Goal: Task Accomplishment & Management: Manage account settings

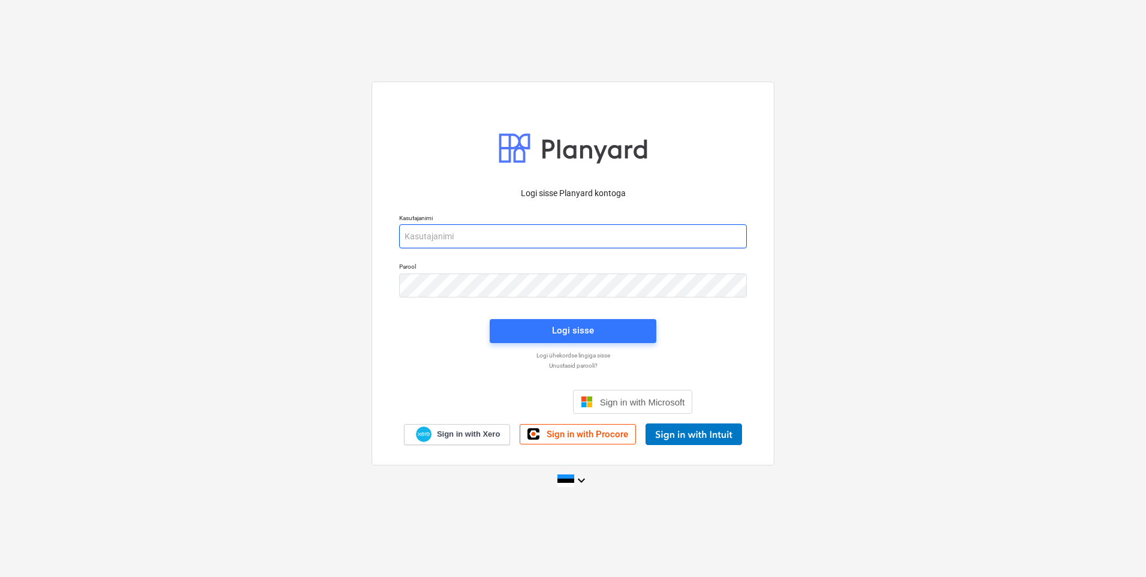
click at [417, 234] on input "email" at bounding box center [573, 236] width 348 height 24
type input "[EMAIL_ADDRESS][DOMAIN_NAME]"
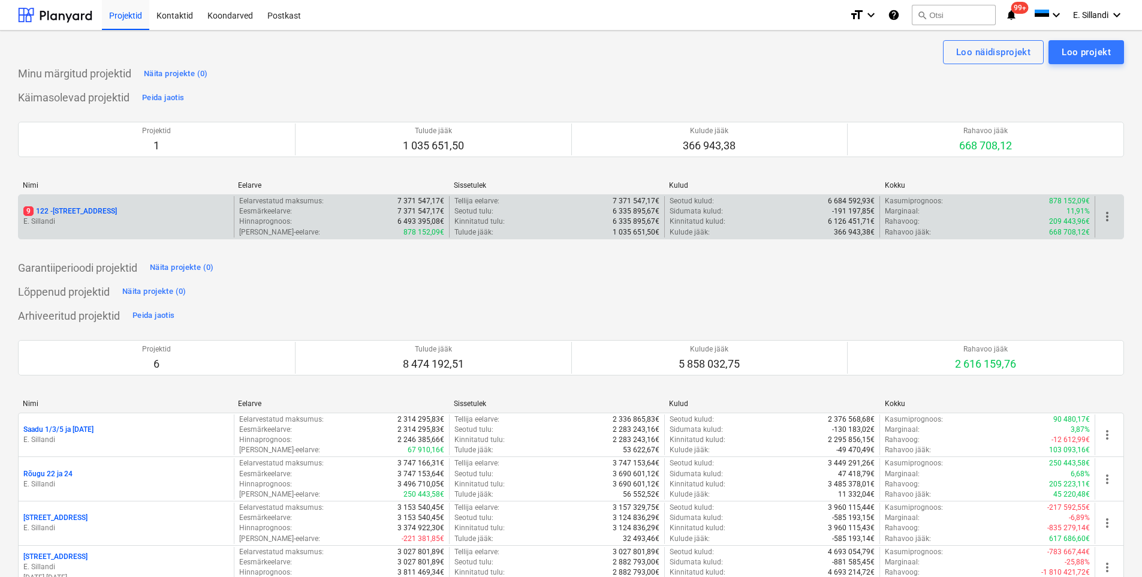
click at [110, 212] on div "9 122 - Viieaia tee 28" at bounding box center [126, 211] width 206 height 10
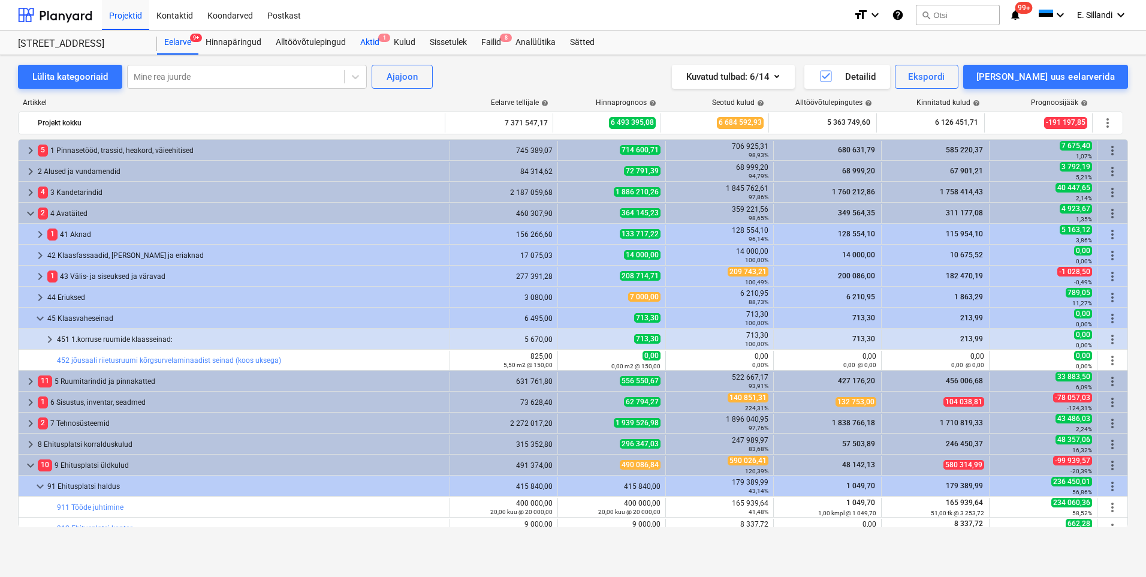
click at [376, 40] on div "Aktid 1" at bounding box center [370, 43] width 34 height 24
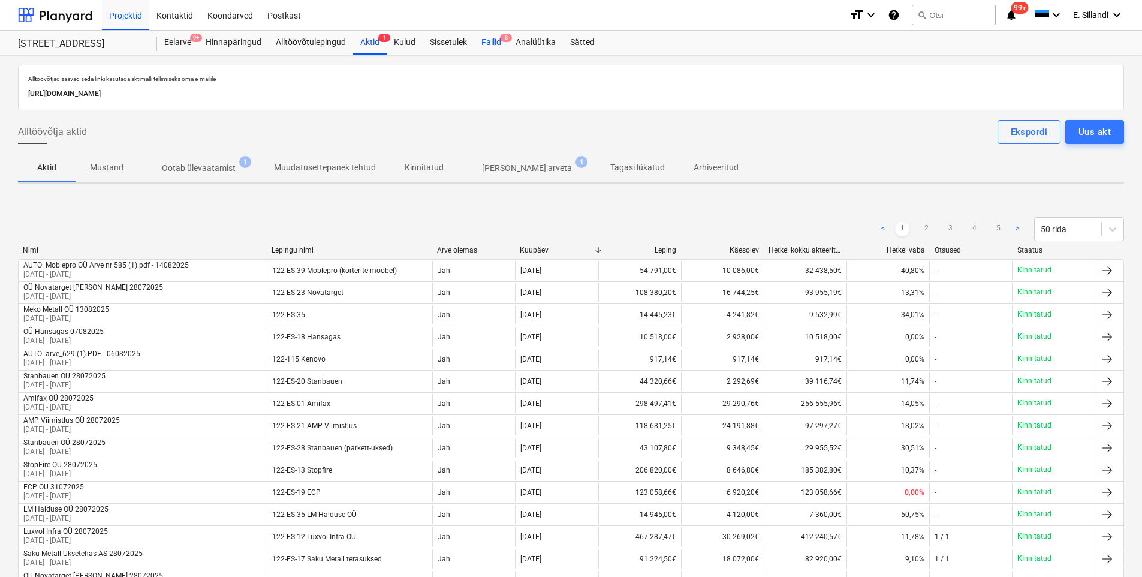
click at [484, 41] on div "Failid 8" at bounding box center [491, 43] width 34 height 24
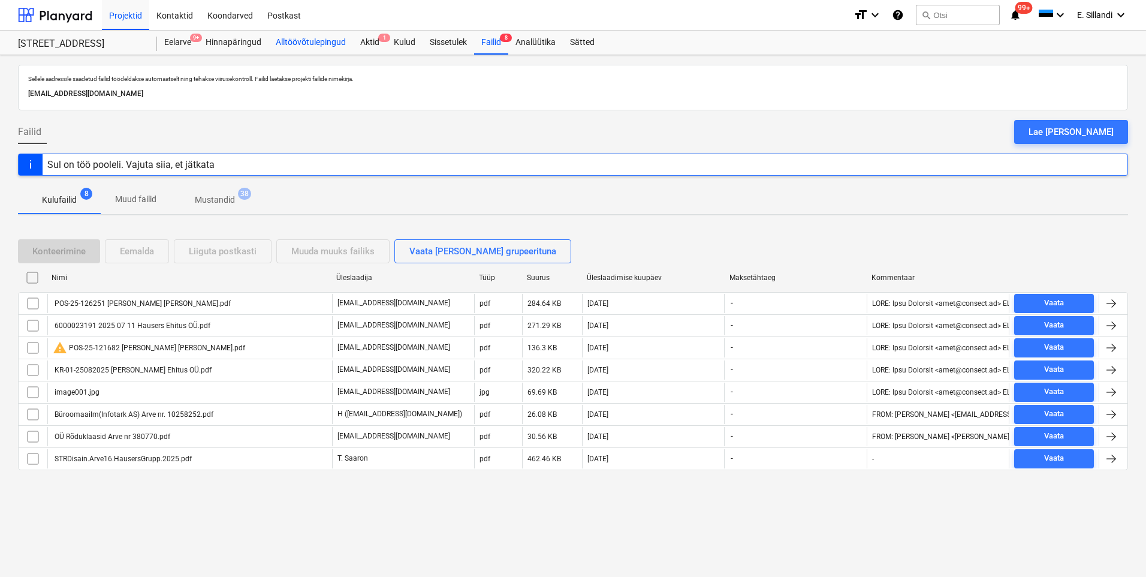
click at [290, 40] on div "Alltöövõtulepingud" at bounding box center [311, 43] width 85 height 24
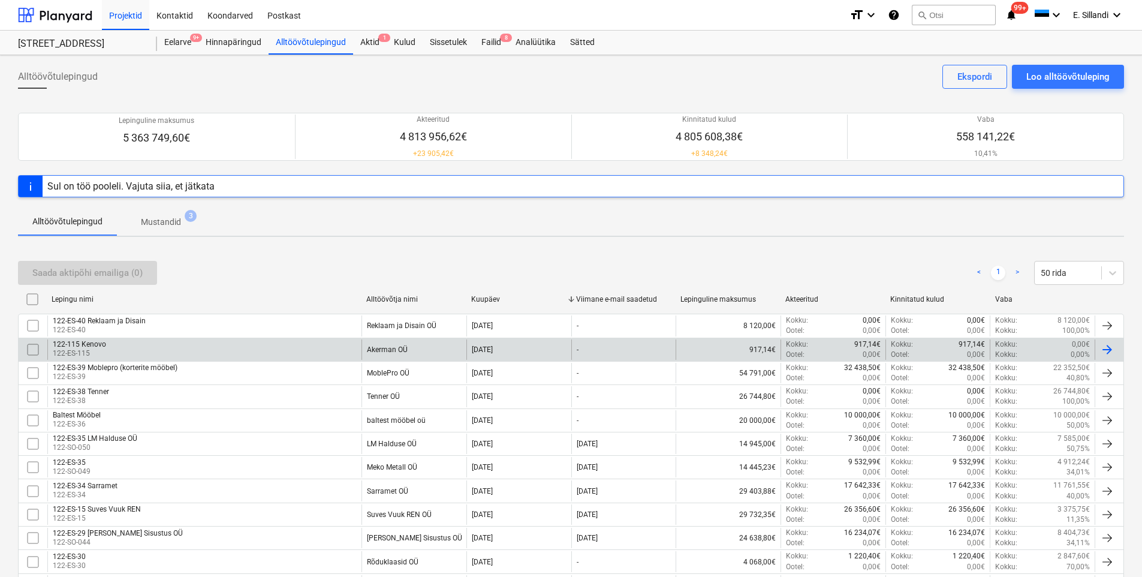
scroll to position [457, 0]
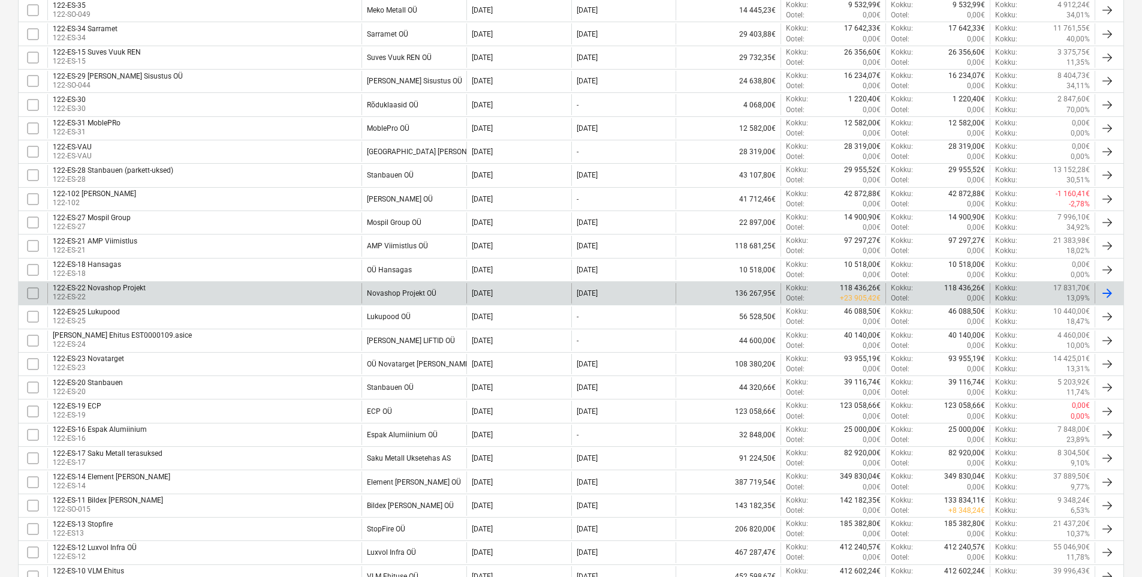
click at [134, 290] on div "122-ES-22 Novashop Projekt" at bounding box center [99, 288] width 93 height 8
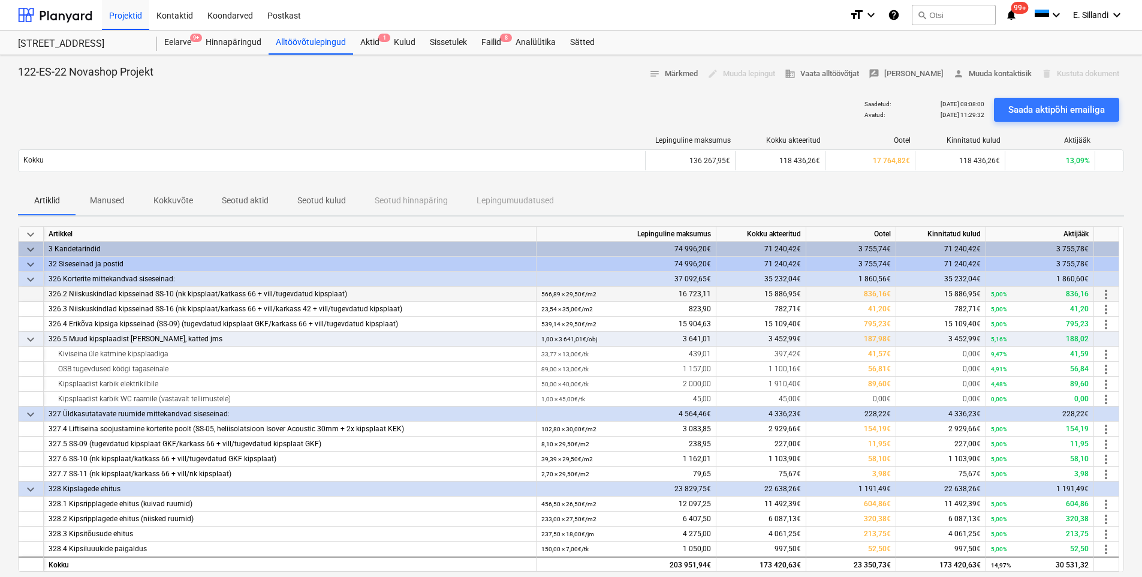
click at [1101, 291] on span "more_vert" at bounding box center [1106, 294] width 14 height 14
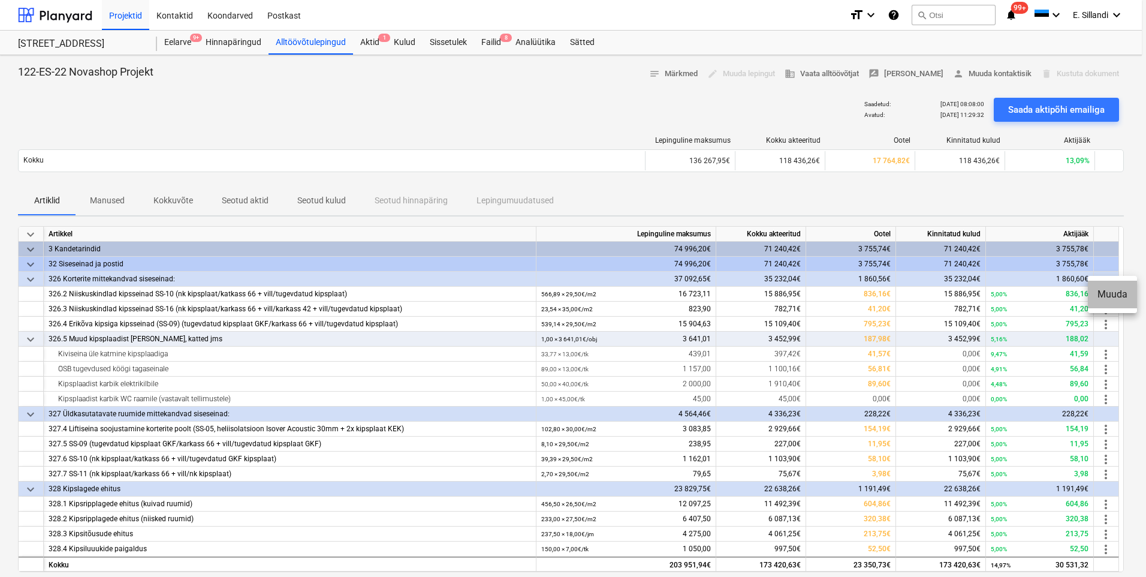
click at [1112, 297] on li "Muuda" at bounding box center [1112, 295] width 49 height 28
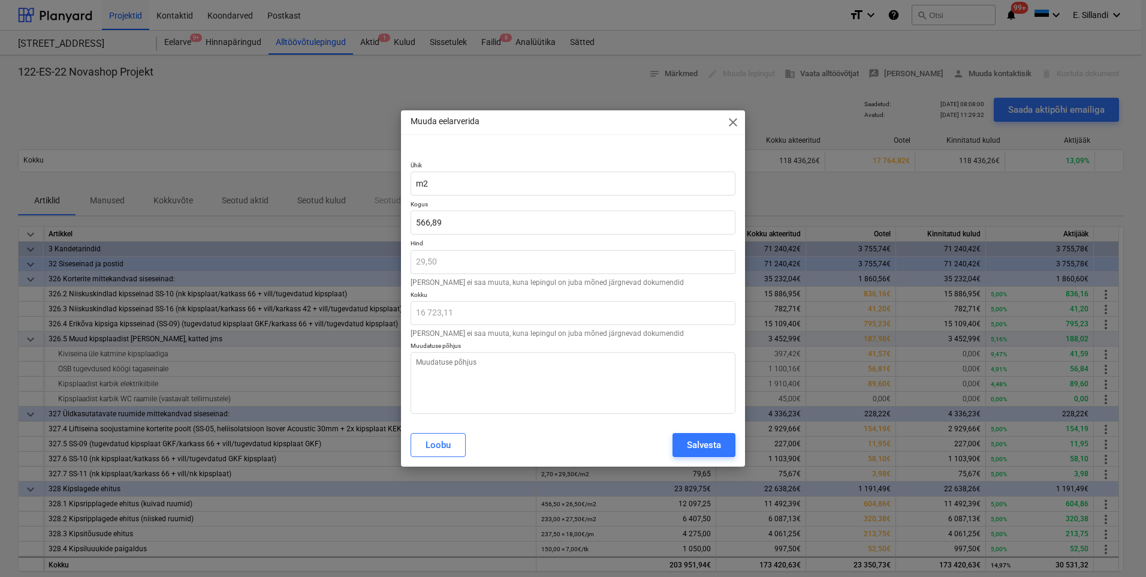
type textarea "x"
drag, startPoint x: 448, startPoint y: 215, endPoint x: 348, endPoint y: 221, distance: 100.3
click at [348, 221] on div "Muuda eelarverida close Ühik m2 Kogus 566,885 Hind 29,50 Hinda ei saa muuta, ku…" at bounding box center [573, 288] width 1146 height 577
type input "5"
type textarea "x"
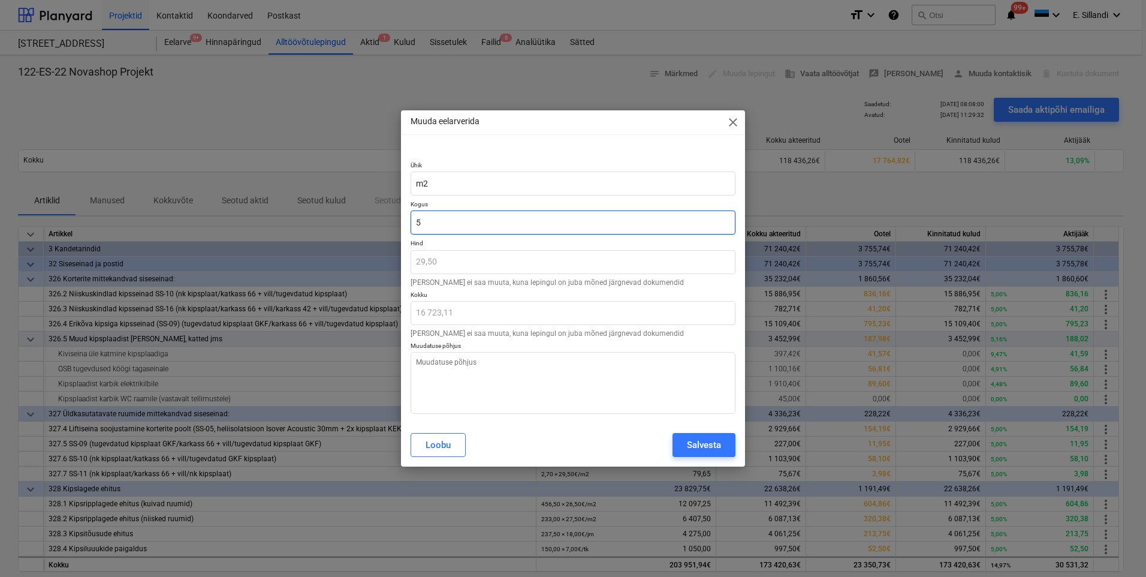
type input "147,50"
type input "53"
type textarea "x"
type input "1 563,50"
type input "535"
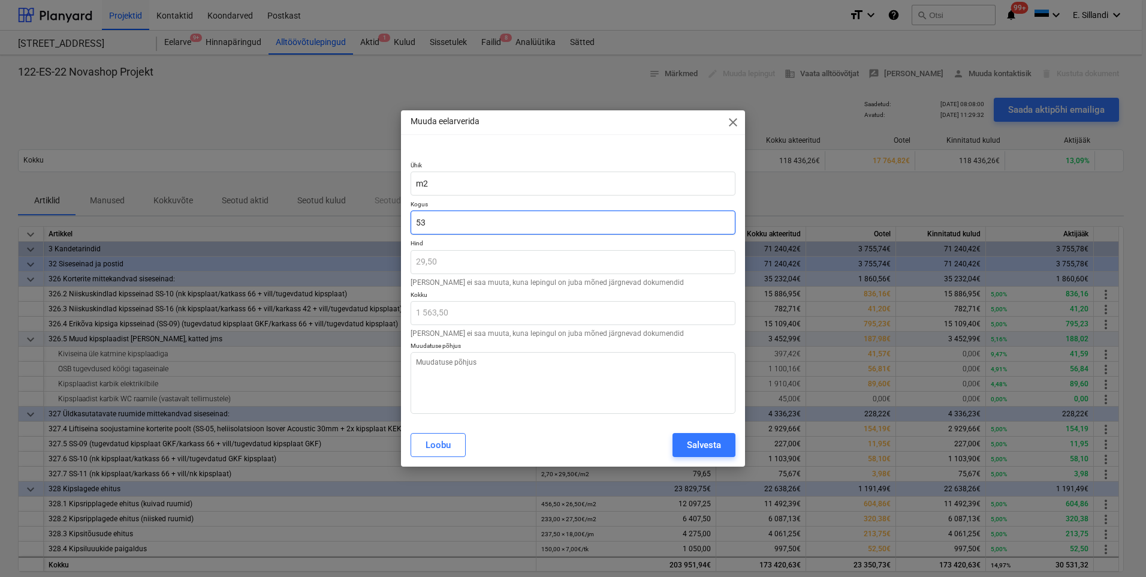
type textarea "x"
type input "15 782,50"
type input "535,00"
type textarea "x"
click at [451, 358] on textarea at bounding box center [573, 383] width 325 height 62
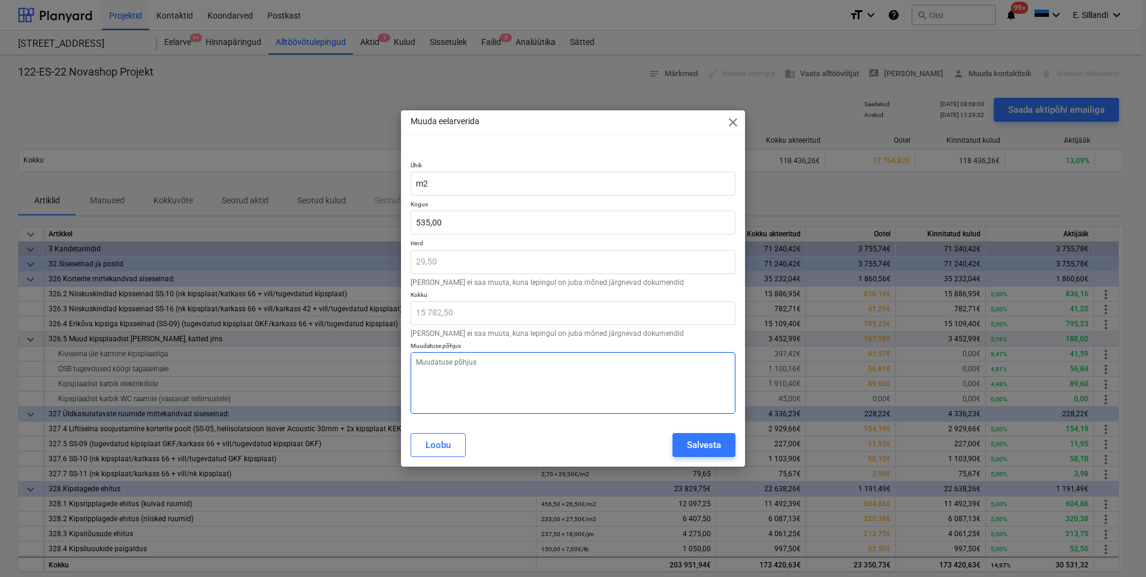
type textarea "T"
type textarea "x"
type textarea "Te"
type textarea "x"
type textarea "Teg"
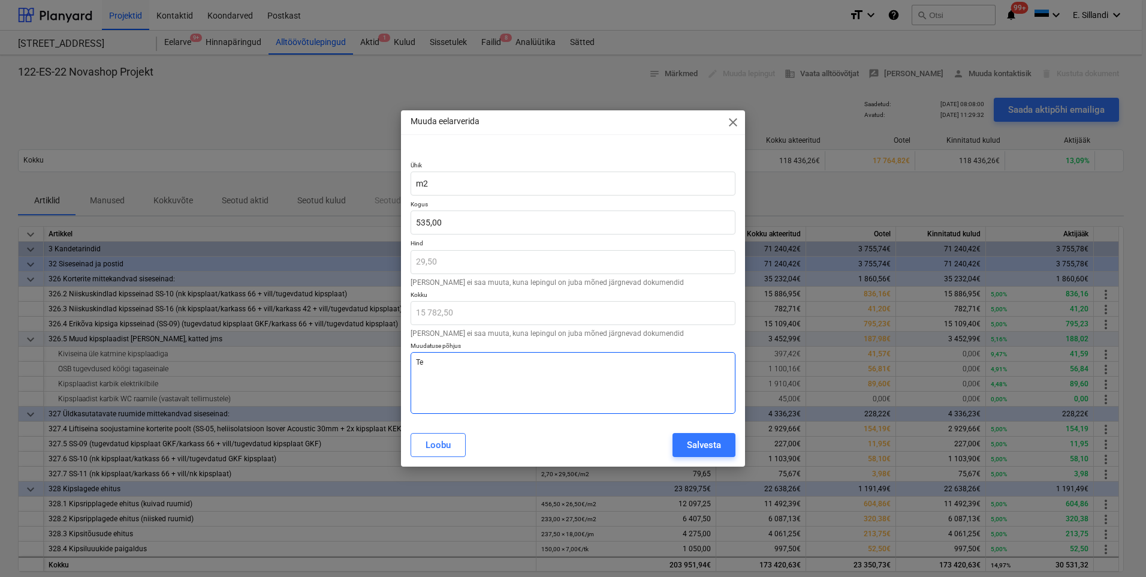
type textarea "x"
type textarea "Tege"
type textarea "x"
type textarea "Tegel"
type textarea "x"
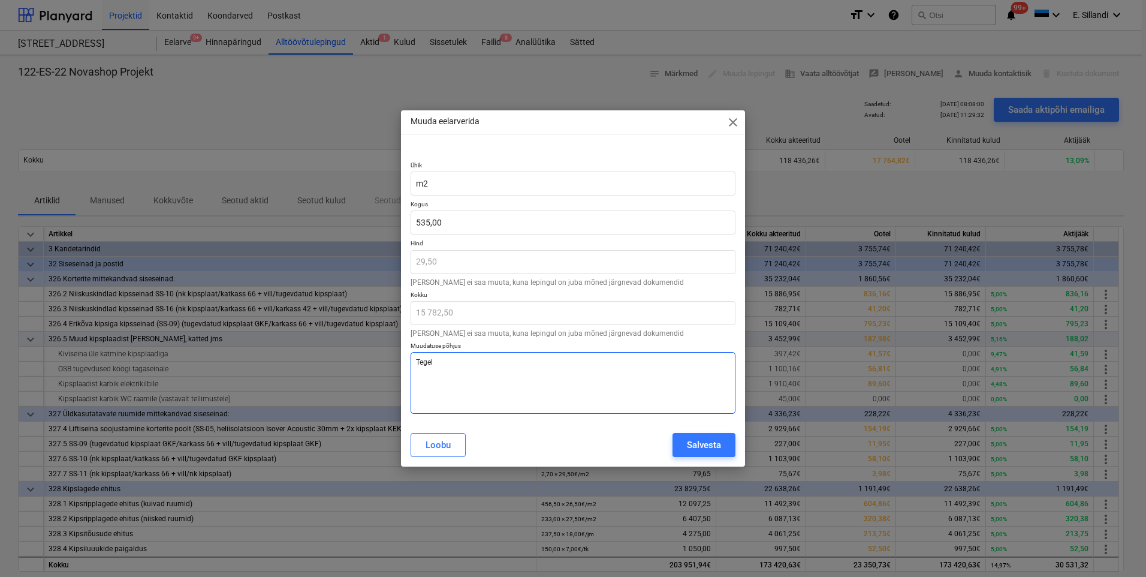
type textarea "Tegeli"
type textarea "x"
type textarea "Tegelik"
type textarea "x"
type textarea "Tegelik"
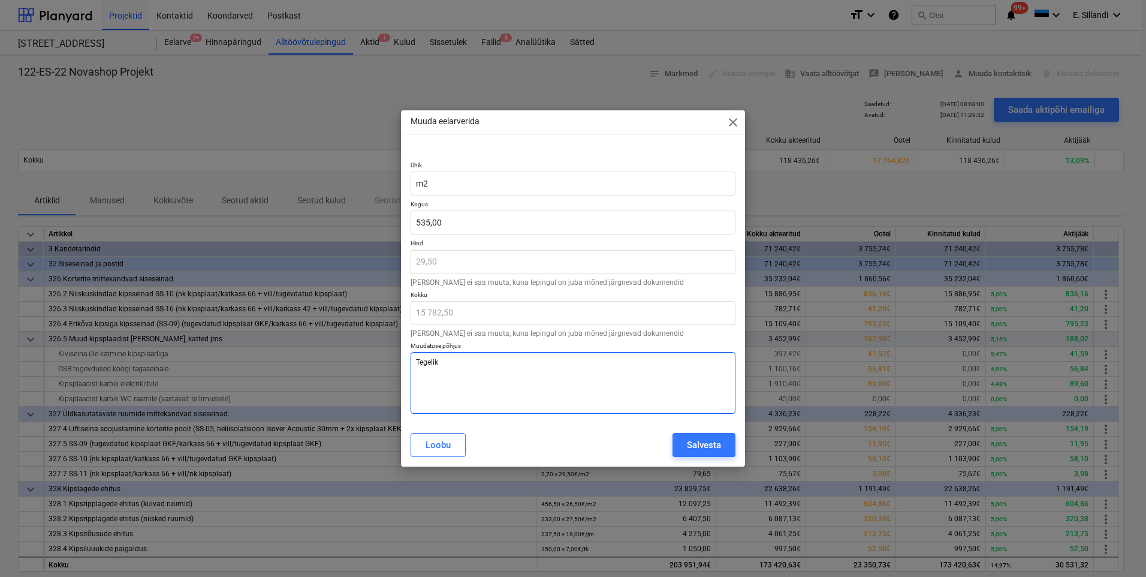
type textarea "x"
type textarea "Tegelik m"
type textarea "x"
type textarea "Tegelik ma"
type textarea "x"
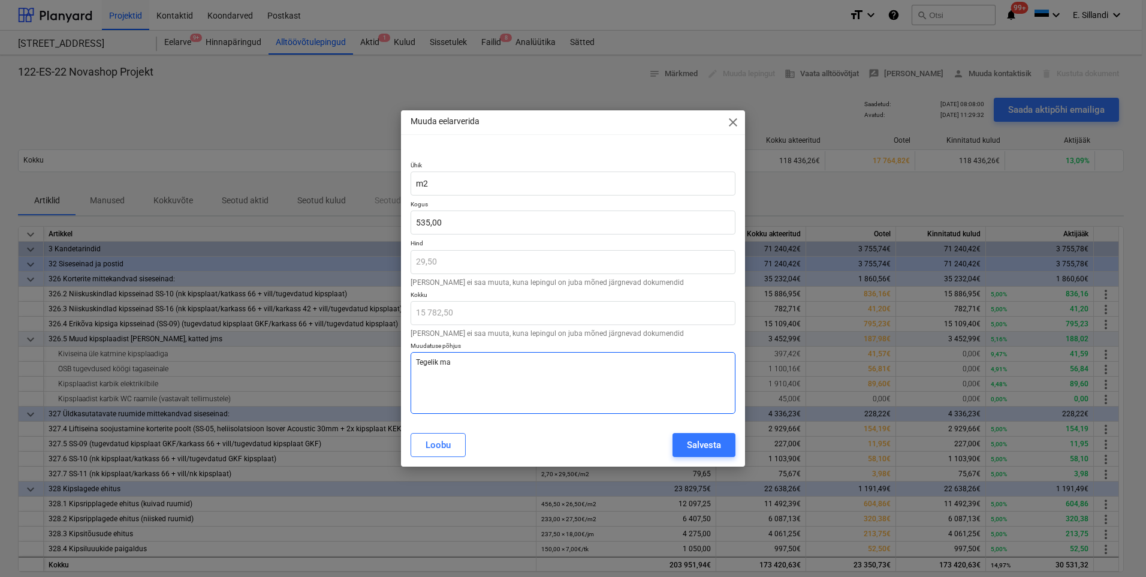
type textarea "Tegelik mah"
type textarea "x"
type textarea "Tegelik maht"
type textarea "x"
type textarea "Tegelik mah"
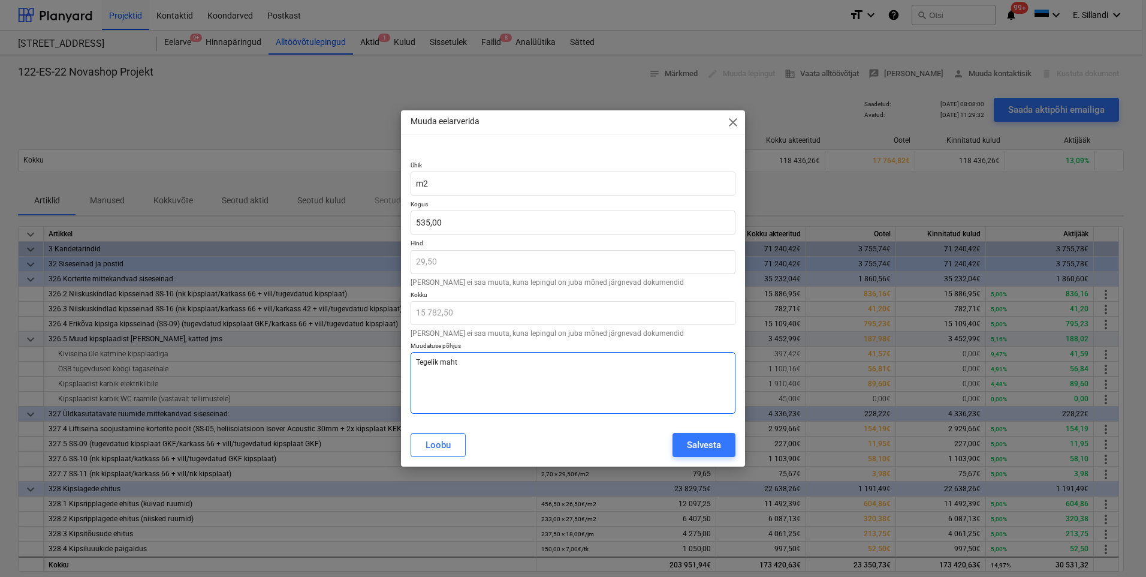
type textarea "x"
type textarea "Tegelik ma"
type textarea "x"
type textarea "Tegelik m"
type textarea "x"
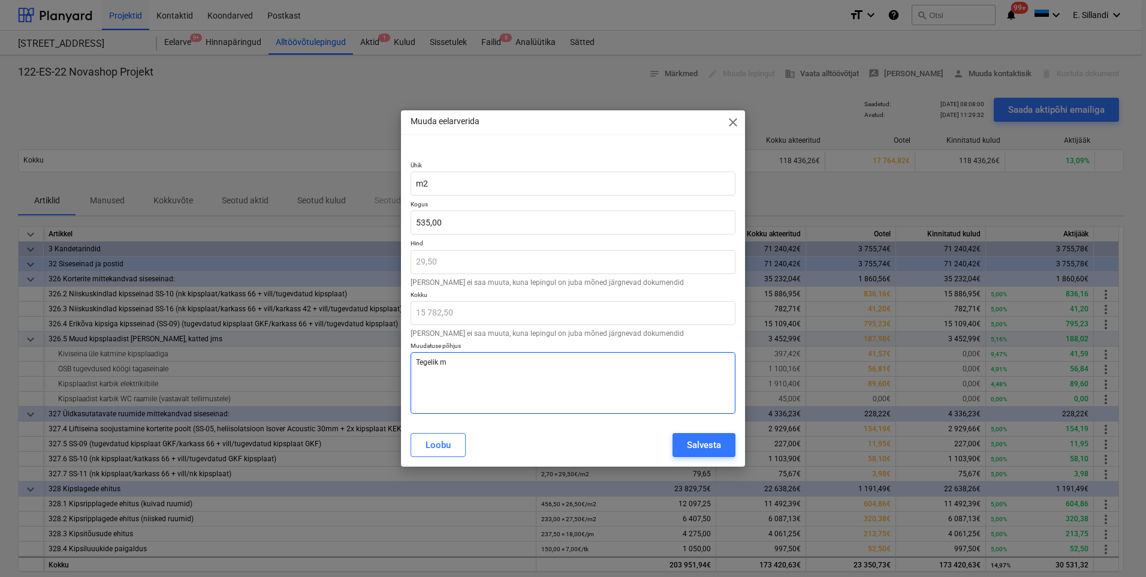
type textarea "Tegelik"
type textarea "x"
type textarea "Tegelik"
type textarea "x"
type textarea "Tegeli"
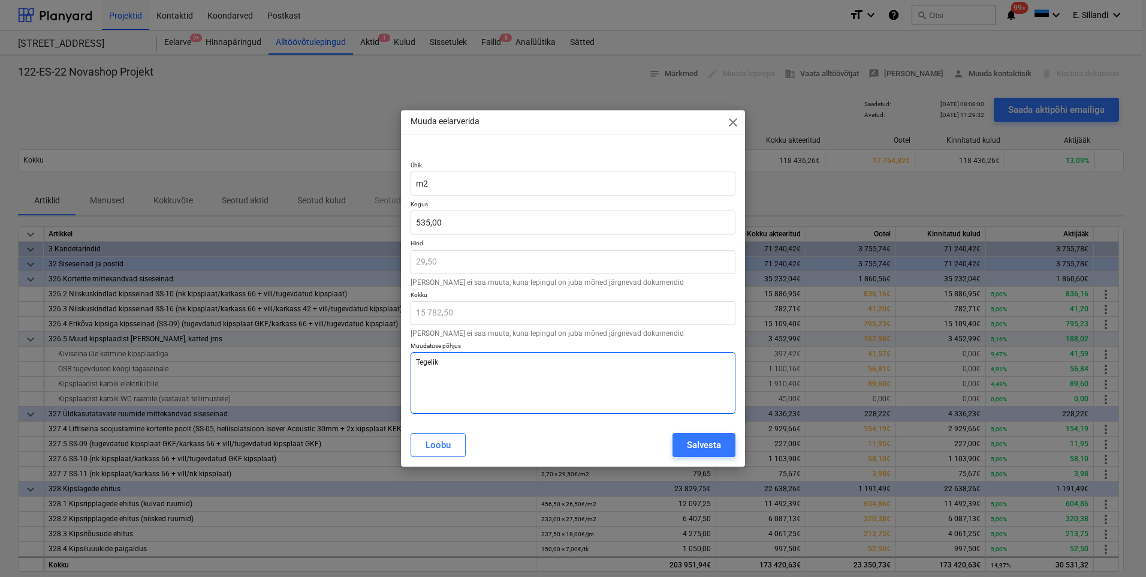
type textarea "x"
type textarea "Tegel"
type textarea "x"
type textarea "Tege"
type textarea "x"
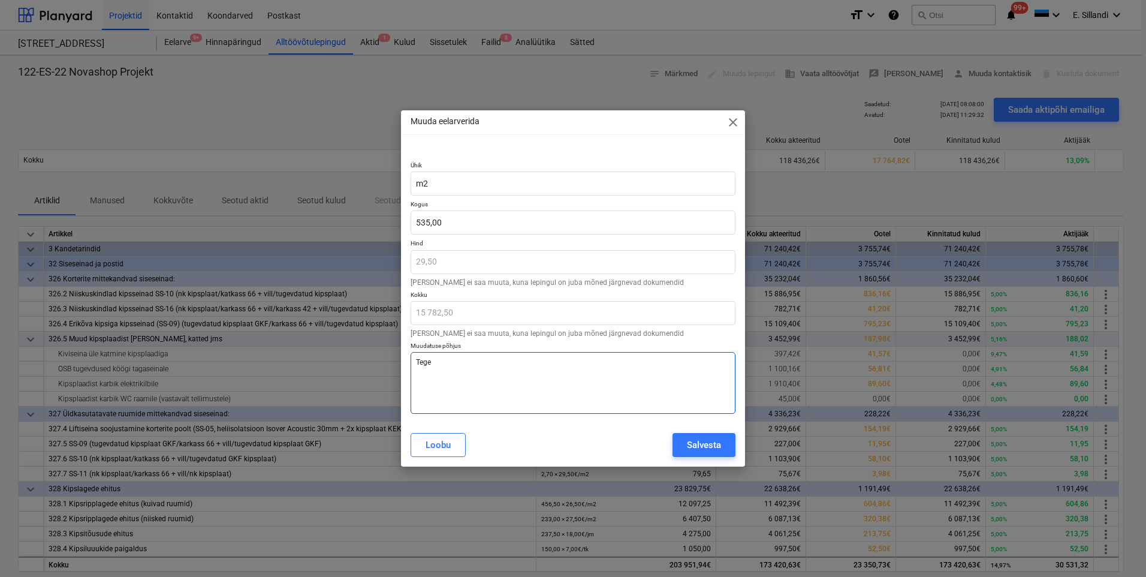
type textarea "Teg"
type textarea "x"
type textarea "Te"
type textarea "x"
type textarea "T"
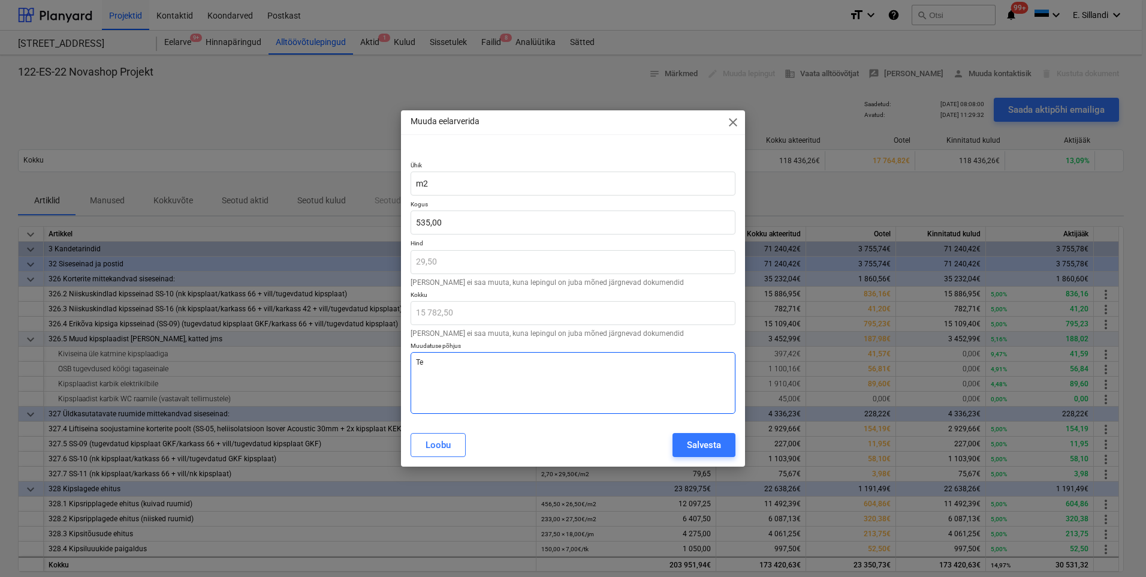
type textarea "x"
type textarea "K"
type textarea "x"
type textarea "Ko"
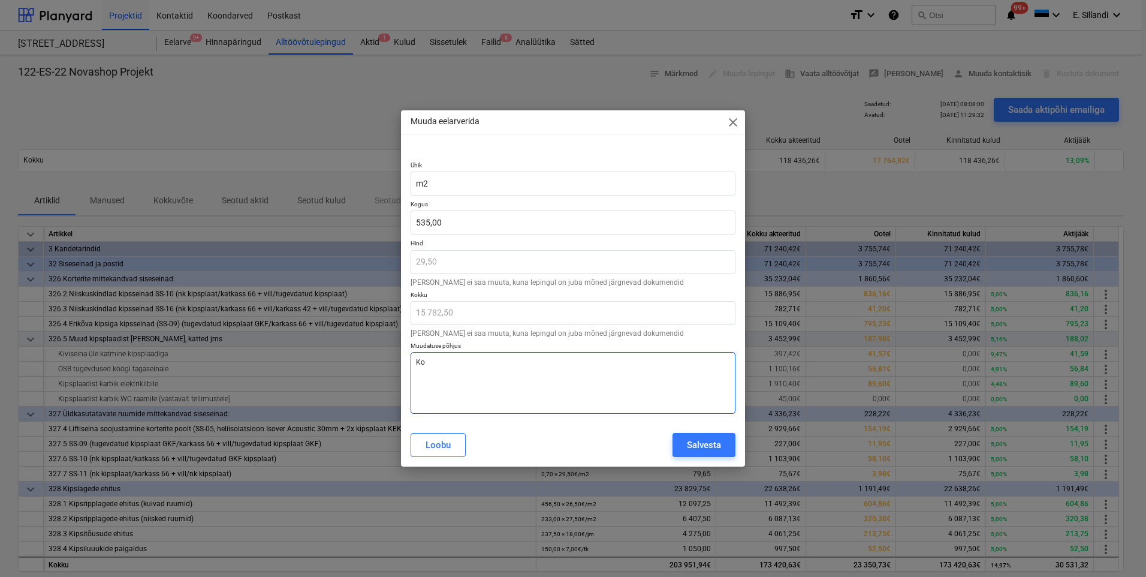
type textarea "x"
type textarea "Kor"
type textarea "x"
type textarea "Korr"
type textarea "x"
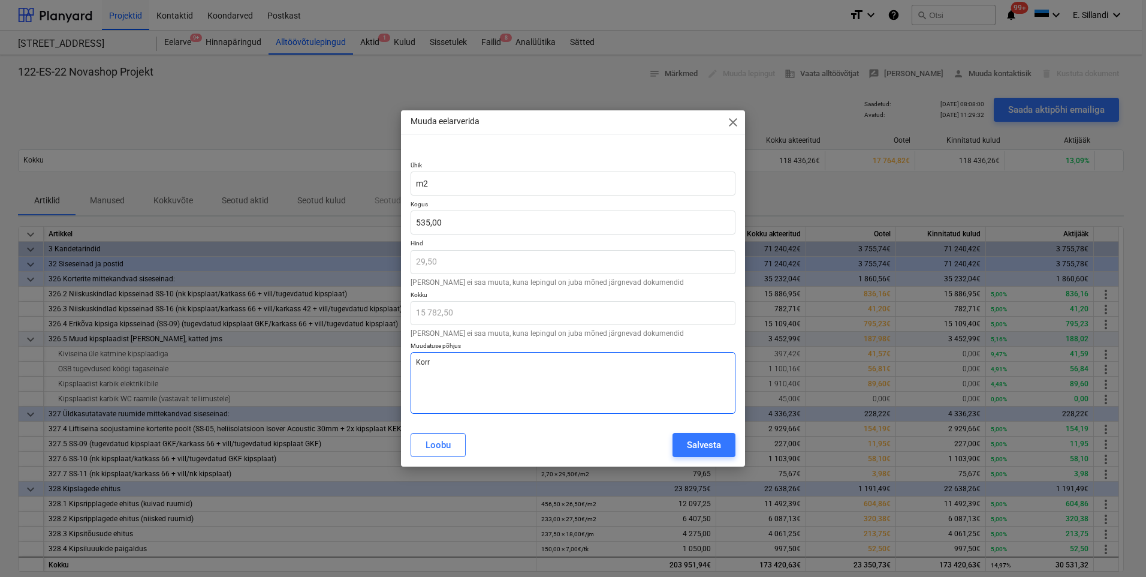
type textarea "Korri"
type textarea "x"
type textarea "Korrig"
type textarea "x"
type textarea "Korrige"
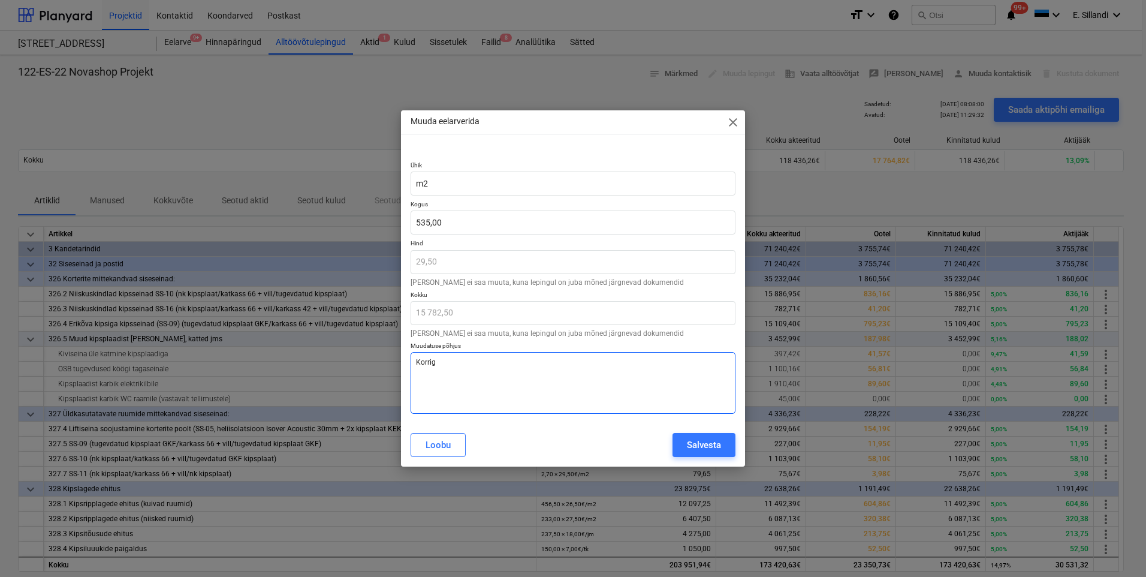
type textarea "x"
type textarea "Korrigee"
type textarea "x"
type textarea "Korrigeer"
type textarea "x"
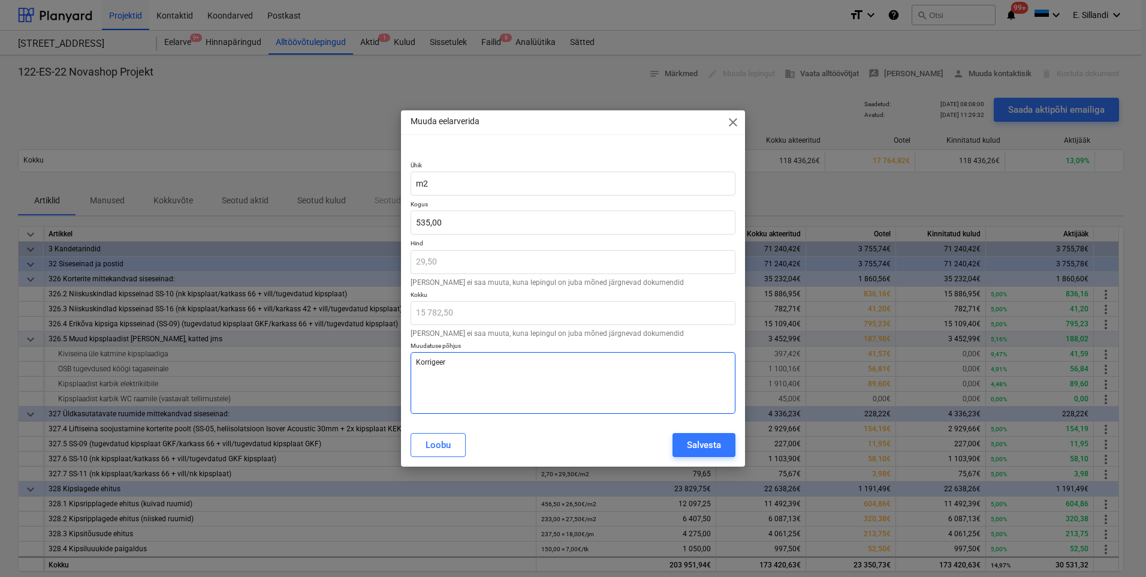
type textarea "Korrigeeri"
type textarea "x"
type textarea "Korrigeerit"
type textarea "x"
type textarea "Korrigeeritu"
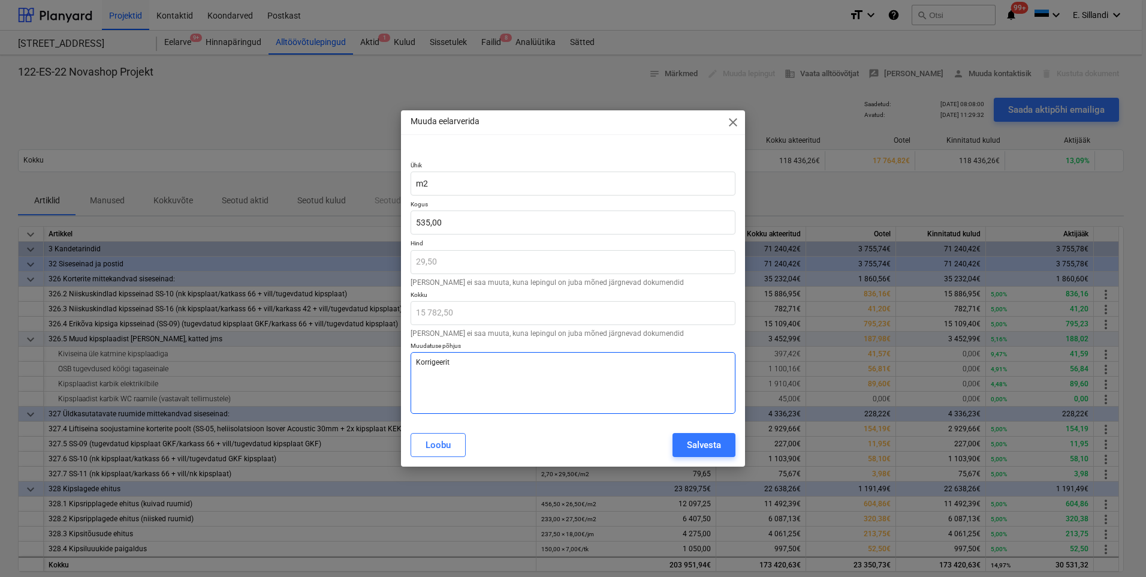
type textarea "x"
type textarea "Korrigeeritud"
type textarea "x"
type textarea "Korrigeeritud"
type textarea "x"
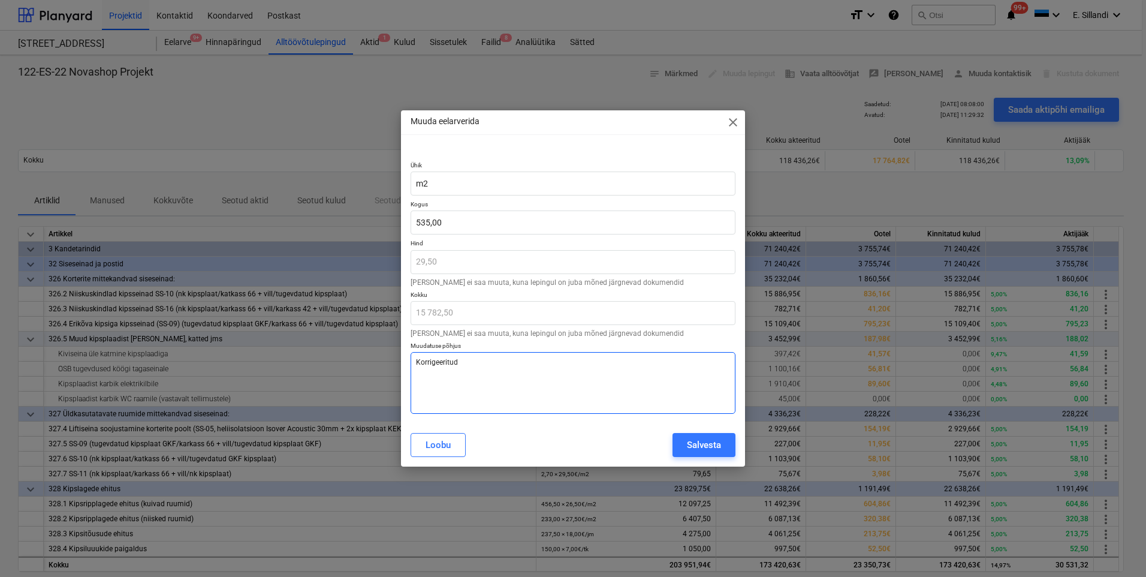
type textarea "Korrigeeritud v"
type textarea "x"
type textarea "Korrigeeritud va"
type textarea "x"
type textarea "Korrigeeritud vas"
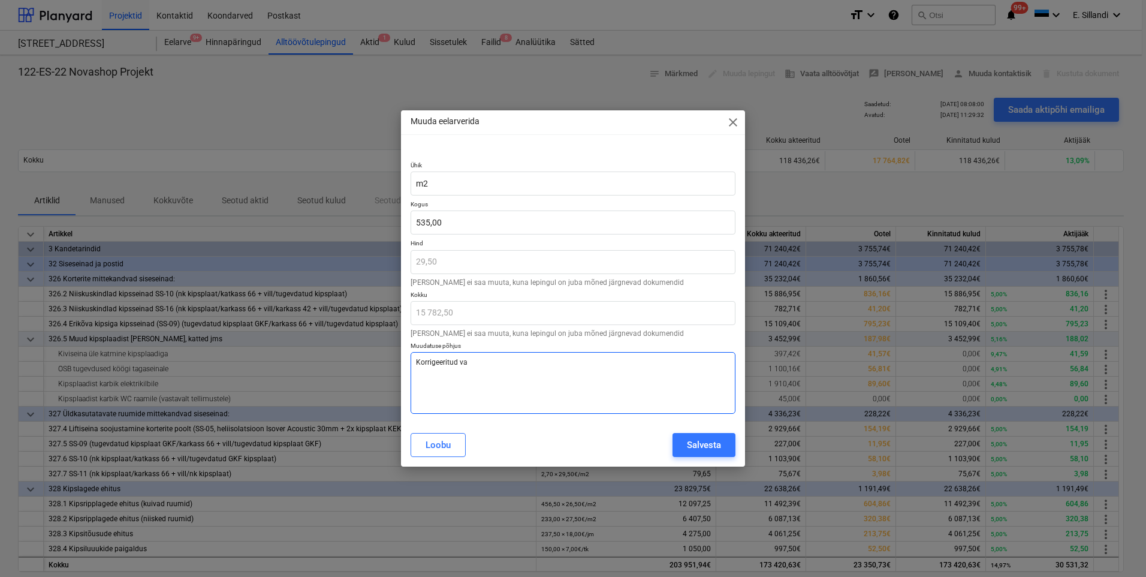
type textarea "x"
type textarea "Korrigeeritud vast"
type textarea "x"
type textarea "Korrigeeritud vasta"
type textarea "x"
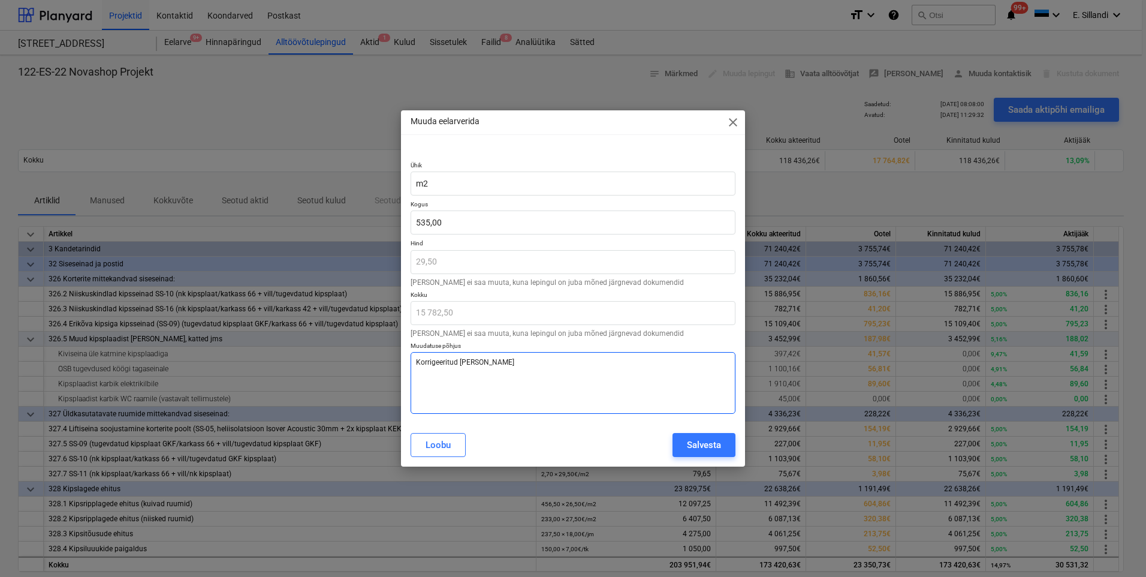
type textarea "Korrigeeritud vastav"
type textarea "x"
type textarea "Korrigeeritud vastava"
type textarea "x"
type textarea "Korrigeeritud vastaval"
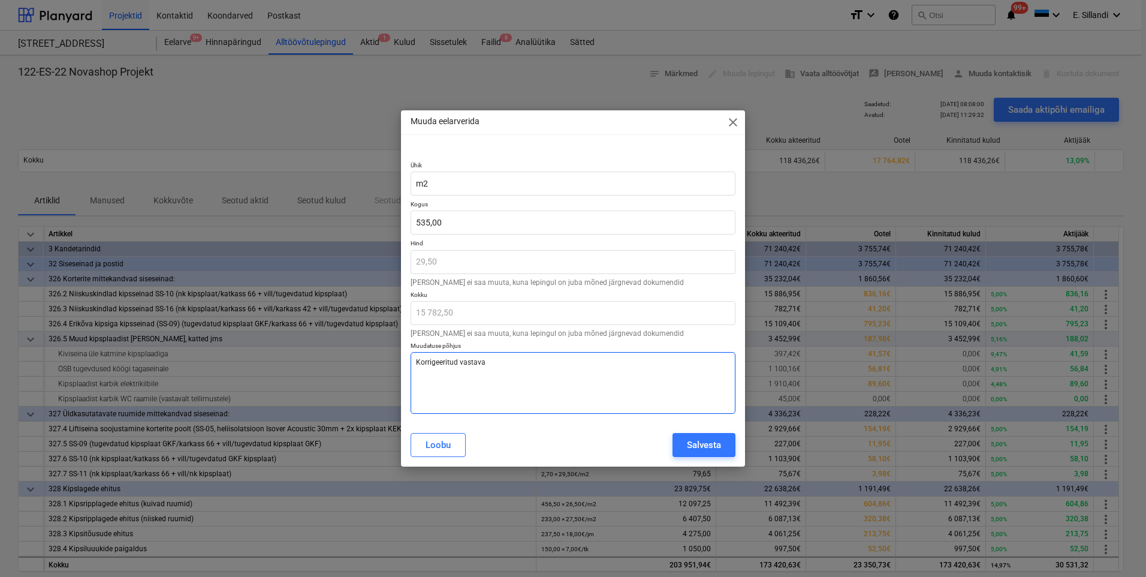
type textarea "x"
type textarea "Korrigeeritud vastavalt"
type textarea "x"
type textarea "Korrigeeritud vastavalt"
type textarea "x"
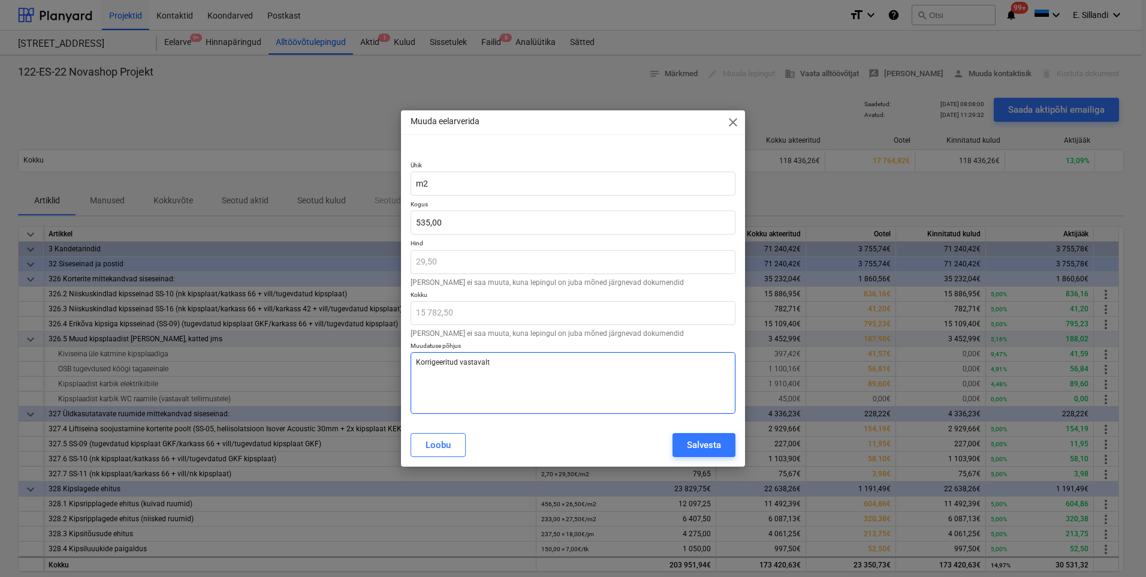
type textarea "Korrigeeritud vastavalt t"
type textarea "x"
type textarea "Korrigeeritud vastavalt te"
type textarea "x"
type textarea "Korrigeeritud vastavalt teg"
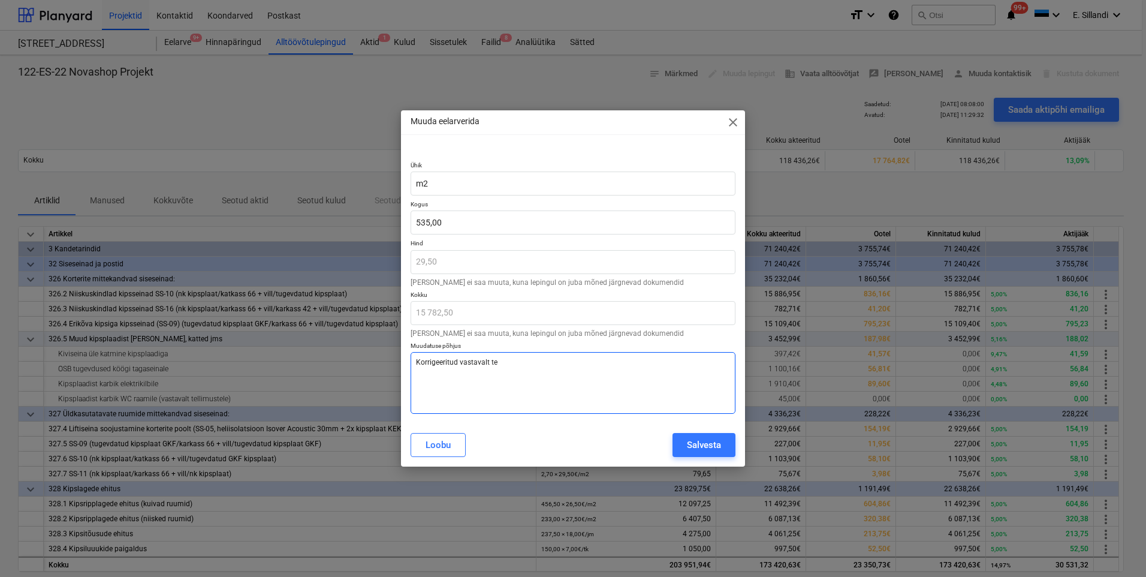
type textarea "x"
type textarea "Korrigeeritud vastavalt tege"
type textarea "x"
type textarea "Korrigeeritud vastavalt tegel"
type textarea "x"
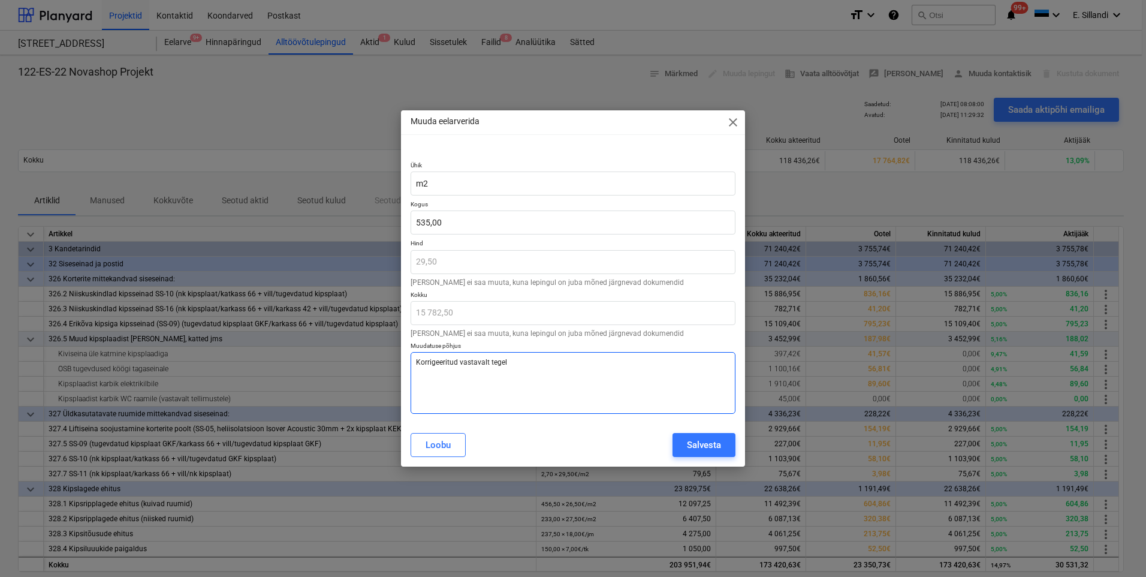
type textarea "Korrigeeritud vastavalt tegeli"
type textarea "x"
type textarea "Korrigeeritud vastavalt tegelik"
type textarea "x"
type textarea "Korrigeeritud vastavalt tegeliku"
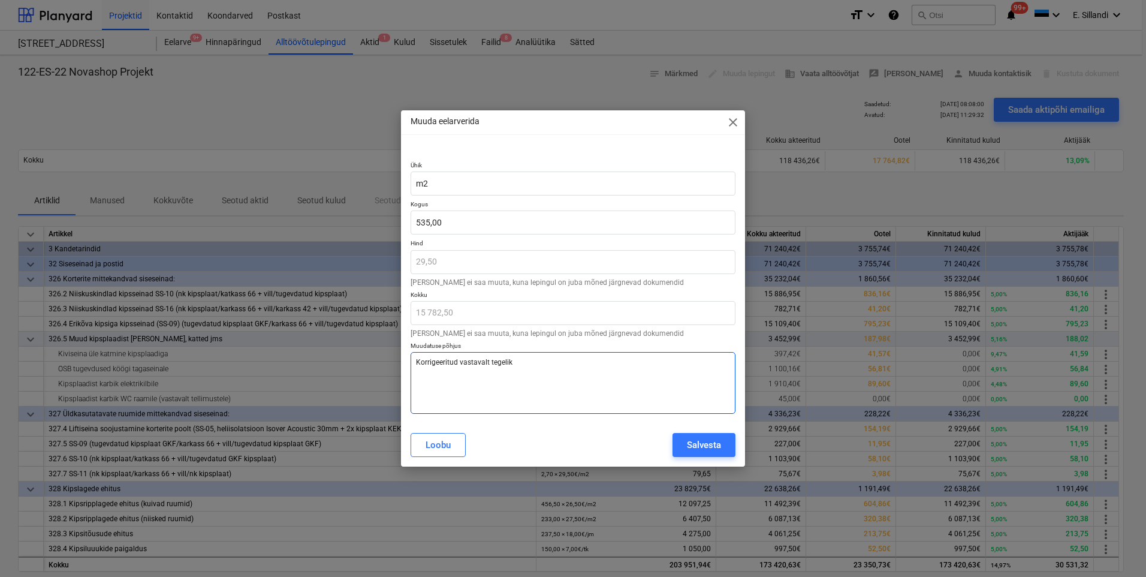
type textarea "x"
type textarea "Korrigeeritud vastavalt tegelikul"
type textarea "x"
type textarea "Korrigeeritud vastavalt tegelikule"
type textarea "x"
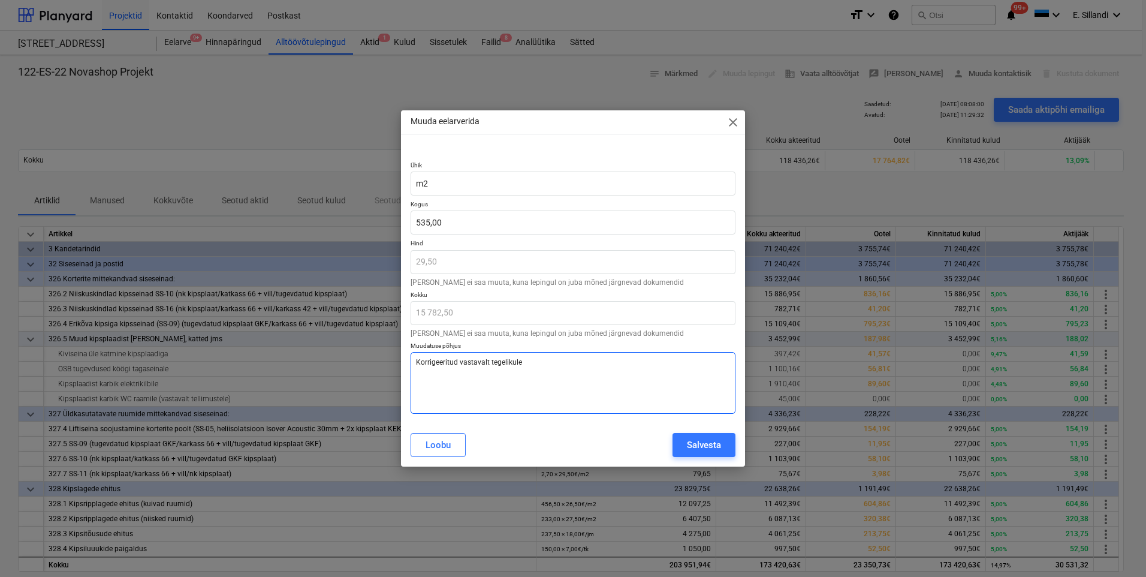
type textarea "Korrigeeritud vastavalt tegelikule"
type textarea "x"
type textarea "Korrigeeritud vastavalt tegelikule m"
type textarea "x"
type textarea "Korrigeeritud vastavalt tegelikule ma"
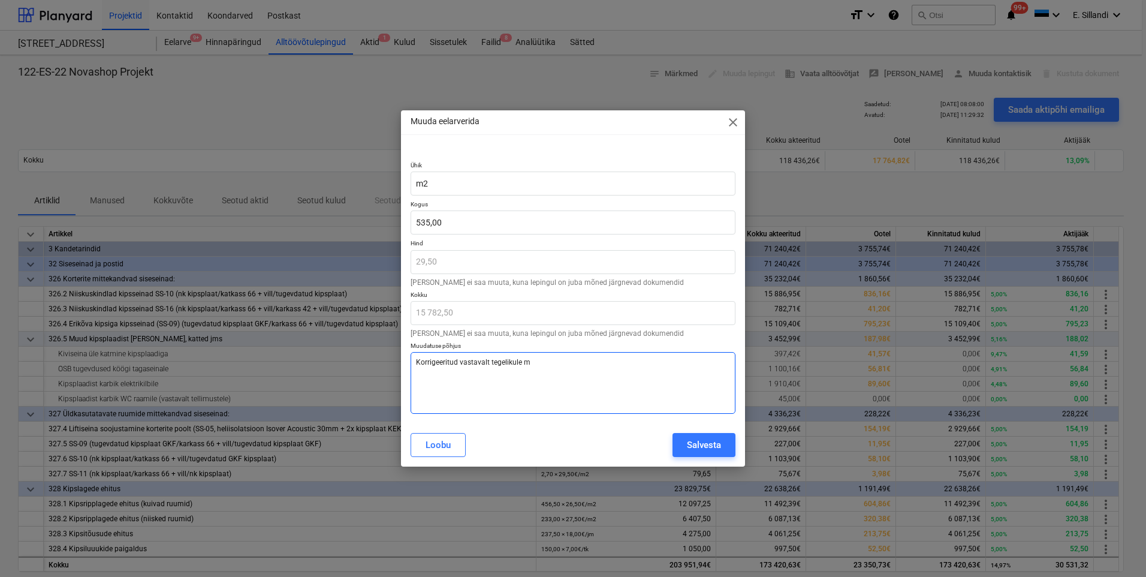
type textarea "x"
type textarea "Korrigeeritud vastavalt tegelikule mah"
type textarea "x"
type textarea "Korrigeeritud vastavalt tegelikule mahu"
type textarea "x"
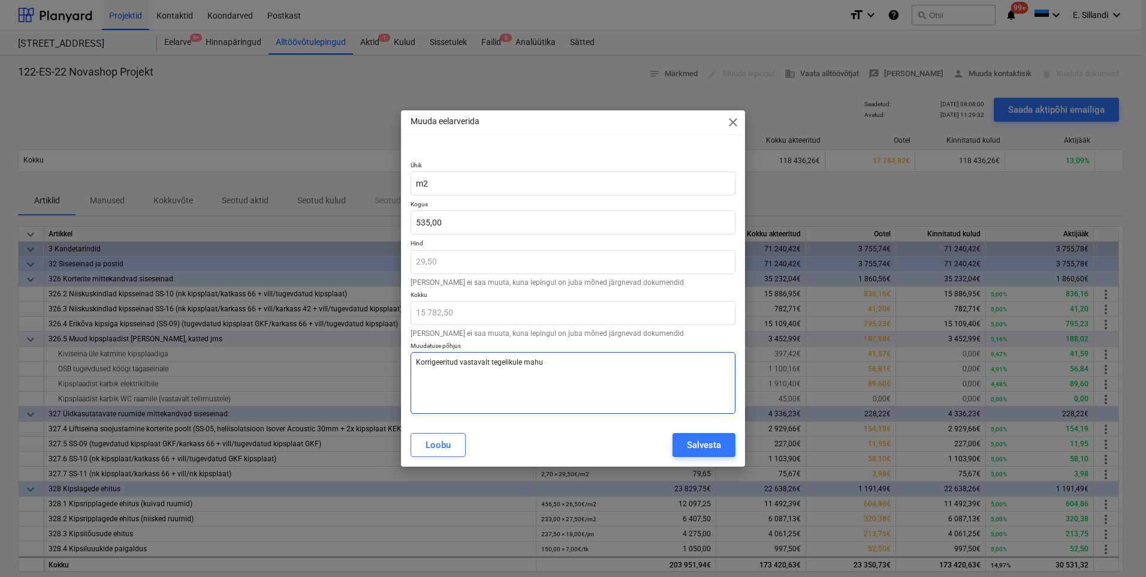
type textarea "Korrigeeritud vastavalt tegelikule mahul"
type textarea "x"
type textarea "Korrigeeritud vastavalt tegelikule mahule"
type textarea "x"
drag, startPoint x: 555, startPoint y: 357, endPoint x: 401, endPoint y: 363, distance: 154.2
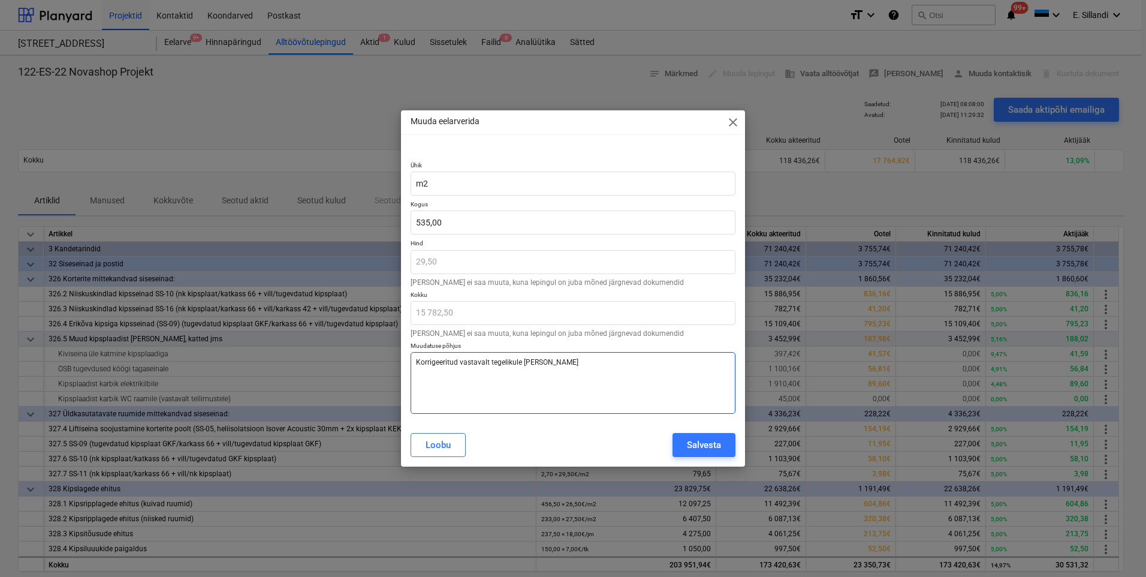
click at [401, 363] on div "Ühik m2 Kogus 535,00 Hind 29,50 Hinda ei saa muuta, kuna lepingul on juba mõned…" at bounding box center [573, 285] width 344 height 276
type textarea "Korrigeeritud vastavalt tegelikule mahule"
click at [701, 444] on div "Salvesta" at bounding box center [704, 445] width 34 height 16
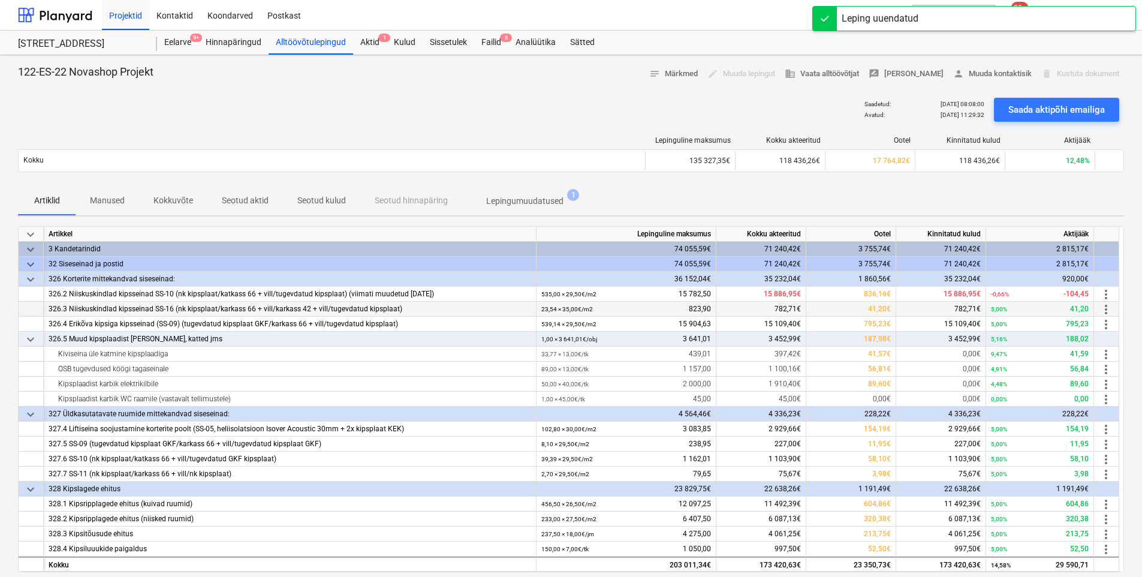
click at [1106, 311] on span "more_vert" at bounding box center [1106, 309] width 14 height 14
click at [1102, 313] on li "Muuda" at bounding box center [1112, 310] width 49 height 28
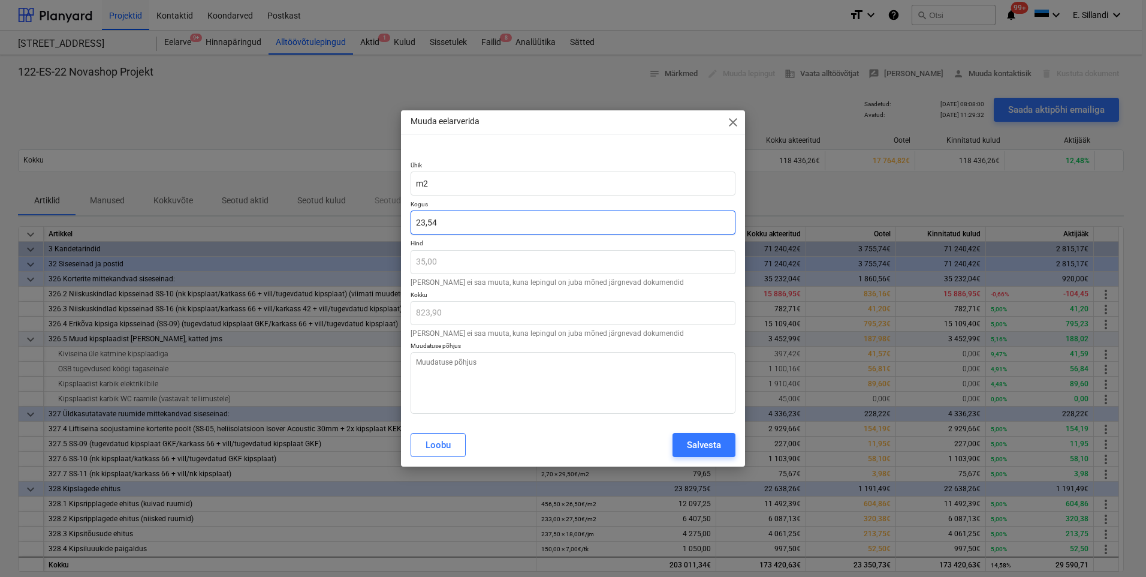
drag, startPoint x: 468, startPoint y: 224, endPoint x: 327, endPoint y: 217, distance: 141.1
click at [327, 217] on div "Muuda eelarverida close Ühik m2 Kogus 23,54 Hind 35,00 Hinda ei saa muuta, kuna…" at bounding box center [573, 288] width 1146 height 577
type textarea "x"
type input "3"
type input "105,00"
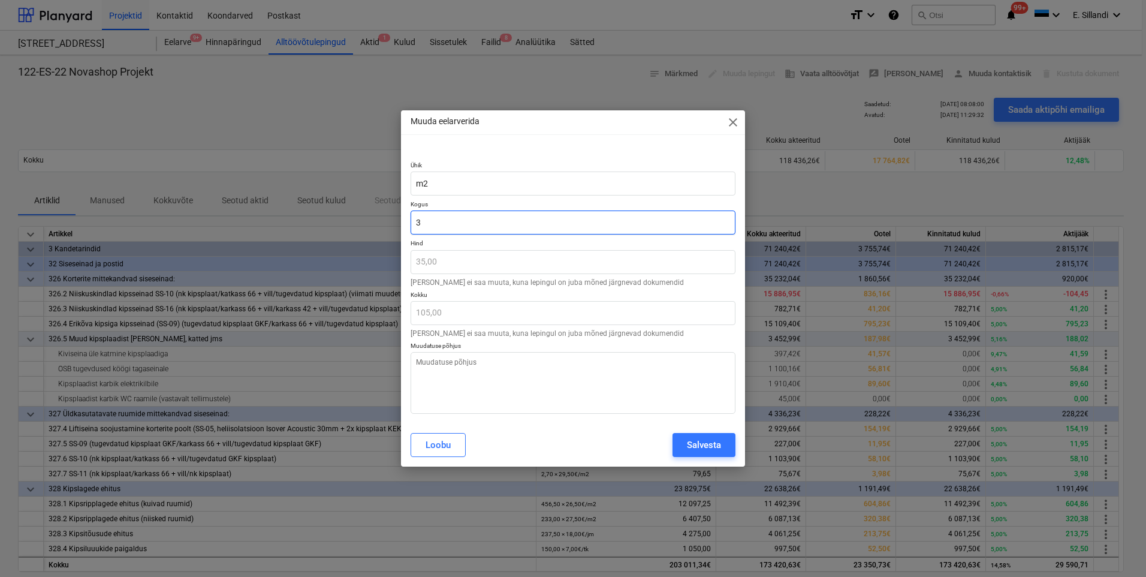
type textarea "x"
type input "36"
type input "1 260,00"
type input "36"
type textarea "x"
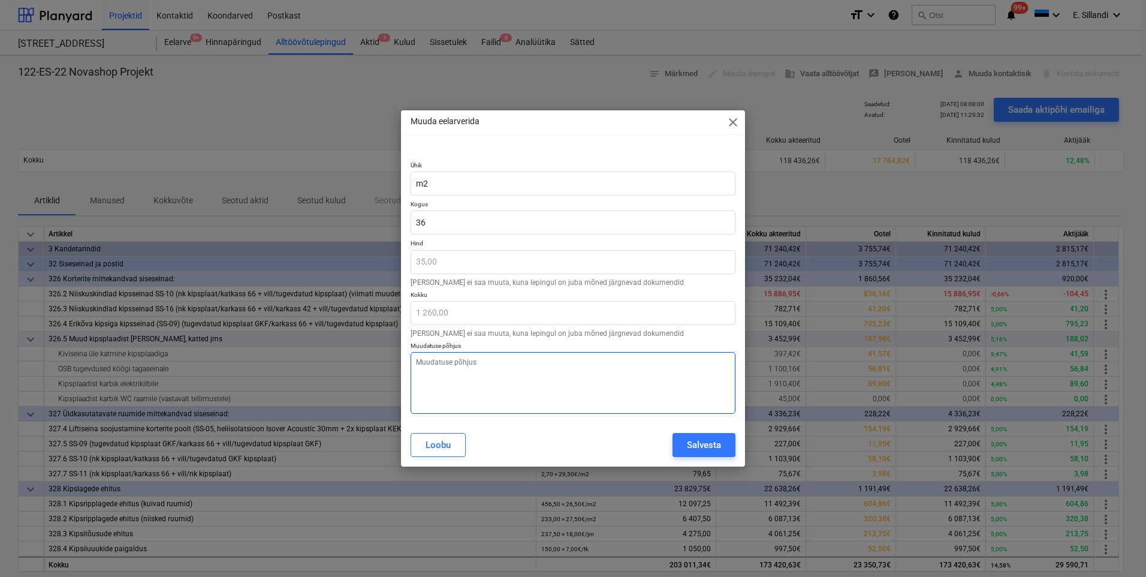
type input "36,00"
click at [521, 383] on textarea at bounding box center [573, 383] width 325 height 62
paste textarea "Korrigeeritud vastavalt tegelikule mahule"
type textarea "x"
type textarea "Korrigeeritud vastavalt tegelikule mahule"
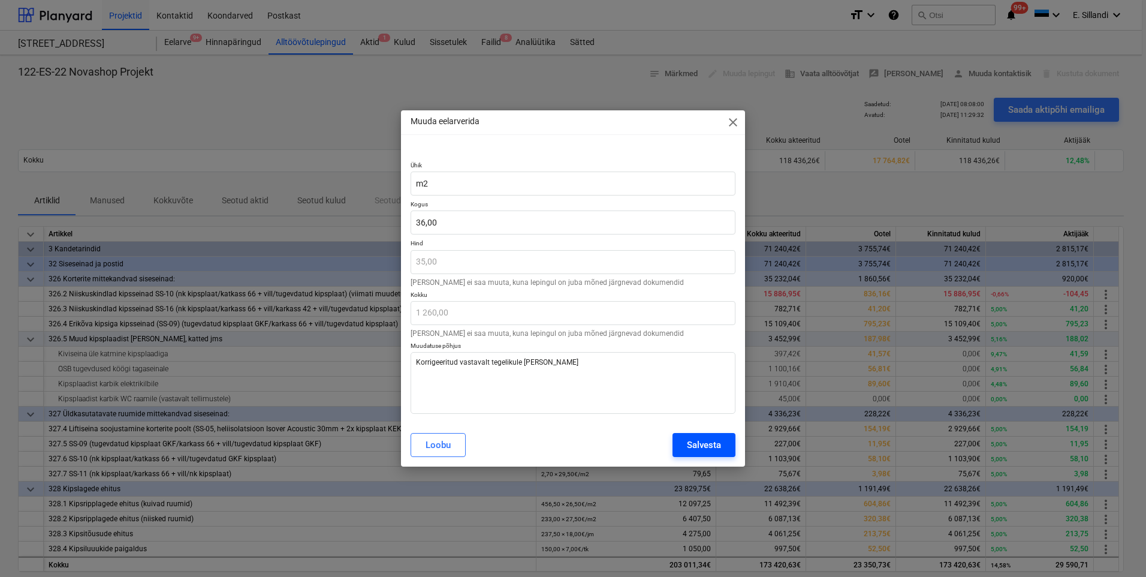
click at [689, 441] on div "Salvesta" at bounding box center [704, 445] width 34 height 16
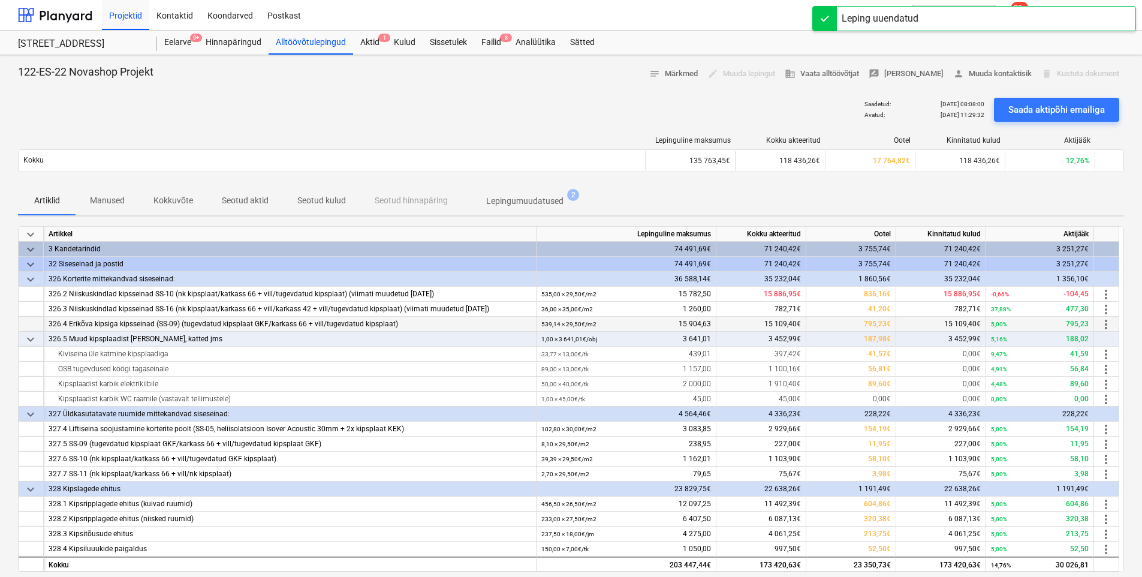
click at [1105, 321] on span "more_vert" at bounding box center [1106, 324] width 14 height 14
click at [1098, 326] on li "Muuda" at bounding box center [1112, 325] width 49 height 28
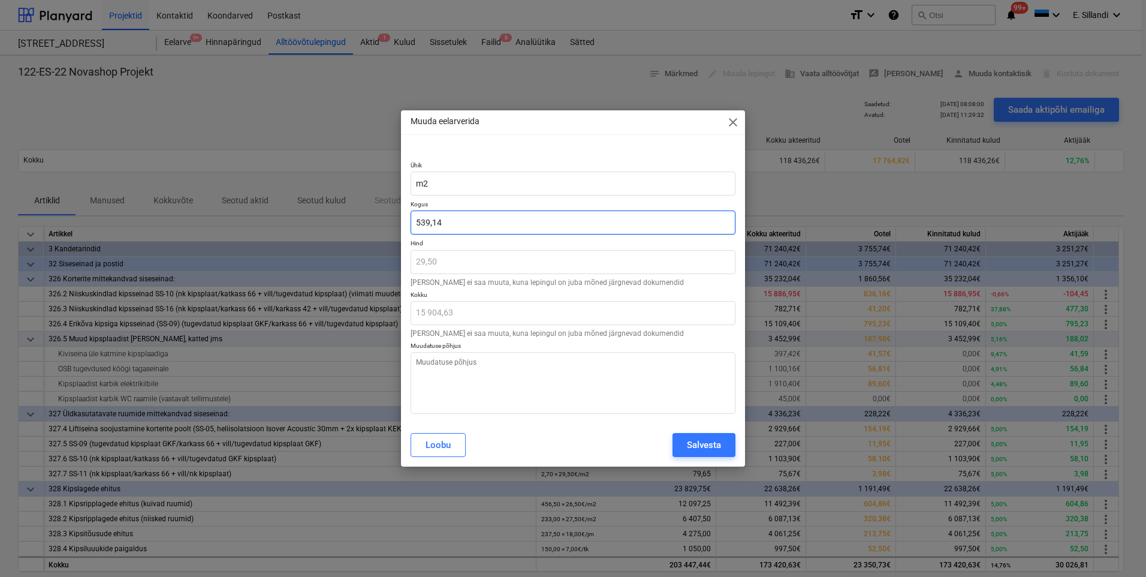
drag, startPoint x: 447, startPoint y: 219, endPoint x: 327, endPoint y: 218, distance: 120.5
click at [327, 218] on div "Muuda eelarverida close Ühik m2 Kogus 539,14 Hind 29,50 Hinda ei saa muuta, kun…" at bounding box center [573, 288] width 1146 height 577
type textarea "x"
type input "5"
type input "147,50"
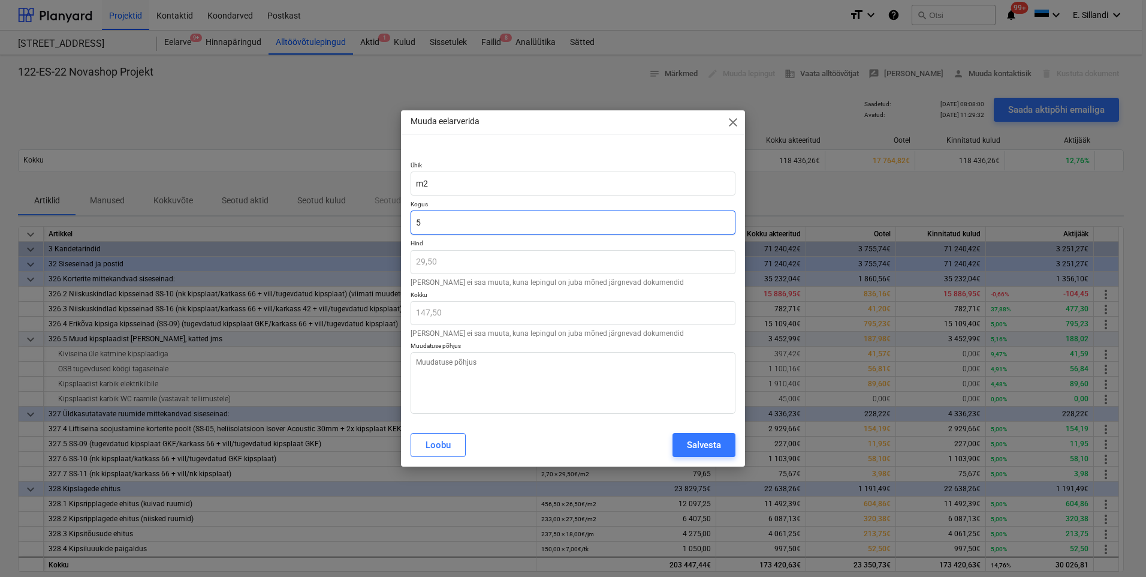
type textarea "x"
type input "54"
type input "1 593,00"
type textarea "x"
type input "546"
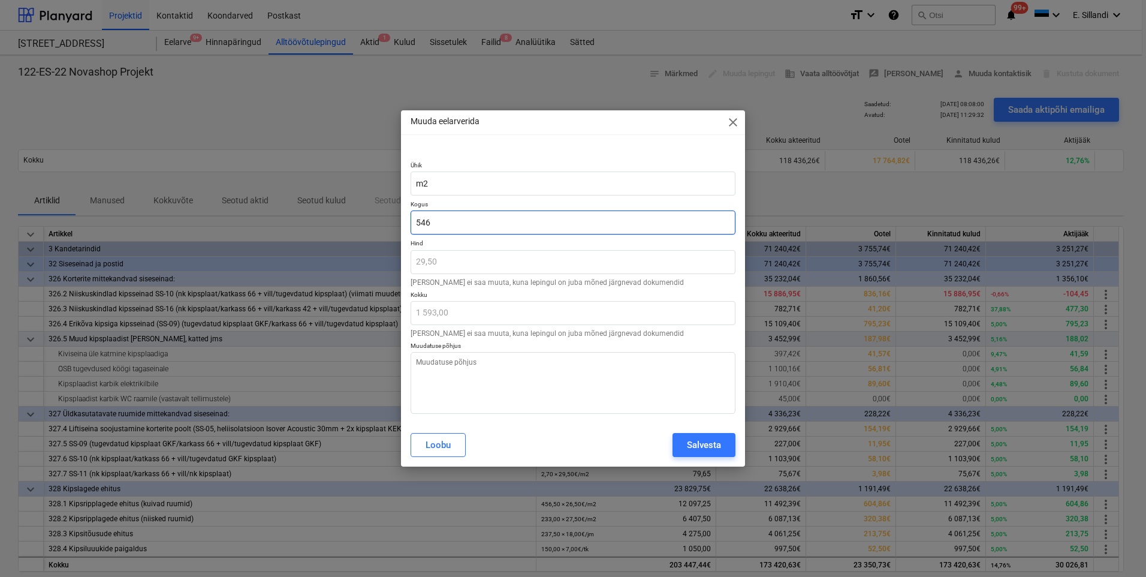
type input "16 107,00"
type input "546"
type textarea "x"
type input "546,00"
click at [526, 390] on textarea at bounding box center [573, 383] width 325 height 62
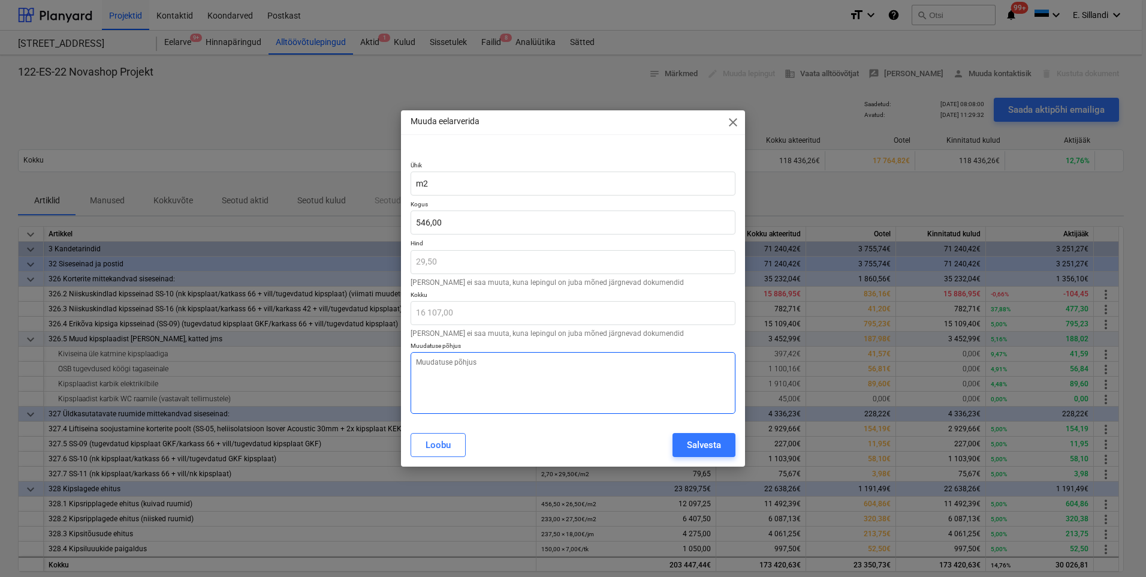
paste textarea "Korrigeeritud vastavalt tegelikule mahule"
type textarea "x"
type textarea "Korrigeeritud vastavalt tegelikule mahule"
click at [691, 439] on div "Salvesta" at bounding box center [704, 445] width 34 height 16
type textarea "x"
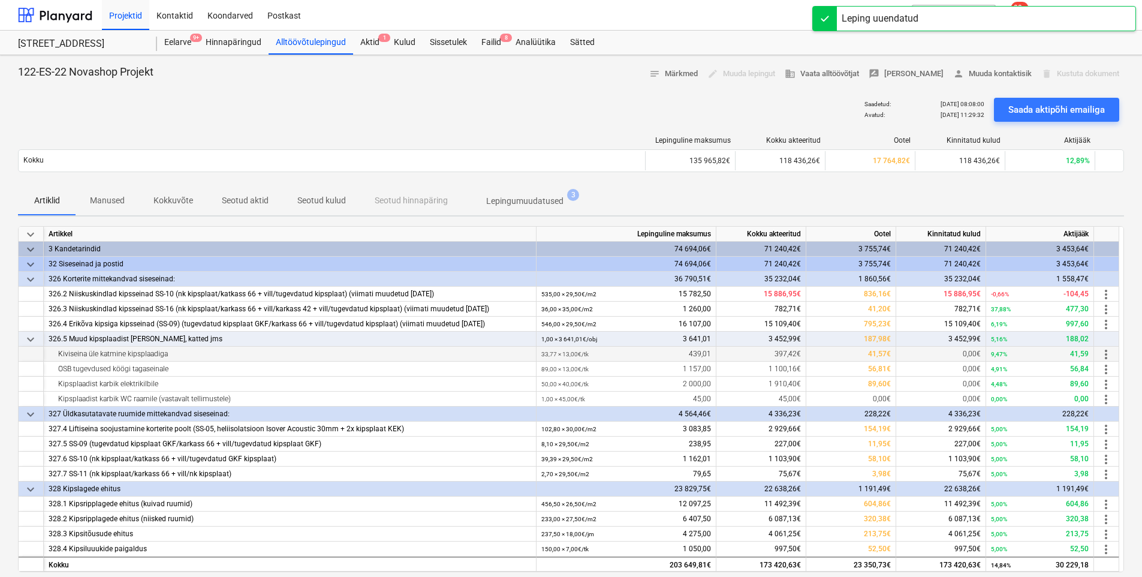
click at [1107, 358] on span "more_vert" at bounding box center [1106, 354] width 14 height 14
click at [1108, 355] on span "more_vert" at bounding box center [1106, 354] width 14 height 14
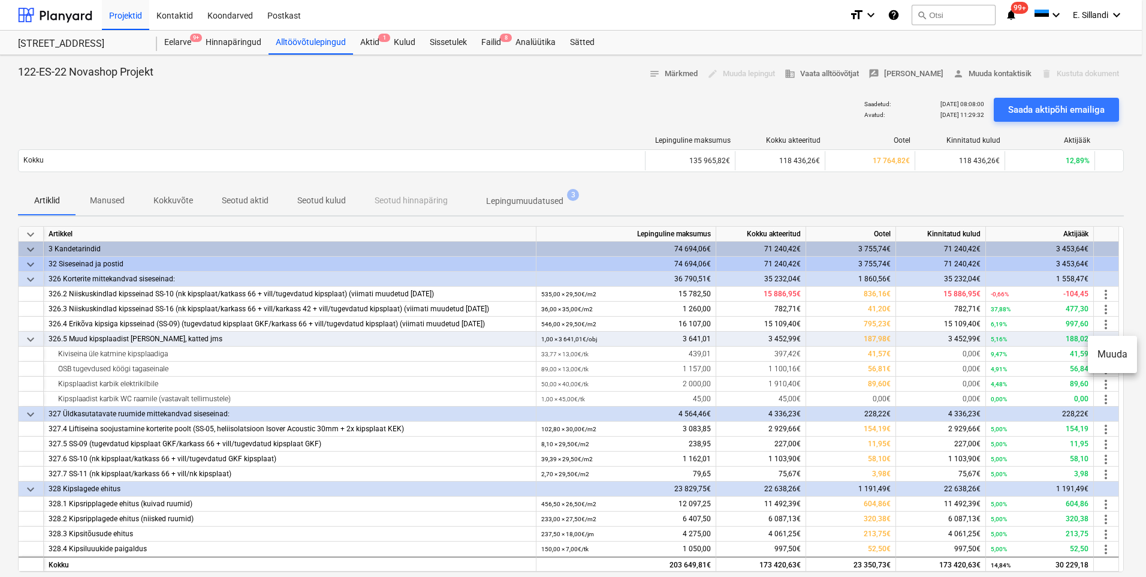
click at [1123, 360] on li "Muuda" at bounding box center [1112, 354] width 49 height 28
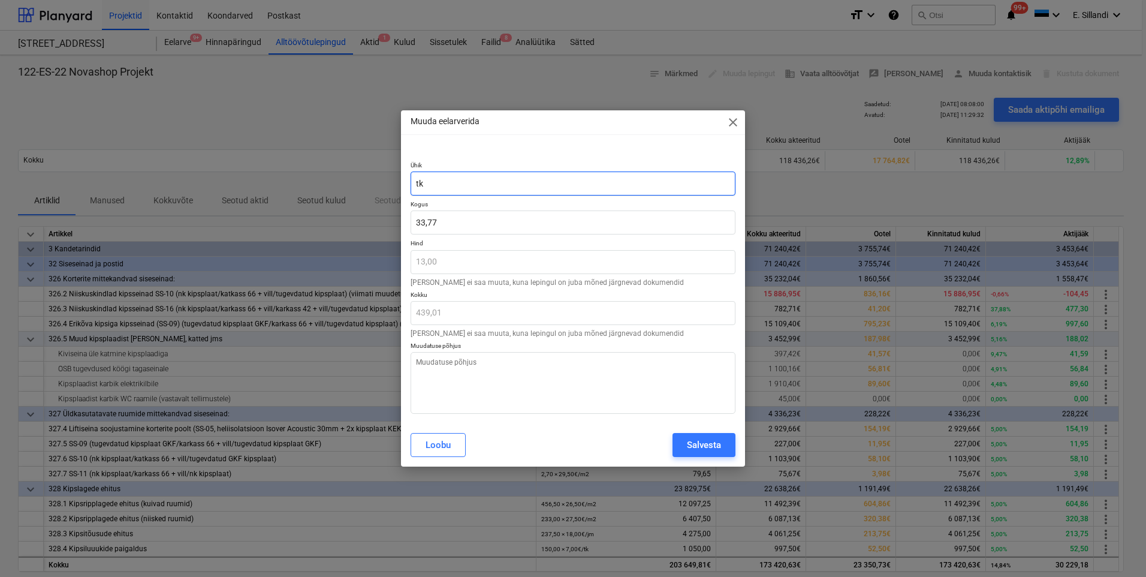
click at [369, 184] on div "Muuda eelarverida close Ühik tk Kogus 33,77 Hind 13,00 Hinda ei saa muuta, kuna…" at bounding box center [573, 288] width 1146 height 577
type textarea "x"
type input "m"
type textarea "x"
type input "m2"
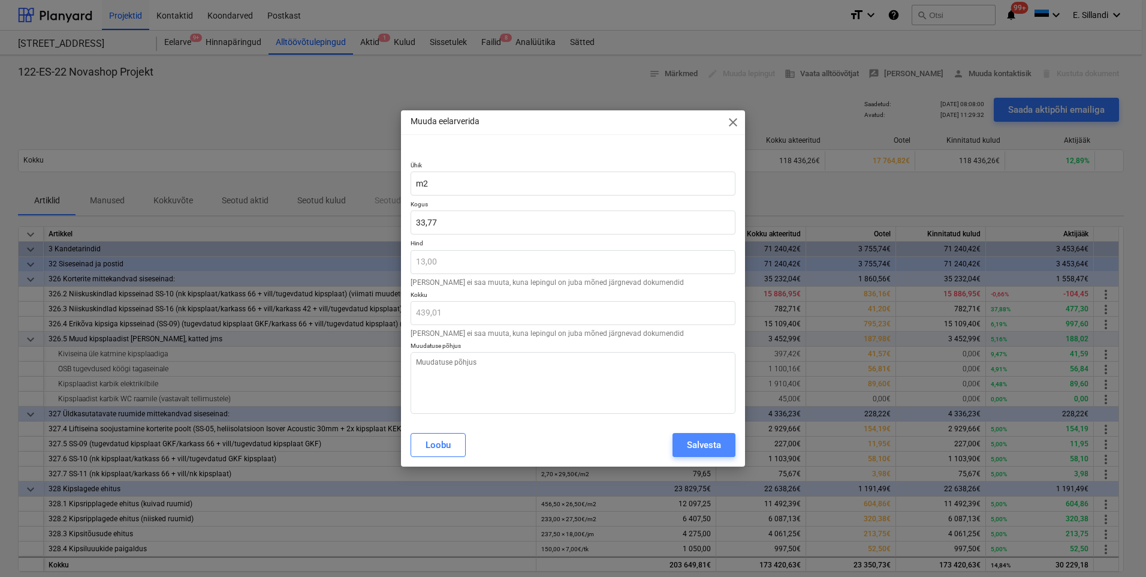
click at [695, 447] on div "Salvesta" at bounding box center [704, 445] width 34 height 16
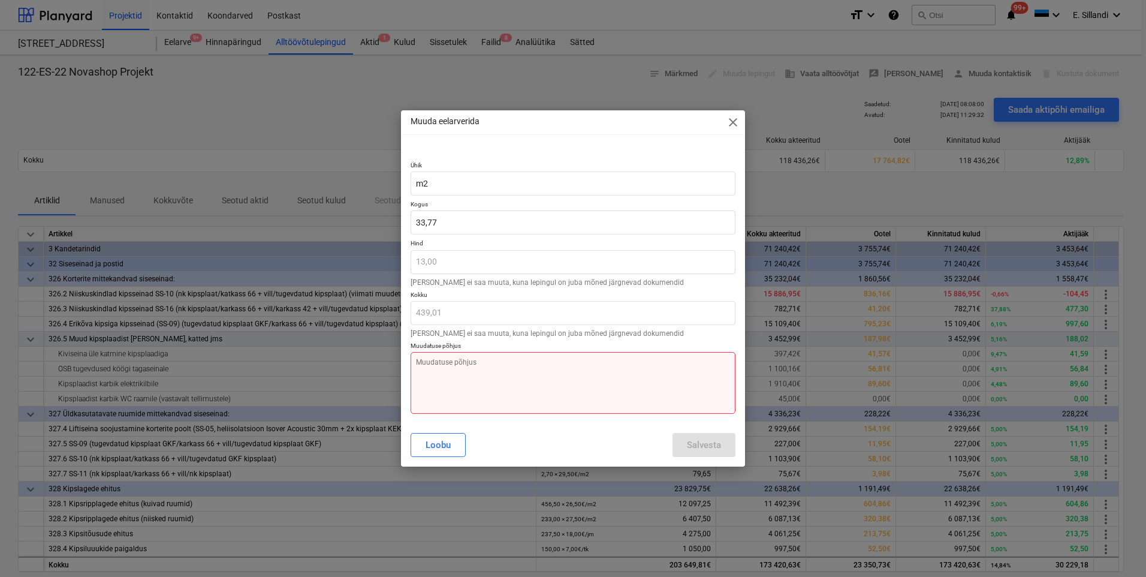
click at [484, 382] on textarea at bounding box center [573, 383] width 325 height 62
type textarea "x"
type textarea "ü"
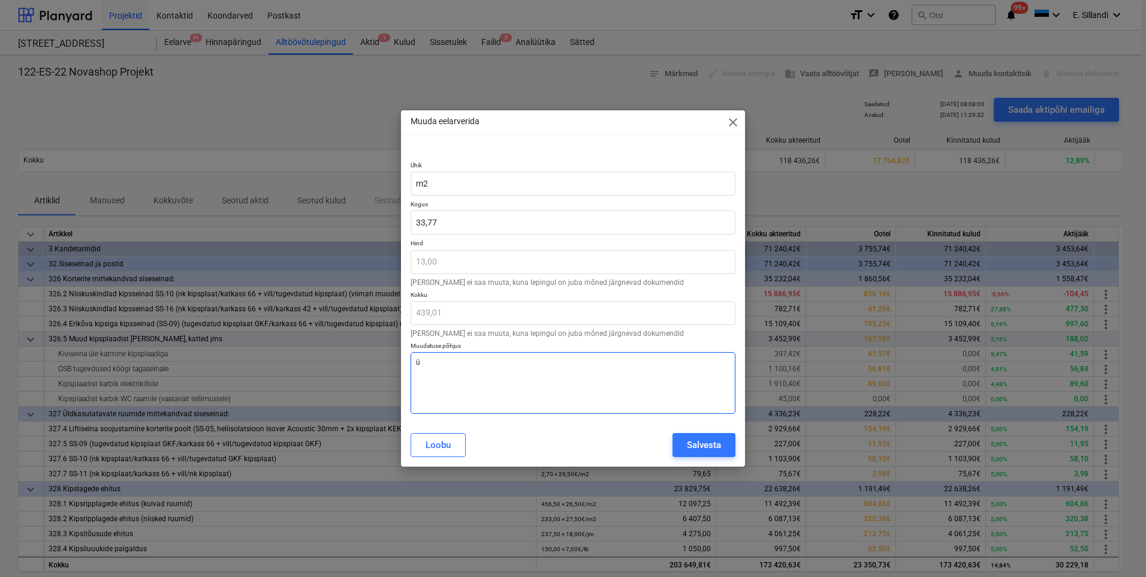
type textarea "x"
type textarea "üh"
type textarea "x"
type textarea "ühi"
type textarea "x"
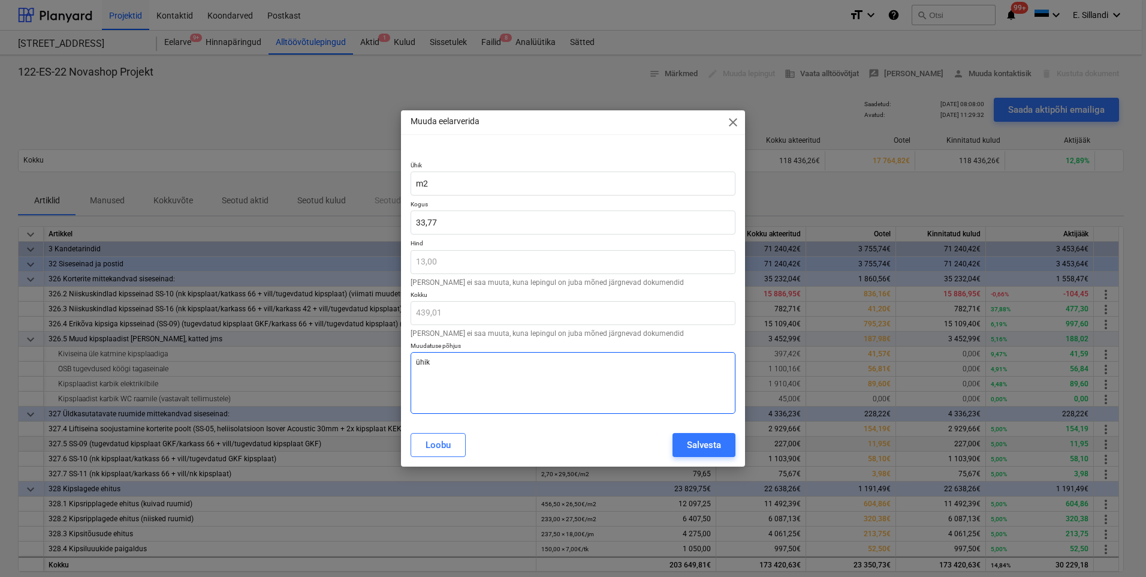
type textarea "ühik"
click at [728, 436] on button "Salvesta" at bounding box center [704, 445] width 63 height 24
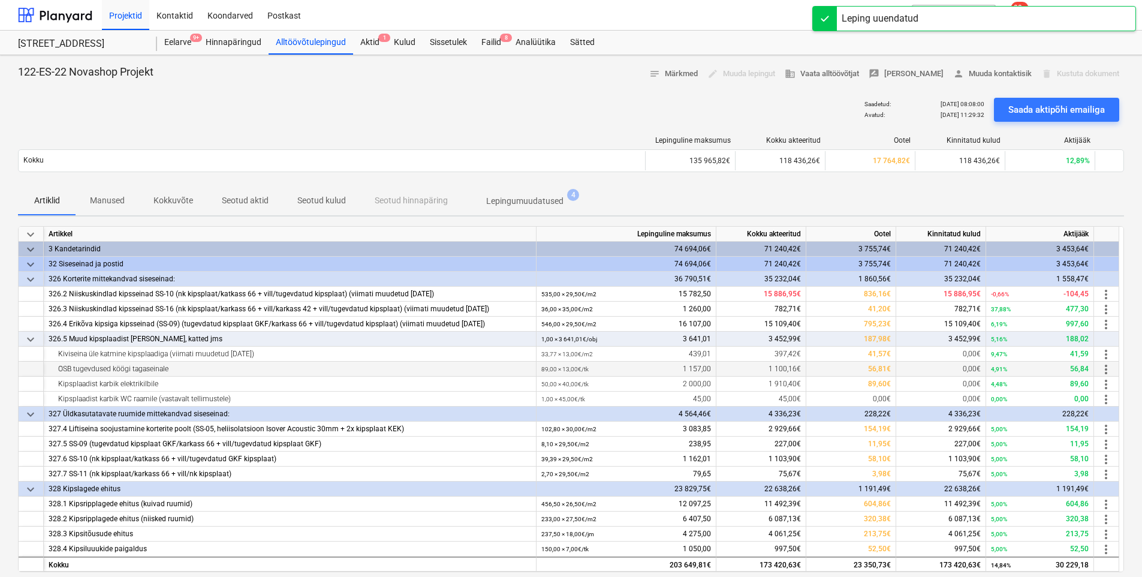
click at [1107, 369] on span "more_vert" at bounding box center [1106, 369] width 14 height 14
click at [1107, 370] on li "Muuda" at bounding box center [1112, 369] width 49 height 28
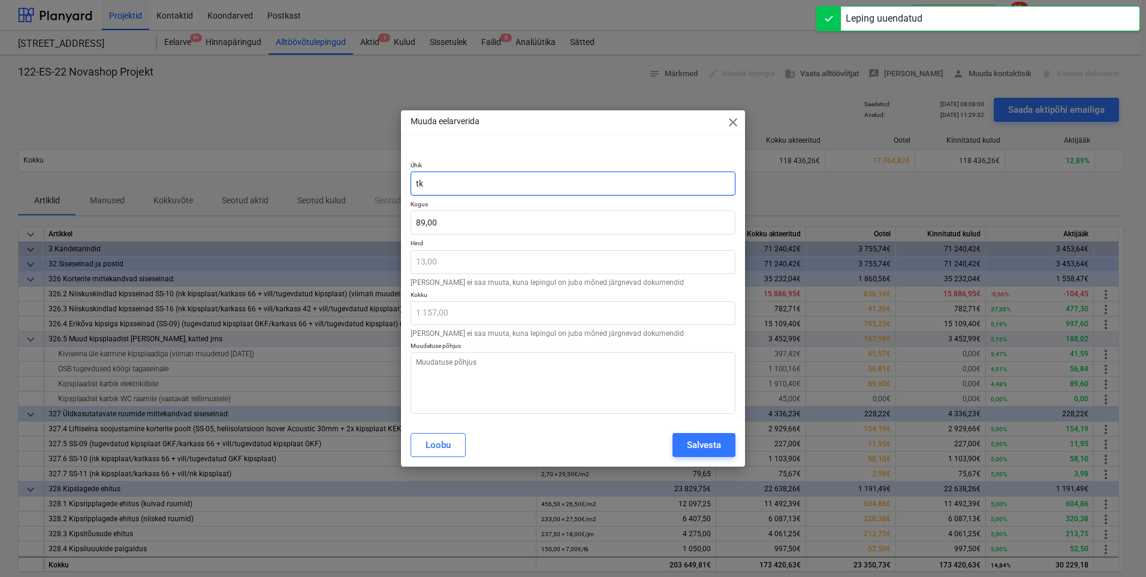
drag, startPoint x: 466, startPoint y: 179, endPoint x: 294, endPoint y: 166, distance: 172.5
click at [294, 166] on div "Muuda eelarverida close Ühik tk Kogus 89,00 Hind 13,00 Hinda ei saa muuta, kuna…" at bounding box center [573, 288] width 1146 height 577
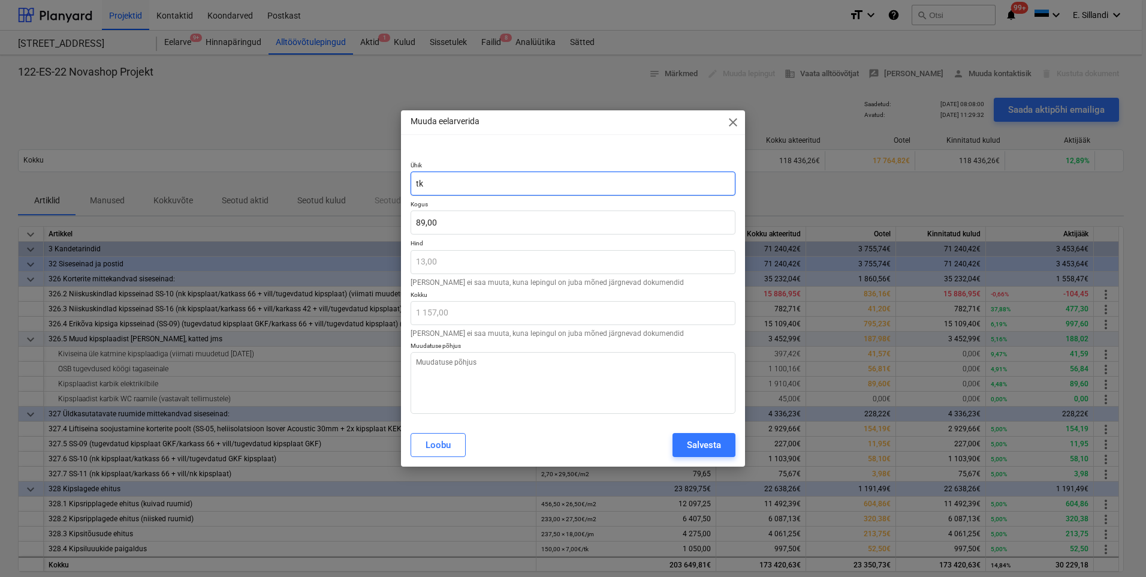
type textarea "x"
type input "m"
type textarea "x"
type input "m2"
type textarea "x"
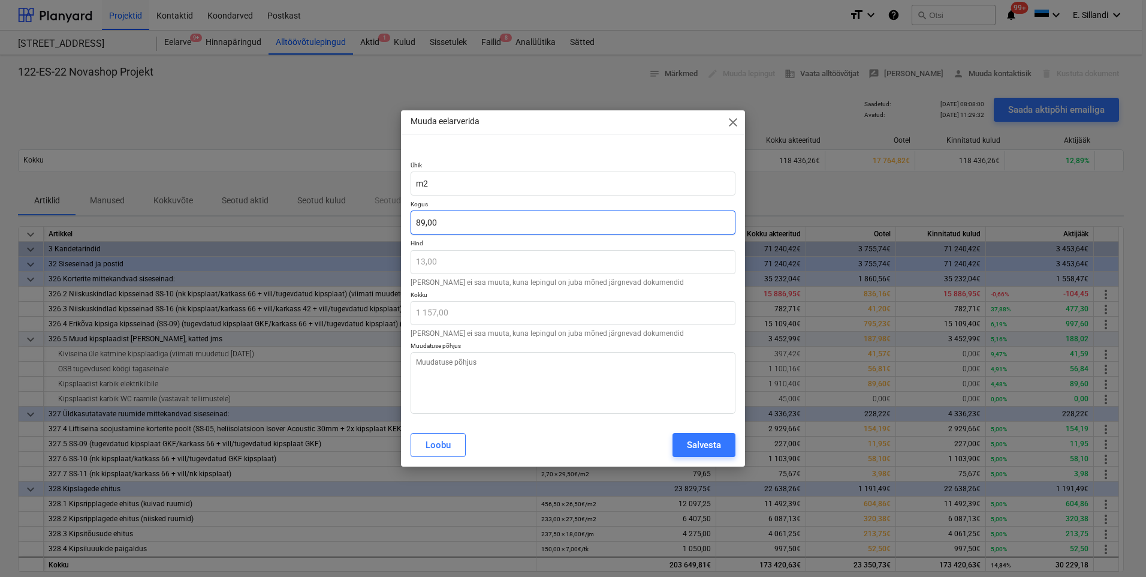
type input "89"
drag, startPoint x: 404, startPoint y: 216, endPoint x: 334, endPoint y: 210, distance: 69.8
click at [334, 210] on div "Muuda eelarverida close Ühik m2 Kogus 89 Hind 13,00 Hinda ei saa muuta, kuna le…" at bounding box center [573, 288] width 1146 height 577
type textarea "x"
type input "7"
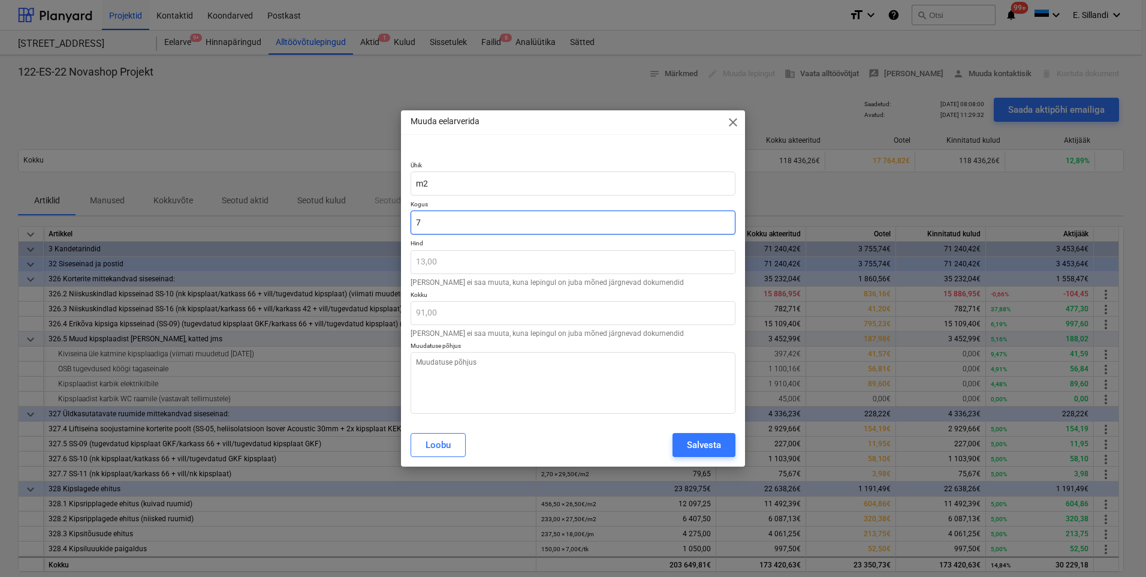
type input "91,00"
type textarea "x"
type input "70"
type input "910,00"
type textarea "x"
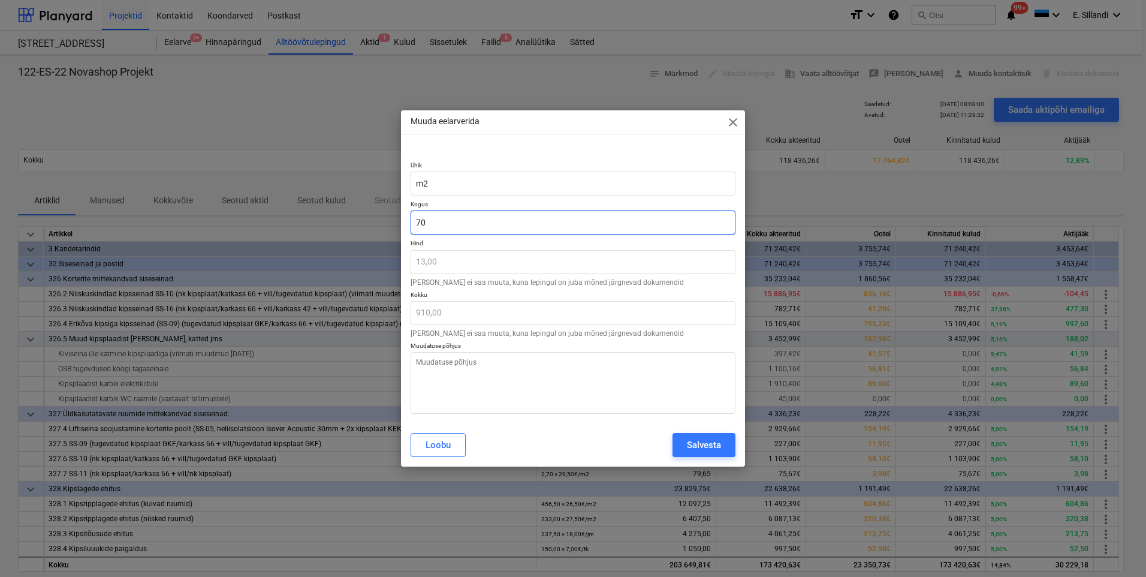
type input "7"
type input "91,00"
type textarea "x"
click at [464, 390] on textarea at bounding box center [573, 383] width 325 height 62
paste textarea "Korrigeeritud vastavalt tegelikule mahule"
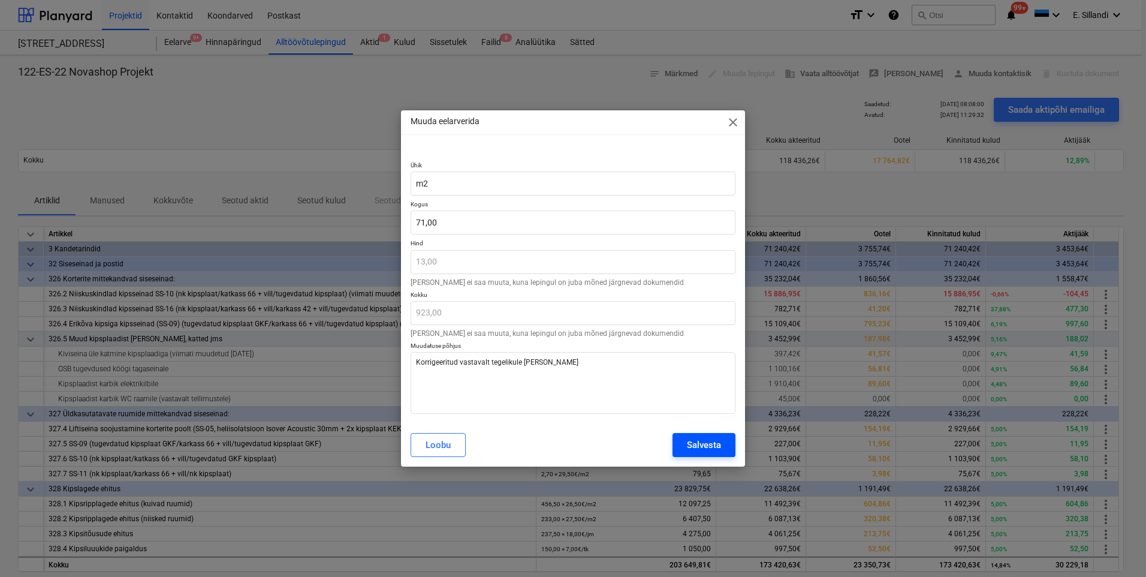
click at [710, 434] on button "Salvesta" at bounding box center [704, 445] width 63 height 24
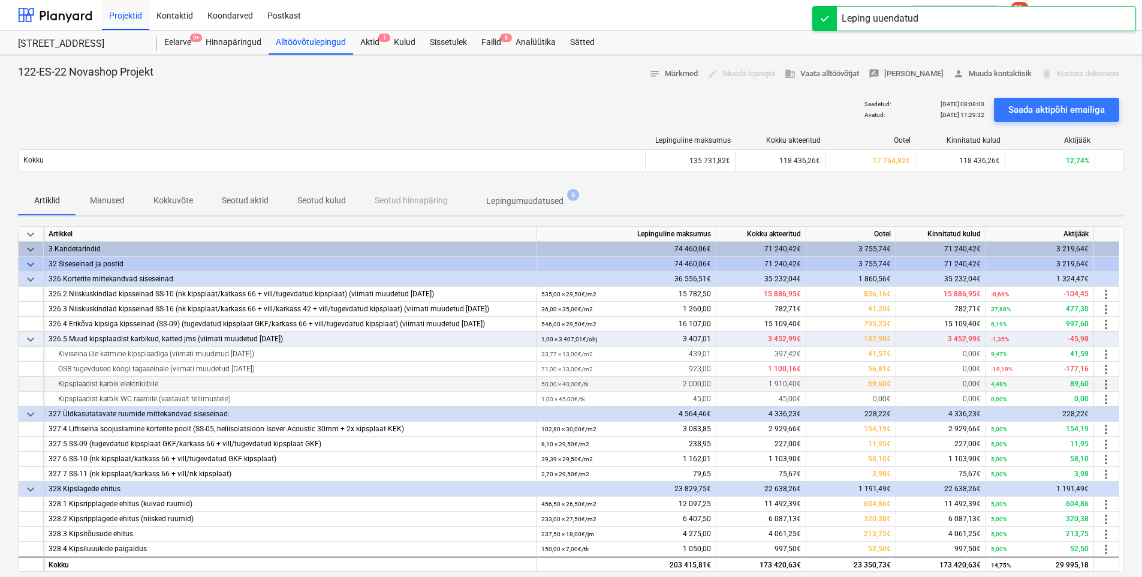
click at [1107, 384] on span "more_vert" at bounding box center [1106, 384] width 14 height 14
click at [1113, 384] on li "Muuda" at bounding box center [1112, 384] width 49 height 28
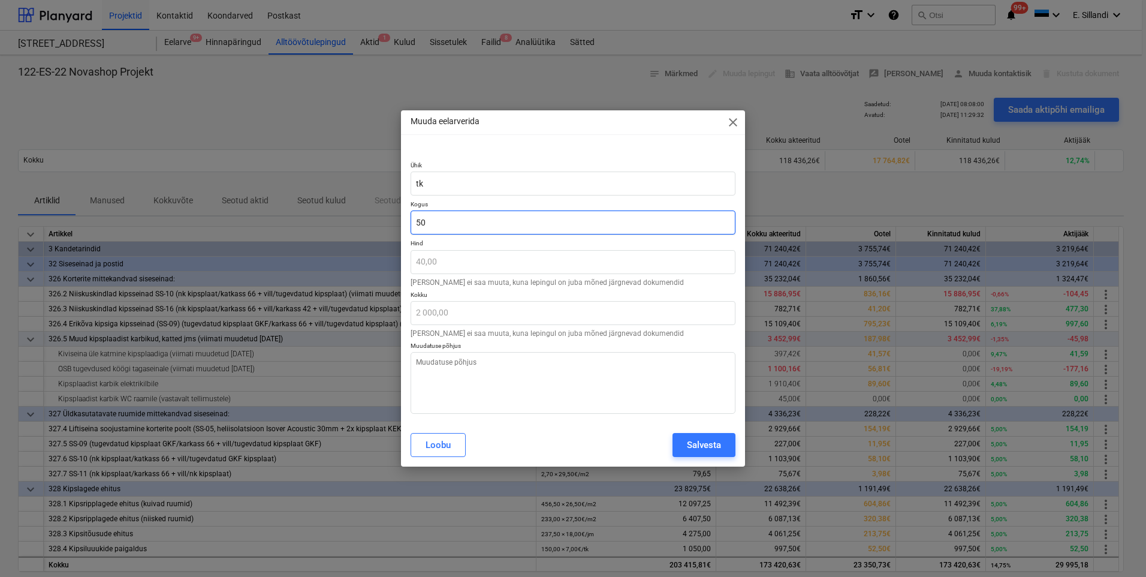
drag, startPoint x: 448, startPoint y: 225, endPoint x: 308, endPoint y: 214, distance: 140.7
click at [352, 222] on div "Muuda eelarverida close Ühik tk Kogus 50 Hind 40,00 Hinda ei saa muuta, kuna le…" at bounding box center [573, 288] width 1146 height 577
click at [433, 369] on textarea at bounding box center [573, 383] width 325 height 62
paste textarea "Korrigeeritud vastavalt tegelikule mahule"
click at [711, 446] on div "Salvesta" at bounding box center [704, 445] width 34 height 16
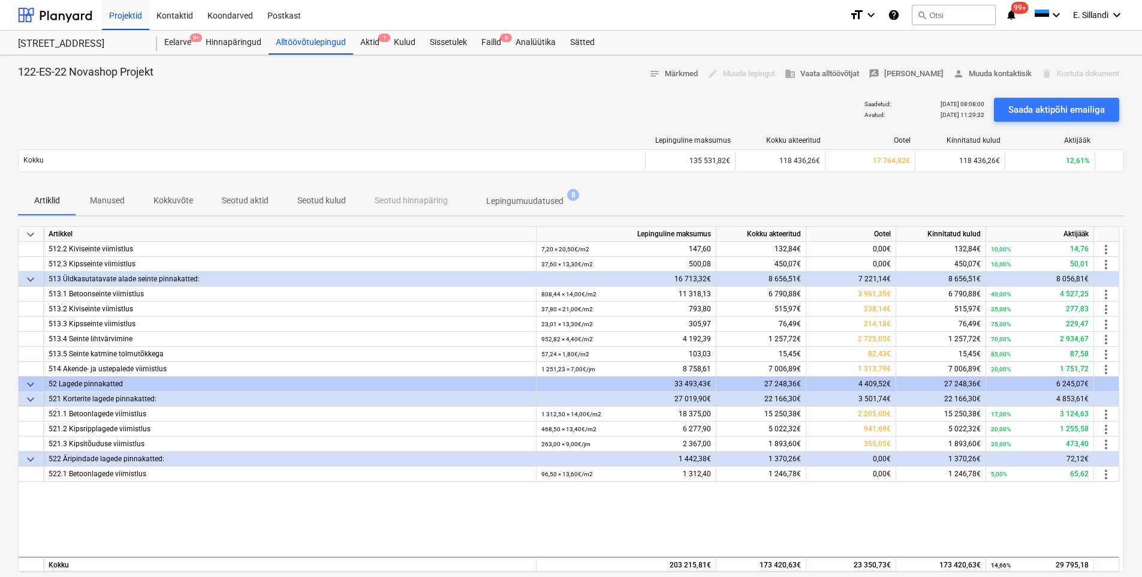
scroll to position [60, 0]
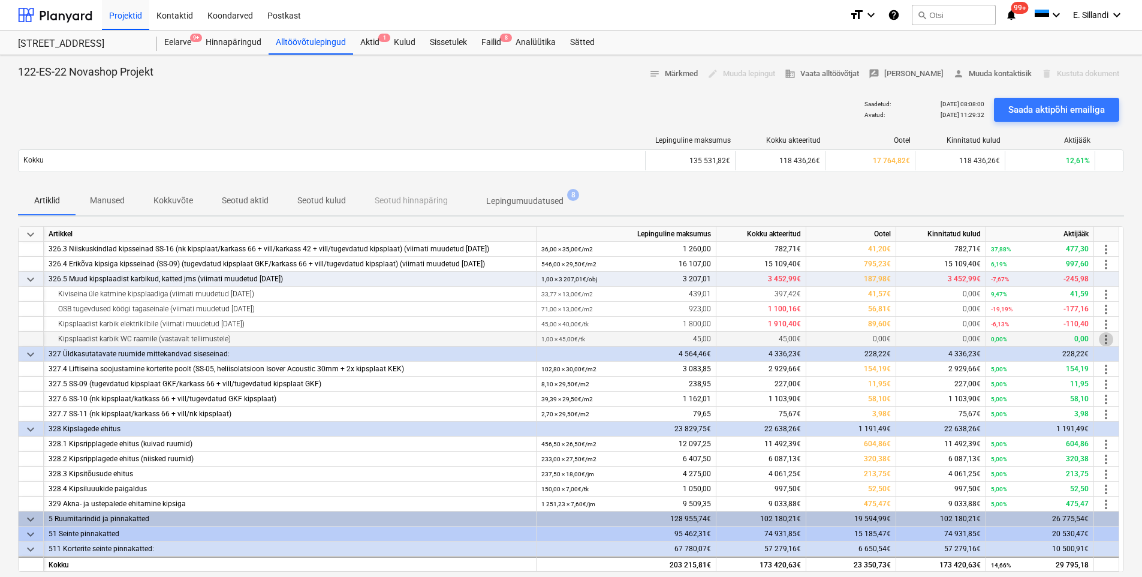
click at [1110, 339] on span "more_vert" at bounding box center [1106, 339] width 14 height 14
click at [1108, 340] on li "Muuda" at bounding box center [1112, 339] width 49 height 28
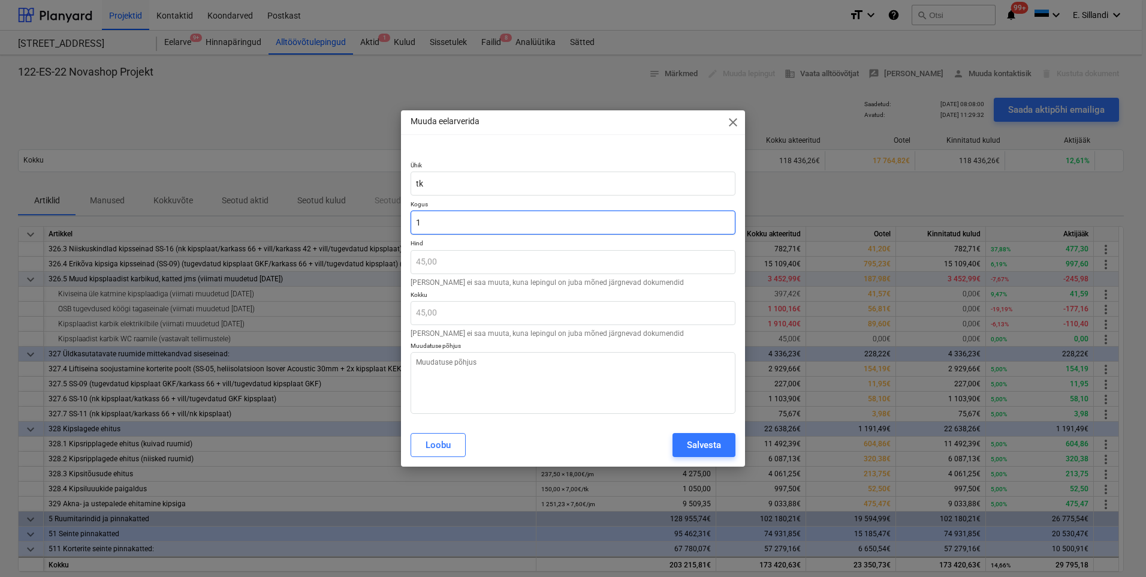
drag, startPoint x: 427, startPoint y: 228, endPoint x: 318, endPoint y: 216, distance: 110.4
click at [327, 218] on div "Muuda eelarverida close Ühik tk Kogus 1 Hind 45,00 Hinda ei saa muuta, kuna lep…" at bounding box center [573, 288] width 1146 height 577
click at [512, 394] on textarea at bounding box center [573, 383] width 325 height 62
paste textarea "Korrigeeritud vastavalt tegelikule mahule"
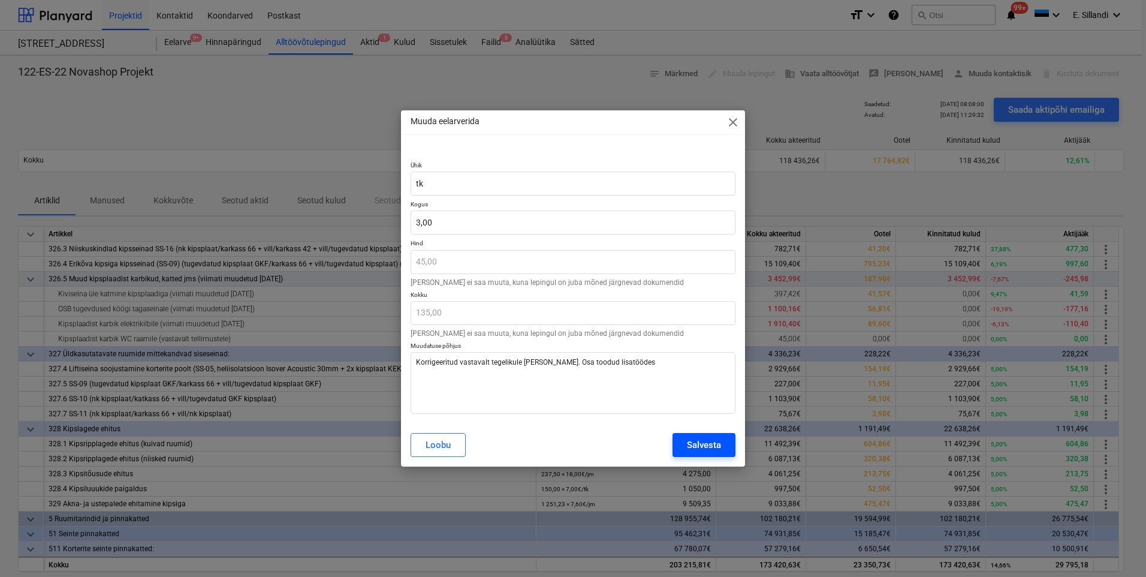
click at [709, 445] on div "Salvesta" at bounding box center [704, 445] width 34 height 16
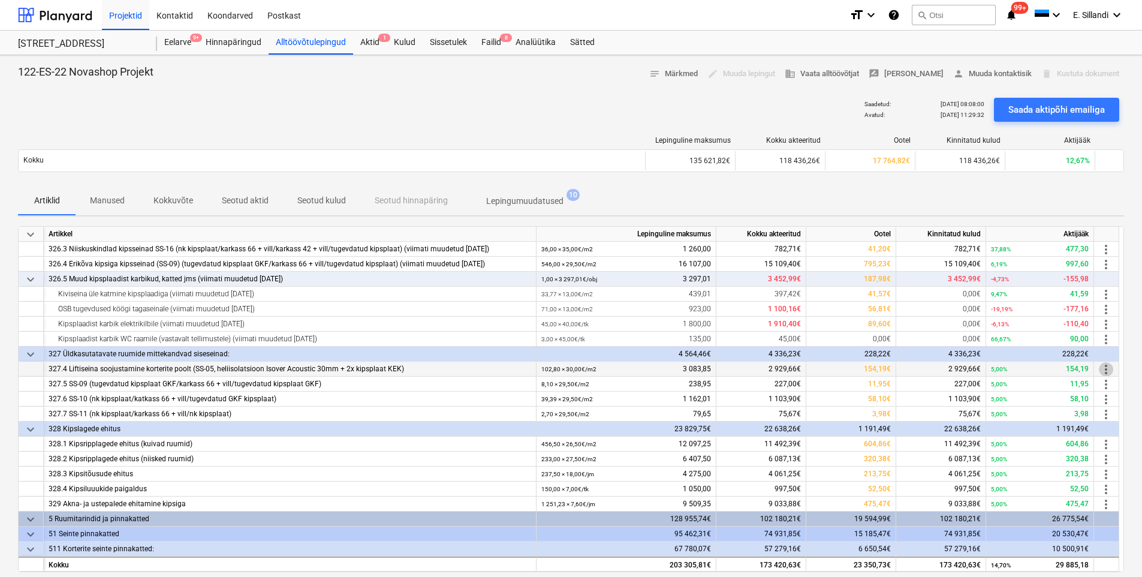
click at [1104, 369] on span "more_vert" at bounding box center [1106, 369] width 14 height 14
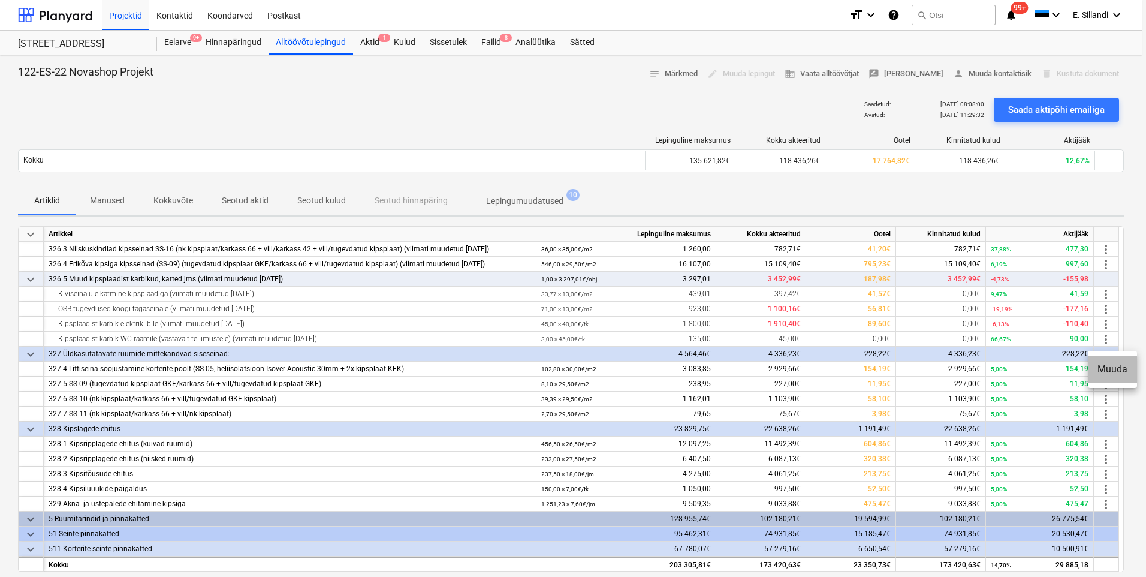
click at [1105, 369] on li "Muuda" at bounding box center [1112, 369] width 49 height 28
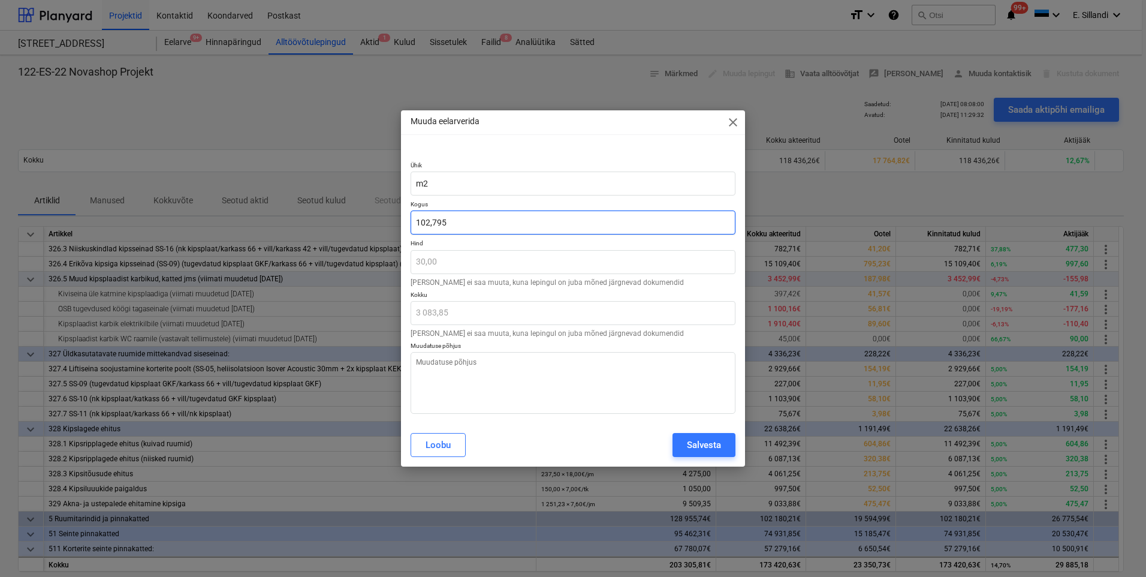
drag, startPoint x: 460, startPoint y: 223, endPoint x: 371, endPoint y: 223, distance: 89.3
click at [378, 223] on div "Muuda eelarverida close Ühik m2 Kogus 102,795 Hind 30,00 Hinda ei saa muuta, ku…" at bounding box center [573, 288] width 1146 height 577
click at [722, 442] on button "Salvesta" at bounding box center [704, 445] width 63 height 24
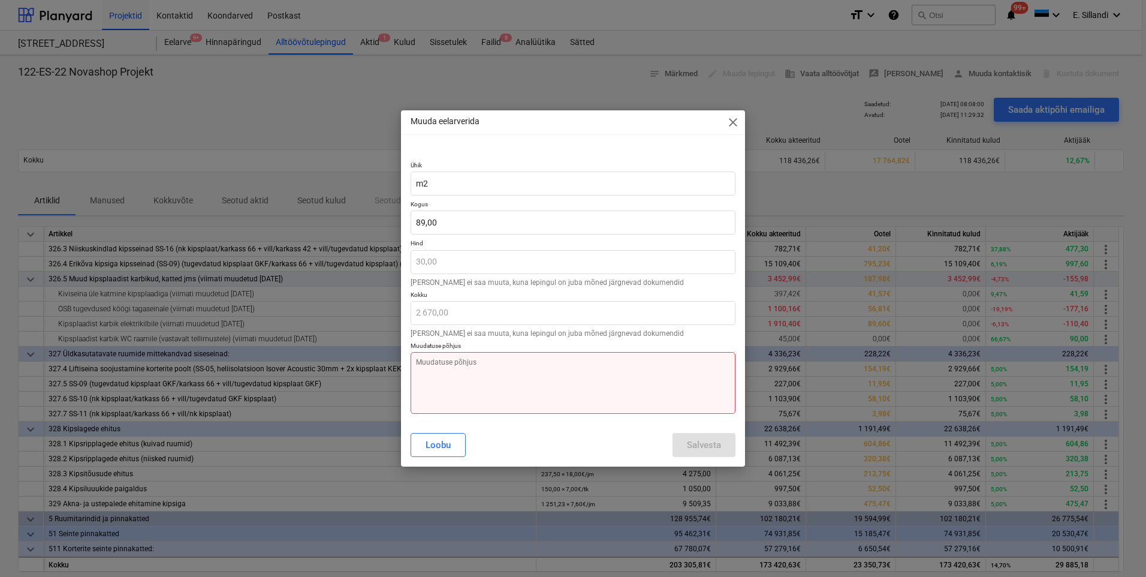
click at [584, 393] on textarea at bounding box center [573, 383] width 325 height 62
paste textarea "Korrigeeritud vastavalt tegelikule mahule"
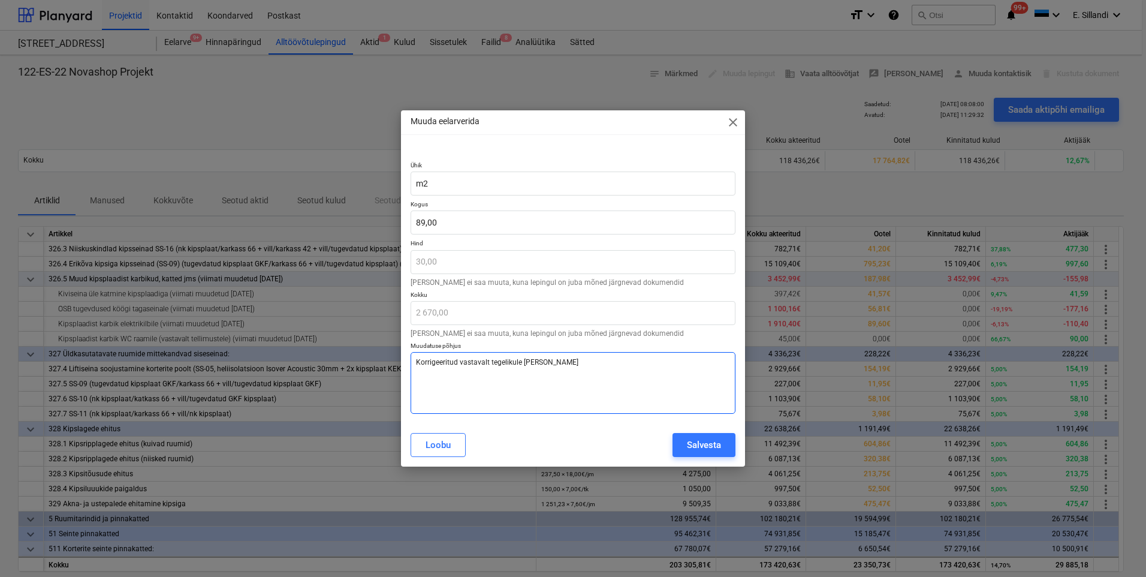
click at [704, 373] on textarea "Korrigeeritud vastavalt tegelikule mahule" at bounding box center [573, 383] width 325 height 62
click at [695, 450] on div "Salvesta" at bounding box center [704, 445] width 34 height 16
click at [722, 444] on div "11 492,39€" at bounding box center [761, 443] width 90 height 15
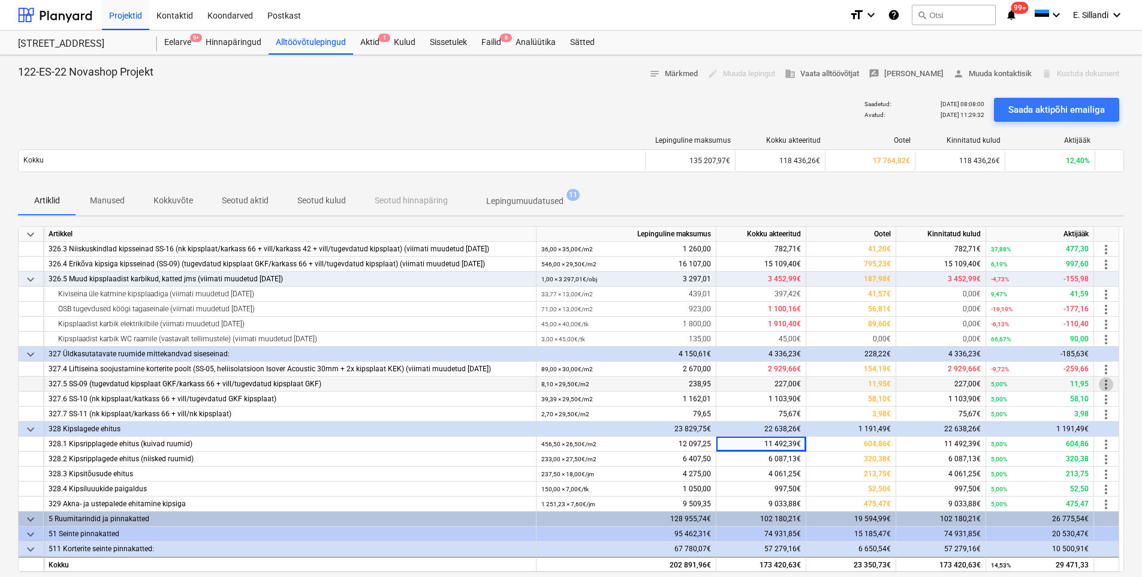
click at [1104, 386] on span "more_vert" at bounding box center [1106, 384] width 14 height 14
click at [1098, 388] on li "Muuda" at bounding box center [1112, 384] width 49 height 28
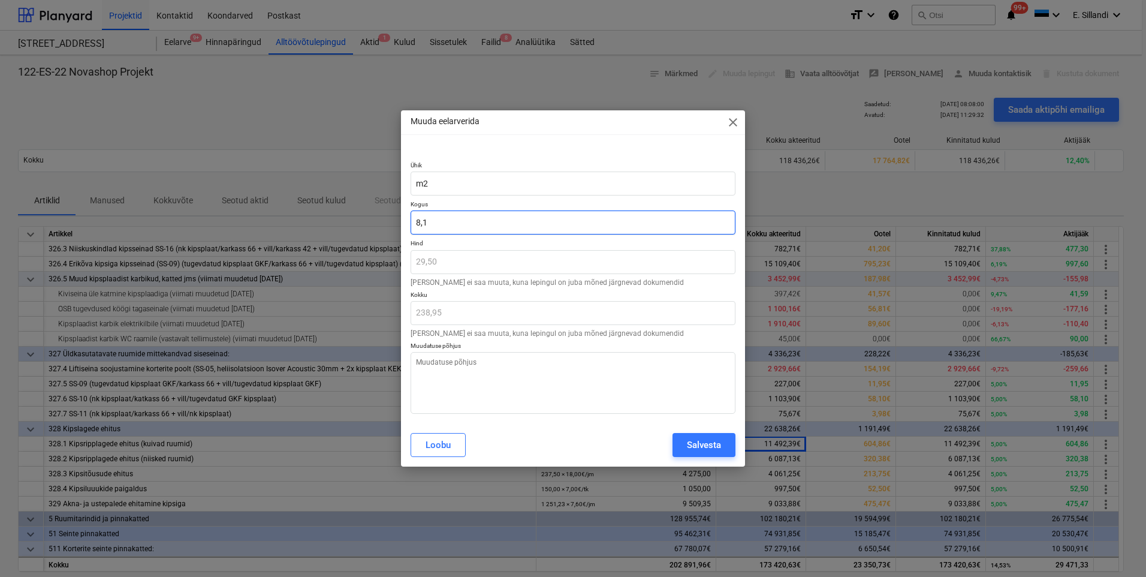
drag, startPoint x: 475, startPoint y: 230, endPoint x: 303, endPoint y: 211, distance: 173.7
click at [306, 211] on div "Muuda eelarverida close Ühik m2 Kogus 8,1 Hind 29,50 Hinda ei saa muuta, kuna l…" at bounding box center [573, 288] width 1146 height 577
click at [695, 437] on div "Salvesta" at bounding box center [704, 445] width 34 height 16
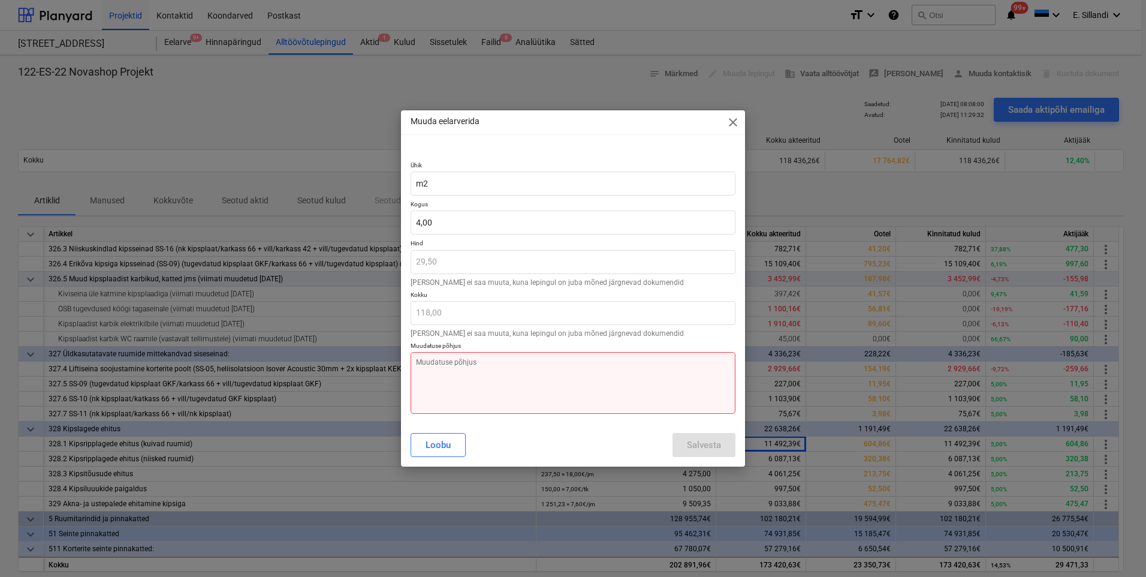
click at [533, 366] on textarea at bounding box center [573, 383] width 325 height 62
paste textarea "Korrigeeritud vastavalt tegelikule mahule"
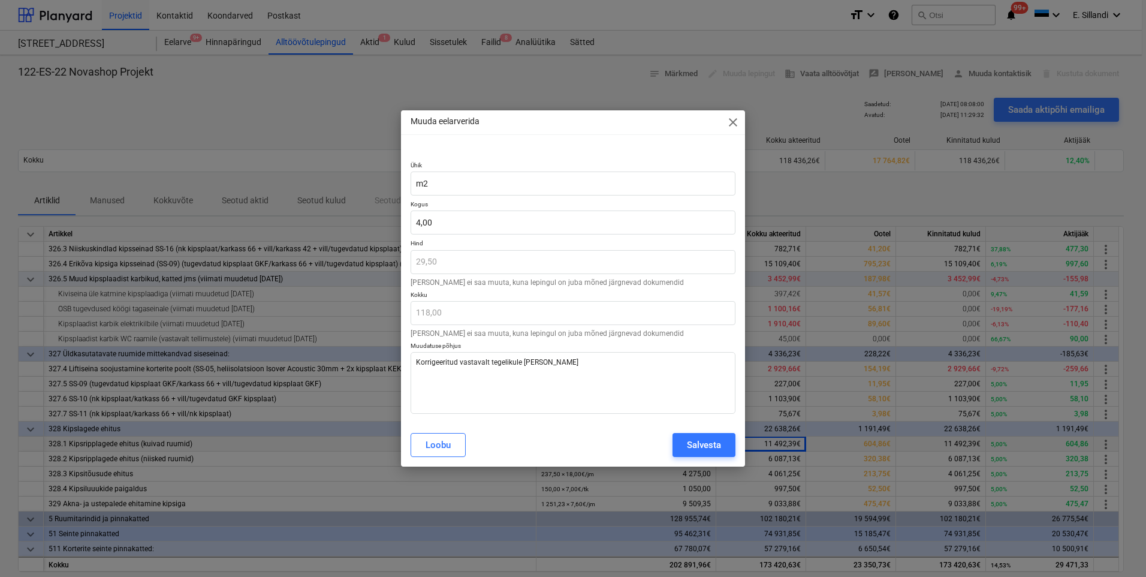
click at [682, 443] on button "Salvesta" at bounding box center [704, 445] width 63 height 24
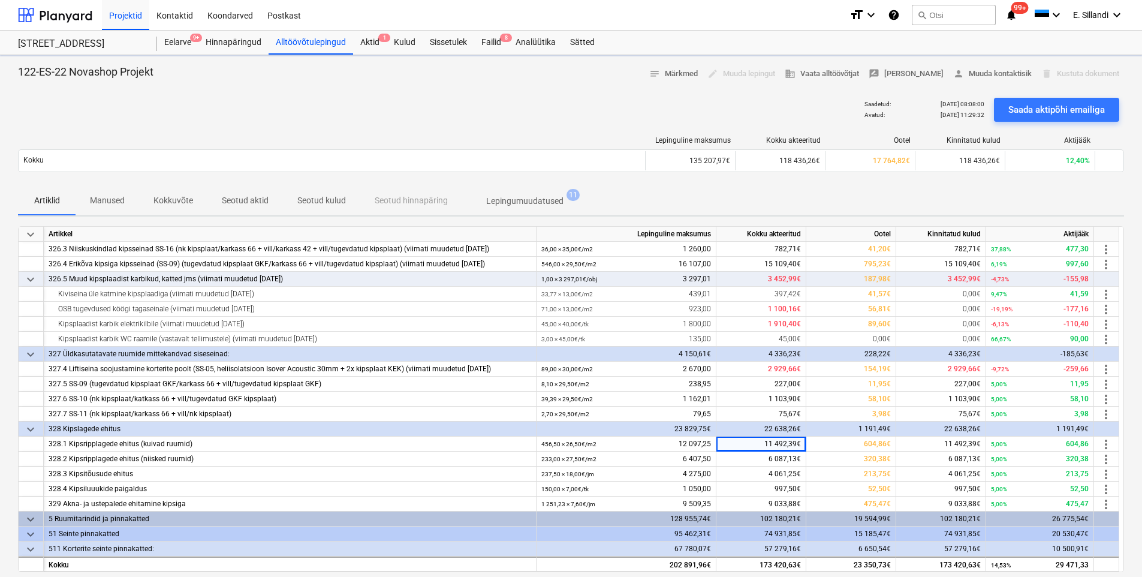
drag, startPoint x: 1091, startPoint y: 414, endPoint x: 1097, endPoint y: 431, distance: 18.4
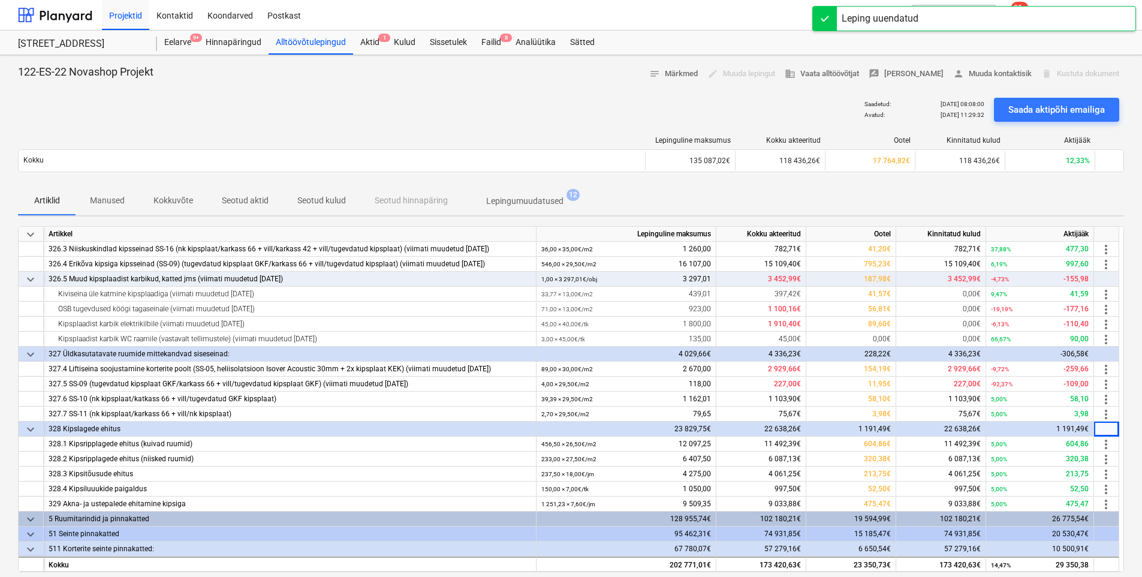
drag, startPoint x: 1097, startPoint y: 431, endPoint x: 817, endPoint y: 198, distance: 364.0
click at [817, 198] on div "Artiklid Manused Kokkuvõte Seotud aktid Seotud kulud Seotud hinnapäring Lepingu…" at bounding box center [571, 200] width 1106 height 29
click at [1104, 396] on span "more_vert" at bounding box center [1106, 399] width 14 height 14
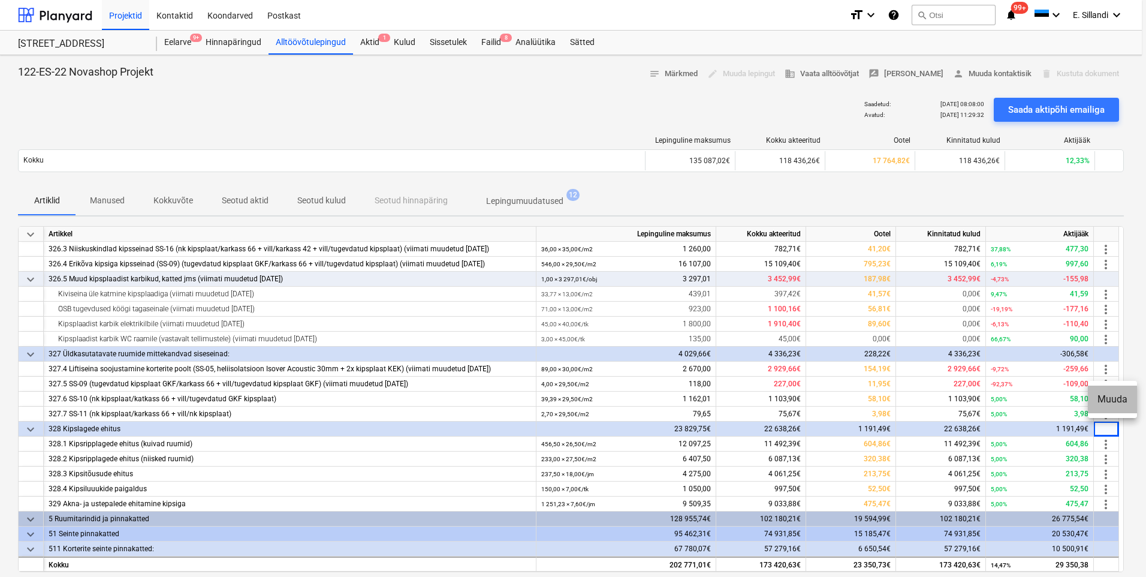
click at [1115, 402] on li "Muuda" at bounding box center [1112, 399] width 49 height 28
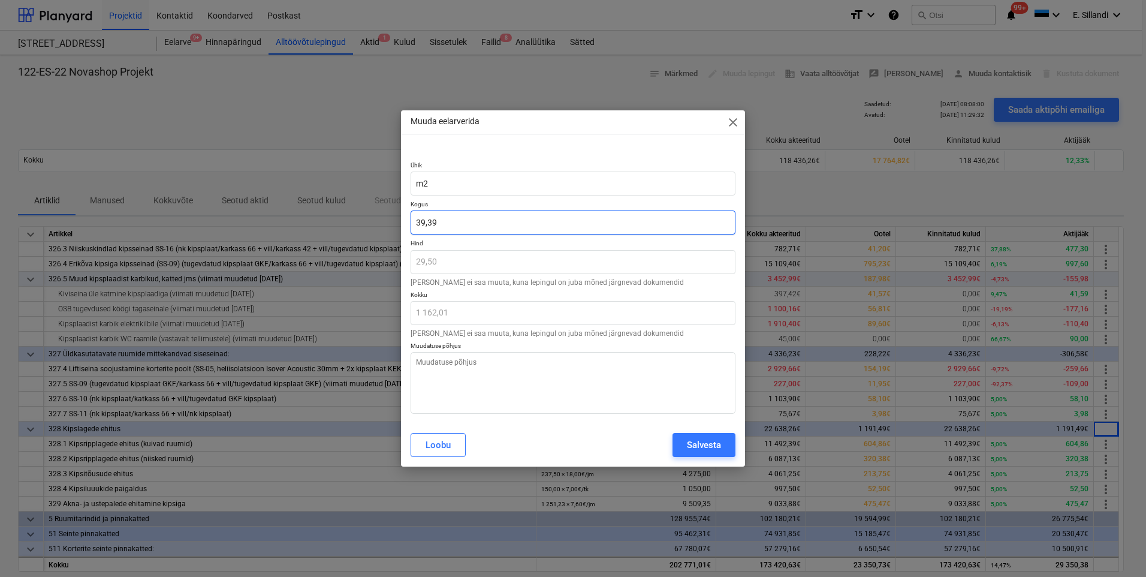
drag, startPoint x: 501, startPoint y: 229, endPoint x: 318, endPoint y: 215, distance: 183.9
click at [330, 217] on div "Muuda eelarverida close Ühik m2 Kogus 39,39 Hind 29,50 Hinda ei saa muuta, kuna…" at bounding box center [573, 288] width 1146 height 577
click at [543, 370] on textarea at bounding box center [573, 383] width 325 height 62
paste textarea "Korrigeeritud vastavalt tegelikule mahule"
click at [695, 440] on div "Salvesta" at bounding box center [704, 445] width 34 height 16
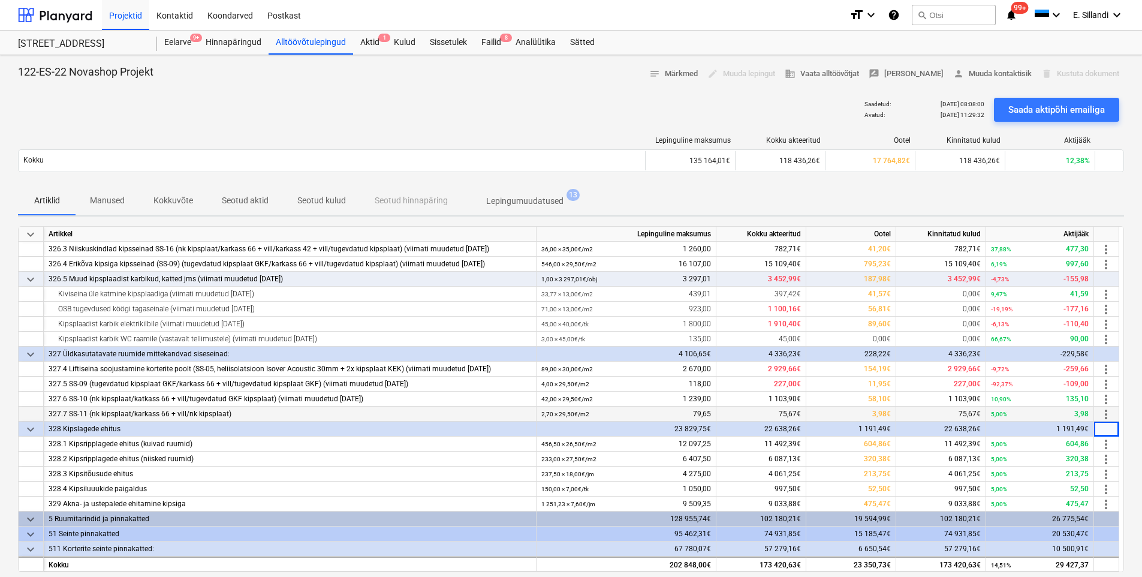
click at [1107, 415] on span "more_vert" at bounding box center [1106, 414] width 14 height 14
click at [902, 194] on div at bounding box center [573, 288] width 1146 height 577
click at [1101, 445] on span "more_vert" at bounding box center [1106, 444] width 14 height 14
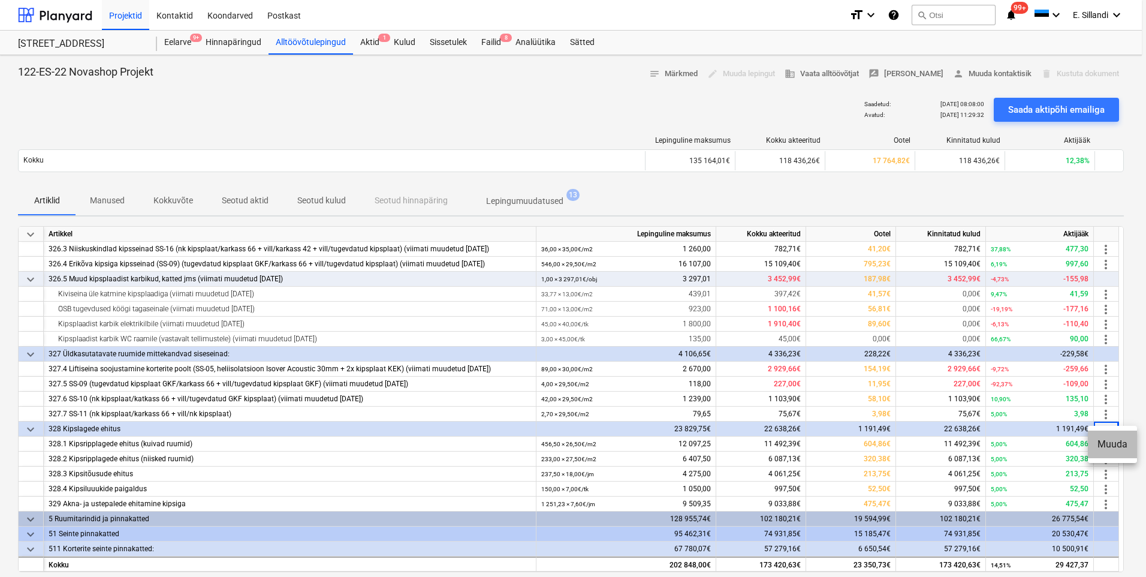
click at [1111, 436] on li "Muuda" at bounding box center [1112, 444] width 49 height 28
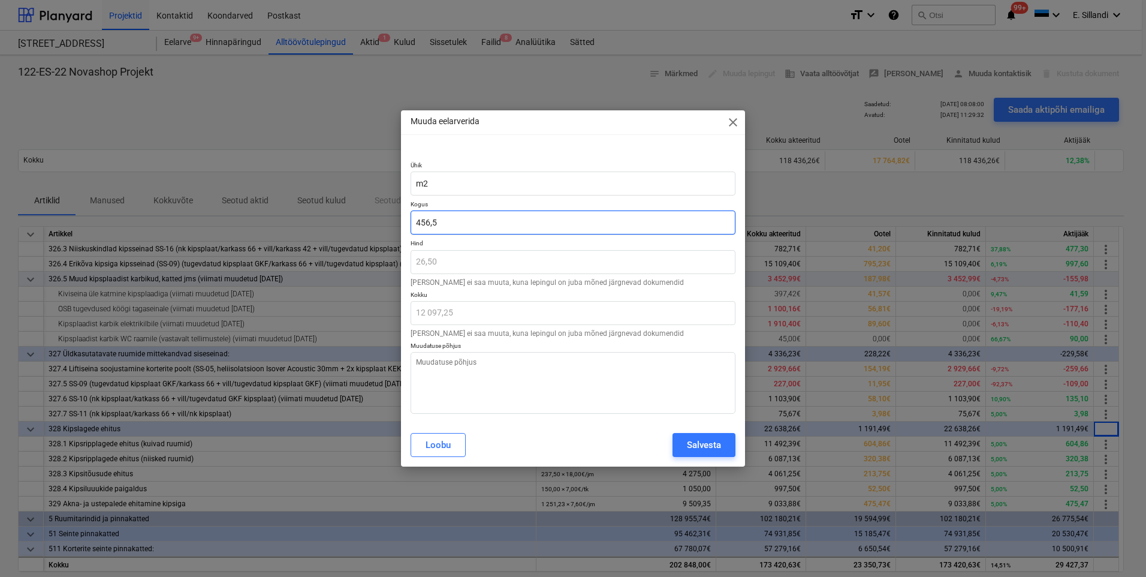
drag, startPoint x: 445, startPoint y: 217, endPoint x: 340, endPoint y: 206, distance: 105.5
click at [356, 210] on div "Muuda eelarverida close Ühik m2 Kogus 456,5 Hind 26,50 Hinda ei saa muuta, kuna…" at bounding box center [573, 288] width 1146 height 577
click at [485, 388] on textarea at bounding box center [573, 383] width 325 height 62
paste textarea "Korrigeeritud vastavalt tegelikule mahule"
click at [679, 443] on button "Salvesta" at bounding box center [704, 445] width 63 height 24
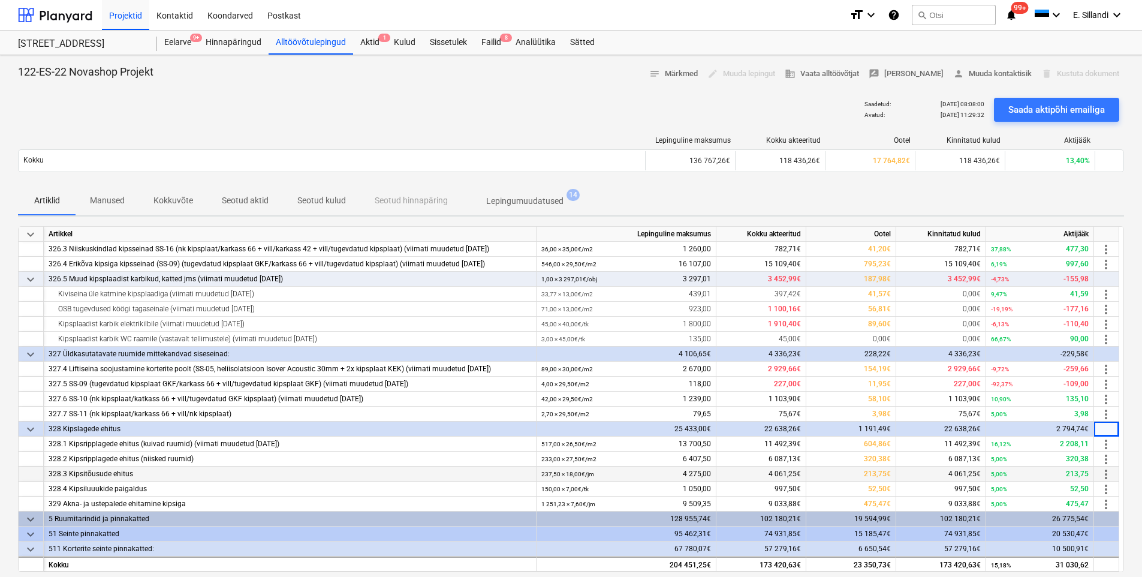
click at [1107, 474] on span "more_vert" at bounding box center [1106, 474] width 14 height 14
click at [1101, 478] on li "Muuda" at bounding box center [1112, 474] width 49 height 28
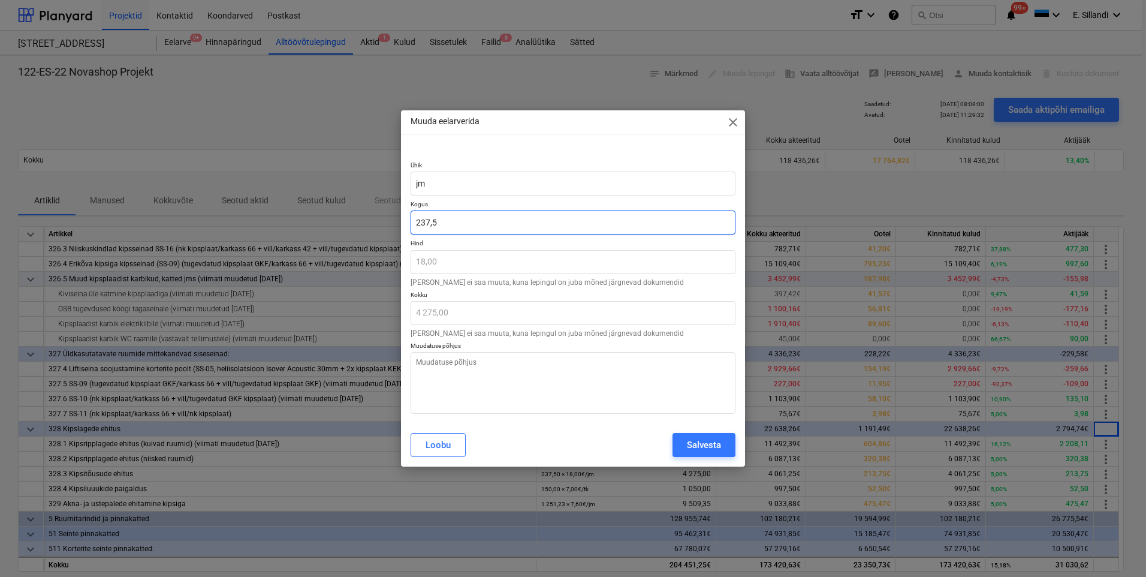
drag, startPoint x: 469, startPoint y: 223, endPoint x: 267, endPoint y: 203, distance: 202.4
click at [294, 205] on div "Muuda eelarverida close Ühik jm Kogus 237,5 Hind 18,00 Hinda ei saa muuta, kuna…" at bounding box center [573, 288] width 1146 height 577
click at [604, 382] on textarea at bounding box center [573, 383] width 325 height 62
paste textarea "Korrigeeritud vastavalt tegelikule mahule"
click at [706, 446] on div "Salvesta" at bounding box center [704, 445] width 34 height 16
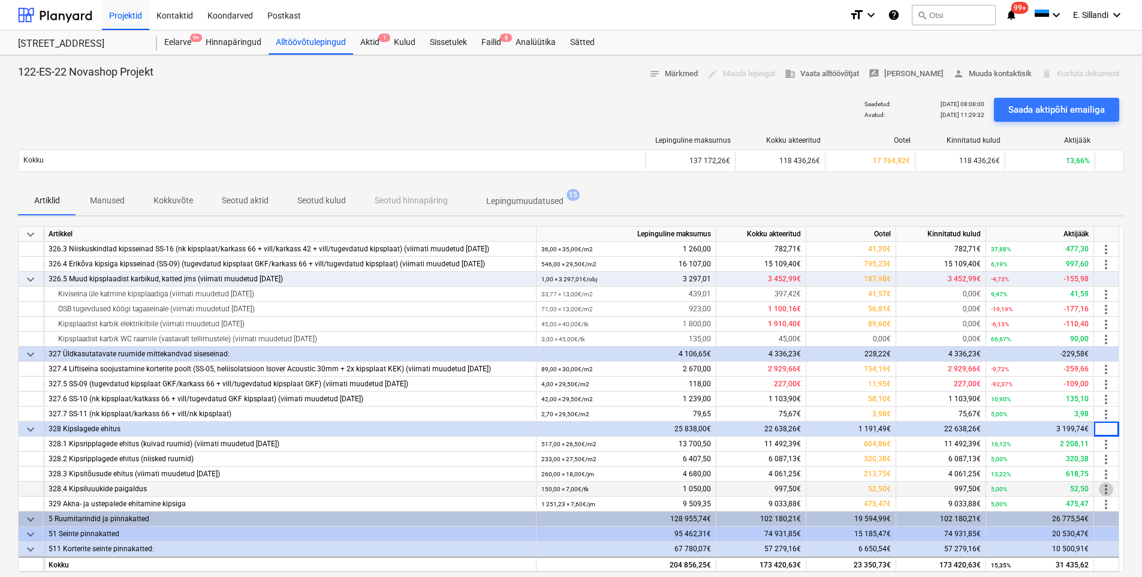
click at [1110, 489] on span "more_vert" at bounding box center [1106, 489] width 14 height 14
click at [1105, 489] on li "Muuda" at bounding box center [1112, 489] width 49 height 28
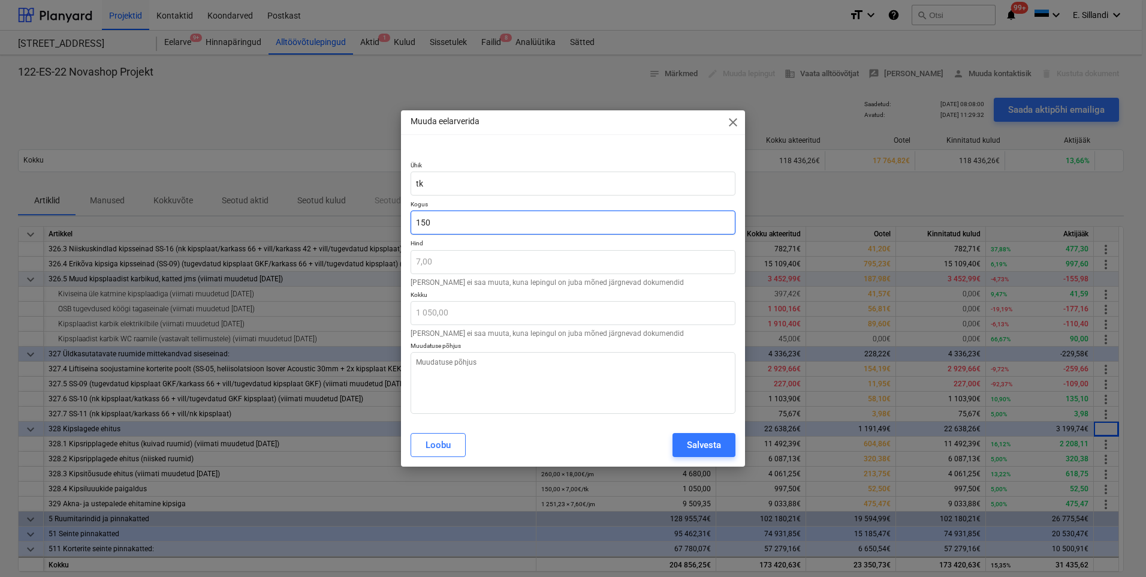
drag, startPoint x: 465, startPoint y: 227, endPoint x: 209, endPoint y: 216, distance: 256.2
click at [209, 218] on div "Muuda eelarverida close Ühik tk Kogus 150 Hind 7,00 Hinda ei saa muuta, kuna le…" at bounding box center [573, 288] width 1146 height 577
click at [529, 387] on textarea at bounding box center [573, 383] width 325 height 62
paste textarea "Korrigeeritud vastavalt tegelikule mahule"
click at [707, 441] on div "Salvesta" at bounding box center [704, 445] width 34 height 16
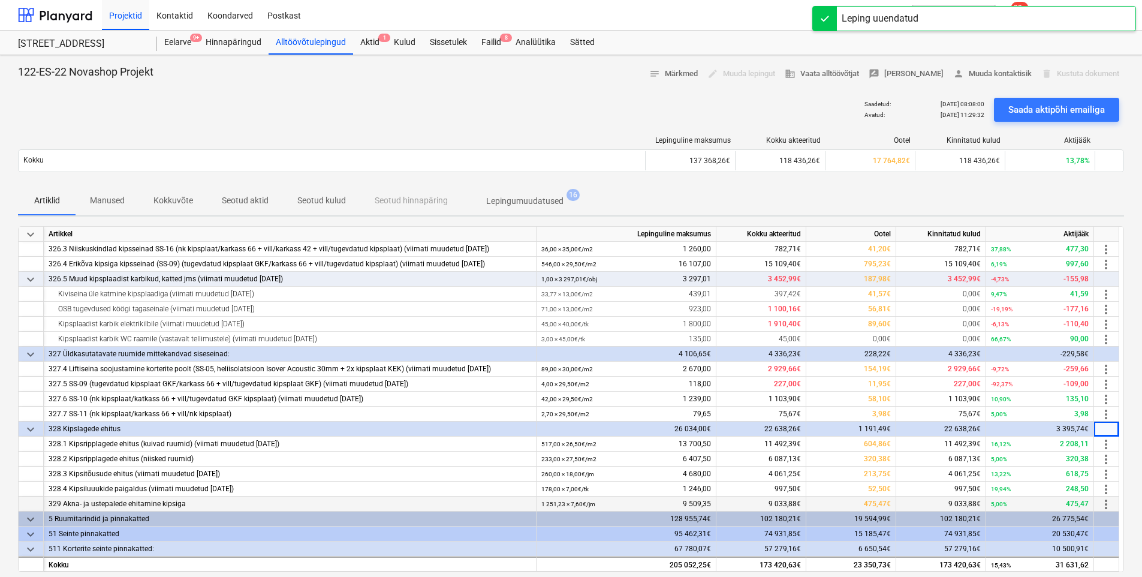
click at [1108, 502] on span "more_vert" at bounding box center [1106, 504] width 14 height 14
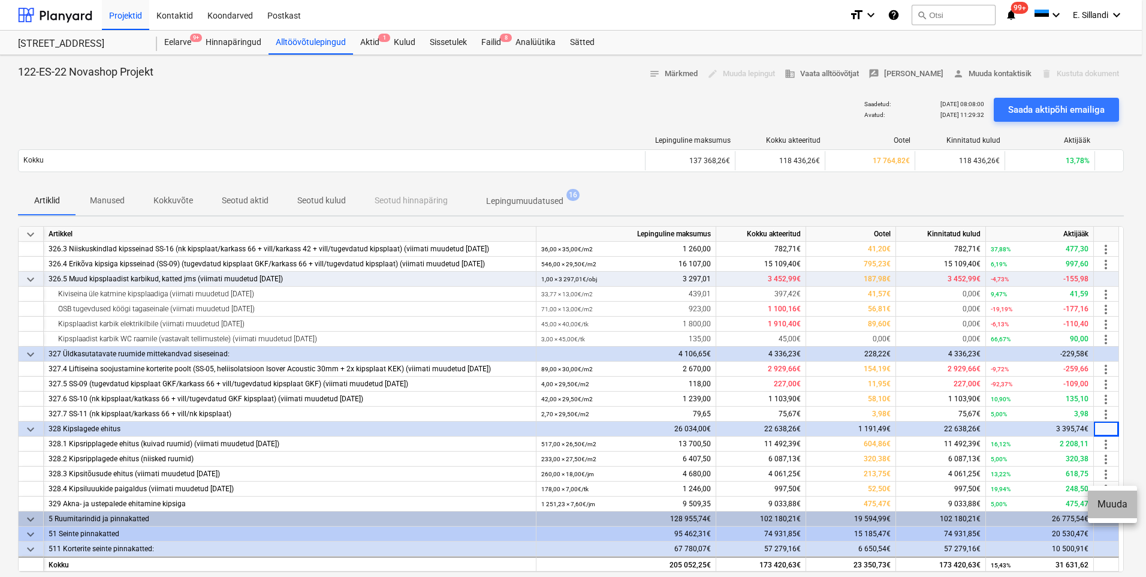
click at [1114, 506] on li "Muuda" at bounding box center [1112, 504] width 49 height 28
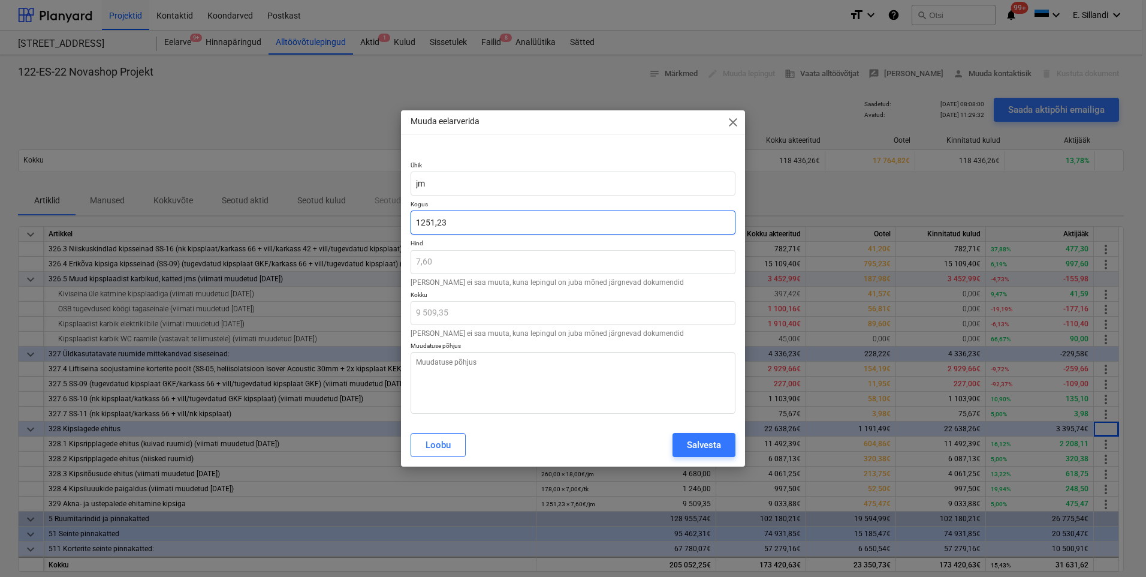
drag, startPoint x: 463, startPoint y: 225, endPoint x: 311, endPoint y: 215, distance: 152.6
click at [327, 217] on div "Muuda eelarverida close Ühik jm Kogus 1251,23 Hind 7,60 Hinda ei saa muuta, kun…" at bounding box center [573, 288] width 1146 height 577
click at [715, 441] on div "Salvesta" at bounding box center [704, 445] width 34 height 16
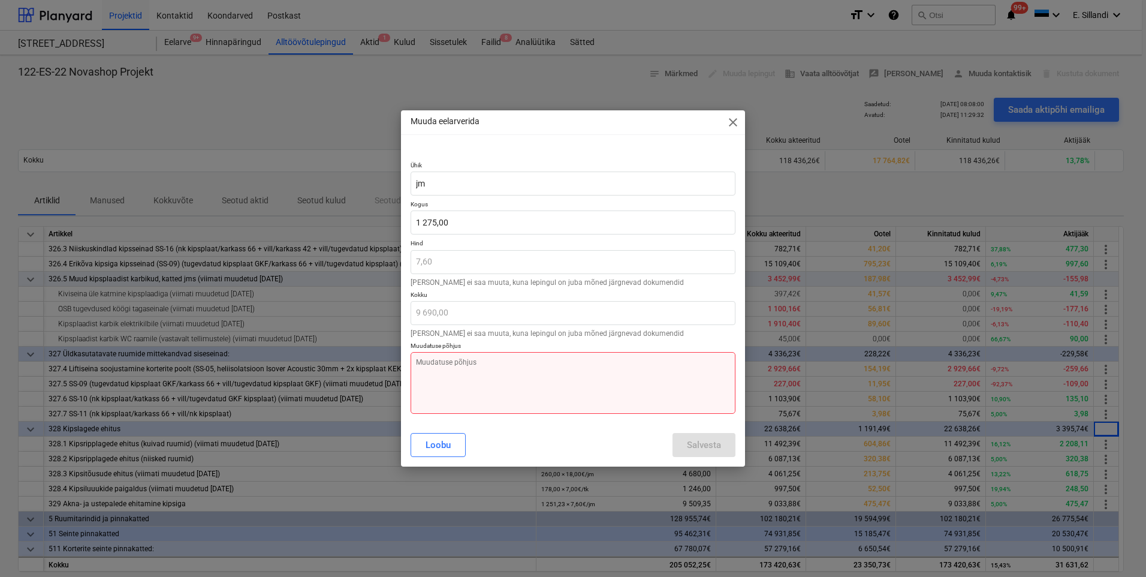
click at [545, 386] on textarea at bounding box center [573, 383] width 325 height 62
paste textarea "Korrigeeritud vastavalt tegelikule mahule"
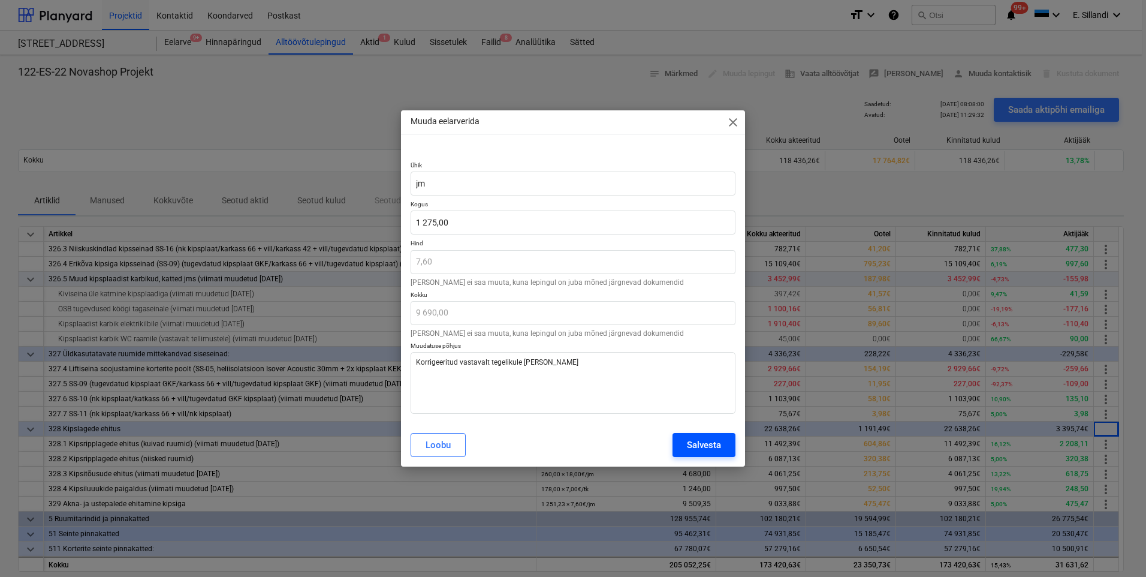
click at [684, 439] on button "Salvesta" at bounding box center [704, 445] width 63 height 24
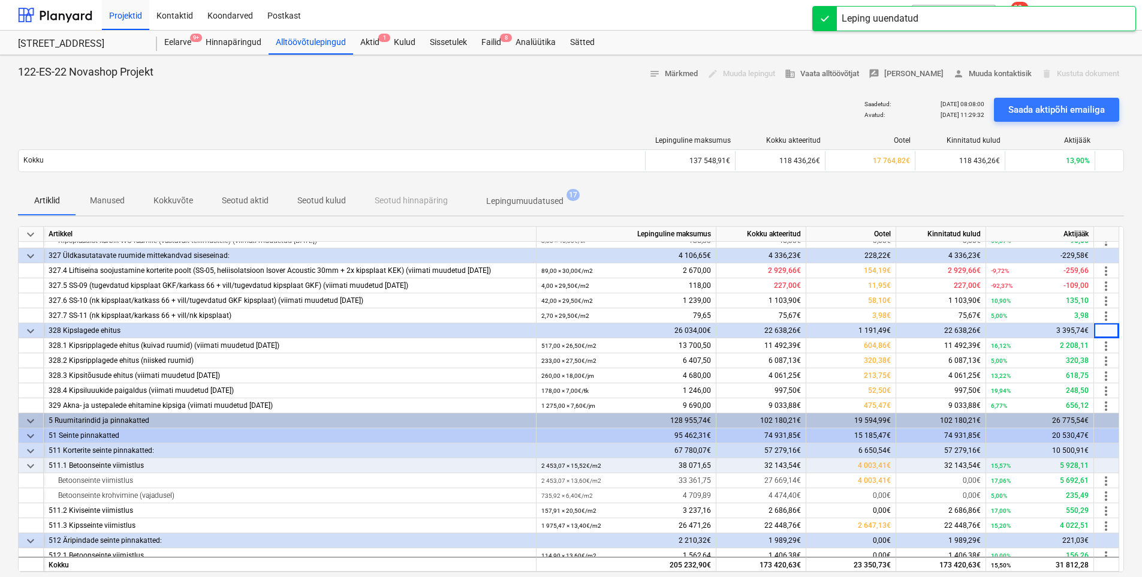
scroll to position [200, 0]
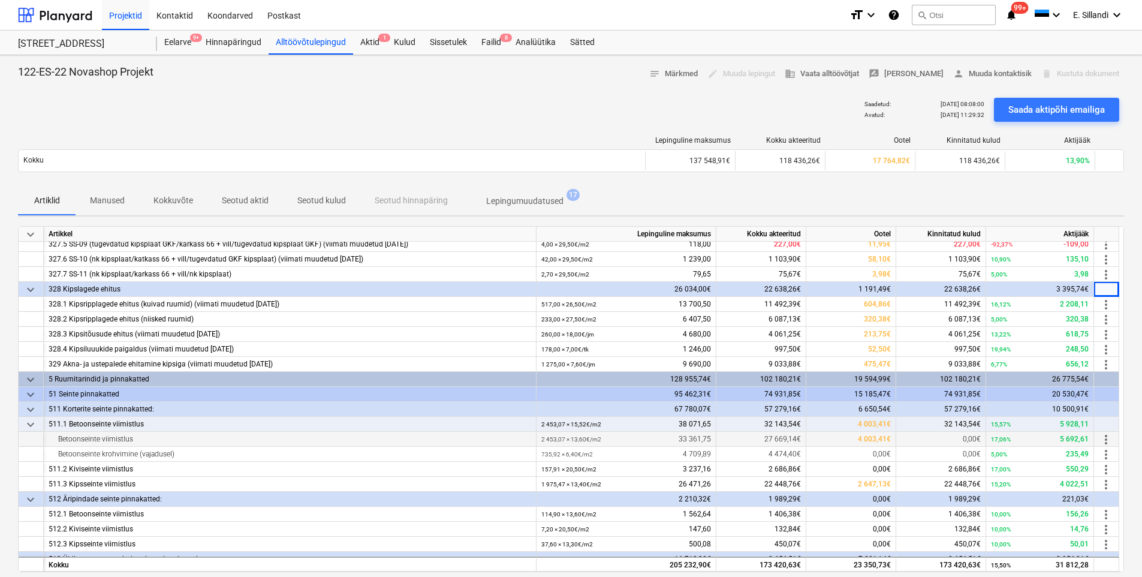
click at [1106, 438] on span "more_vert" at bounding box center [1106, 439] width 14 height 14
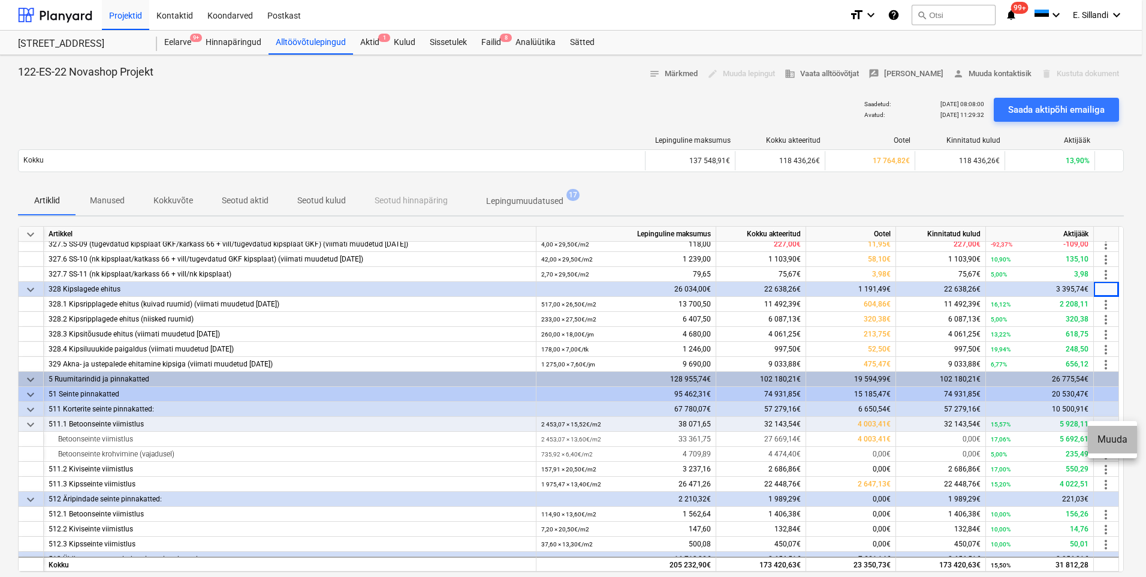
click at [1104, 442] on li "Muuda" at bounding box center [1112, 440] width 49 height 28
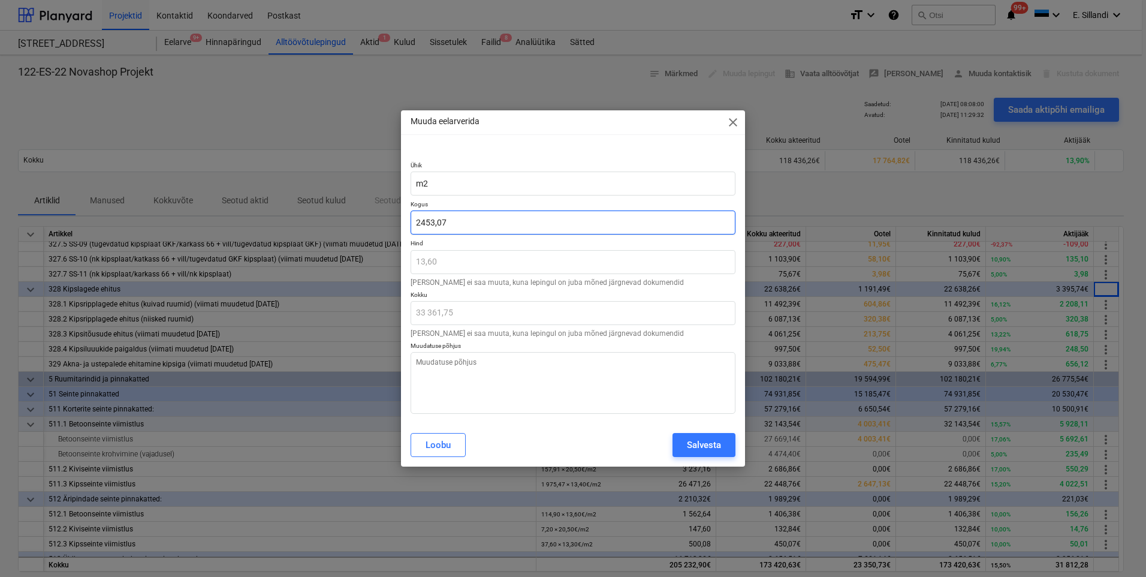
drag, startPoint x: 492, startPoint y: 218, endPoint x: 116, endPoint y: 207, distance: 376.0
click at [188, 212] on div "Muuda eelarverida close Ühik m2 Kogus 2453,07 Hind 13,60 Hinda ei saa muuta, ku…" at bounding box center [573, 288] width 1146 height 577
click at [496, 374] on textarea at bounding box center [573, 383] width 325 height 62
paste textarea "Korrigeeritud vastavalt tegelikule mahule"
click at [696, 445] on div "Salvesta" at bounding box center [704, 445] width 34 height 16
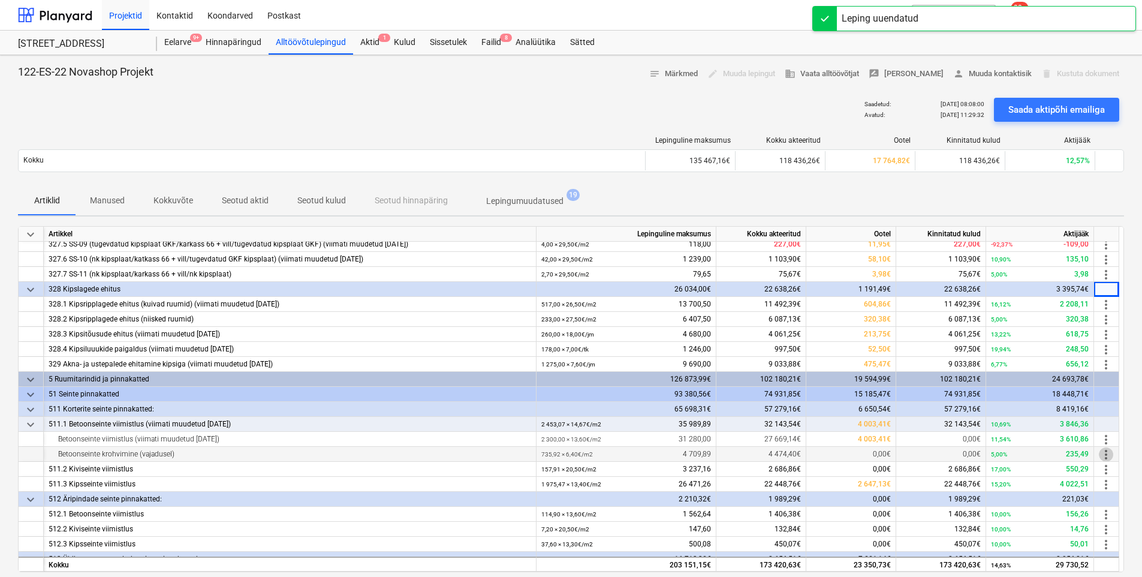
click at [1107, 454] on span "more_vert" at bounding box center [1106, 454] width 14 height 14
click at [1108, 457] on li "Muuda" at bounding box center [1112, 455] width 49 height 28
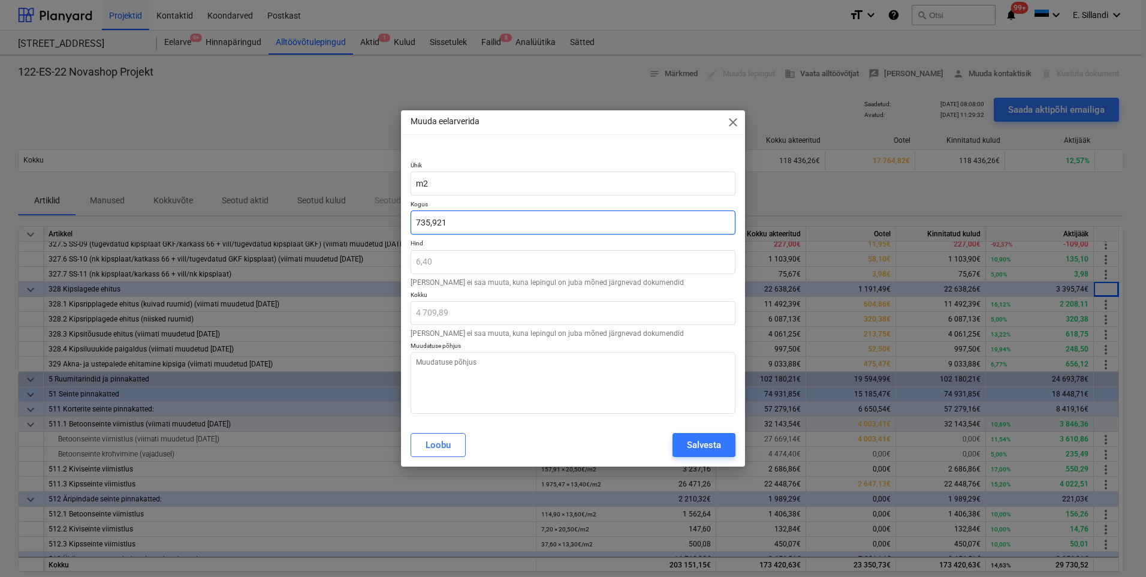
click at [459, 220] on input "735,921" at bounding box center [573, 222] width 325 height 24
click at [444, 446] on div "Loobu" at bounding box center [438, 445] width 25 height 16
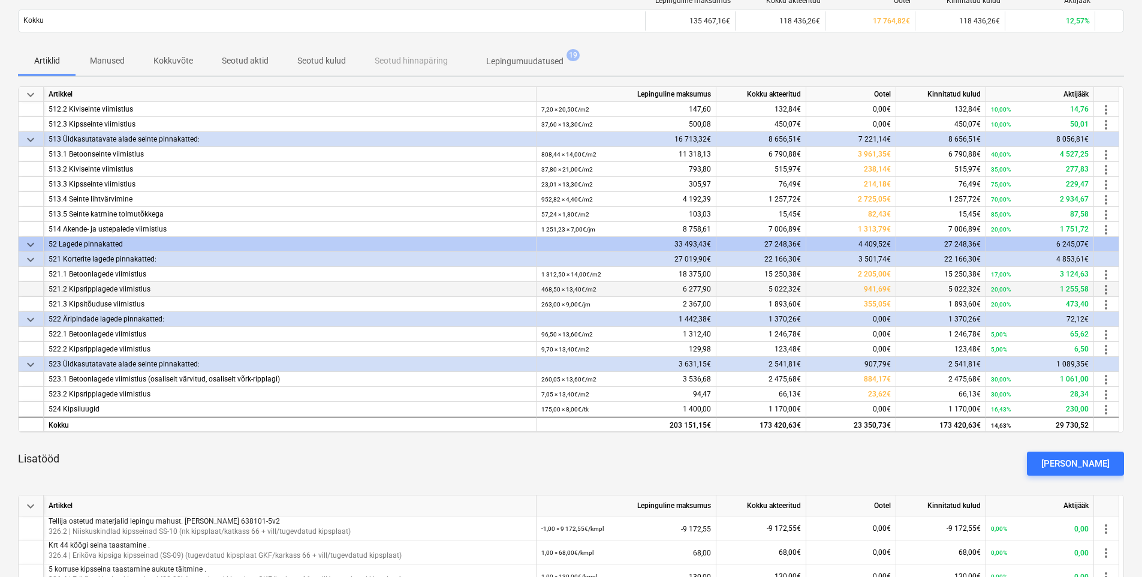
scroll to position [340, 0]
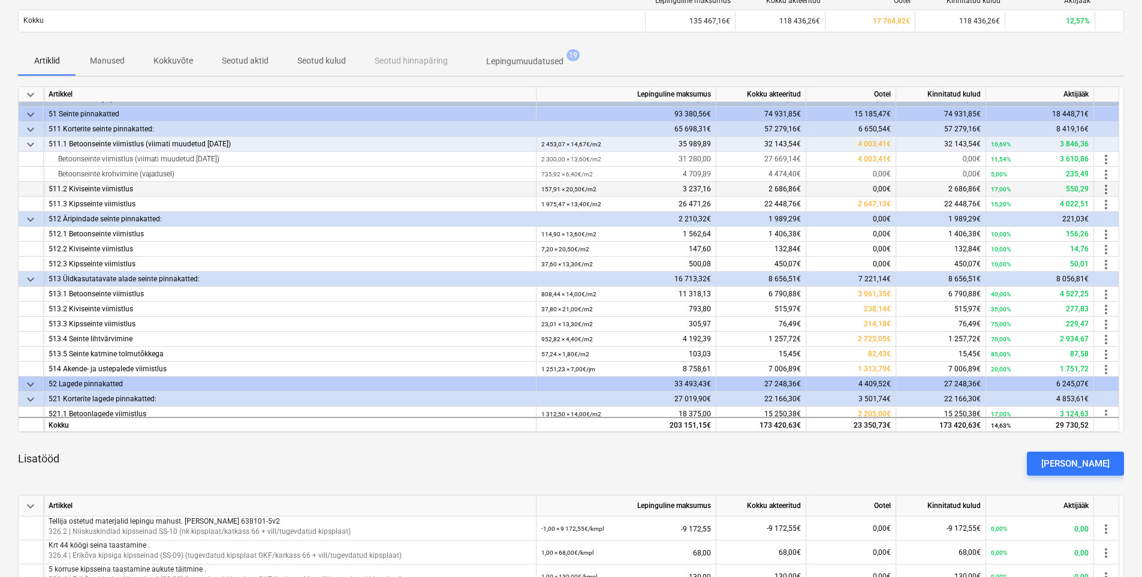
click at [1104, 186] on span "more_vert" at bounding box center [1106, 189] width 14 height 14
click at [1111, 191] on li "Muuda" at bounding box center [1112, 190] width 49 height 28
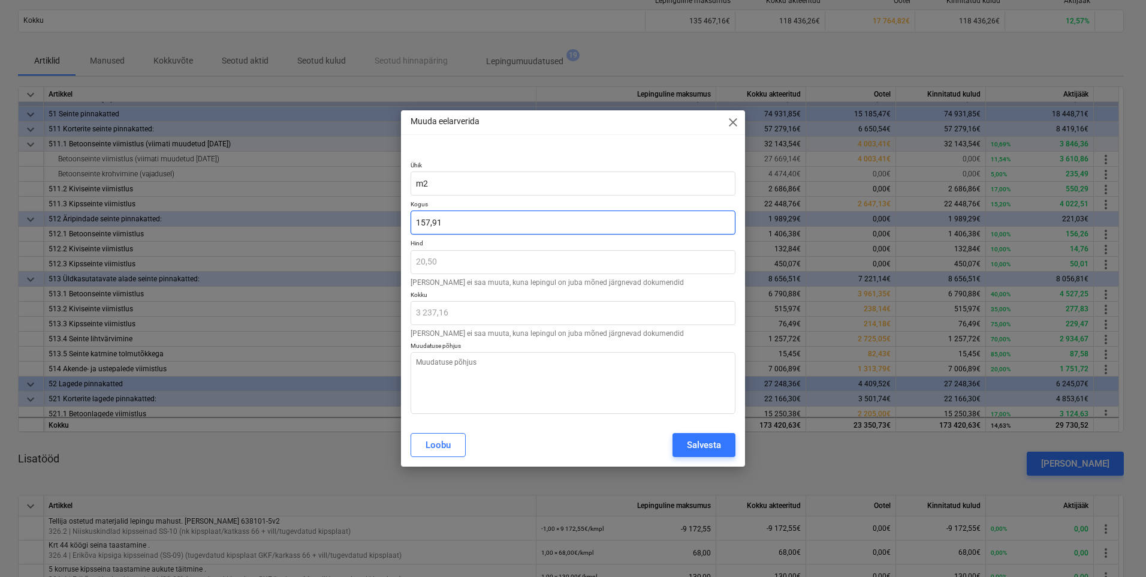
click at [366, 224] on div "Muuda eelarverida close Ühik m2 Kogus 157,91 Hind 20,50 Hinda ei saa muuta, kun…" at bounding box center [573, 288] width 1146 height 577
click at [701, 457] on div "Loobu Salvesta" at bounding box center [572, 445] width 339 height 34
click at [706, 448] on div "Salvesta" at bounding box center [704, 445] width 34 height 16
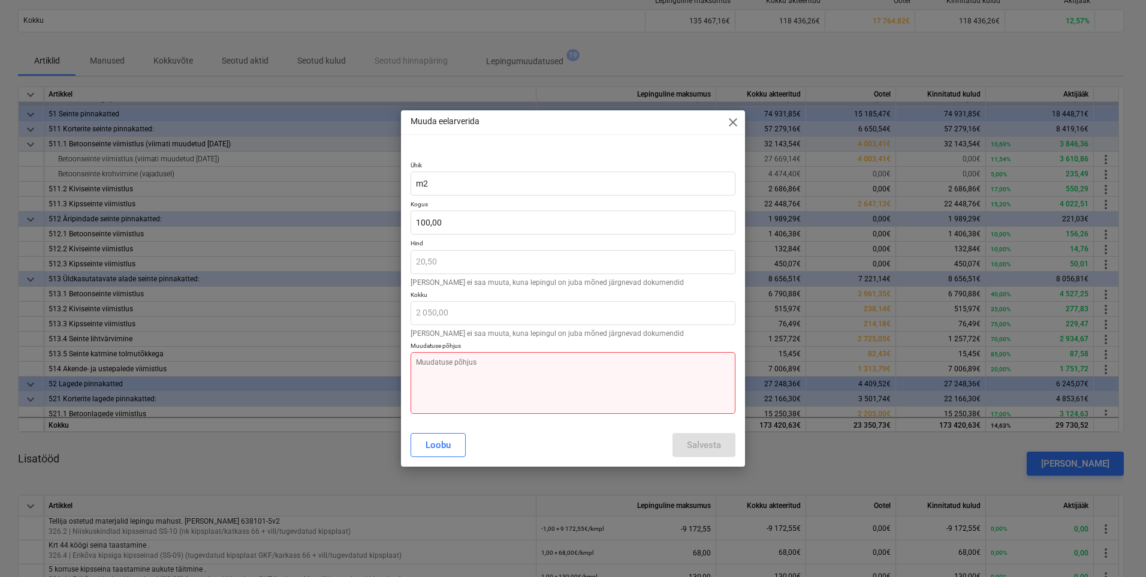
click at [647, 394] on textarea at bounding box center [573, 383] width 325 height 62
paste textarea "Korrigeeritud vastavalt tegelikule mahule"
click at [650, 393] on textarea "Korrigeeritud vastavalt tegelikule mahule" at bounding box center [573, 383] width 325 height 62
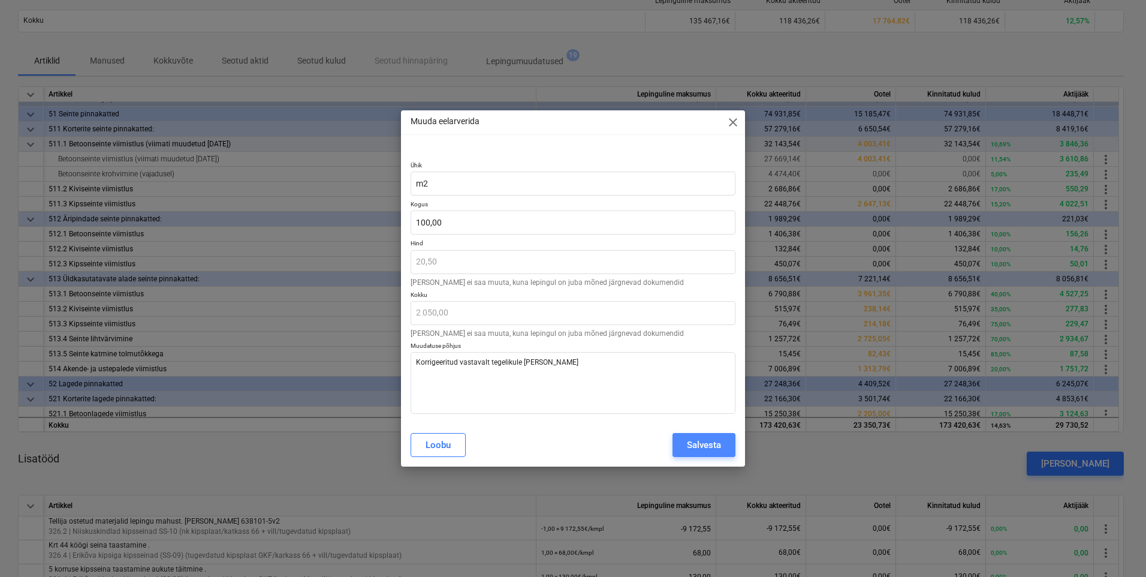
click at [689, 446] on div "Salvesta" at bounding box center [704, 445] width 34 height 16
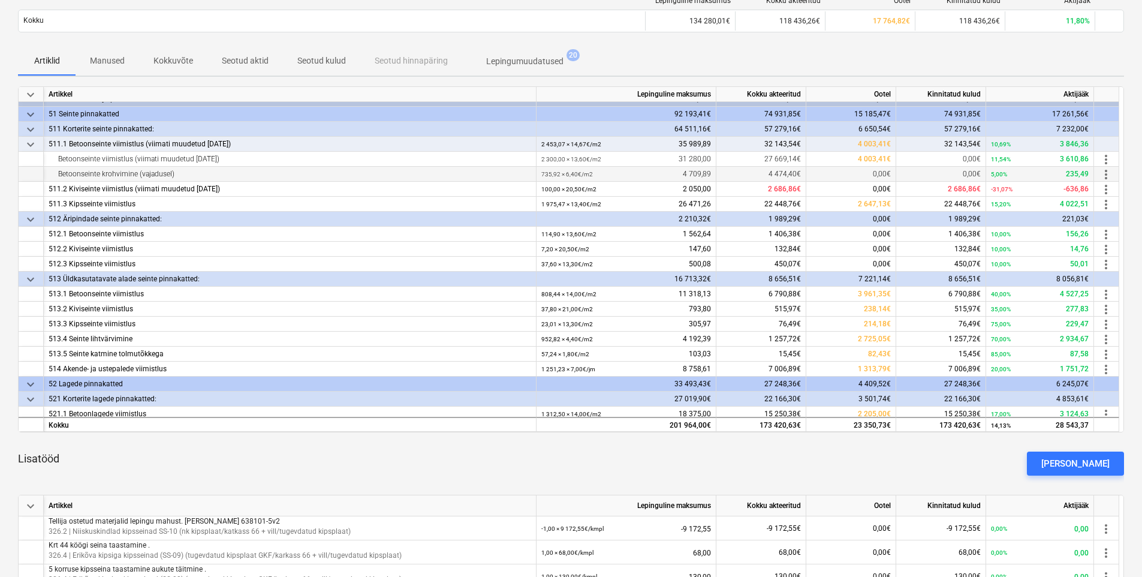
click at [1108, 174] on span "more_vert" at bounding box center [1106, 174] width 14 height 14
click at [1131, 178] on li "Muuda" at bounding box center [1112, 175] width 49 height 28
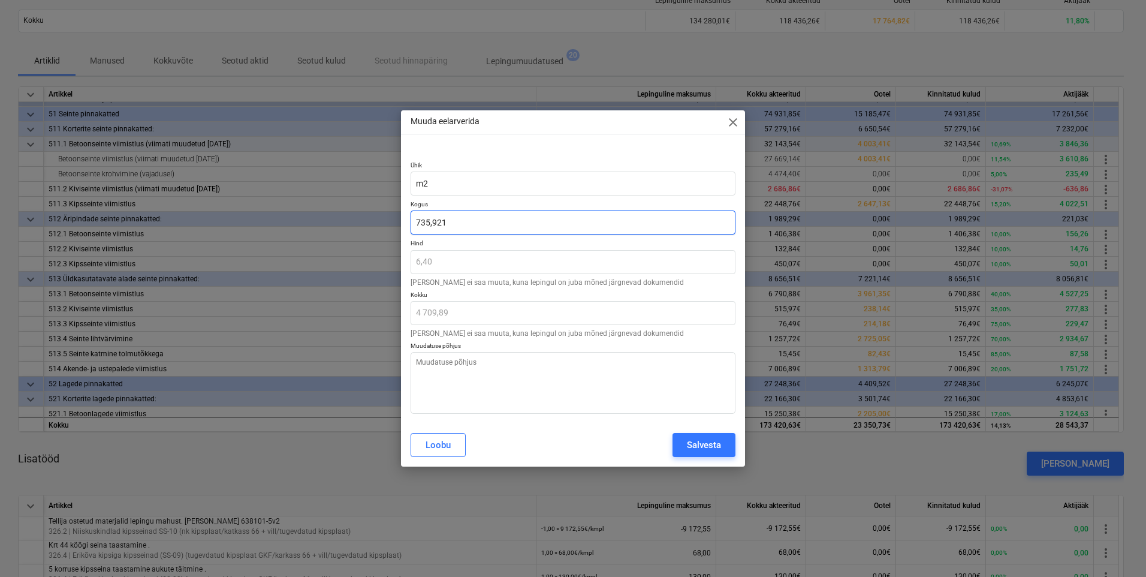
drag, startPoint x: 456, startPoint y: 225, endPoint x: 288, endPoint y: 221, distance: 167.3
click at [354, 225] on div "Muuda eelarverida close Ühik m2 Kogus 735,921 Hind 6,40 Hinda ei saa muuta, kun…" at bounding box center [573, 288] width 1146 height 577
click at [450, 438] on button "Loobu" at bounding box center [438, 445] width 55 height 24
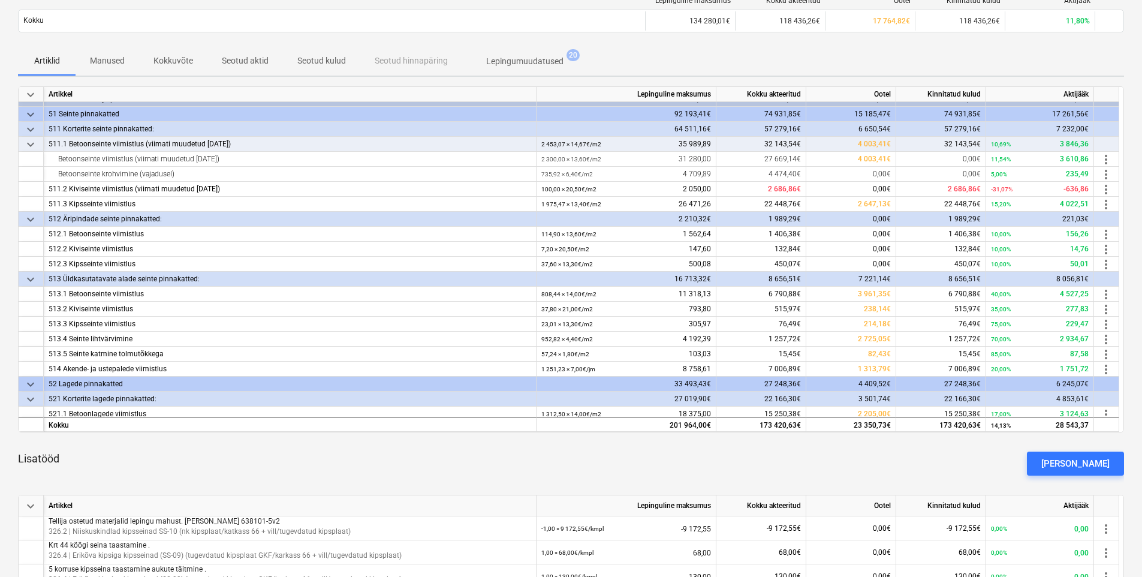
drag, startPoint x: 1095, startPoint y: 221, endPoint x: 1099, endPoint y: 225, distance: 6.4
drag, startPoint x: 1099, startPoint y: 225, endPoint x: 789, endPoint y: 43, distance: 359.2
click at [789, 43] on div "Lepinguline maksumus Kokku akteeritud Ootel Kinnitatud kulud Aktijääk Kokku 134…" at bounding box center [571, 17] width 1106 height 60
click at [1105, 177] on span "more_vert" at bounding box center [1106, 174] width 14 height 14
click at [1114, 177] on li "Muuda" at bounding box center [1112, 175] width 49 height 28
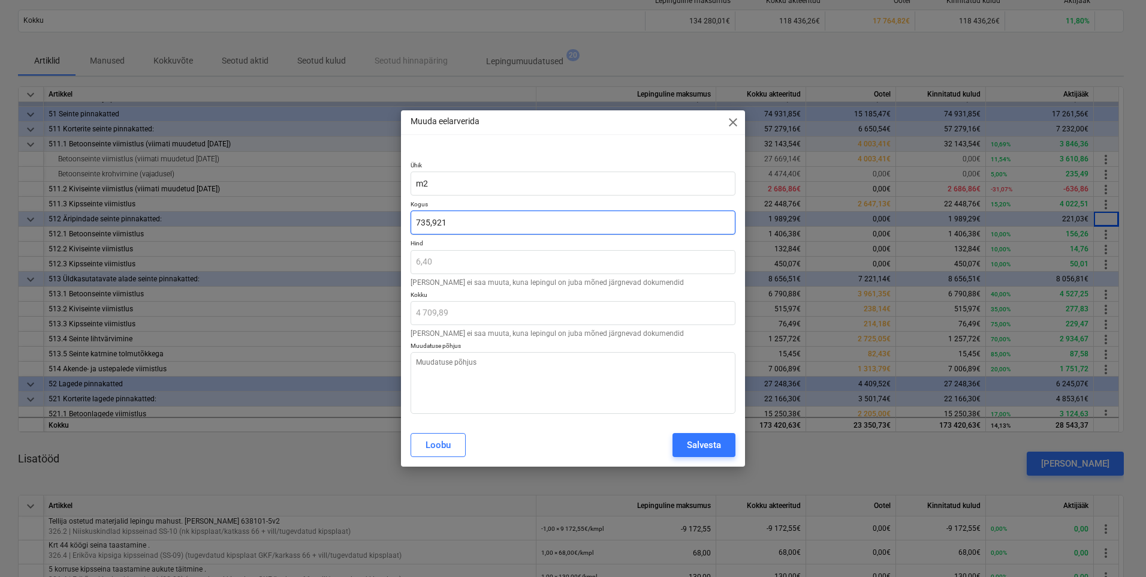
drag, startPoint x: 471, startPoint y: 224, endPoint x: 238, endPoint y: 217, distance: 232.7
click at [254, 218] on div "Muuda eelarverida close Ühik m2 Kogus 735,921 Hind 6,40 Hinda ei saa muuta, kun…" at bounding box center [573, 288] width 1146 height 577
click at [622, 398] on textarea at bounding box center [573, 383] width 325 height 62
paste textarea "Korrigeeritud vastavalt tegelikule mahule"
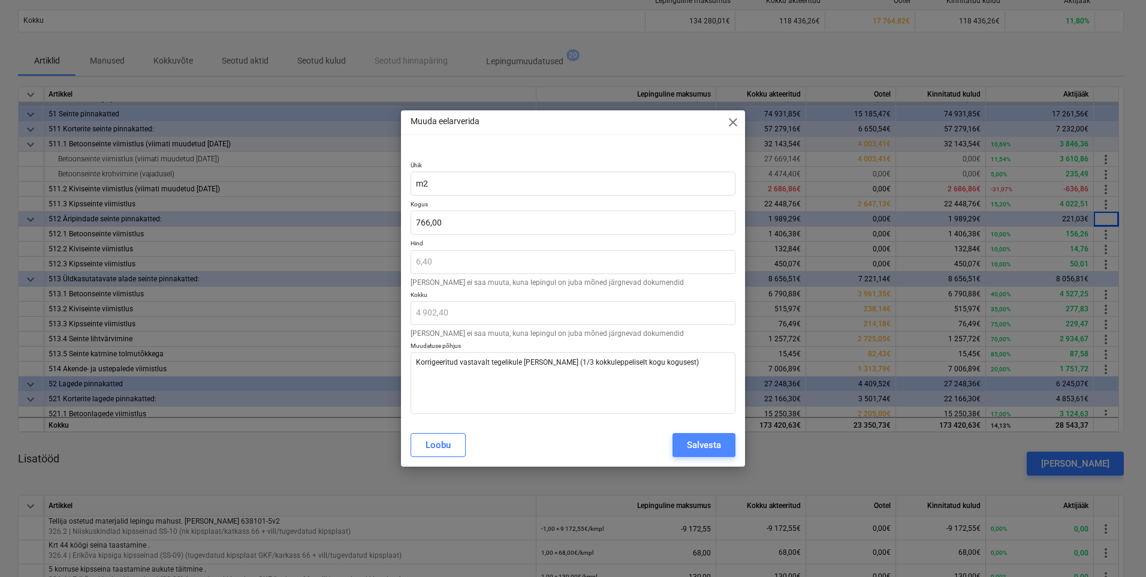
click at [702, 439] on div "Salvesta" at bounding box center [704, 445] width 34 height 16
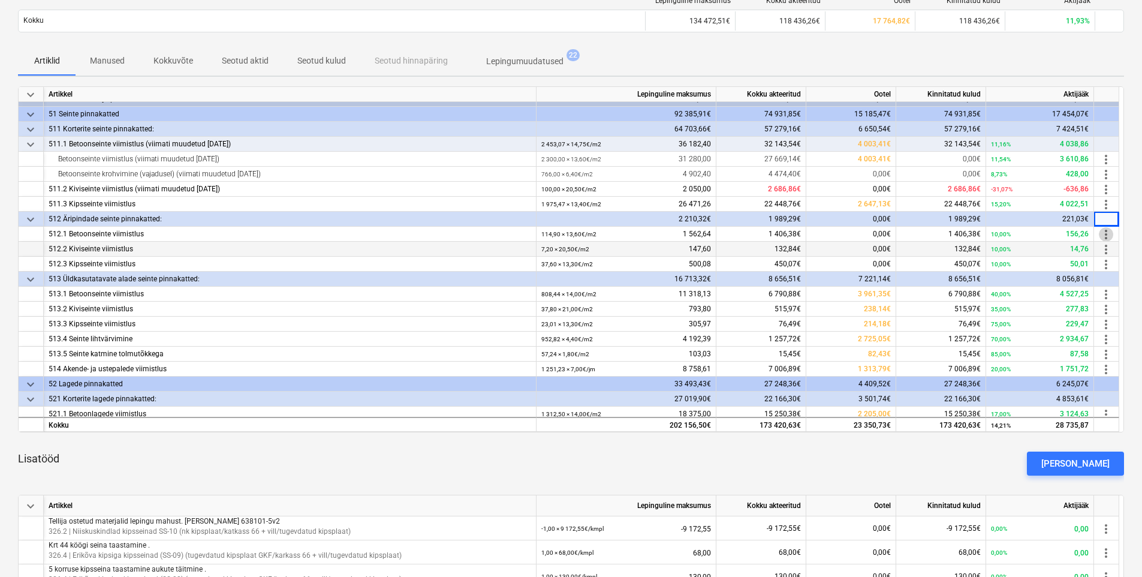
drag, startPoint x: 1112, startPoint y: 236, endPoint x: 1112, endPoint y: 244, distance: 8.4
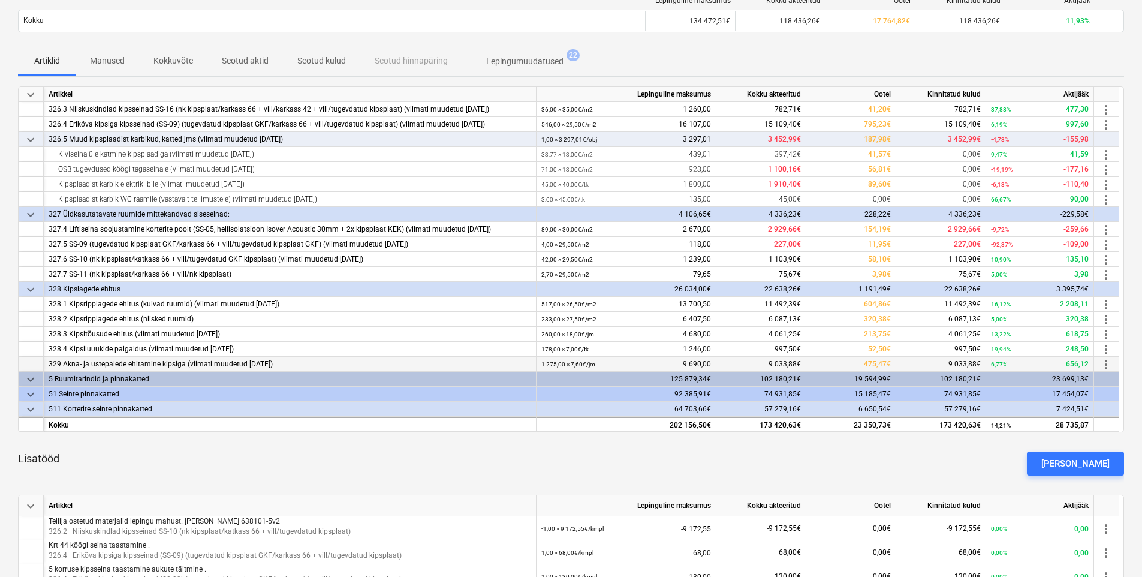
scroll to position [200, 0]
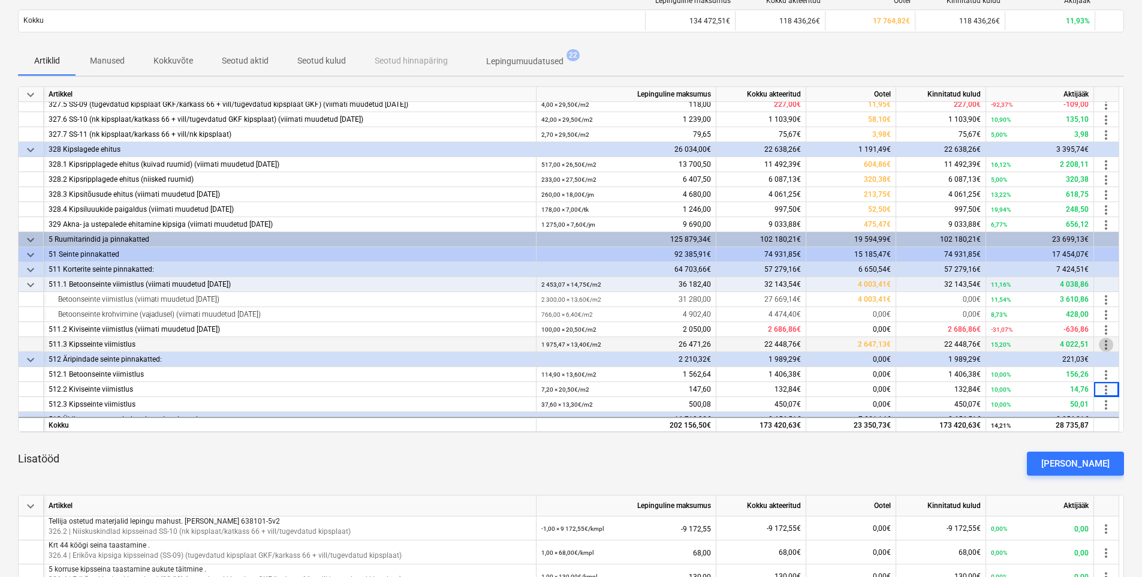
click at [1108, 348] on span "more_vert" at bounding box center [1106, 344] width 14 height 14
click at [1107, 344] on li "Muuda" at bounding box center [1112, 345] width 49 height 28
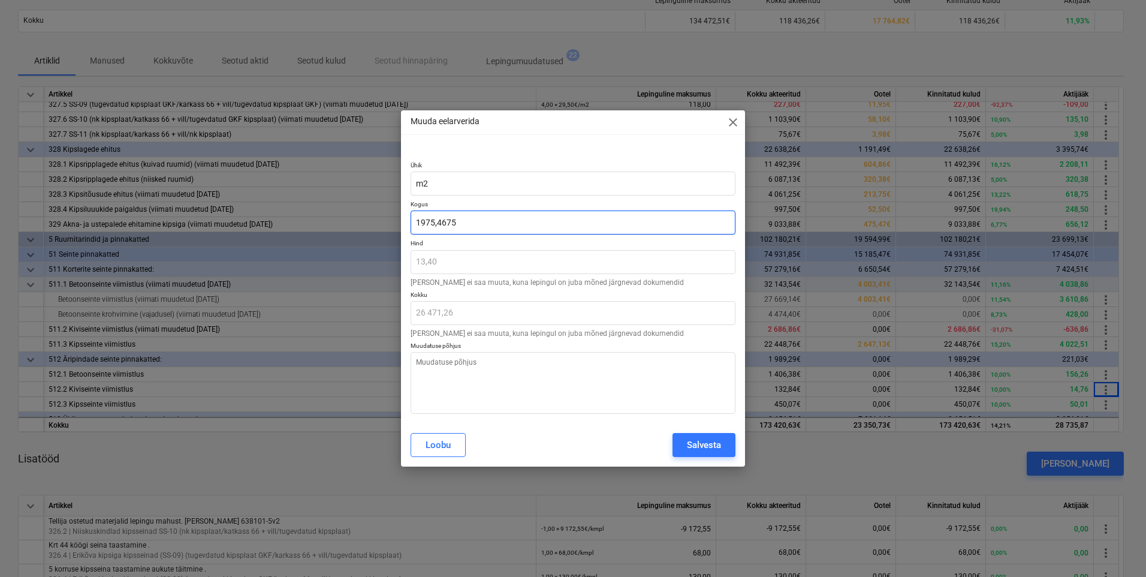
drag, startPoint x: 454, startPoint y: 219, endPoint x: 311, endPoint y: 213, distance: 144.0
click at [316, 215] on div "Muuda eelarverida close Ühik m2 Kogus 1975,4675 Hind 13,40 Hinda ei saa muuta, …" at bounding box center [573, 288] width 1146 height 577
click at [569, 379] on textarea at bounding box center [573, 383] width 325 height 62
paste textarea "Korrigeeritud vastavalt tegelikule mahule"
click at [685, 442] on button "Salvesta" at bounding box center [704, 445] width 63 height 24
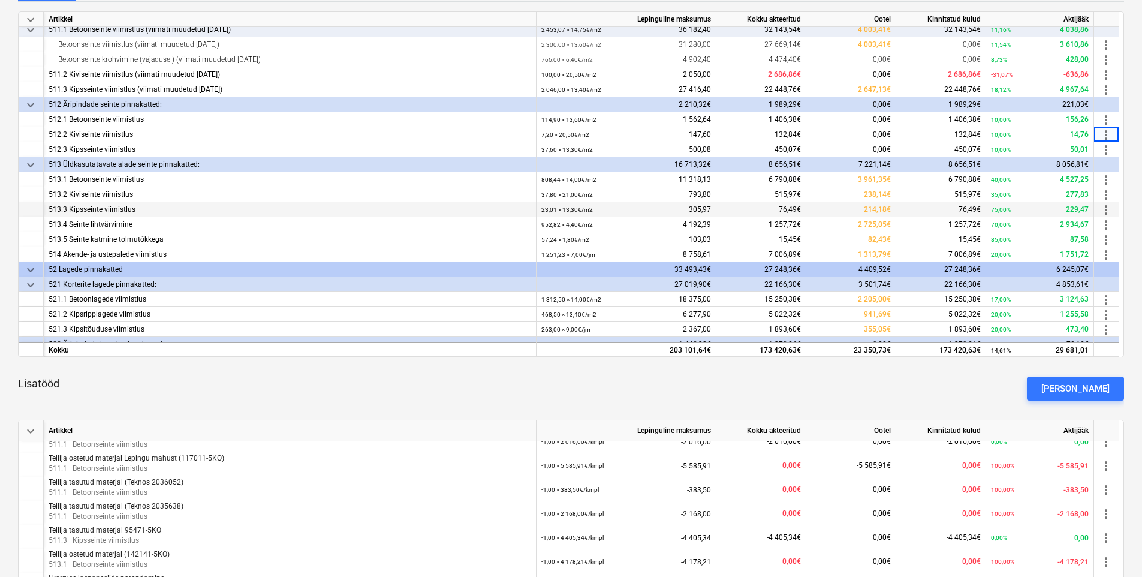
scroll to position [340, 0]
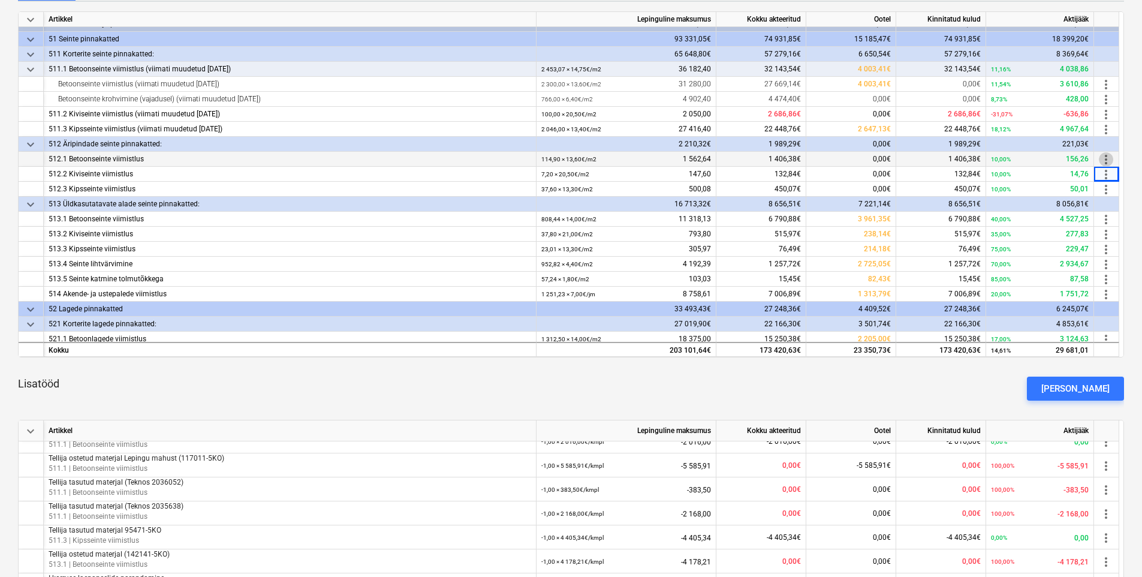
click at [1107, 158] on span "more_vert" at bounding box center [1106, 159] width 14 height 14
click at [1109, 162] on li "Muuda" at bounding box center [1112, 160] width 49 height 28
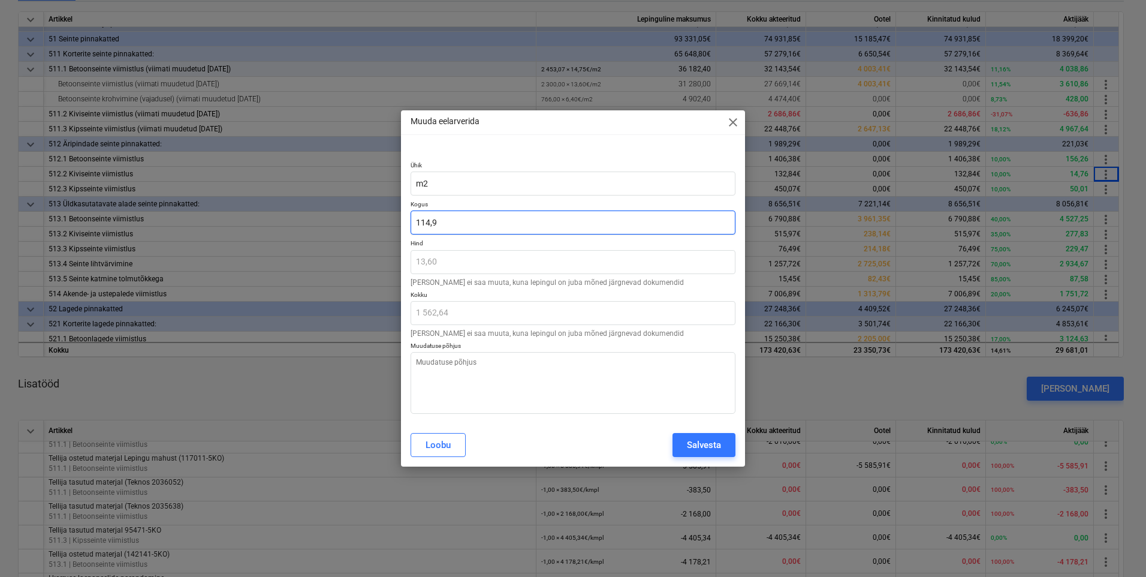
drag, startPoint x: 442, startPoint y: 228, endPoint x: 259, endPoint y: 198, distance: 185.9
click at [356, 219] on div "Muuda eelarverida close Ühik m2 Kogus 114,9 Hind 13,60 Hinda ei saa muuta, kuna…" at bounding box center [573, 288] width 1146 height 577
click at [695, 446] on div "Salvesta" at bounding box center [704, 445] width 34 height 16
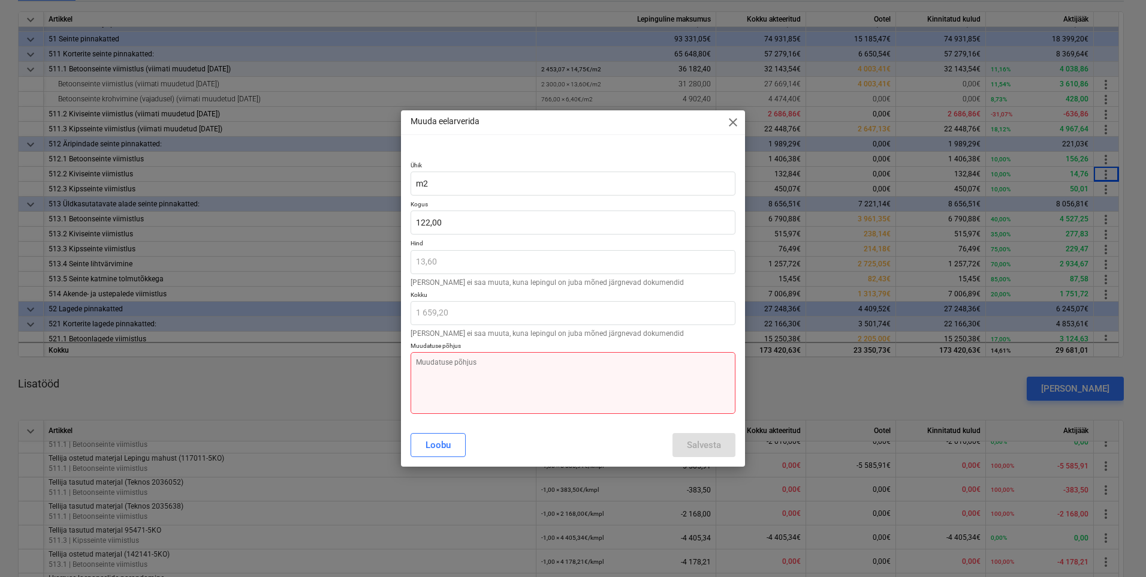
click at [477, 370] on textarea at bounding box center [573, 383] width 325 height 62
paste textarea "Korrigeeritud vastavalt tegelikule mahule"
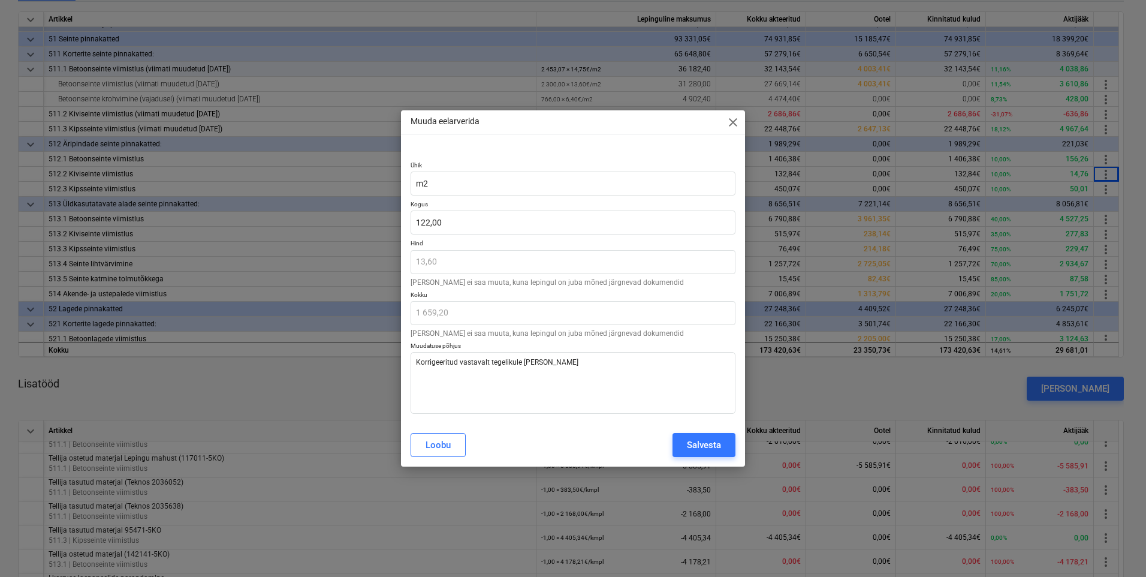
click at [726, 450] on button "Salvesta" at bounding box center [704, 445] width 63 height 24
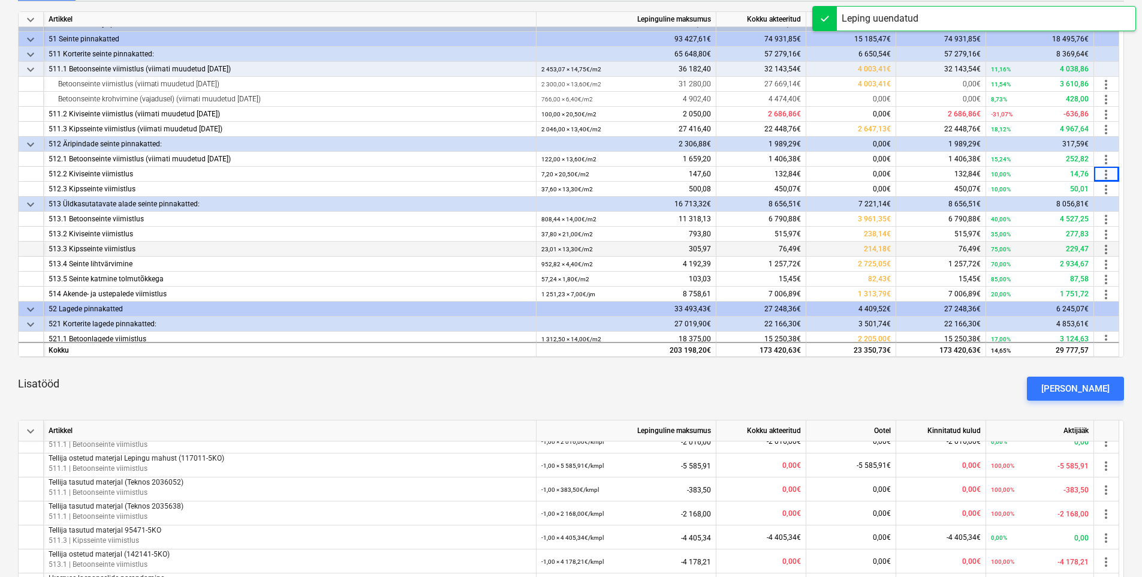
drag, startPoint x: 572, startPoint y: 208, endPoint x: 605, endPoint y: 250, distance: 53.4
drag, startPoint x: 605, startPoint y: 250, endPoint x: 1104, endPoint y: 174, distance: 504.4
click at [1104, 174] on span "more_vert" at bounding box center [1106, 174] width 14 height 14
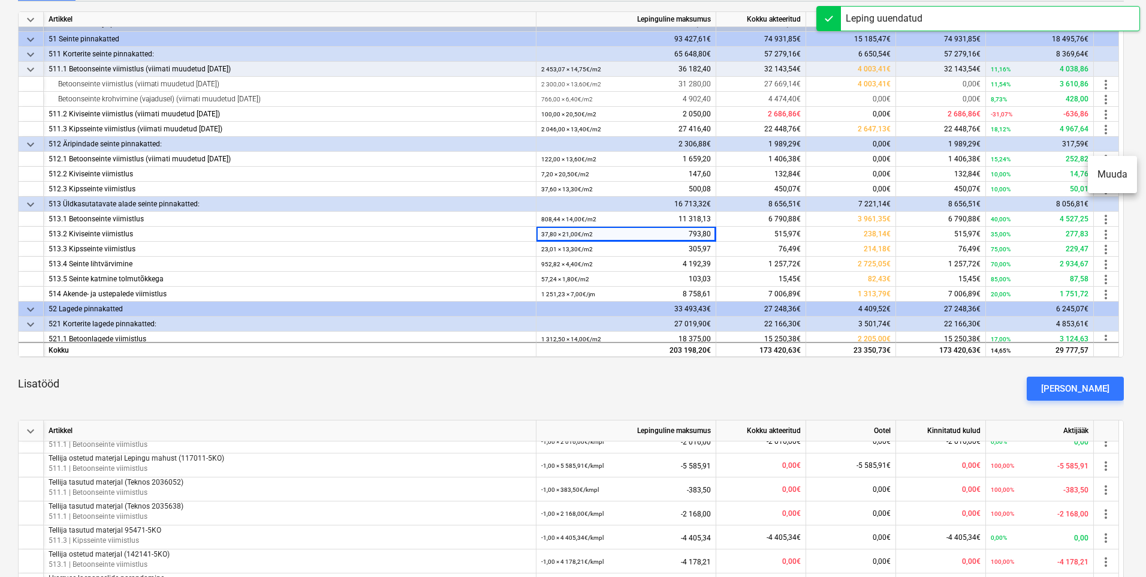
click at [1105, 174] on li "Muuda" at bounding box center [1112, 175] width 49 height 28
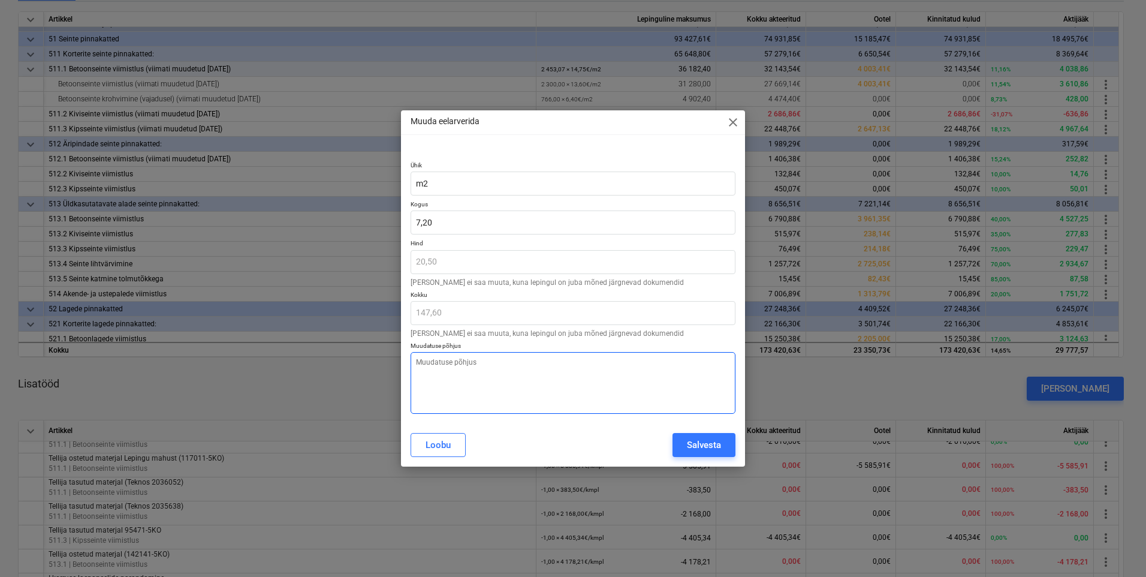
click at [458, 376] on textarea at bounding box center [573, 383] width 325 height 62
paste textarea "Korrigeeritud vastavalt tegelikule mahule"
click at [458, 371] on textarea "Korrigeeritud vastavalt tegelikule mahule" at bounding box center [573, 383] width 325 height 62
drag, startPoint x: 463, startPoint y: 225, endPoint x: 371, endPoint y: 220, distance: 91.9
click at [378, 220] on div "Muuda eelarverida close Ühik m2 Kogus 7,2 Hind 20,50 Hinda ei saa muuta, kuna l…" at bounding box center [573, 288] width 1146 height 577
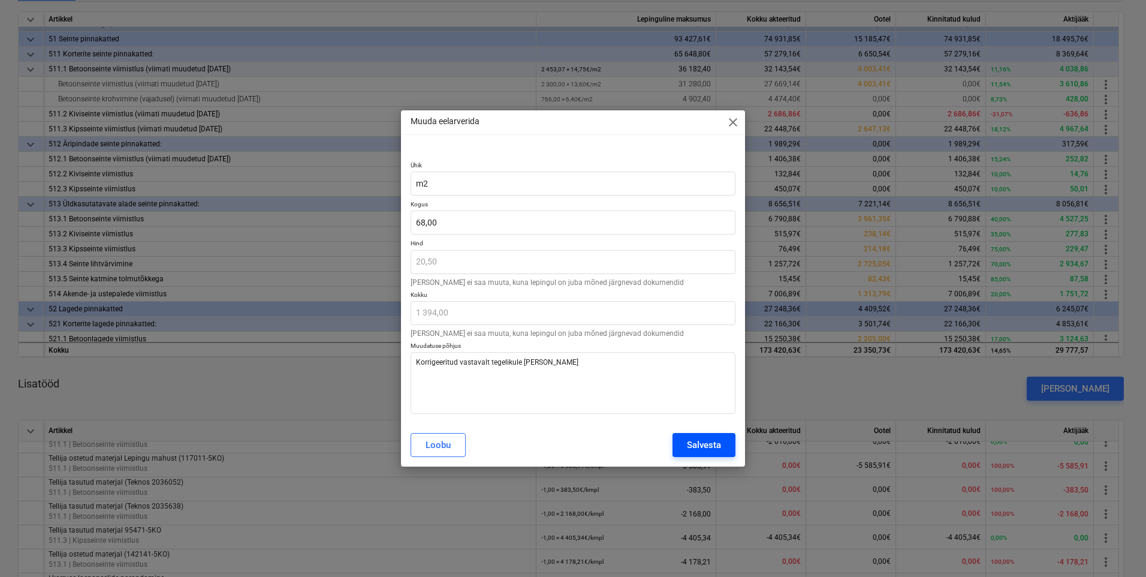
click at [689, 441] on div "Salvesta" at bounding box center [704, 445] width 34 height 16
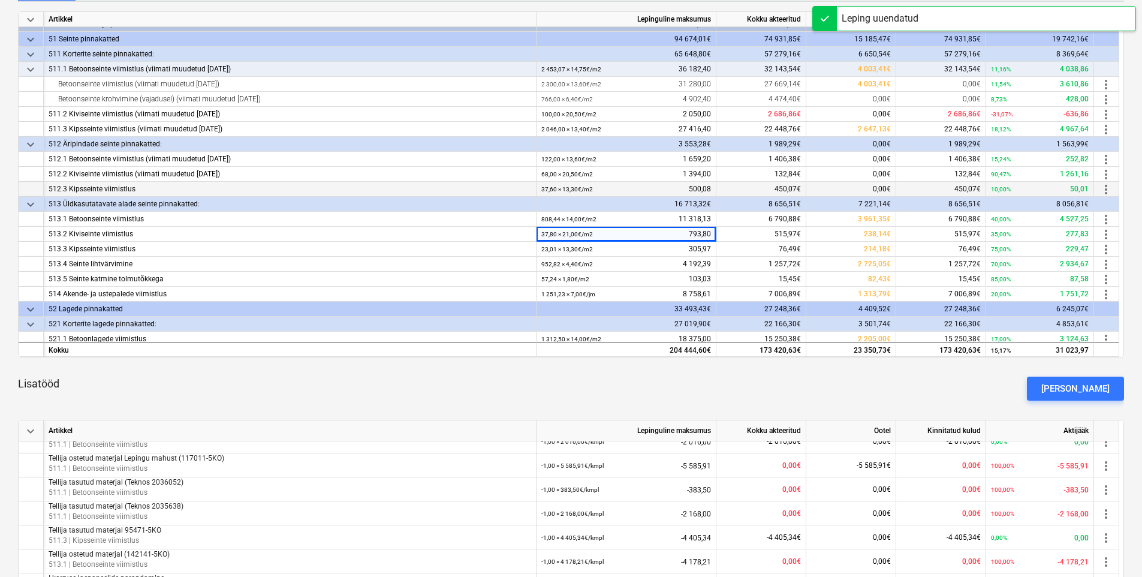
click at [1108, 191] on span "more_vert" at bounding box center [1106, 189] width 14 height 14
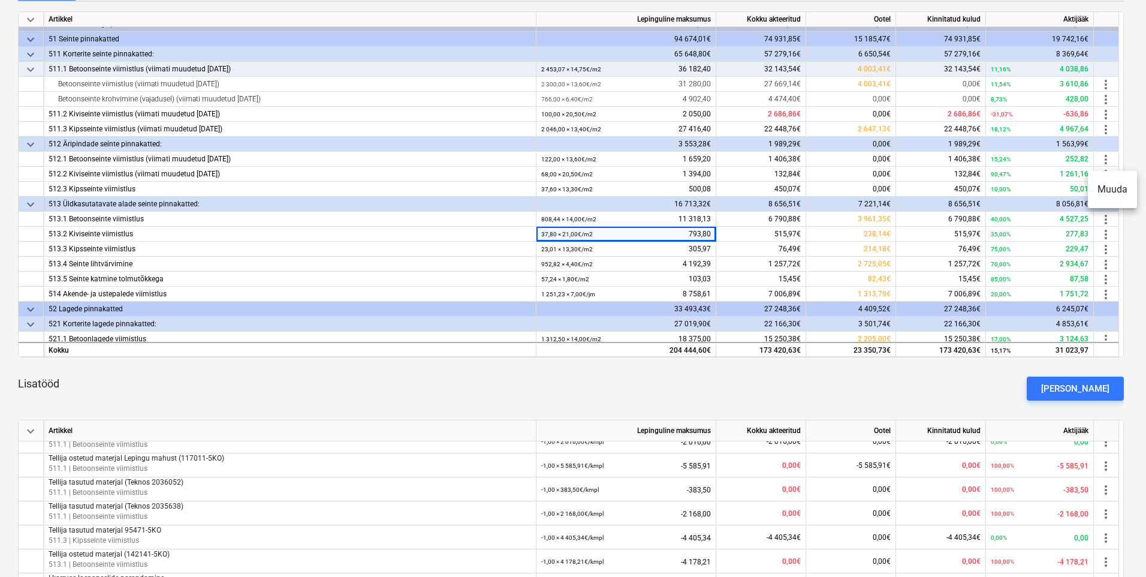
click at [1112, 184] on li "Muuda" at bounding box center [1112, 190] width 49 height 28
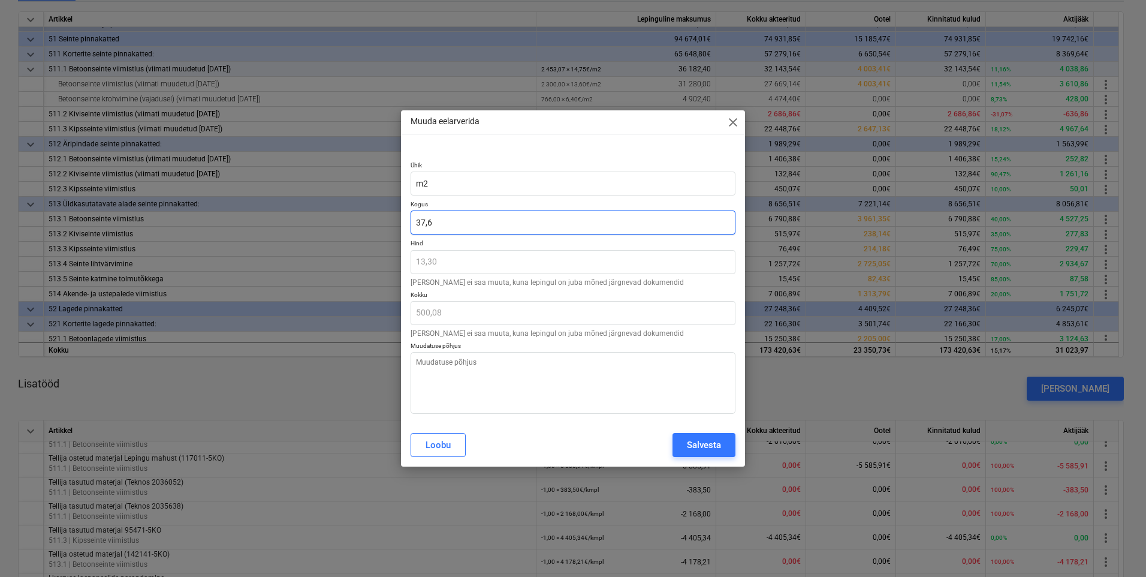
drag, startPoint x: 447, startPoint y: 218, endPoint x: 281, endPoint y: 173, distance: 172.4
click at [379, 215] on div "Muuda eelarverida close Ühik m2 Kogus 37,6 Hind 13,30 Hinda ei saa muuta, kuna …" at bounding box center [573, 288] width 1146 height 577
drag, startPoint x: 622, startPoint y: 414, endPoint x: 617, endPoint y: 398, distance: 16.7
click at [622, 412] on div "Ühik m2 Kogus 39,00 Hind 13,30 Hinda ei saa muuta, kuna lepingul on juba mõned …" at bounding box center [573, 285] width 344 height 276
click at [553, 372] on textarea at bounding box center [573, 383] width 325 height 62
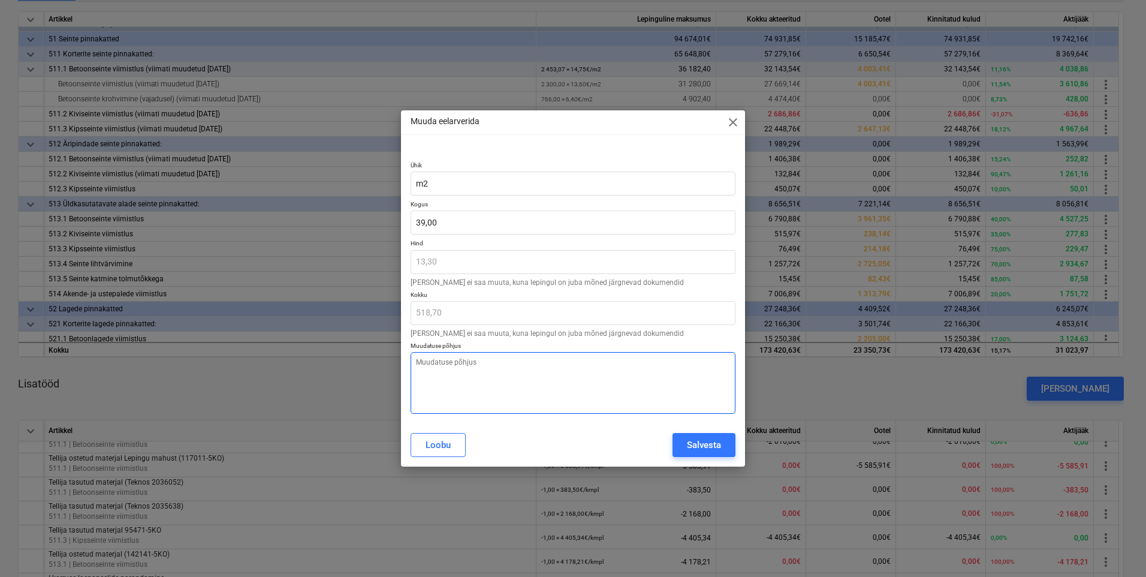
paste textarea "Korrigeeritud vastavalt tegelikule mahule"
click at [700, 447] on div "Salvesta" at bounding box center [704, 445] width 34 height 16
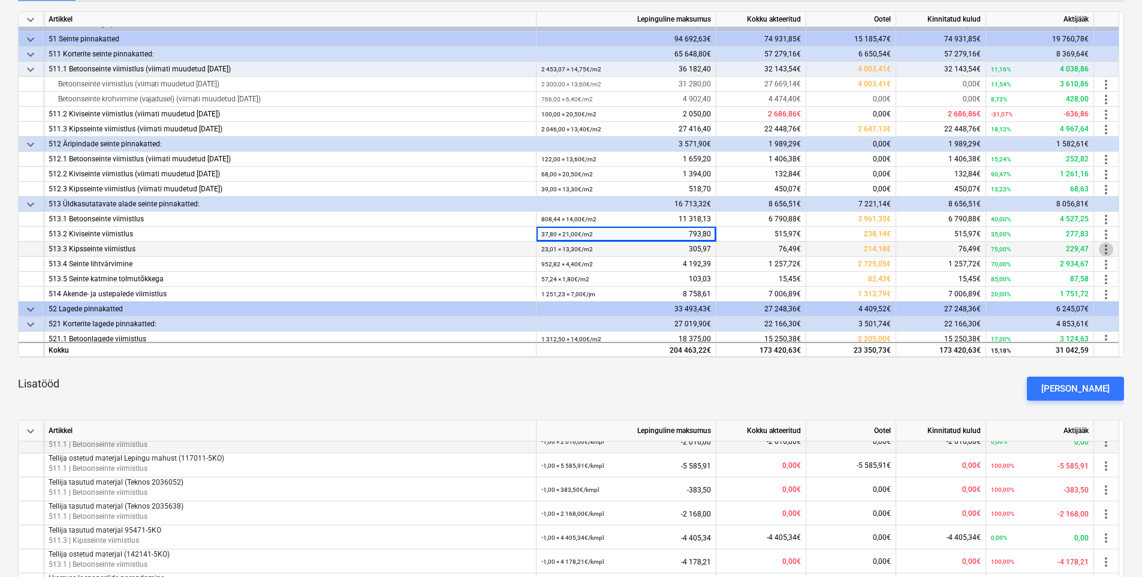
click at [1106, 252] on span "more_vert" at bounding box center [1106, 249] width 14 height 14
click at [1107, 252] on li "Muuda" at bounding box center [1112, 250] width 49 height 28
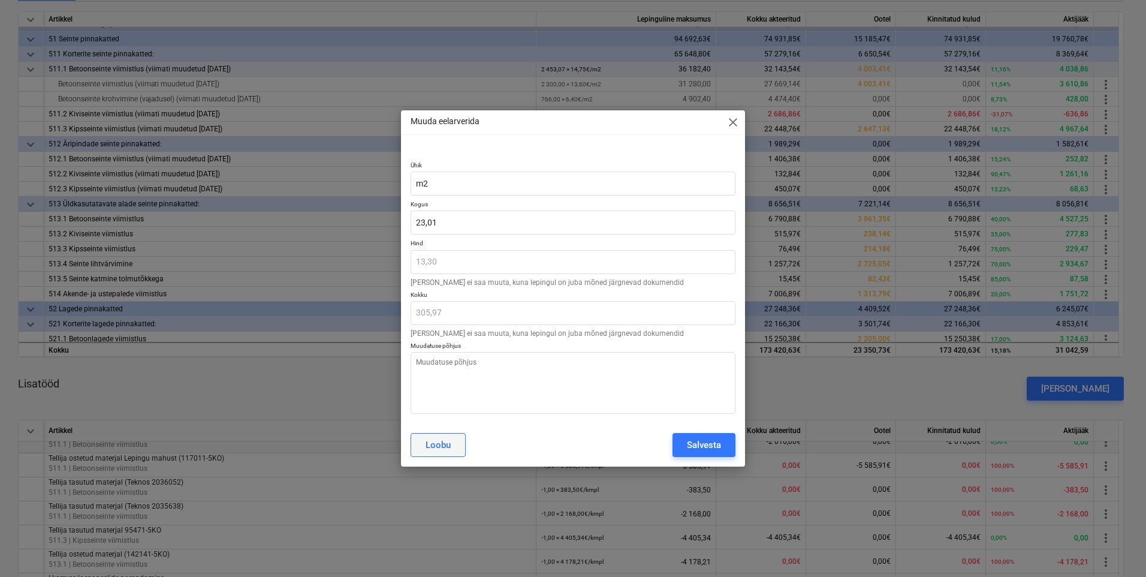
click at [450, 448] on div "Loobu" at bounding box center [438, 445] width 25 height 16
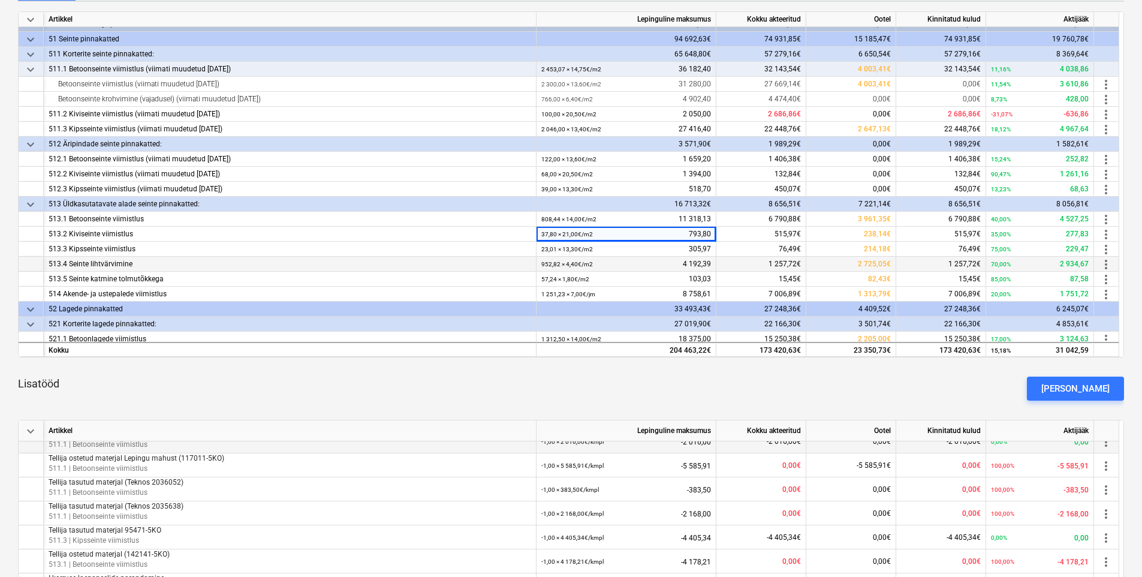
click at [1109, 262] on span "more_vert" at bounding box center [1106, 264] width 14 height 14
click at [1111, 267] on li "Muuda" at bounding box center [1112, 265] width 49 height 28
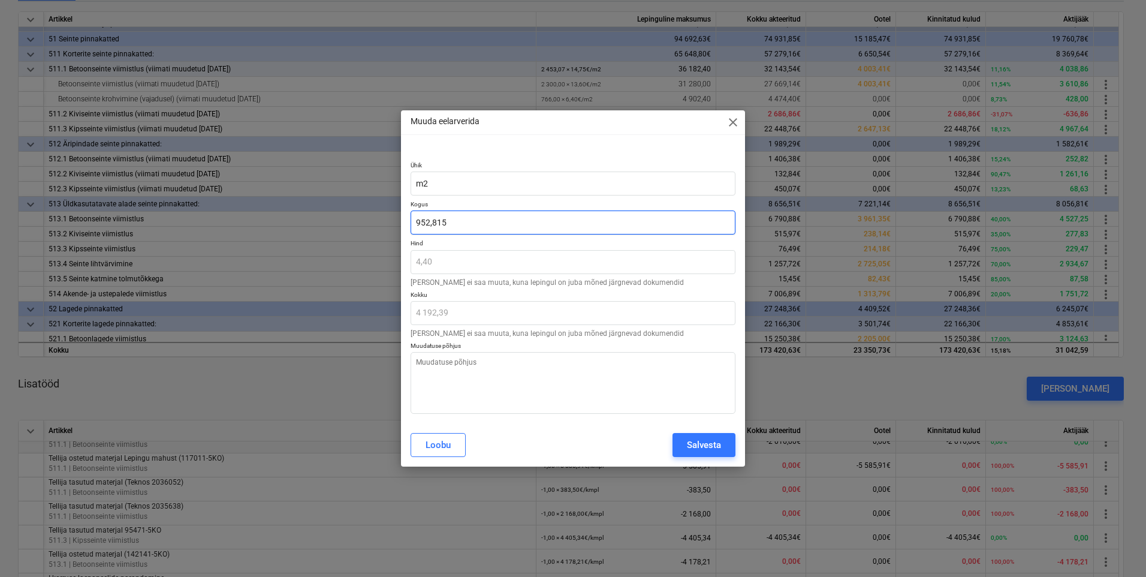
drag, startPoint x: 489, startPoint y: 231, endPoint x: 346, endPoint y: 251, distance: 143.5
click at [357, 244] on div "Muuda eelarverida close Ühik m2 Kogus 952,815 Hind 4,40 Hinda ei saa muuta, kun…" at bounding box center [573, 288] width 1146 height 577
click at [500, 376] on textarea at bounding box center [573, 383] width 325 height 62
paste textarea "Korrigeeritud vastavalt tegelikule mahule"
click at [686, 447] on button "Salvesta" at bounding box center [704, 445] width 63 height 24
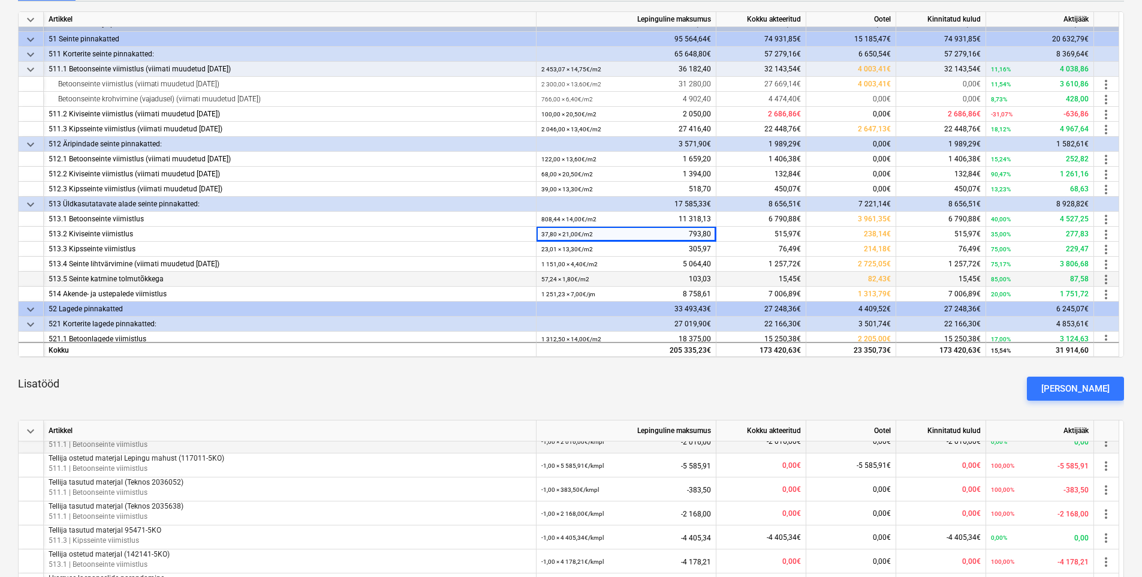
click at [577, 279] on small "57,24 × 1,80€ / m2" at bounding box center [565, 279] width 48 height 7
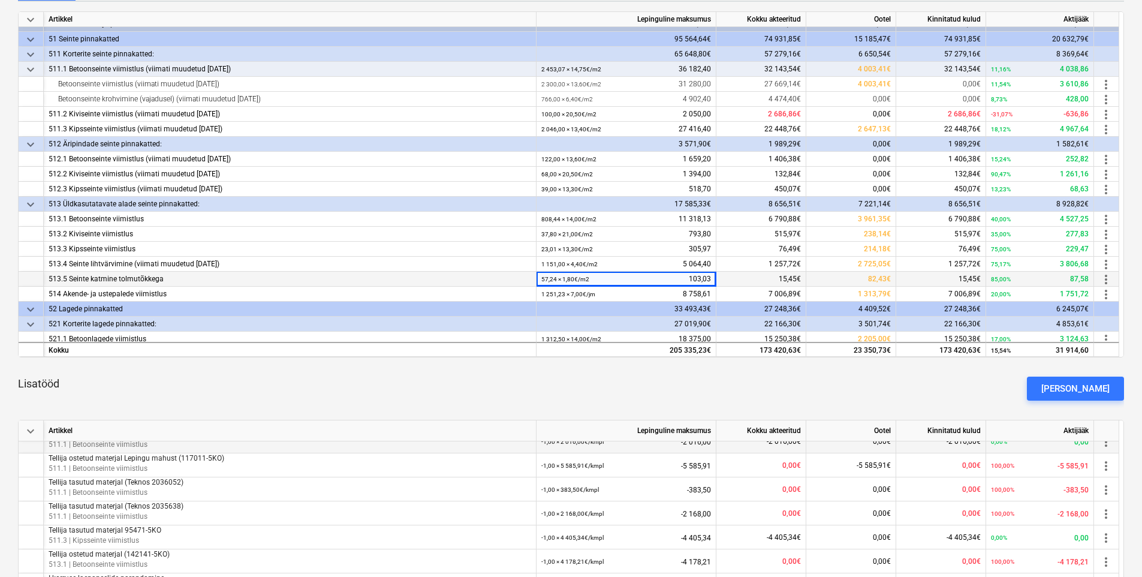
click at [1108, 279] on span "more_vert" at bounding box center [1106, 279] width 14 height 14
click at [1113, 281] on li "Muuda" at bounding box center [1112, 280] width 49 height 28
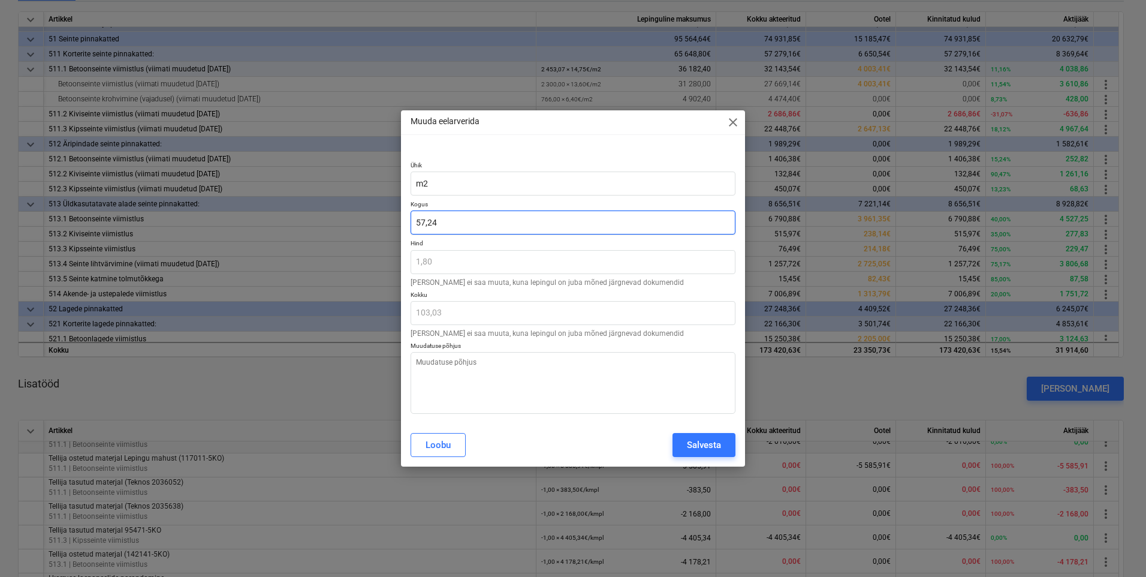
drag, startPoint x: 471, startPoint y: 227, endPoint x: 272, endPoint y: 228, distance: 199.6
click at [276, 228] on div "Muuda eelarverida close Ühik m2 Kogus 57,24 Hind 1,80 Hinda ei saa muuta, kuna …" at bounding box center [573, 288] width 1146 height 577
click at [474, 394] on textarea at bounding box center [573, 383] width 325 height 62
paste textarea "Korrigeeritud vastavalt tegelikule mahule"
click at [717, 442] on div "Salvesta" at bounding box center [704, 445] width 34 height 16
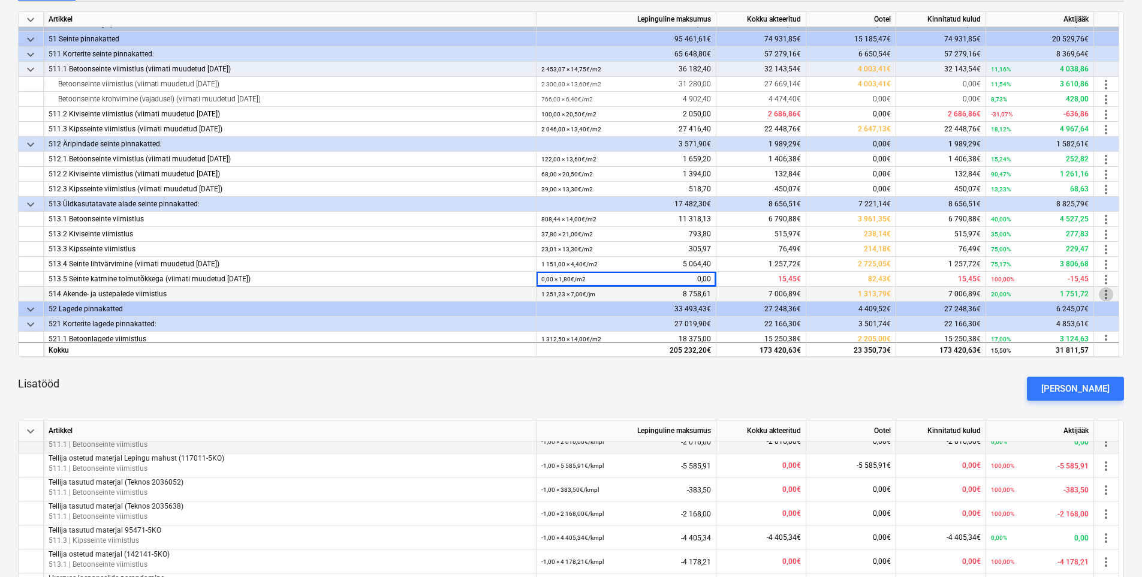
click at [1108, 294] on span "more_vert" at bounding box center [1106, 294] width 14 height 14
click at [1110, 299] on li "Muuda" at bounding box center [1112, 295] width 49 height 28
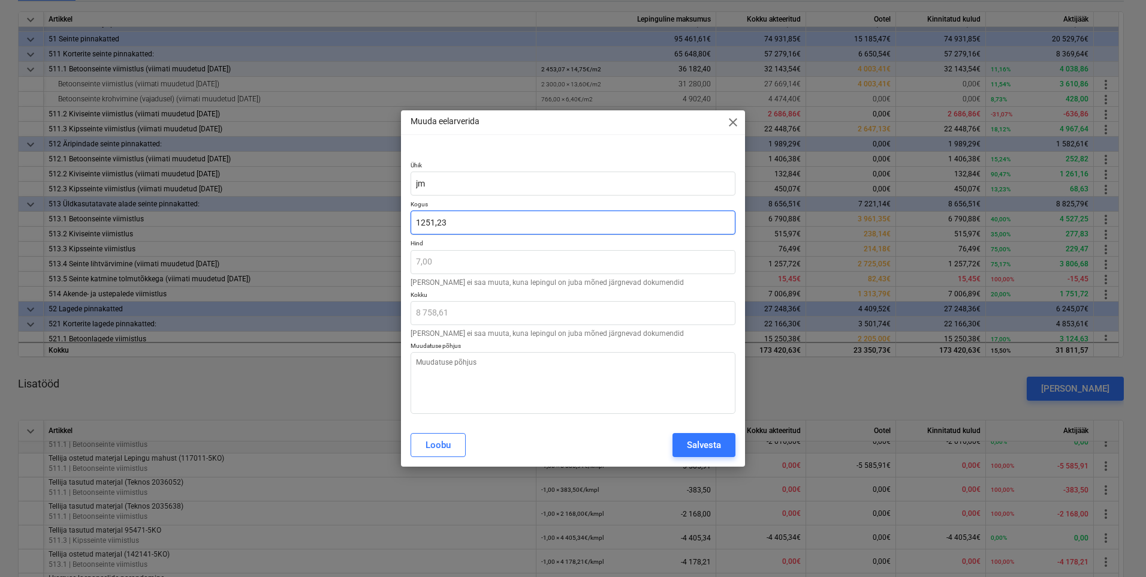
drag, startPoint x: 452, startPoint y: 233, endPoint x: 357, endPoint y: 236, distance: 94.8
click at [374, 236] on div "Muuda eelarverida close Ühik jm Kogus 1251,23 Hind 7,00 Hinda ei saa muuta, kun…" at bounding box center [573, 288] width 1146 height 577
click at [680, 446] on button "Salvesta" at bounding box center [704, 445] width 63 height 24
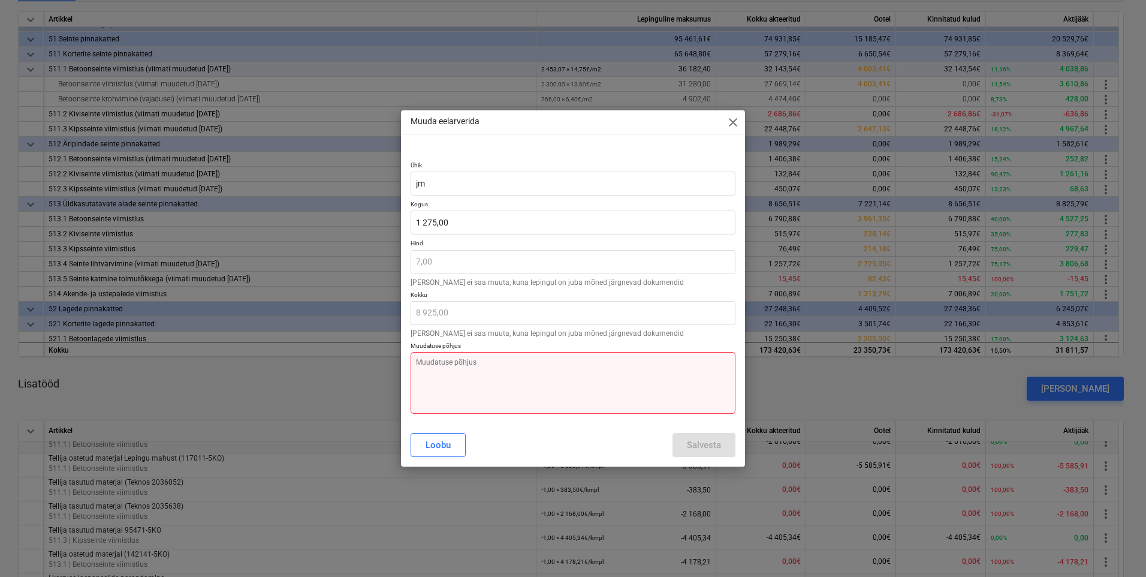
click at [528, 364] on textarea at bounding box center [573, 383] width 325 height 62
paste textarea "Korrigeeritud vastavalt tegelikule mahule"
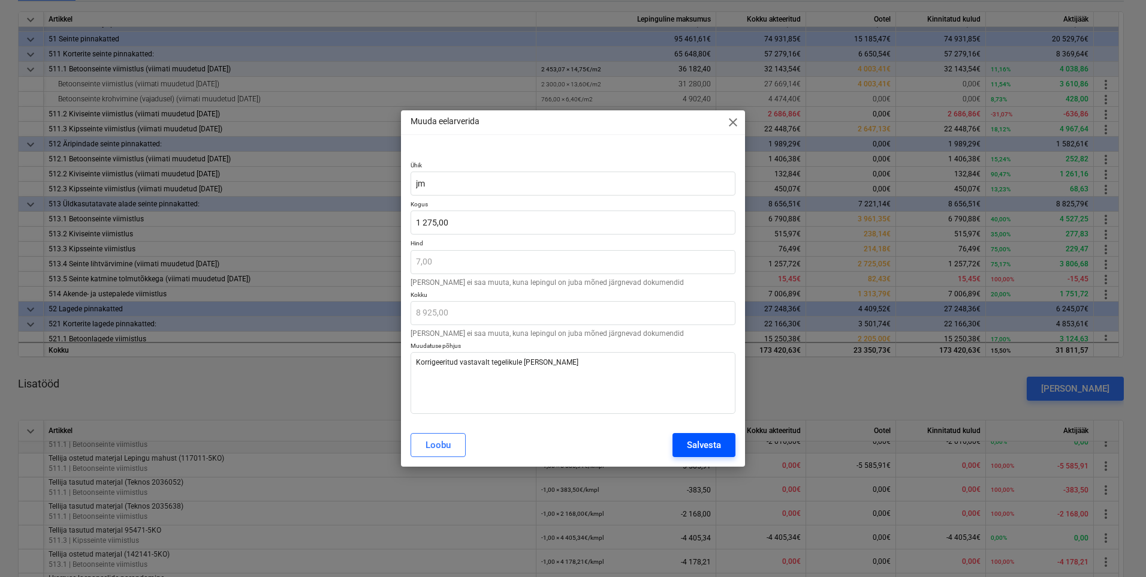
click at [698, 445] on div "Salvesta" at bounding box center [704, 445] width 34 height 16
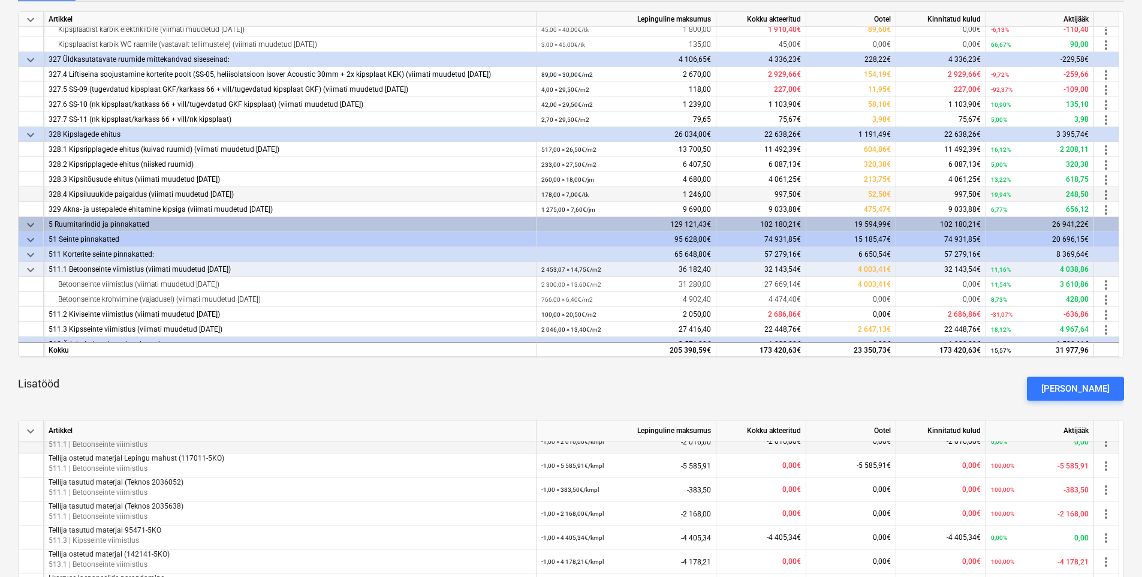
scroll to position [280, 0]
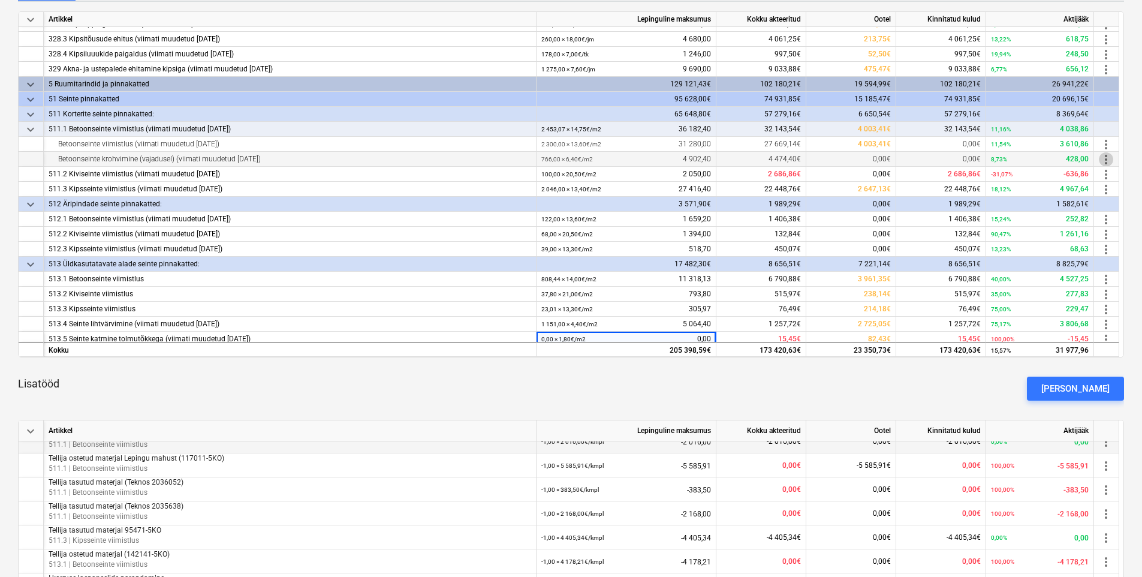
click at [1110, 161] on span "more_vert" at bounding box center [1106, 159] width 14 height 14
click at [1104, 166] on li "Muuda" at bounding box center [1112, 160] width 49 height 28
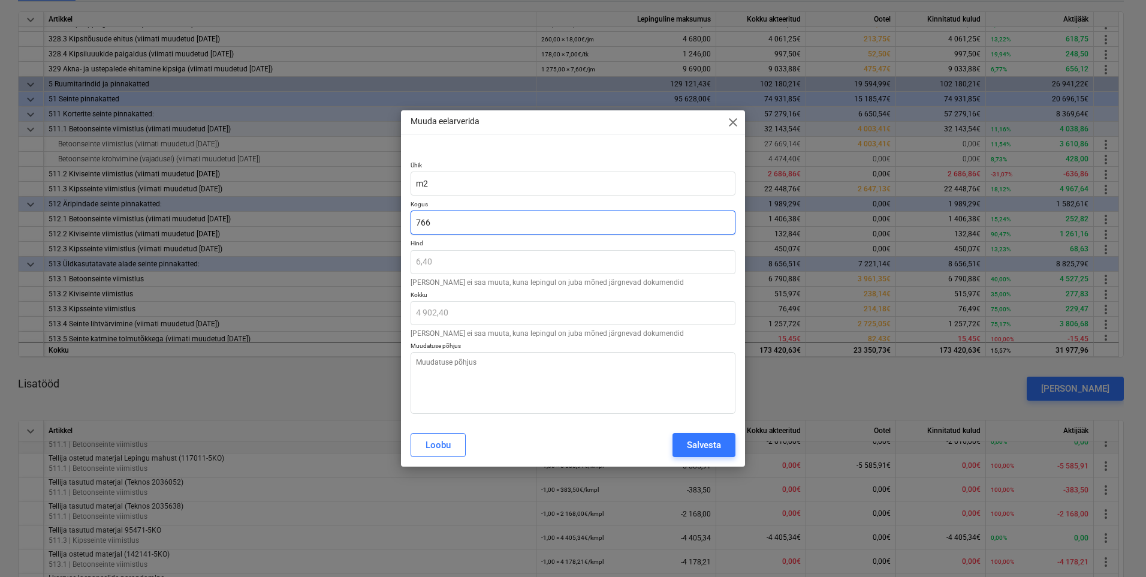
drag, startPoint x: 438, startPoint y: 220, endPoint x: 285, endPoint y: 220, distance: 153.5
click at [300, 219] on div "Muuda eelarverida close Ühik m2 Kogus 766 Hind 6,40 Hinda ei saa muuta, kuna le…" at bounding box center [573, 288] width 1146 height 577
click at [523, 393] on textarea at bounding box center [573, 383] width 325 height 62
paste textarea "Korrigeeritud vastavalt tegelikule mahule"
click at [700, 450] on div "Salvesta" at bounding box center [704, 445] width 34 height 16
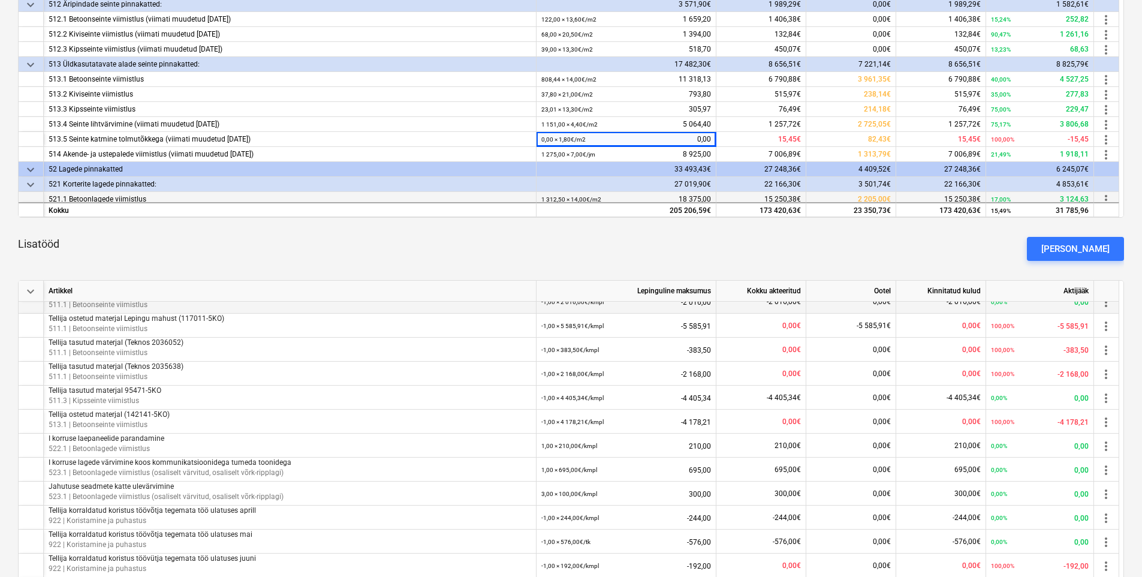
scroll to position [480, 0]
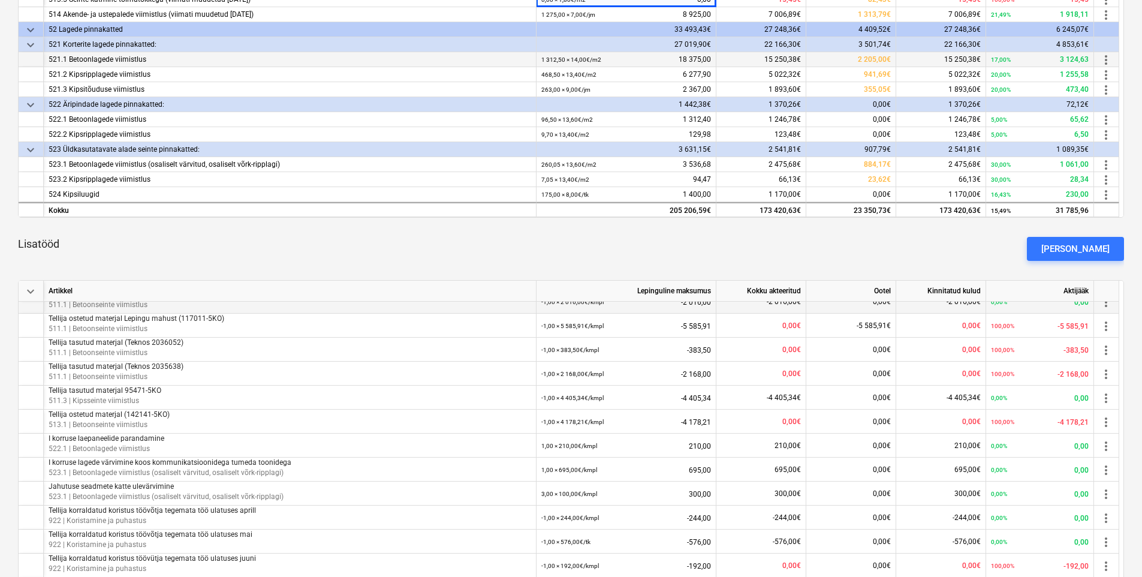
click at [561, 61] on small "1 312,50 × 14,00€ / m2" at bounding box center [571, 59] width 60 height 7
click at [1107, 54] on span "more_vert" at bounding box center [1106, 60] width 14 height 14
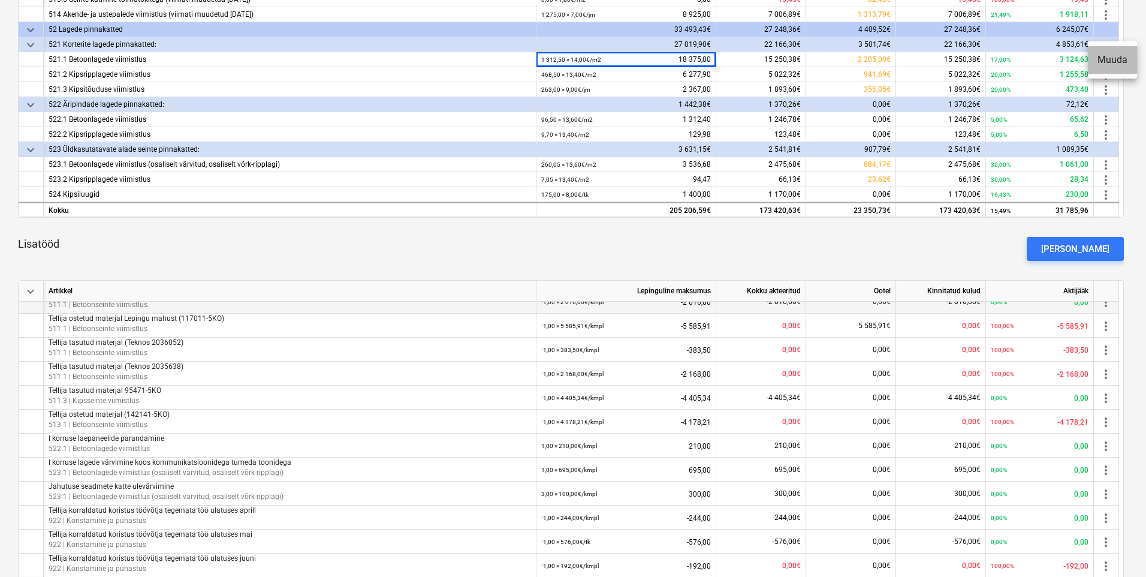
click at [1115, 63] on li "Muuda" at bounding box center [1112, 60] width 49 height 28
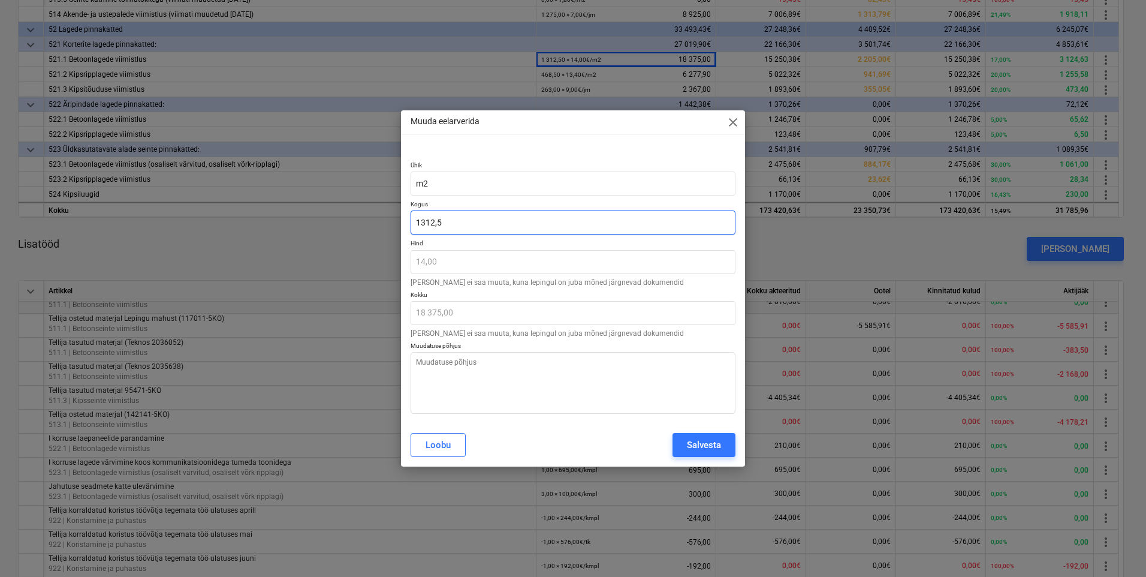
drag, startPoint x: 468, startPoint y: 225, endPoint x: 249, endPoint y: 222, distance: 218.8
click at [252, 222] on div "Muuda eelarverida close Ühik m2 Kogus 1312,5 Hind 14,00 Hinda ei saa muuta, kun…" at bounding box center [573, 288] width 1146 height 577
click at [626, 399] on textarea at bounding box center [573, 383] width 325 height 62
paste textarea "Korrigeeritud vastavalt tegelikule mahule"
click at [717, 451] on div "Salvesta" at bounding box center [704, 445] width 34 height 16
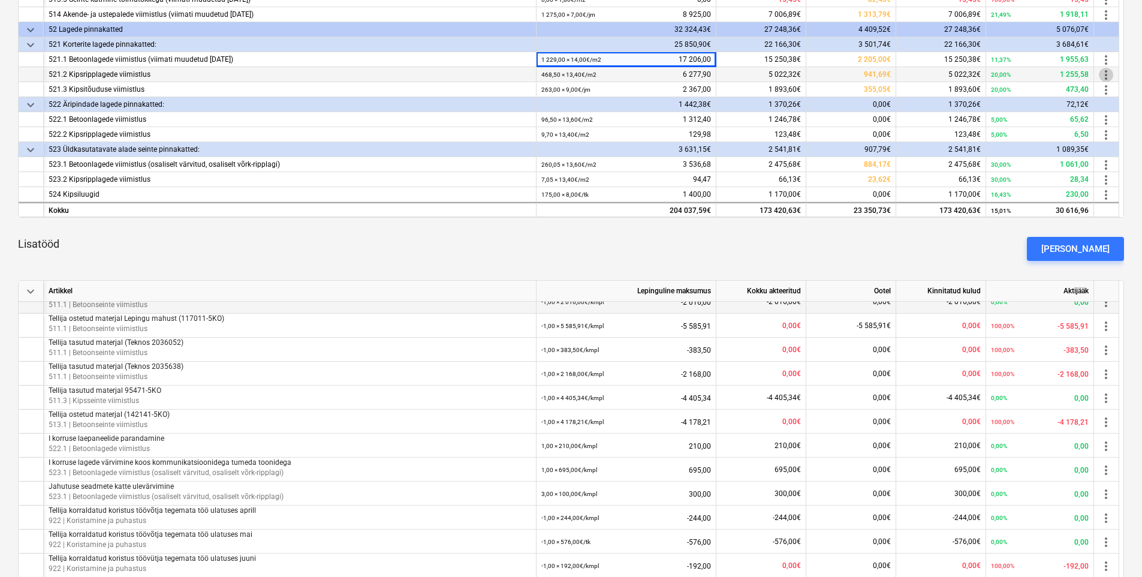
click at [1105, 74] on span "more_vert" at bounding box center [1106, 75] width 14 height 14
click at [1117, 76] on li "Muuda" at bounding box center [1112, 75] width 49 height 28
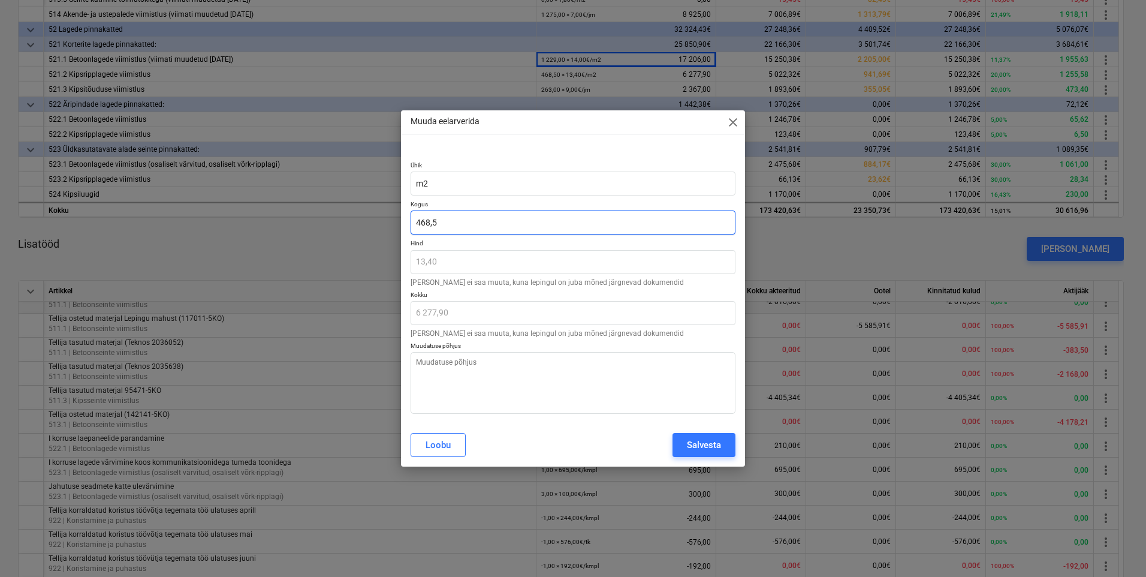
drag, startPoint x: 454, startPoint y: 222, endPoint x: 396, endPoint y: 223, distance: 58.1
click at [405, 220] on div "Ühik m2 Kogus 468,5 Hind 13,40 Hinda ei saa muuta, kuna lepingul on juba mõned …" at bounding box center [573, 285] width 344 height 276
click at [481, 367] on textarea at bounding box center [573, 383] width 325 height 62
paste textarea "Korrigeeritud vastavalt tegelikule mahule"
click at [715, 442] on div "Salvesta" at bounding box center [704, 445] width 34 height 16
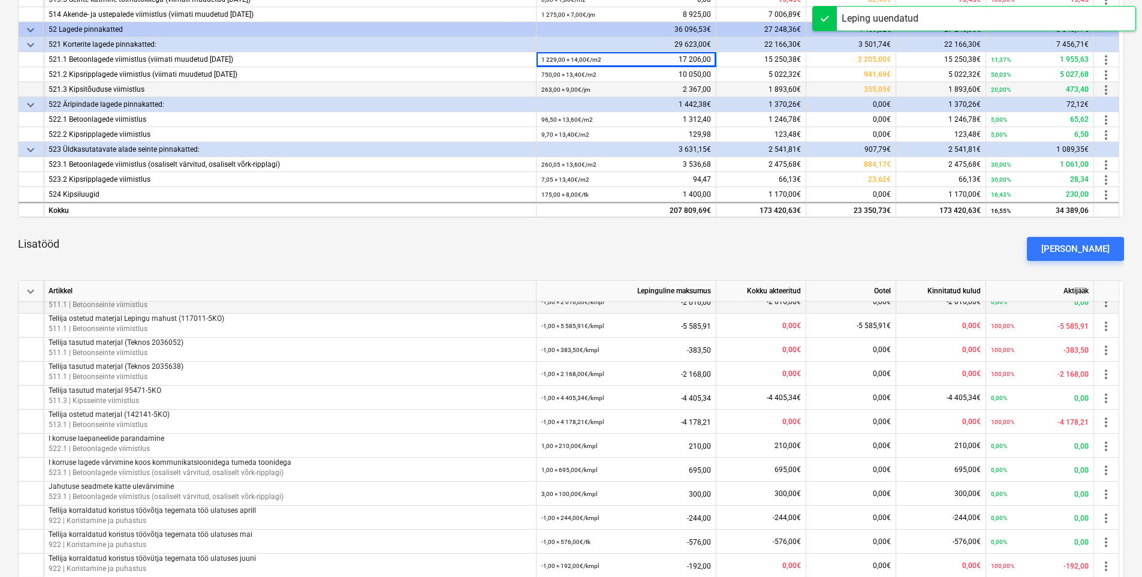
click at [1109, 91] on span "more_vert" at bounding box center [1106, 90] width 14 height 14
click at [1108, 91] on li "Muuda" at bounding box center [1112, 90] width 49 height 28
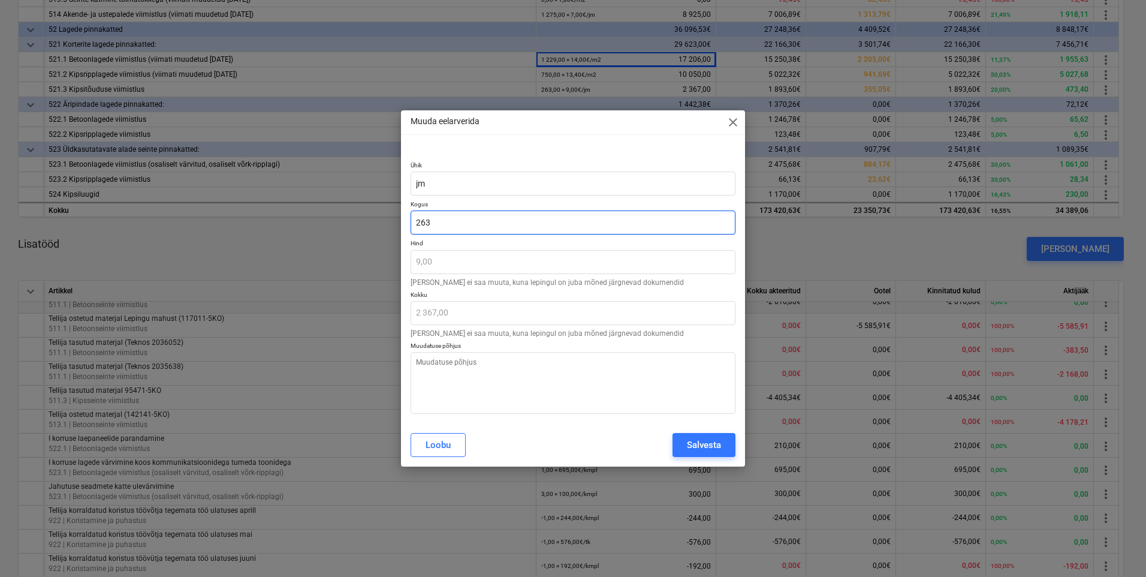
drag, startPoint x: 441, startPoint y: 221, endPoint x: 258, endPoint y: 228, distance: 182.3
click at [264, 227] on div "Muuda eelarverida close Ühik jm Kogus 263 Hind 9,00 Hinda ei saa muuta, kuna le…" at bounding box center [573, 288] width 1146 height 577
drag, startPoint x: 379, startPoint y: 195, endPoint x: 563, endPoint y: 143, distance: 191.1
click at [562, 144] on div "Muuda eelarverida close Ühik jm Kogus 263,00 Hind 9,00 Hinda ei saa muuta, kuna…" at bounding box center [573, 288] width 344 height 356
click at [433, 444] on div "Loobu" at bounding box center [438, 445] width 25 height 16
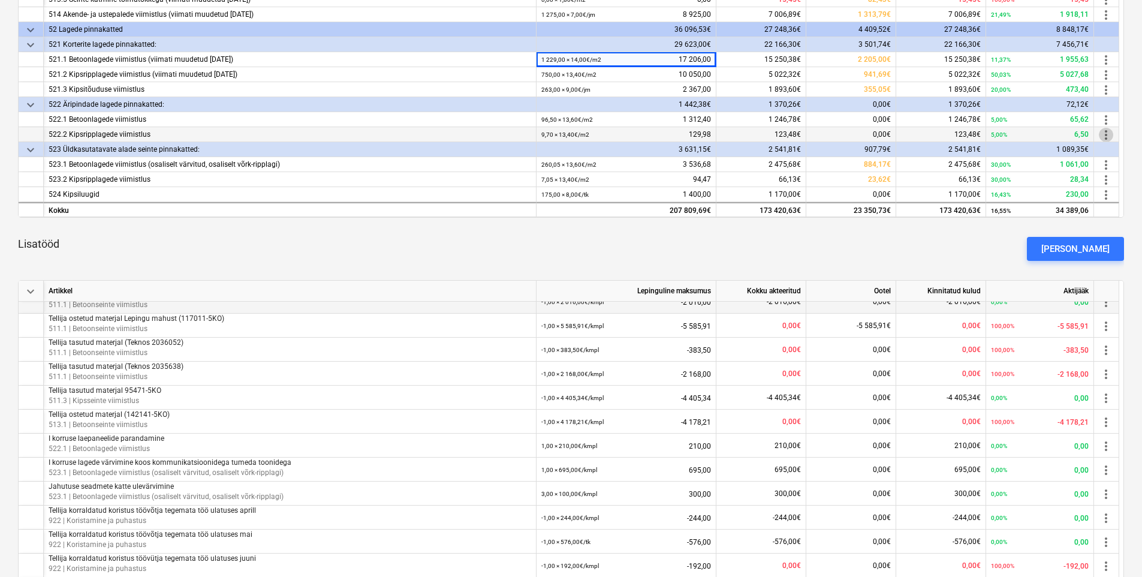
click at [1106, 137] on span "more_vert" at bounding box center [1106, 135] width 14 height 14
click at [1107, 141] on li "Muuda" at bounding box center [1112, 135] width 49 height 28
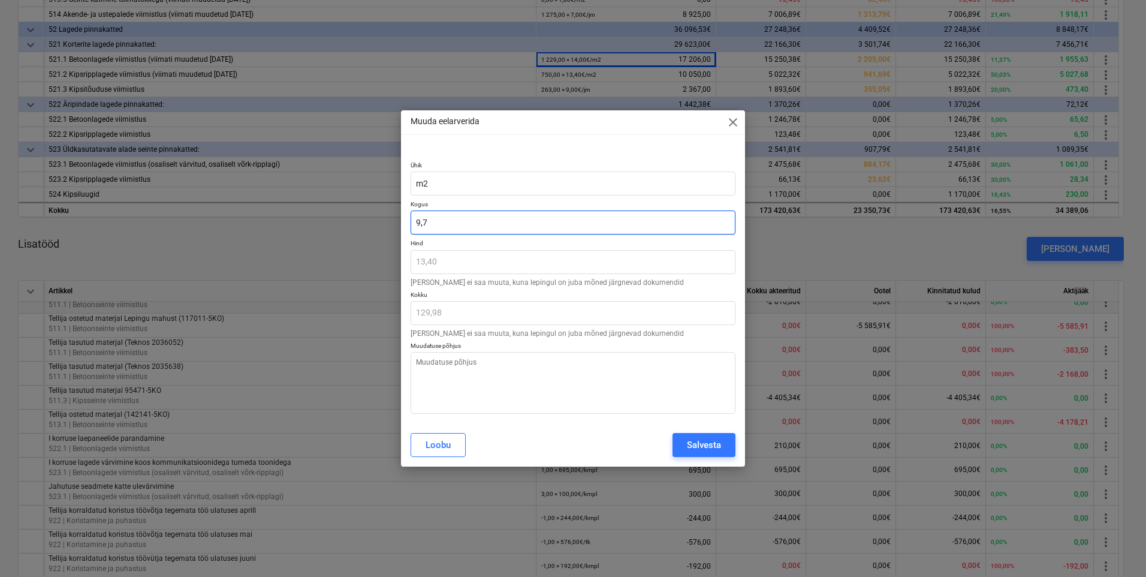
drag, startPoint x: 325, startPoint y: 221, endPoint x: 291, endPoint y: 221, distance: 34.2
click at [308, 221] on div "Muuda eelarverida close Ühik m2 Kogus 9,7 Hind 13,40 Hinda ei saa muuta, kuna l…" at bounding box center [573, 288] width 1146 height 577
click at [704, 436] on button "Salvesta" at bounding box center [704, 445] width 63 height 24
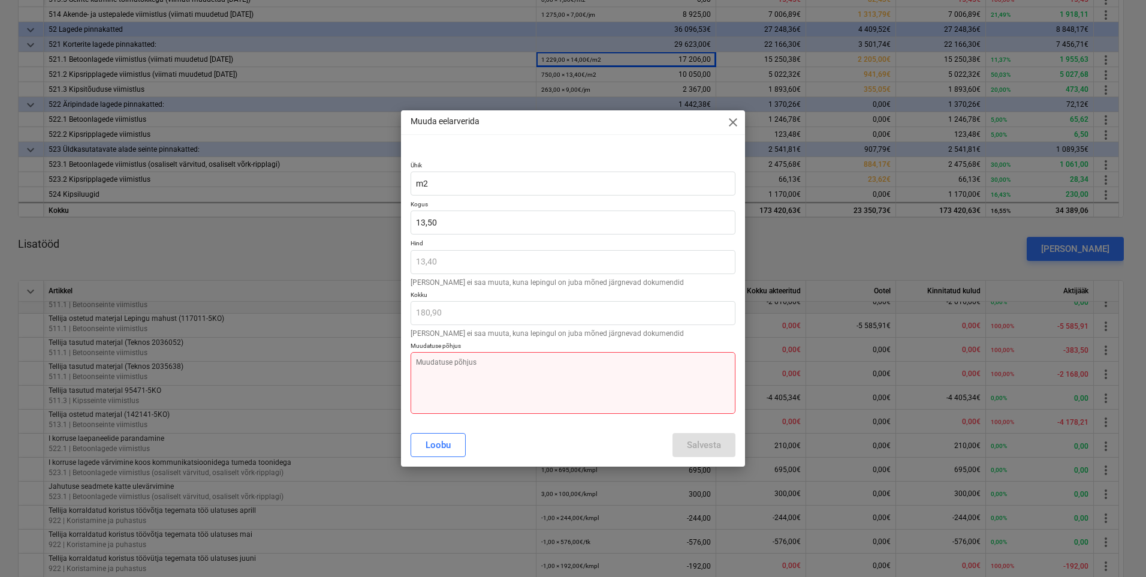
click at [514, 352] on textarea at bounding box center [573, 383] width 325 height 62
paste textarea "Korrigeeritud vastavalt tegelikule mahule"
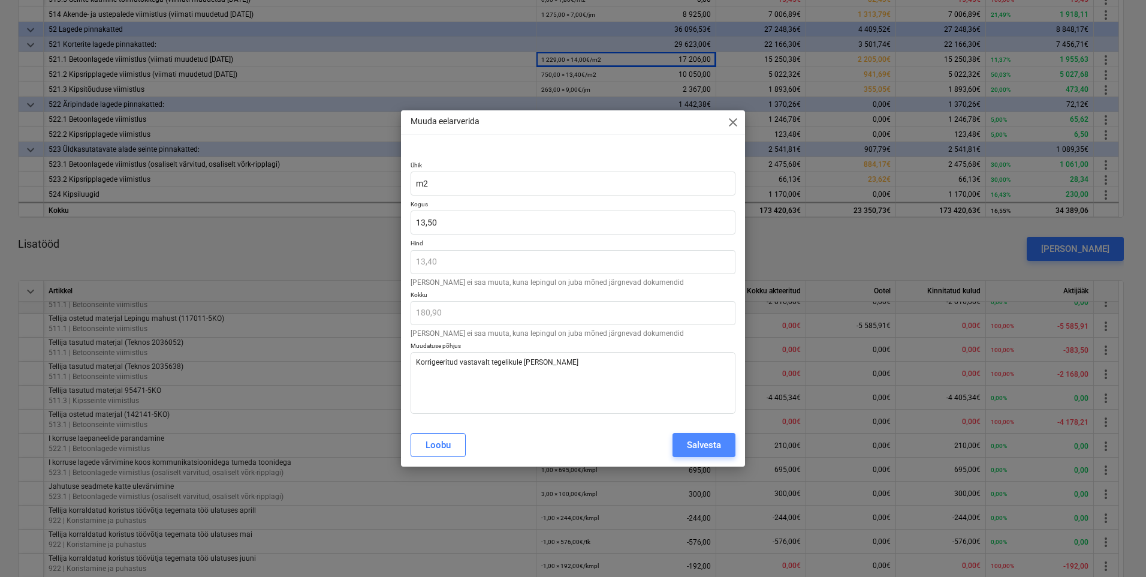
click at [685, 441] on button "Salvesta" at bounding box center [704, 445] width 63 height 24
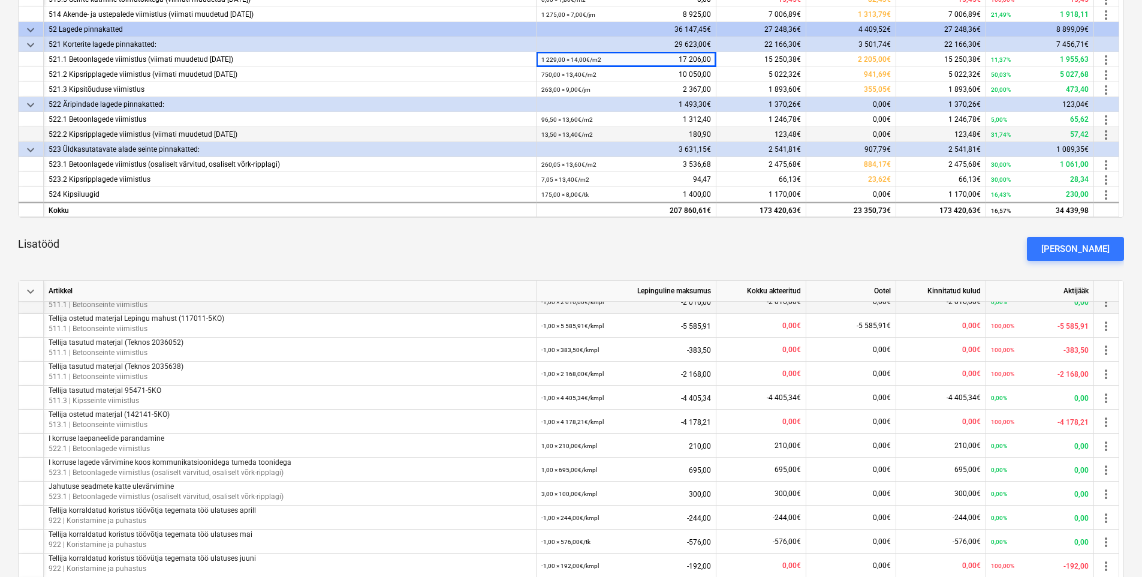
drag, startPoint x: 860, startPoint y: 114, endPoint x: 924, endPoint y: 134, distance: 66.4
click at [1107, 166] on span "more_vert" at bounding box center [1106, 165] width 14 height 14
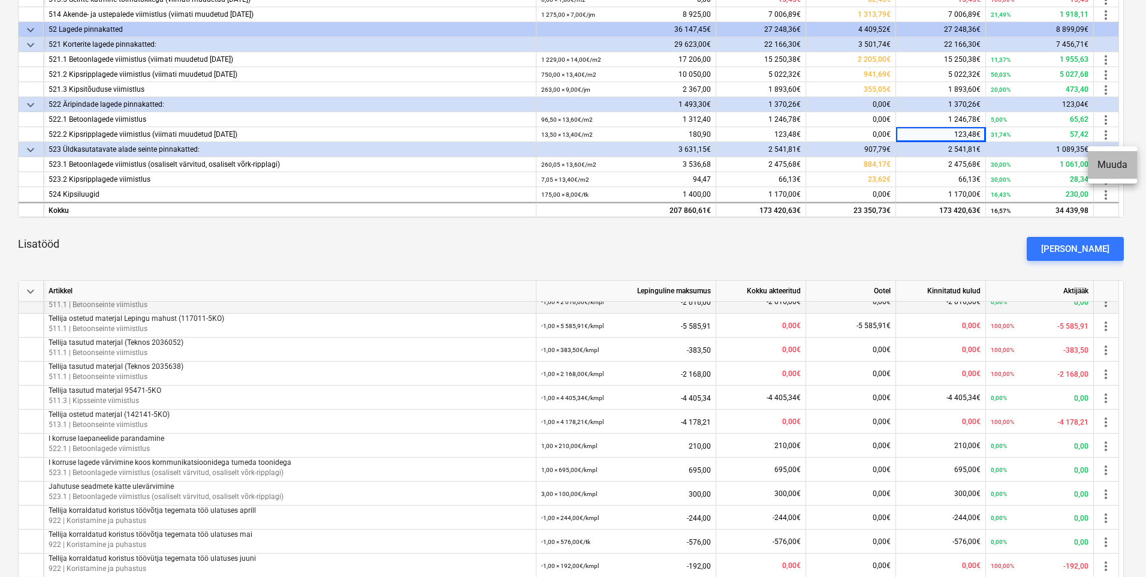
click at [1113, 169] on li "Muuda" at bounding box center [1112, 165] width 49 height 28
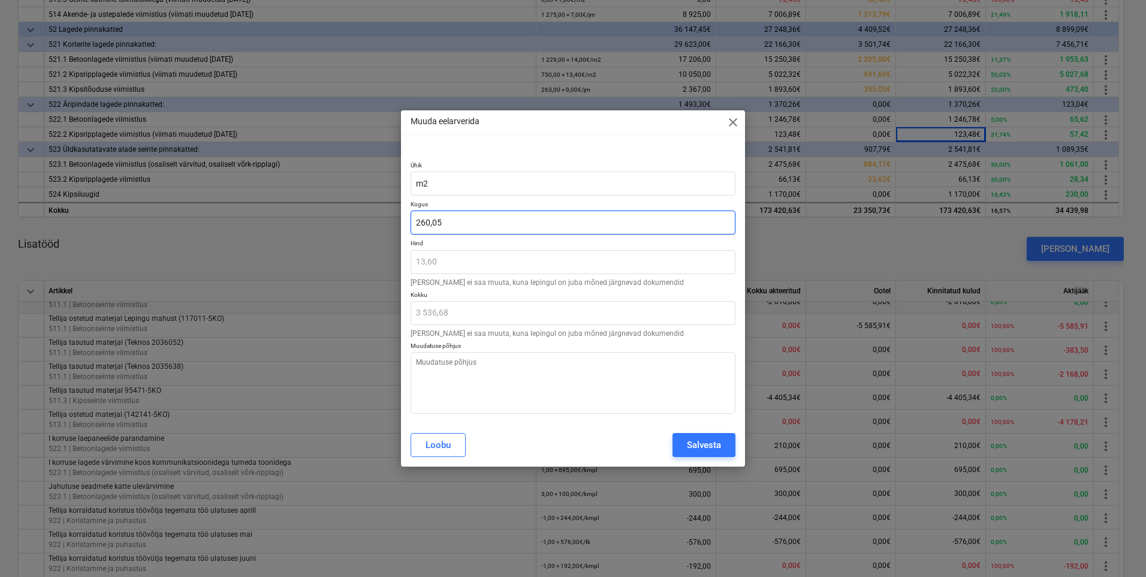
drag, startPoint x: 245, startPoint y: 206, endPoint x: 168, endPoint y: 203, distance: 76.8
click at [170, 203] on div "Muuda eelarverida close Ühik m2 Kogus 260,05 Hind 13,60 Hinda ei saa muuta, kun…" at bounding box center [573, 288] width 1146 height 577
click at [460, 373] on textarea at bounding box center [573, 383] width 325 height 62
paste textarea "Korrigeeritud vastavalt tegelikule mahule"
drag, startPoint x: 433, startPoint y: 224, endPoint x: 222, endPoint y: 188, distance: 214.1
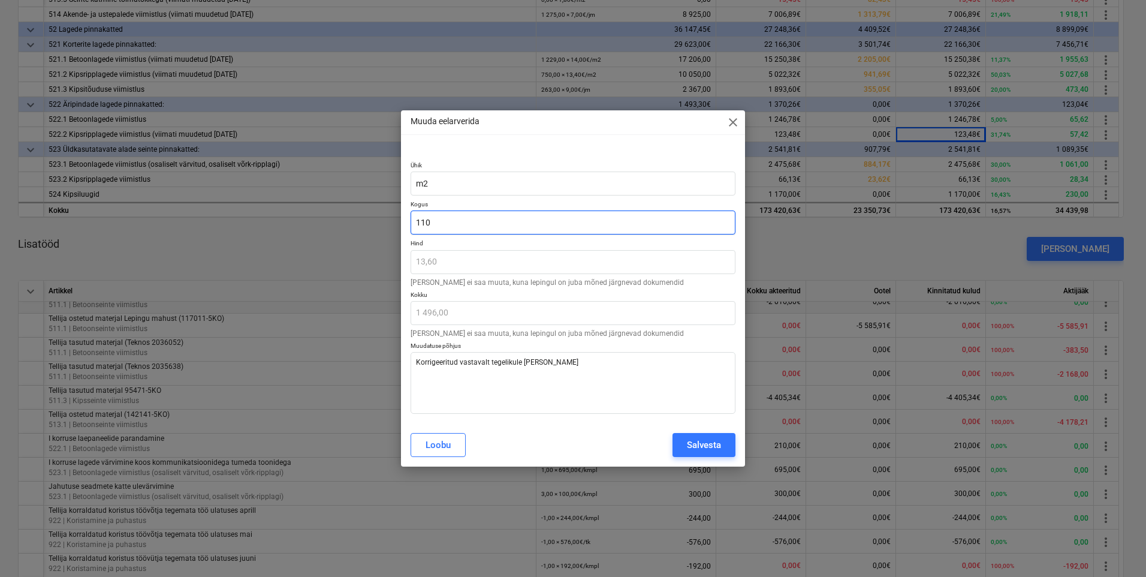
click at [340, 219] on div "Muuda eelarverida close Ühik m2 Kogus 110 Hind 13,60 Hinda ei saa muuta, kuna l…" at bounding box center [573, 288] width 1146 height 577
drag, startPoint x: 534, startPoint y: 369, endPoint x: 290, endPoint y: 372, distance: 244.0
click at [290, 372] on div "Muuda eelarverida close Ühik m2 Kogus 0,00 Hind 13,60 Hinda ei saa muuta, kuna …" at bounding box center [573, 288] width 1146 height 577
click at [707, 447] on div "Salvesta" at bounding box center [704, 445] width 34 height 16
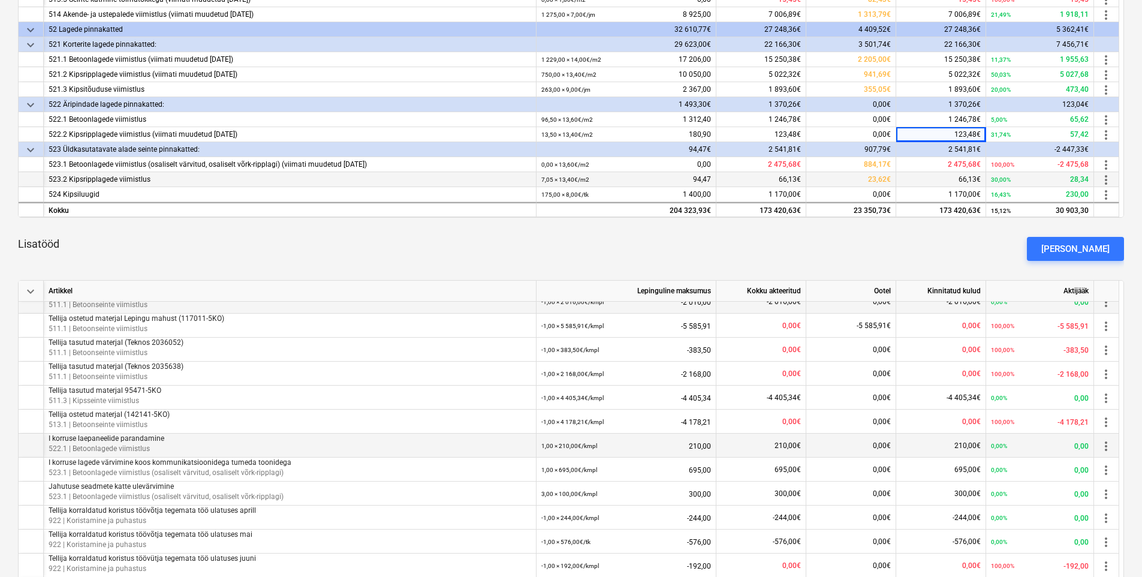
click at [1107, 182] on span "more_vert" at bounding box center [1106, 180] width 14 height 14
click at [1105, 183] on li "Muuda" at bounding box center [1112, 180] width 49 height 28
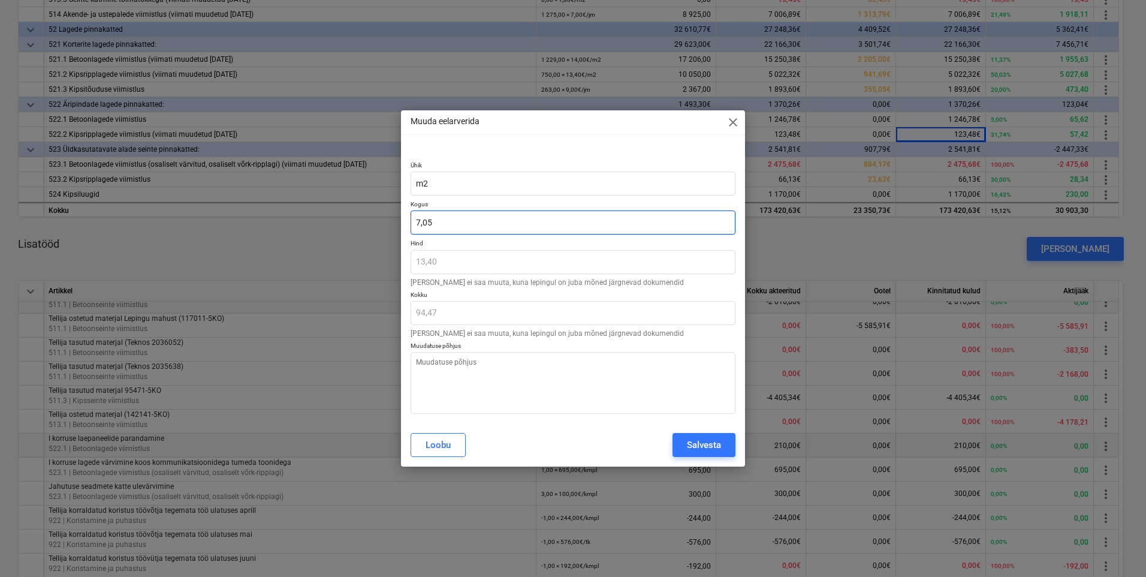
drag, startPoint x: 382, startPoint y: 227, endPoint x: 349, endPoint y: 225, distance: 33.0
click at [349, 225] on div "Muuda eelarverida close Ühik m2 Kogus 7,05 Hind 13,40 Hinda ei saa muuta, kuna …" at bounding box center [573, 288] width 1146 height 577
drag, startPoint x: 437, startPoint y: 218, endPoint x: 324, endPoint y: 206, distance: 113.9
click at [324, 206] on div "Muuda eelarverida close Ühik m2 Kogus 7,05 Hind 13,40 Hinda ei saa muuta, kuna …" at bounding box center [573, 288] width 1146 height 577
click at [481, 372] on textarea at bounding box center [573, 383] width 325 height 62
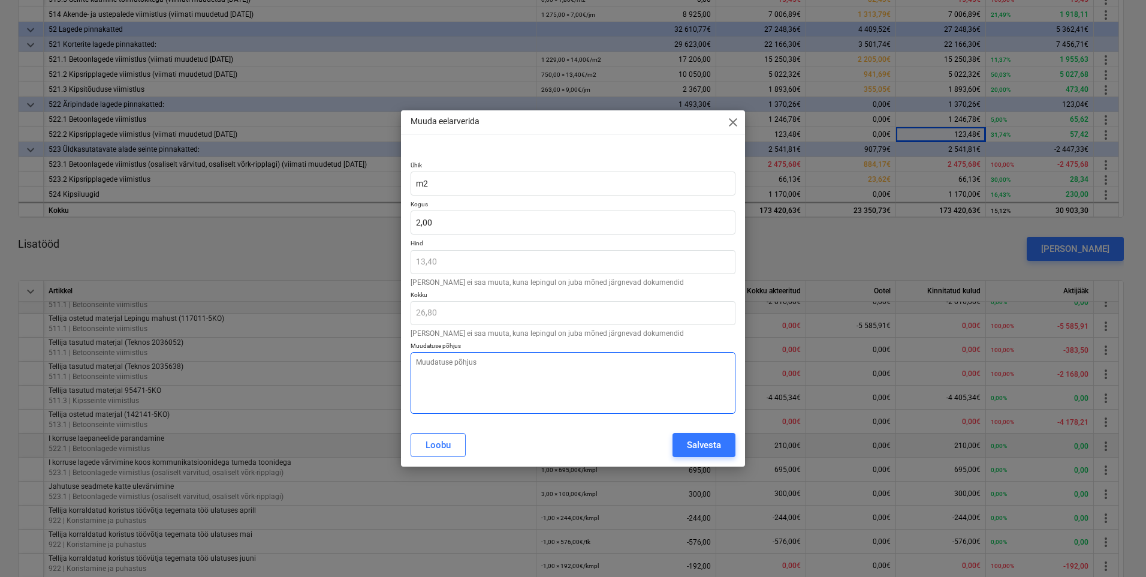
paste textarea "Korrigeeritud vastavalt tegelikule mahule"
click at [721, 449] on div "Salvesta" at bounding box center [704, 445] width 34 height 16
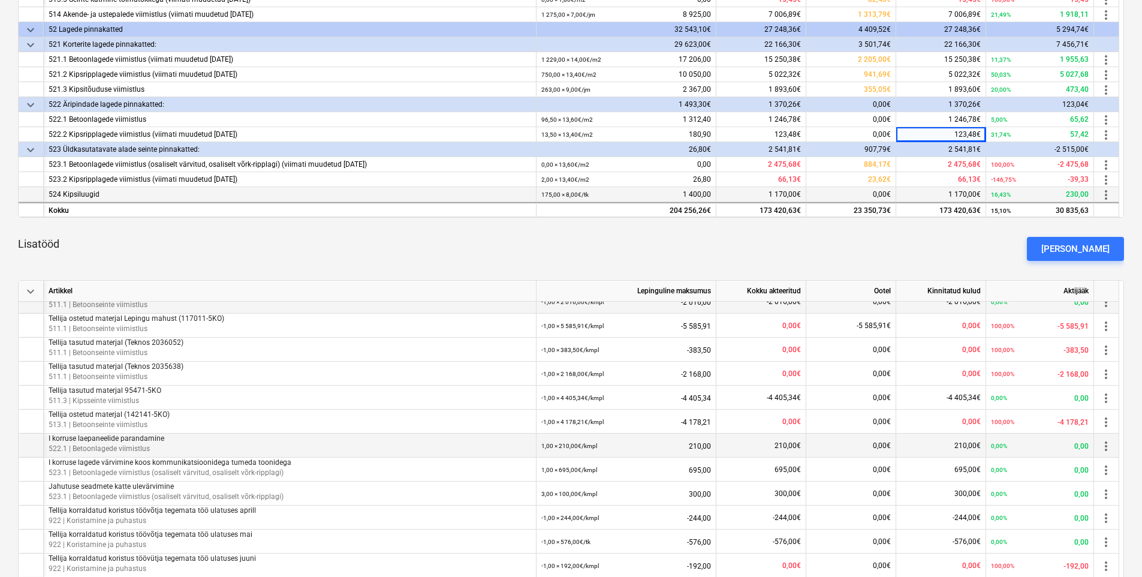
click at [1108, 195] on span "more_vert" at bounding box center [1106, 195] width 14 height 14
click at [1112, 196] on li "Muuda" at bounding box center [1112, 195] width 49 height 28
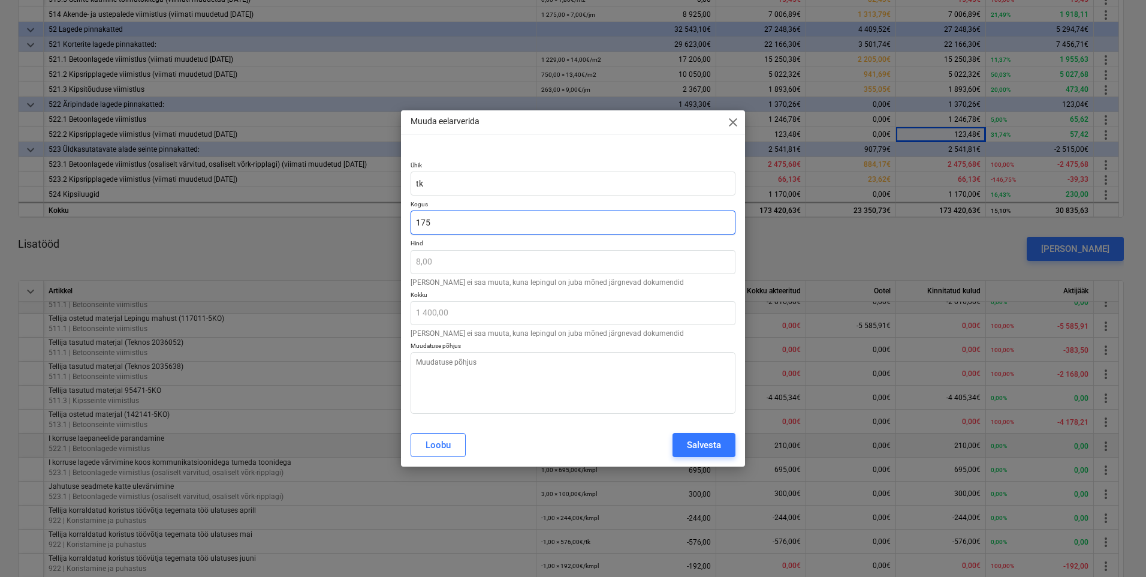
drag, startPoint x: 429, startPoint y: 215, endPoint x: 146, endPoint y: 180, distance: 285.1
click at [267, 198] on div "Muuda eelarverida close Ühik tk Kogus 175 Hind 8,00 Hinda ei saa muuta, kuna le…" at bounding box center [573, 288] width 1146 height 577
click at [538, 381] on textarea at bounding box center [573, 383] width 325 height 62
paste textarea "Korrigeeritud vastavalt tegelikule mahule"
click at [695, 438] on div "Salvesta" at bounding box center [704, 445] width 34 height 16
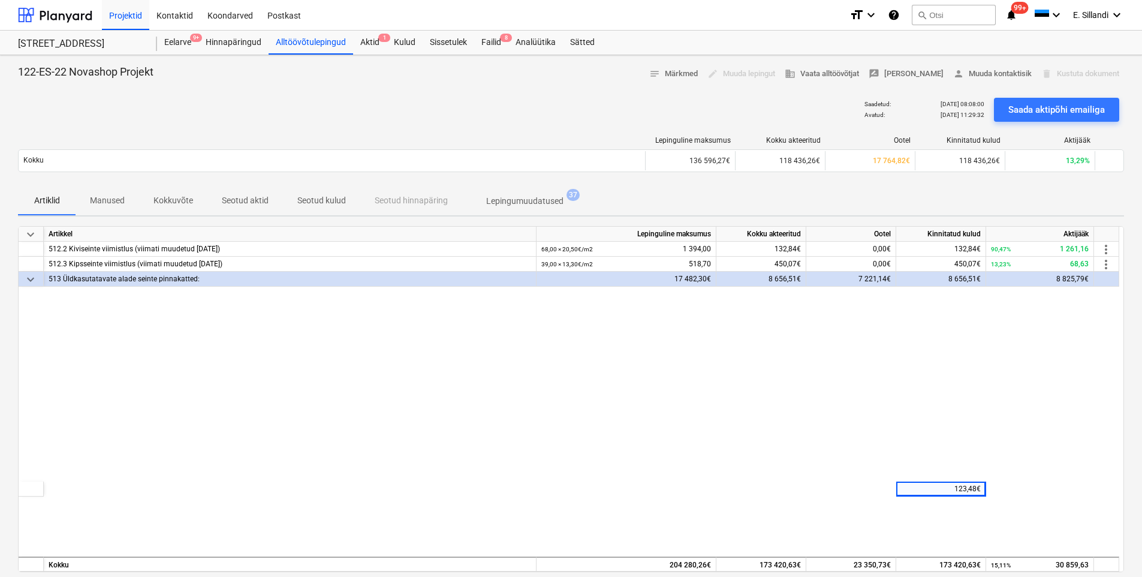
scroll to position [0, 0]
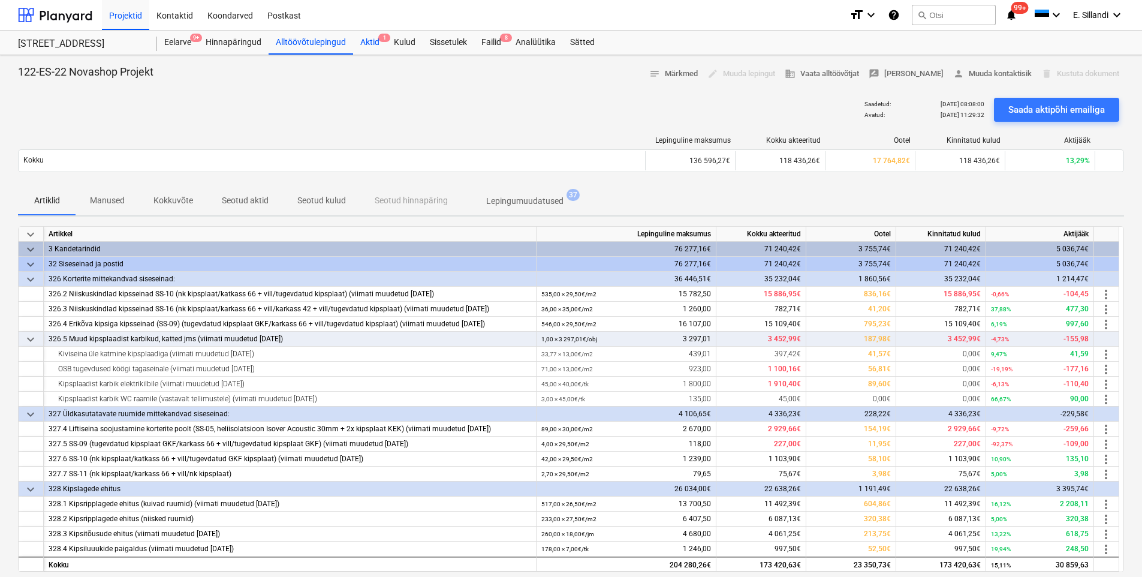
click at [374, 43] on div "Aktid 1" at bounding box center [370, 43] width 34 height 24
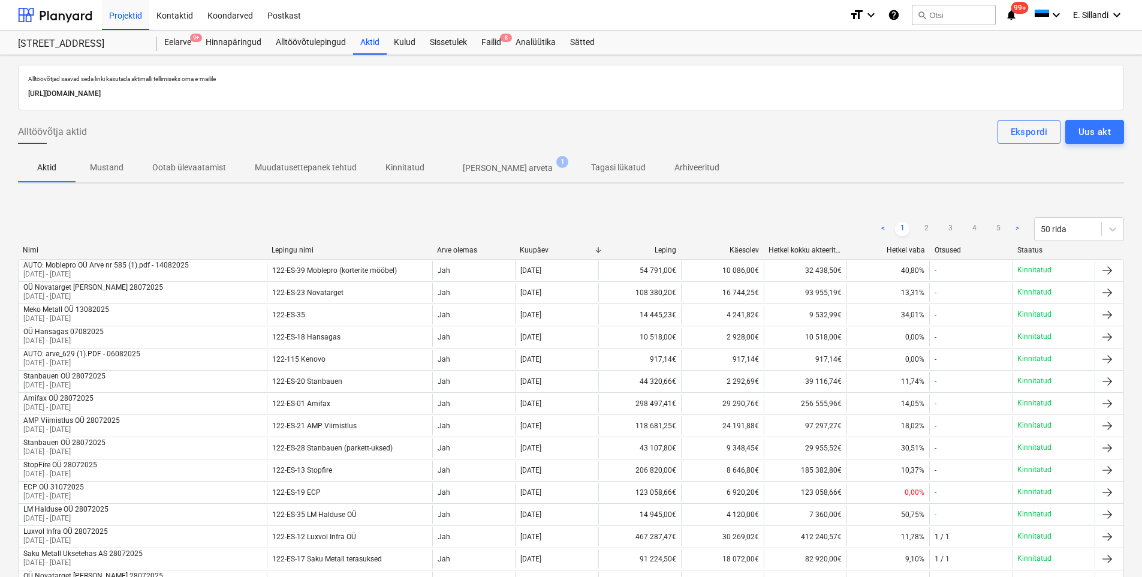
click at [320, 170] on p "Muudatusettepanek tehtud" at bounding box center [306, 167] width 102 height 13
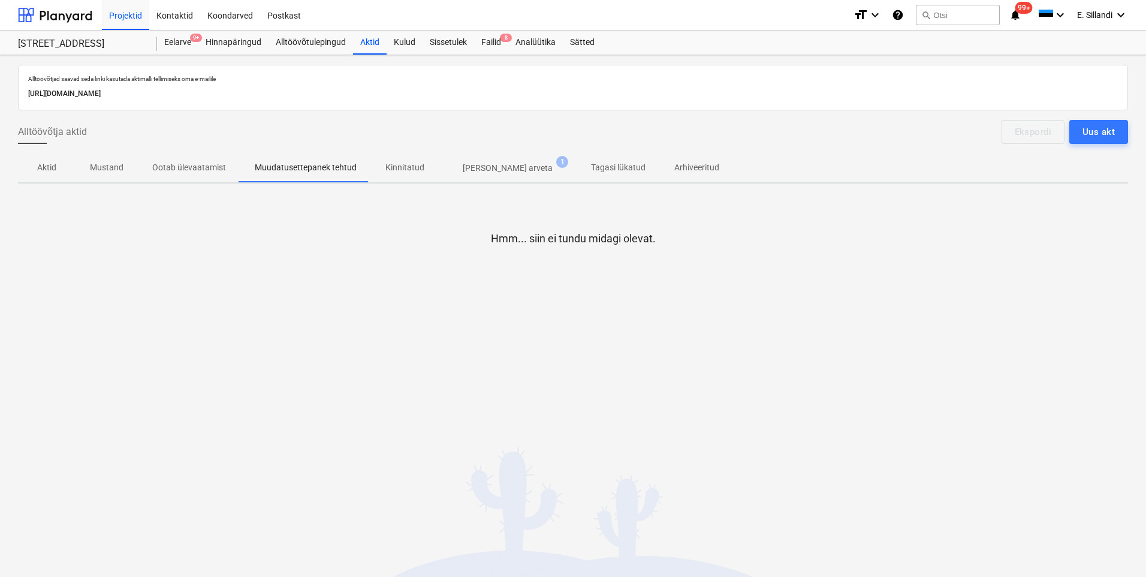
click at [198, 158] on span "Ootab ülevaatamist" at bounding box center [189, 168] width 103 height 20
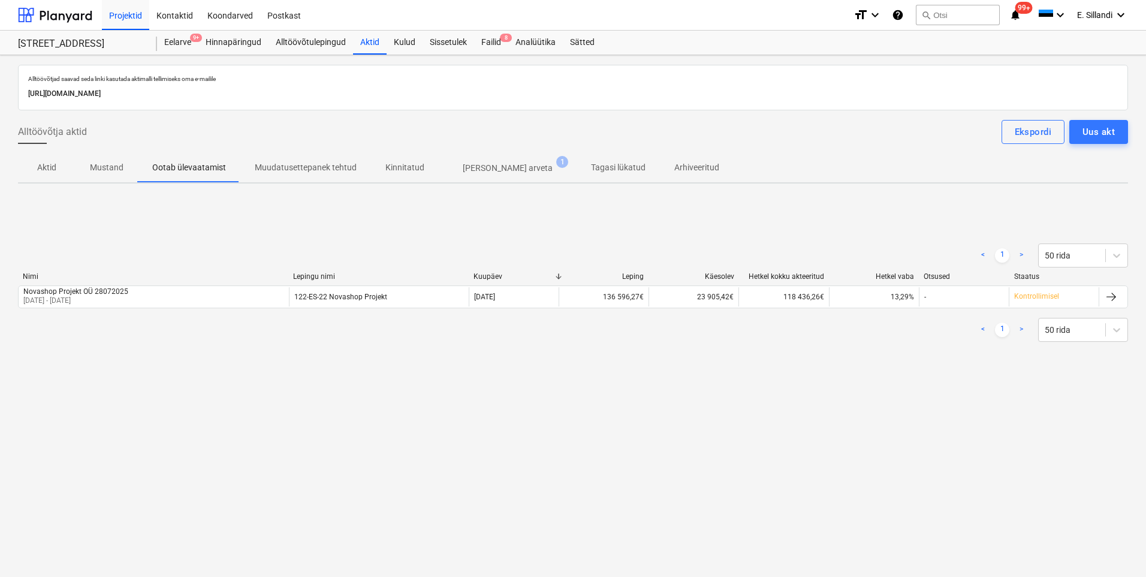
click at [406, 165] on p "Kinnitatud" at bounding box center [404, 167] width 39 height 13
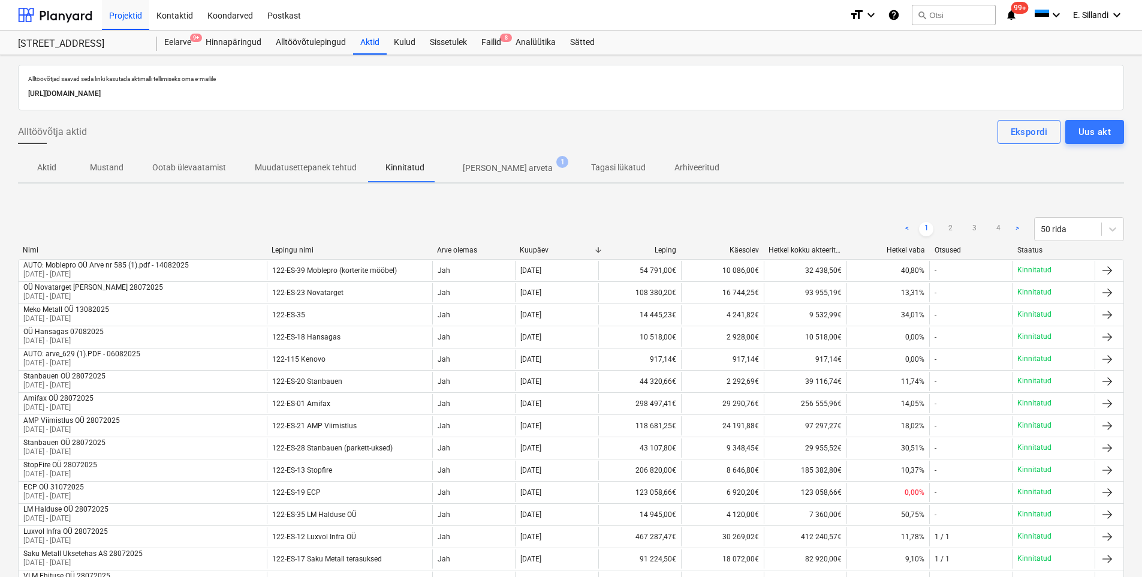
click at [591, 173] on p "Tagasi lükatud" at bounding box center [618, 167] width 55 height 13
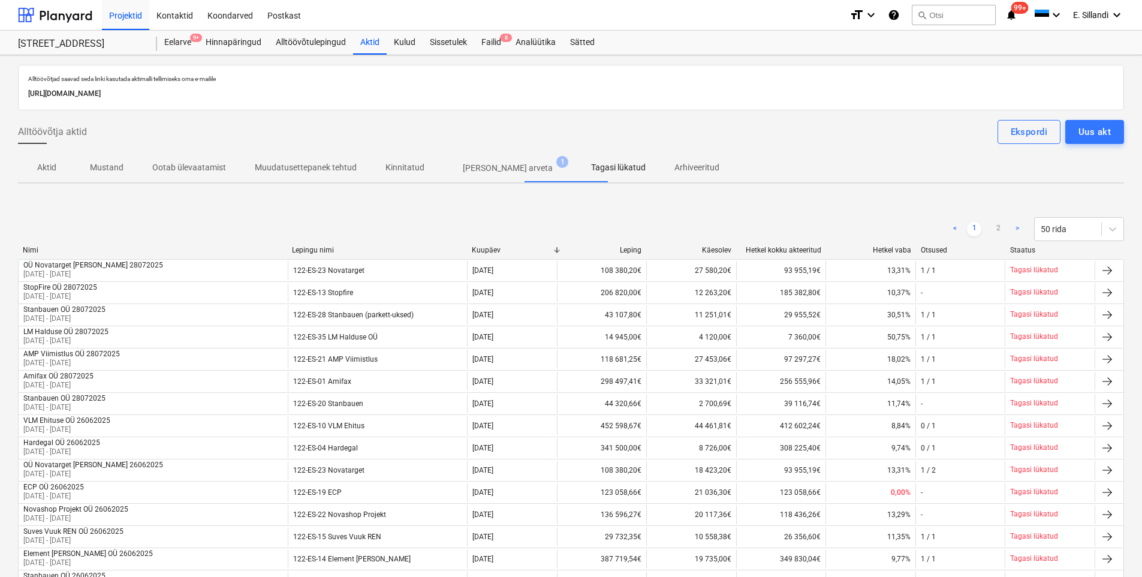
click at [487, 250] on div "Kuupäev" at bounding box center [512, 250] width 80 height 8
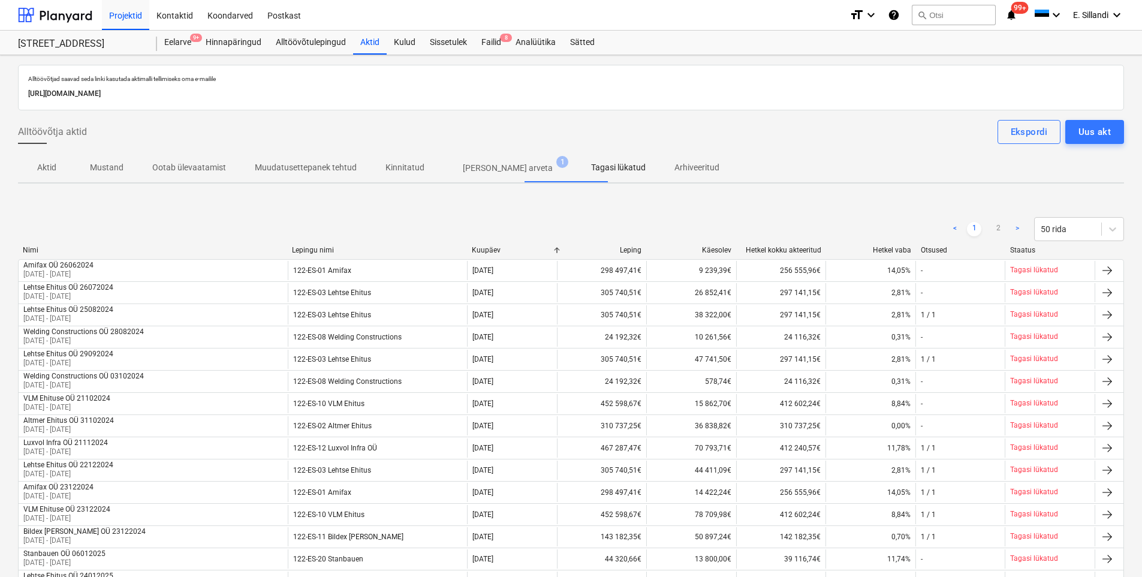
click at [486, 251] on div "Kuupäev" at bounding box center [512, 250] width 80 height 8
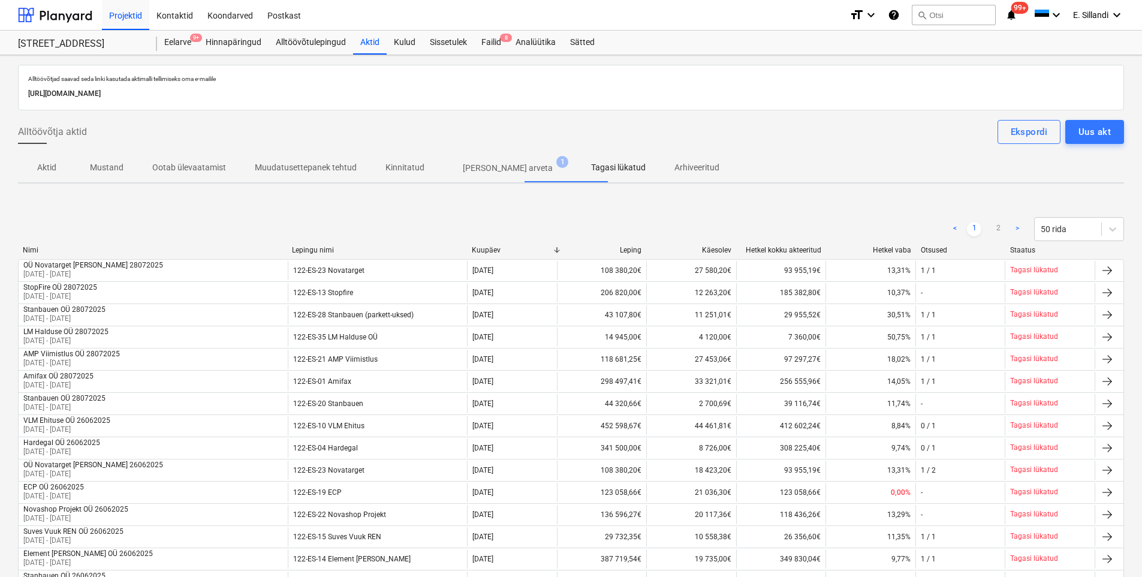
drag, startPoint x: 472, startPoint y: 95, endPoint x: 448, endPoint y: 97, distance: 24.1
drag, startPoint x: 448, startPoint y: 97, endPoint x: 332, endPoint y: 128, distance: 120.2
click at [325, 126] on div "Alltöövõtja aktid Ekspordi Uus akt" at bounding box center [571, 132] width 1106 height 24
click at [1086, 137] on div "Uus akt" at bounding box center [1094, 132] width 32 height 16
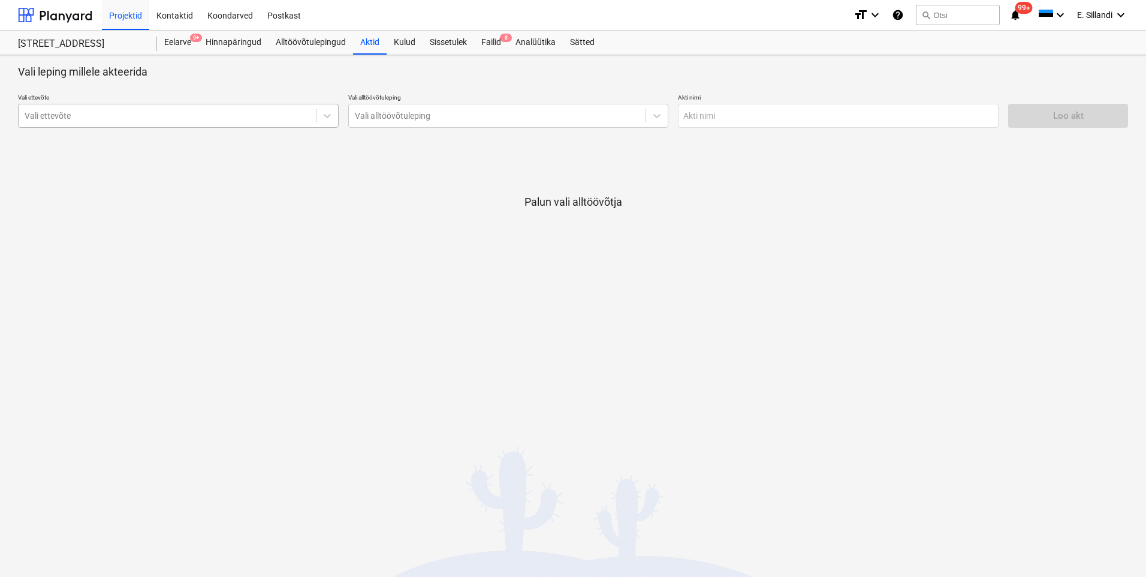
click at [93, 115] on div at bounding box center [167, 116] width 285 height 12
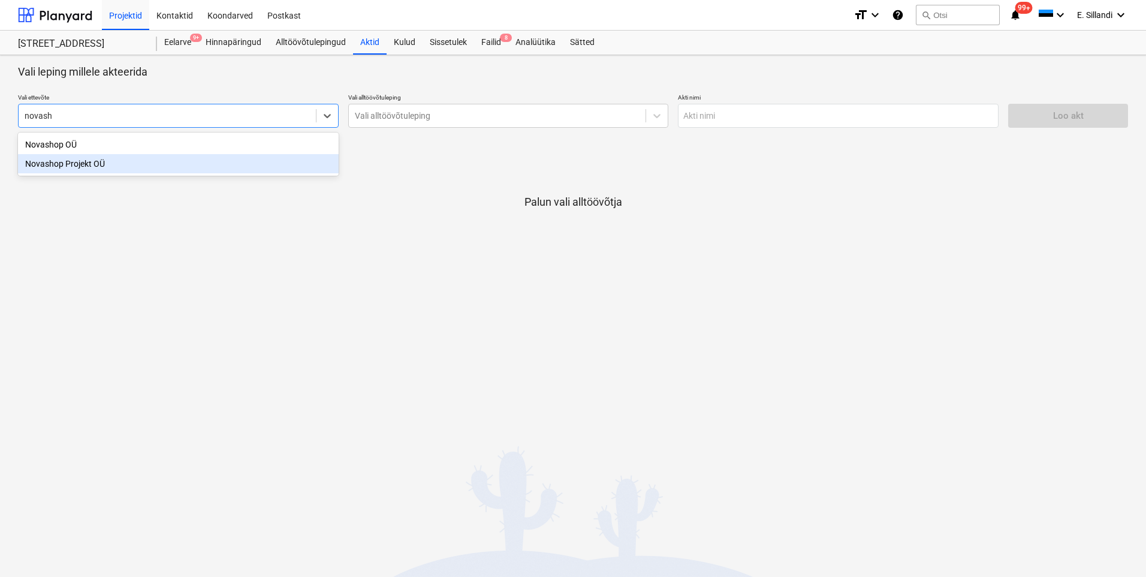
click at [100, 159] on div "Novashop Projekt OÜ" at bounding box center [178, 163] width 321 height 19
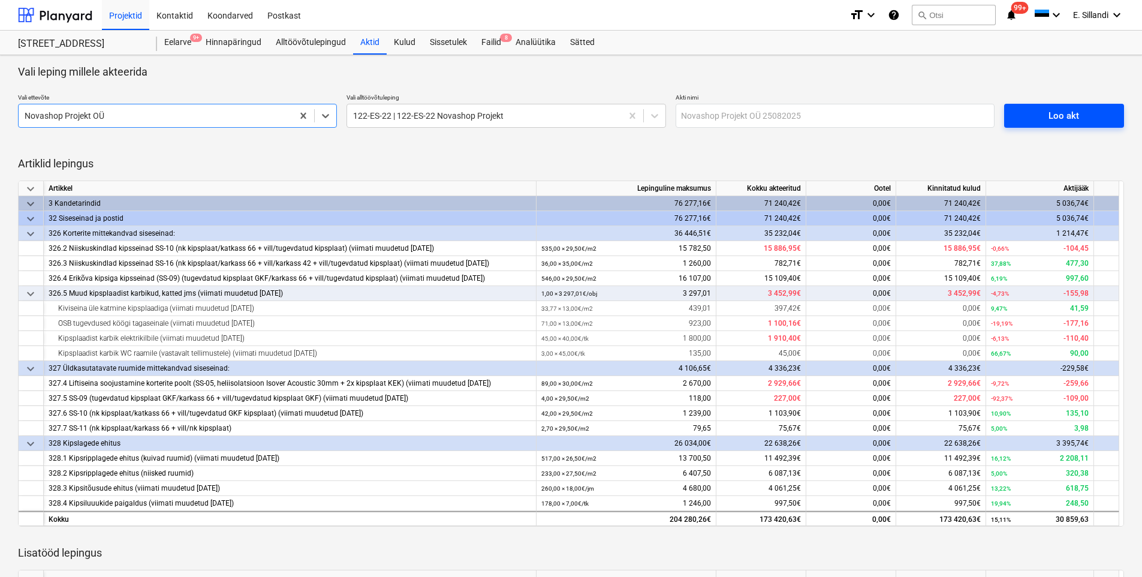
click at [1066, 118] on div "Loo akt" at bounding box center [1063, 116] width 31 height 16
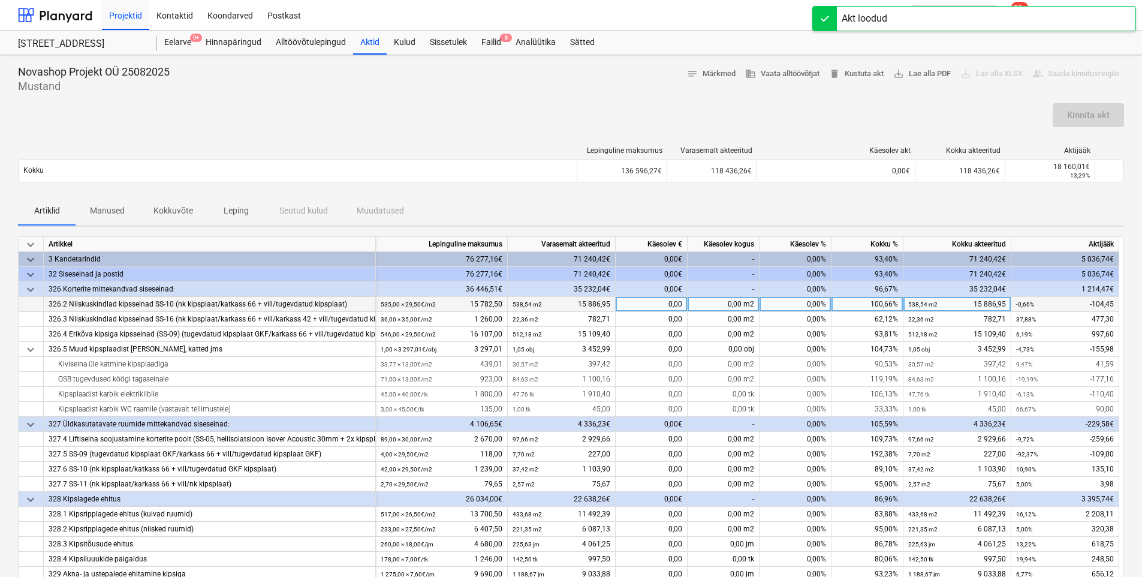
click at [875, 305] on div "100,66%" at bounding box center [867, 304] width 72 height 15
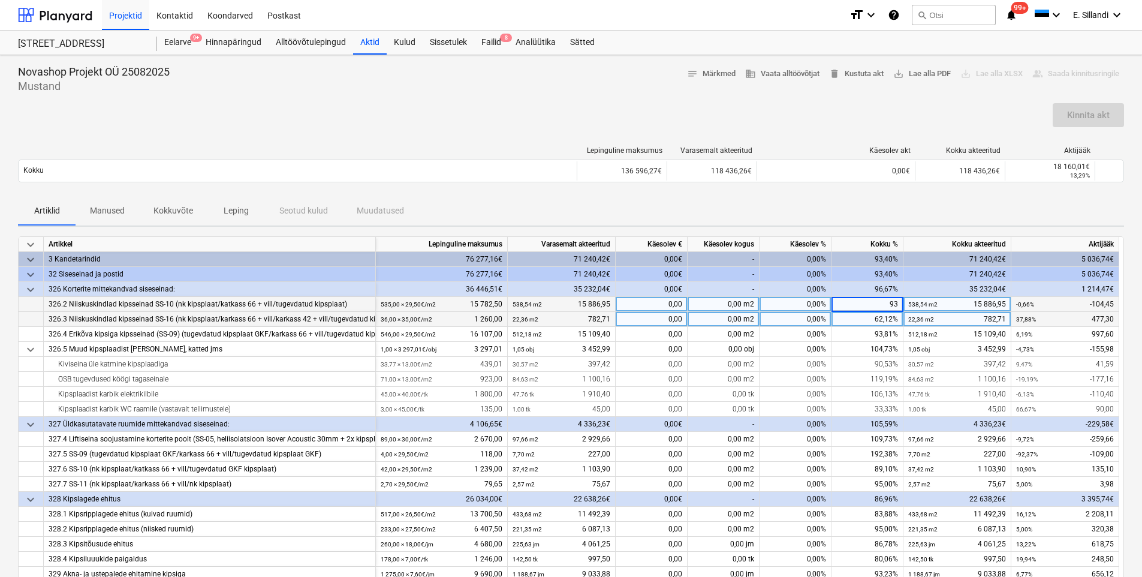
click at [857, 322] on div "62,12%" at bounding box center [867, 319] width 72 height 15
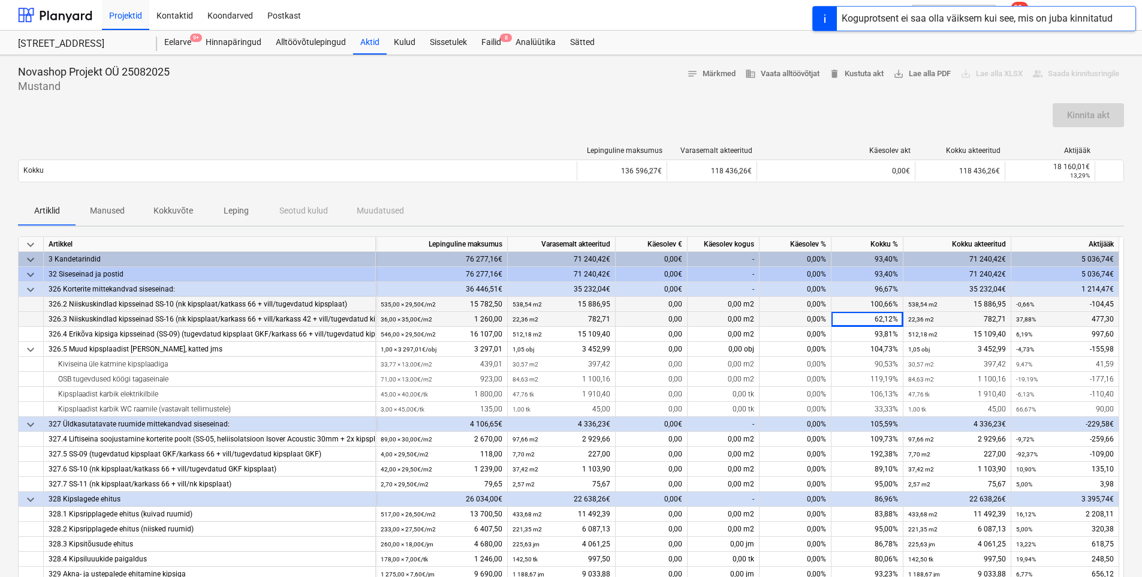
click at [864, 322] on div "62,12%" at bounding box center [867, 319] width 72 height 15
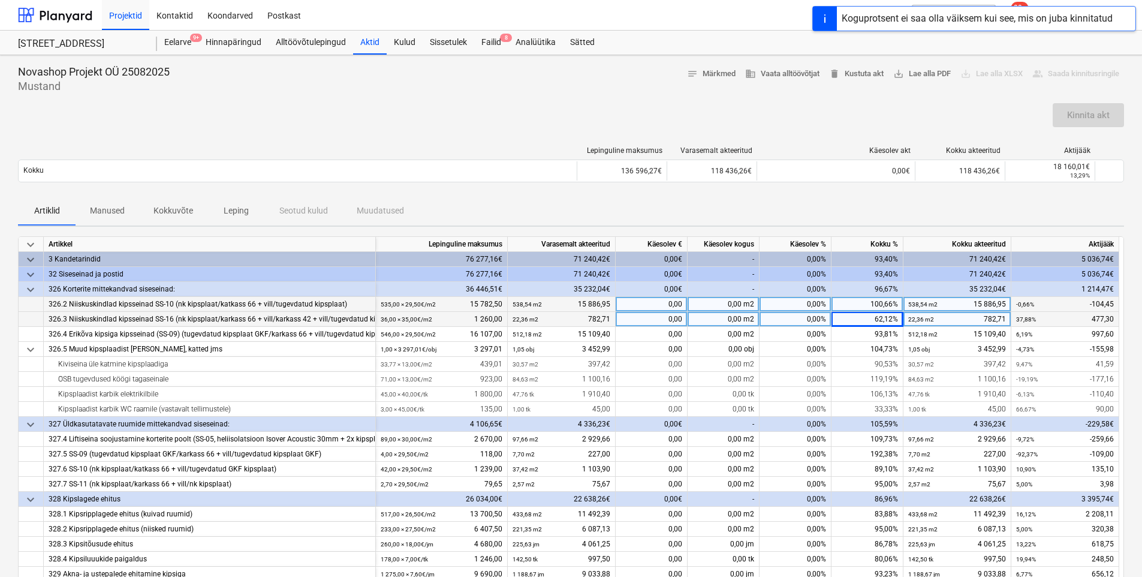
click at [873, 303] on div "100,66%" at bounding box center [867, 304] width 72 height 15
click at [721, 306] on div "0,00 m2" at bounding box center [724, 304] width 72 height 15
click at [673, 302] on div "0,00" at bounding box center [652, 304] width 72 height 15
click at [733, 300] on div "0,00 m2" at bounding box center [724, 304] width 72 height 15
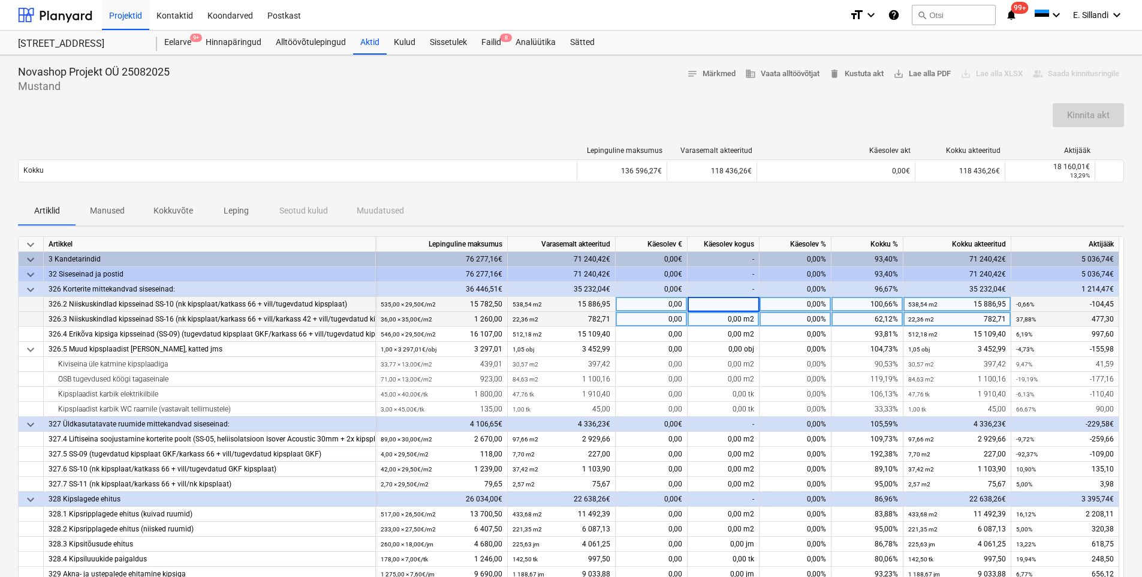
click at [791, 303] on div "0,00%" at bounding box center [795, 304] width 72 height 15
click at [813, 213] on div "Artiklid Manused Kokkuvõte Leping Seotud kulud Muudatused" at bounding box center [571, 211] width 1106 height 29
click at [801, 303] on div "-5,00%" at bounding box center [795, 304] width 72 height 15
click at [842, 213] on div "Artiklid Manused Kokkuvõte Leping Seotud kulud Muudatused" at bounding box center [571, 211] width 1106 height 29
click at [814, 305] on div "-6,00%" at bounding box center [795, 304] width 72 height 15
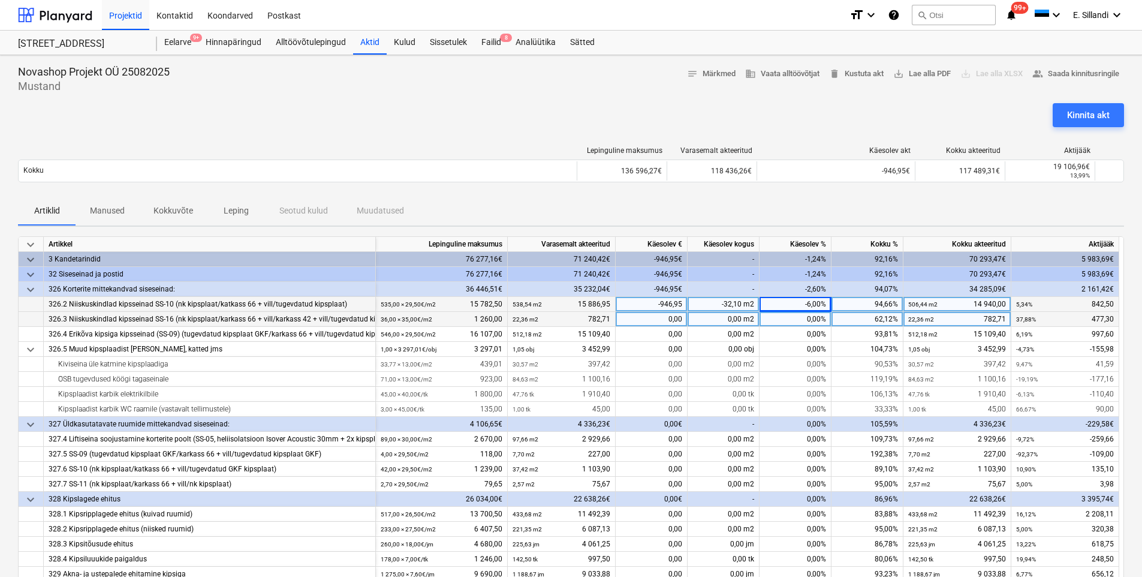
click at [872, 319] on div "62,12%" at bounding box center [867, 319] width 72 height 15
click at [820, 307] on div "-6,00%" at bounding box center [795, 304] width 72 height 15
click at [896, 208] on div "Artiklid Manused Kokkuvõte Leping Seotud kulud Muudatused" at bounding box center [571, 211] width 1106 height 29
click at [860, 314] on div "62,12%" at bounding box center [867, 319] width 72 height 15
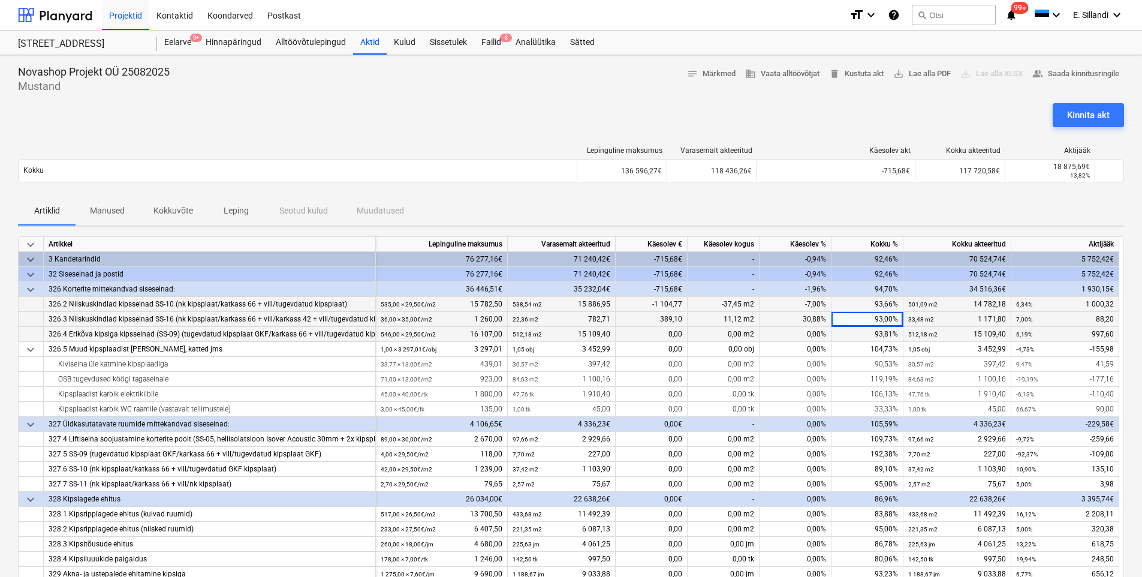
click at [883, 337] on div "93,81%" at bounding box center [867, 334] width 72 height 15
click at [887, 333] on div "93,81%" at bounding box center [867, 334] width 72 height 15
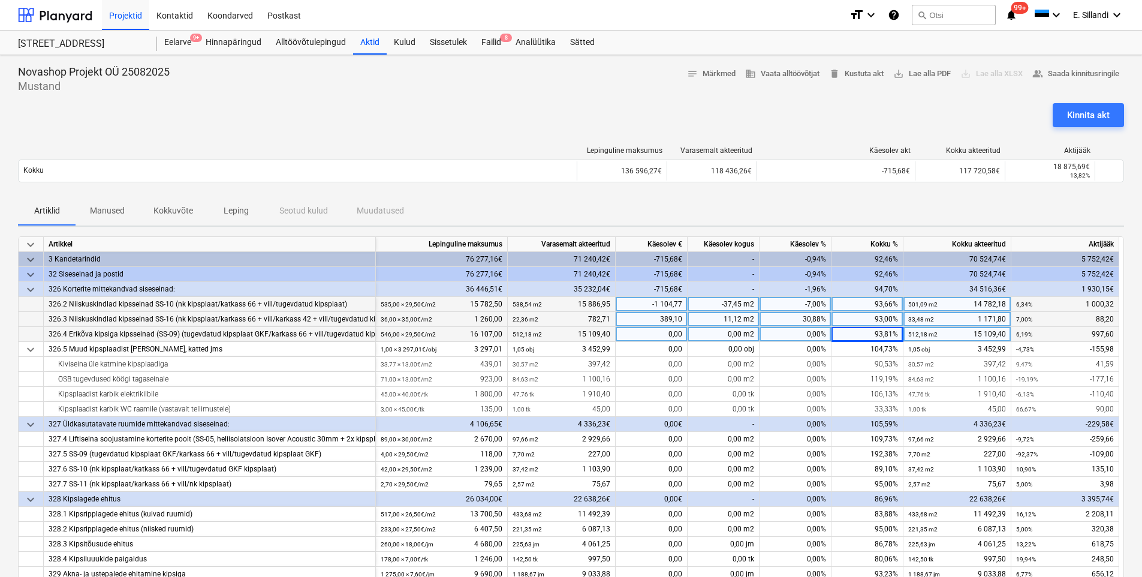
click at [878, 334] on div "93,81%" at bounding box center [867, 334] width 72 height 15
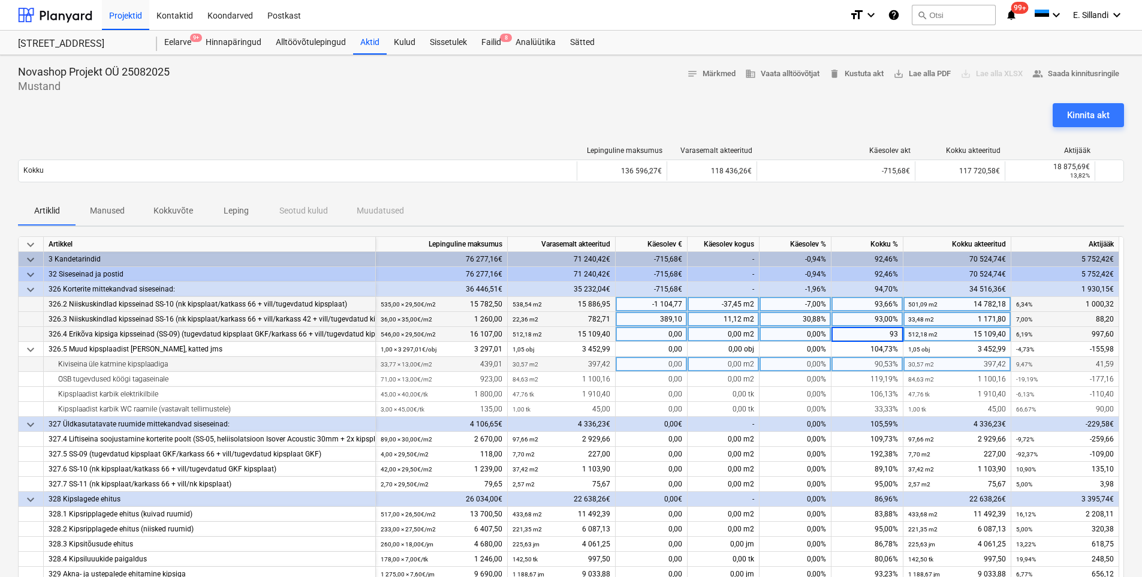
click at [863, 357] on div "90,53%" at bounding box center [867, 364] width 72 height 15
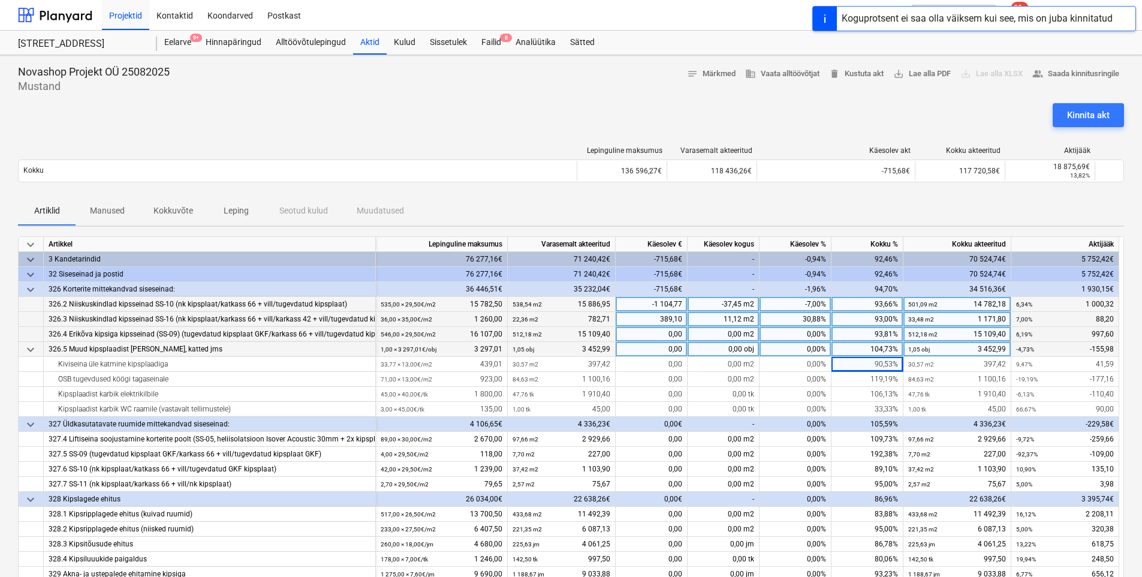
click at [867, 350] on div "104,73%" at bounding box center [867, 349] width 72 height 15
click at [890, 220] on div "Artiklid Manused Kokkuvõte Leping Seotud kulud Muudatused" at bounding box center [571, 211] width 1106 height 29
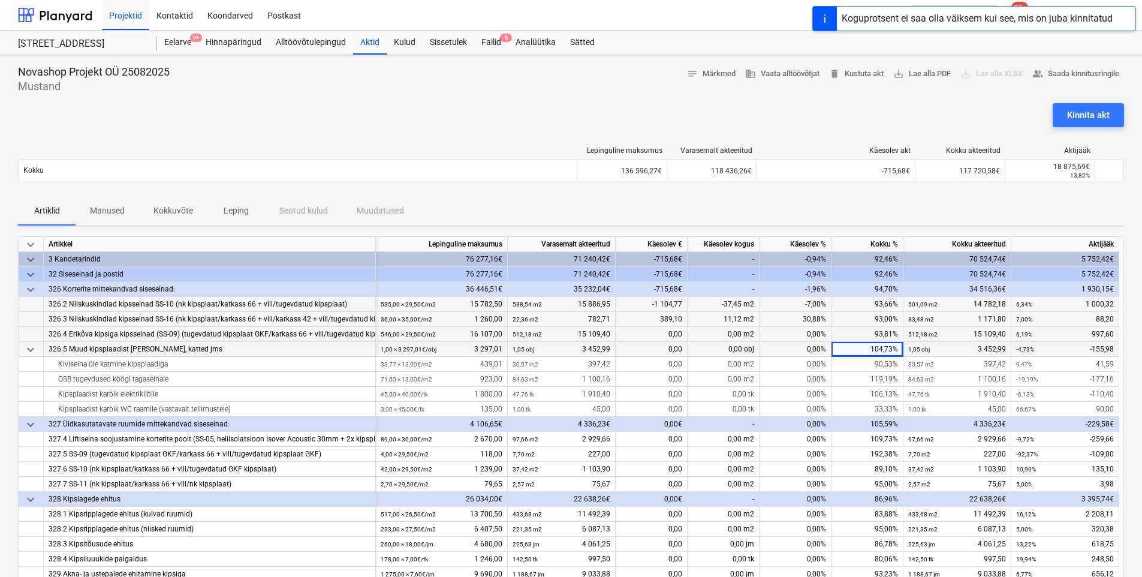
click at [727, 346] on div "0,00 obj" at bounding box center [724, 349] width 72 height 15
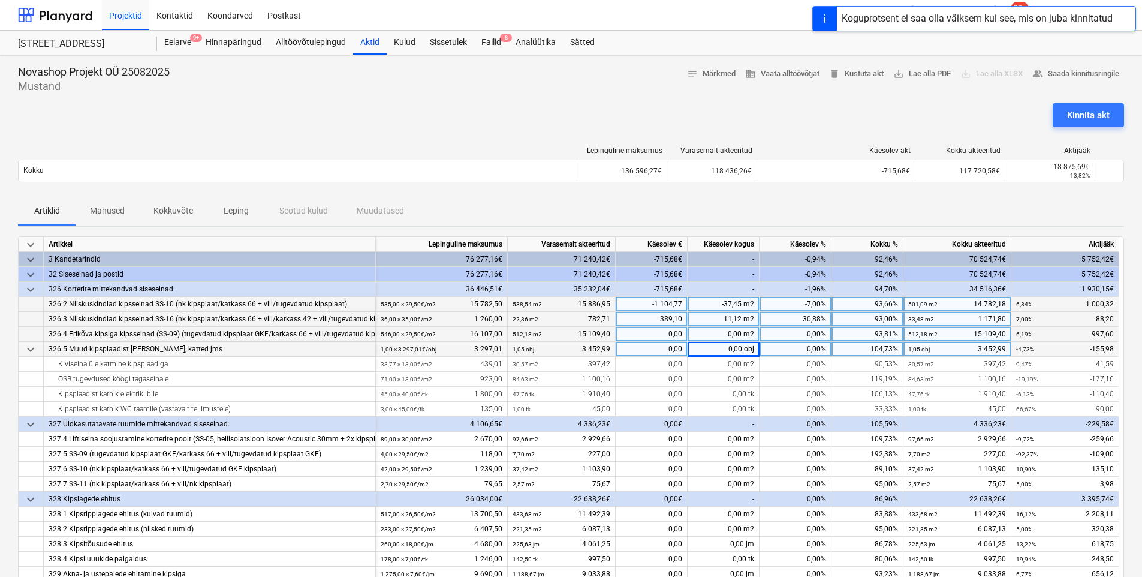
click at [731, 346] on div "0,00 obj" at bounding box center [724, 349] width 72 height 15
click at [821, 348] on div "0,00%" at bounding box center [795, 349] width 72 height 15
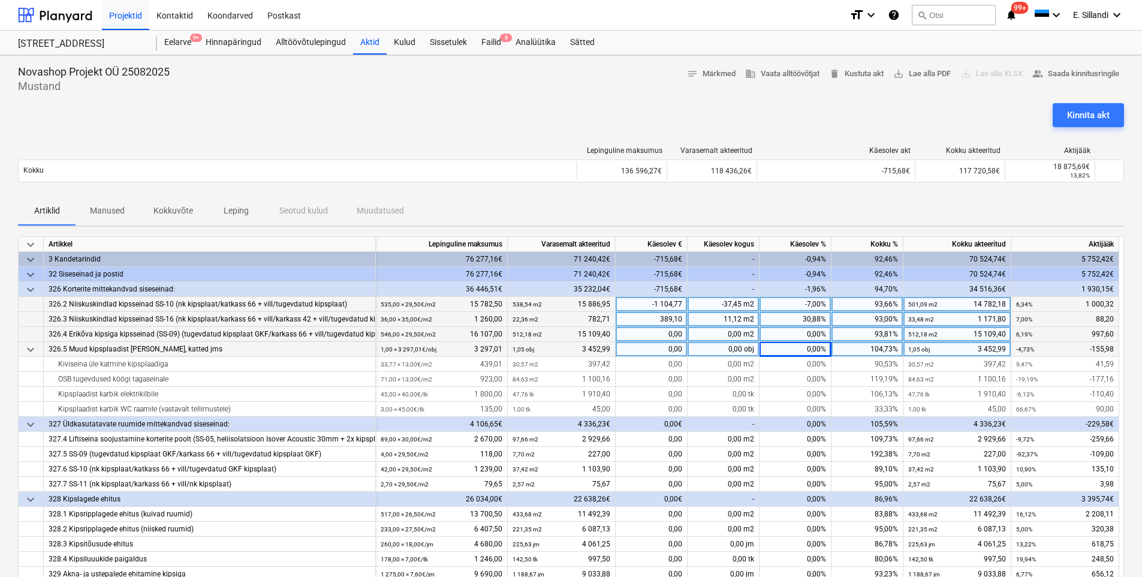
click at [1000, 217] on div "Artiklid Manused Kokkuvõte Leping Seotud kulud Muudatused" at bounding box center [571, 211] width 1106 height 29
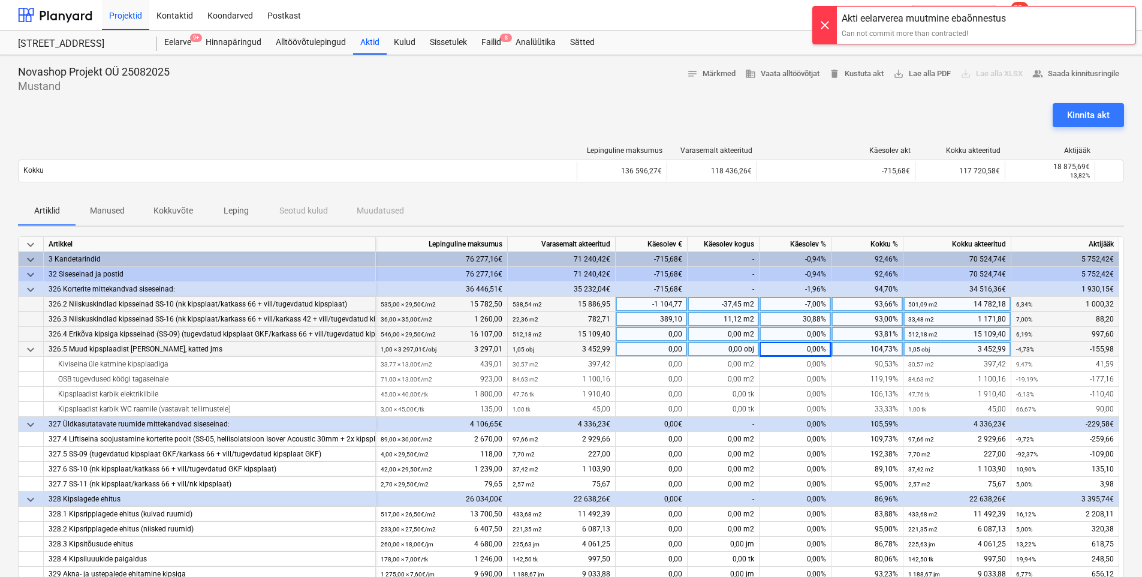
click at [814, 350] on div "0,00%" at bounding box center [795, 349] width 72 height 15
click at [803, 359] on div "0,00%" at bounding box center [795, 364] width 72 height 15
click at [855, 361] on div "90,53%" at bounding box center [867, 364] width 72 height 15
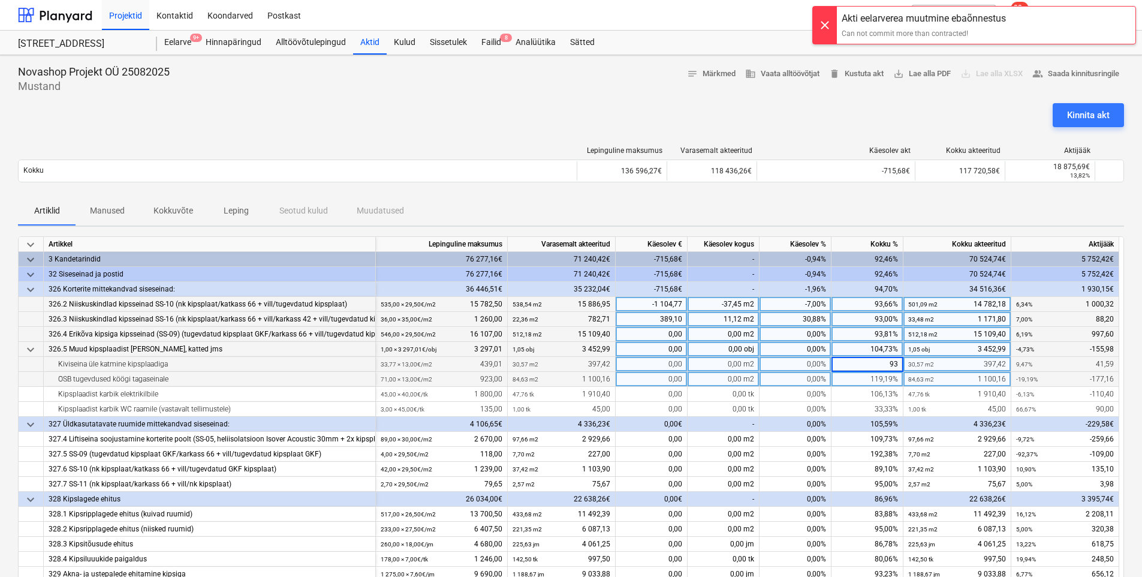
click at [875, 384] on div "119,19%" at bounding box center [867, 379] width 72 height 15
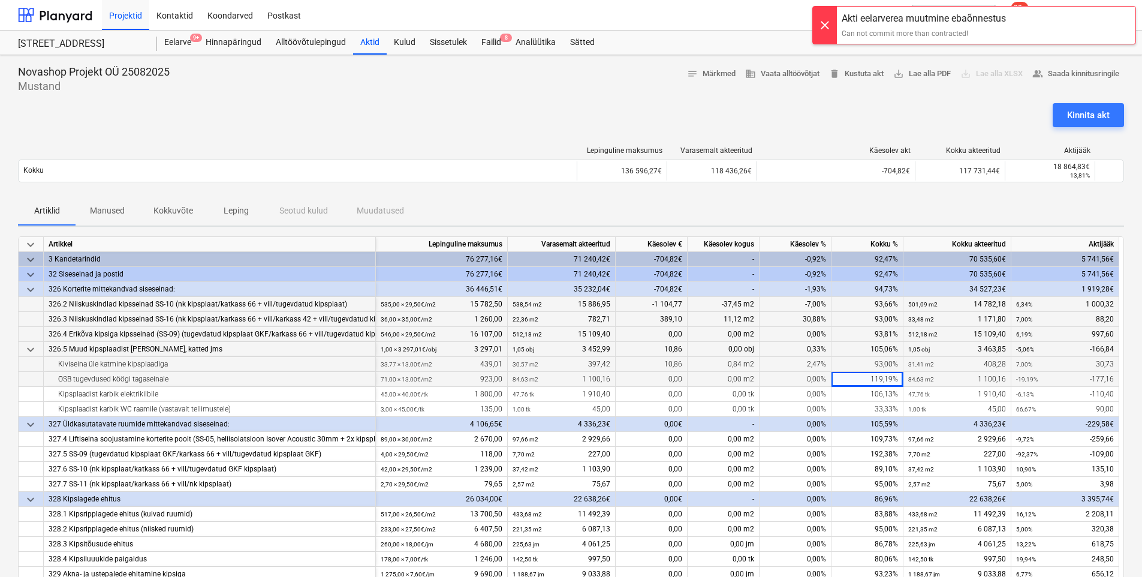
drag, startPoint x: 818, startPoint y: 379, endPoint x: 836, endPoint y: 379, distance: 18.6
click at [830, 379] on div "0,00%" at bounding box center [795, 379] width 72 height 15
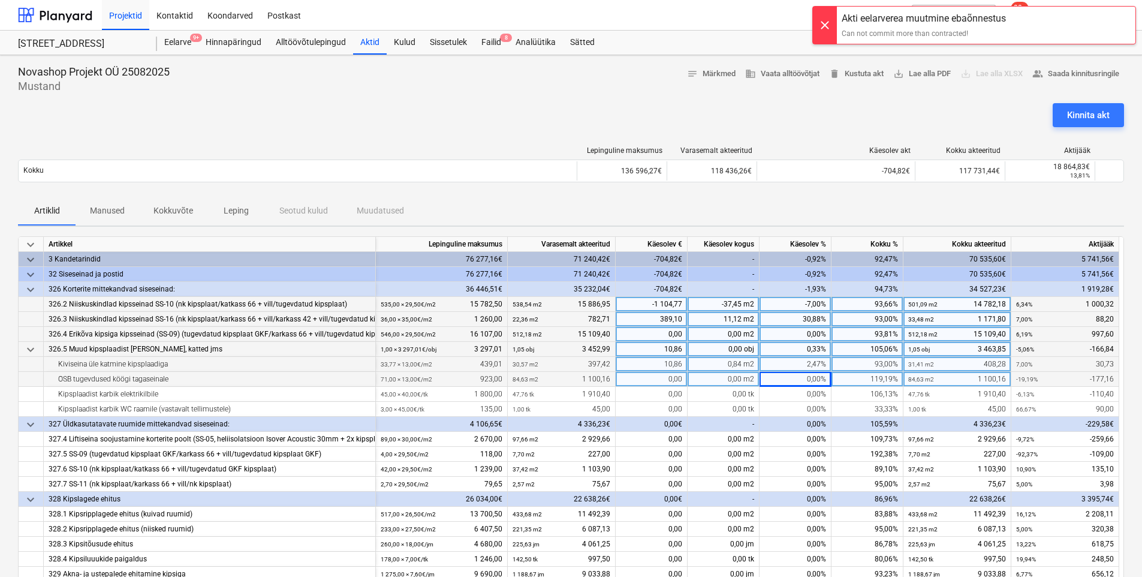
drag, startPoint x: 836, startPoint y: 379, endPoint x: 863, endPoint y: 379, distance: 26.4
click at [863, 379] on div "119,19%" at bounding box center [867, 379] width 72 height 15
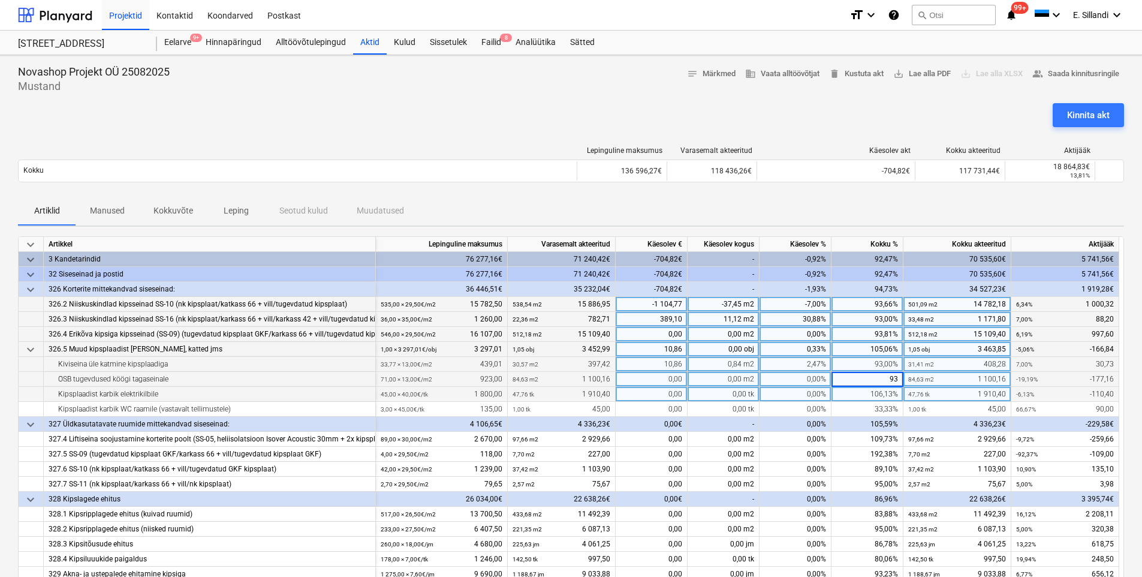
click at [875, 390] on div "106,13%" at bounding box center [867, 394] width 72 height 15
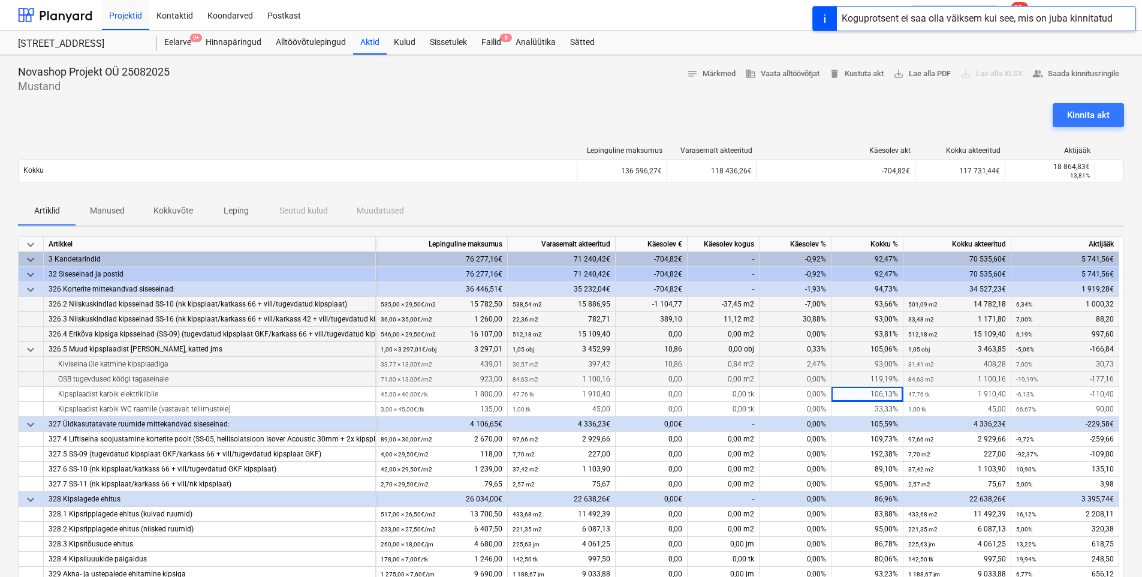
click at [805, 380] on div "0,00%" at bounding box center [795, 379] width 72 height 15
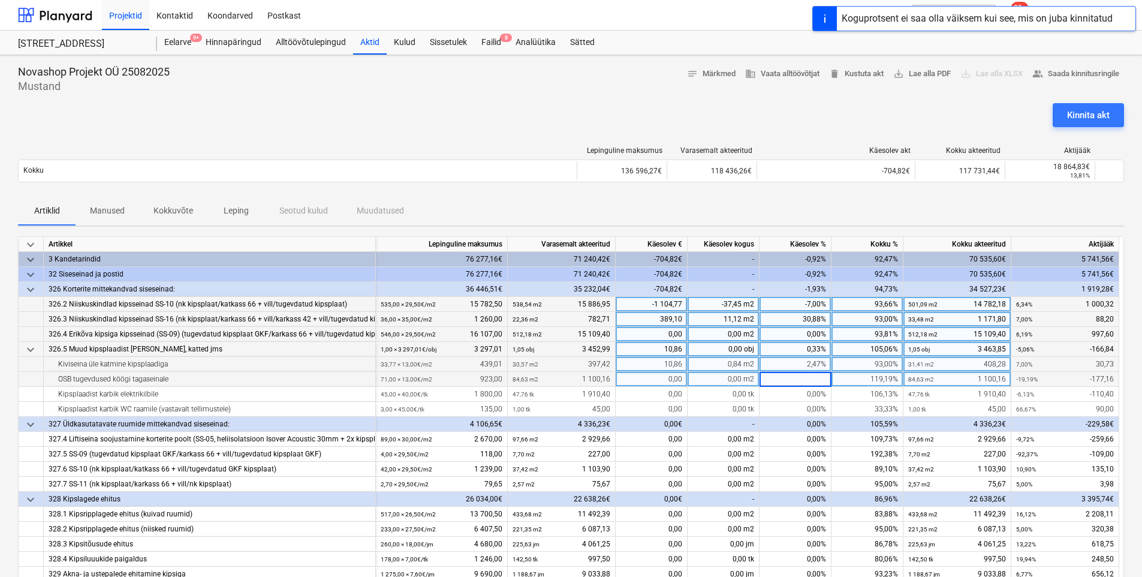
click at [807, 379] on input at bounding box center [794, 379] width 71 height 14
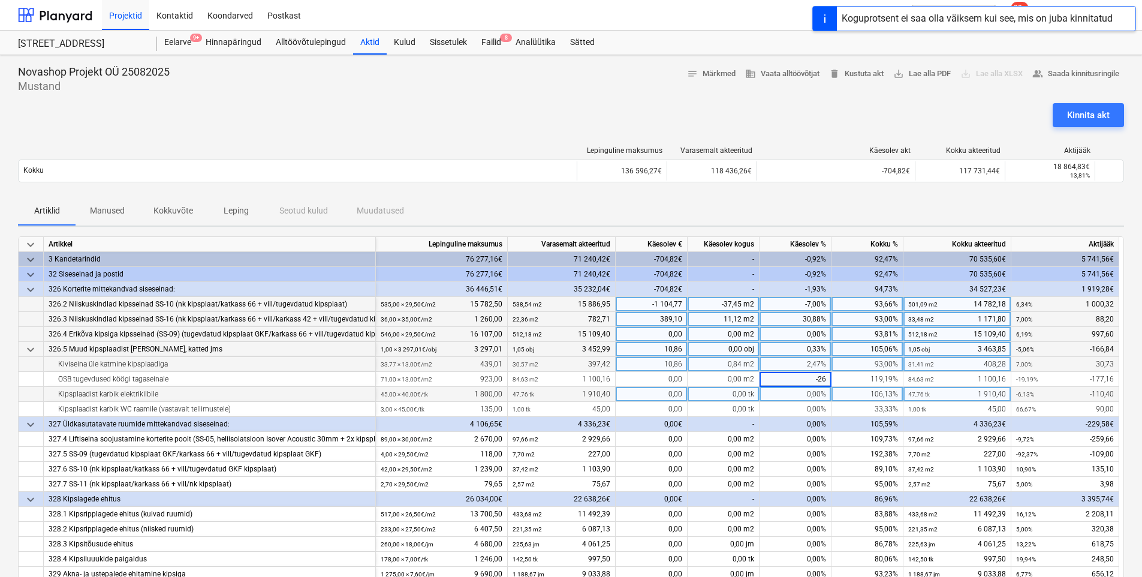
click at [850, 392] on div "106,13%" at bounding box center [867, 394] width 72 height 15
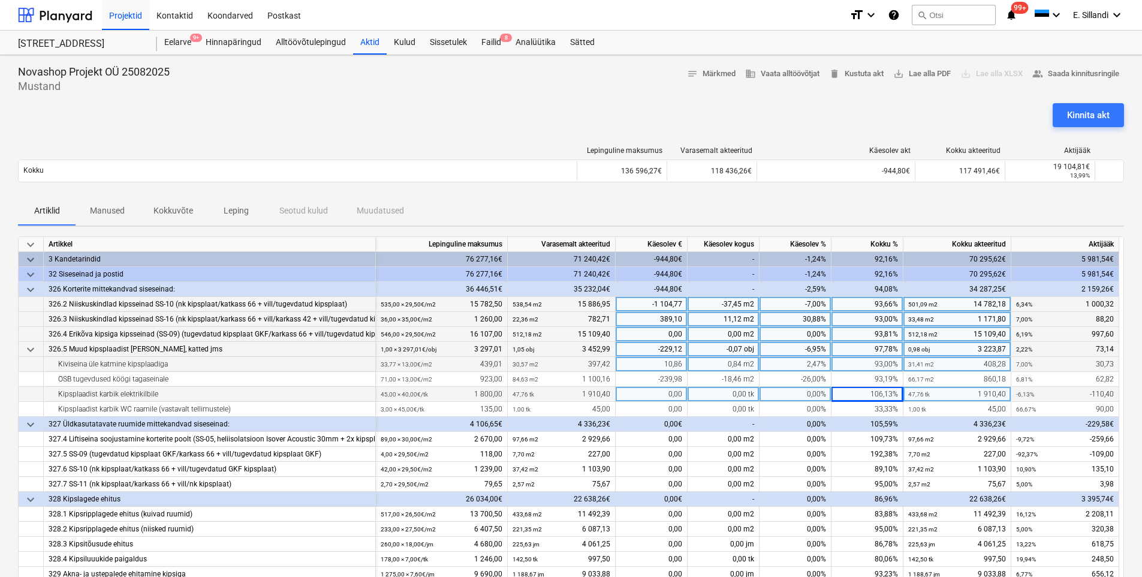
click at [864, 392] on div "106,13%" at bounding box center [867, 394] width 72 height 15
click at [803, 397] on div "0,00%" at bounding box center [795, 394] width 72 height 15
click at [862, 399] on div "106,13%" at bounding box center [867, 394] width 72 height 15
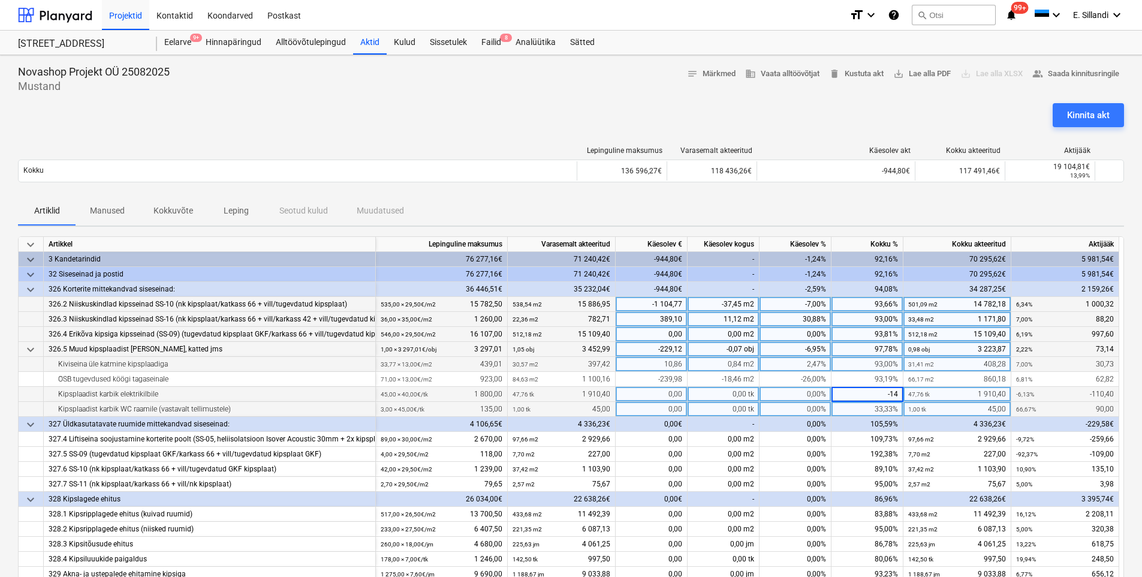
click at [879, 415] on div "33,33%" at bounding box center [867, 409] width 72 height 15
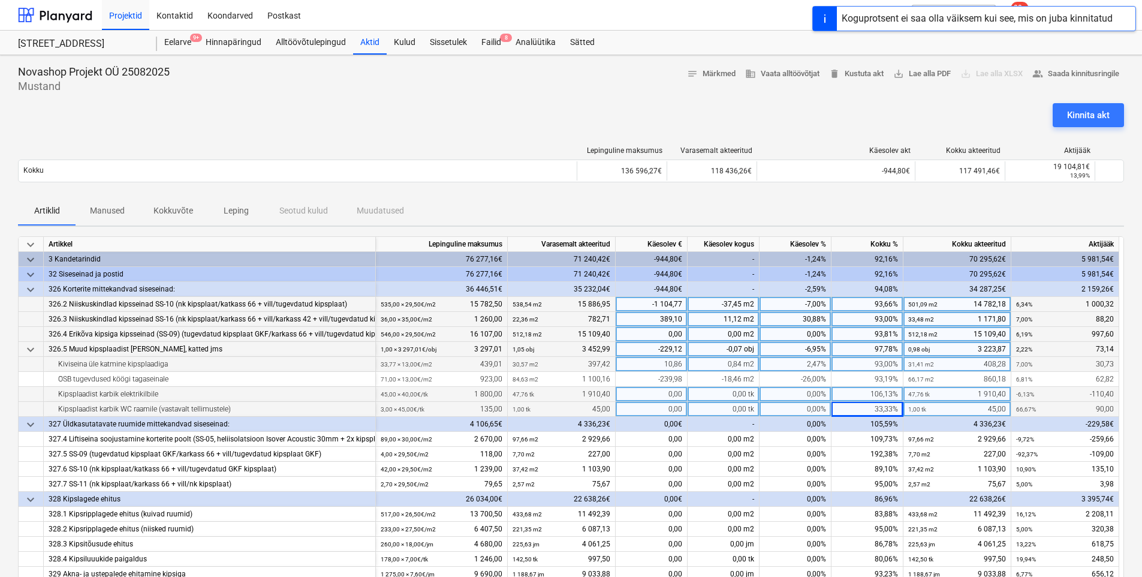
click at [879, 412] on div "33,33%" at bounding box center [867, 409] width 72 height 15
click at [917, 206] on div "Artiklid Manused Kokkuvõte Leping Seotud kulud Muudatused" at bounding box center [571, 211] width 1106 height 29
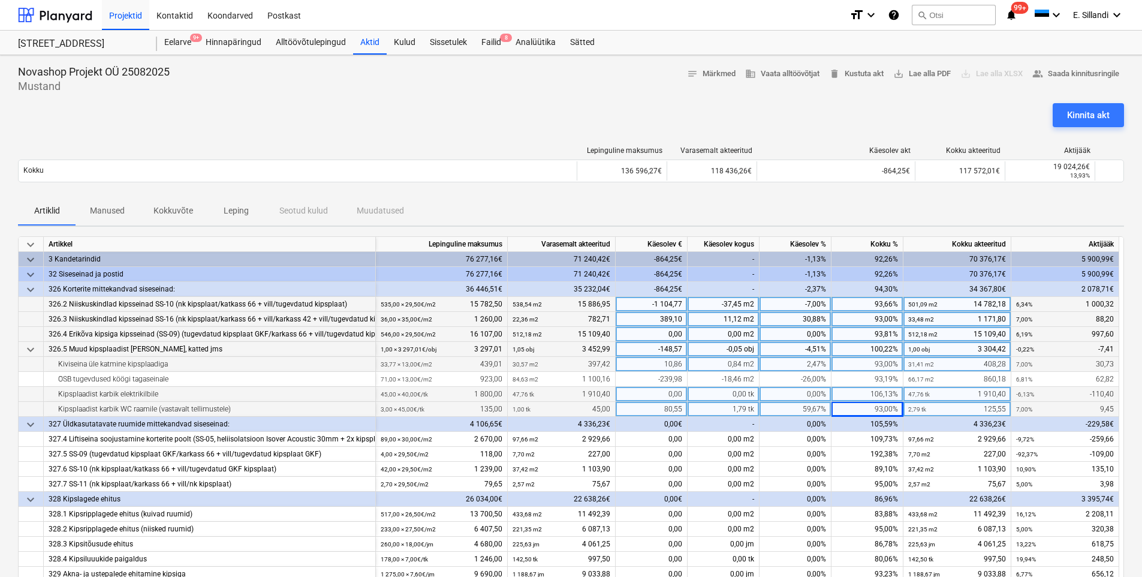
click at [870, 396] on div "106,13%" at bounding box center [867, 394] width 72 height 15
click at [811, 392] on div "0,00%" at bounding box center [795, 394] width 72 height 15
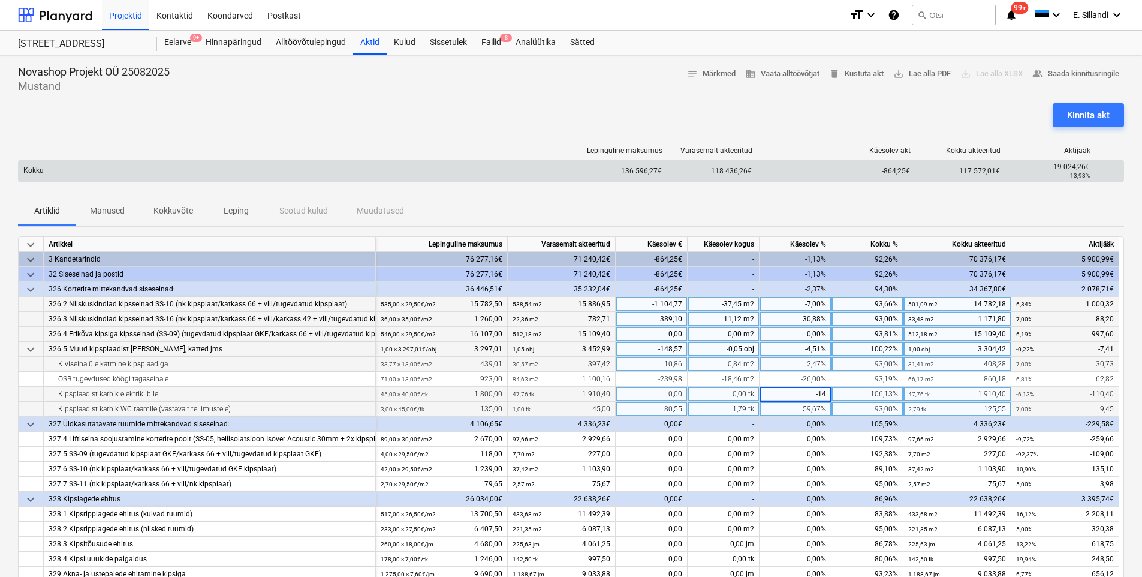
click at [945, 180] on div "Kokku 136 596,27€ 118 436,26€ -864,25€ 117 572,01€ 19 024,26€ 13,93%" at bounding box center [571, 170] width 1106 height 23
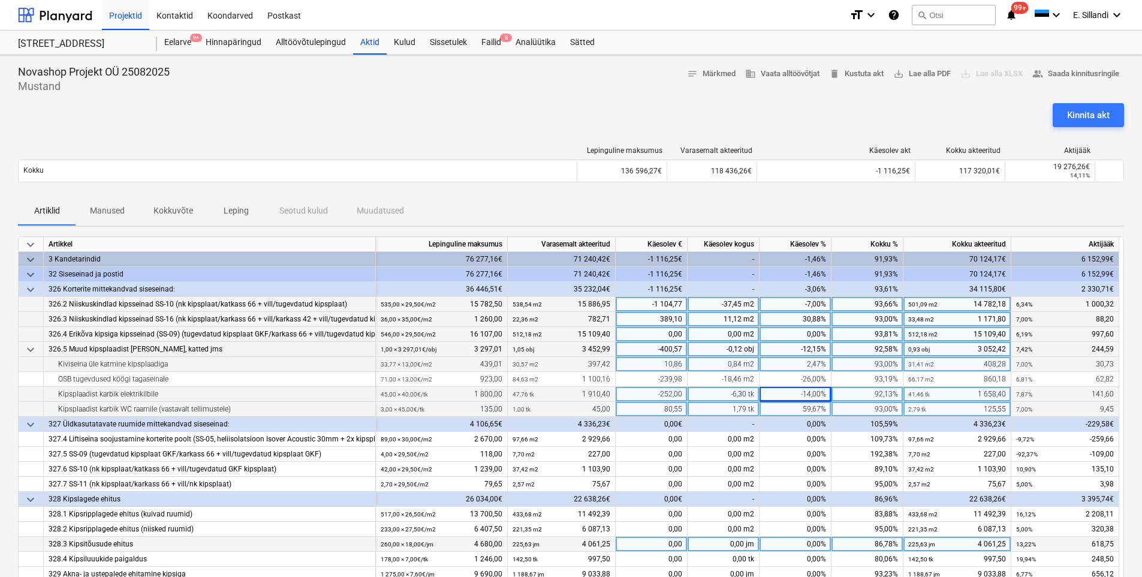
scroll to position [140, 0]
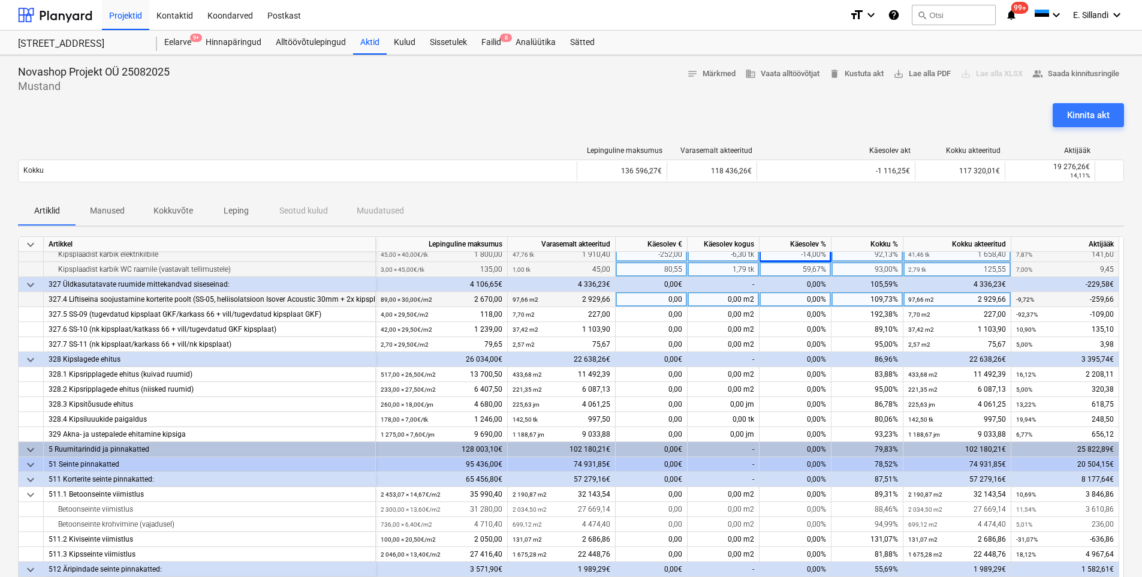
click at [803, 297] on div "0,00%" at bounding box center [795, 299] width 72 height 15
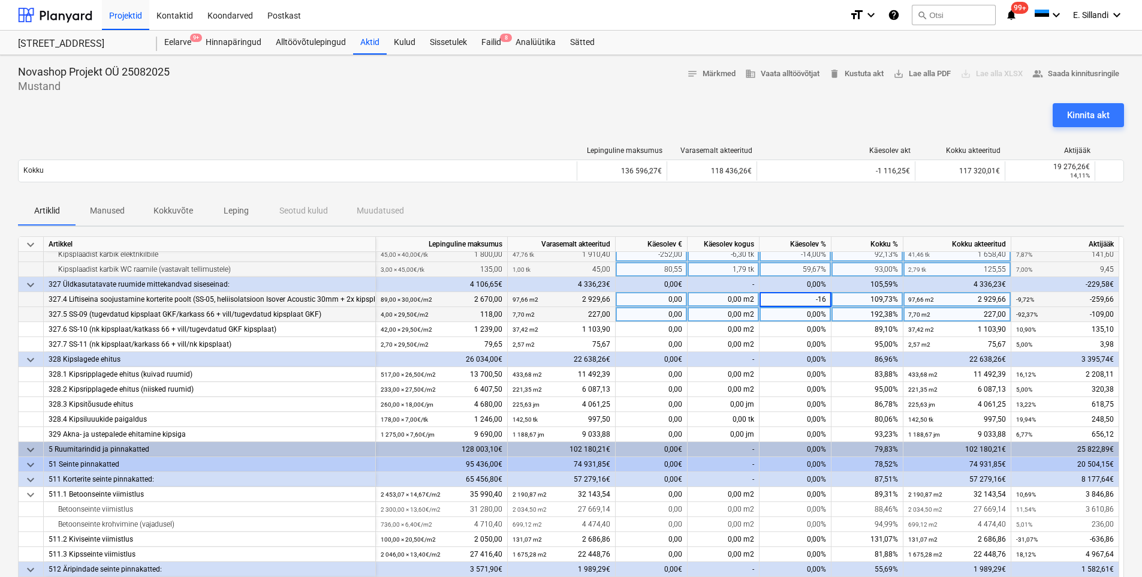
click at [793, 314] on div "0,00%" at bounding box center [795, 314] width 72 height 15
click at [809, 316] on div "0,00%" at bounding box center [795, 314] width 72 height 15
click at [820, 215] on div "Artiklid Manused Kokkuvõte Leping Seotud kulud Muudatused" at bounding box center [571, 211] width 1106 height 29
click at [819, 311] on div "-92,38%" at bounding box center [795, 314] width 72 height 15
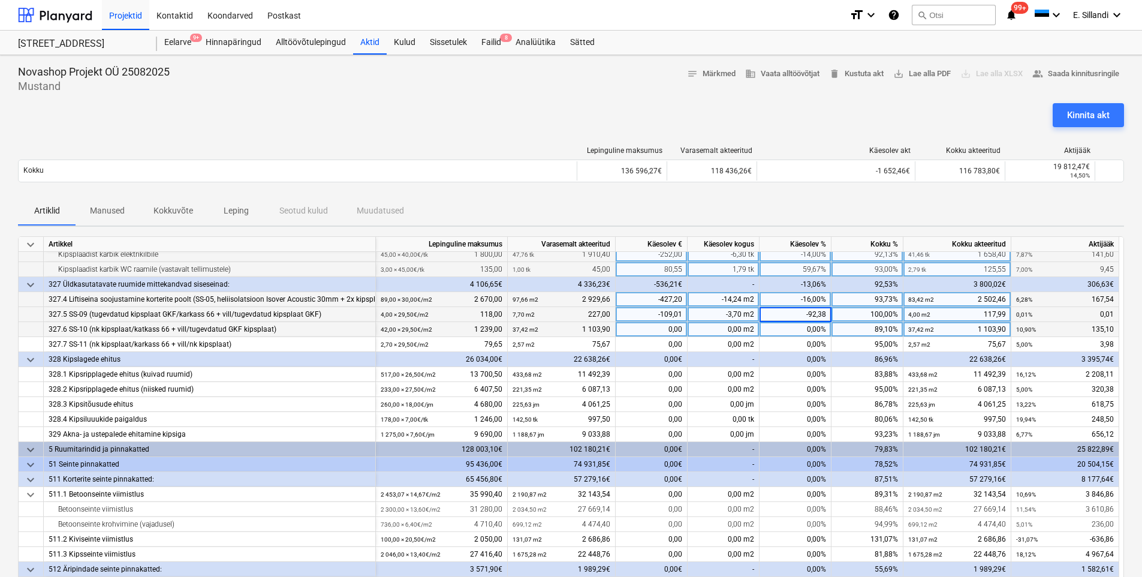
click at [879, 328] on div "89,10%" at bounding box center [867, 329] width 72 height 15
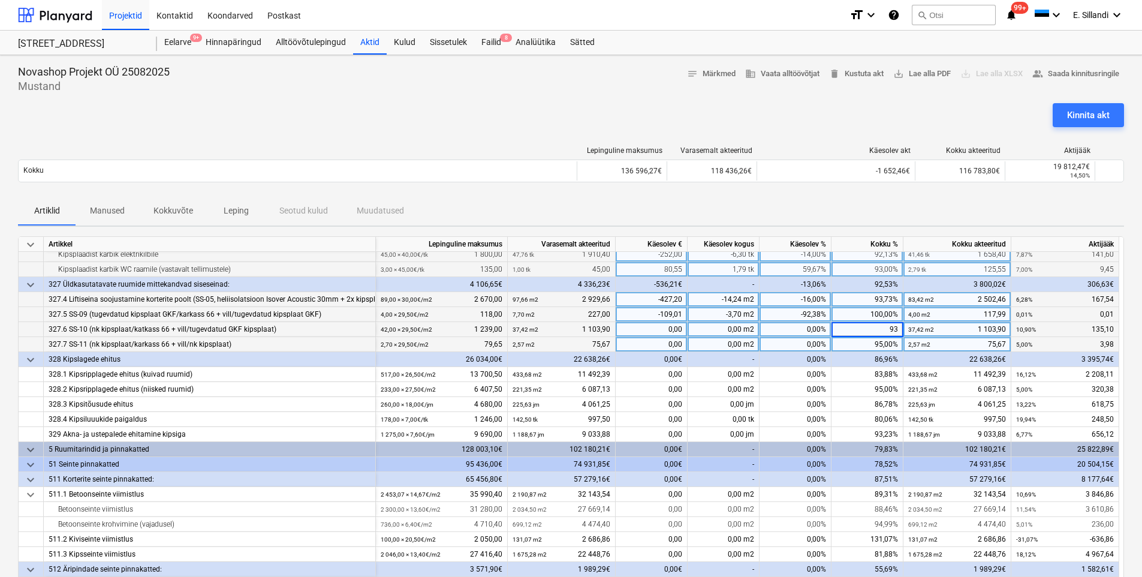
click at [870, 347] on div "95,00%" at bounding box center [867, 344] width 72 height 15
click at [865, 206] on div "Artiklid Manused Kokkuvõte Leping Seotud kulud Muudatused" at bounding box center [571, 211] width 1106 height 29
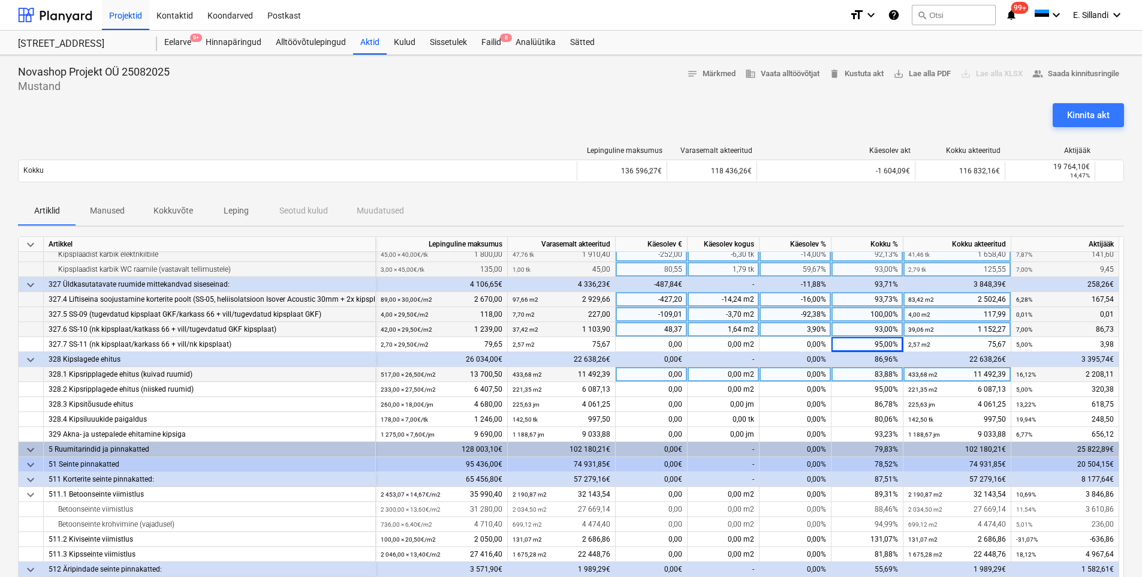
click at [874, 373] on div "83,88%" at bounding box center [867, 374] width 72 height 15
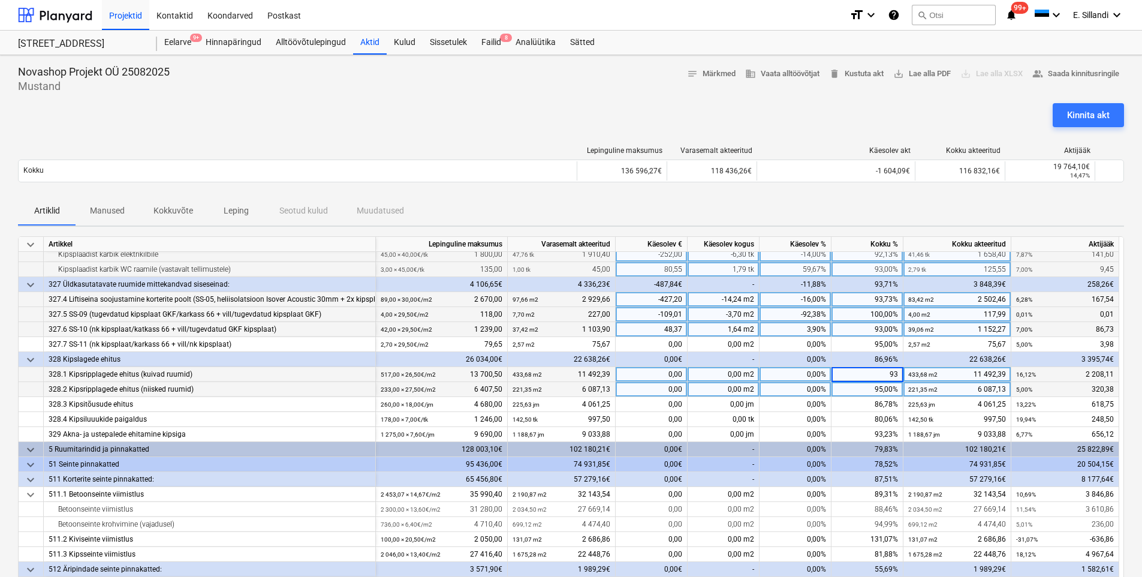
click at [880, 383] on div "95,00%" at bounding box center [867, 389] width 72 height 15
click at [878, 385] on div "95,00%" at bounding box center [867, 389] width 72 height 15
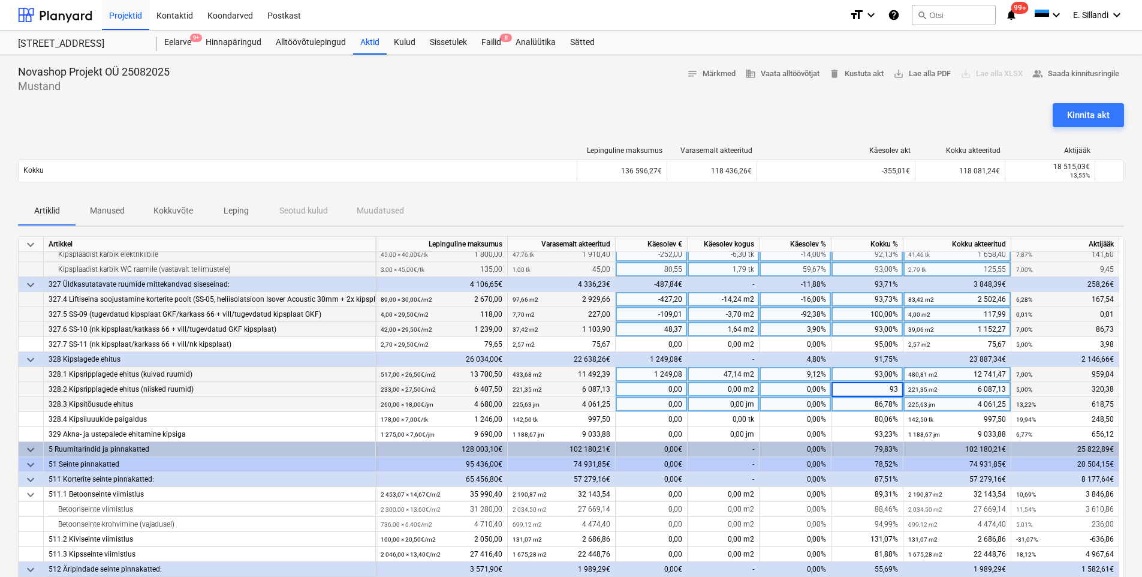
click at [864, 403] on div "86,78%" at bounding box center [867, 404] width 72 height 15
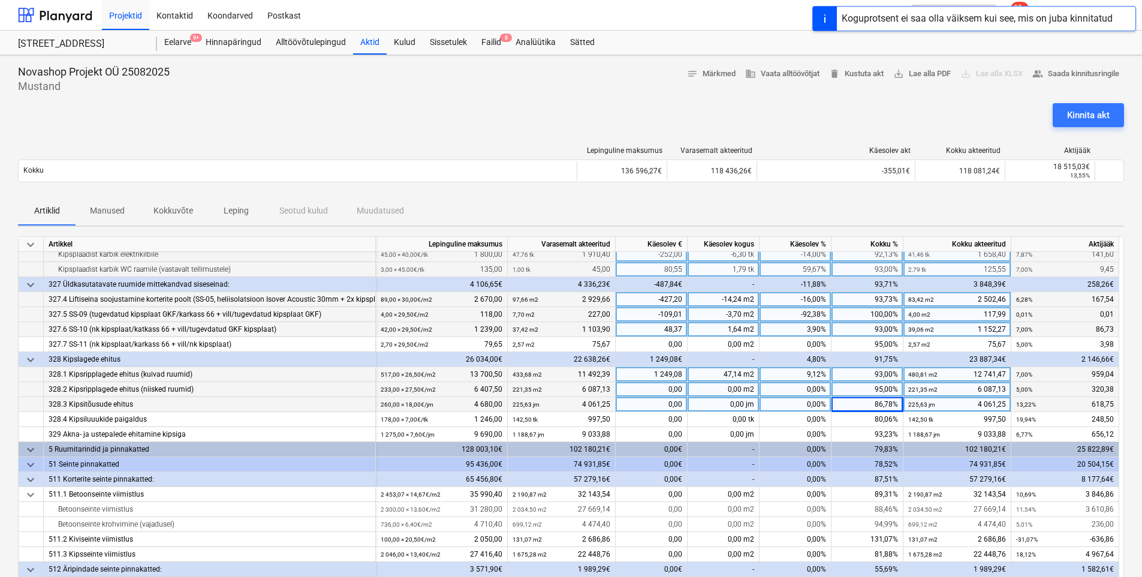
click at [869, 403] on div "86,78%" at bounding box center [867, 404] width 72 height 15
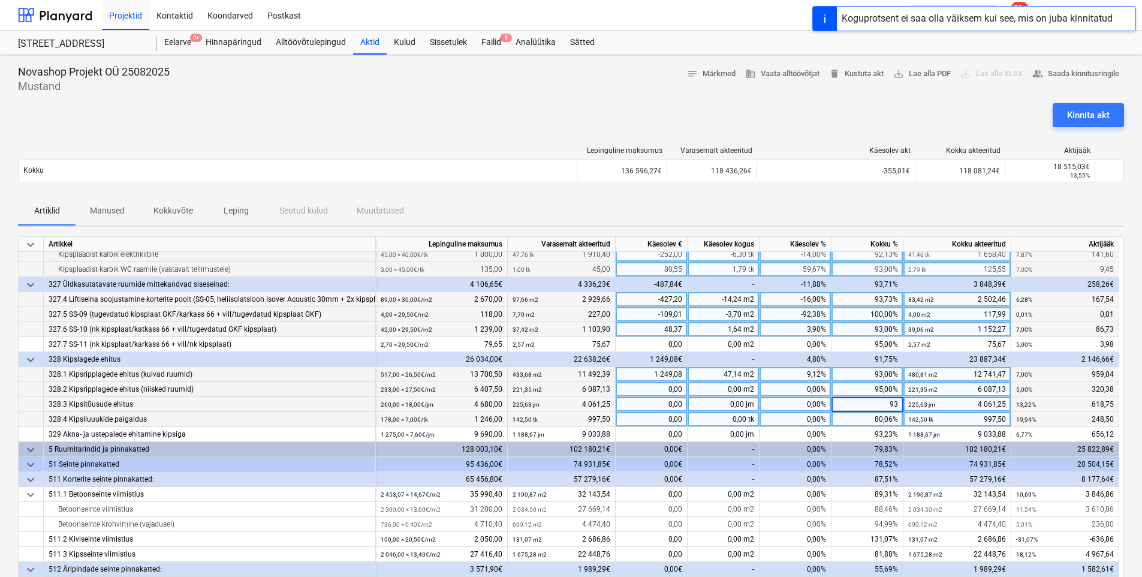
click at [863, 423] on div "80,06%" at bounding box center [867, 419] width 72 height 15
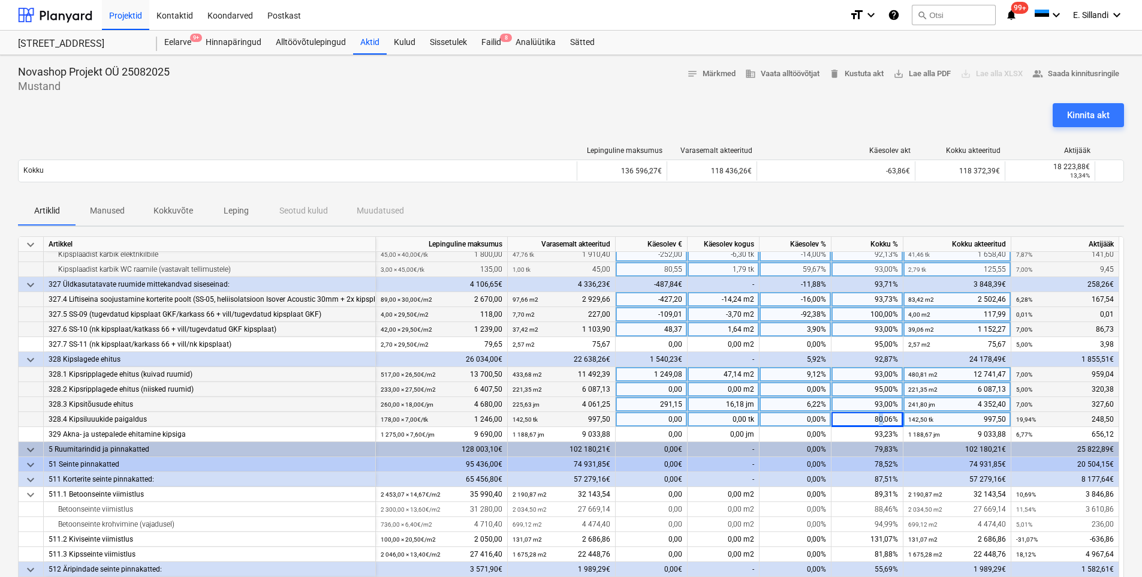
click at [881, 418] on div "80,06%" at bounding box center [867, 419] width 72 height 15
click at [951, 205] on div "Artiklid Manused Kokkuvõte Leping Seotud kulud Muudatused" at bounding box center [571, 211] width 1106 height 29
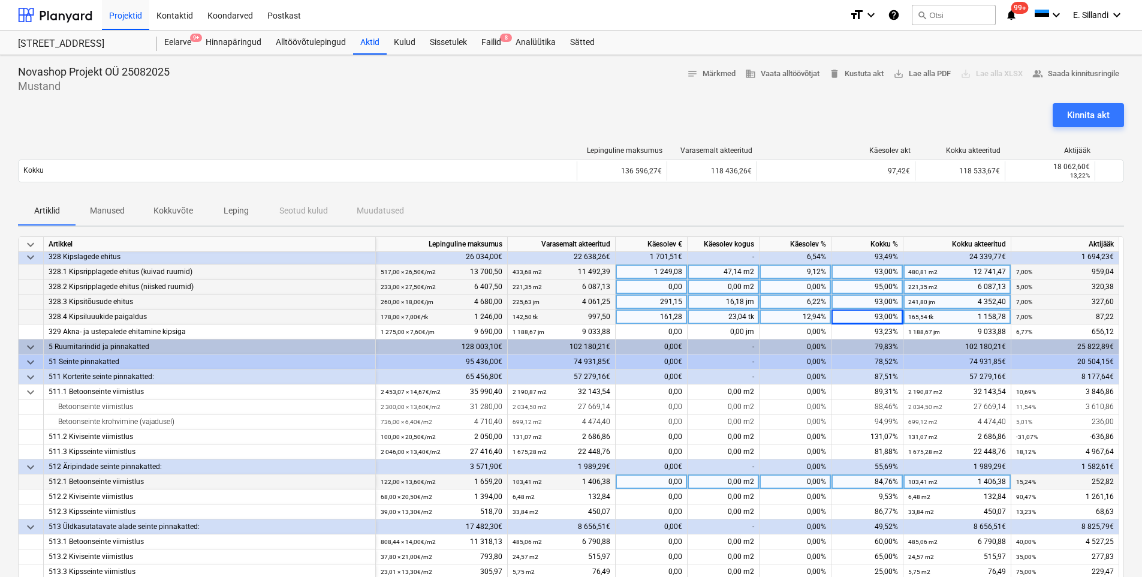
scroll to position [280, 0]
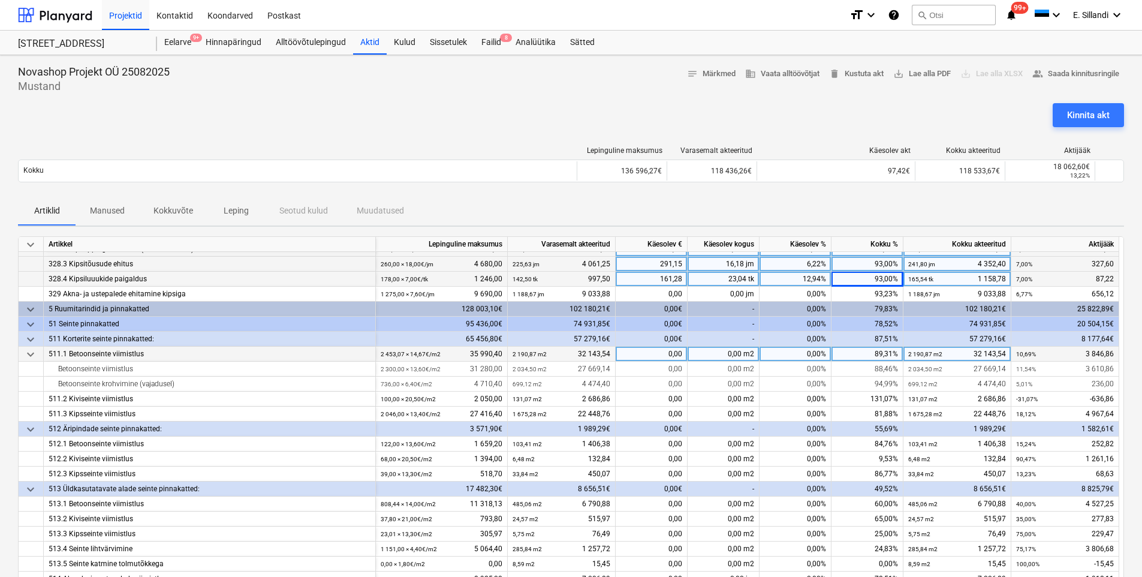
click at [868, 349] on div "89,31%" at bounding box center [867, 353] width 72 height 15
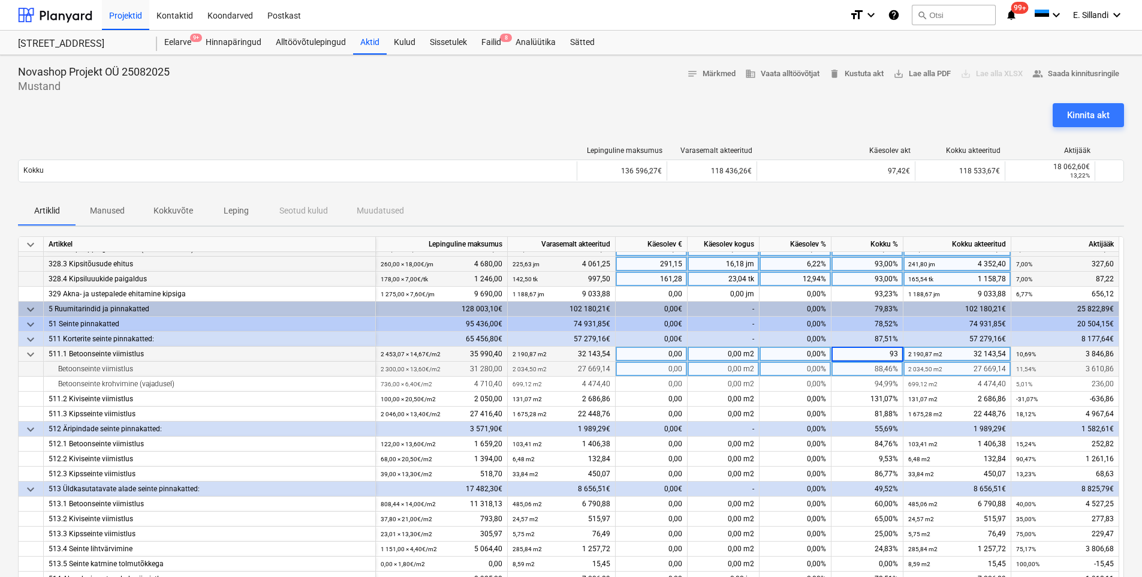
click at [872, 369] on div "88,46%" at bounding box center [867, 368] width 72 height 15
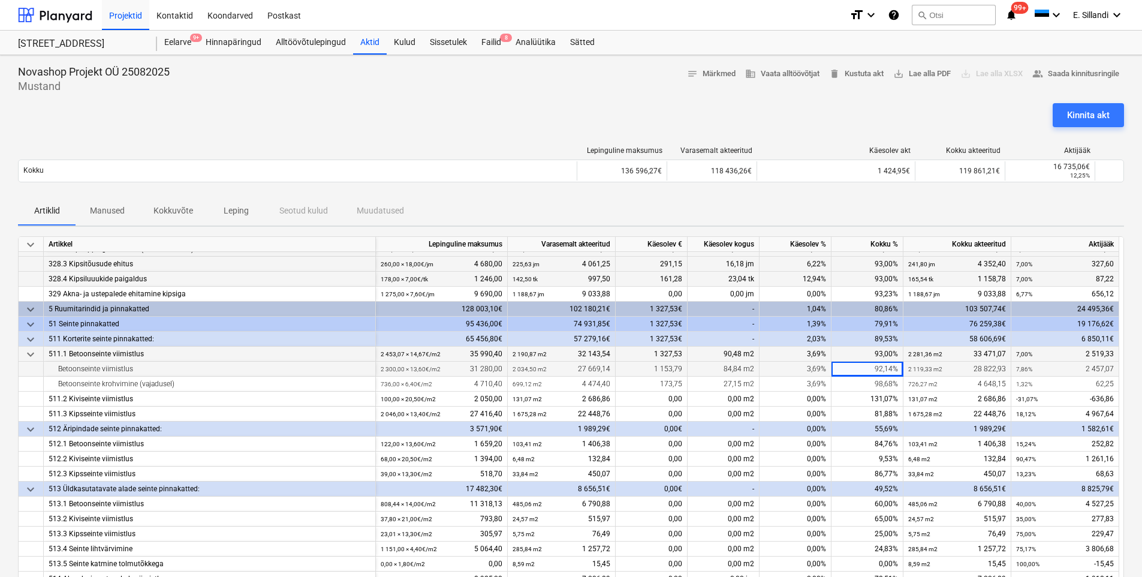
click at [879, 369] on div "92,14%" at bounding box center [867, 368] width 72 height 15
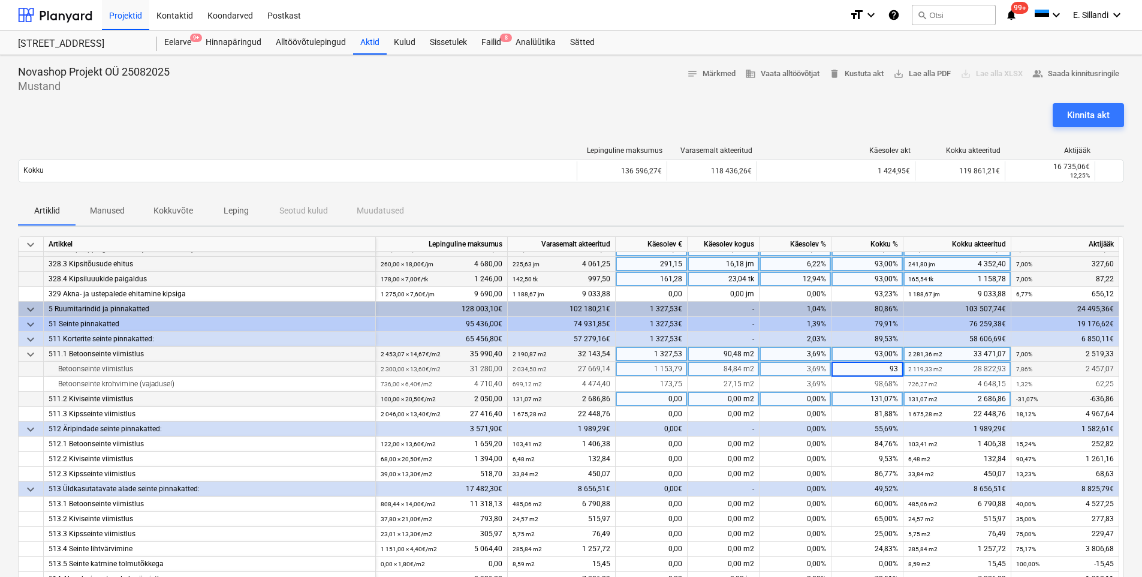
click at [873, 397] on div "131,07%" at bounding box center [867, 398] width 72 height 15
click at [803, 396] on div "0,00%" at bounding box center [795, 398] width 72 height 15
click at [903, 212] on div "Artiklid Manused Kokkuvõte Leping Seotud kulud Muudatused" at bounding box center [571, 211] width 1106 height 29
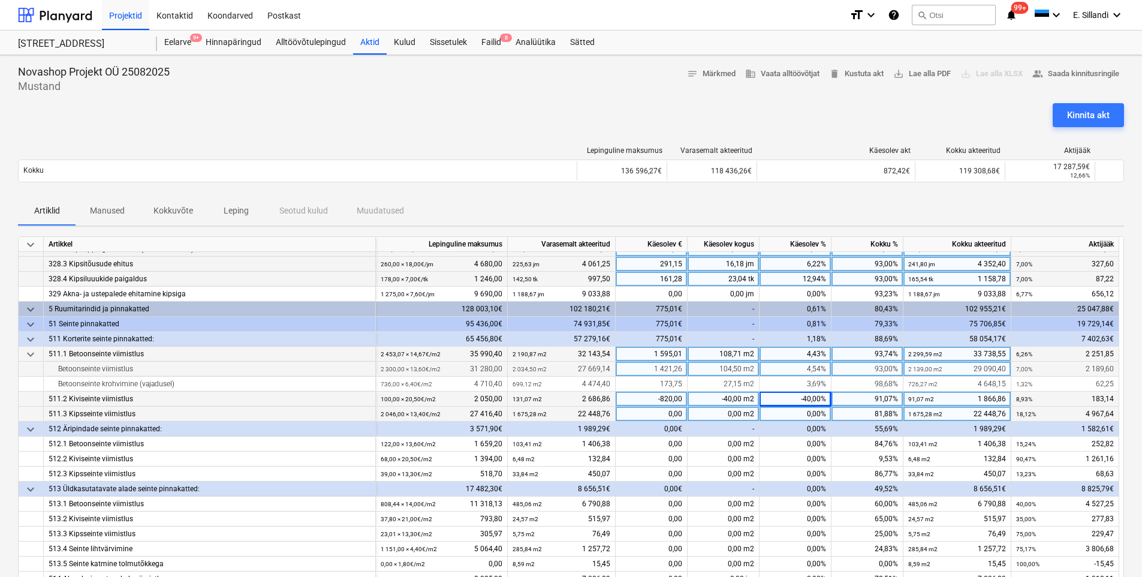
click at [881, 412] on div "81,88%" at bounding box center [867, 413] width 72 height 15
click at [809, 403] on div "-40,00%" at bounding box center [795, 398] width 72 height 15
click at [798, 416] on div "0,00%" at bounding box center [795, 413] width 72 height 15
click at [857, 415] on div "81,88%" at bounding box center [867, 413] width 72 height 15
click at [857, 204] on div "Artiklid Manused Kokkuvõte Leping Seotud kulud Muudatused" at bounding box center [571, 211] width 1106 height 29
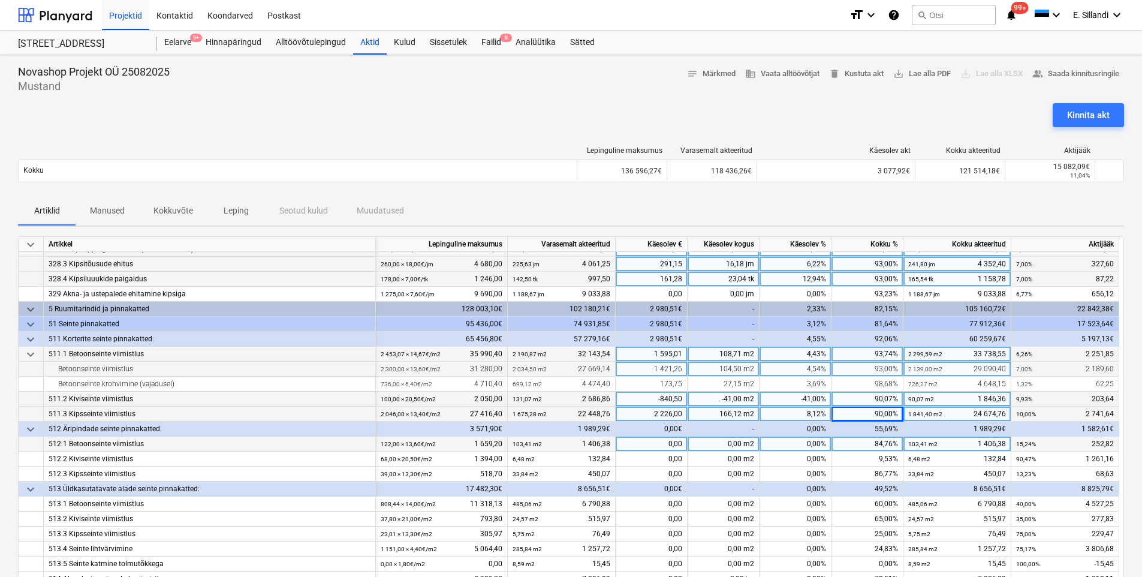
click at [881, 447] on div "84,76%" at bounding box center [867, 443] width 72 height 15
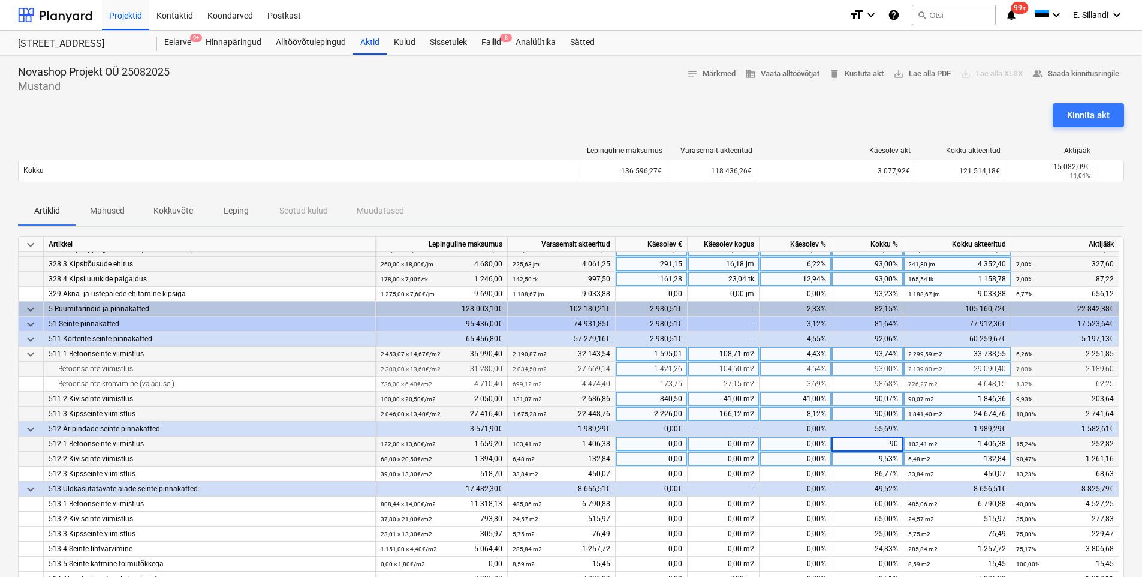
click at [860, 459] on div "9,53%" at bounding box center [867, 458] width 72 height 15
click at [872, 460] on div "9,53%" at bounding box center [867, 458] width 72 height 15
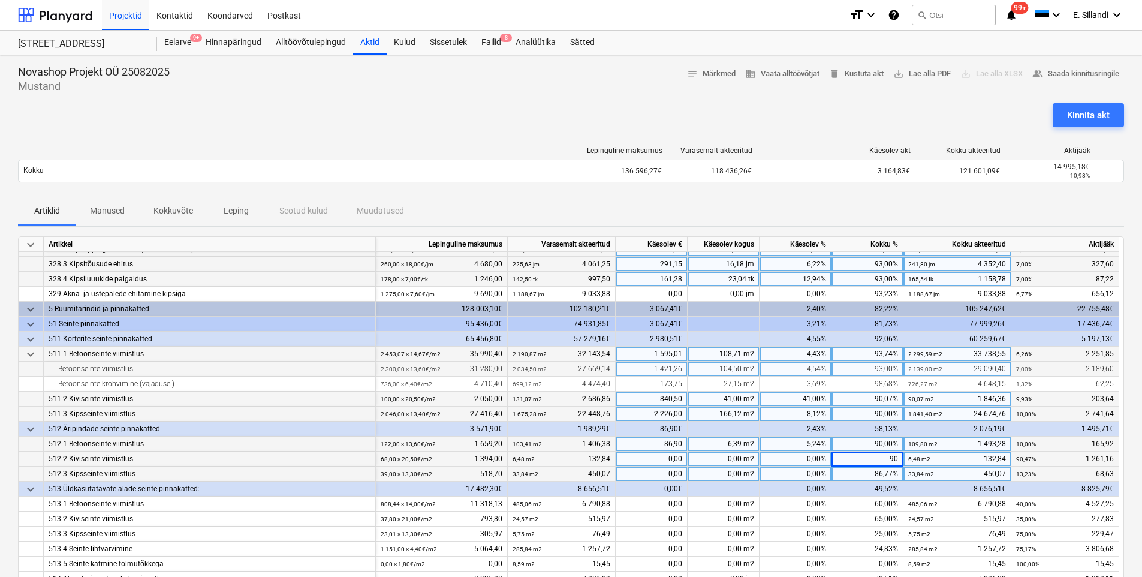
click at [878, 472] on div "86,77%" at bounding box center [867, 473] width 72 height 15
click at [877, 472] on div "86,77%" at bounding box center [867, 473] width 72 height 15
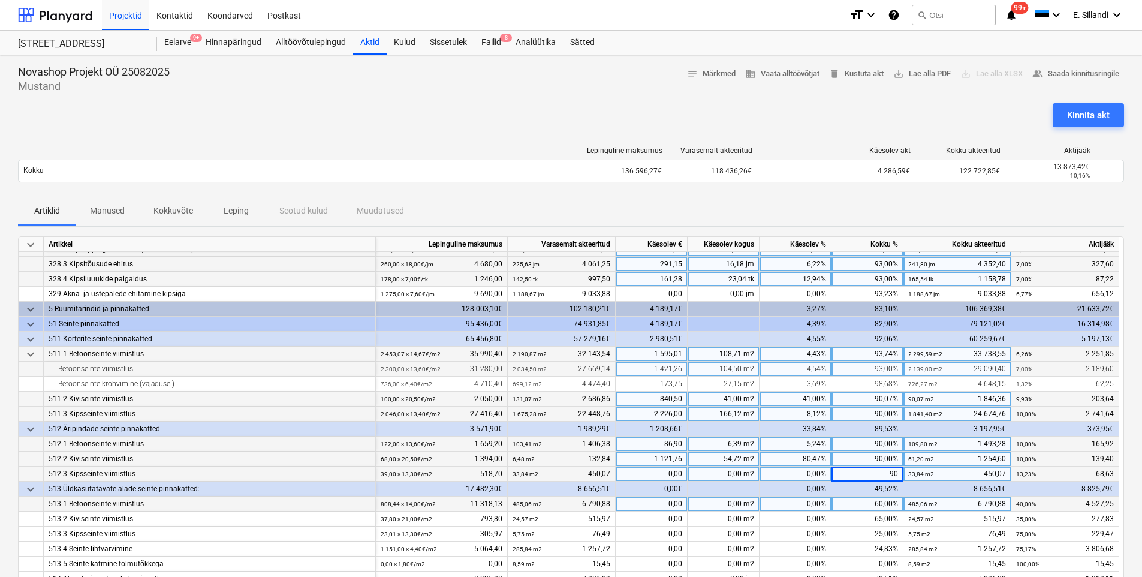
click at [877, 501] on div "60,00%" at bounding box center [867, 503] width 72 height 15
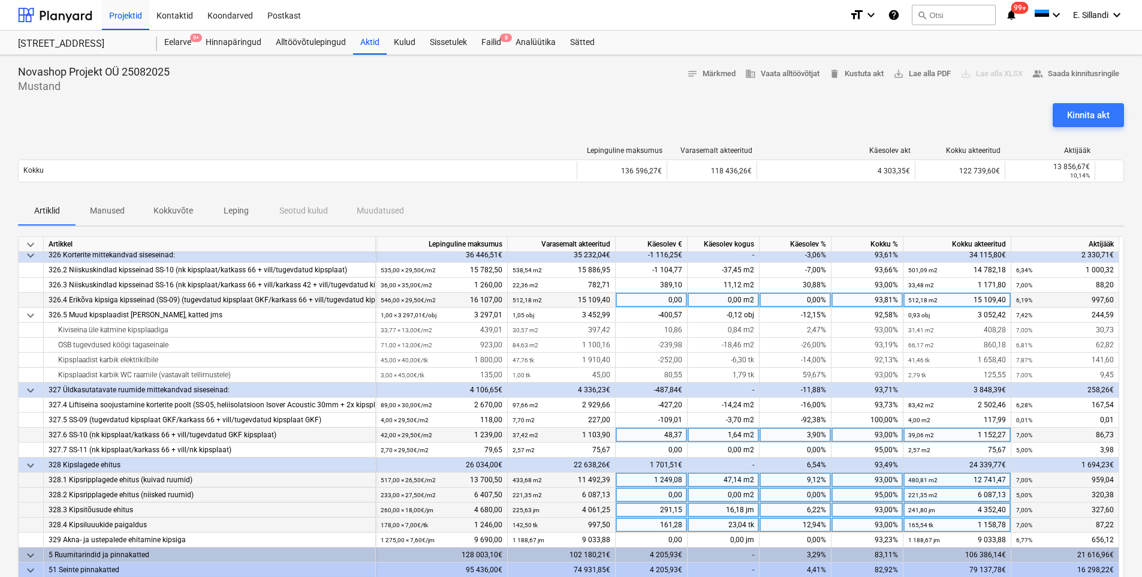
scroll to position [0, 0]
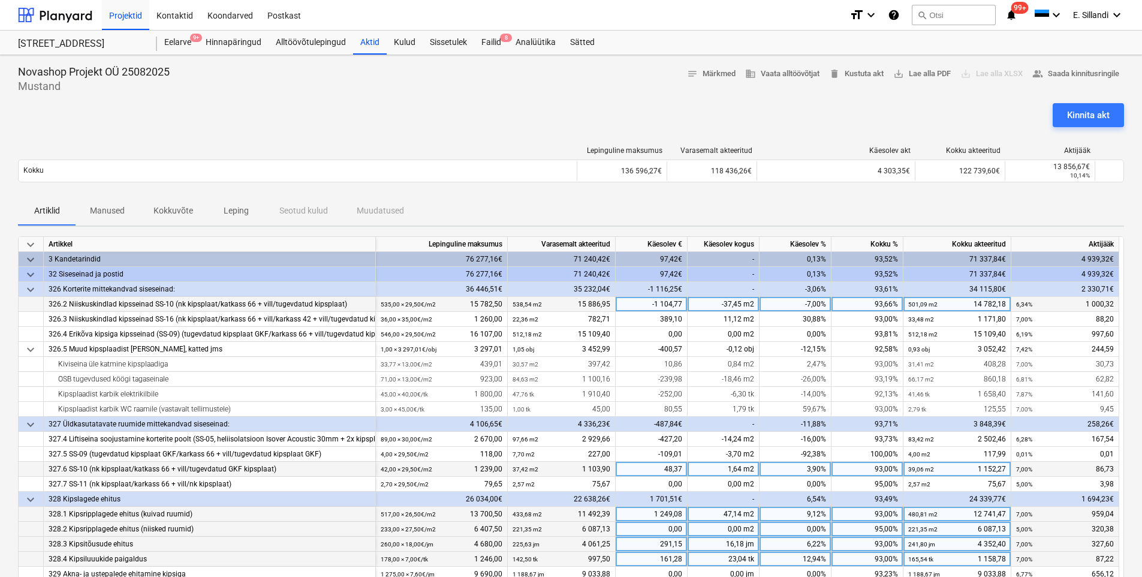
click at [872, 305] on div "93,66%" at bounding box center [867, 304] width 72 height 15
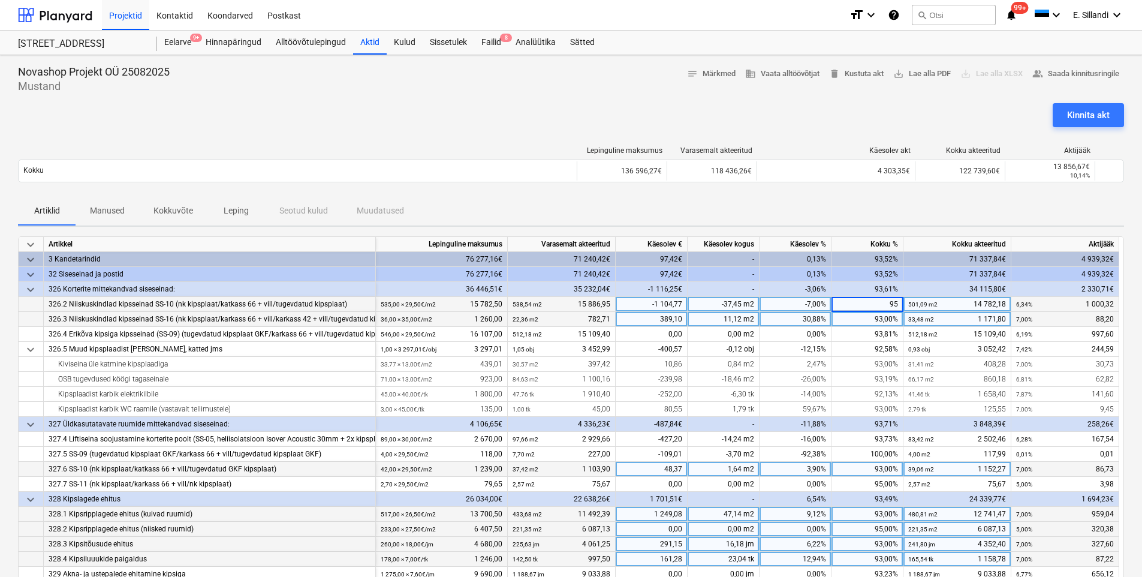
click at [884, 315] on div "93,00%" at bounding box center [867, 319] width 72 height 15
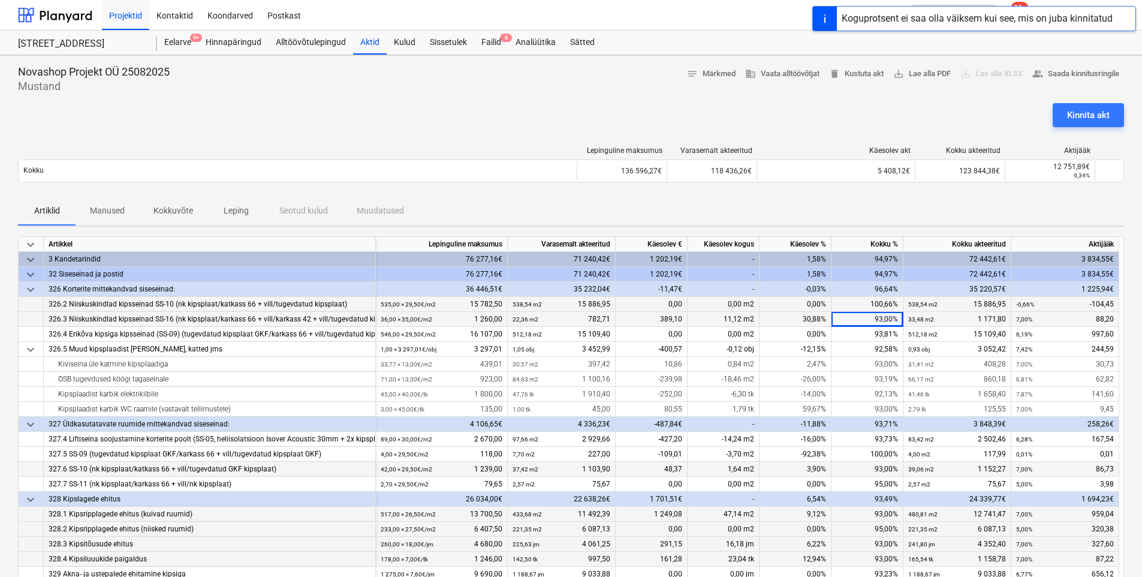
click at [881, 319] on div "93,00%" at bounding box center [867, 319] width 72 height 15
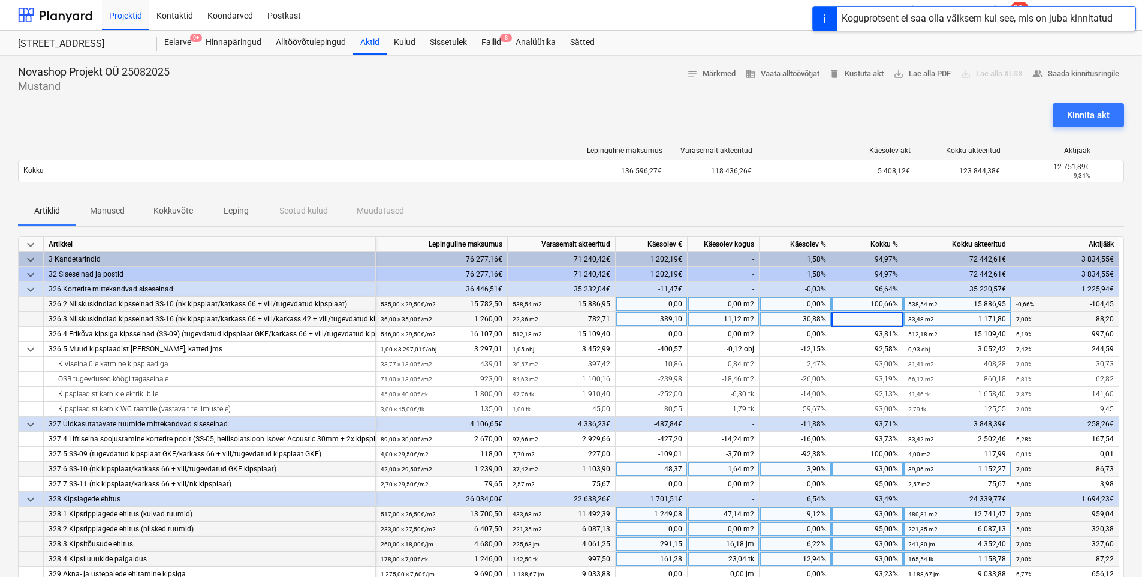
click at [871, 306] on div "100,66%" at bounding box center [867, 304] width 72 height 15
click at [806, 302] on div "0,00%" at bounding box center [795, 304] width 72 height 15
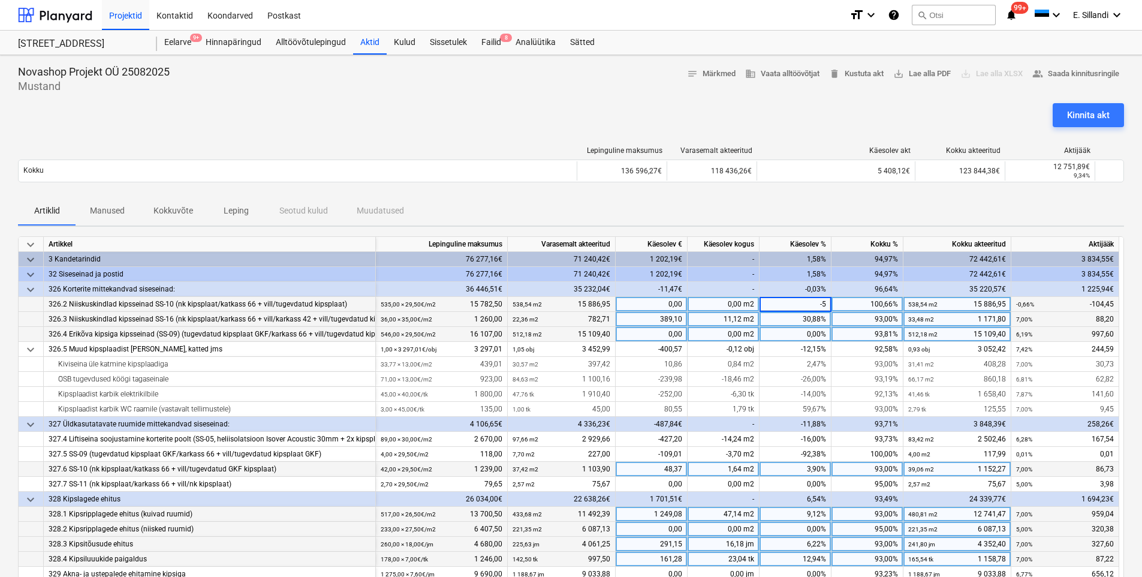
click at [859, 327] on div "93,81%" at bounding box center [867, 334] width 72 height 15
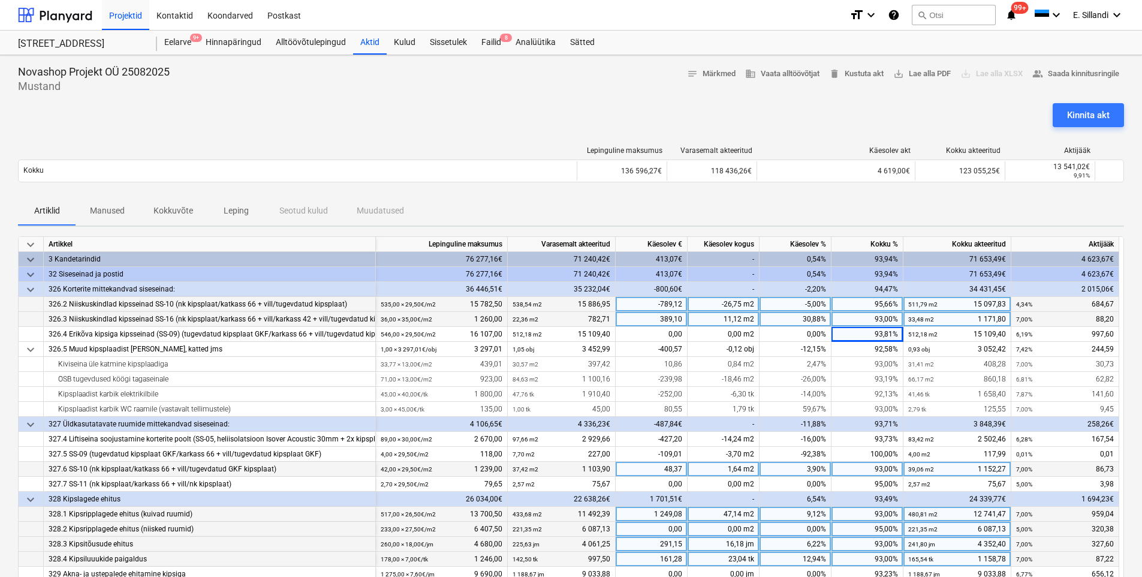
click at [884, 319] on div "93,00%" at bounding box center [867, 319] width 72 height 15
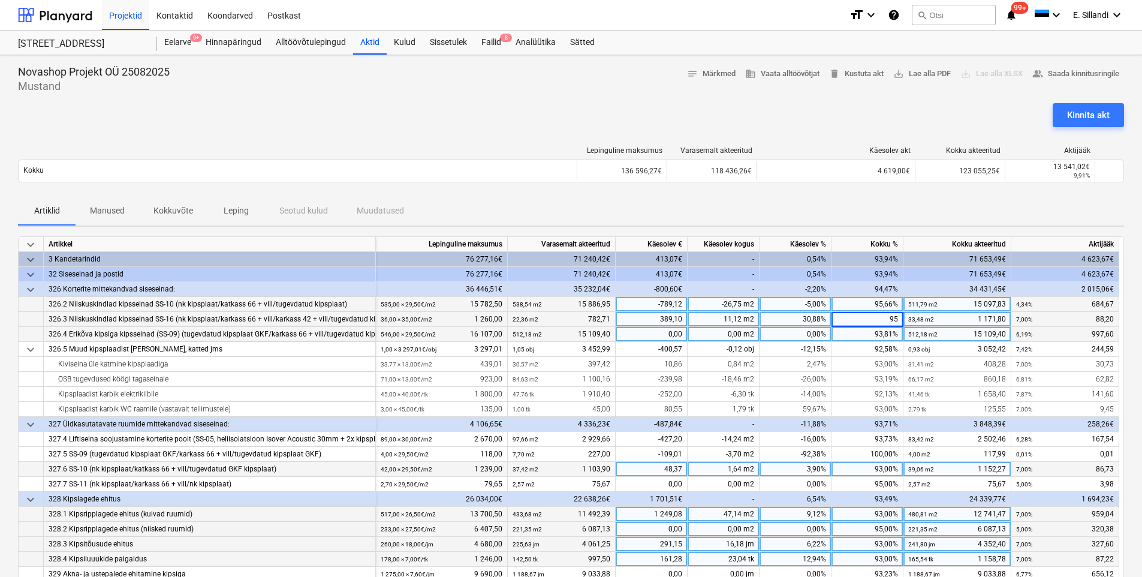
click at [870, 331] on div "93,81%" at bounding box center [867, 334] width 72 height 15
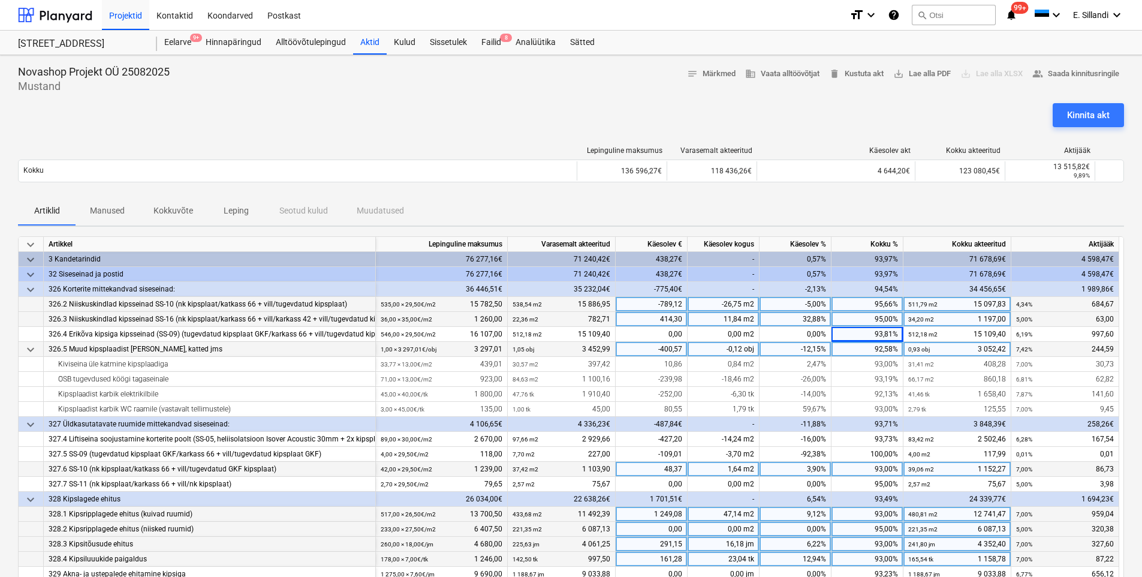
click at [822, 348] on div "-12,15%" at bounding box center [795, 349] width 72 height 15
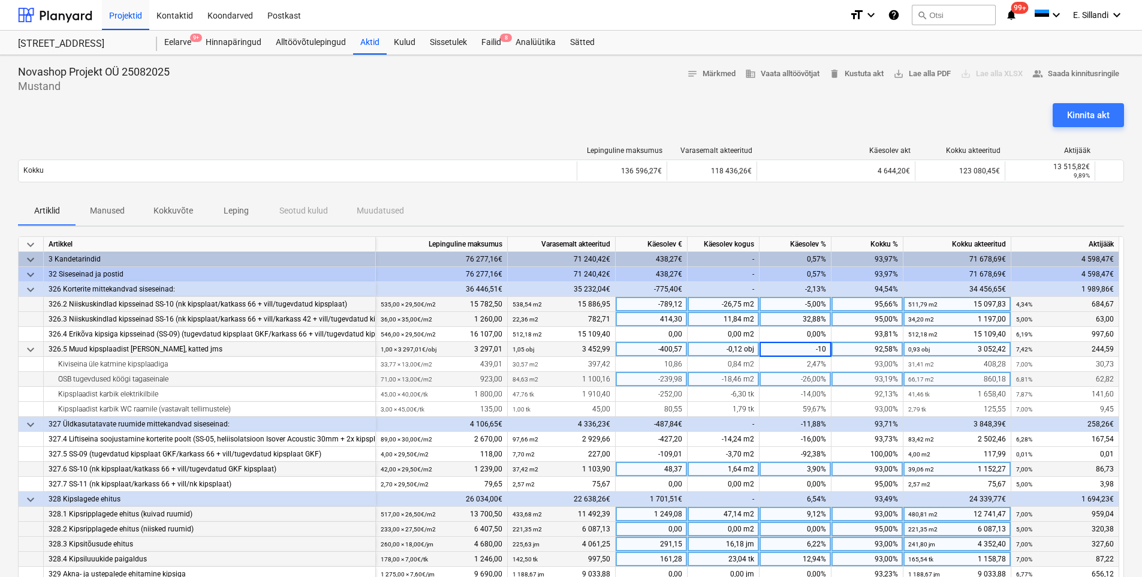
click at [859, 382] on div "93,19%" at bounding box center [867, 379] width 72 height 15
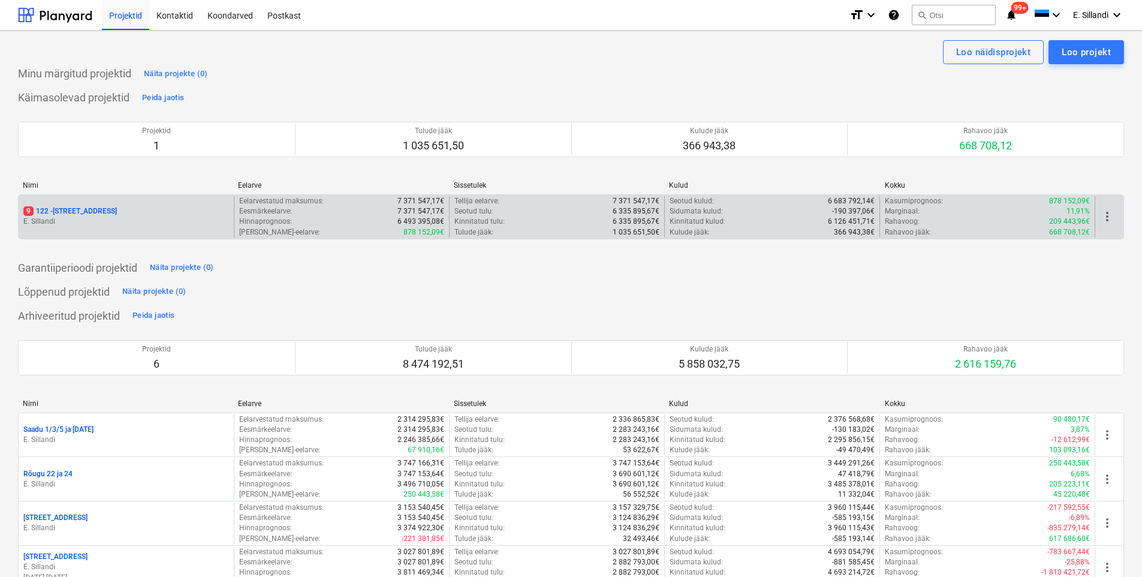
click at [44, 206] on p "9 122 - [STREET_ADDRESS]" at bounding box center [70, 211] width 94 height 10
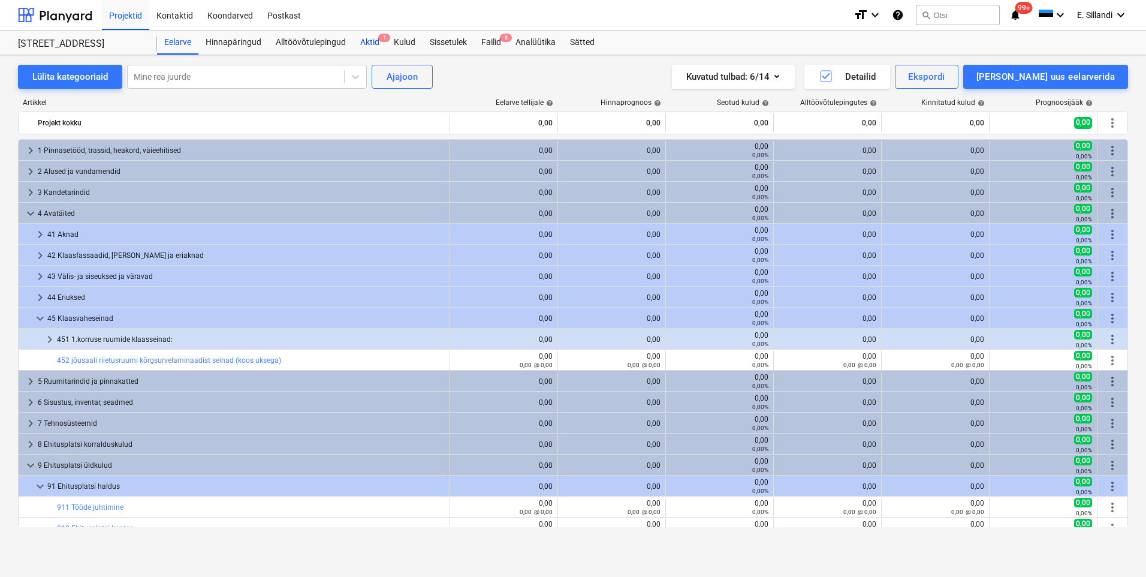
click at [369, 37] on div "Aktid 1" at bounding box center [370, 43] width 34 height 24
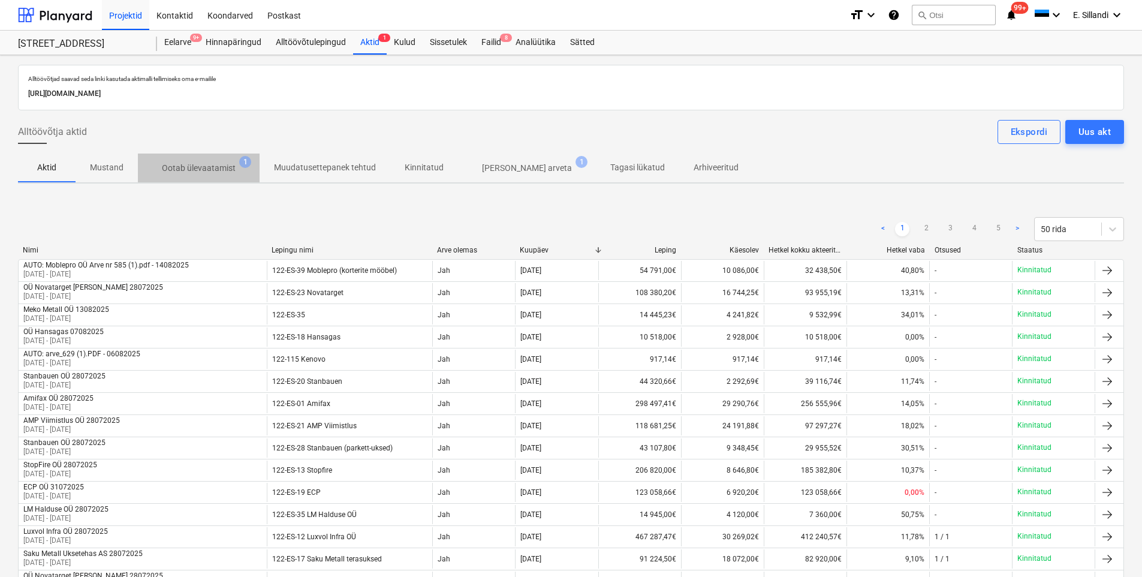
click at [203, 180] on button "Ootab ülevaatamist 1" at bounding box center [199, 167] width 122 height 29
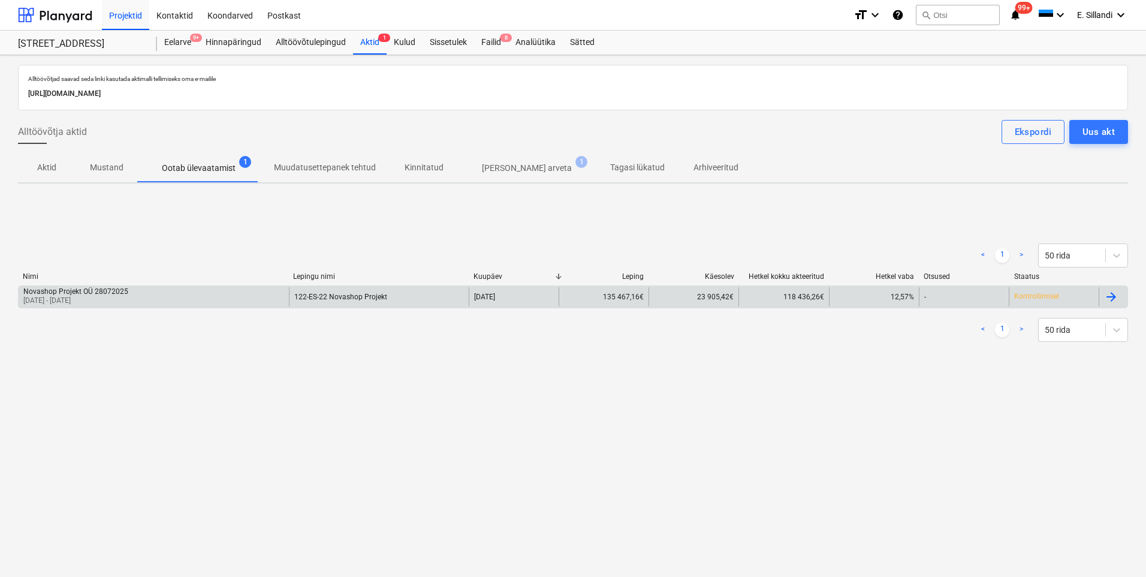
click at [116, 291] on div "Novashop Projekt OÜ 28072025" at bounding box center [75, 291] width 105 height 8
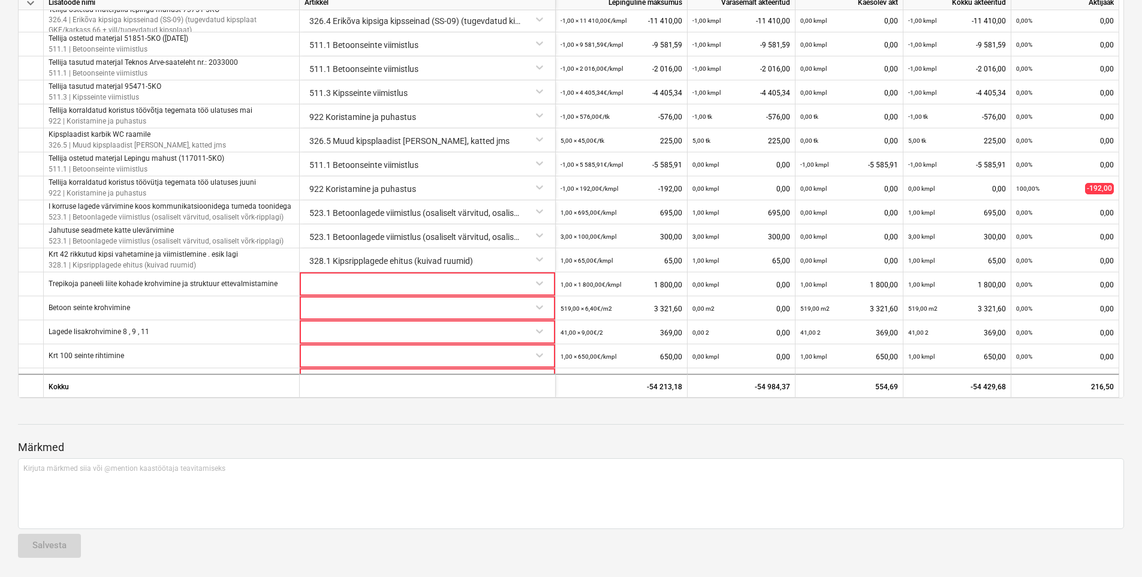
scroll to position [236, 0]
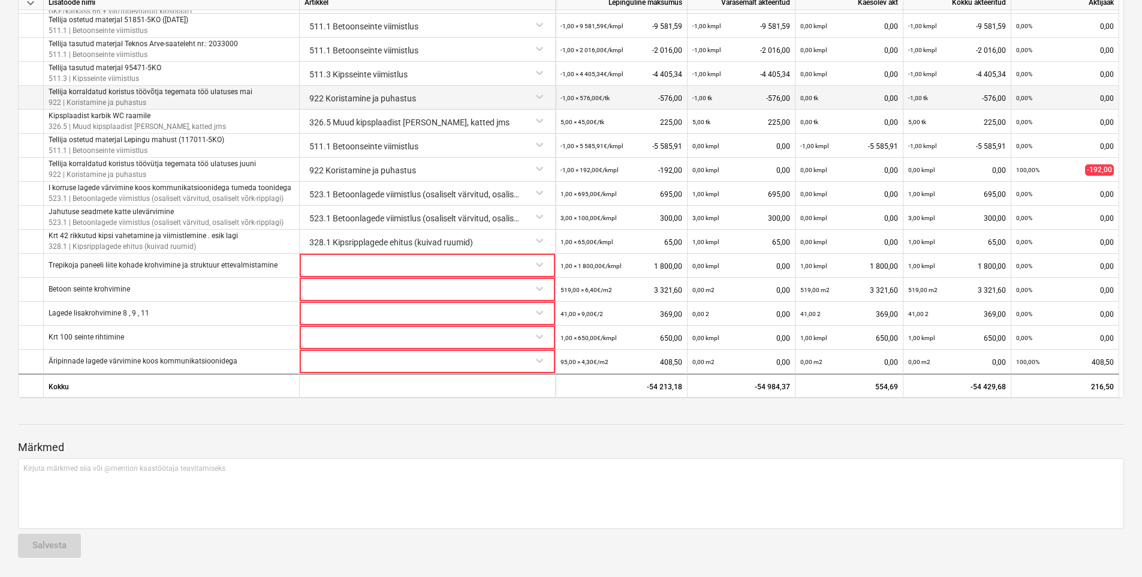
click at [429, 90] on div "922 Koristamine ja puhastus" at bounding box center [428, 96] width 246 height 21
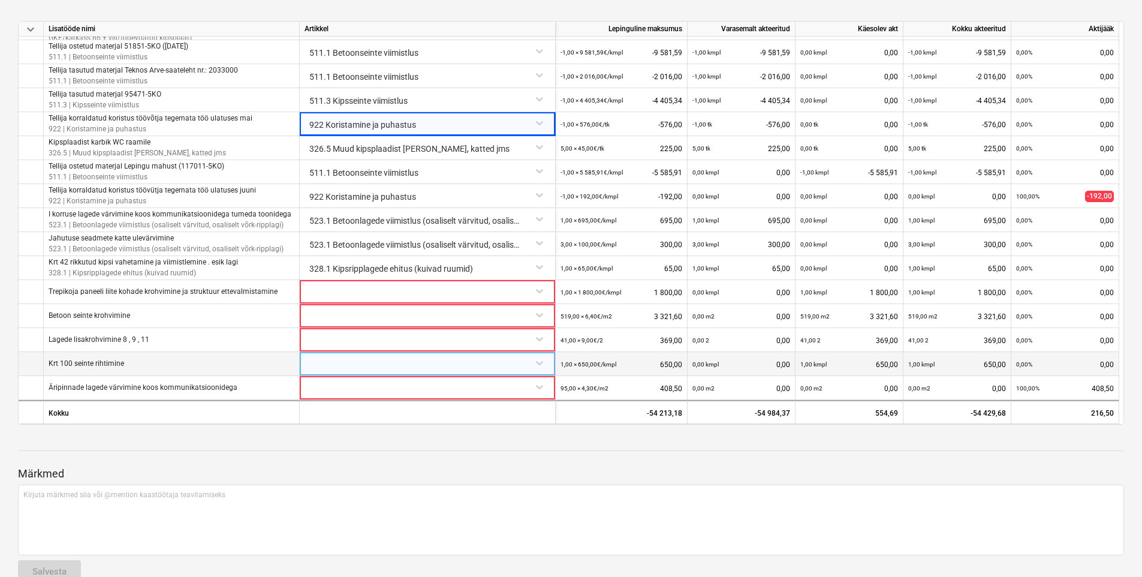
scroll to position [741, 0]
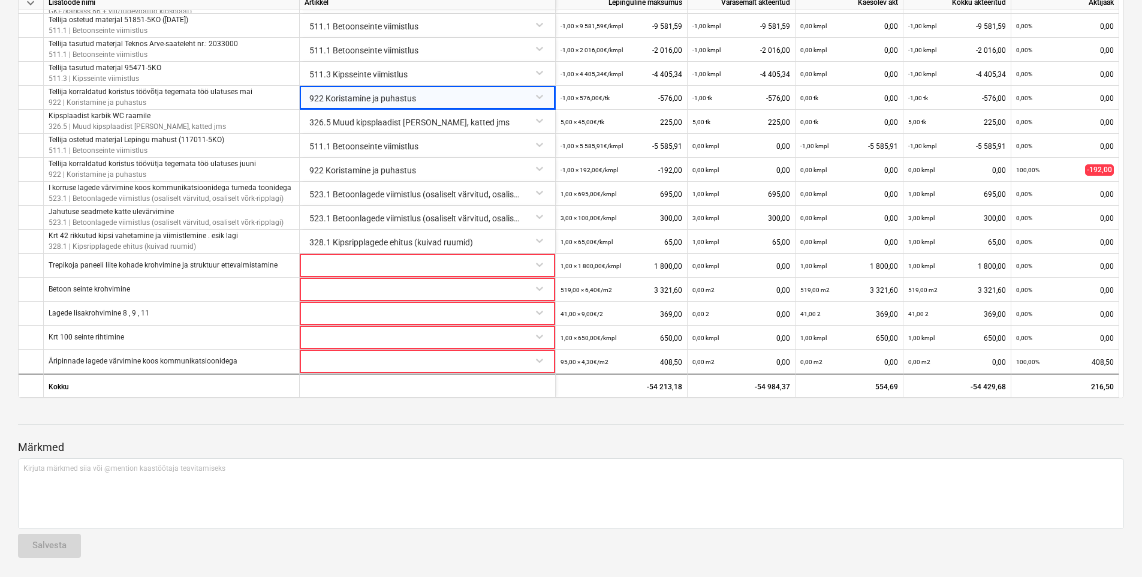
click at [232, 433] on div at bounding box center [571, 435] width 1106 height 10
drag, startPoint x: 17, startPoint y: 105, endPoint x: 10, endPoint y: 104, distance: 7.2
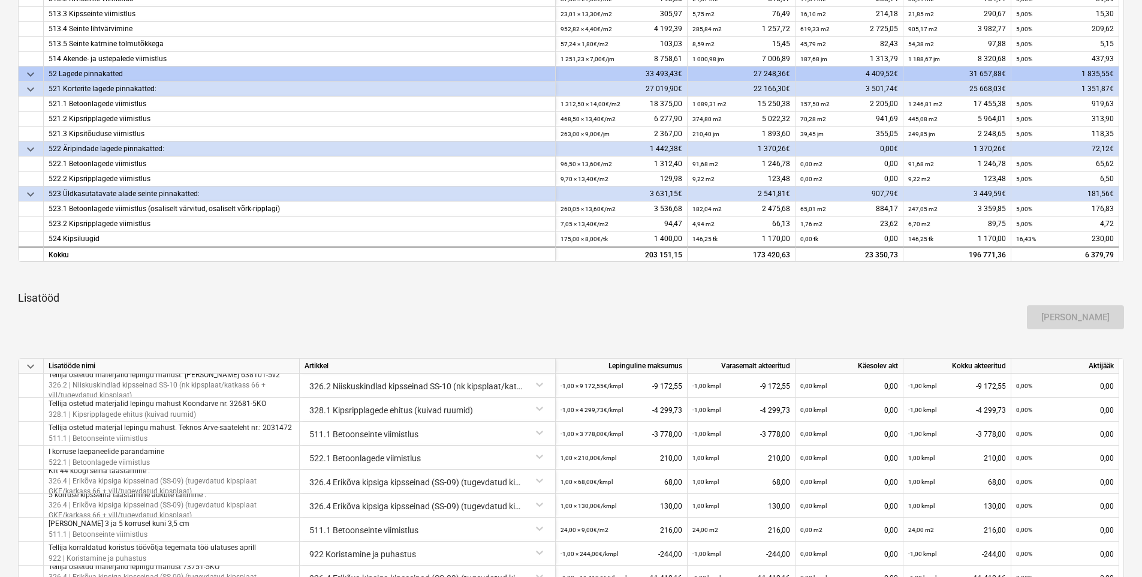
scroll to position [0, 0]
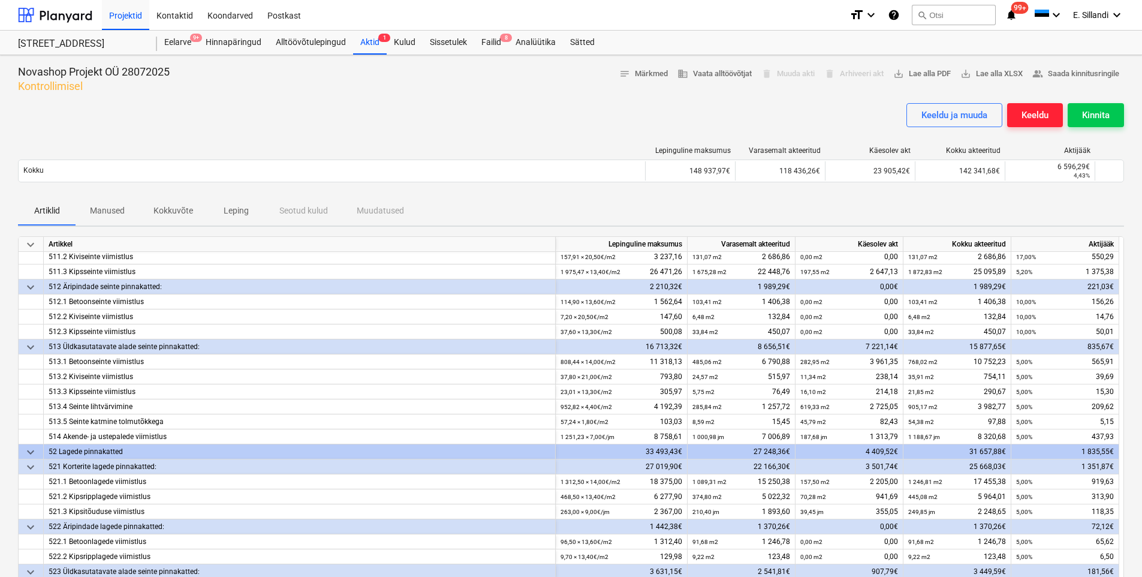
click at [1023, 111] on div "Keeldu" at bounding box center [1034, 115] width 27 height 16
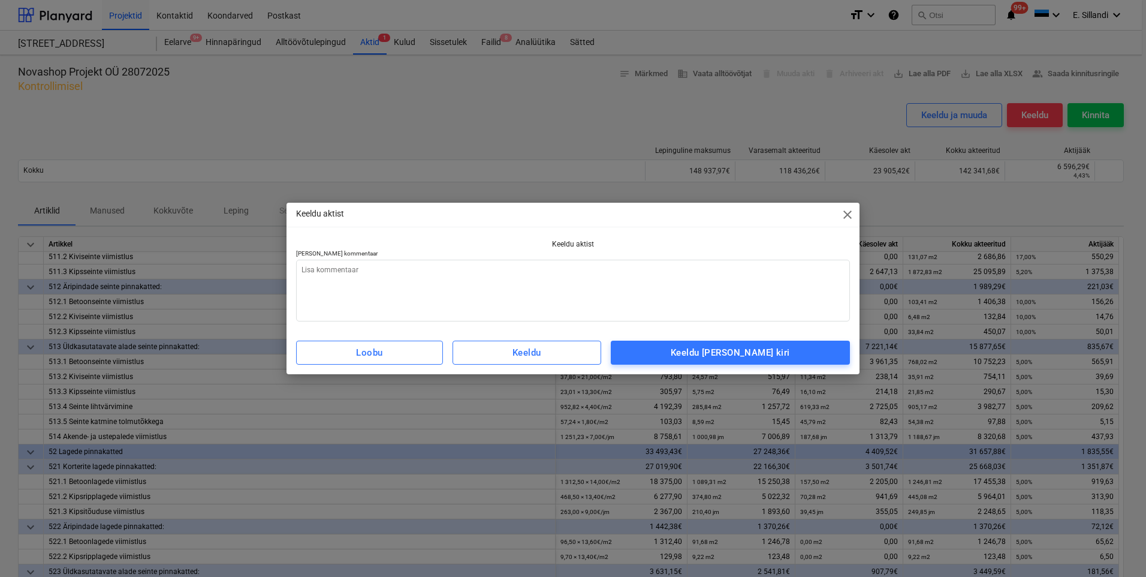
type textarea "x"
click at [526, 295] on textarea at bounding box center [573, 291] width 554 height 62
type textarea "k"
type textarea "x"
type textarea "ko"
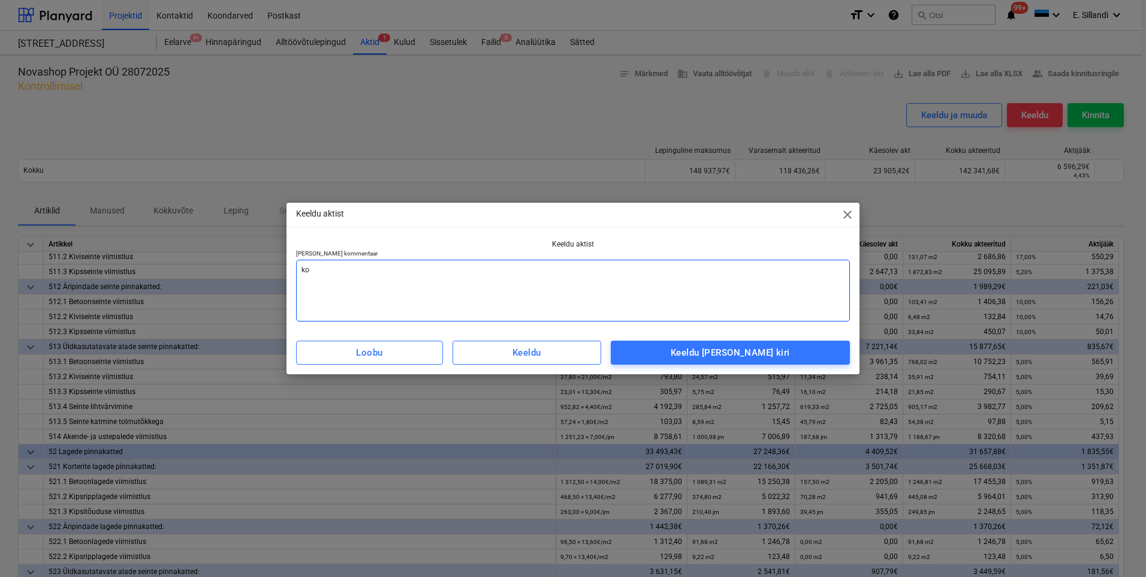
type textarea "x"
type textarea "koo"
type textarea "x"
type textarea "koos"
type textarea "x"
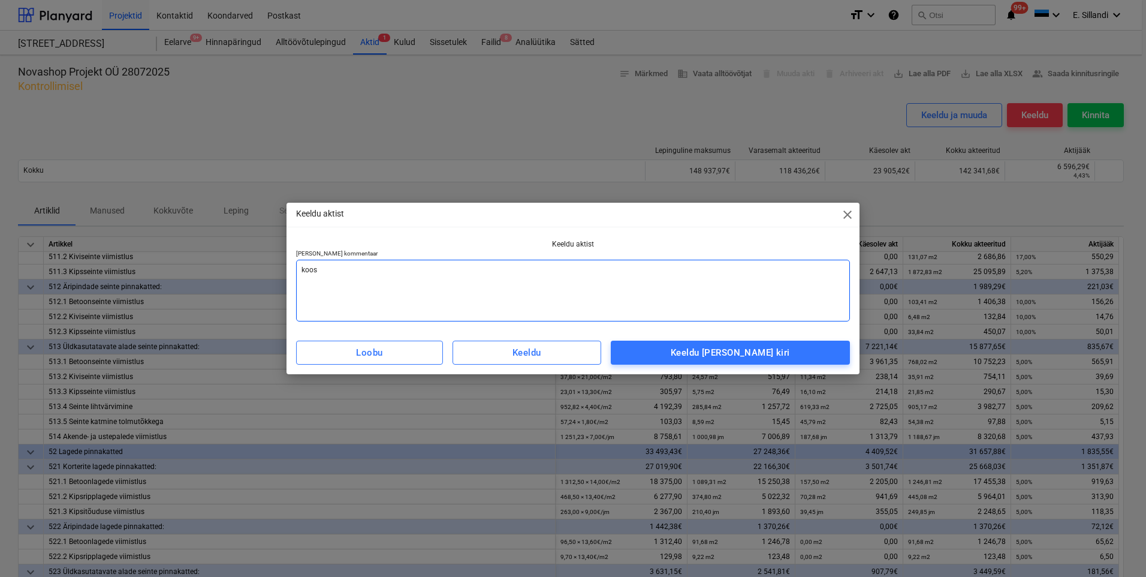
type textarea "koost"
type textarea "x"
type textarea "koosta"
type textarea "x"
type textarea "koostat"
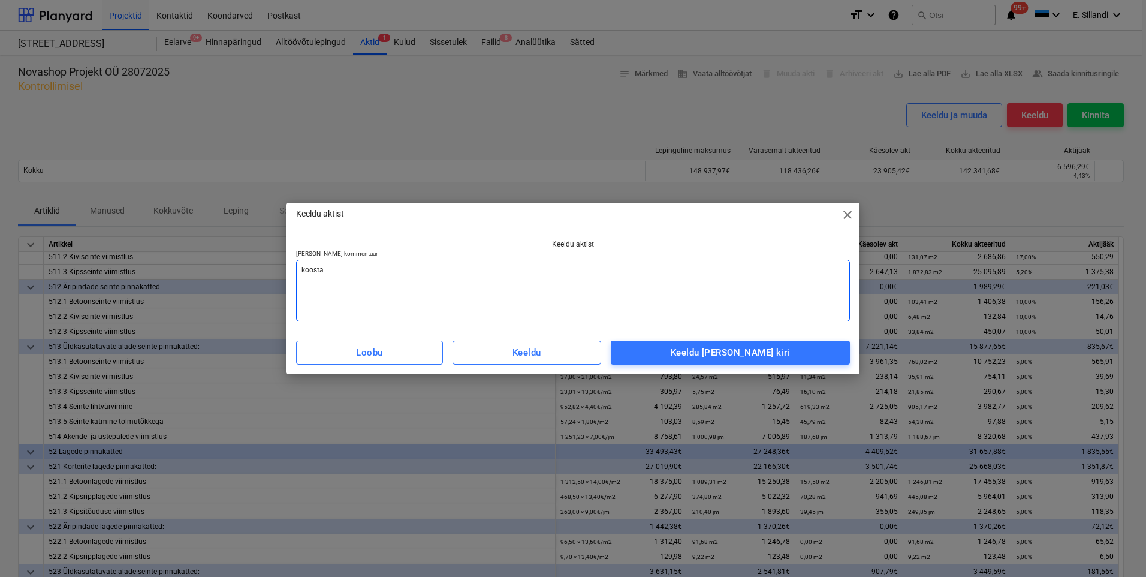
type textarea "x"
type textarea "koostatu"
type textarea "x"
type textarea "koostatud"
type textarea "x"
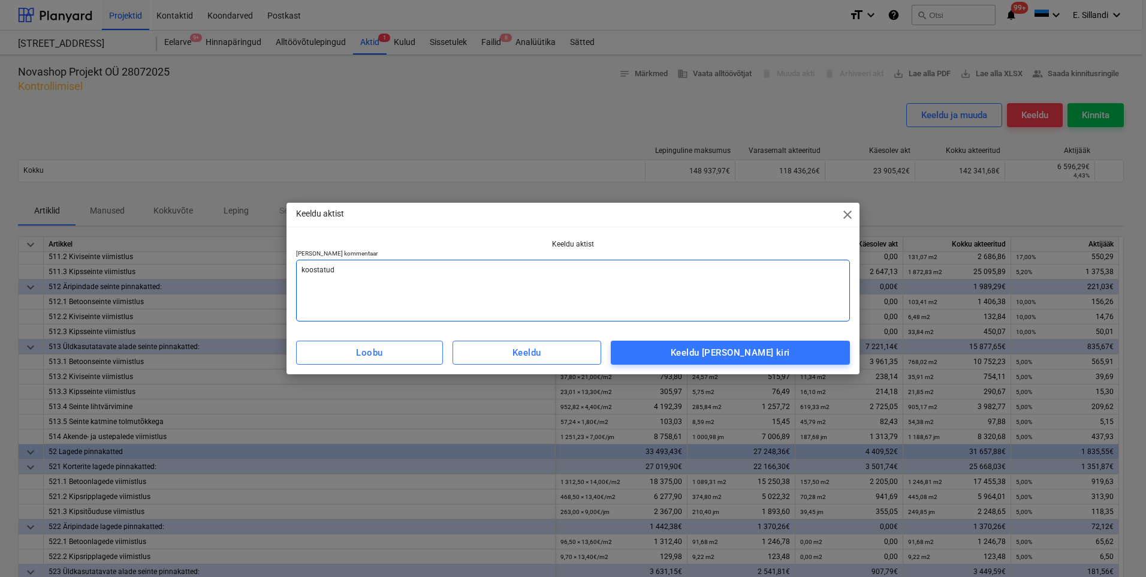
type textarea "koostatud"
type textarea "x"
type textarea "koostatud v"
type textarea "x"
type textarea "koostatud va"
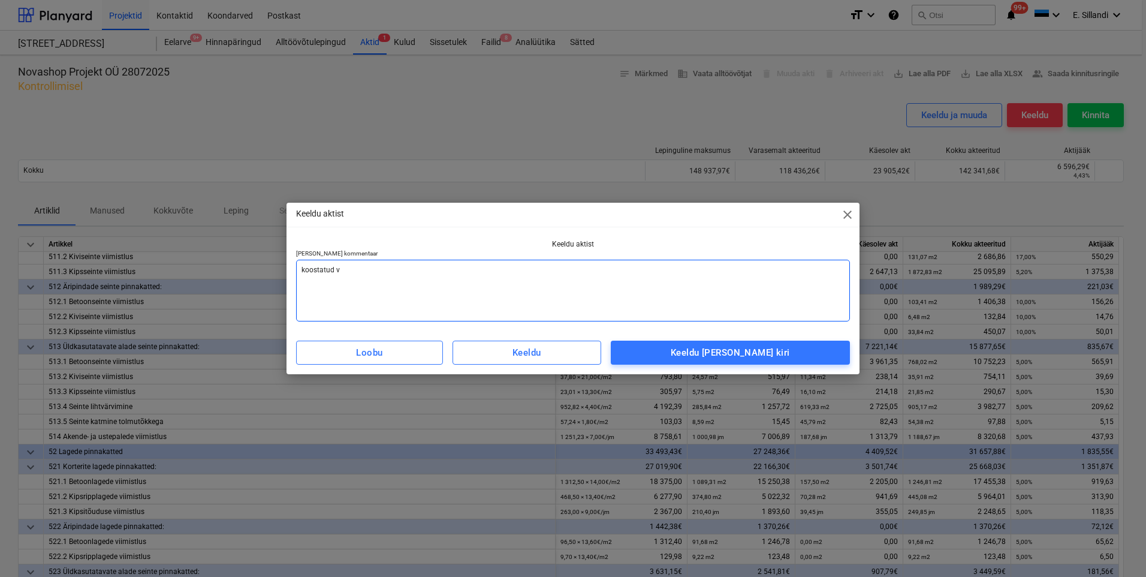
type textarea "x"
type textarea "koostatud van"
type textarea "x"
type textarea "koostatud vana"
type textarea "x"
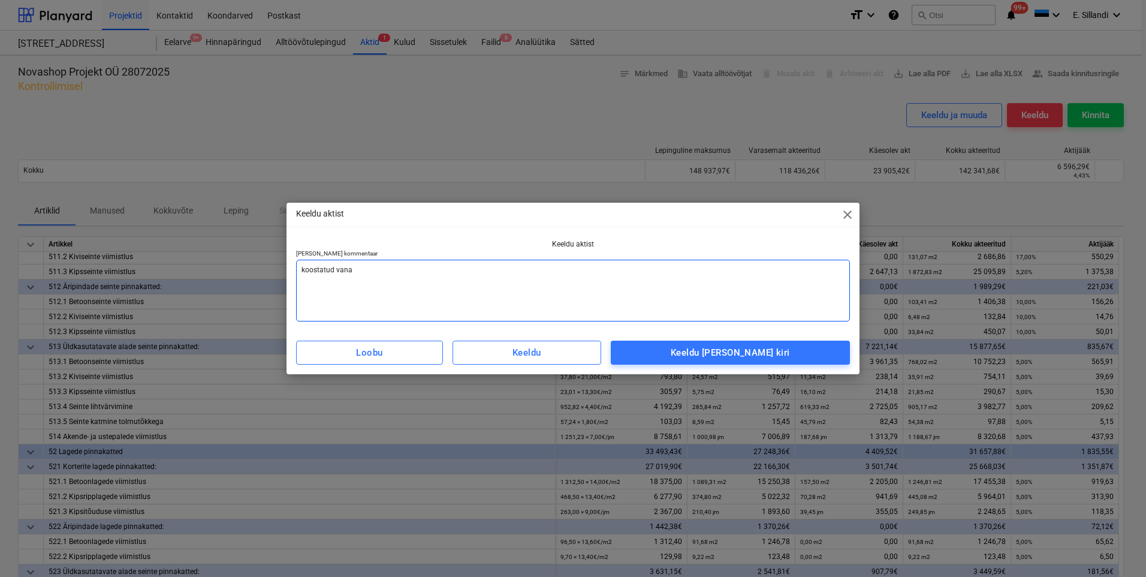
type textarea "koostatud vana"
type textarea "x"
type textarea "koostatud vana p"
type textarea "x"
type textarea "koostatud vana põ"
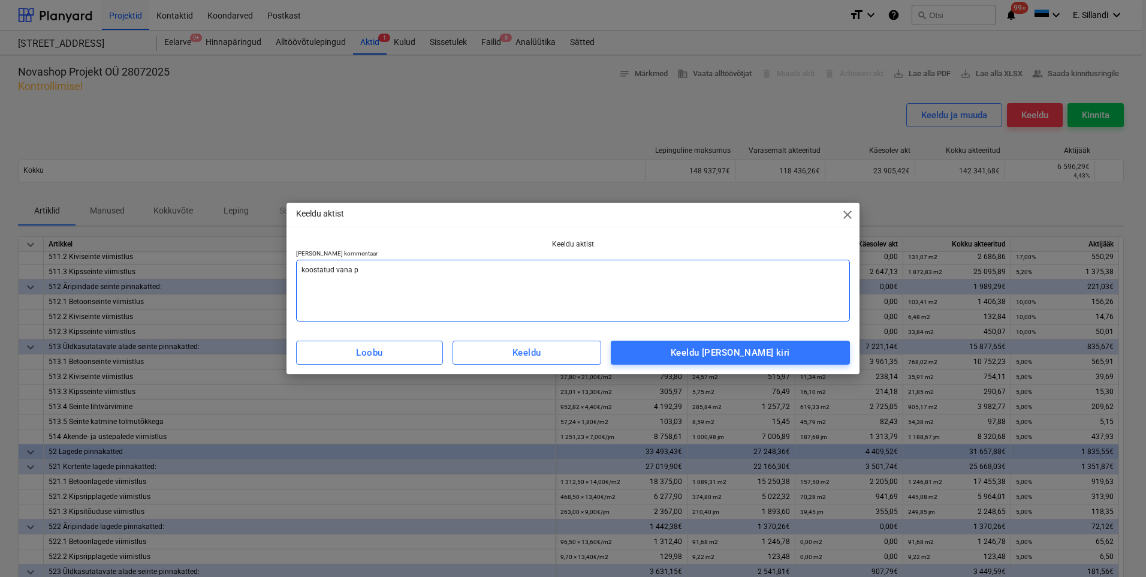
type textarea "x"
type textarea "koostatud vana põh"
type textarea "x"
type textarea "koostatud vana põhj"
type textarea "x"
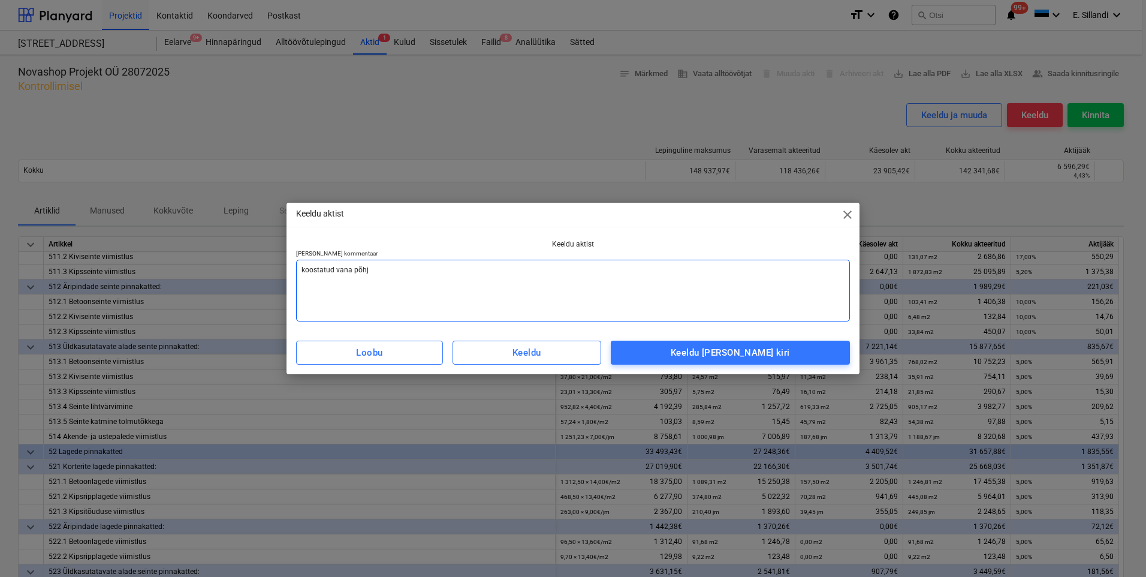
type textarea "koostatud vana põhja"
type textarea "x"
type textarea "koostatud vana põhja"
type textarea "x"
type textarea "koostatud vana põhja e"
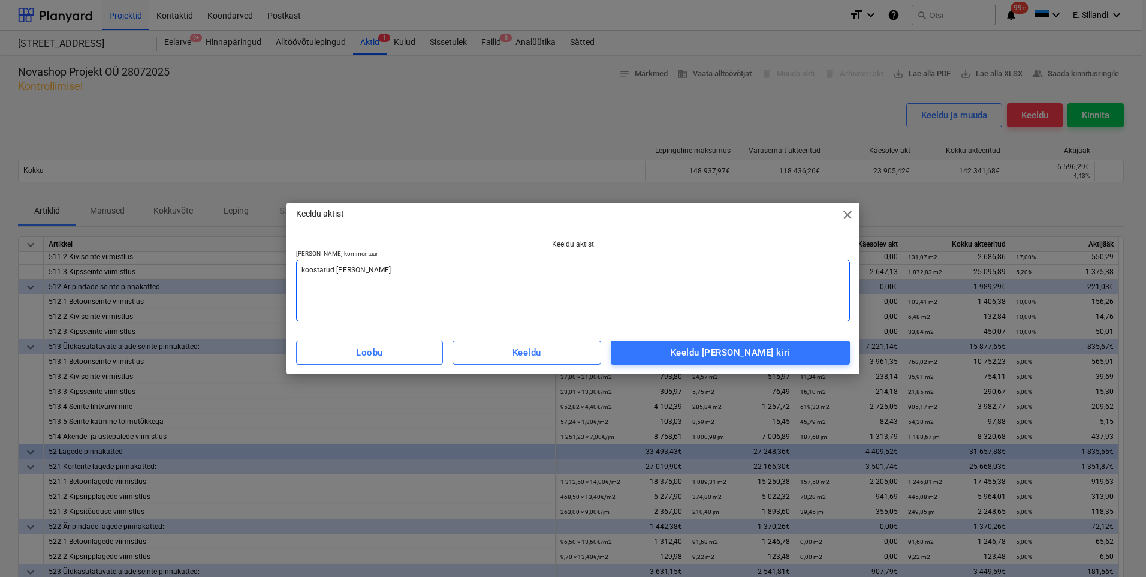
type textarea "x"
type textarea "koostatud vana põhja ea"
type textarea "x"
type textarea "koostatud vana põhja eal"
type textarea "x"
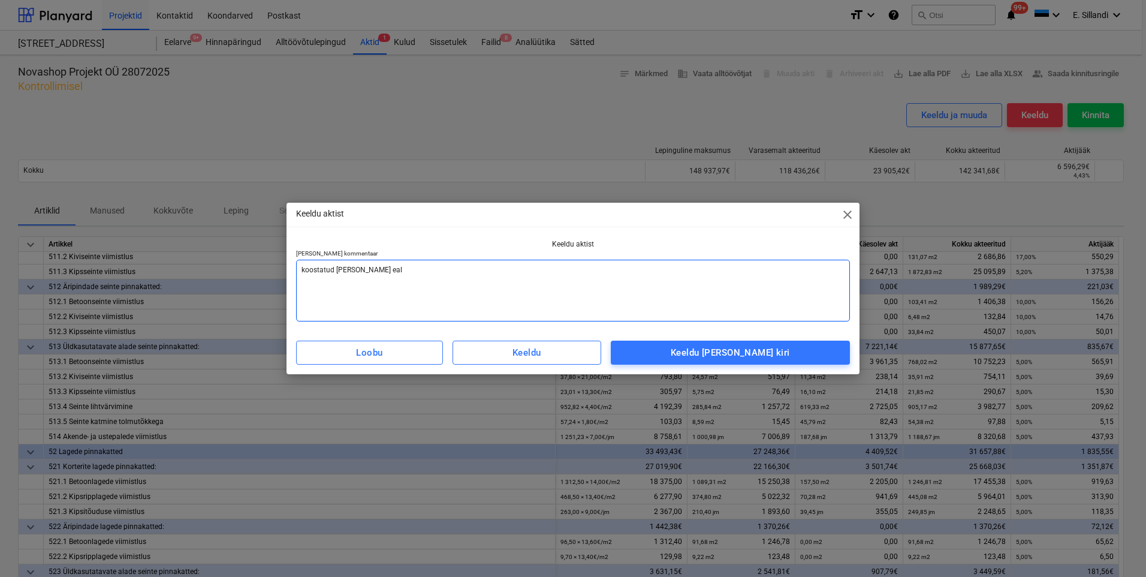
type textarea "koostatud vana põhja ea"
type textarea "x"
type textarea "koostatud vana põhja e"
type textarea "x"
type textarea "koostatud vana põhja"
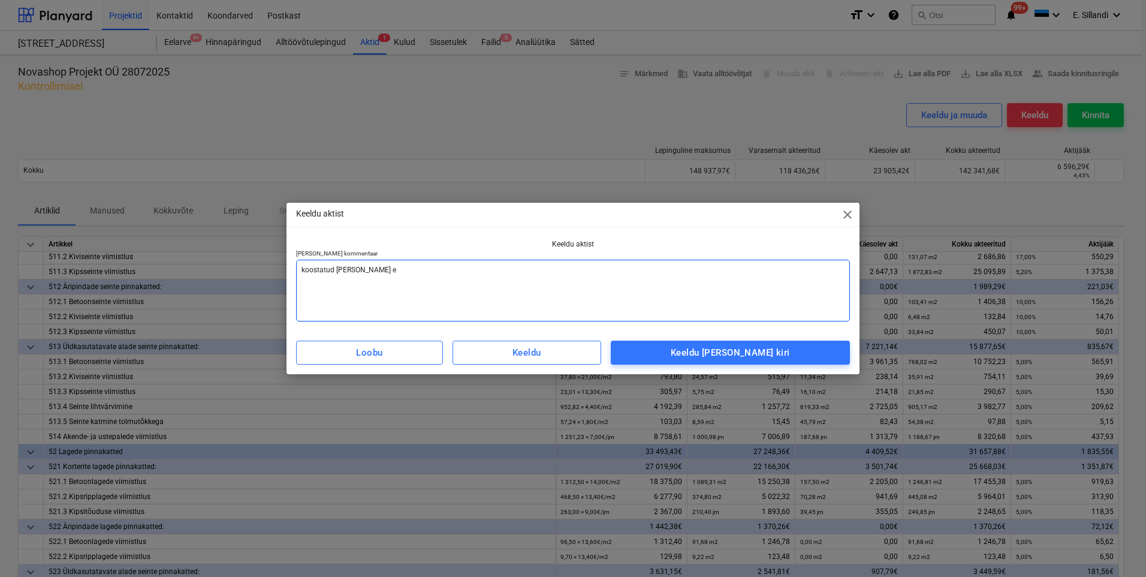
type textarea "x"
type textarea "koostatud vana põhja p"
type textarea "x"
type textarea "koostatud vana põhja pe"
type textarea "x"
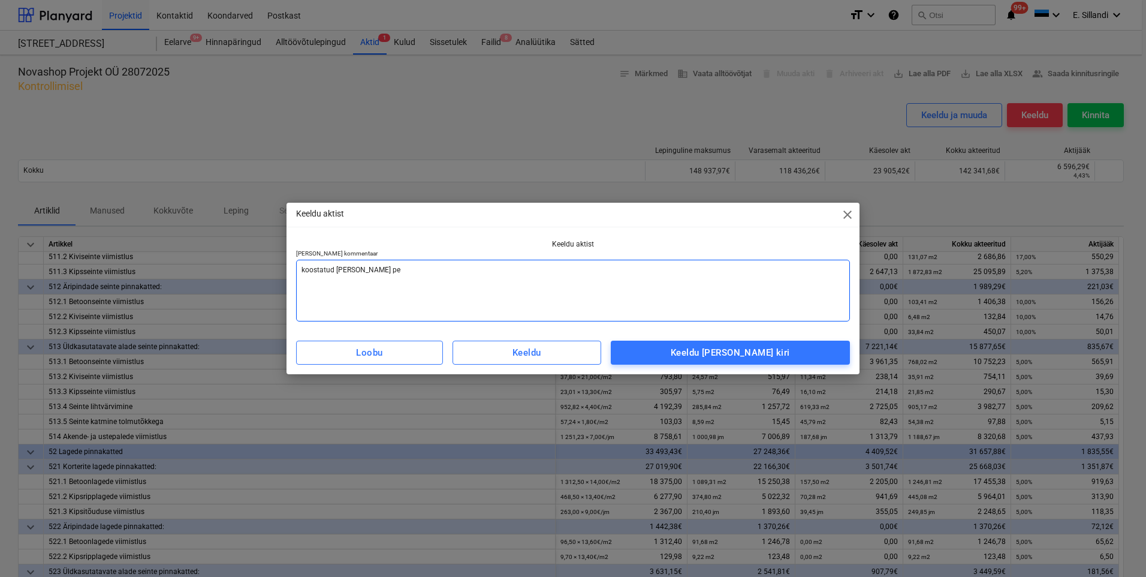
type textarea "koostatud vana põhja pea"
type textarea "x"
type textarea "koostatud vana põhja peal"
type textarea "x"
type textarea "koostatud vana põhja peale"
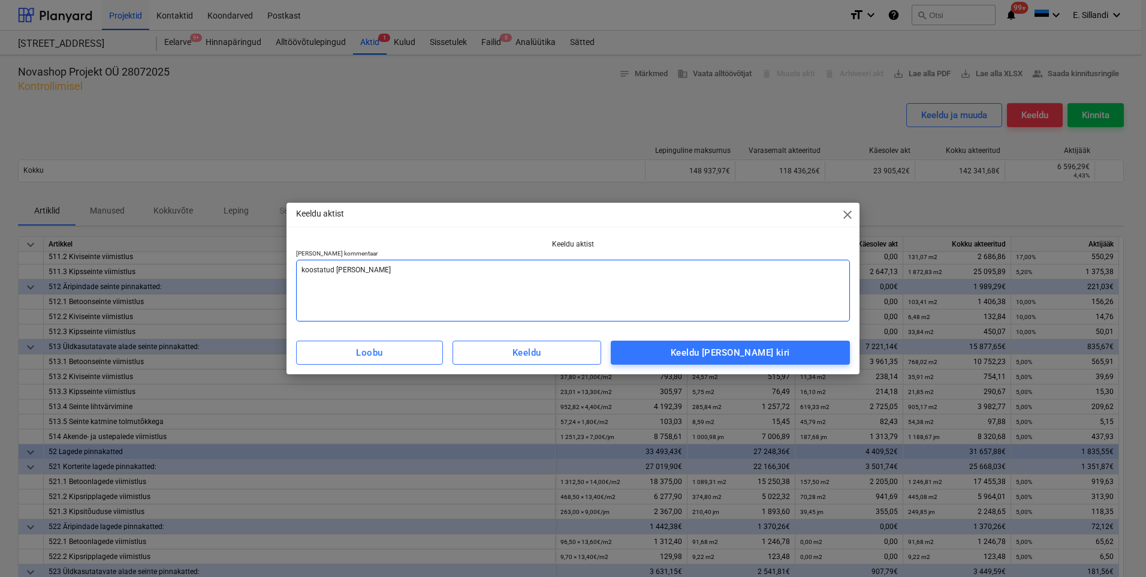
type textarea "x"
type textarea "koostatud vana põhja peale."
type textarea "x"
type textarea "koostatud vana põhja peale."
type textarea "x"
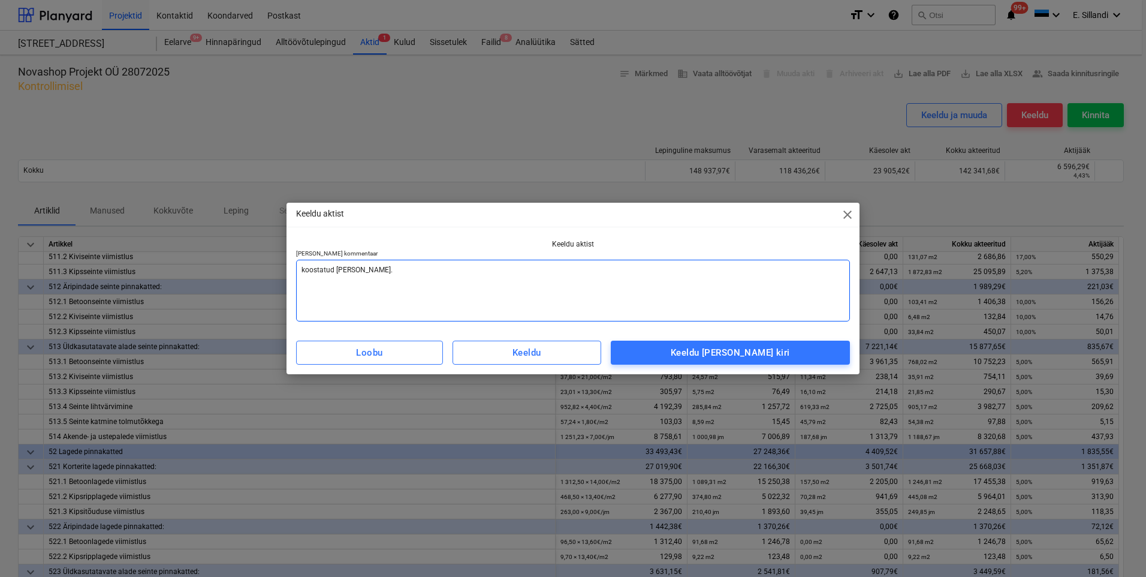
type textarea "koostatud vana põhja peale. O"
type textarea "x"
type textarea "koostatud vana põhja peale."
type textarea "x"
type textarea "koostatud vana põhja peale."
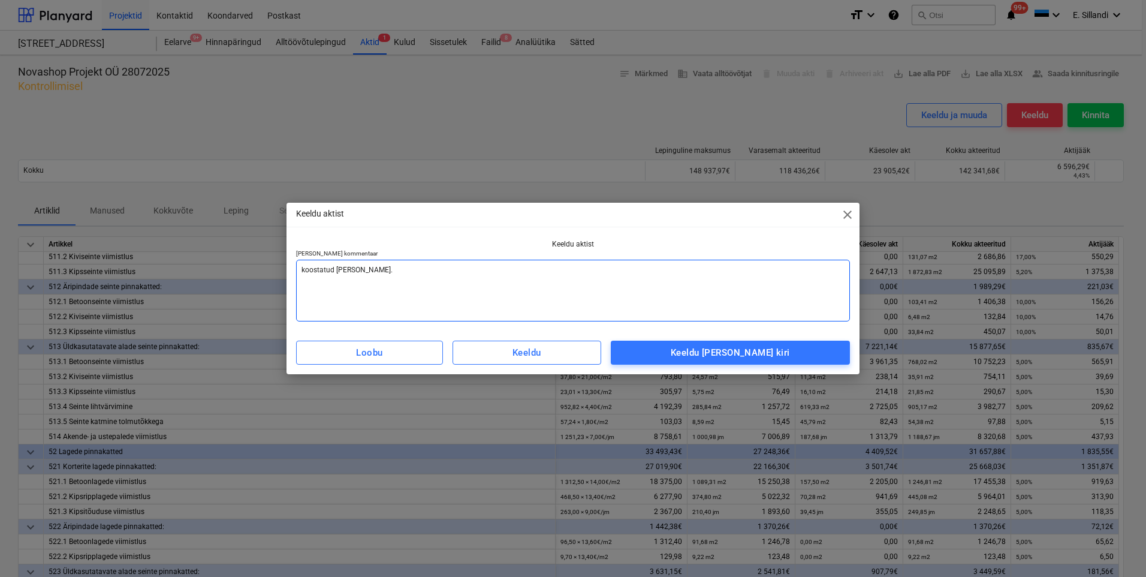
type textarea "x"
type textarea "koostatud vana põhja peale"
type textarea "x"
type textarea "koostatud vana põhja peale"
type textarea "x"
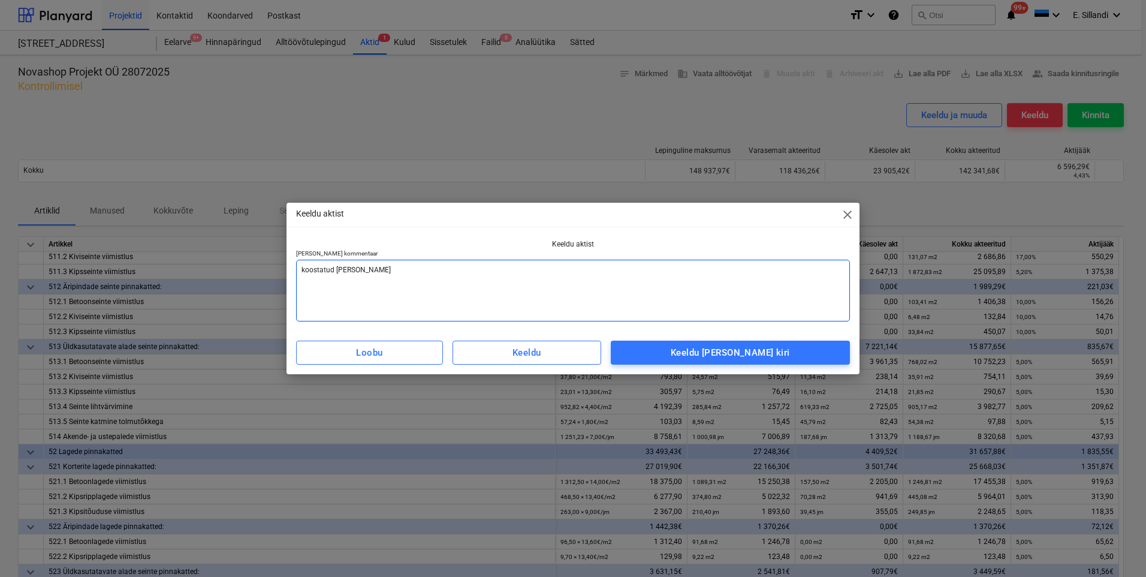
type textarea "koostatud vana põhja peale -"
type textarea "x"
type textarea "koostatud vana põhja peale -"
type textarea "x"
type textarea "koostatud vana põhja peale - s"
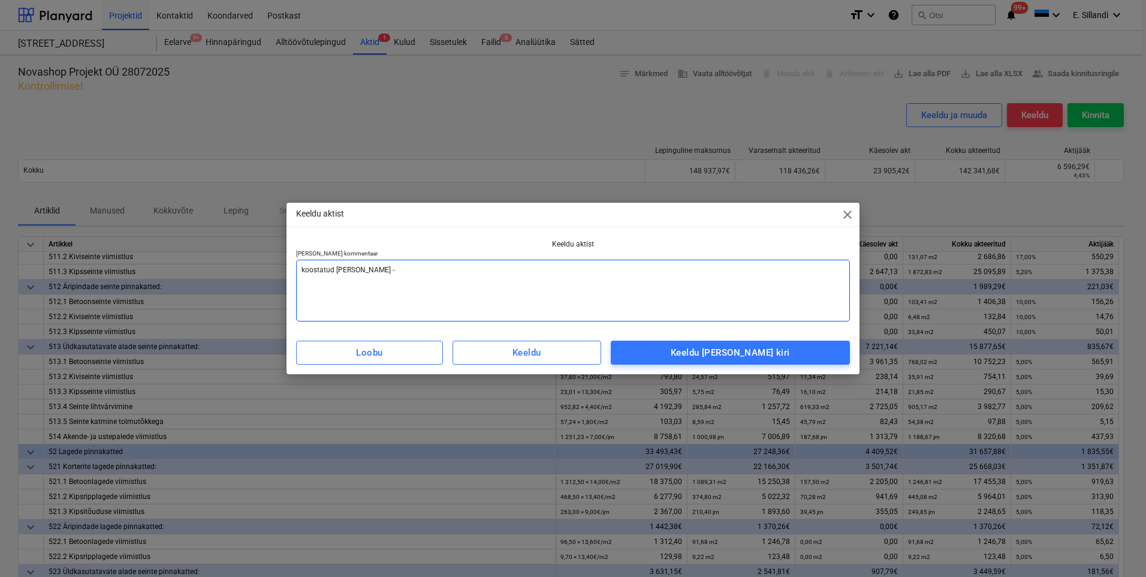
type textarea "x"
type textarea "koostatud vana põhja peale -"
type textarea "x"
type textarea "koostatud vana põhja peale - o"
type textarea "x"
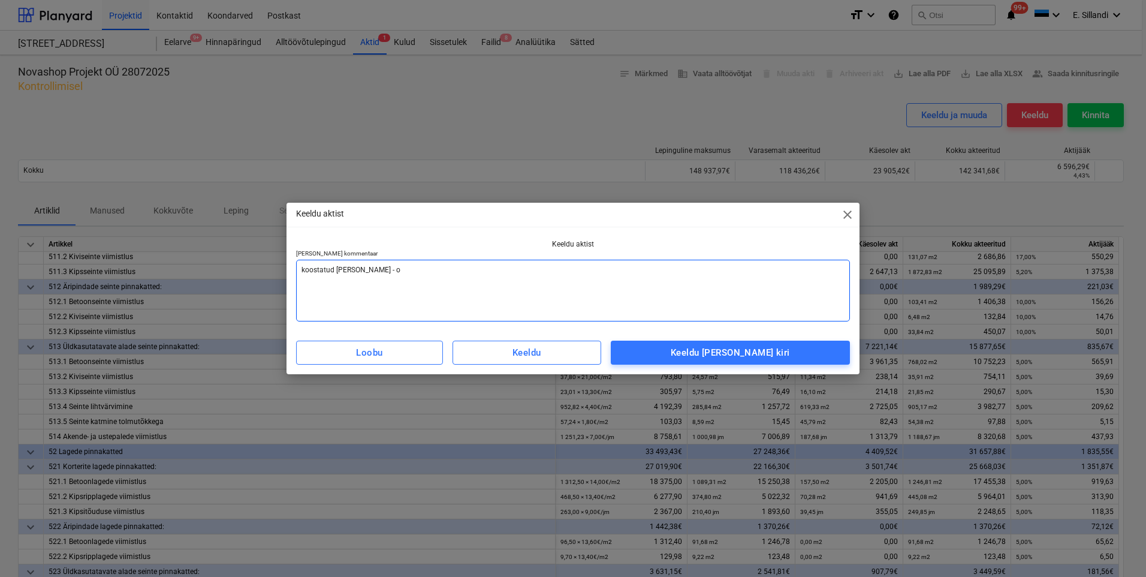
type textarea "koostatud vana põhja peale - os"
type textarea "x"
type textarea "koostatud vana põhja peale - osa"
type textarea "x"
type textarea "koostatud vana põhja peale - osad"
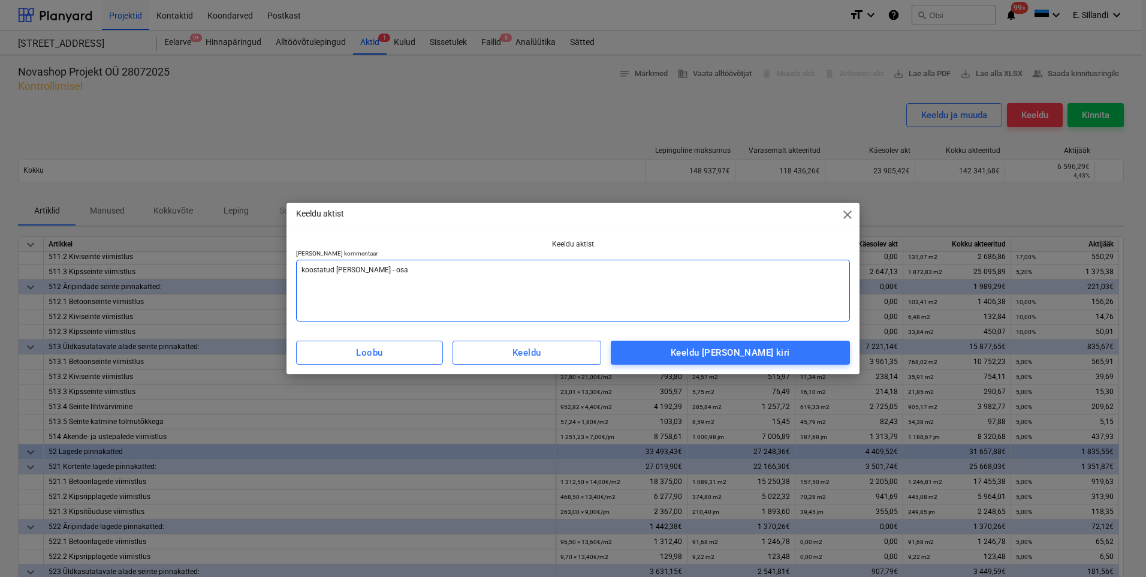
type textarea "x"
type textarea "koostatud vana põhja peale - osad"
type textarea "x"
type textarea "koostatud vana põhja peale - osad m"
type textarea "x"
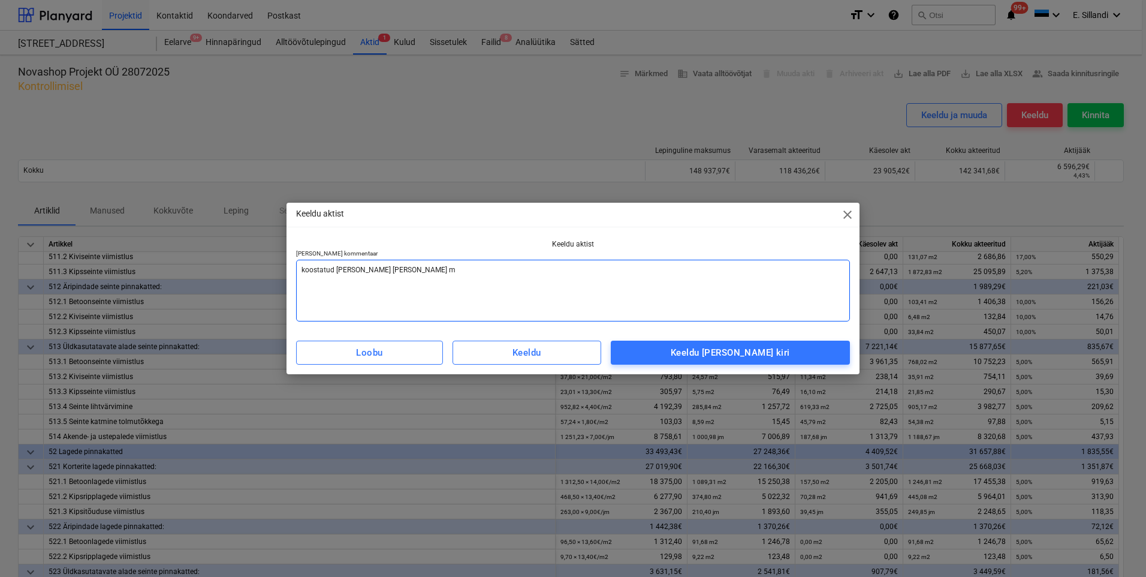
type textarea "koostatud vana põhja peale - osad ma"
type textarea "x"
type textarea "koostatud vana põhja peale - osad mah"
type textarea "x"
type textarea "koostatud vana põhja peale - osad maha"
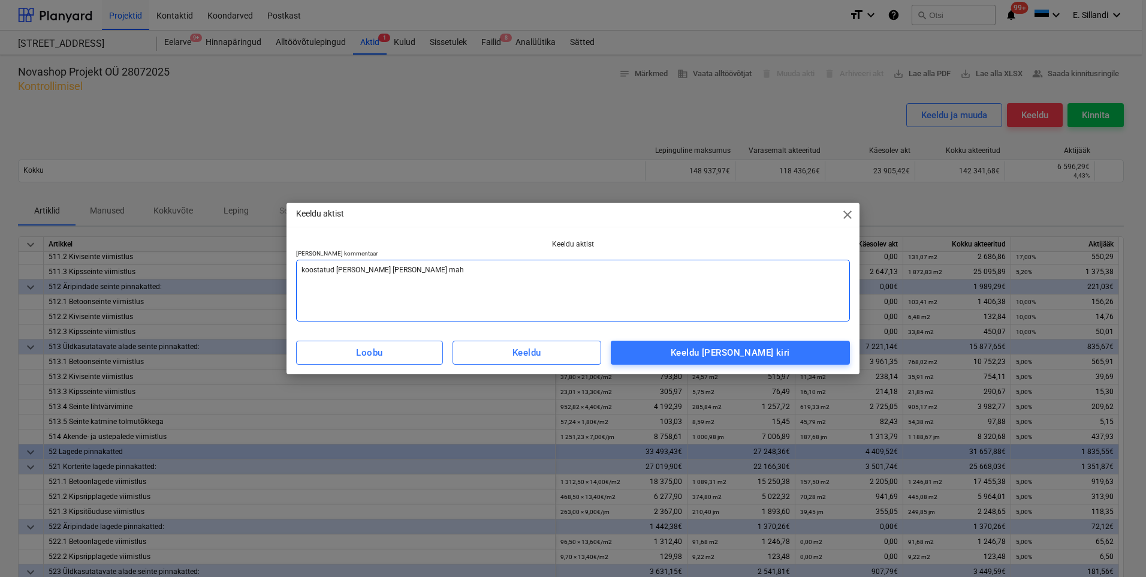
type textarea "x"
type textarea "koostatud vana põhja peale - osad mahaa"
type textarea "x"
type textarea "koostatud vana põhja peale - osad mahaar"
type textarea "x"
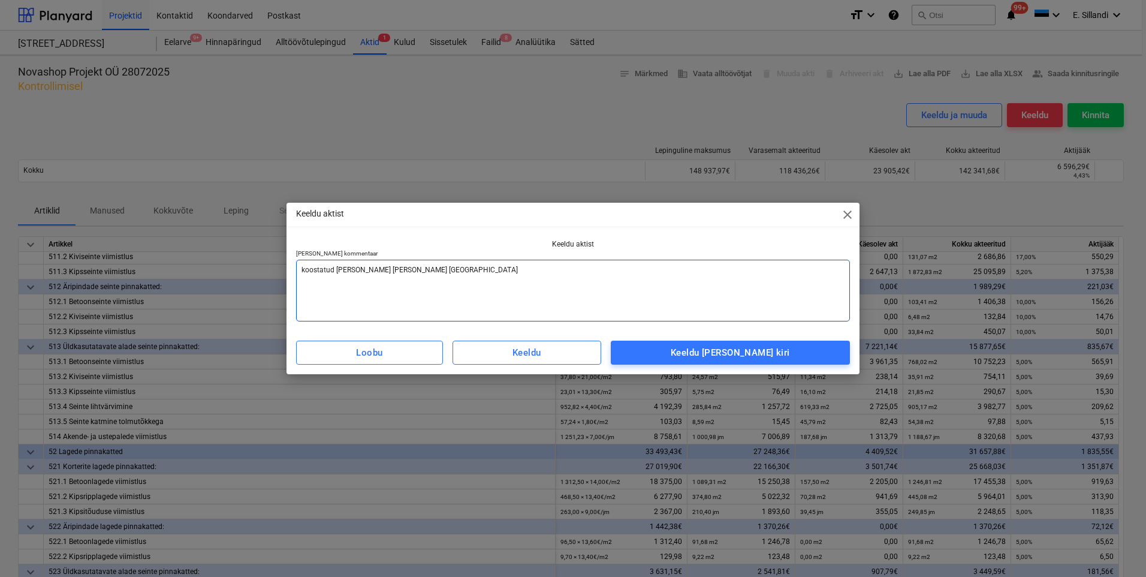
type textarea "koostatud vana põhja peale - osad mahaarv"
type textarea "x"
type textarea "koostatud vana põhja peale - osad mahaarve"
type textarea "x"
type textarea "koostatud vana põhja peale - osad mahaarv"
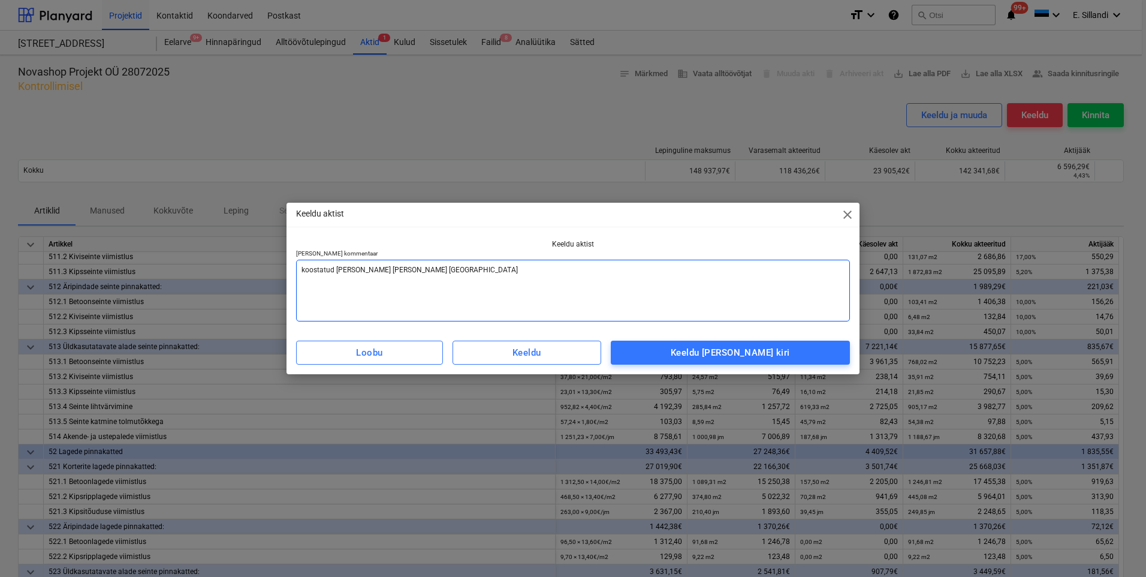
type textarea "x"
type textarea "koostatud vana põhja peale - osad mahaarva"
type textarea "x"
type textarea "koostatud vana põhja peale - osad mahaarvam"
type textarea "x"
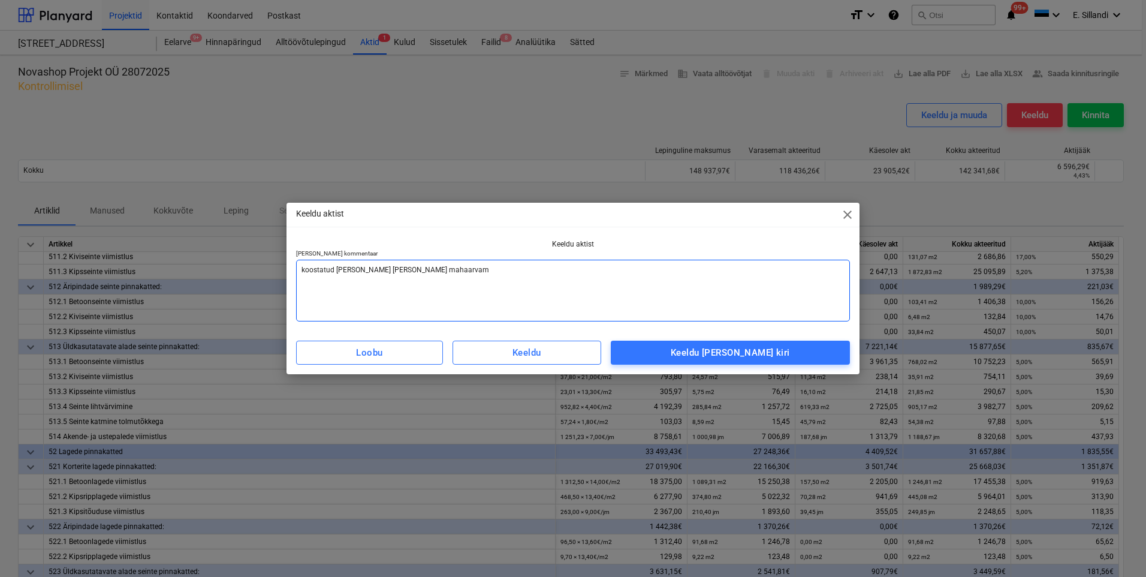
type textarea "koostatud vana põhja peale - osad mahaarvami"
type textarea "x"
type textarea "koostatud vana põhja peale - osad mahaarvamis"
type textarea "x"
type textarea "koostatud vana põhja peale - osad mahaarvamise"
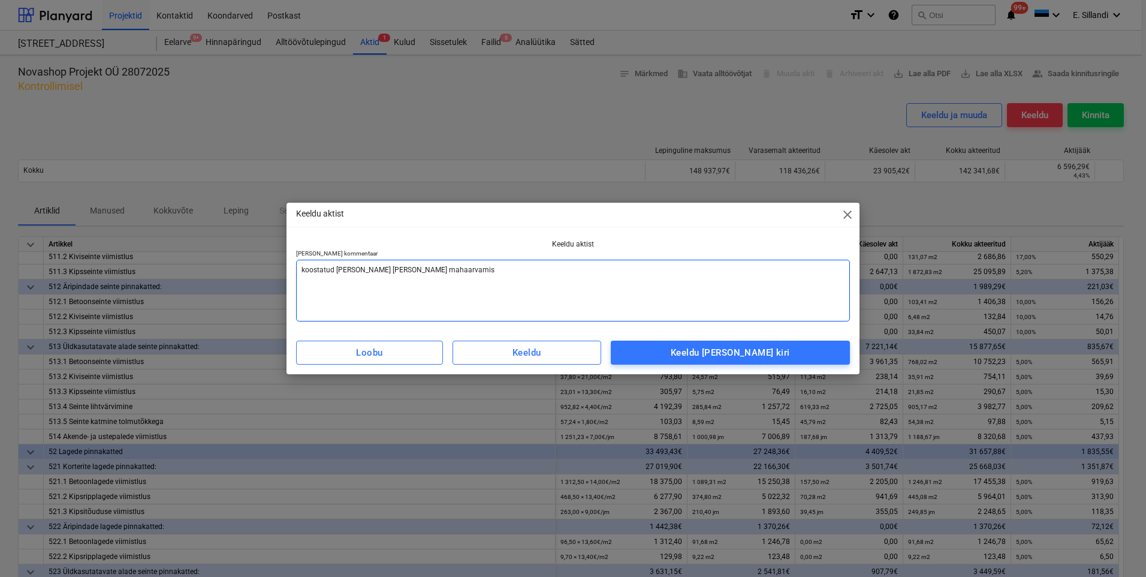
type textarea "x"
type textarea "koostatud vana põhja peale - osad mahaarvamised"
type textarea "x"
type textarea "koostatud vana põhja peale - osad mahaarvamised"
type textarea "x"
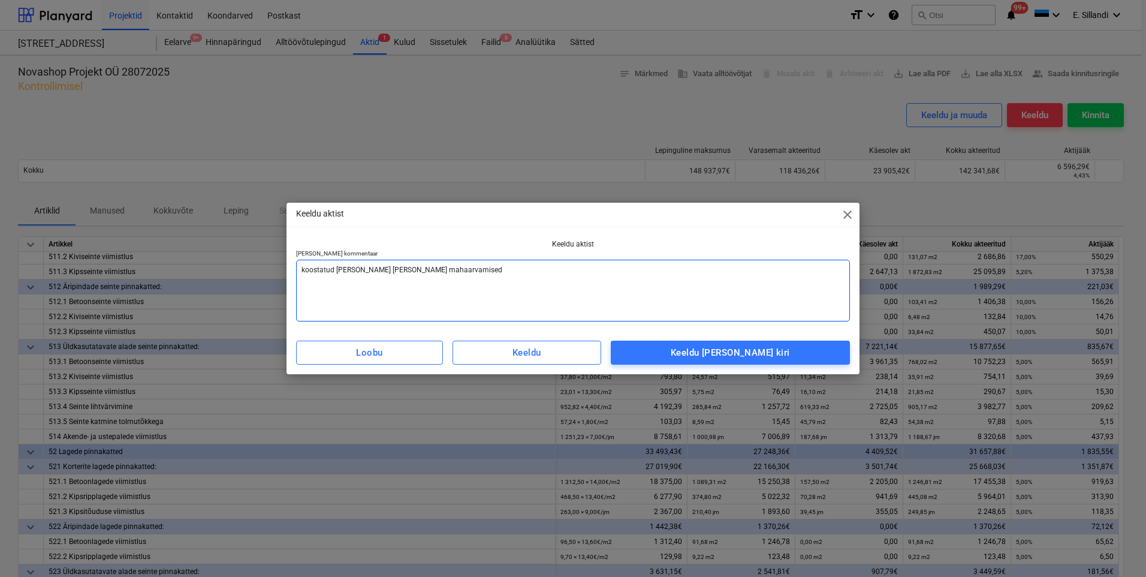
type textarea "koostatud vana põhja peale - osad mahaarvamised p"
type textarea "x"
type textarea "koostatud vana põhja peale - osad mahaarvamised pu"
type textarea "x"
type textarea "koostatud vana põhja peale - osad mahaarvamised puu"
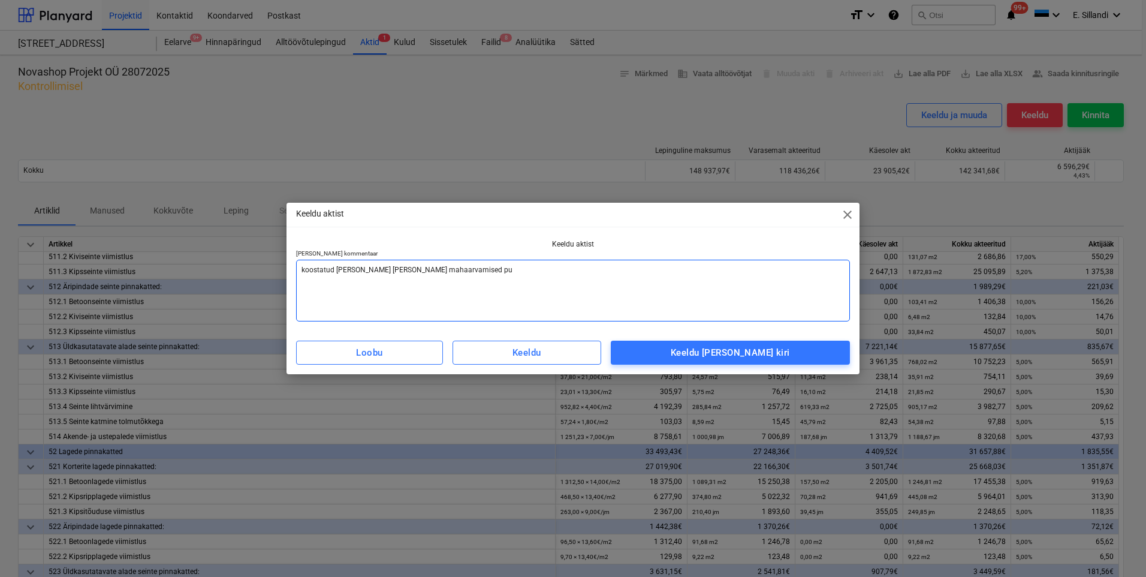
type textarea "x"
type textarea "koostatud vana põhja peale - osad mahaarvamised puuud"
type textarea "x"
type textarea "koostatud vana põhja peale - osad mahaarvamised puuu"
type textarea "x"
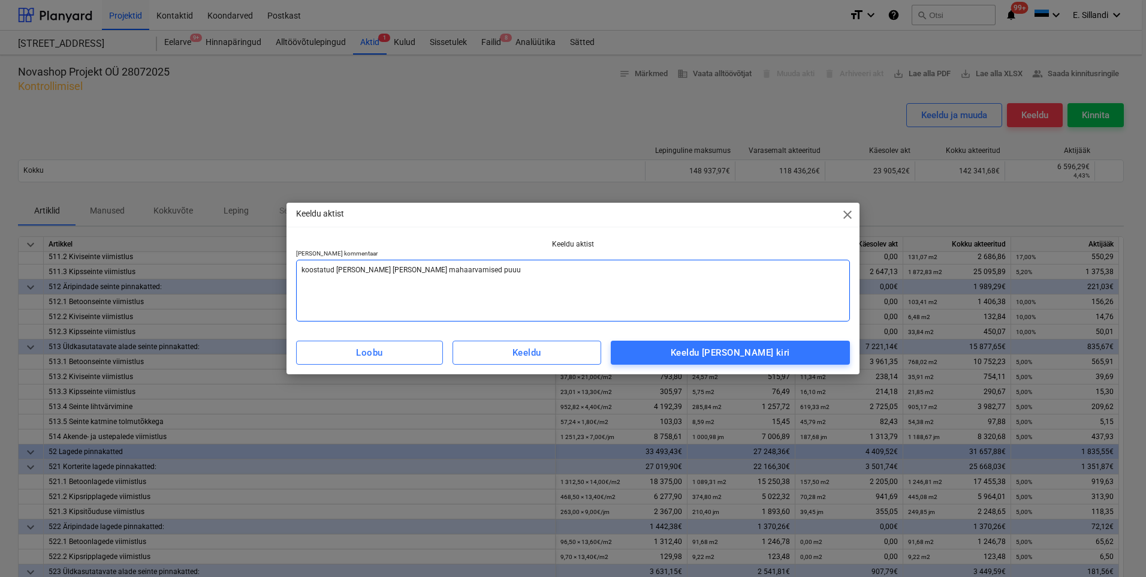
type textarea "koostatud vana põhja peale - osad mahaarvamised puu"
type textarea "x"
type textarea "koostatud vana põhja peale - osad mahaarvamised puud"
type textarea "x"
type textarea "koostatud vana põhja peale - osad mahaarvamised puudu"
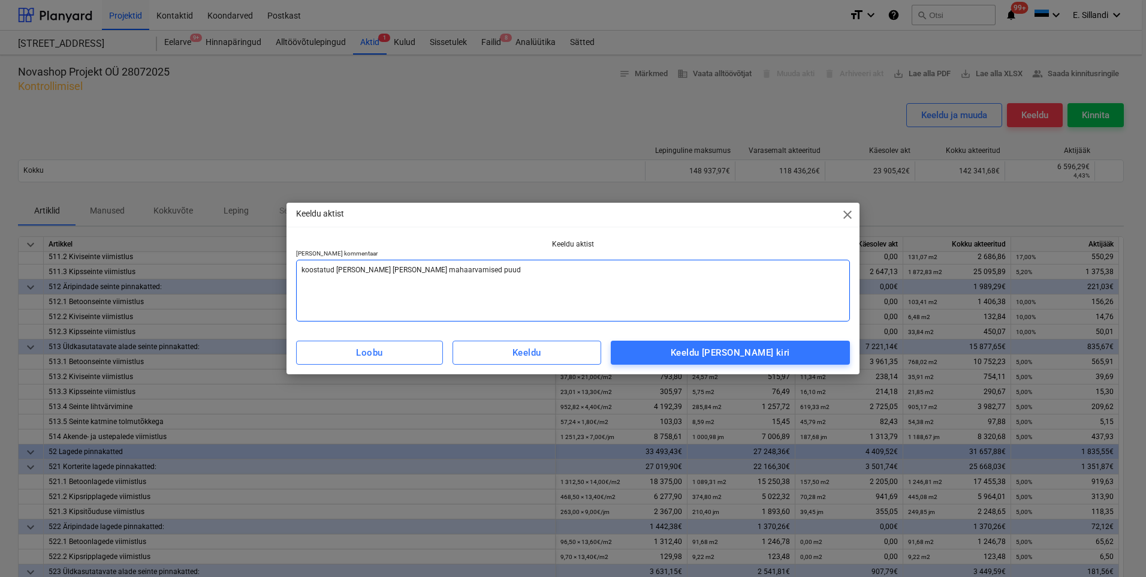
type textarea "x"
type textarea "koostatud vana põhja peale - osad mahaarvamised puudu"
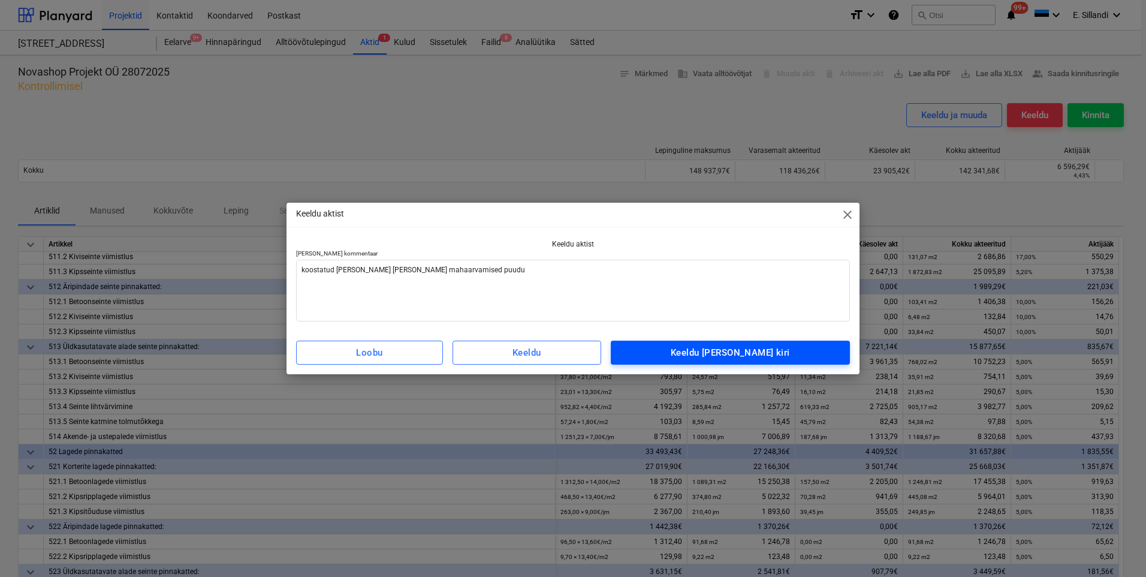
drag, startPoint x: 730, startPoint y: 357, endPoint x: 717, endPoint y: 358, distance: 12.6
click at [730, 356] on div "Keeldu ja saada kiri" at bounding box center [730, 353] width 119 height 16
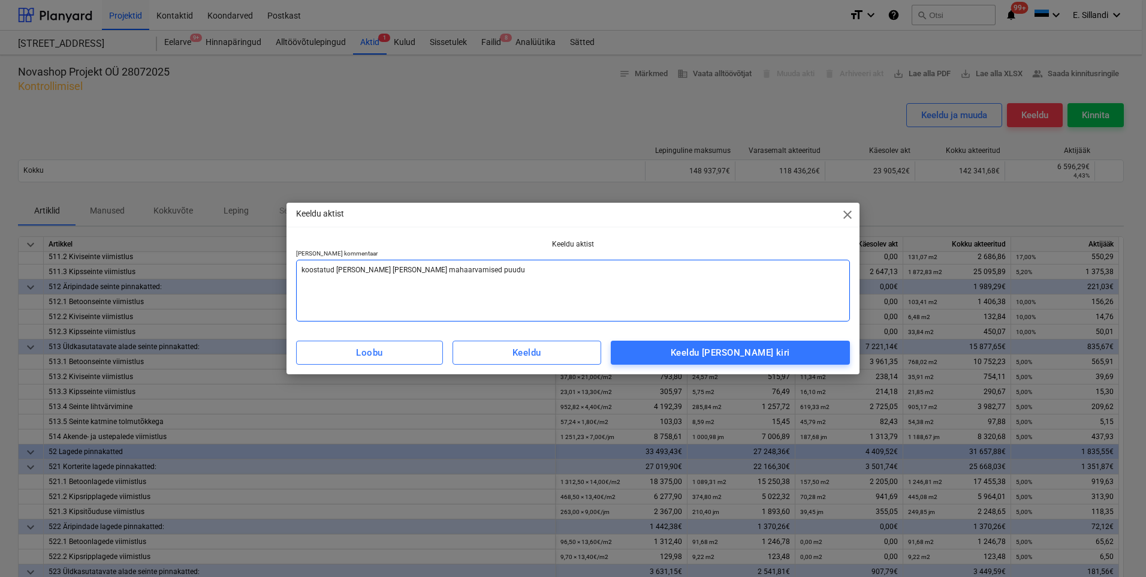
type textarea "x"
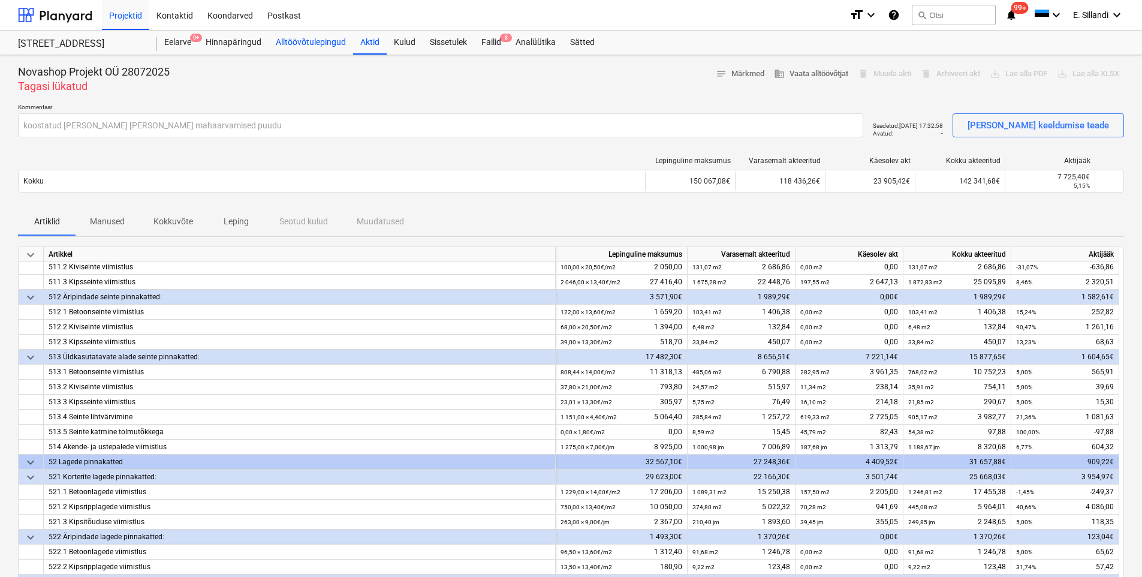
click at [282, 43] on div "Alltöövõtulepingud" at bounding box center [311, 43] width 85 height 24
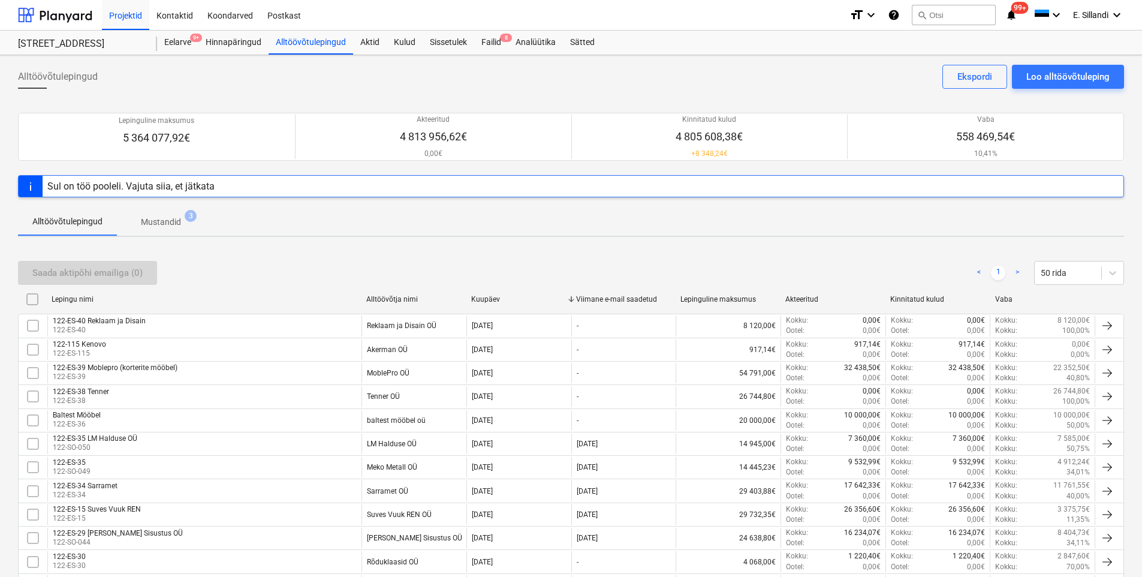
click at [436, 257] on div "Saada aktipõhi emailiga (0) < 1 > 50 rida" at bounding box center [571, 273] width 1106 height 34
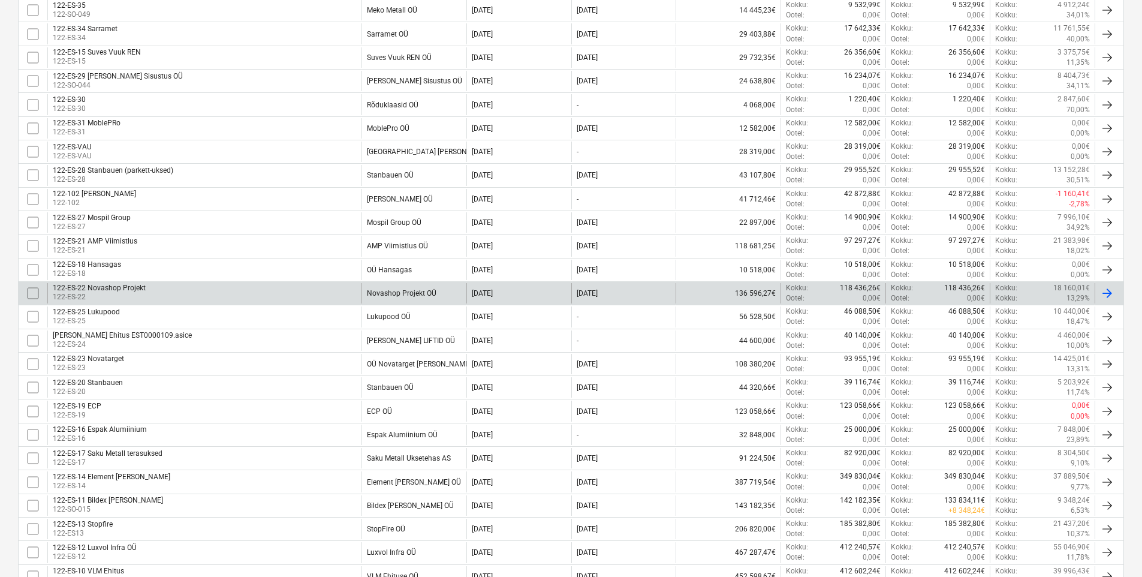
click at [432, 296] on div "Novashop Projekt OÜ" at bounding box center [402, 293] width 70 height 8
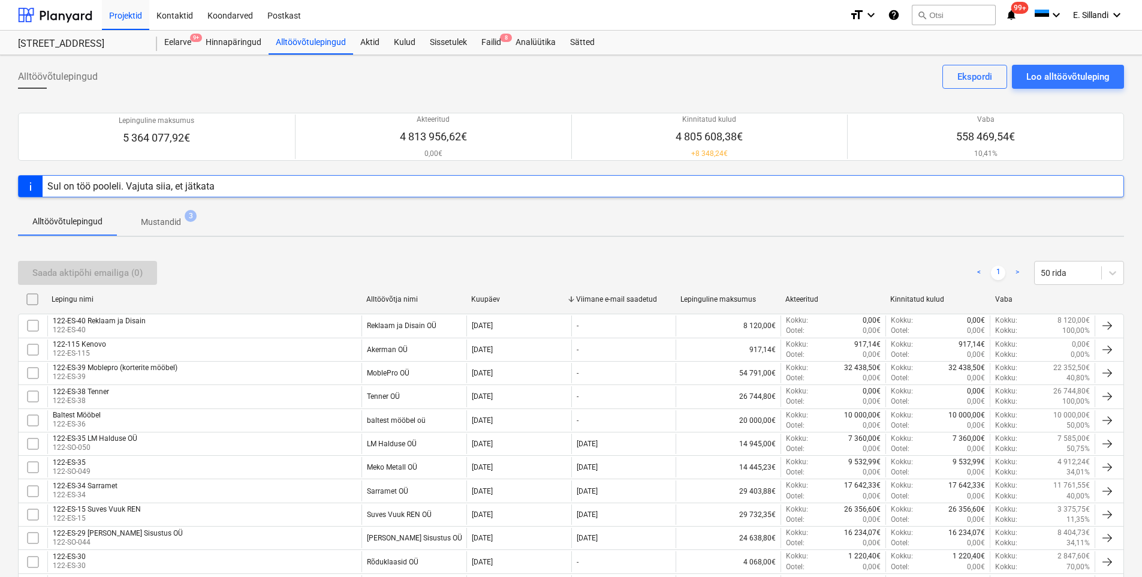
scroll to position [724, 0]
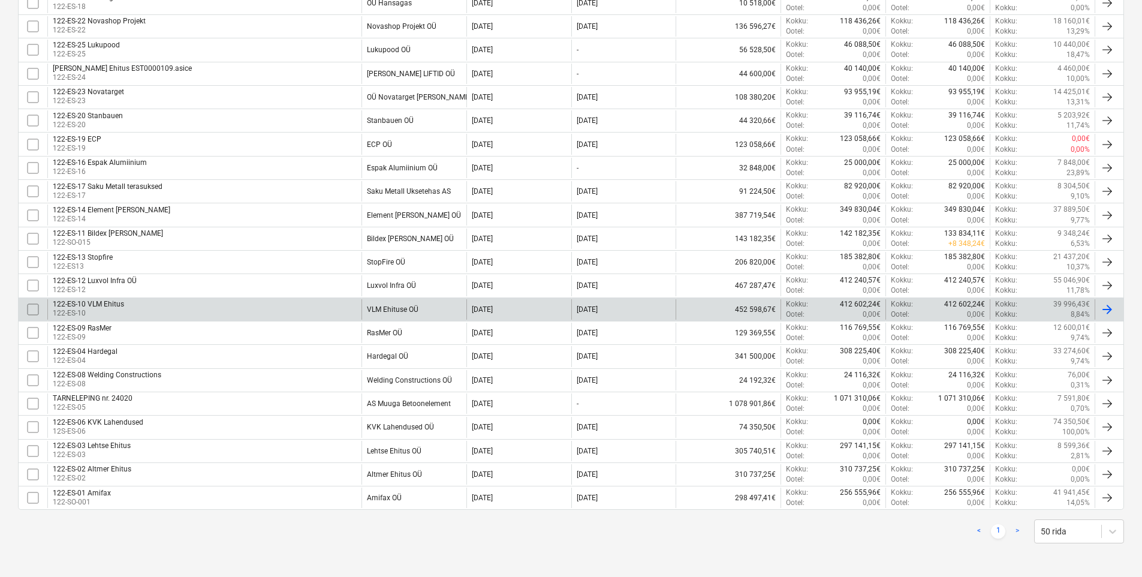
click at [320, 312] on div "122-ES-10 VLM Ehitus 122-ES-10" at bounding box center [204, 309] width 314 height 20
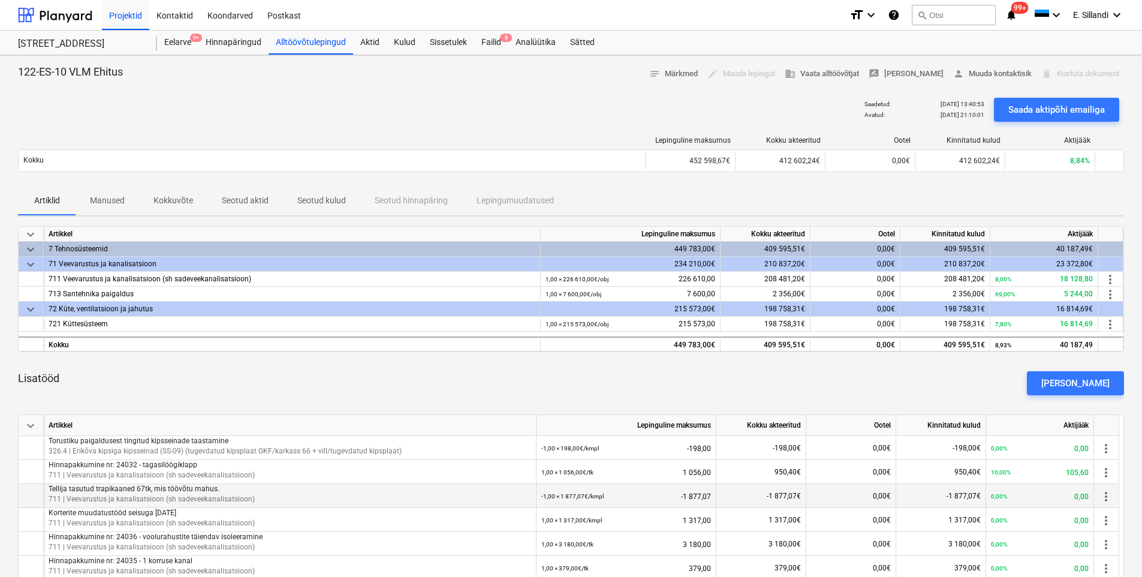
scroll to position [414, 0]
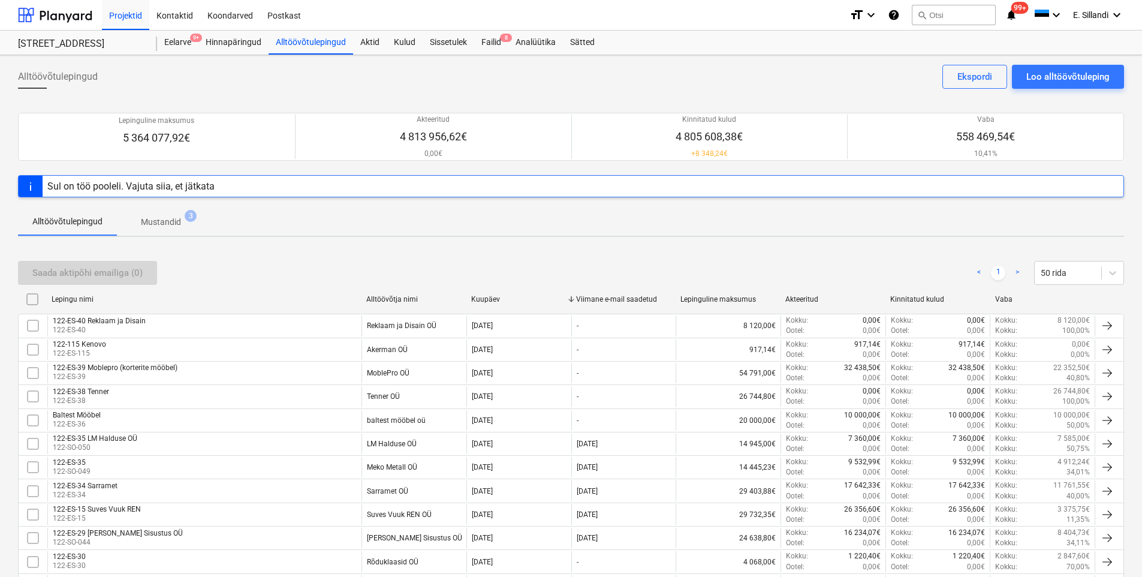
scroll to position [457, 0]
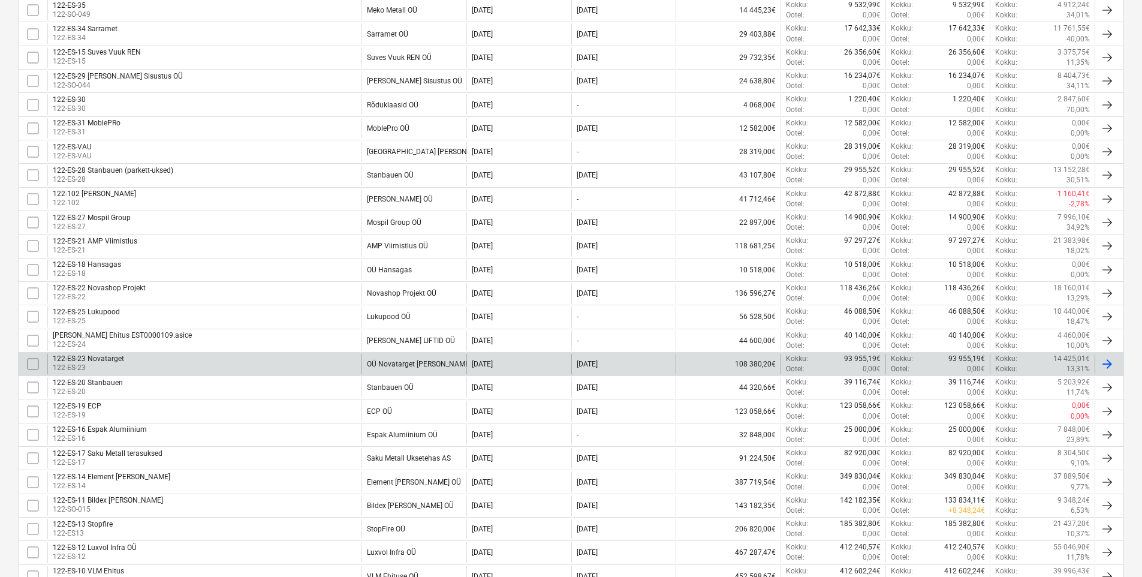
click at [414, 361] on div "OÜ Novatarget [PERSON_NAME]" at bounding box center [419, 364] width 104 height 8
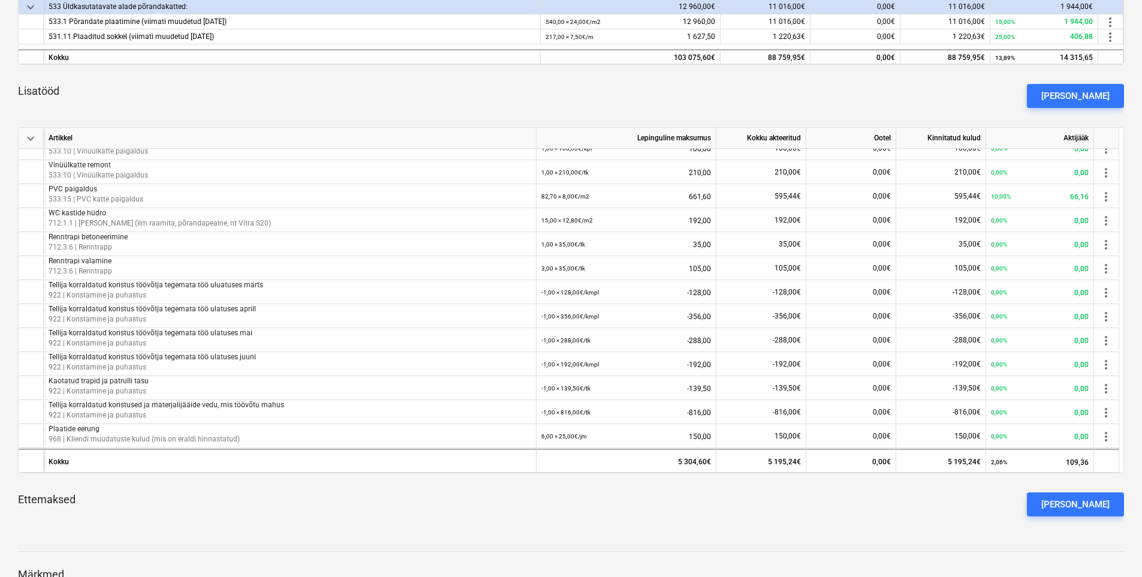
scroll to position [300, 0]
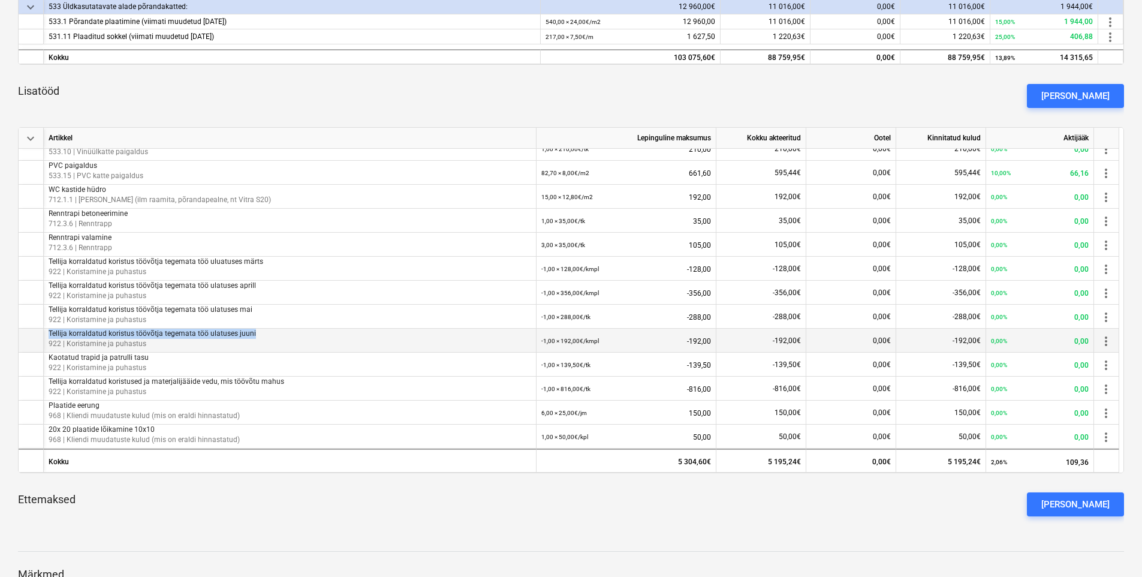
drag, startPoint x: 257, startPoint y: 333, endPoint x: 49, endPoint y: 332, distance: 207.4
click at [49, 332] on p "Tellija korraldatud koristus töövõtja tegemata töö ulatuses juuni" at bounding box center [290, 333] width 483 height 10
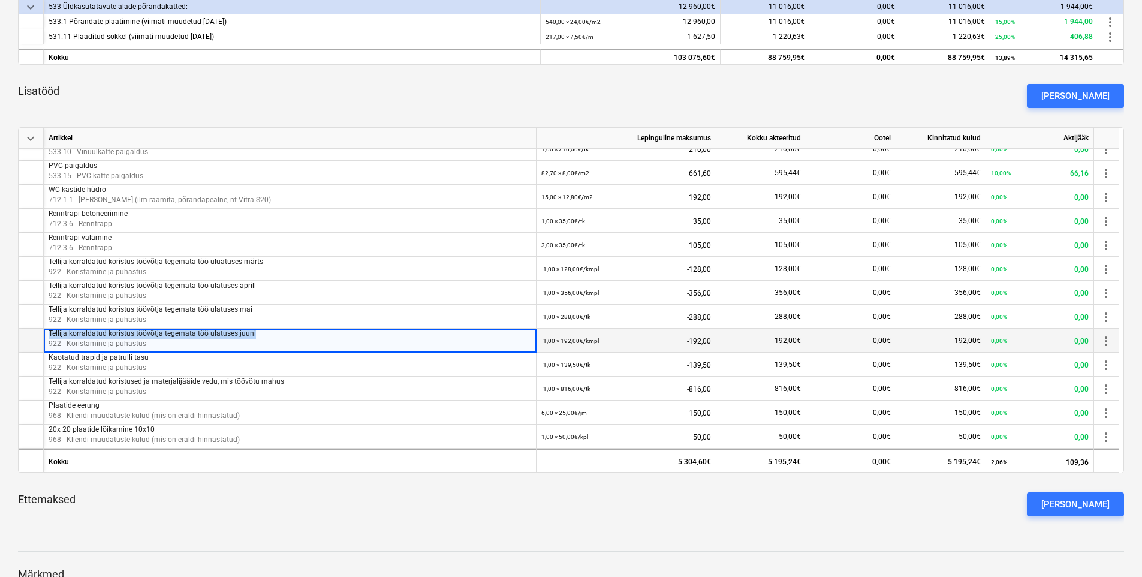
copy p "Tellija korraldatud koristus töövõtja tegemata töö ulatuses juuni"
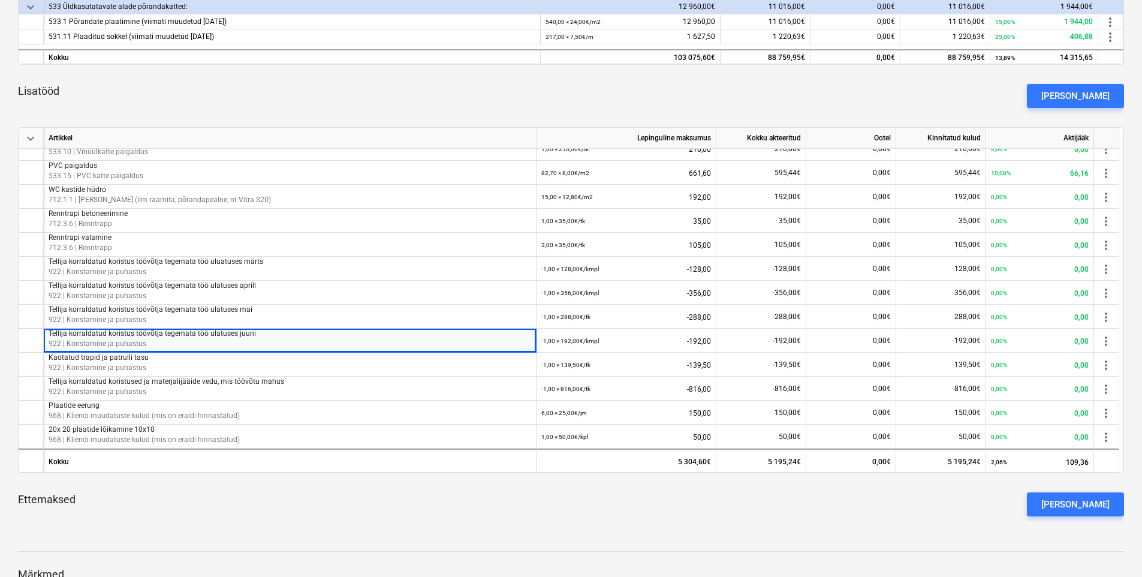
click at [345, 495] on div "Ettemaksed Lisa ettemaks" at bounding box center [571, 504] width 1106 height 43
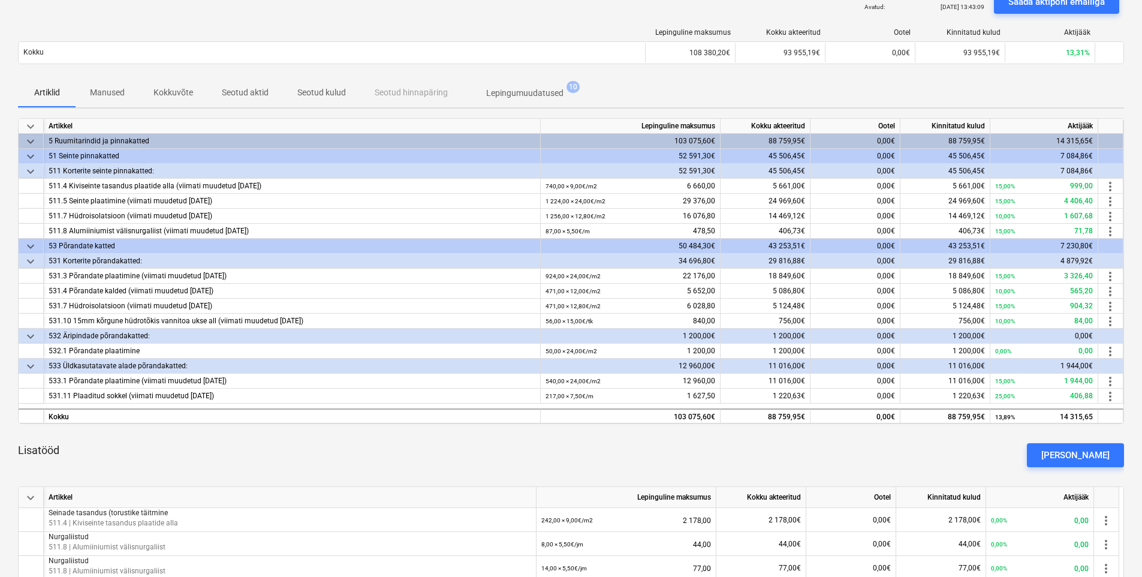
scroll to position [0, 0]
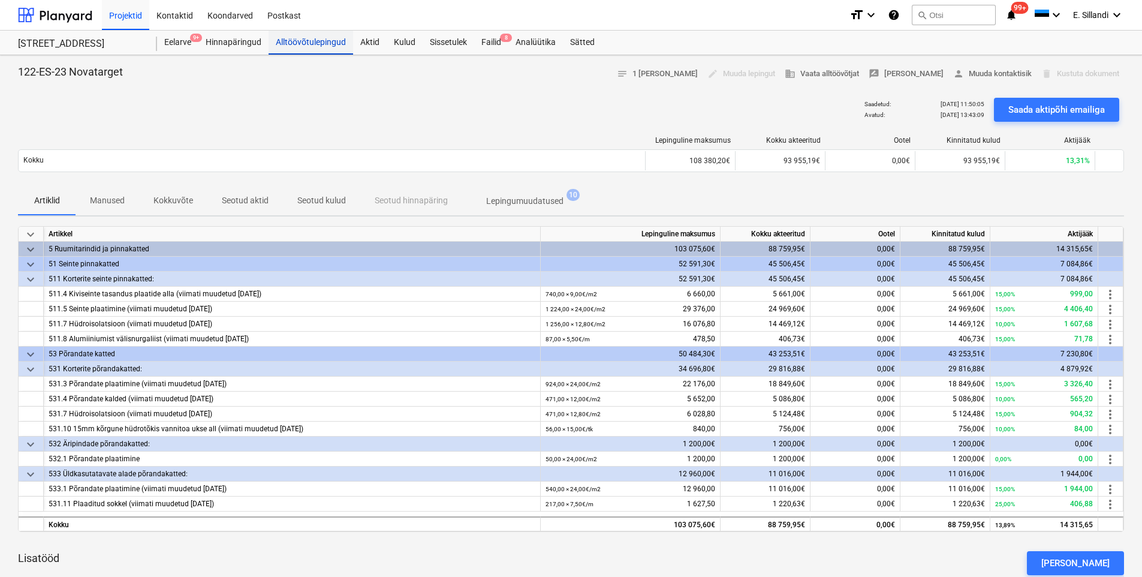
click at [299, 45] on div "Alltöövõtulepingud" at bounding box center [311, 43] width 85 height 24
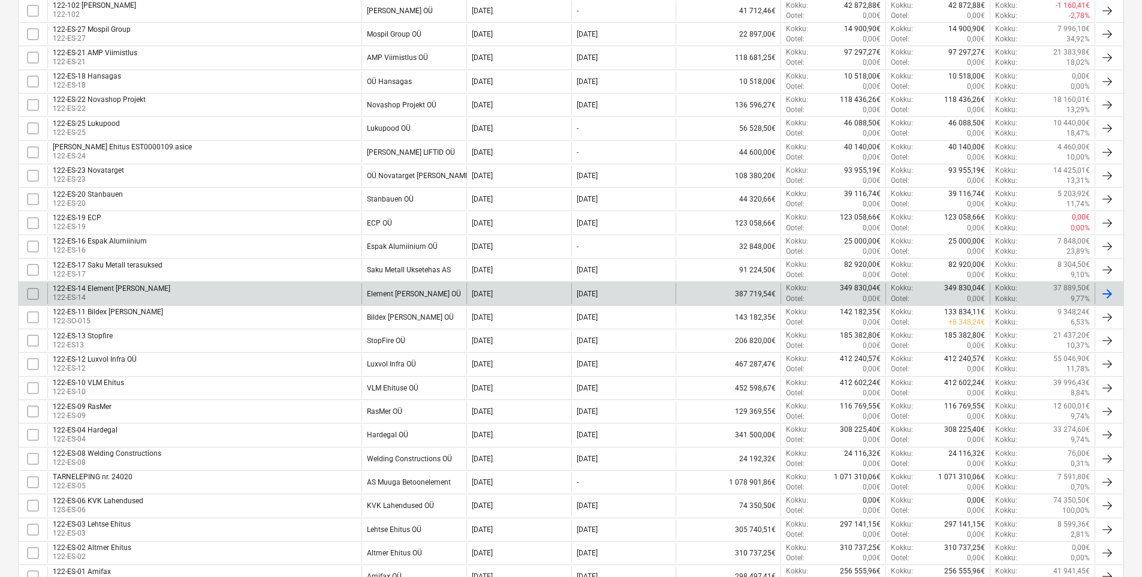
click at [291, 293] on div "122-ES-14 Element Grupp 122-ES-14" at bounding box center [204, 293] width 314 height 20
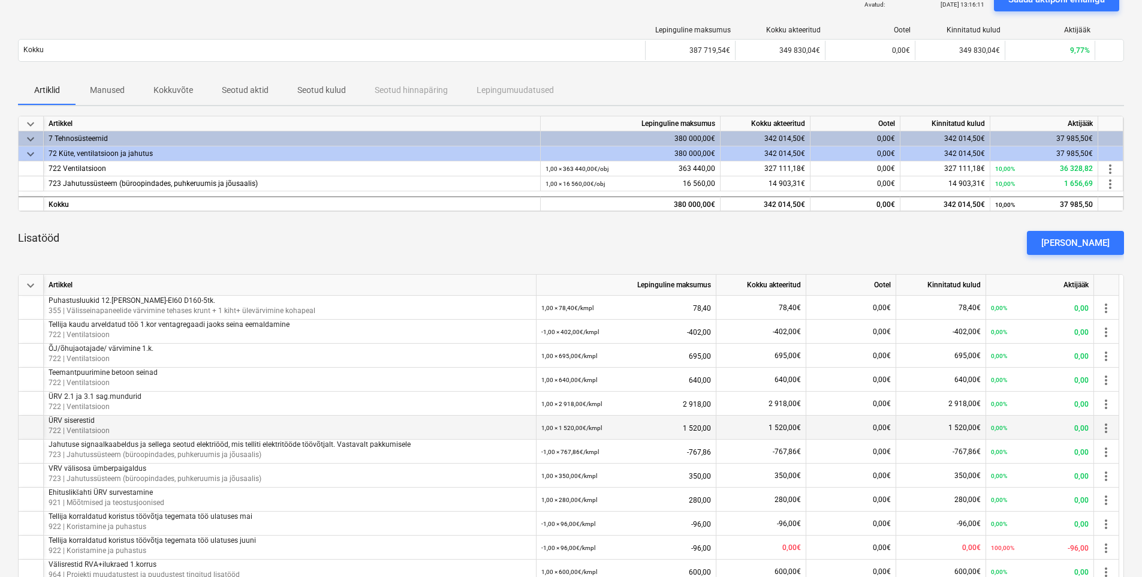
scroll to position [84, 0]
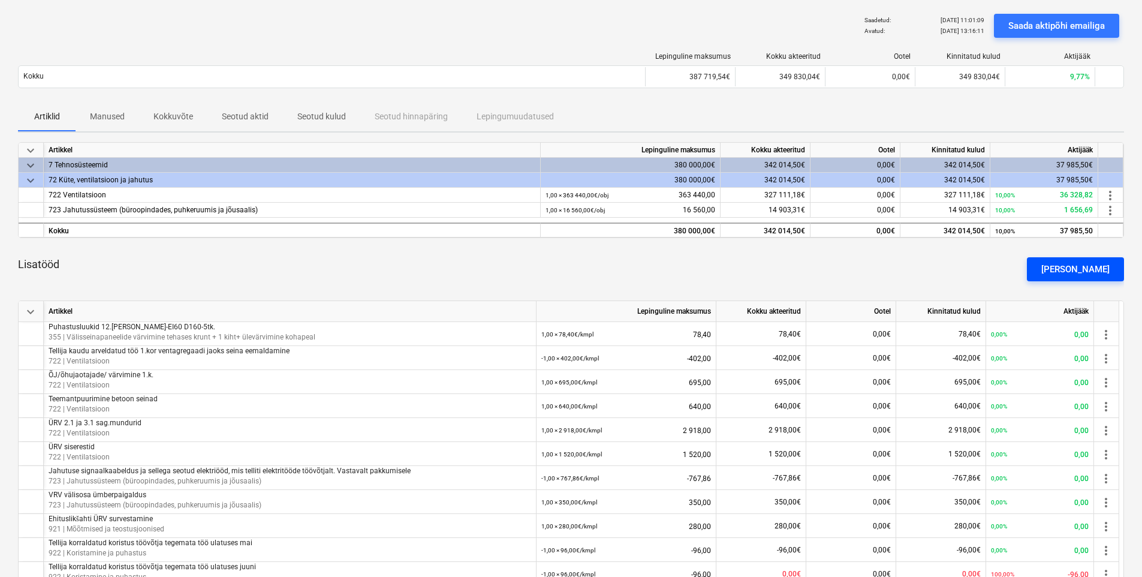
click at [1087, 269] on div "[PERSON_NAME]" at bounding box center [1075, 269] width 68 height 16
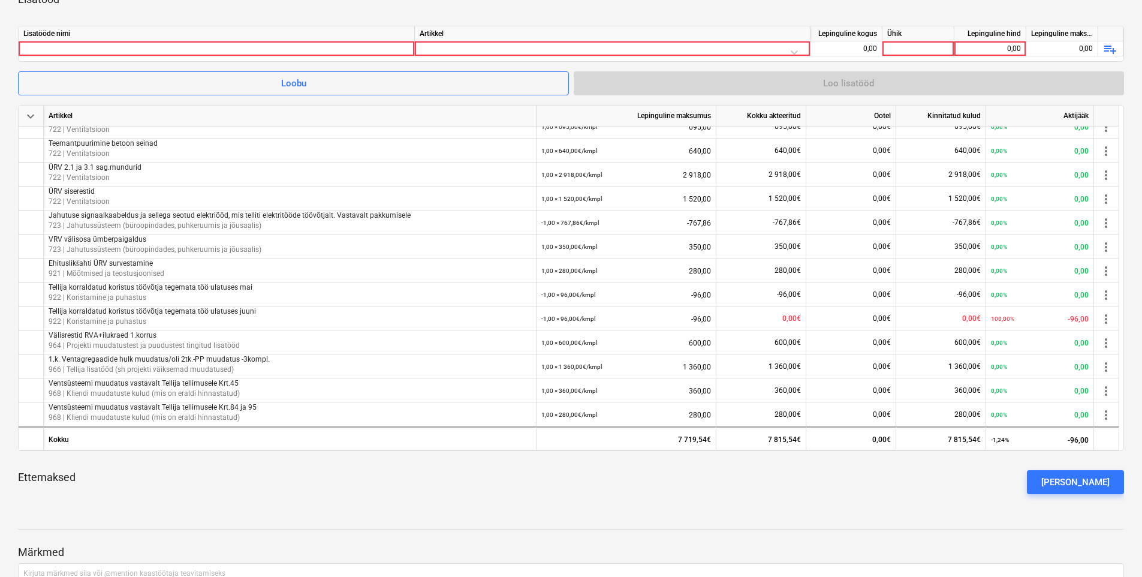
scroll to position [363, 0]
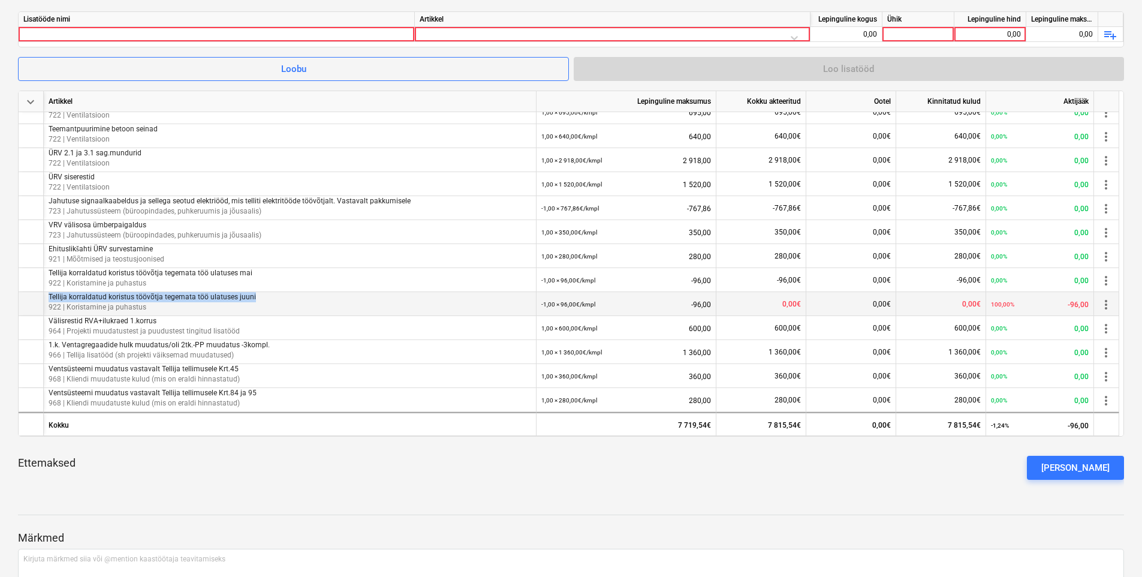
drag, startPoint x: 258, startPoint y: 296, endPoint x: 46, endPoint y: 295, distance: 212.8
click at [46, 295] on div "Tellija korraldatud koristus töövõtja tegemata töö ulatuses juuni 922 | Korista…" at bounding box center [290, 304] width 493 height 24
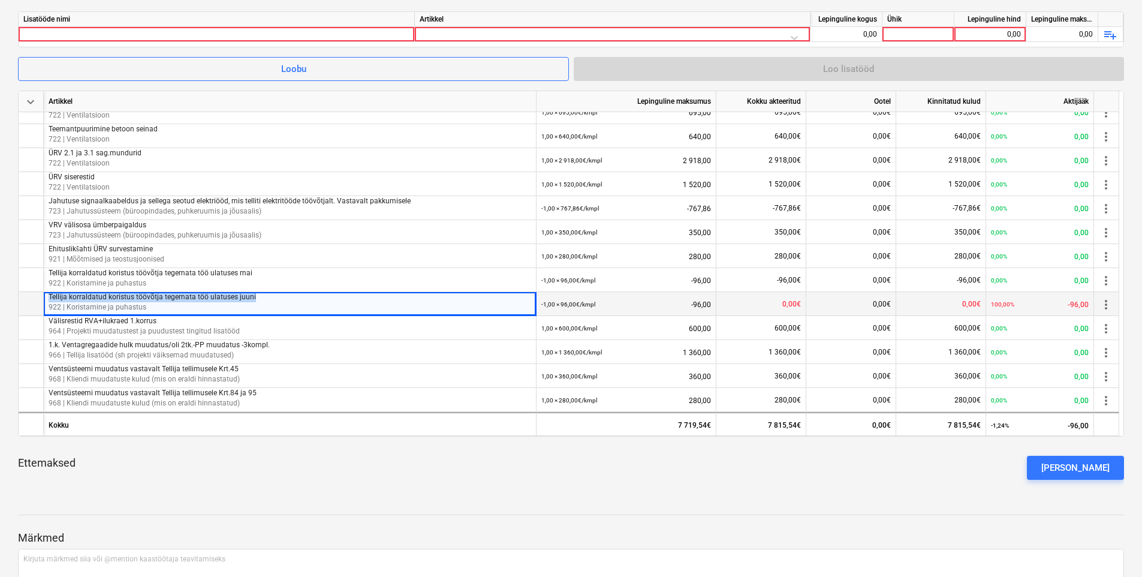
copy p "Tellija korraldatud koristus töövõtja tegemata töö ulatuses juuni"
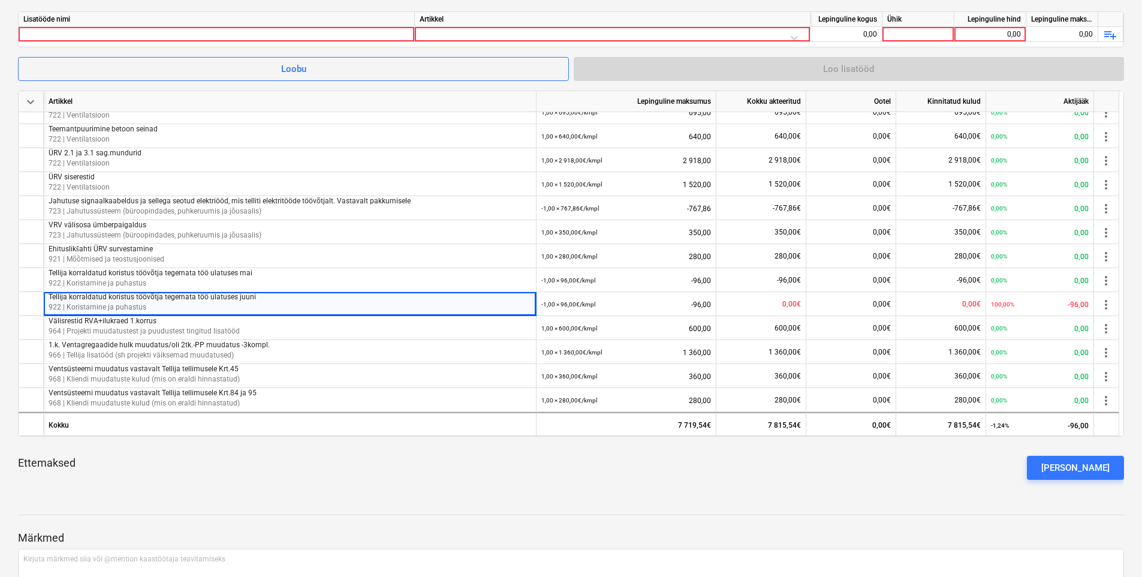
click at [144, 43] on div "Lisatööde nimi Artikkel Lepinguline kogus Ühik Lepinguline hind Lepinguline mak…" at bounding box center [571, 29] width 1106 height 36
click at [144, 35] on div at bounding box center [216, 34] width 386 height 14
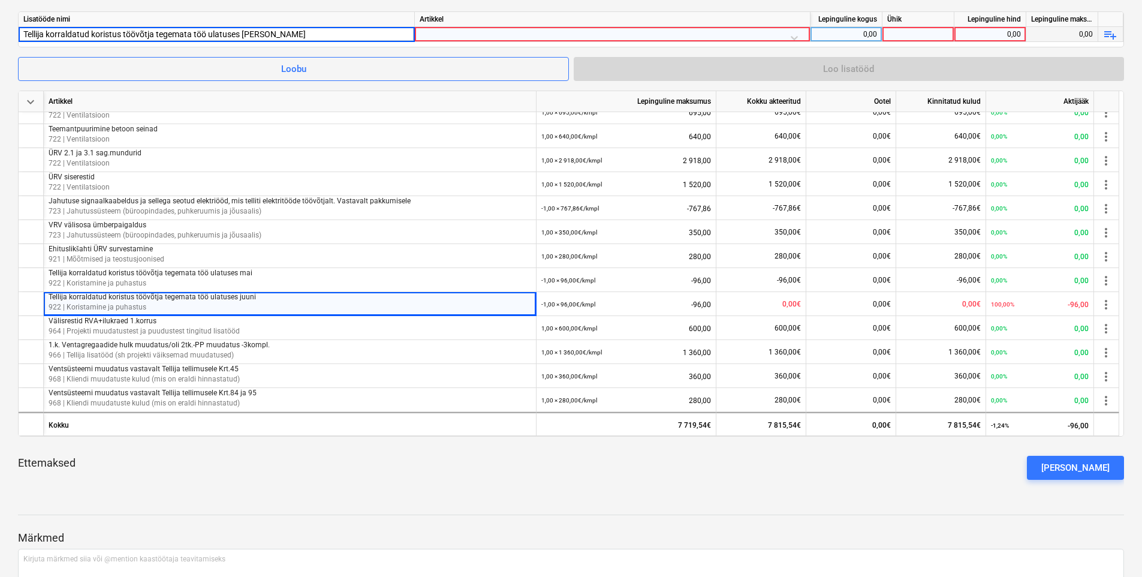
type input "Tellija korraldatud koristus töövõtja tegemata töö ulatuses juuli"
click at [448, 29] on div at bounding box center [612, 37] width 385 height 21
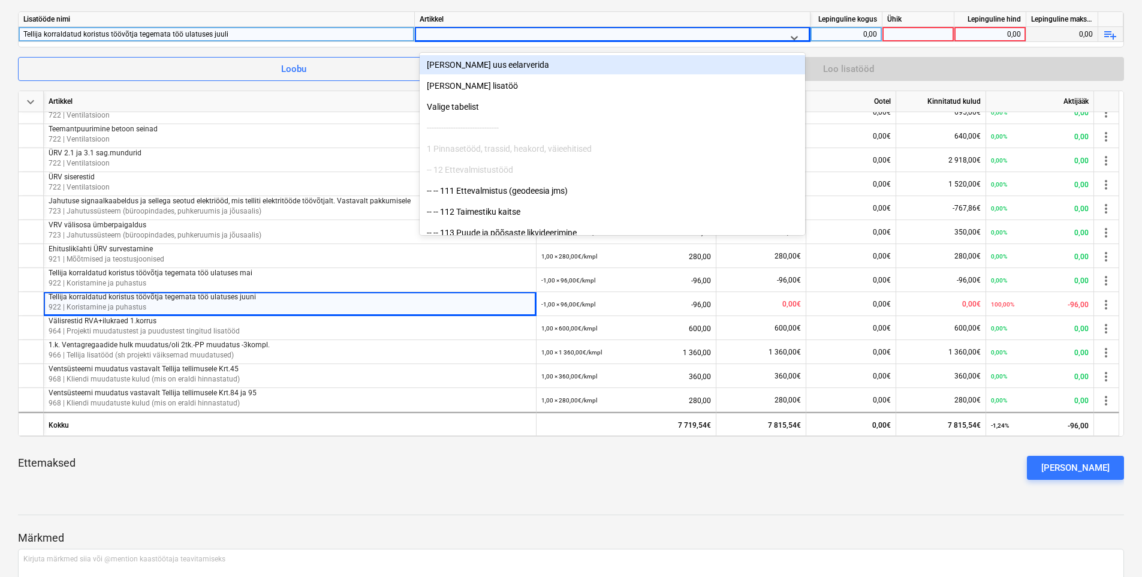
type input "2"
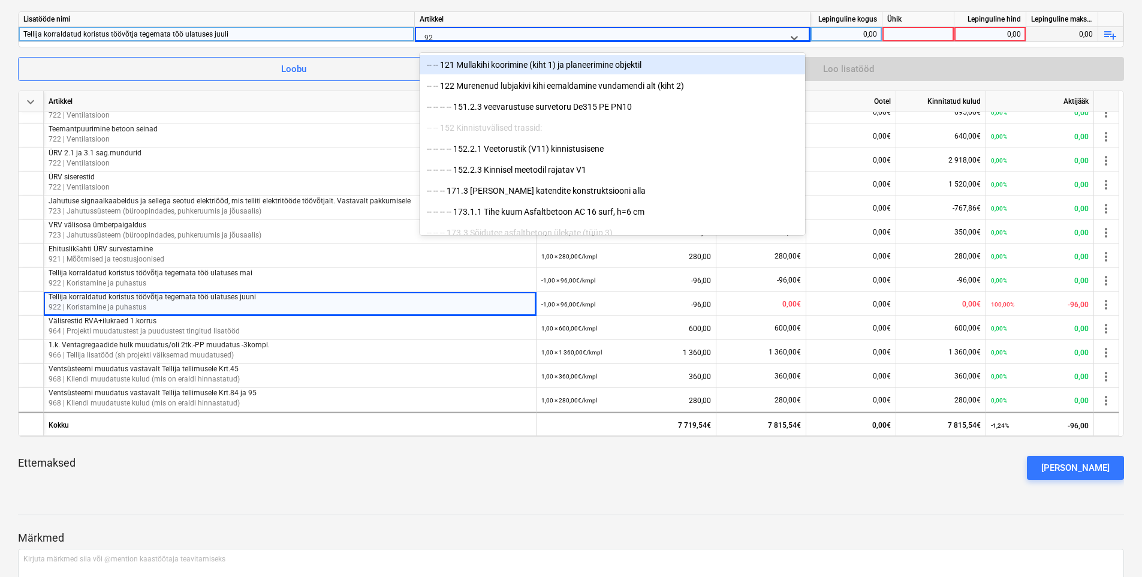
type input "922"
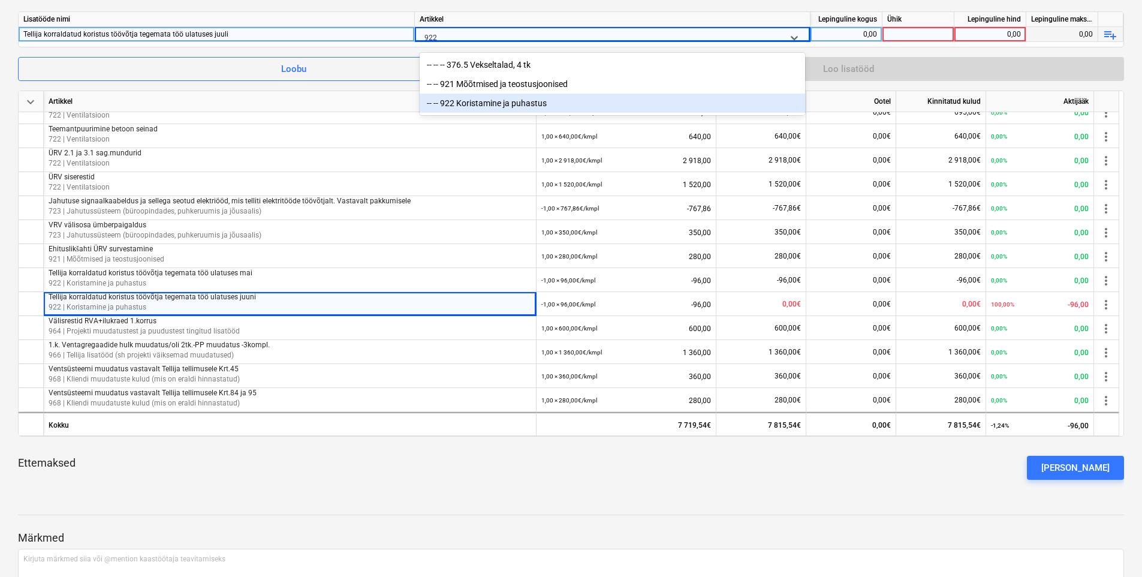
click at [496, 106] on div "-- -- 922 Koristamine ja puhastus" at bounding box center [612, 103] width 385 height 19
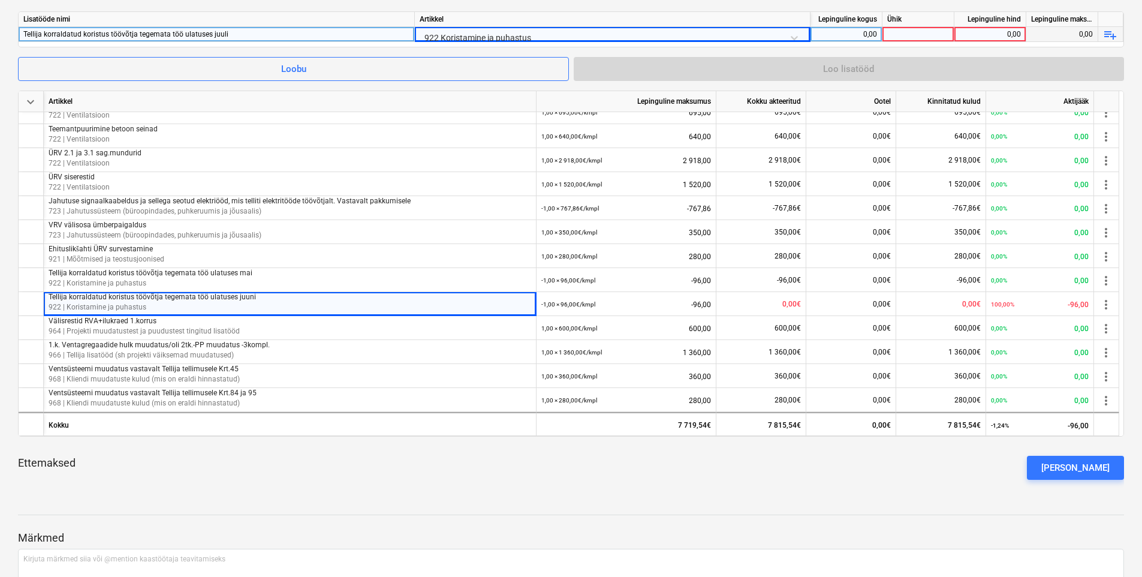
click at [825, 36] on div "0,00" at bounding box center [846, 34] width 62 height 15
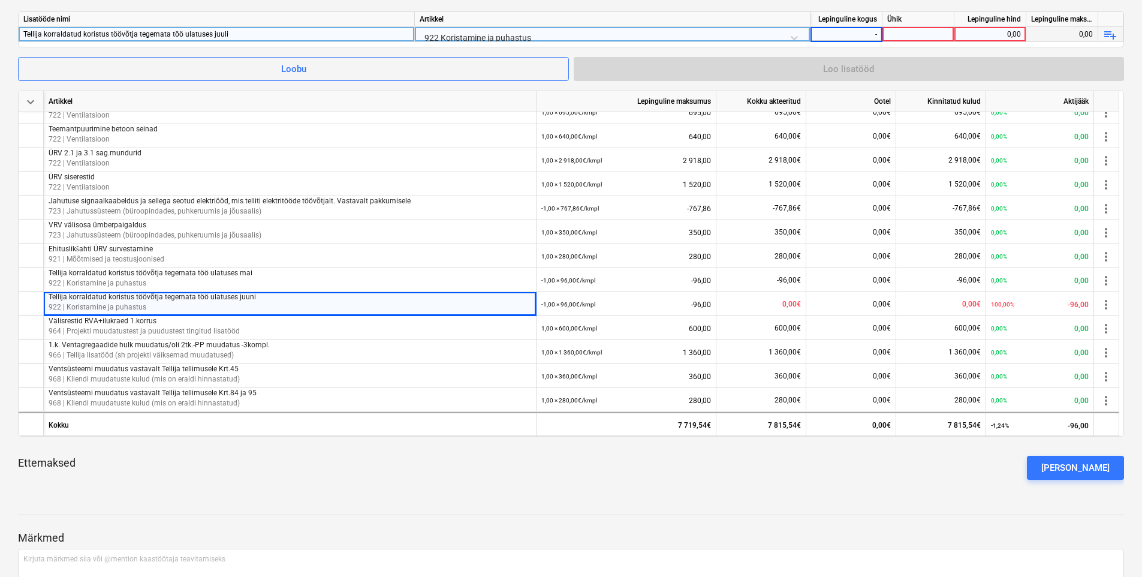
type input "-1"
click at [891, 34] on div at bounding box center [918, 34] width 72 height 15
type input "kmpl"
click at [962, 38] on div "0,00" at bounding box center [990, 34] width 62 height 15
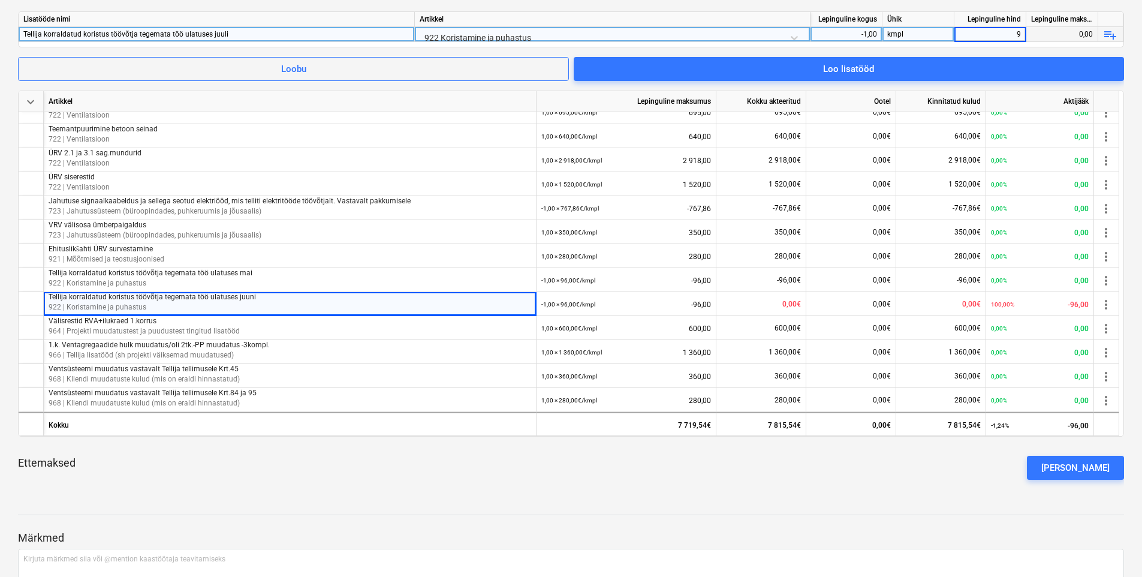
type input "96"
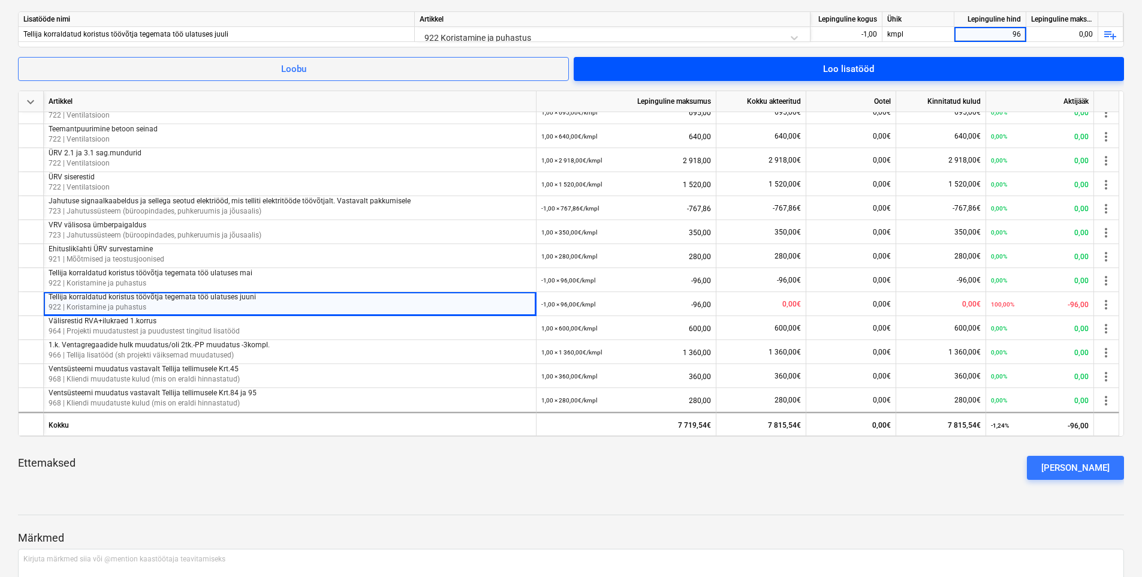
click at [940, 66] on span "Loo lisatööd" at bounding box center [849, 69] width 522 height 16
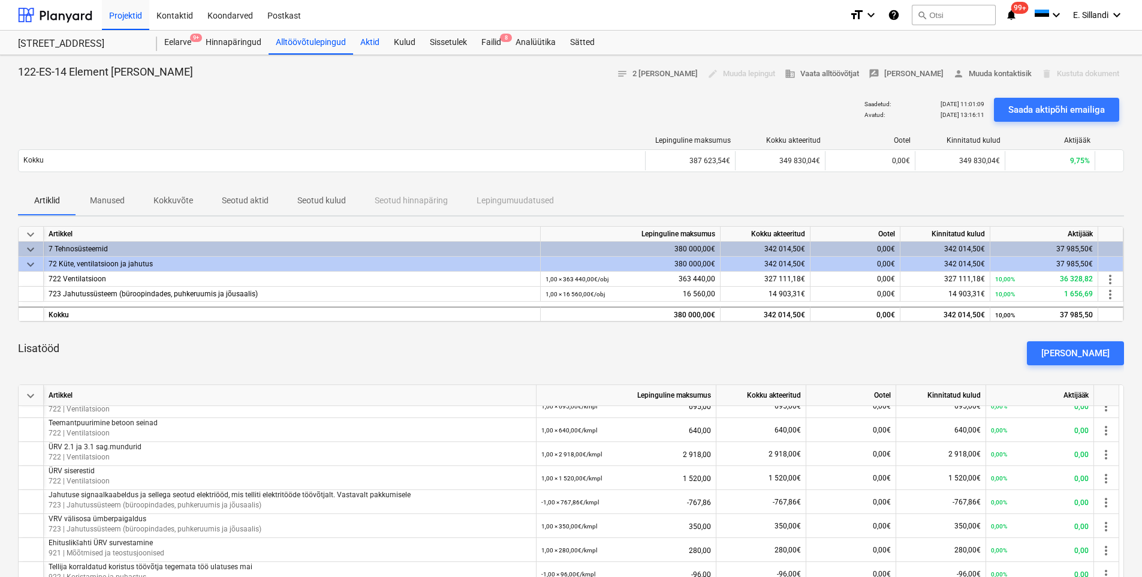
click at [363, 39] on div "Aktid" at bounding box center [370, 43] width 34 height 24
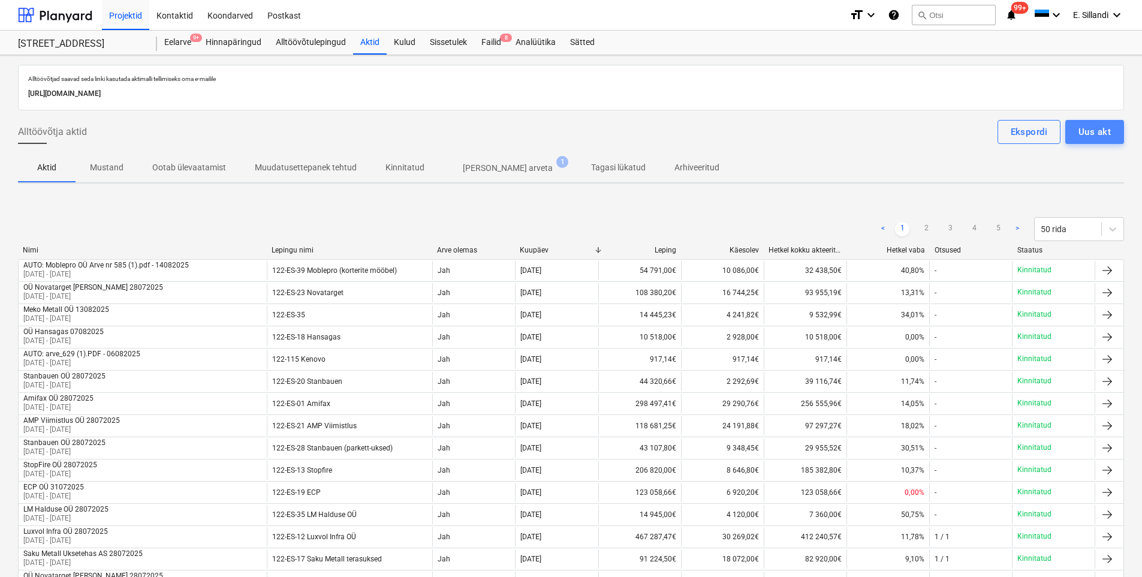
click at [1095, 131] on div "Uus akt" at bounding box center [1094, 132] width 32 height 16
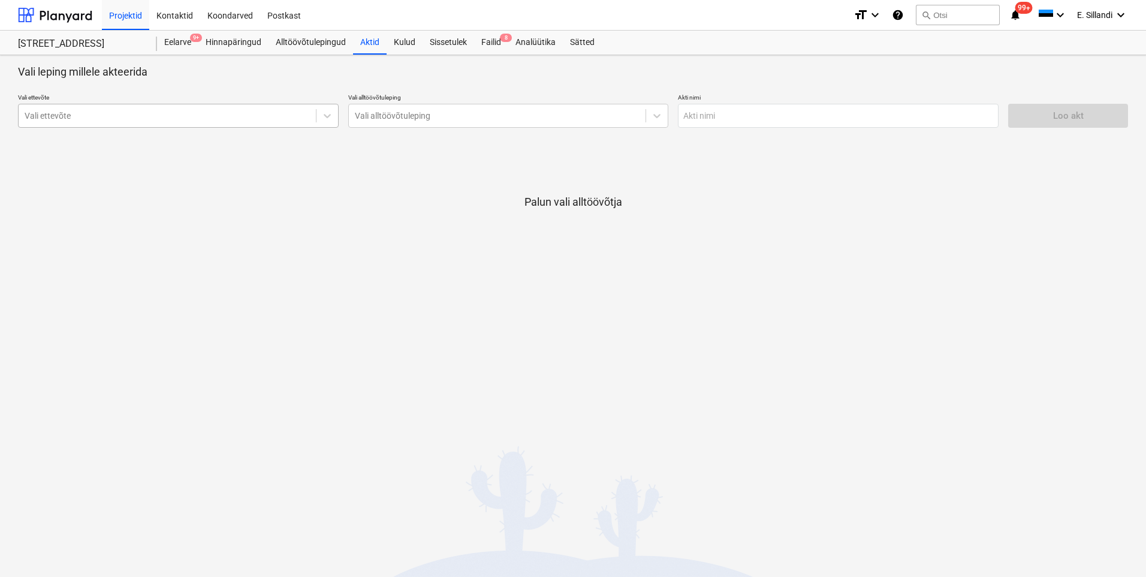
click at [132, 119] on div at bounding box center [167, 116] width 285 height 12
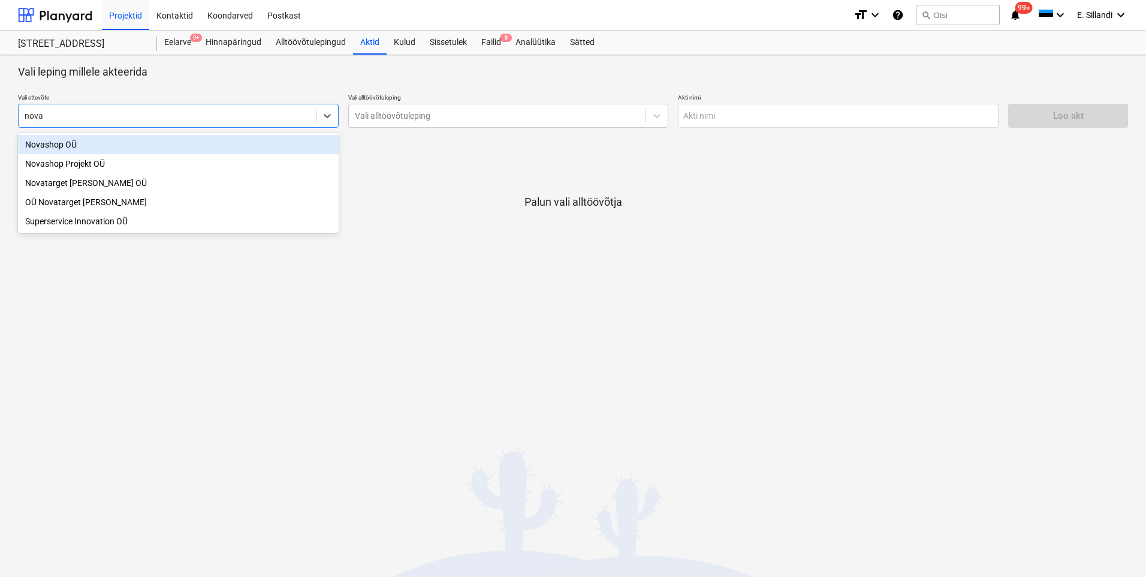
type input "novas"
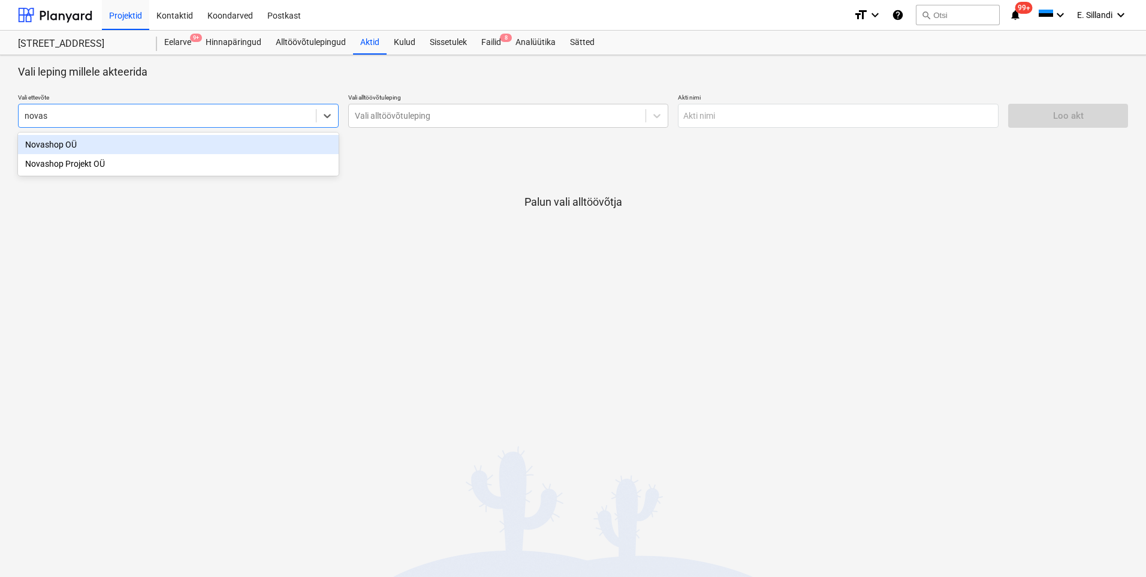
click at [169, 147] on div "Novashop OÜ" at bounding box center [178, 144] width 321 height 19
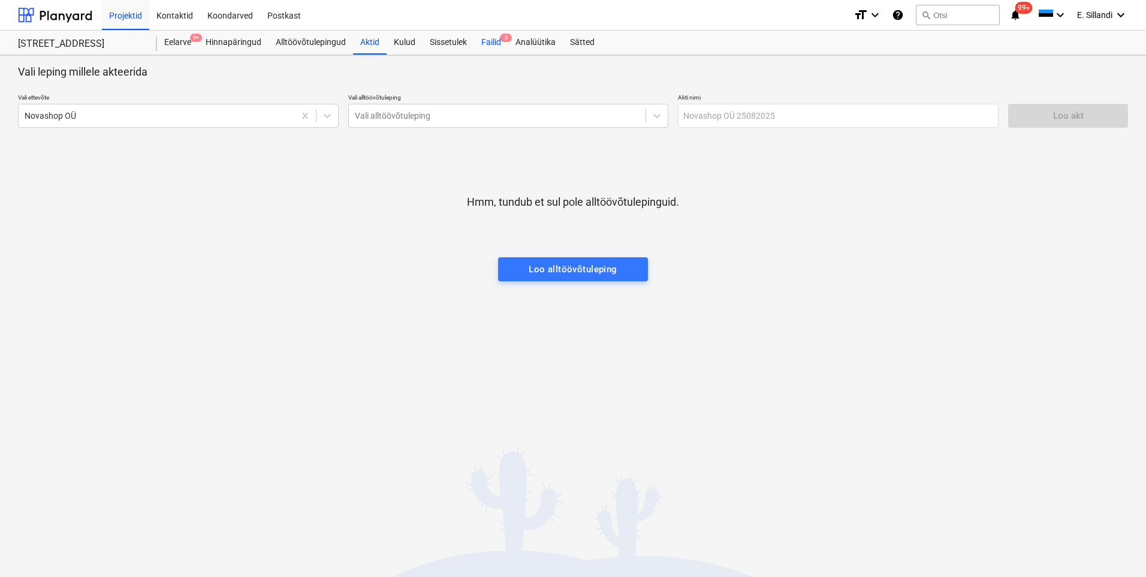
click at [494, 40] on div "Failid 3" at bounding box center [491, 43] width 34 height 24
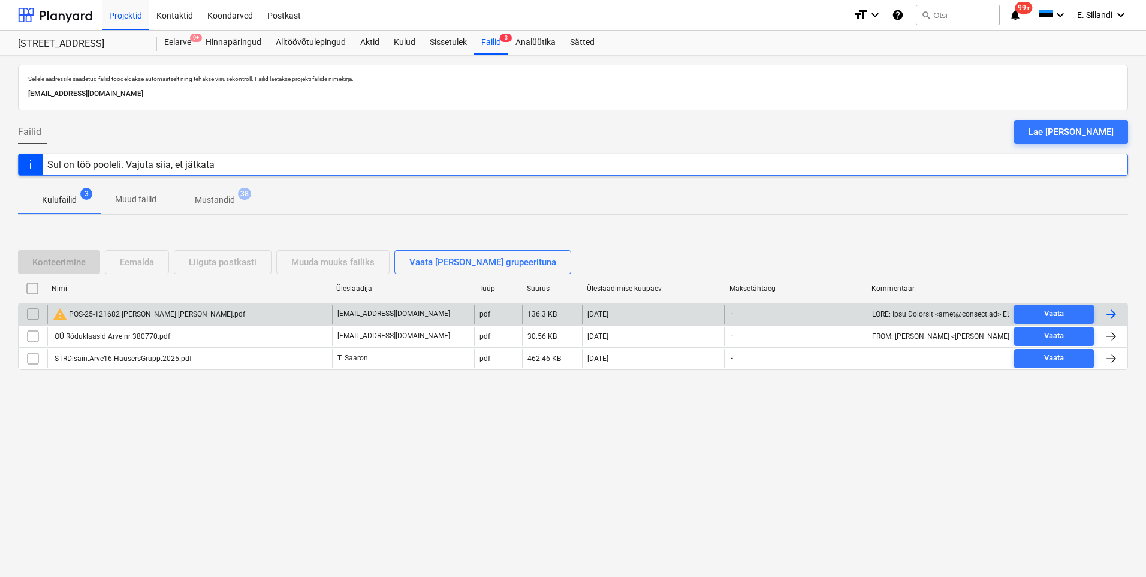
click at [92, 313] on div "warning POS-25-121682 [PERSON_NAME] [PERSON_NAME].pdf" at bounding box center [149, 314] width 192 height 14
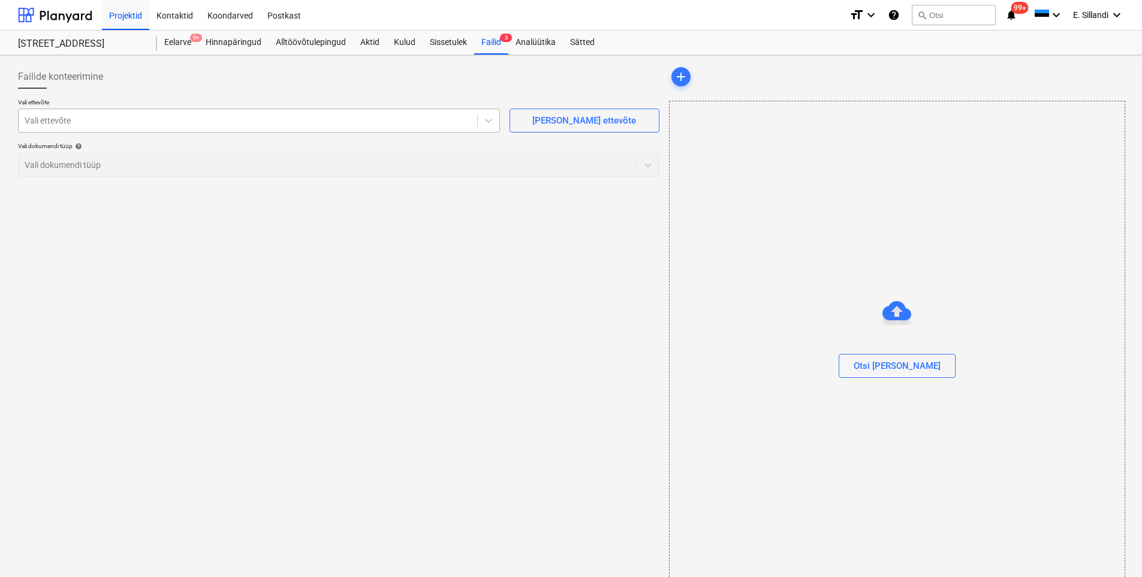
click at [239, 124] on div at bounding box center [248, 120] width 447 height 12
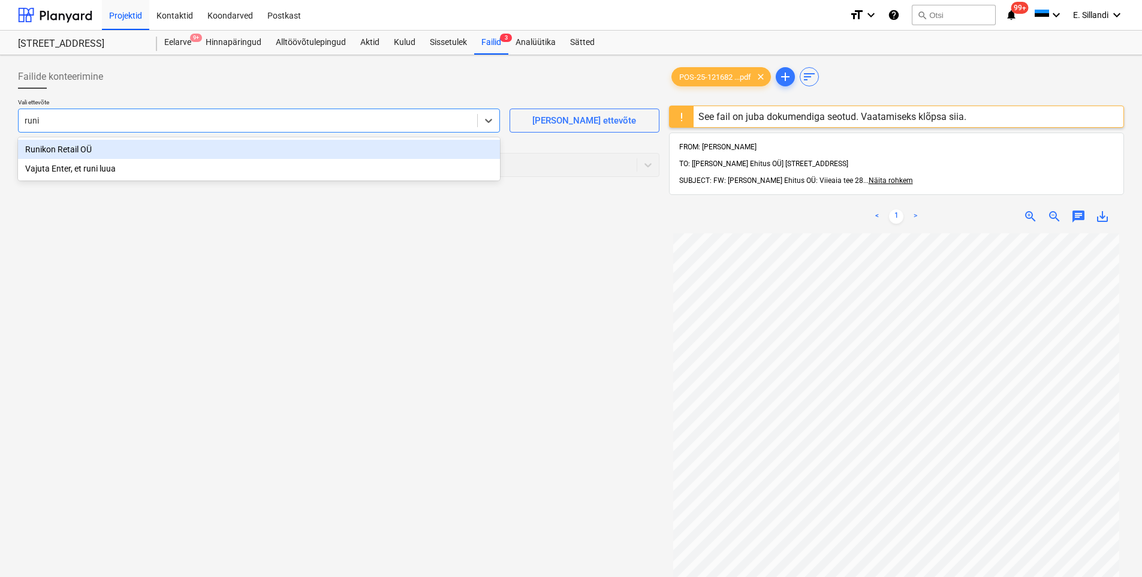
type input "runik"
click at [128, 147] on div "Runikon Retail OÜ" at bounding box center [259, 149] width 482 height 19
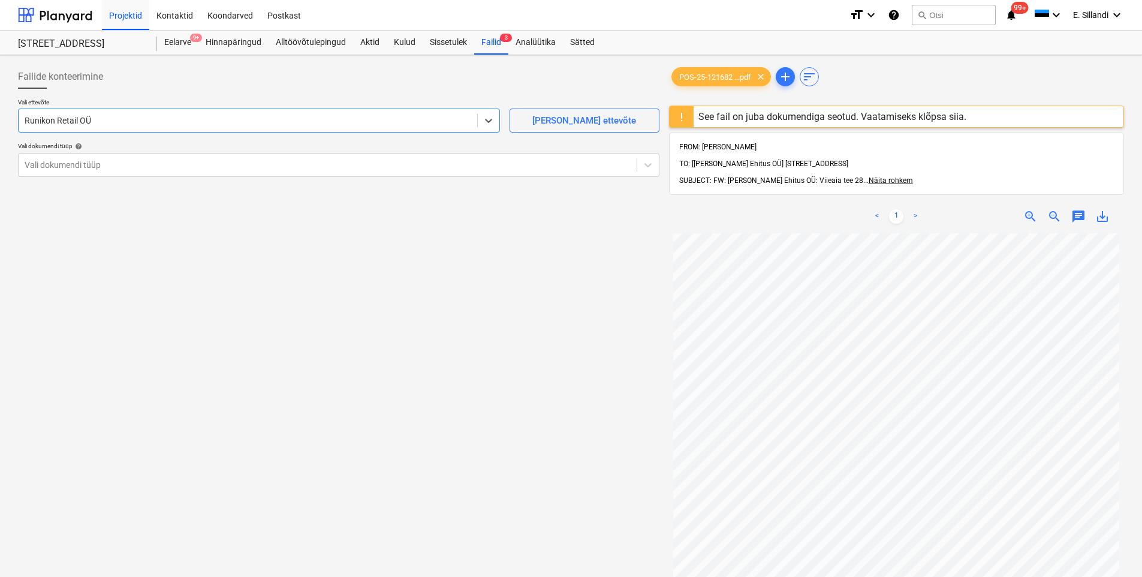
scroll to position [140, 0]
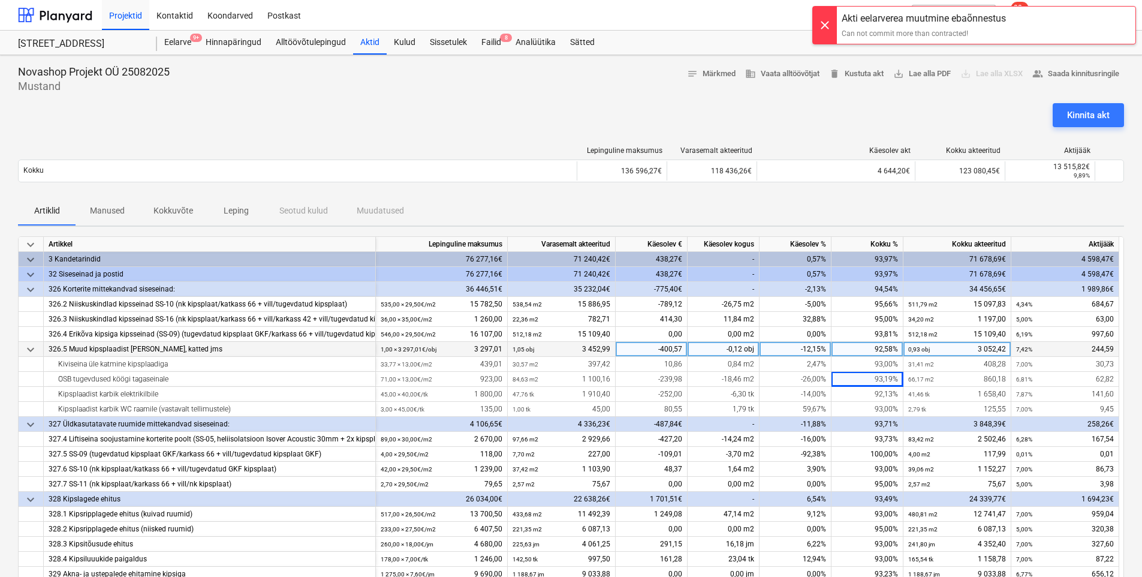
click at [807, 345] on div "-12,15%" at bounding box center [795, 349] width 72 height 15
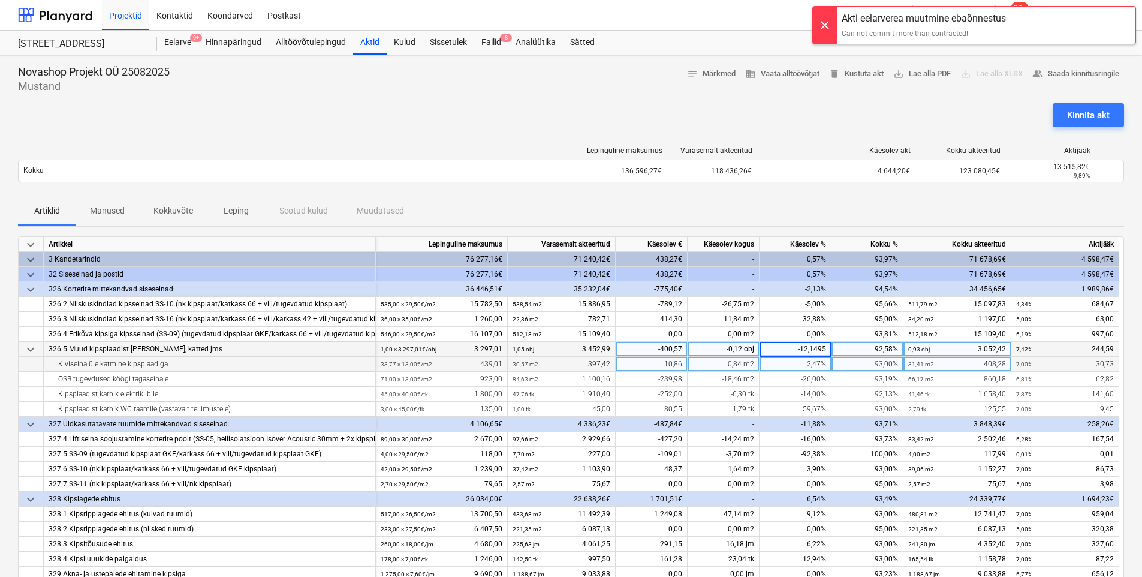
click at [806, 367] on div "2,47%" at bounding box center [795, 364] width 72 height 15
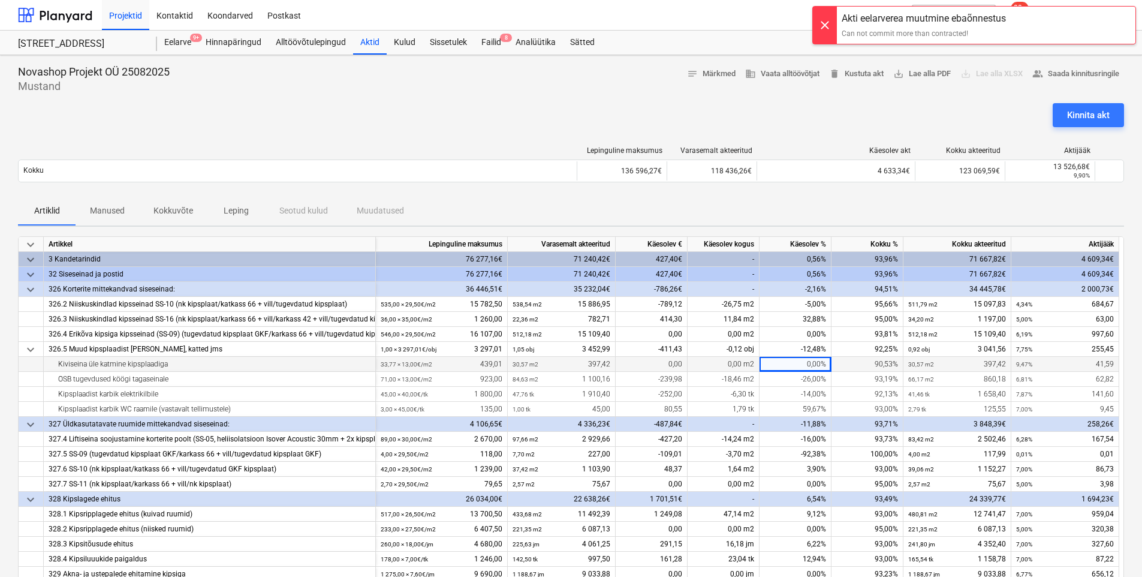
click at [880, 359] on div "90,53%" at bounding box center [867, 364] width 72 height 15
click at [881, 364] on div "90,53%" at bounding box center [867, 364] width 72 height 15
type input "95"
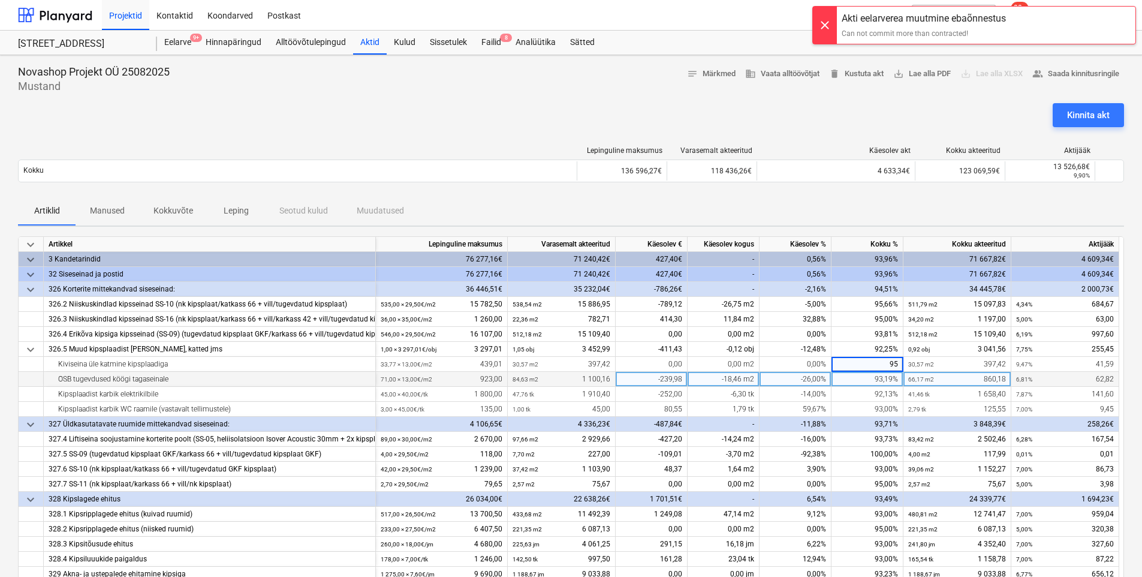
click at [866, 381] on div "93,19%" at bounding box center [867, 379] width 72 height 15
click at [881, 378] on div "93,19%" at bounding box center [867, 379] width 72 height 15
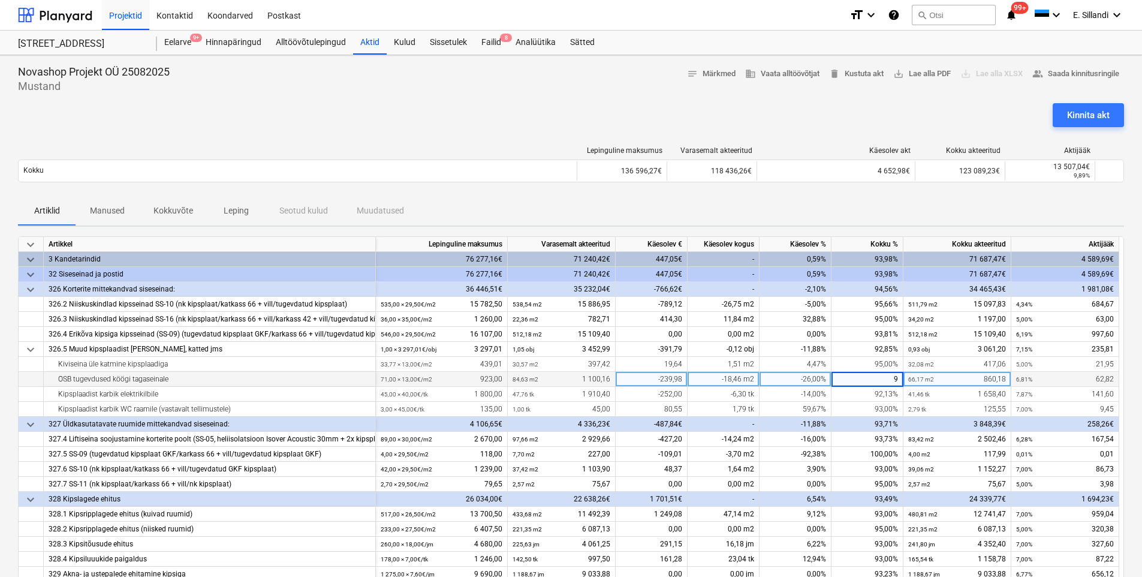
type input "95"
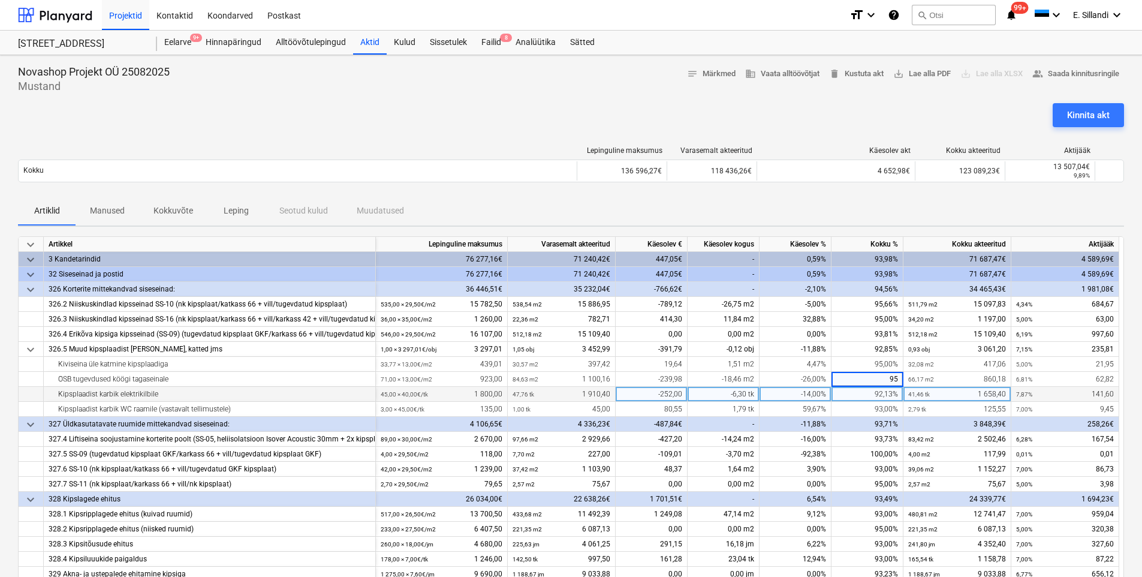
click at [882, 393] on div "92,13%" at bounding box center [867, 394] width 72 height 15
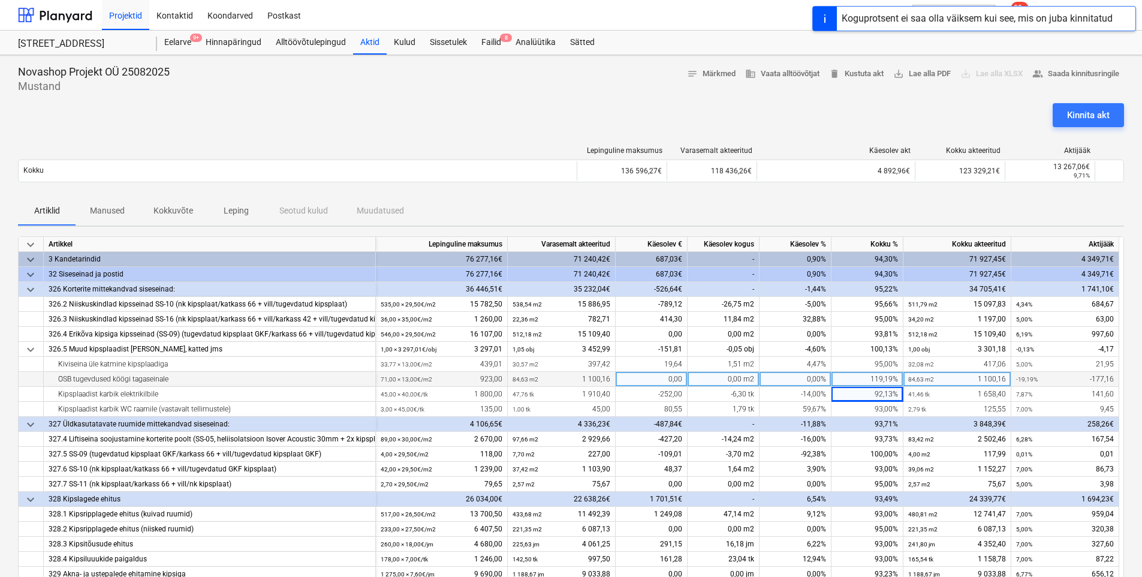
click at [813, 376] on div "0,00%" at bounding box center [795, 379] width 72 height 15
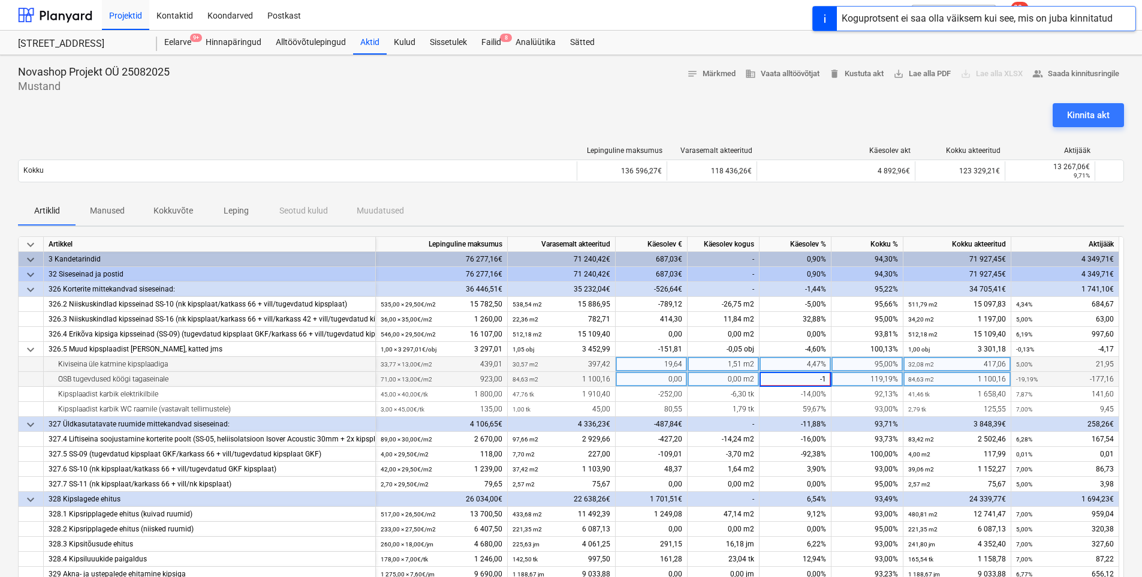
type input "-15"
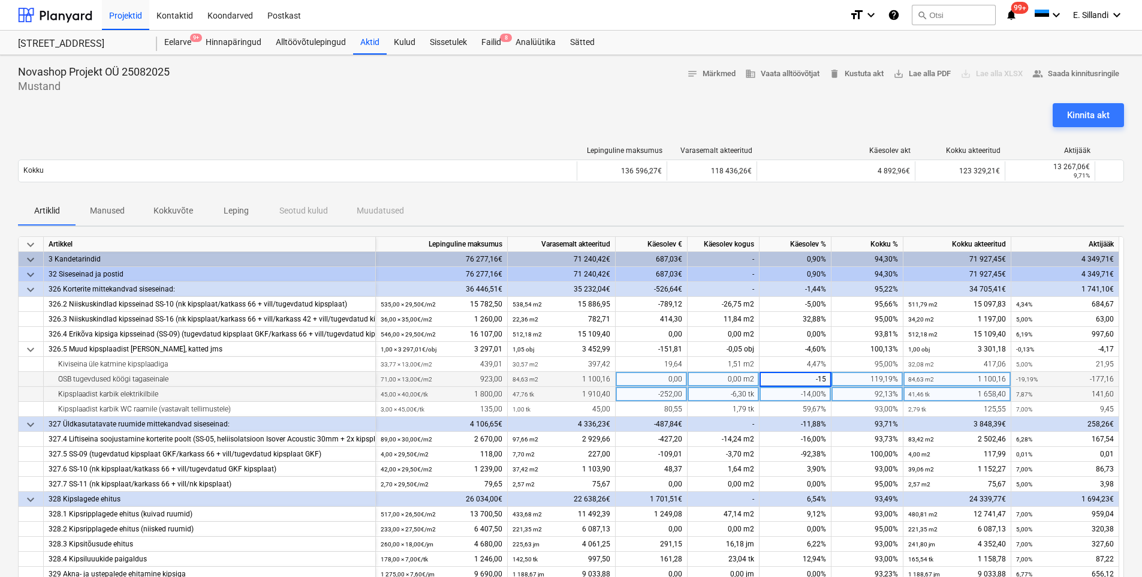
click at [803, 396] on div "-14,00%" at bounding box center [795, 394] width 72 height 15
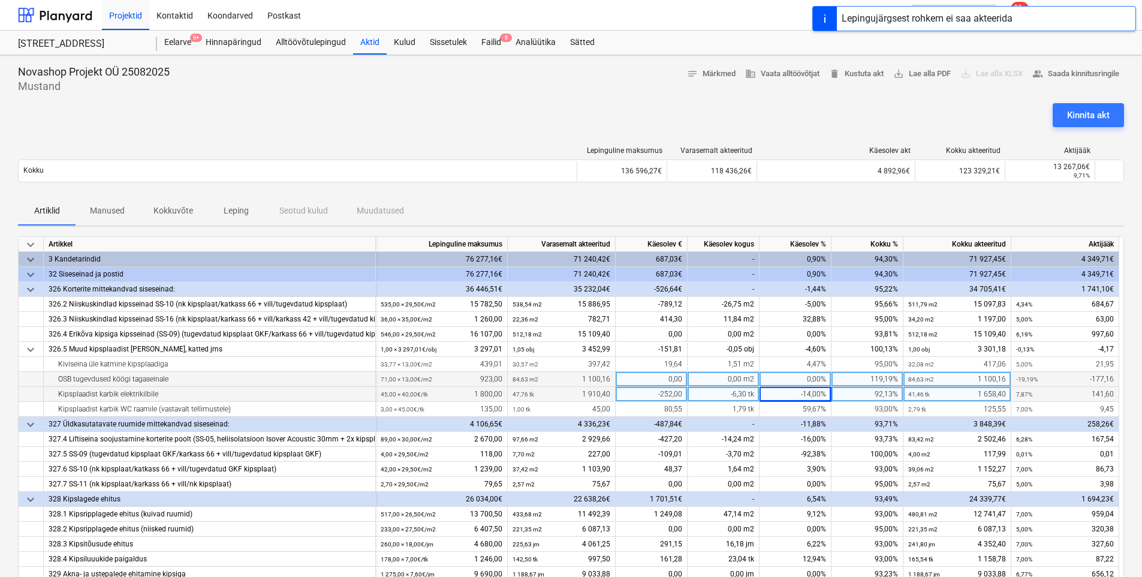
click at [818, 396] on div "-14,00%" at bounding box center [795, 394] width 72 height 15
type input "-11"
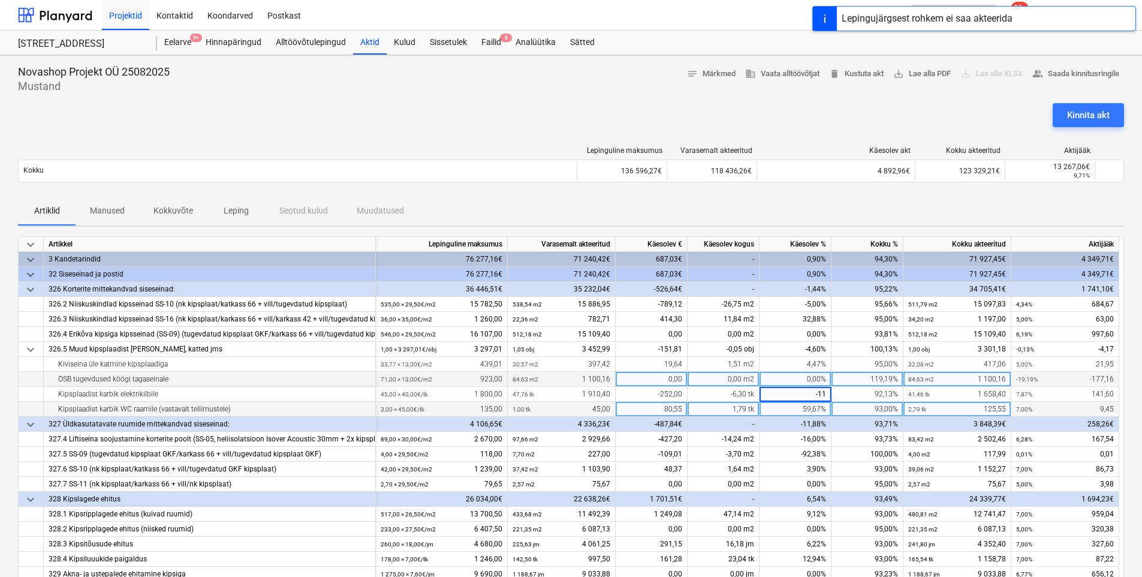
click at [810, 415] on div "59,67%" at bounding box center [795, 409] width 72 height 15
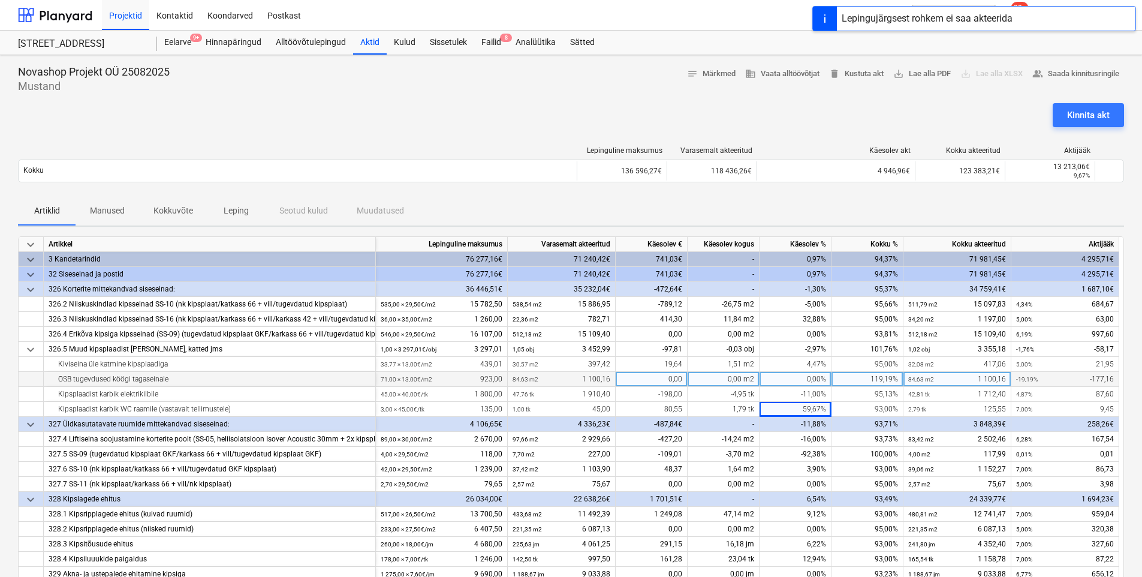
click at [806, 374] on div "0,00%" at bounding box center [795, 379] width 72 height 15
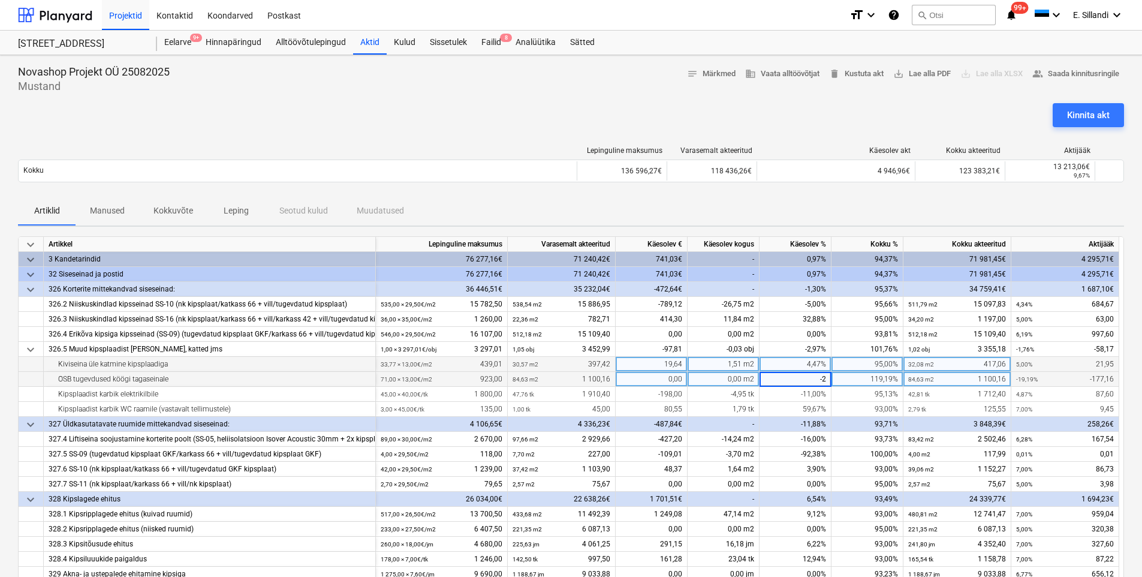
type input "-25"
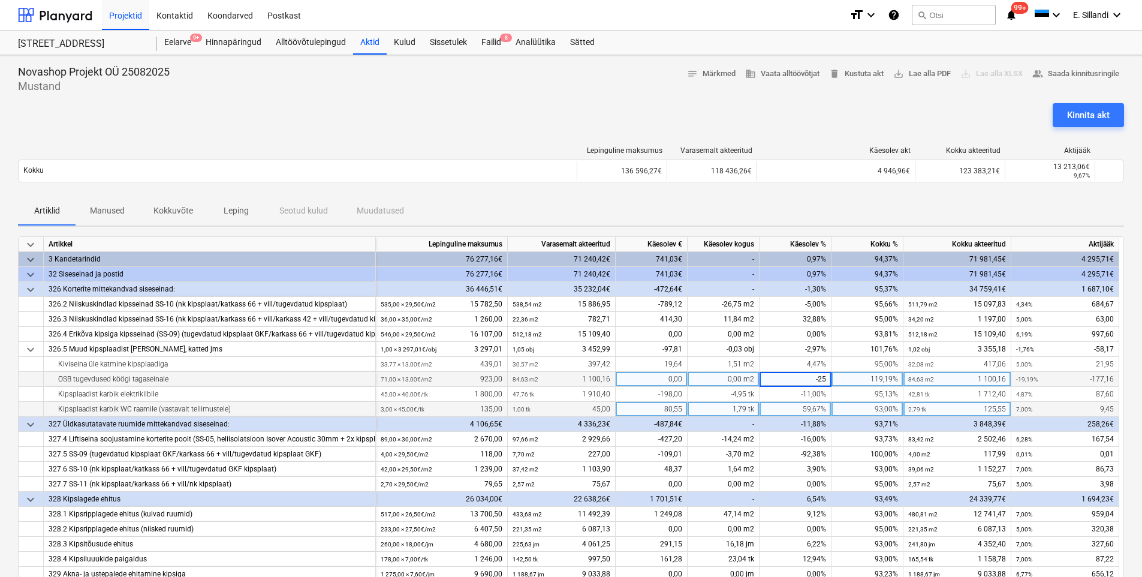
click at [803, 407] on div "59,67%" at bounding box center [795, 409] width 72 height 15
click at [800, 407] on div "59,67%" at bounding box center [795, 409] width 72 height 15
click at [879, 409] on div "93,00%" at bounding box center [867, 409] width 72 height 15
type input "95"
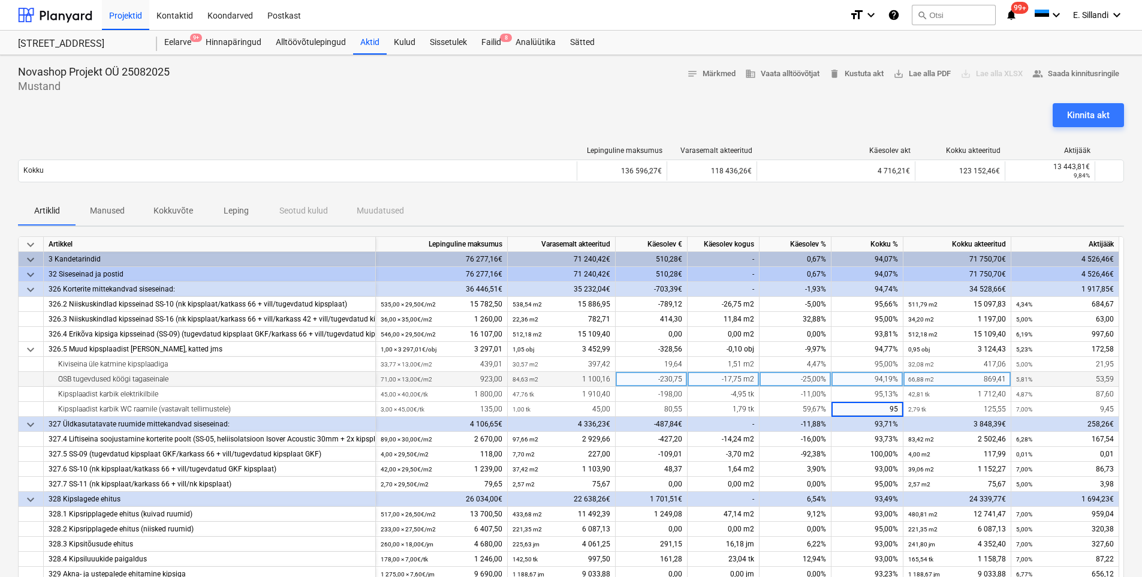
click at [937, 202] on div "Artiklid Manused Kokkuvõte Leping Seotud kulud Muudatused" at bounding box center [571, 211] width 1106 height 29
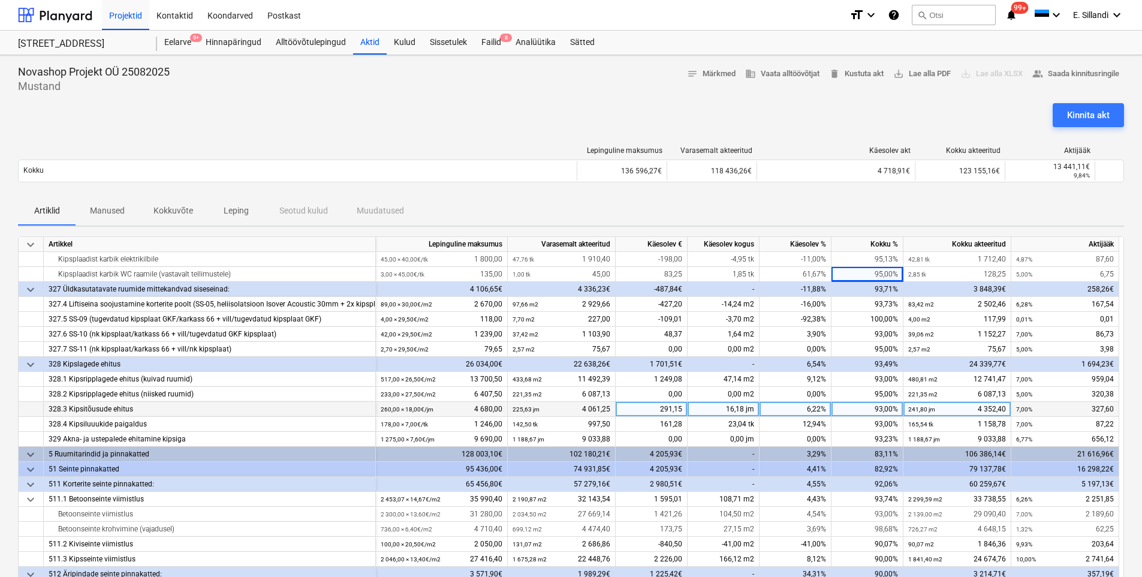
scroll to position [140, 0]
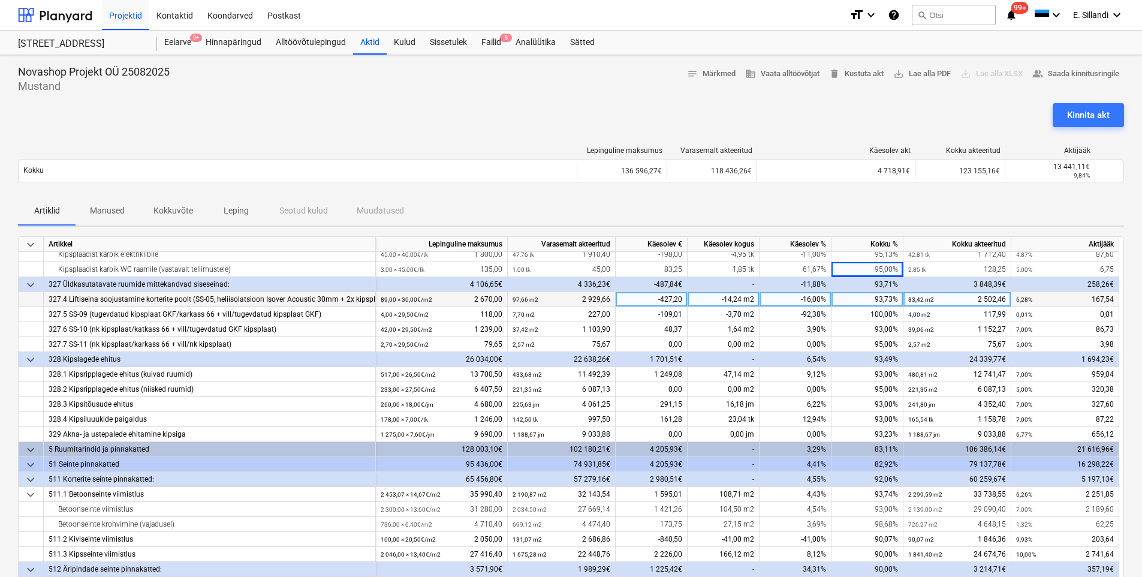
click at [870, 303] on div "93,73%" at bounding box center [867, 299] width 72 height 15
click at [800, 294] on div "-16,00%" at bounding box center [795, 299] width 72 height 15
type input "-14"
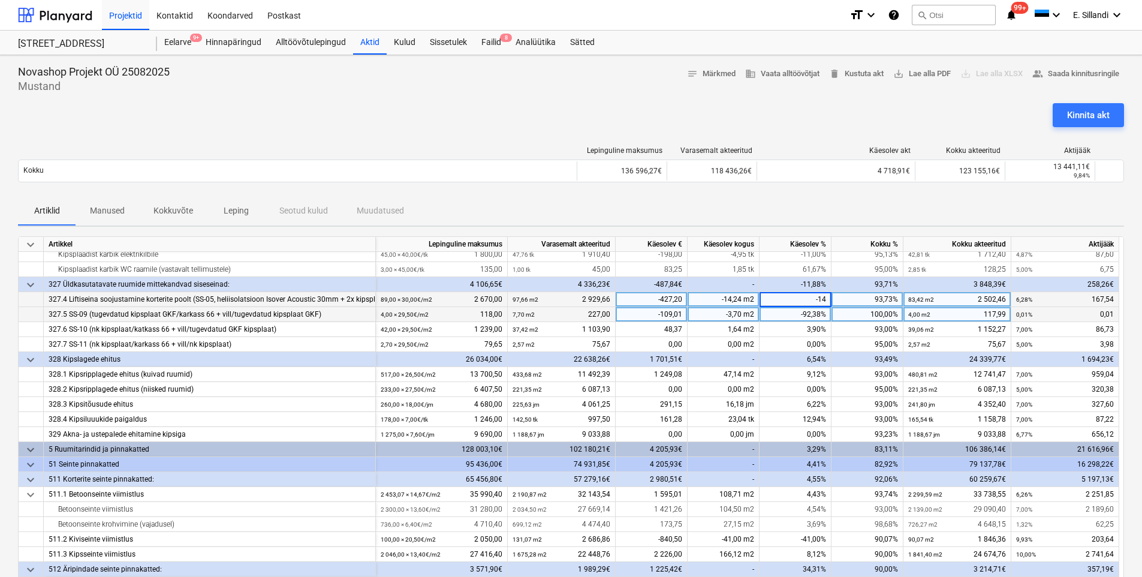
click at [796, 317] on div "-92,38%" at bounding box center [795, 314] width 72 height 15
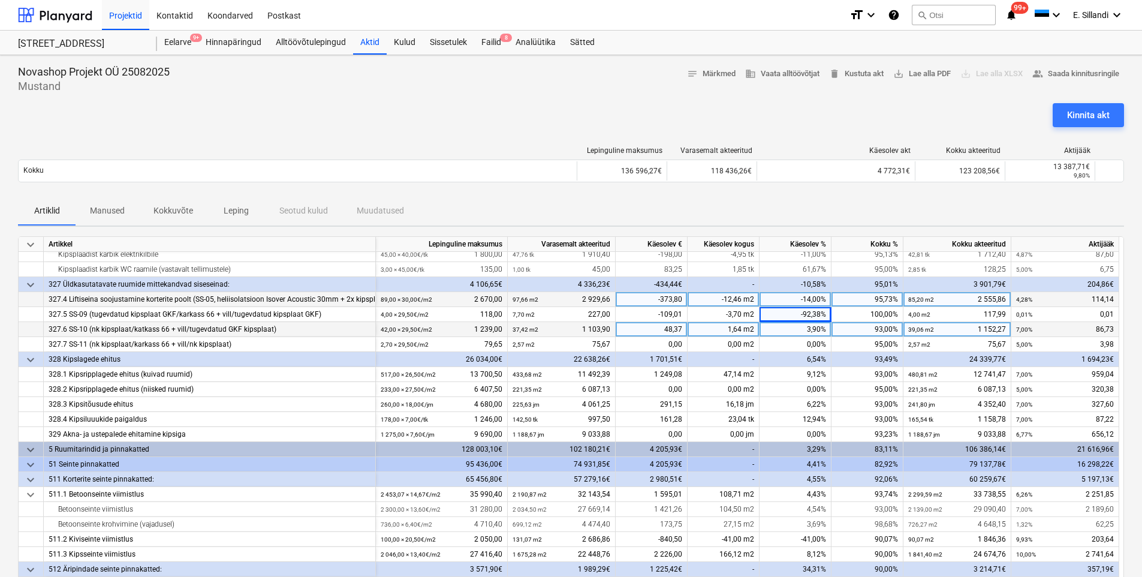
click at [861, 328] on div "93,00%" at bounding box center [867, 329] width 72 height 15
type input "95"
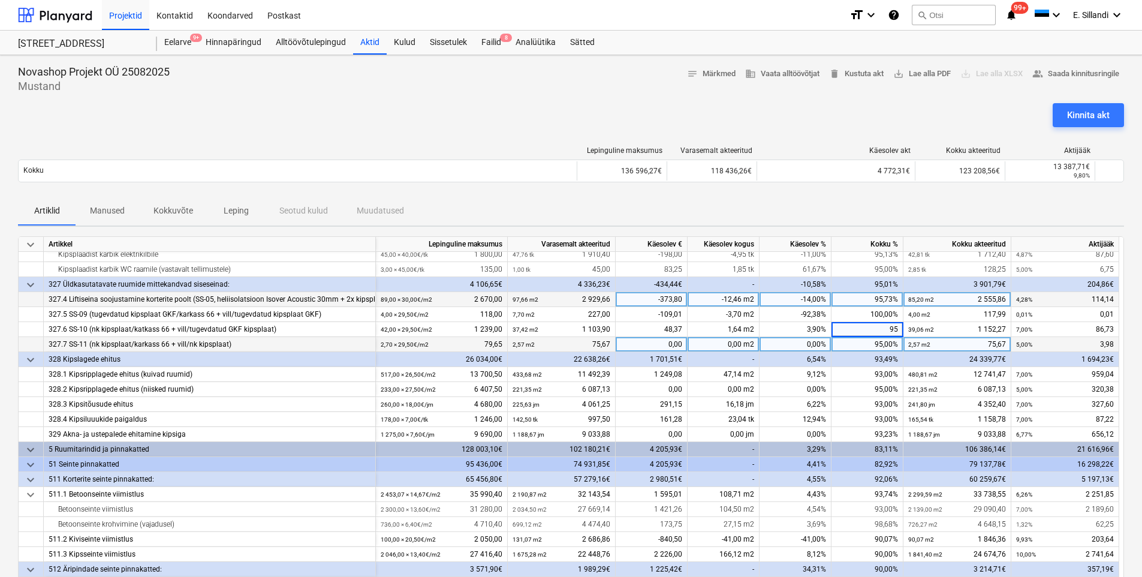
click at [870, 349] on div "95,00%" at bounding box center [867, 344] width 72 height 15
click at [872, 346] on div "95,00%" at bounding box center [867, 344] width 72 height 15
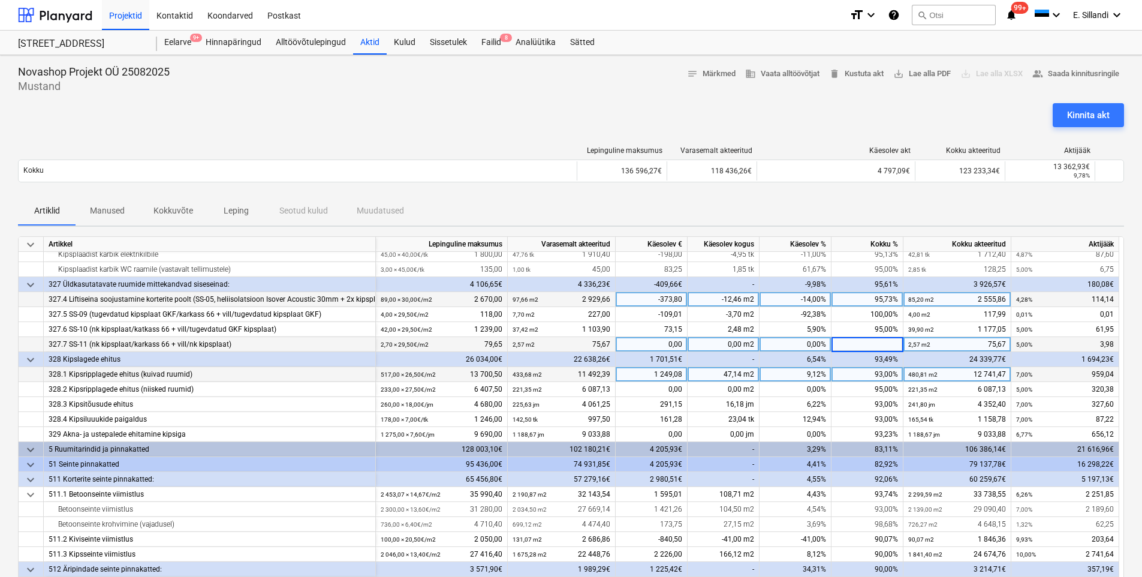
click at [869, 374] on div "93,00%" at bounding box center [867, 374] width 72 height 15
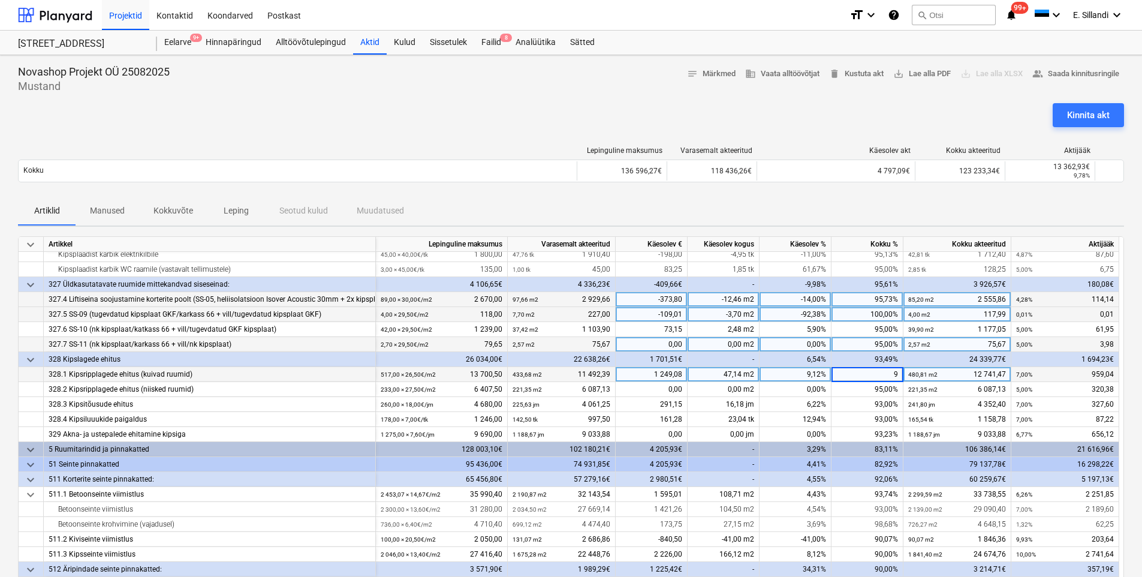
type input "95"
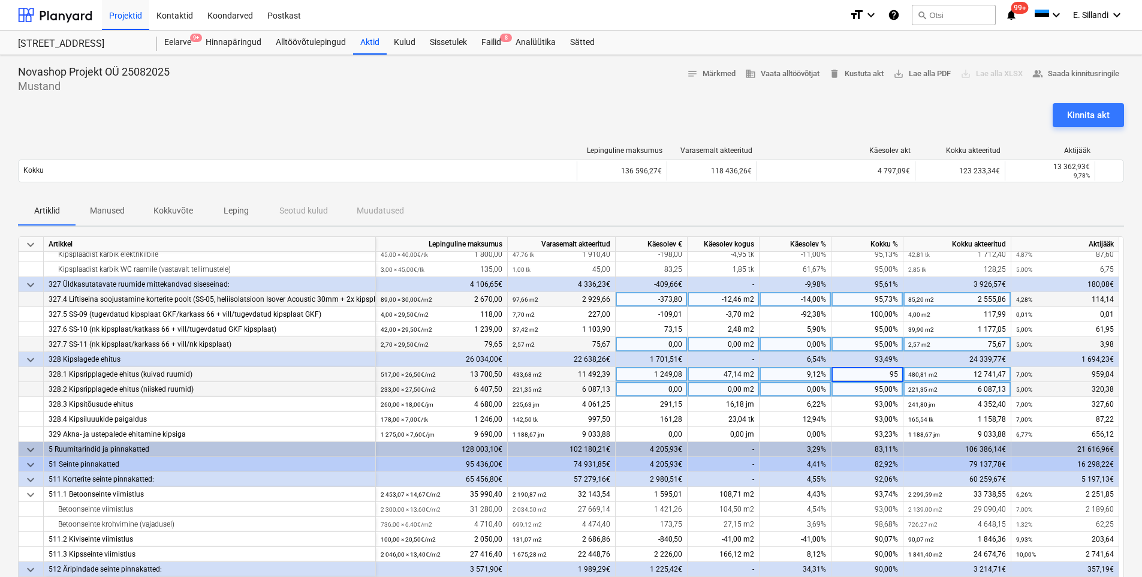
click at [879, 393] on div "95,00%" at bounding box center [867, 389] width 72 height 15
click at [873, 391] on div "95,00%" at bounding box center [867, 389] width 72 height 15
type input "95"
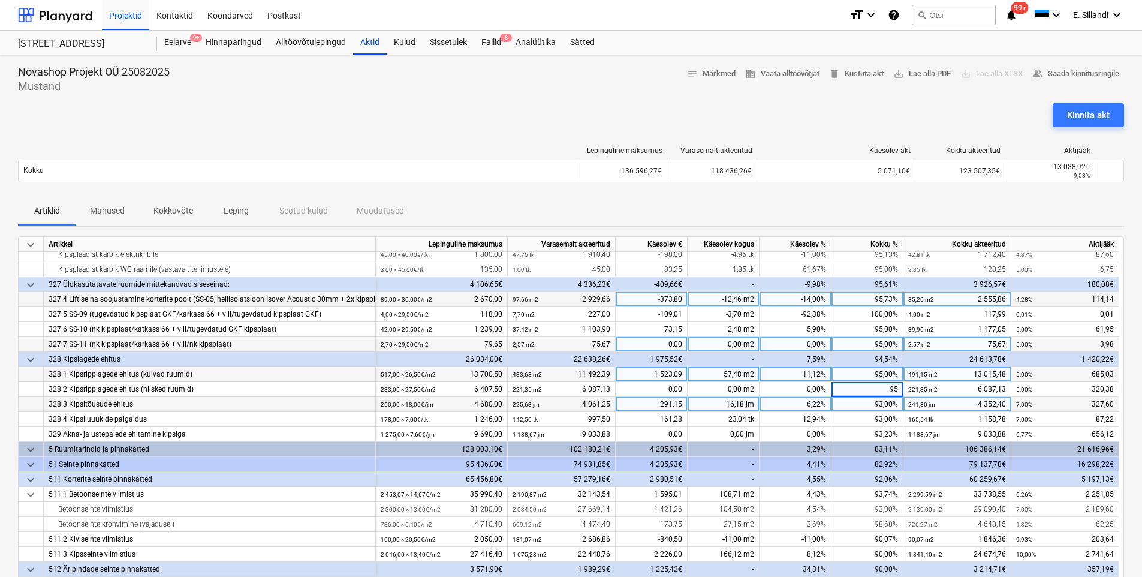
click at [861, 403] on div "93,00%" at bounding box center [867, 404] width 72 height 15
click at [871, 405] on div "93,00%" at bounding box center [867, 404] width 72 height 15
type input "95"
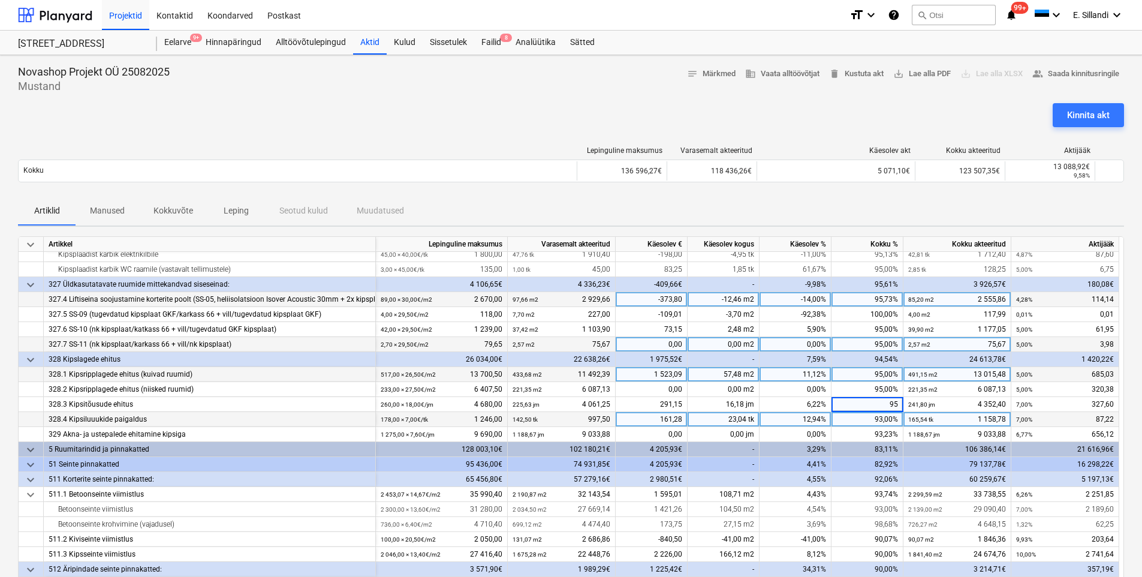
click at [875, 418] on div "93,00%" at bounding box center [867, 419] width 72 height 15
click at [863, 416] on div "93,00%" at bounding box center [867, 419] width 72 height 15
type input "95"
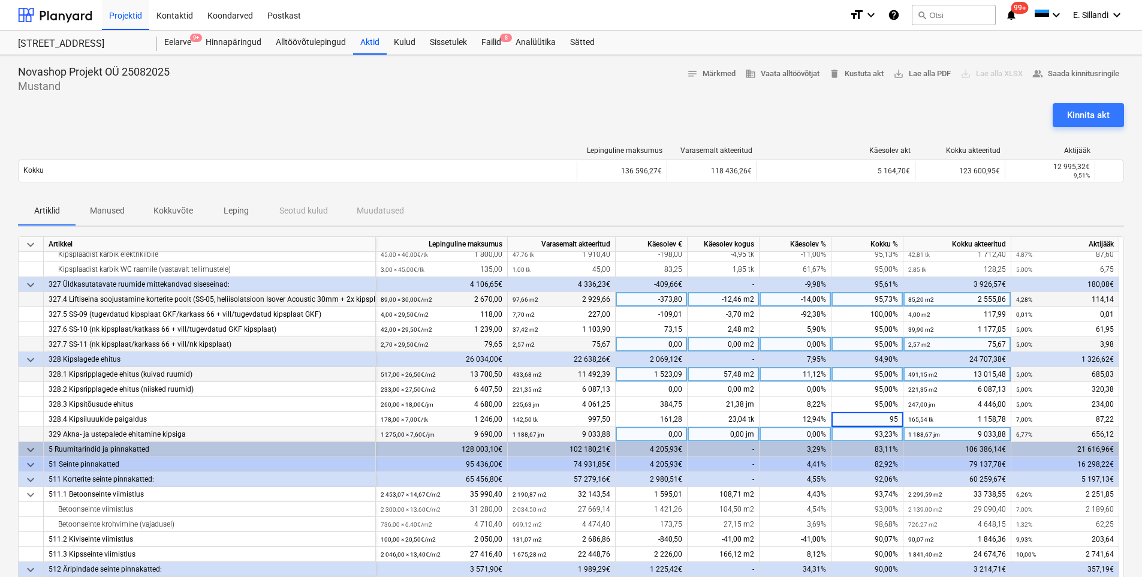
click at [870, 431] on div "93,23%" at bounding box center [867, 434] width 72 height 15
click at [872, 431] on div "93,23%" at bounding box center [867, 434] width 72 height 15
type input "95"
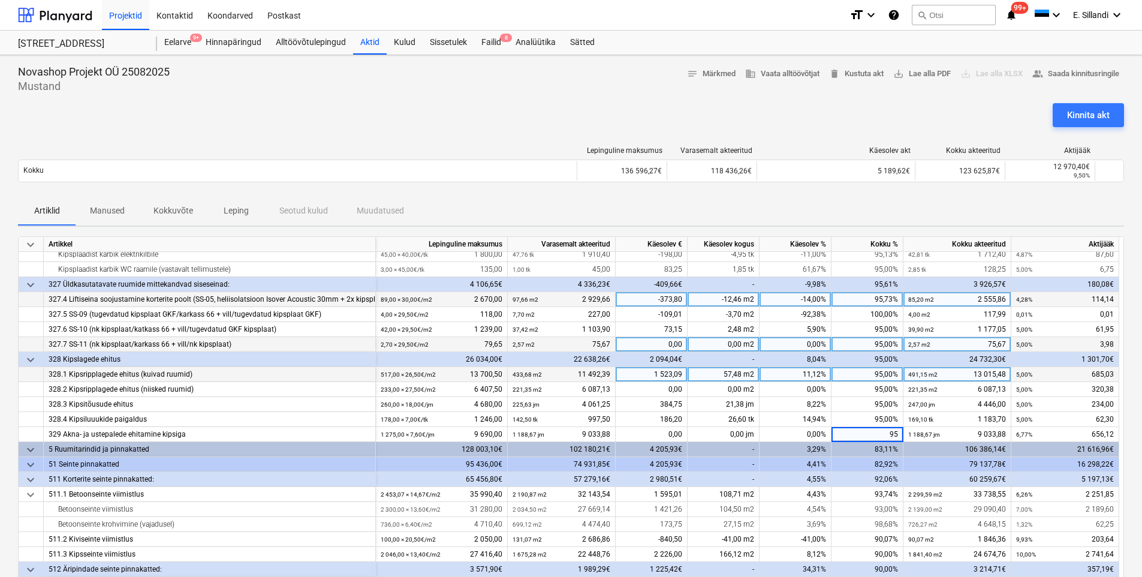
click at [911, 199] on div "Artiklid Manused Kokkuvõte Leping Seotud kulud Muudatused" at bounding box center [571, 211] width 1106 height 29
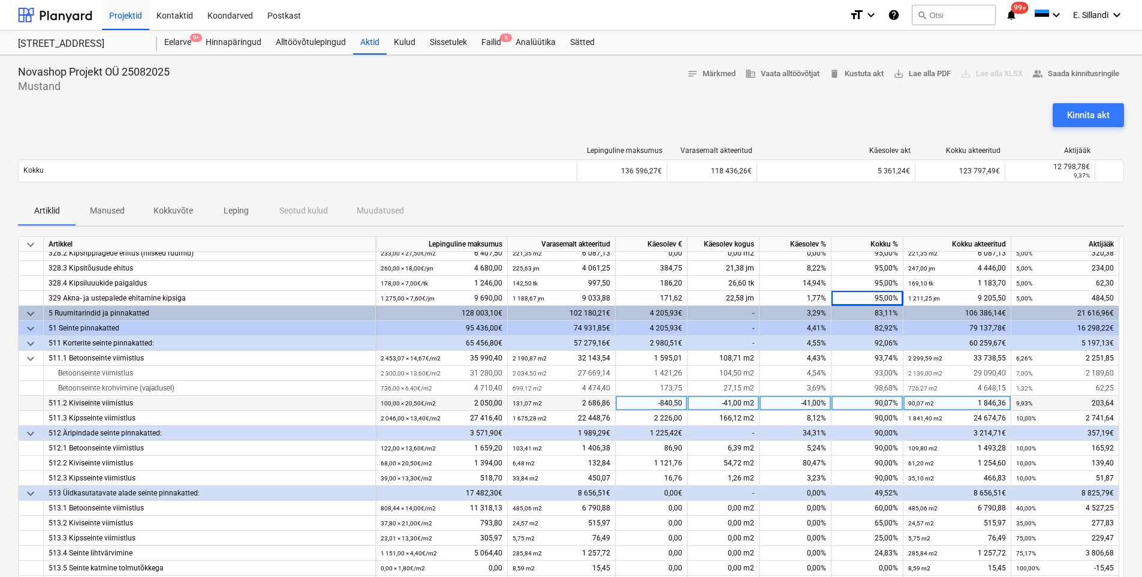
scroll to position [280, 0]
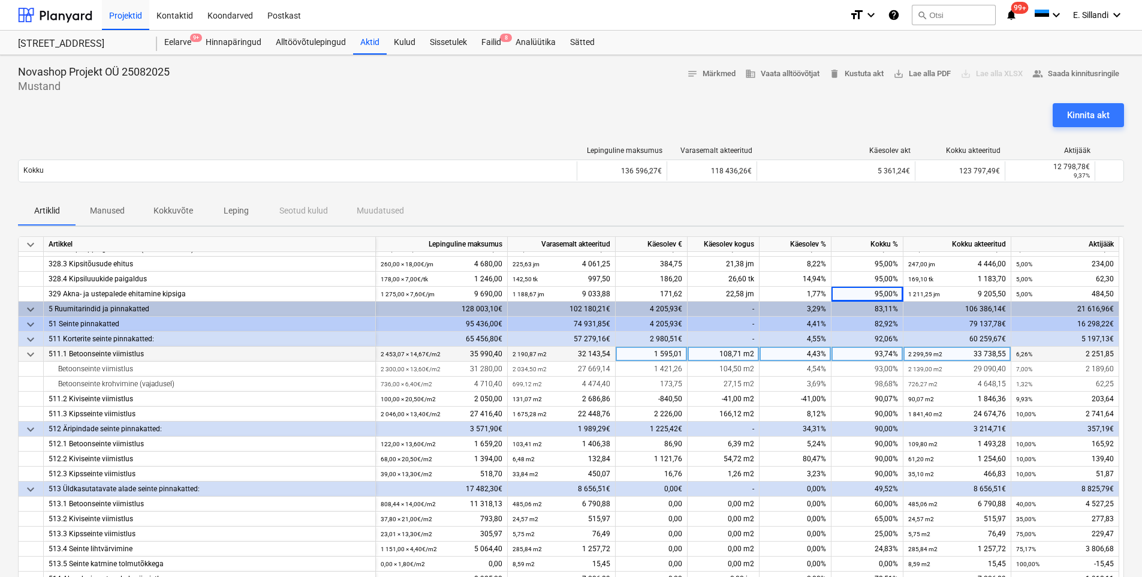
click at [872, 356] on div "93,74%" at bounding box center [867, 353] width 72 height 15
type input "90"
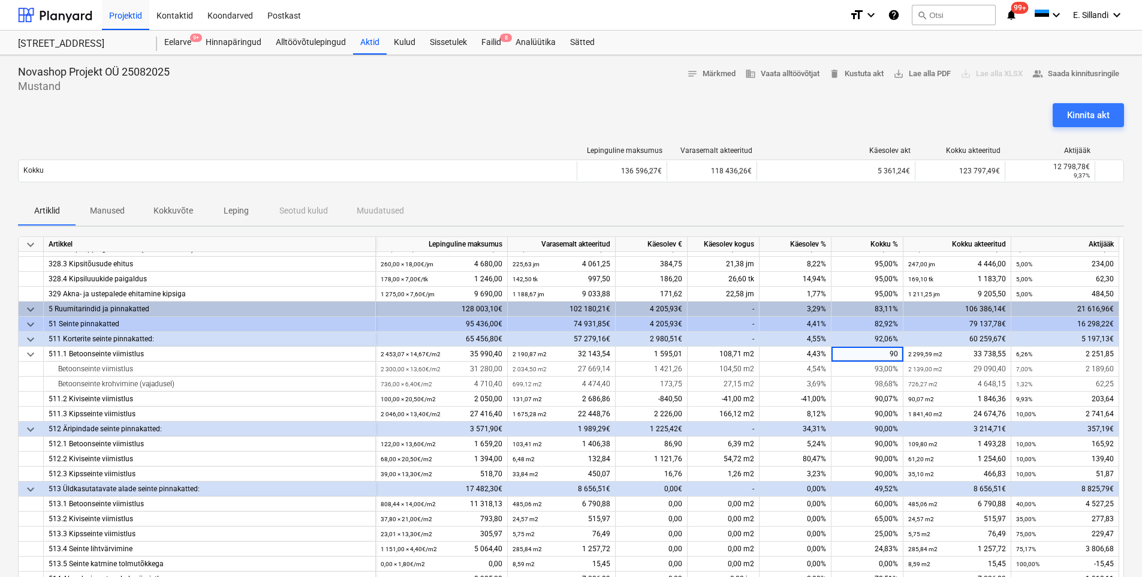
click at [932, 222] on div "Artiklid Manused Kokkuvõte Leping Seotud kulud Muudatused" at bounding box center [571, 211] width 1106 height 29
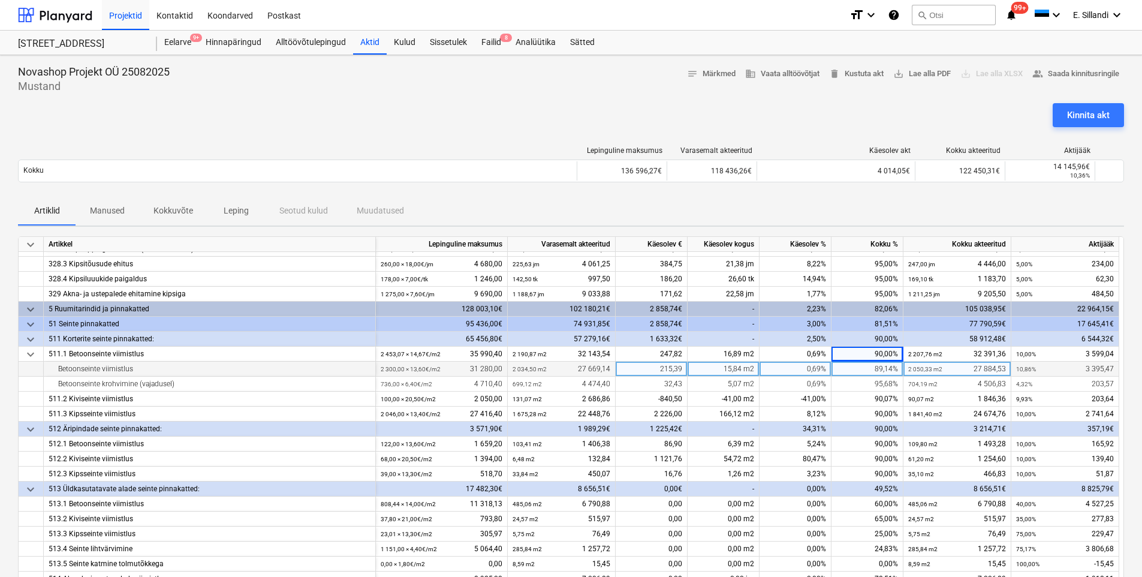
click at [874, 367] on div "89,14%" at bounding box center [867, 368] width 72 height 15
click at [909, 195] on div "Lepinguline [PERSON_NAME] akteeritud Käesolev akt Kokku akteeritud Aktijääk Kok…" at bounding box center [571, 167] width 1106 height 60
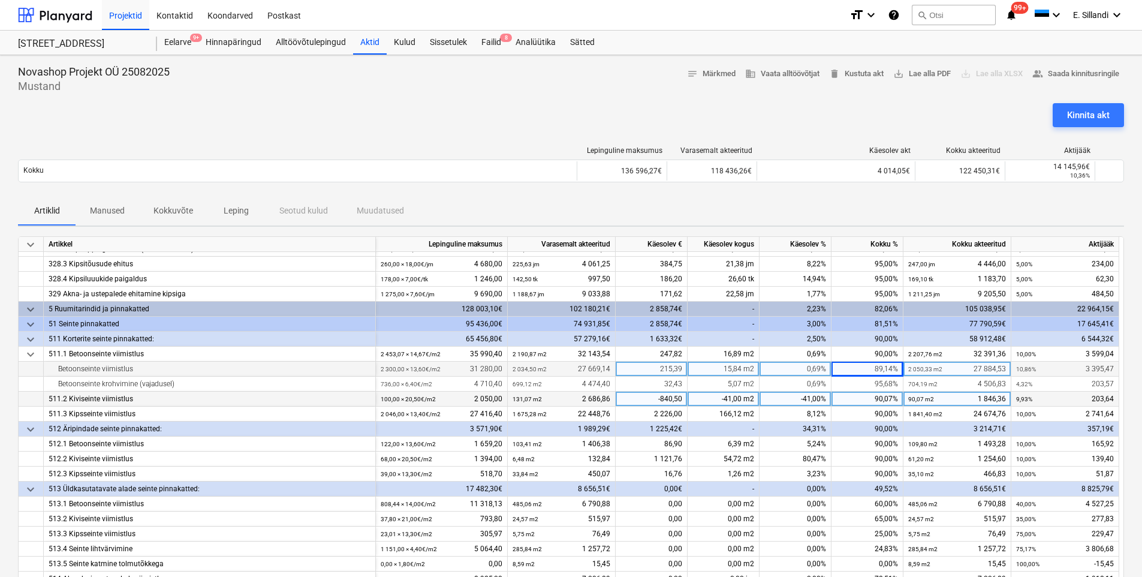
click at [880, 399] on div "90,07%" at bounding box center [867, 398] width 72 height 15
click at [885, 209] on div "Artiklid Manused Kokkuvõte Leping Seotud kulud Muudatused" at bounding box center [571, 211] width 1106 height 29
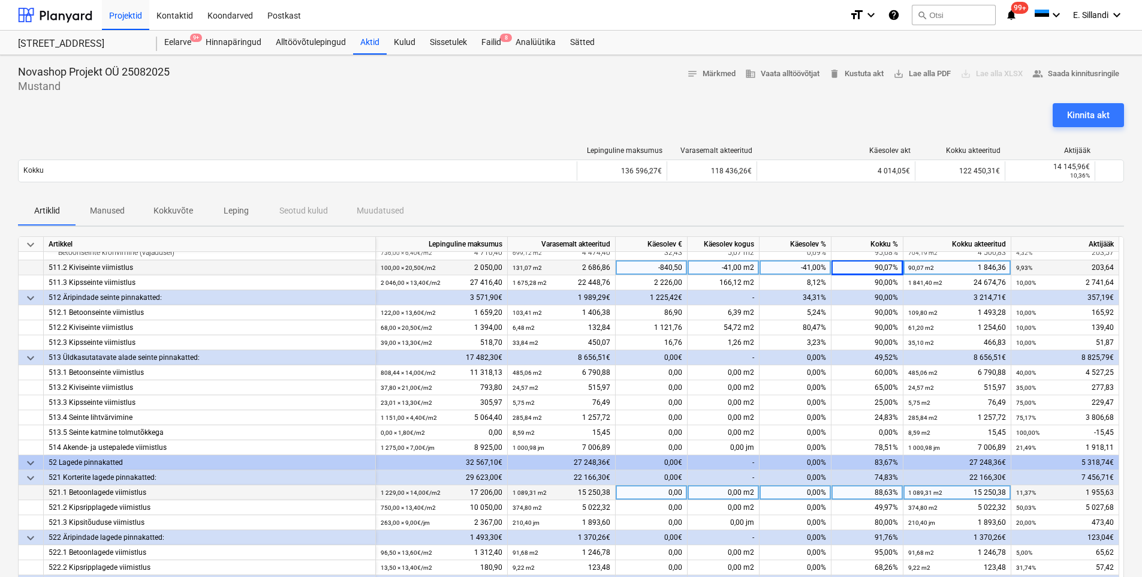
scroll to position [420, 0]
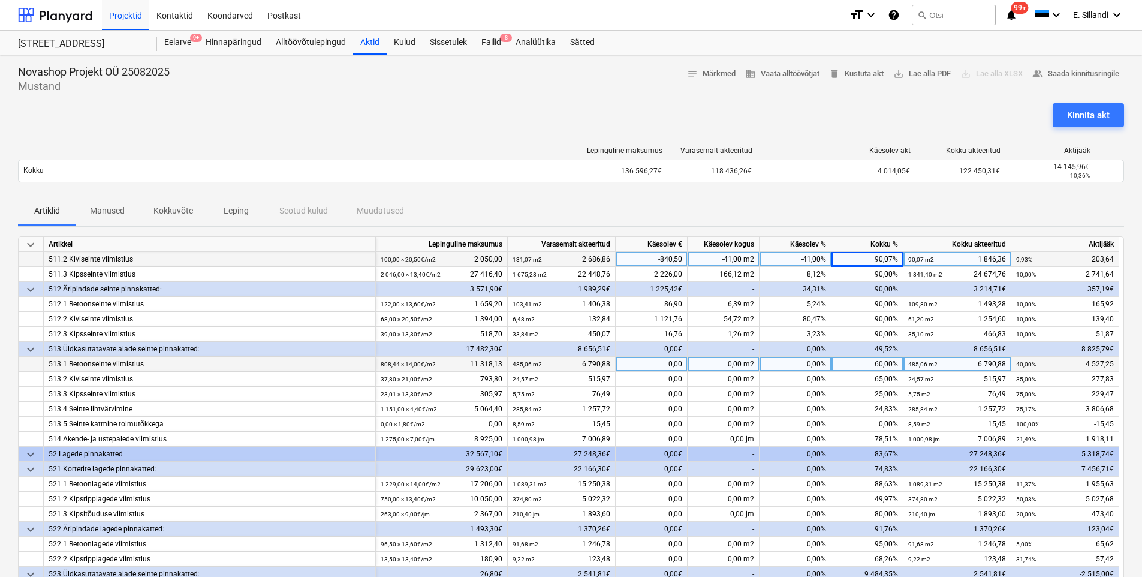
click at [878, 366] on div "60,00%" at bounding box center [867, 364] width 72 height 15
type input "90"
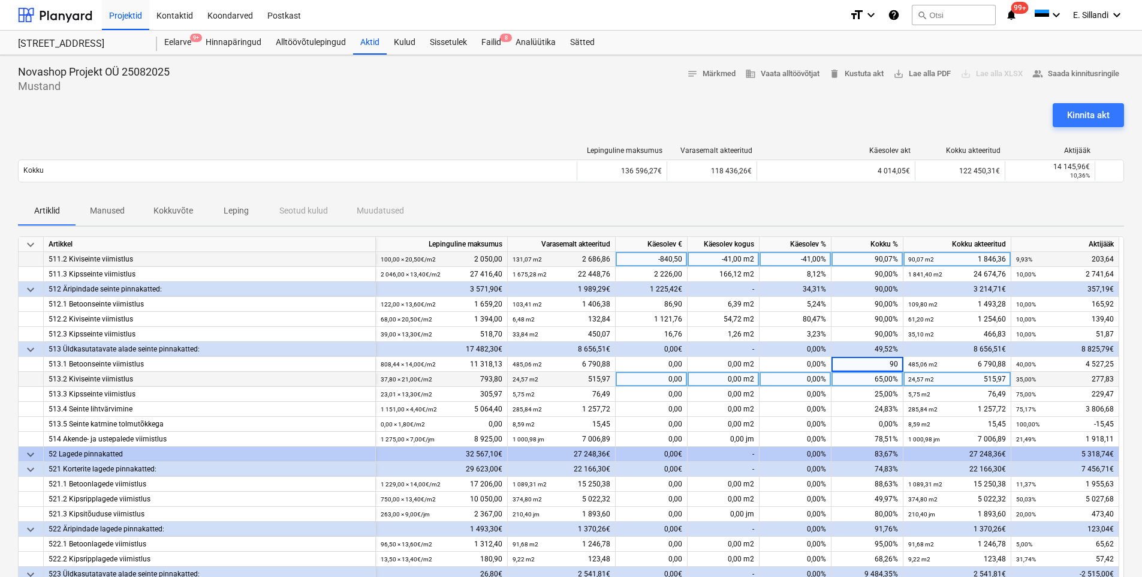
click at [882, 379] on div "65,00%" at bounding box center [867, 379] width 72 height 15
click at [870, 375] on div "65,00%" at bounding box center [867, 379] width 72 height 15
type input "90"
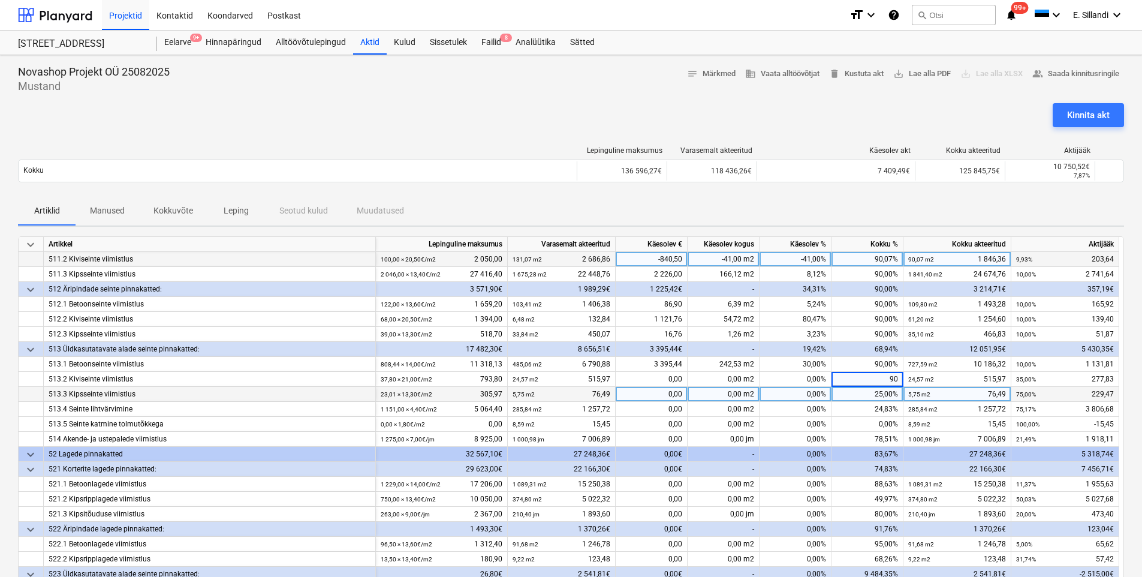
click at [884, 398] on div "25,00%" at bounding box center [867, 394] width 72 height 15
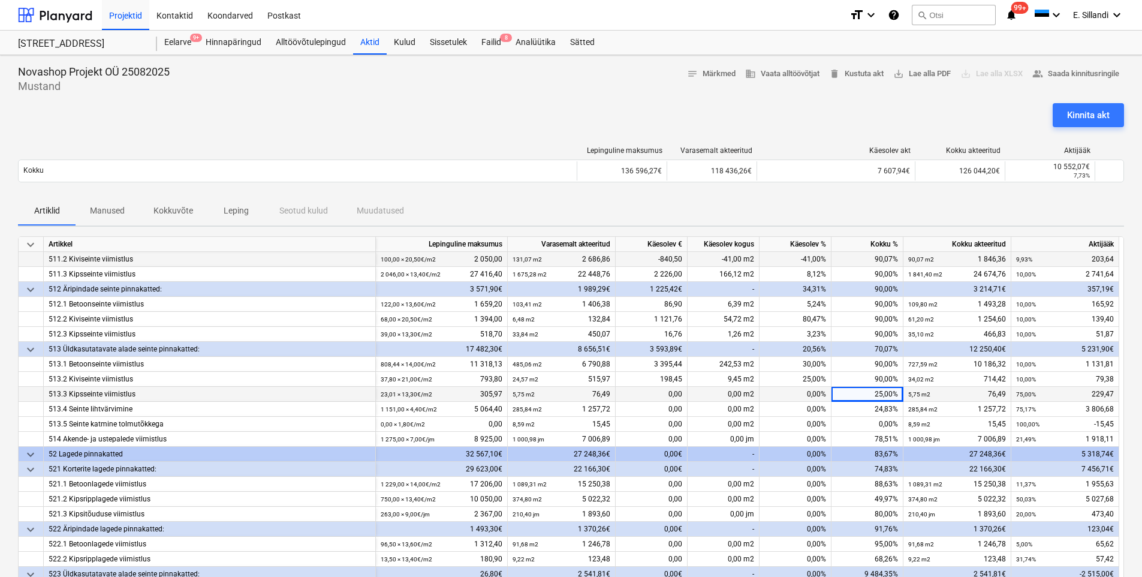
click at [872, 391] on div "25,00%" at bounding box center [867, 394] width 72 height 15
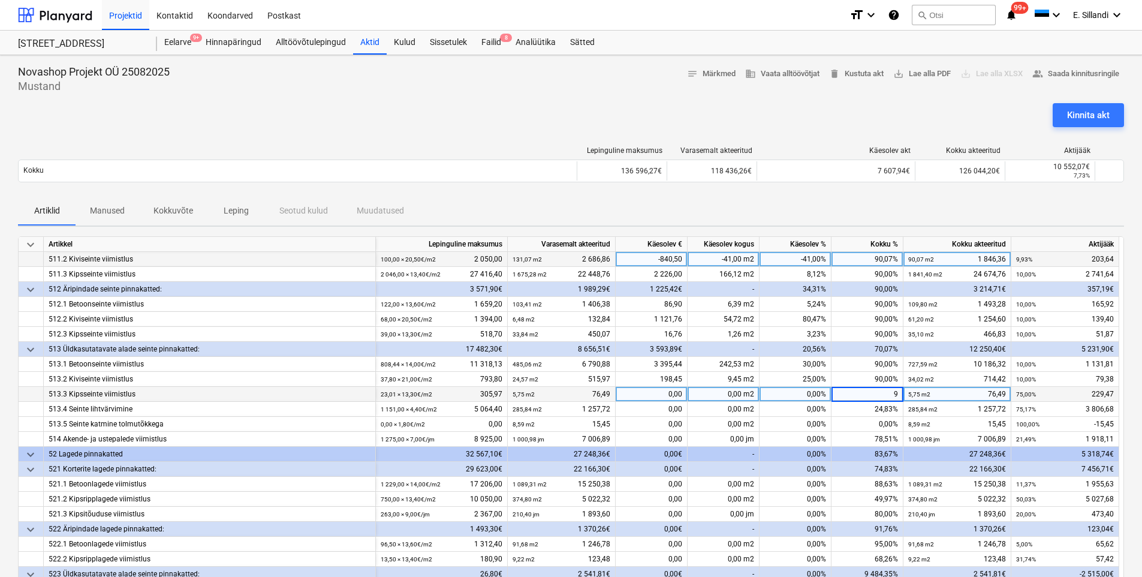
type input "90"
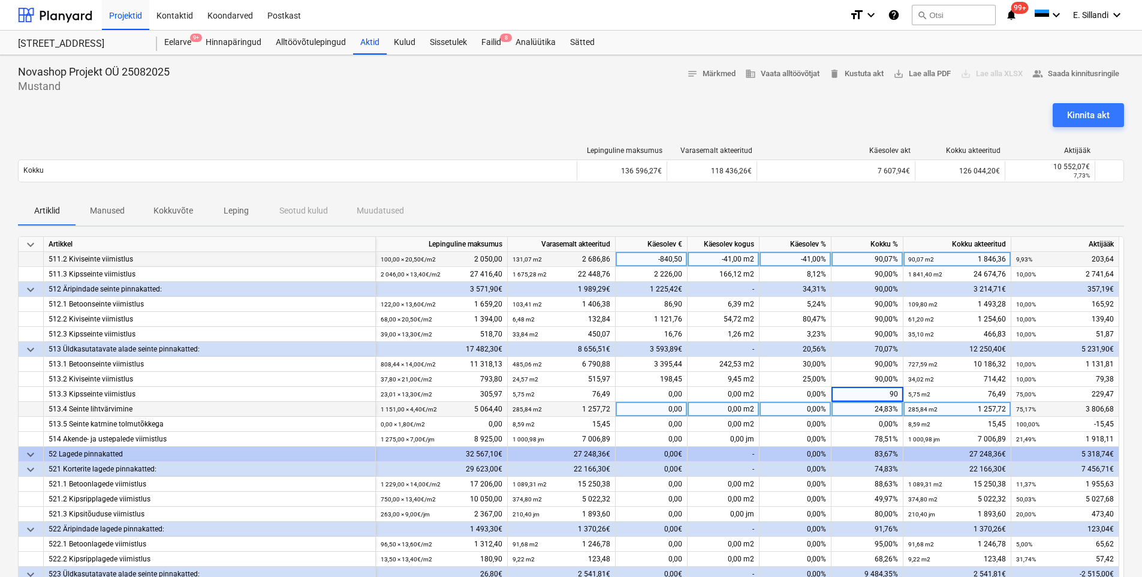
click at [864, 407] on div "24,83%" at bounding box center [867, 409] width 72 height 15
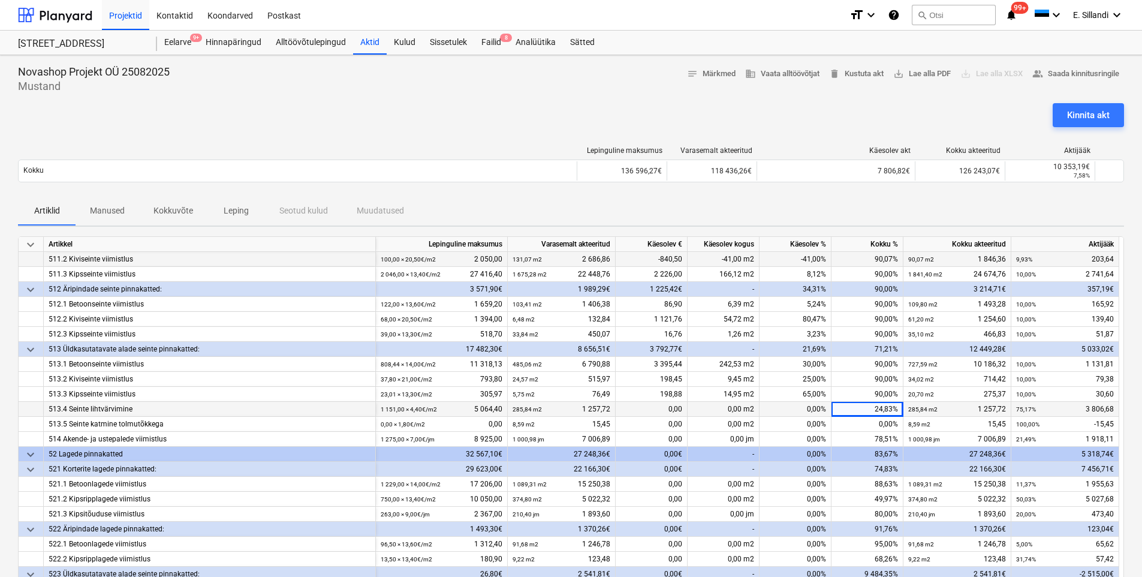
click at [866, 407] on div "24,83%" at bounding box center [867, 409] width 72 height 15
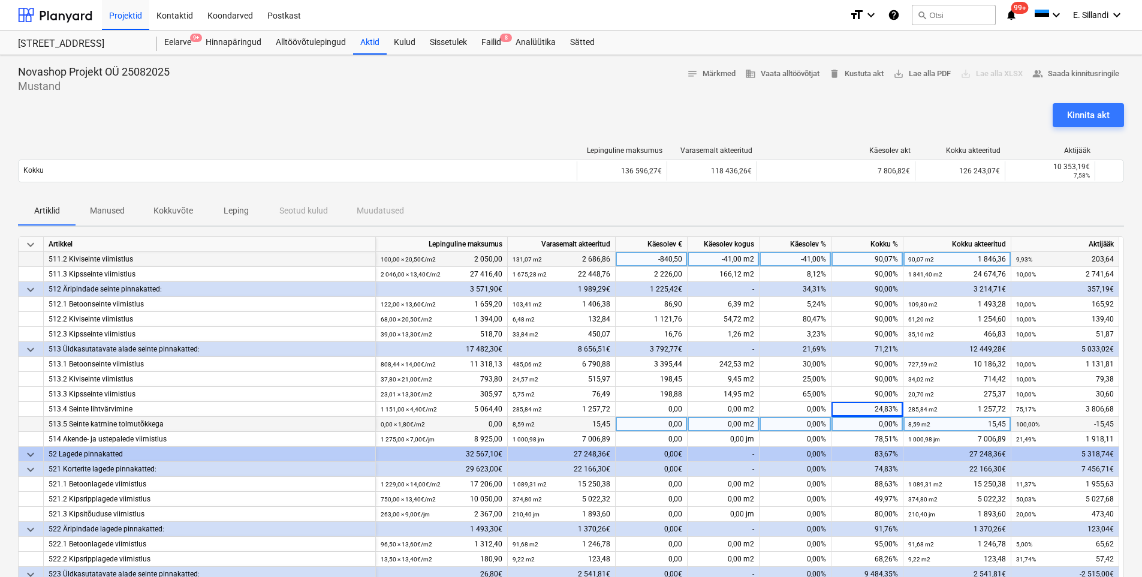
click at [858, 424] on div "0,00%" at bounding box center [867, 424] width 72 height 15
type input "90"
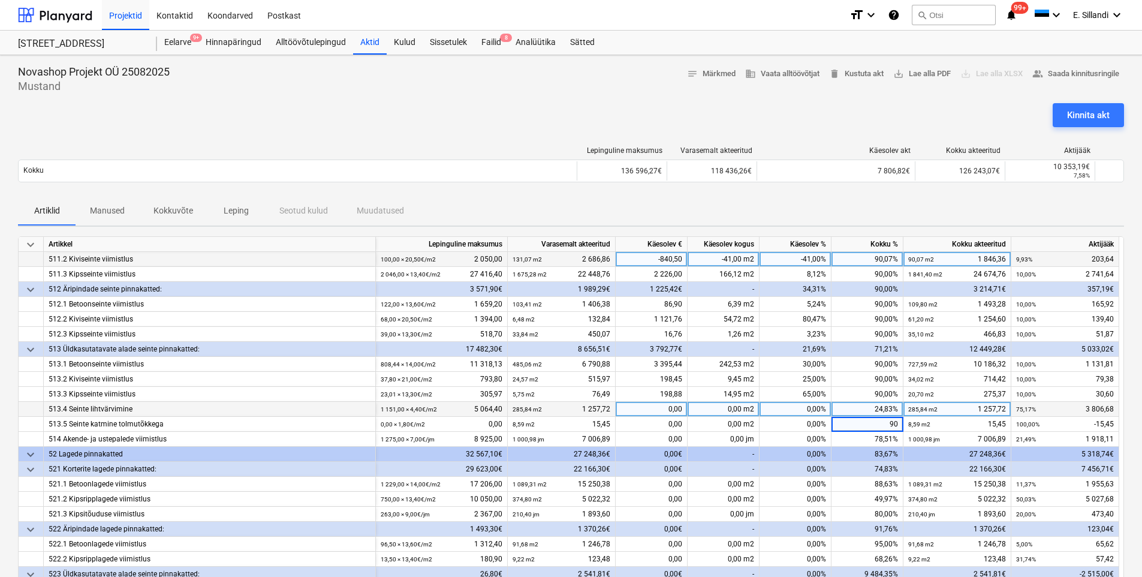
click at [795, 414] on div "0,00%" at bounding box center [795, 409] width 72 height 15
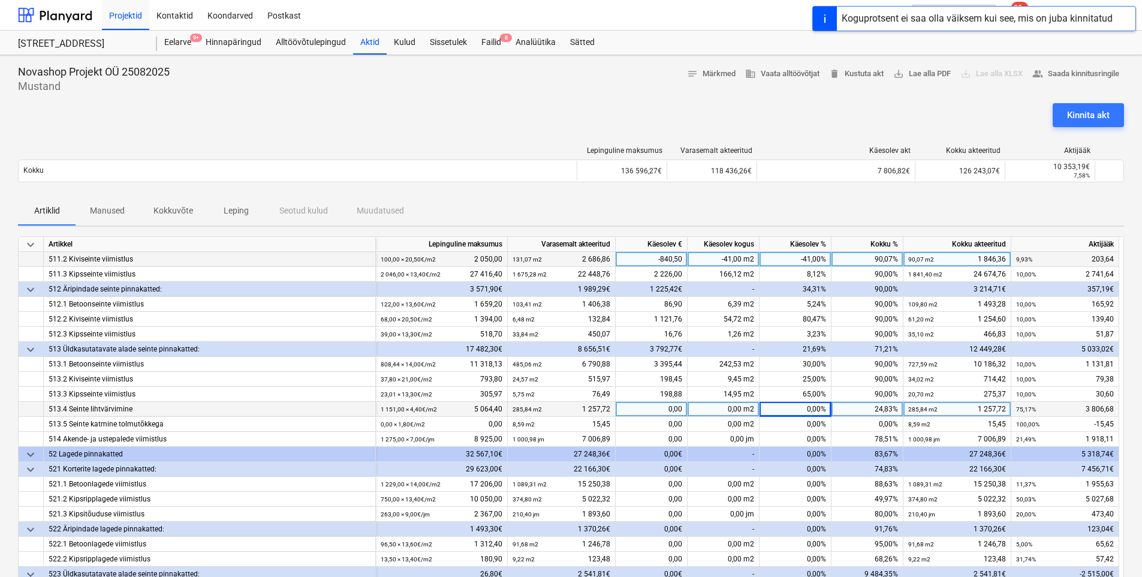
click at [864, 406] on div "24,83%" at bounding box center [867, 409] width 72 height 15
click at [795, 411] on div "0,00%" at bounding box center [795, 409] width 72 height 15
type input "-24,83"
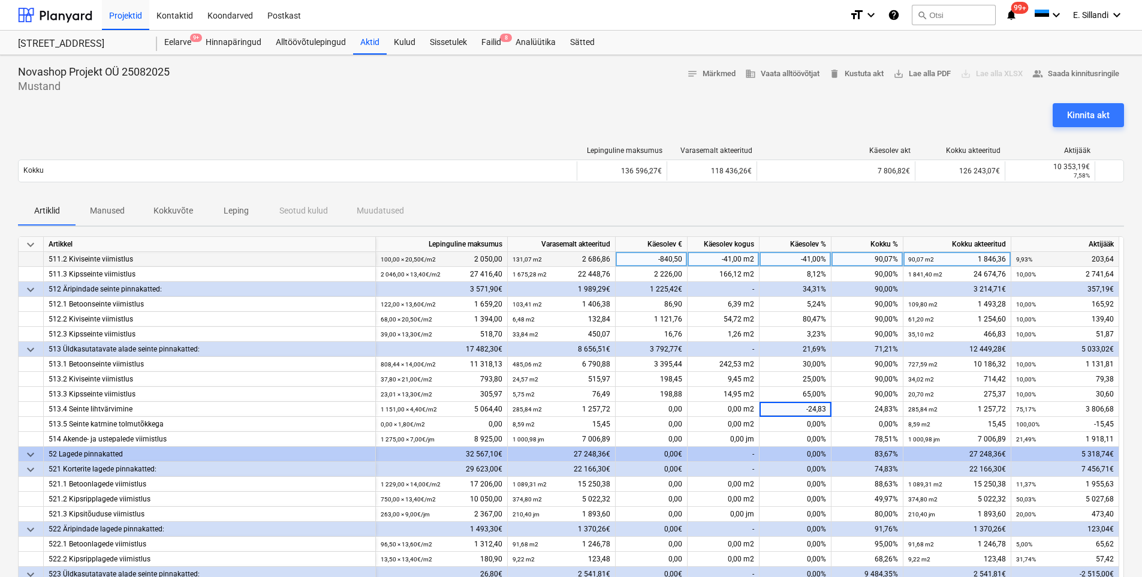
click at [806, 204] on div "Artiklid Manused Kokkuvõte Leping Seotud kulud Muudatused" at bounding box center [571, 211] width 1106 height 29
click at [666, 203] on div "Artiklid Manused Kokkuvõte Leping Seotud kulud Muudatused" at bounding box center [571, 211] width 1106 height 29
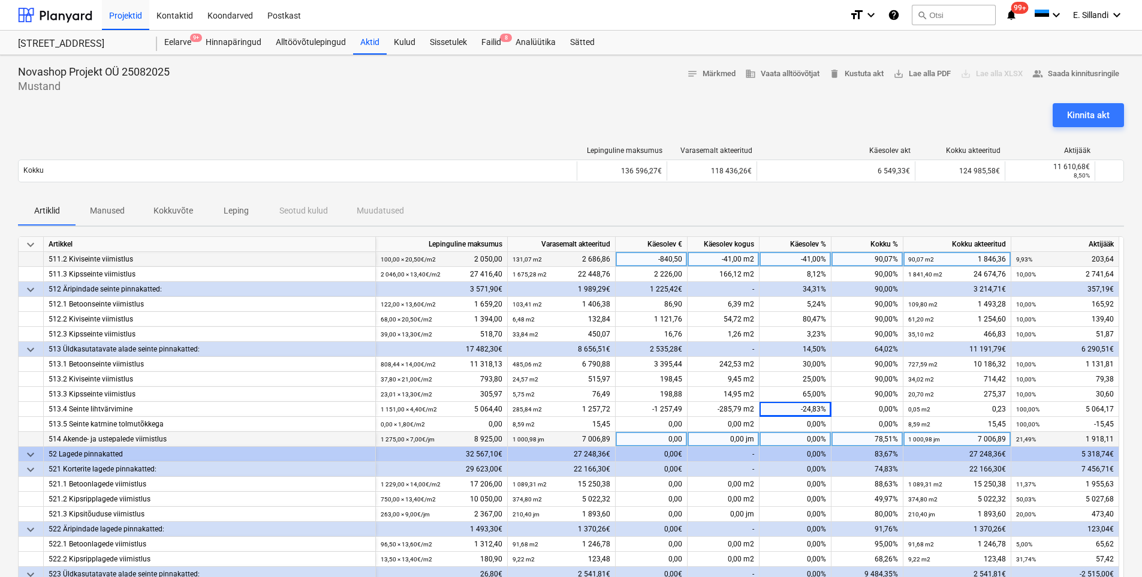
click at [819, 432] on div "0,00%" at bounding box center [795, 439] width 72 height 15
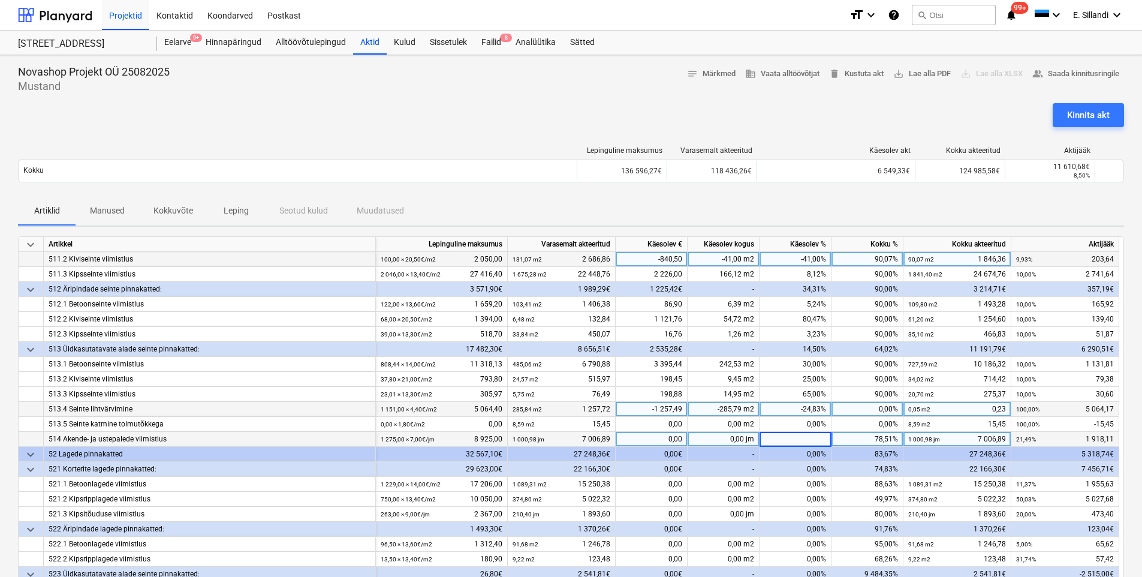
click at [804, 407] on div "-24,83%" at bounding box center [795, 409] width 72 height 15
click at [884, 411] on div "0,00%" at bounding box center [867, 409] width 72 height 15
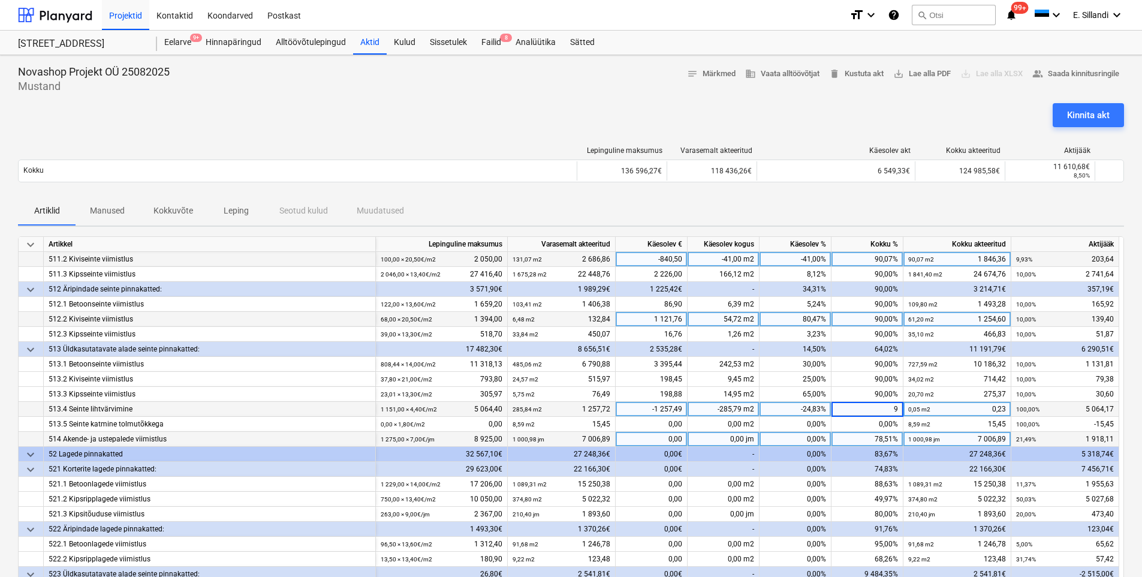
type input "90"
click at [988, 214] on div "Artiklid Manused Kokkuvõte Leping Seotud kulud Muudatused" at bounding box center [571, 211] width 1106 height 29
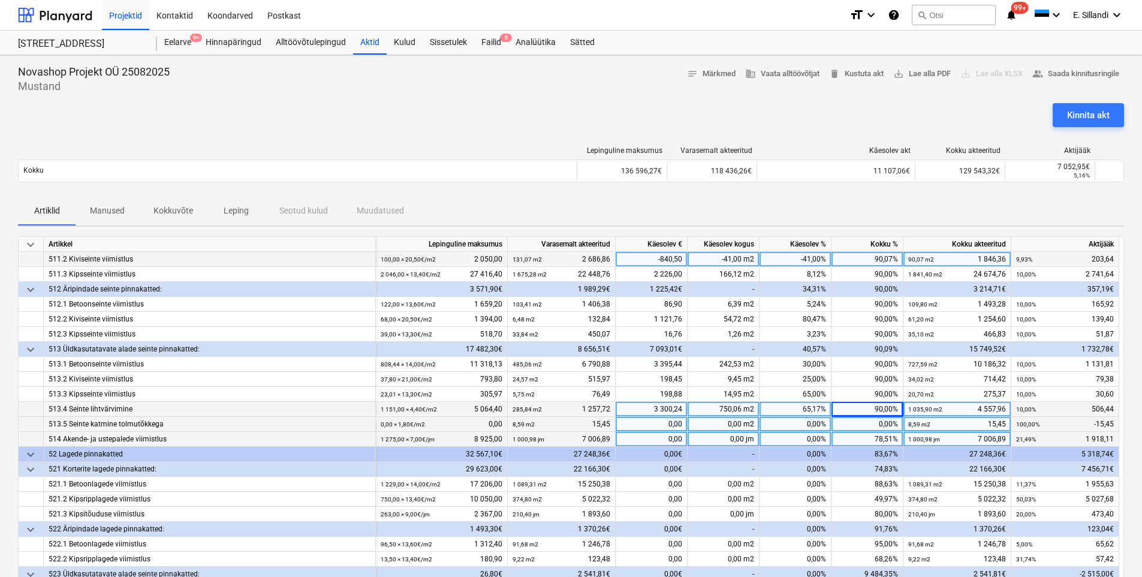
click at [882, 426] on div "0,00%" at bounding box center [867, 424] width 72 height 15
type input "90"
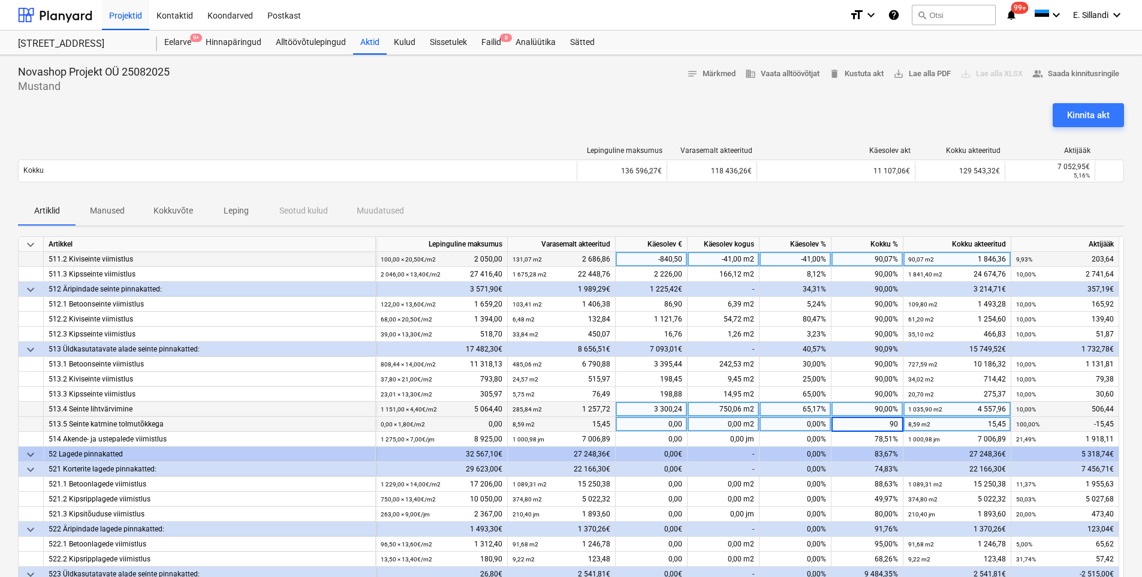
click at [878, 206] on div "Artiklid Manused Kokkuvõte Leping Seotud kulud Muudatused" at bounding box center [571, 211] width 1106 height 29
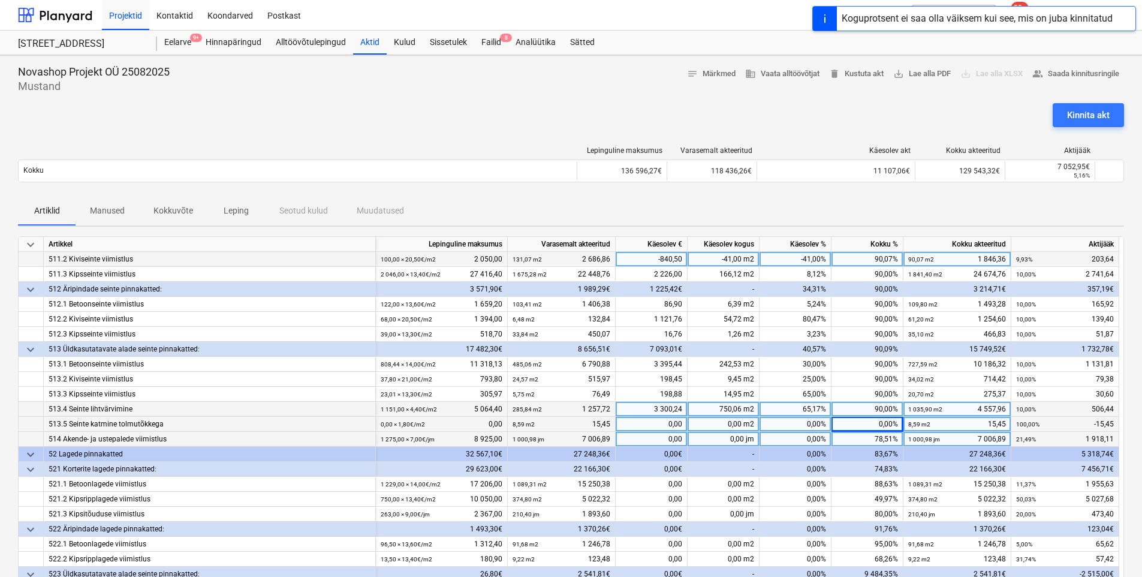
click at [876, 439] on div "78,51%" at bounding box center [867, 439] width 72 height 15
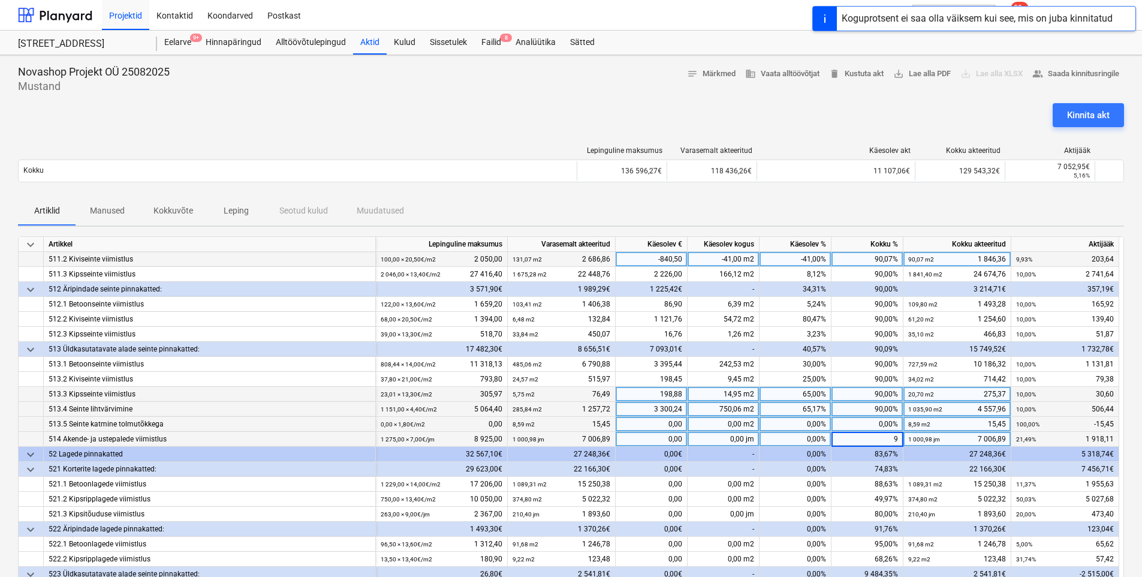
type input "90"
click at [976, 202] on div "Artiklid Manused Kokkuvõte Leping Seotud kulud Muudatused" at bounding box center [571, 211] width 1106 height 29
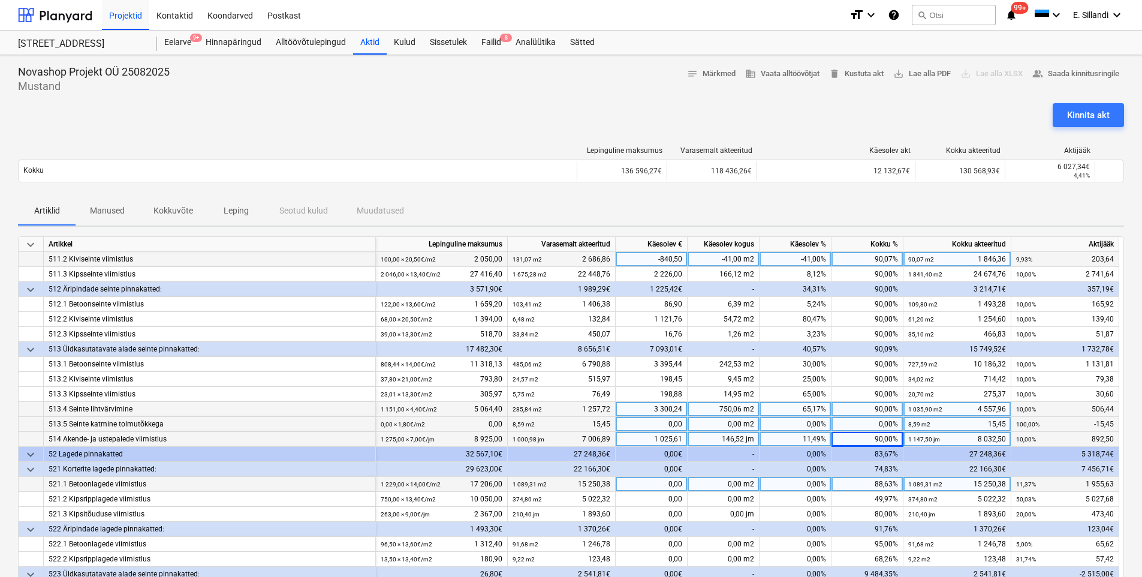
click at [869, 484] on div "88,63%" at bounding box center [867, 484] width 72 height 15
type input "90"
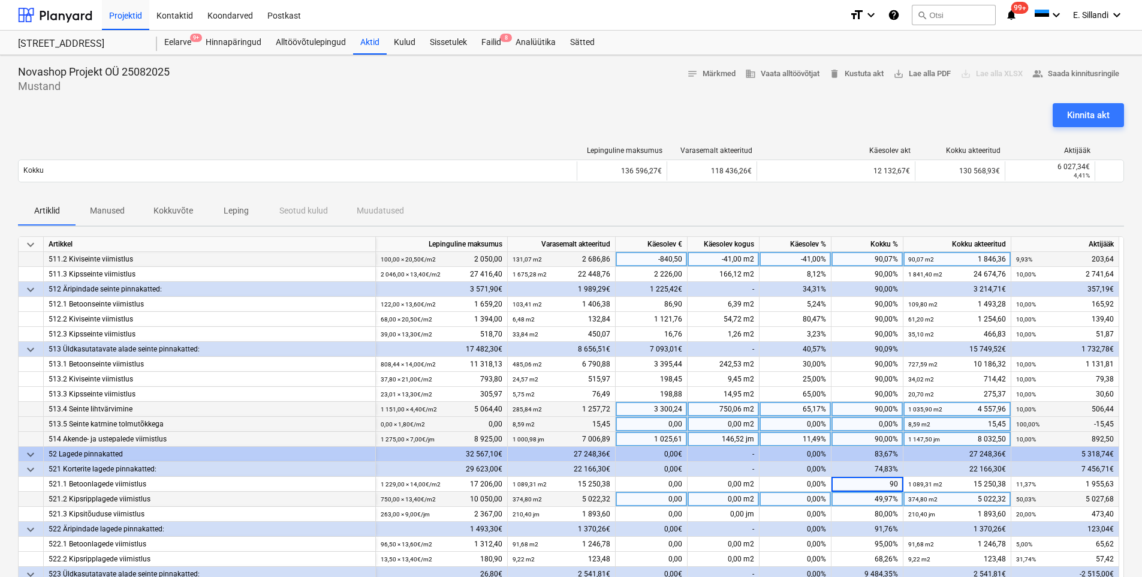
click at [865, 502] on div "49,97%" at bounding box center [867, 499] width 72 height 15
click at [878, 499] on div "49,97%" at bounding box center [867, 499] width 72 height 15
type input "90"
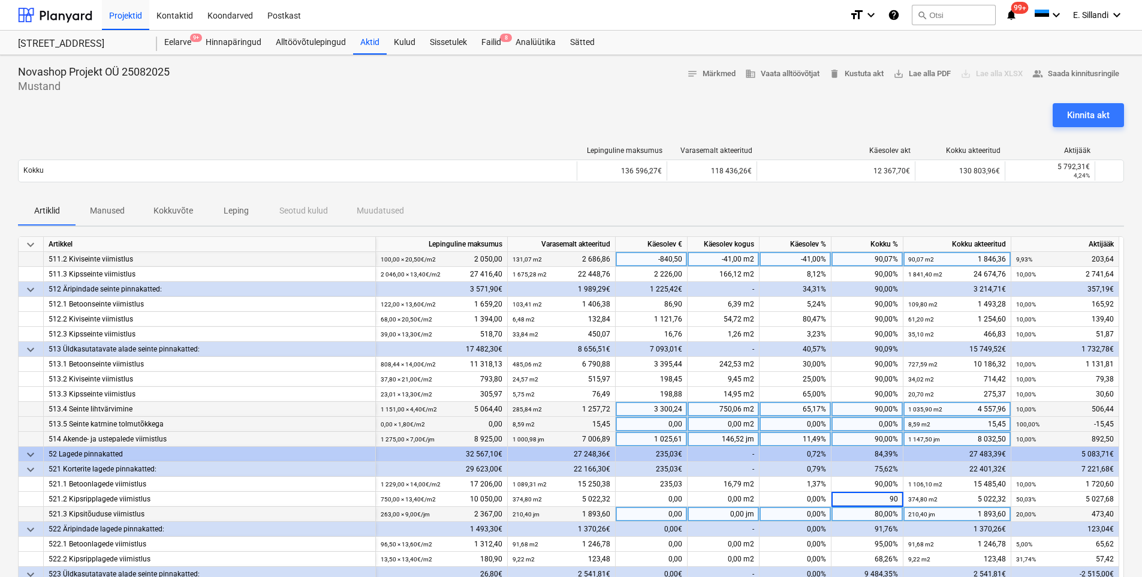
click at [867, 512] on div "80,00%" at bounding box center [867, 514] width 72 height 15
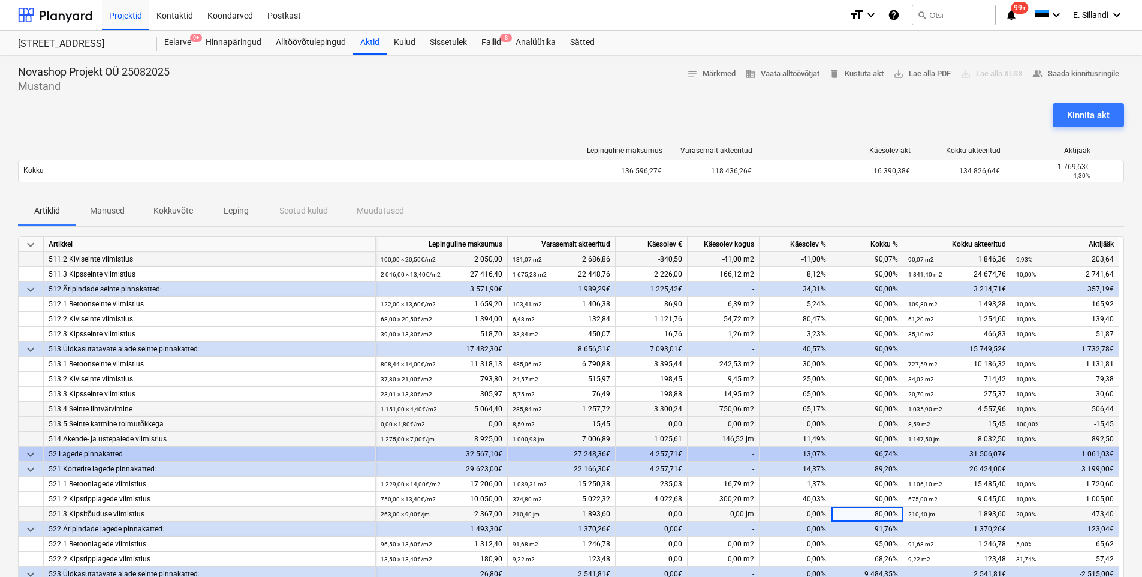
click at [869, 513] on div "80,00%" at bounding box center [867, 514] width 72 height 15
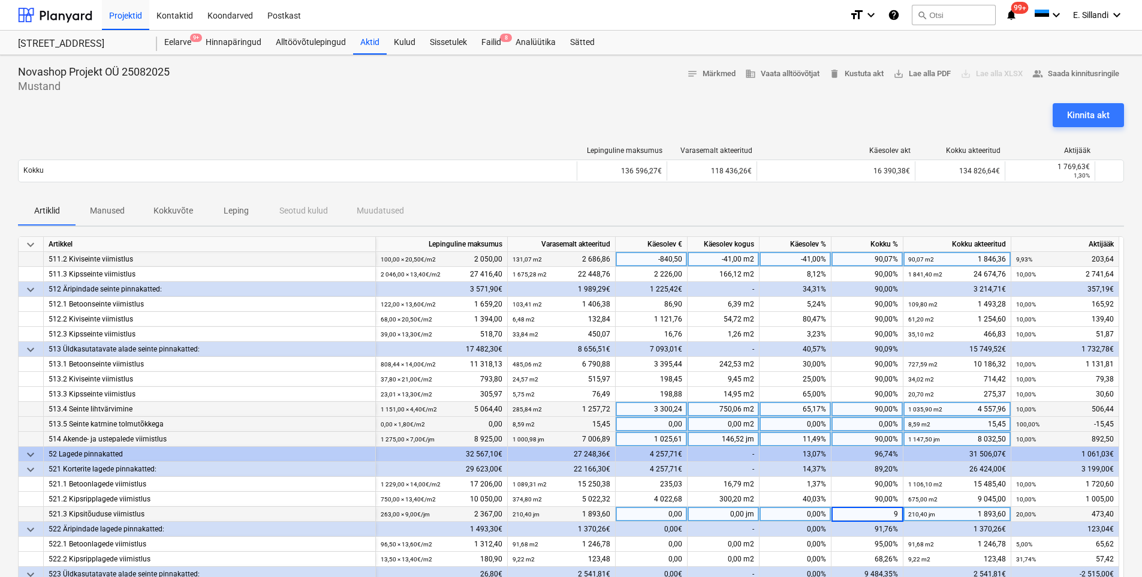
type input "90"
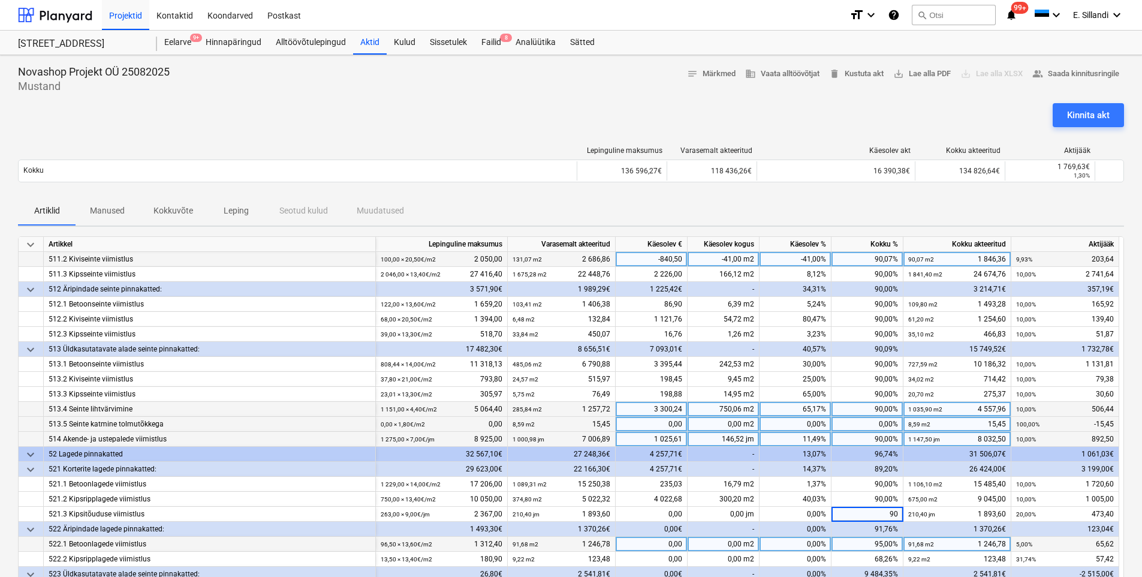
click at [875, 544] on div "95,00%" at bounding box center [867, 544] width 72 height 15
click at [879, 545] on div "95,00%" at bounding box center [867, 544] width 72 height 15
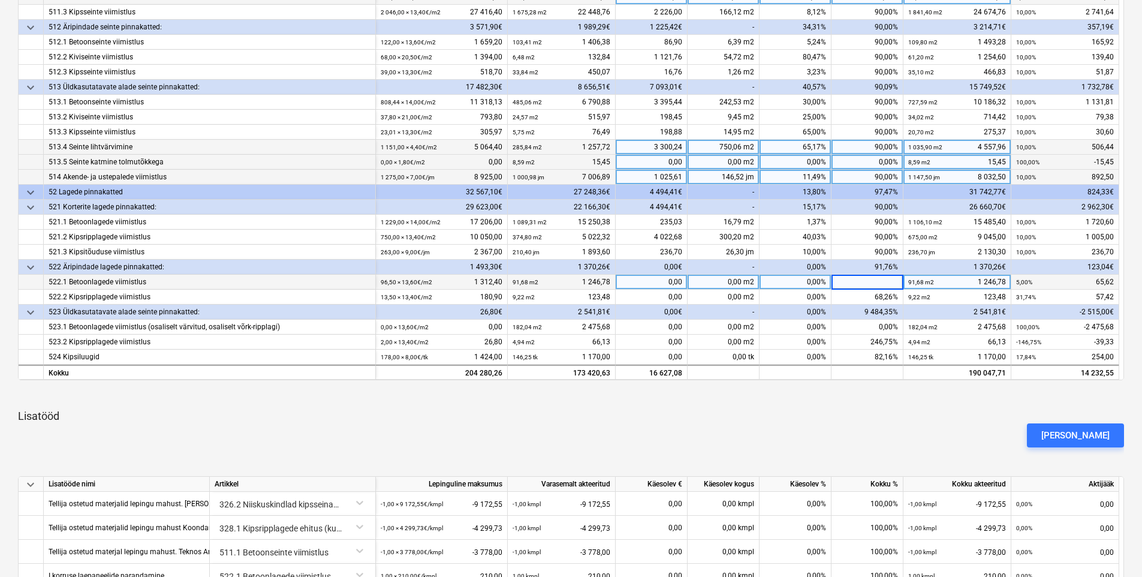
scroll to position [280, 0]
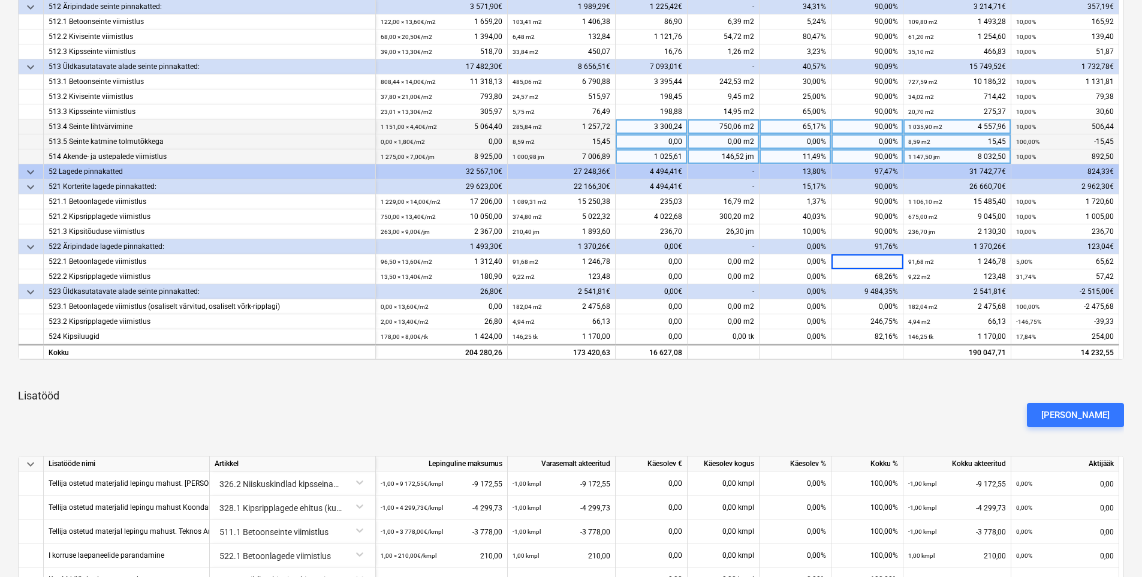
click at [469, 382] on div "keyboard_arrow_down Artikkel Lepinguline [PERSON_NAME] akteeritud Käesolev € Kä…" at bounding box center [571, 407] width 1106 height 903
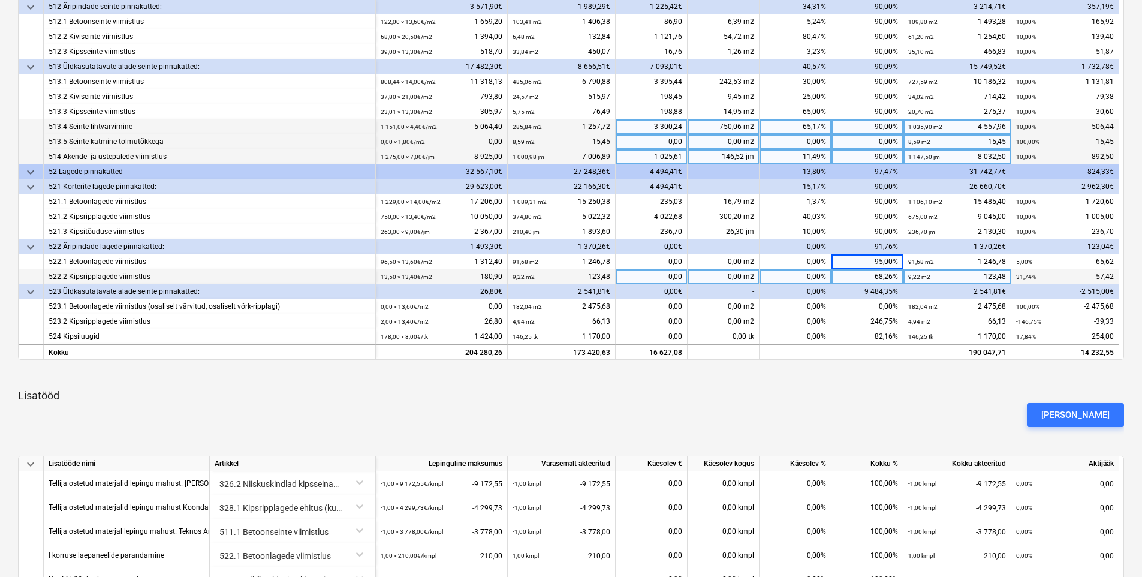
click at [864, 282] on div "68,26%" at bounding box center [867, 276] width 72 height 15
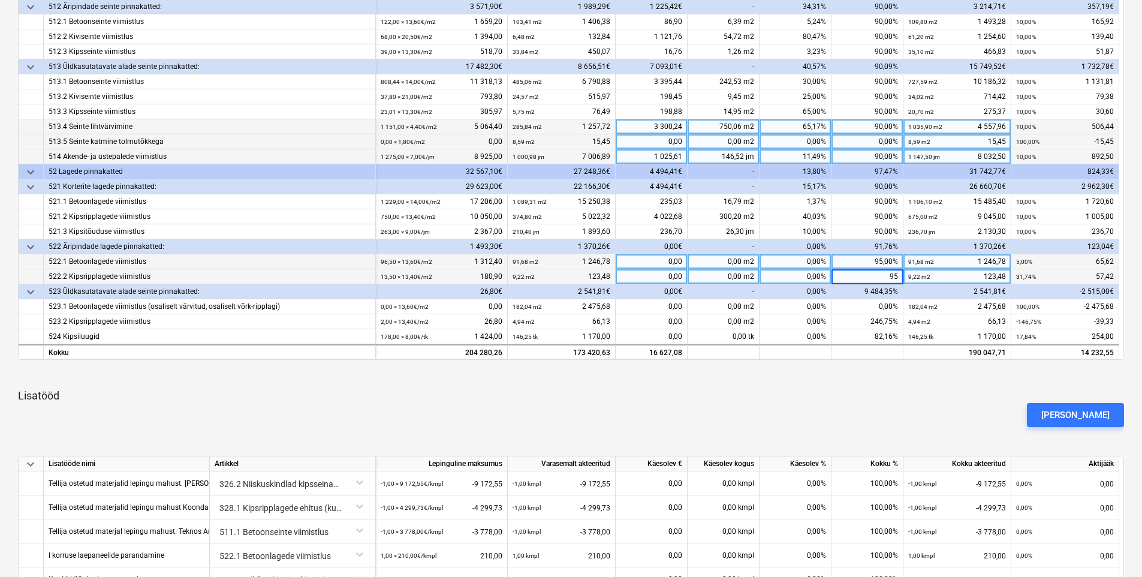
type input "9"
type input "90"
click at [825, 393] on p "Lisatööd" at bounding box center [571, 395] width 1106 height 14
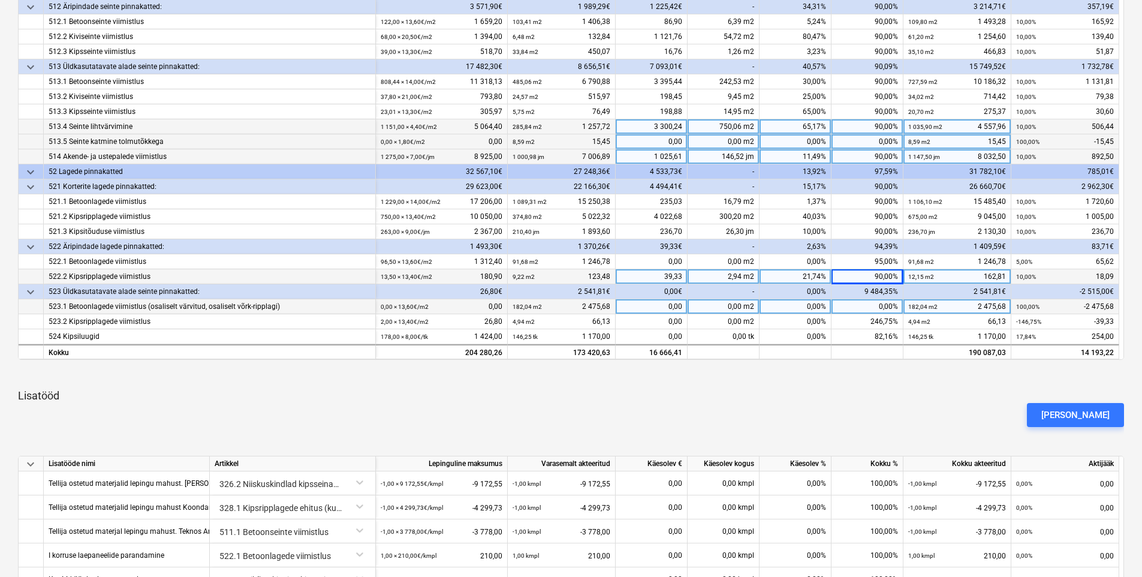
click at [884, 305] on div "0,00%" at bounding box center [867, 306] width 72 height 15
click at [882, 382] on div "keyboard_arrow_down Artikkel Lepinguline [PERSON_NAME] akteeritud Käesolev € Kä…" at bounding box center [571, 407] width 1106 height 903
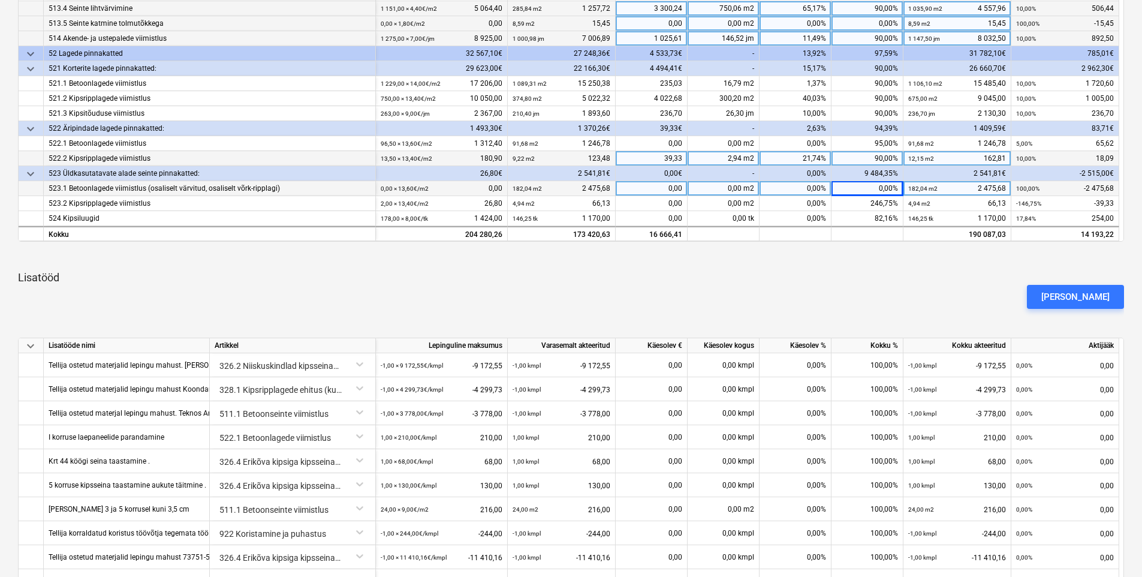
scroll to position [420, 0]
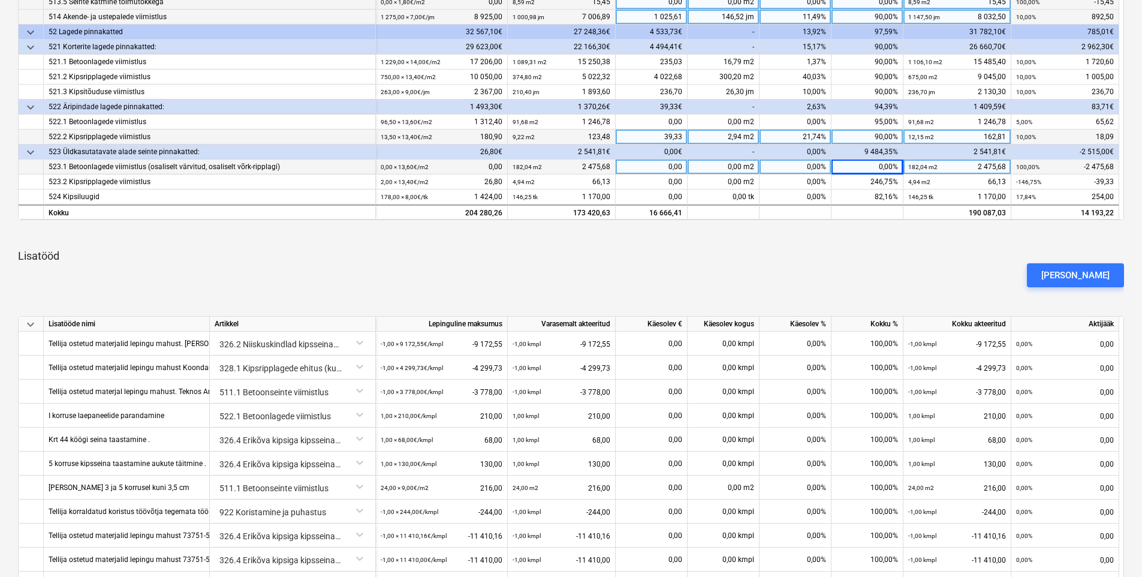
click at [881, 171] on div "0,00%" at bounding box center [867, 166] width 72 height 15
click at [885, 234] on div at bounding box center [571, 235] width 1106 height 10
click at [810, 168] on div "0,00%" at bounding box center [795, 166] width 72 height 15
click at [866, 168] on div "0,00%" at bounding box center [867, 166] width 72 height 15
click at [810, 169] on div "0,00%" at bounding box center [795, 166] width 72 height 15
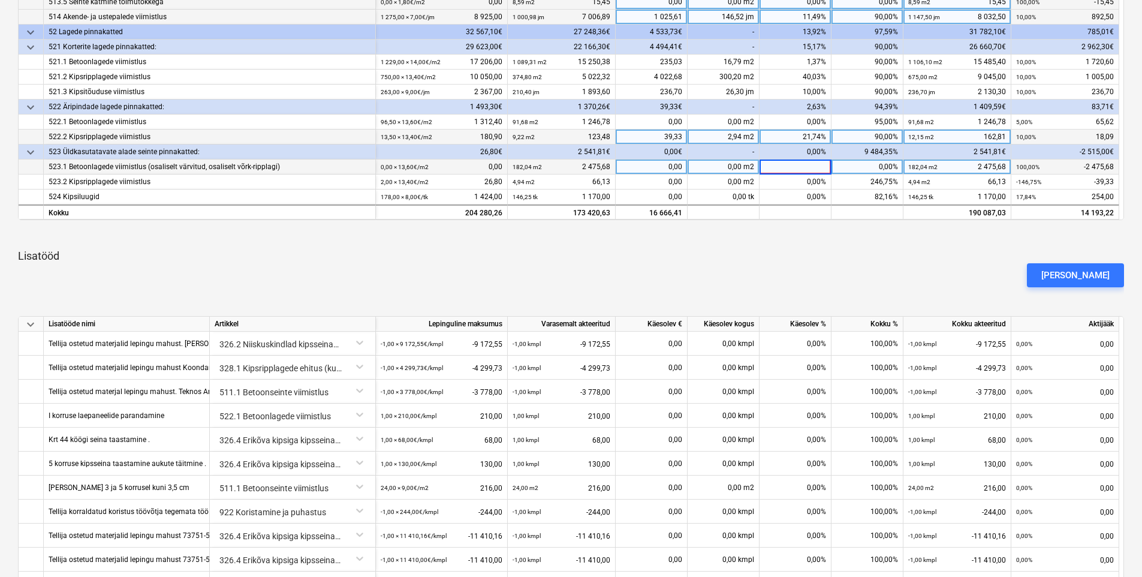
click at [698, 169] on div "0,00 m2" at bounding box center [724, 166] width 72 height 15
type input "-182,04"
click at [713, 283] on div "[PERSON_NAME]" at bounding box center [571, 275] width 1116 height 34
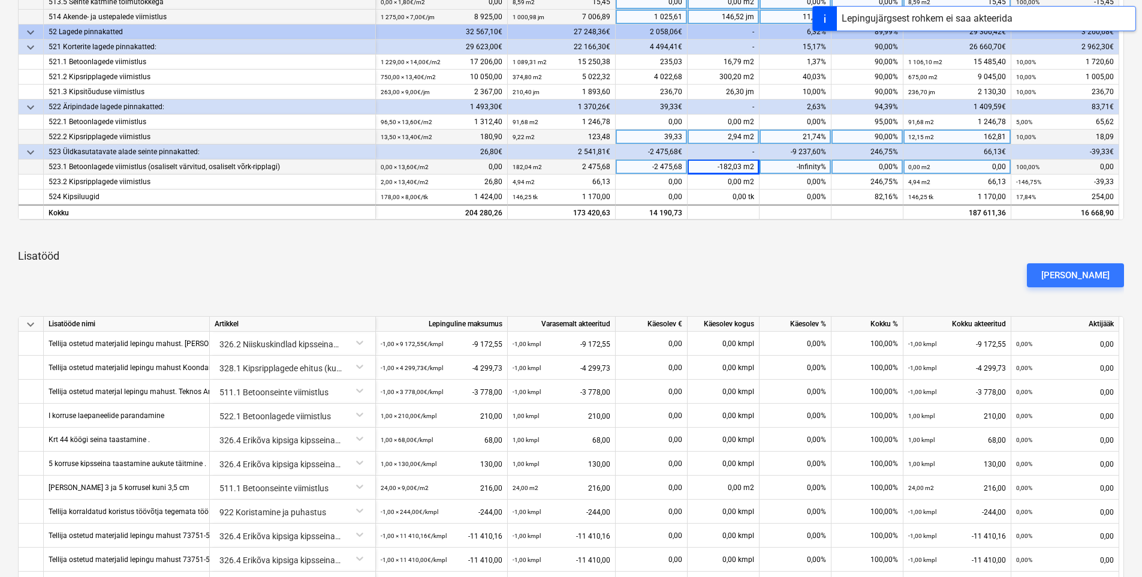
click at [810, 168] on div "-Infinity%" at bounding box center [795, 166] width 72 height 15
type input "-"
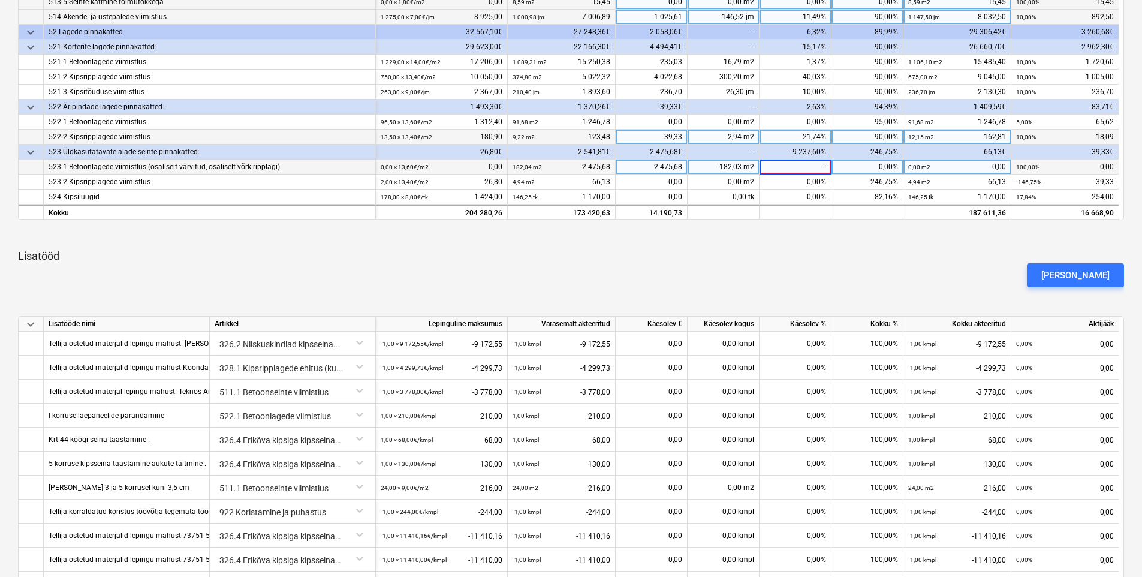
click at [854, 243] on div "keyboard_arrow_down Artikkel Lepinguline [PERSON_NAME] akteeritud Käesolev € Kä…" at bounding box center [571, 268] width 1106 height 903
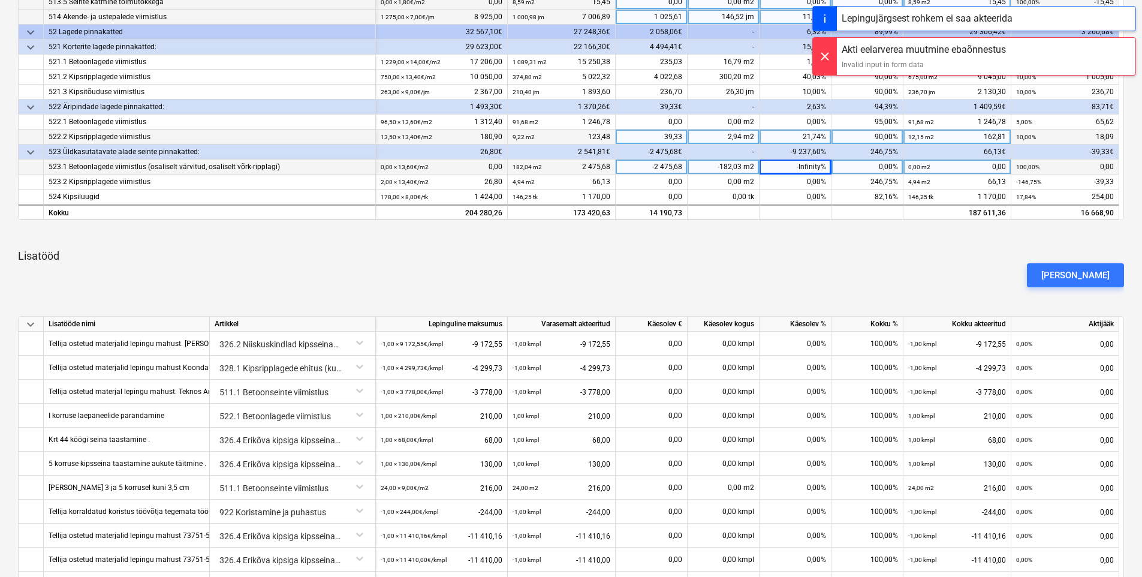
click at [731, 169] on div "-182,03 m2" at bounding box center [724, 166] width 72 height 15
click at [769, 224] on div "keyboard_arrow_down Artikkel Lepinguline [PERSON_NAME] akteeritud Käesolev € Kä…" at bounding box center [571, 268] width 1106 height 903
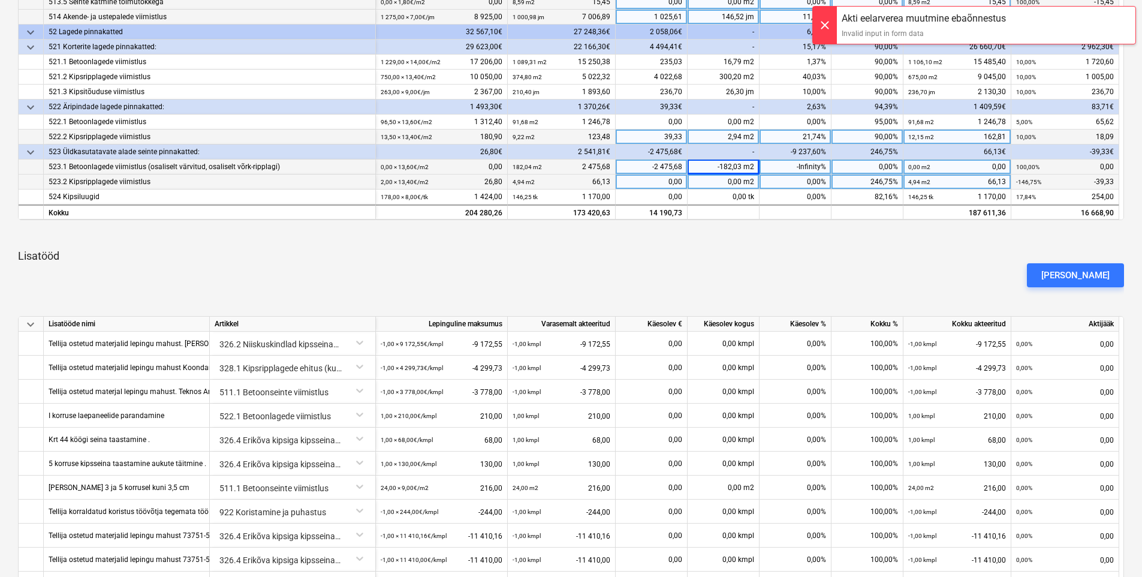
click at [810, 175] on div "0,00%" at bounding box center [795, 181] width 72 height 15
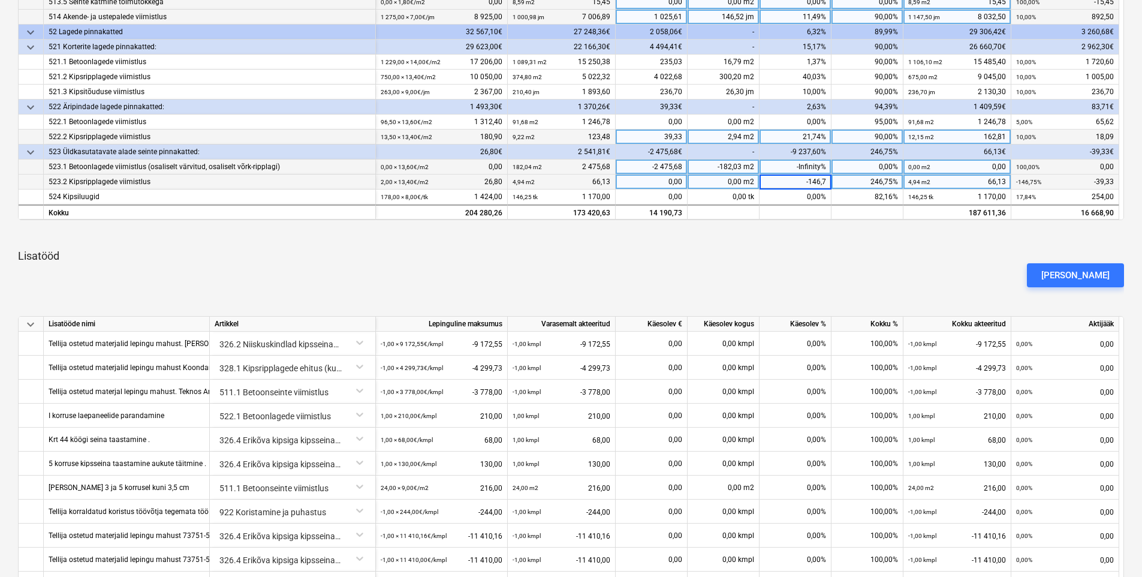
type input "-146,75"
click at [875, 264] on div "[PERSON_NAME]" at bounding box center [571, 275] width 1116 height 34
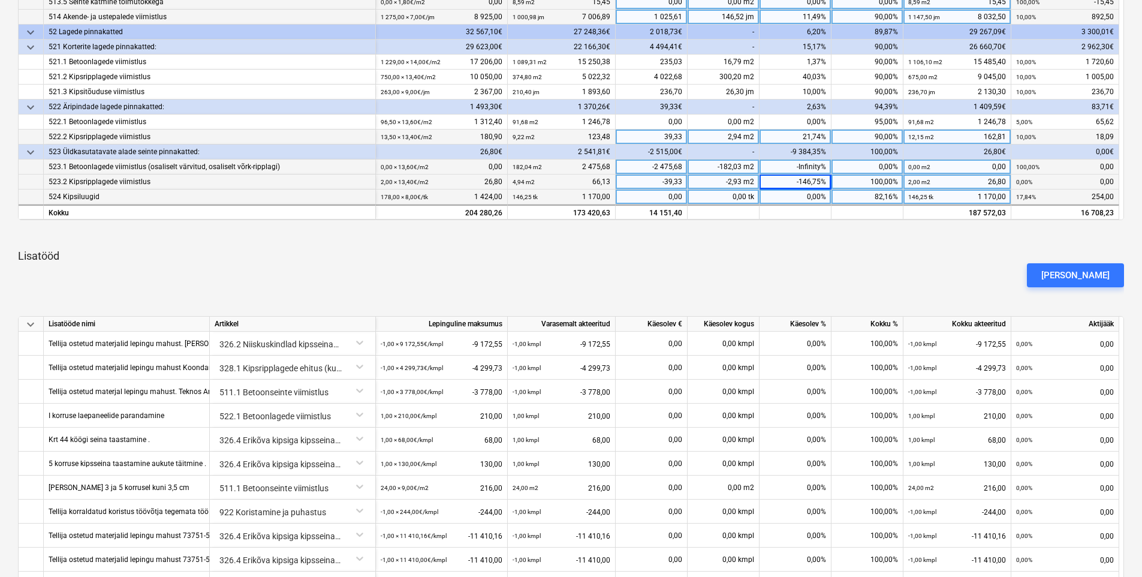
click at [796, 197] on div "0,00%" at bounding box center [795, 196] width 72 height 15
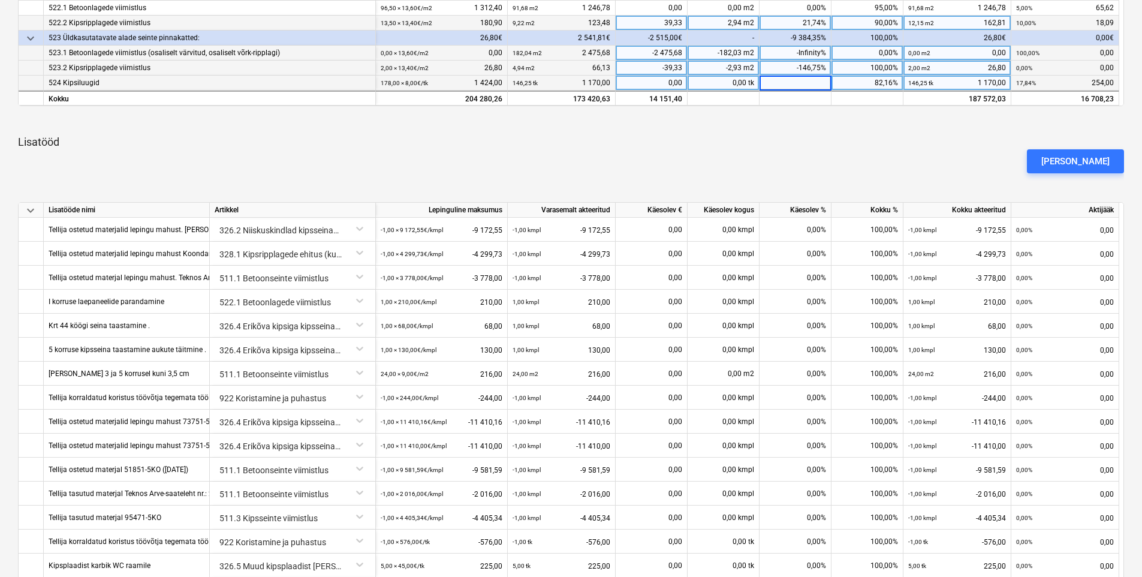
scroll to position [559, 0]
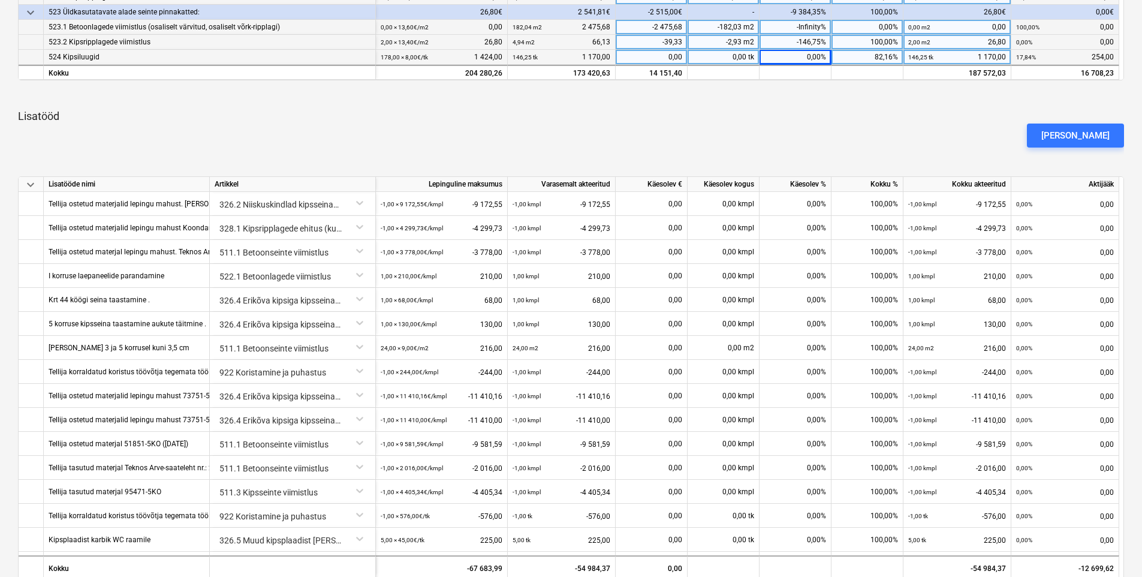
click at [870, 58] on div "82,16%" at bounding box center [867, 57] width 72 height 15
type input "90"
click at [967, 114] on p "Lisatööd" at bounding box center [571, 116] width 1106 height 14
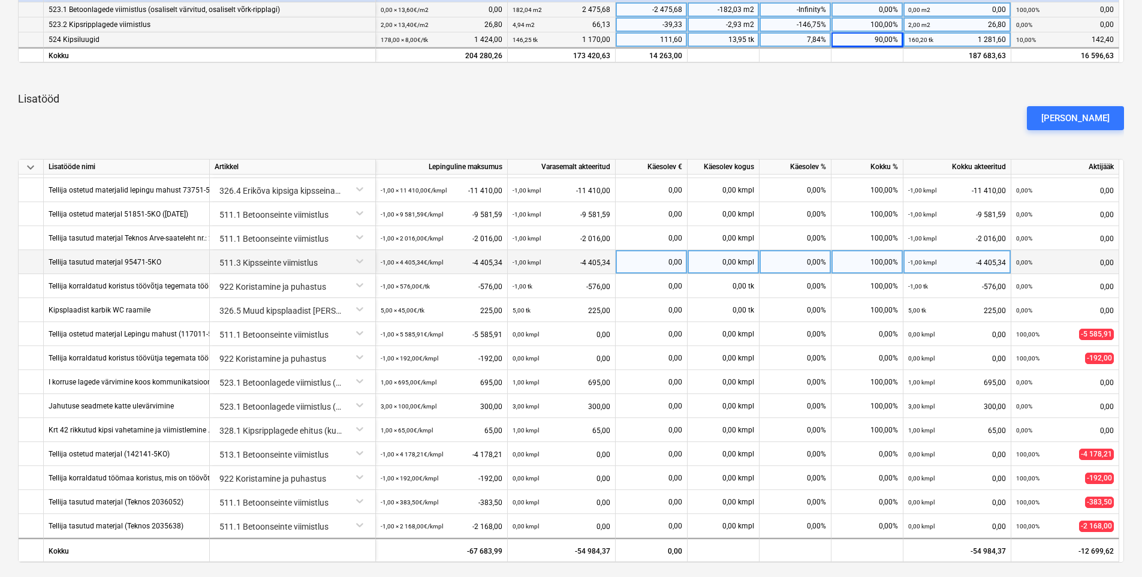
scroll to position [601, 0]
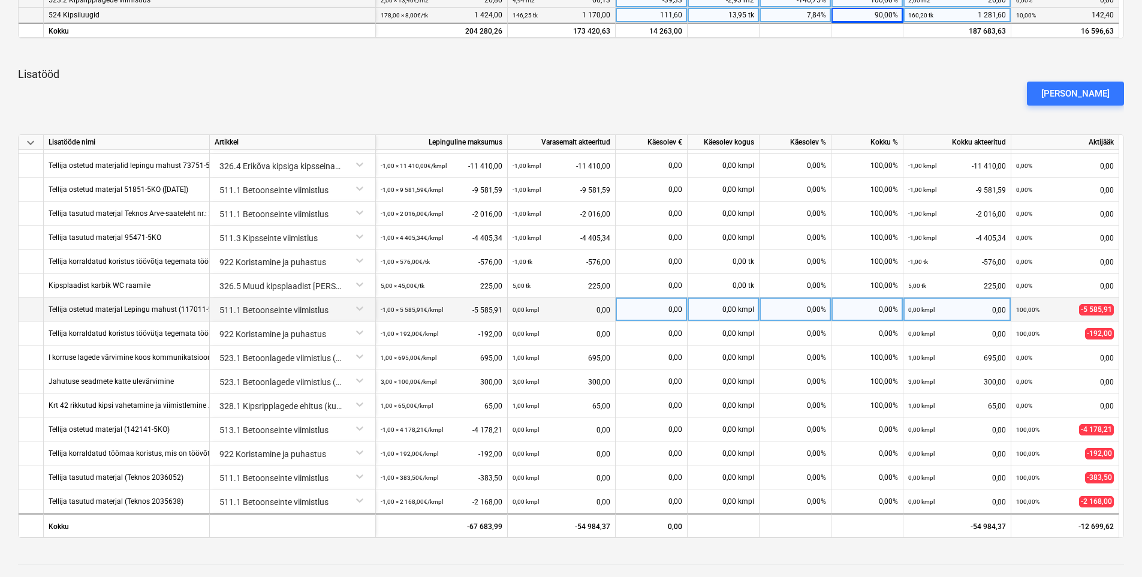
click at [861, 303] on div "0,00%" at bounding box center [867, 309] width 72 height 24
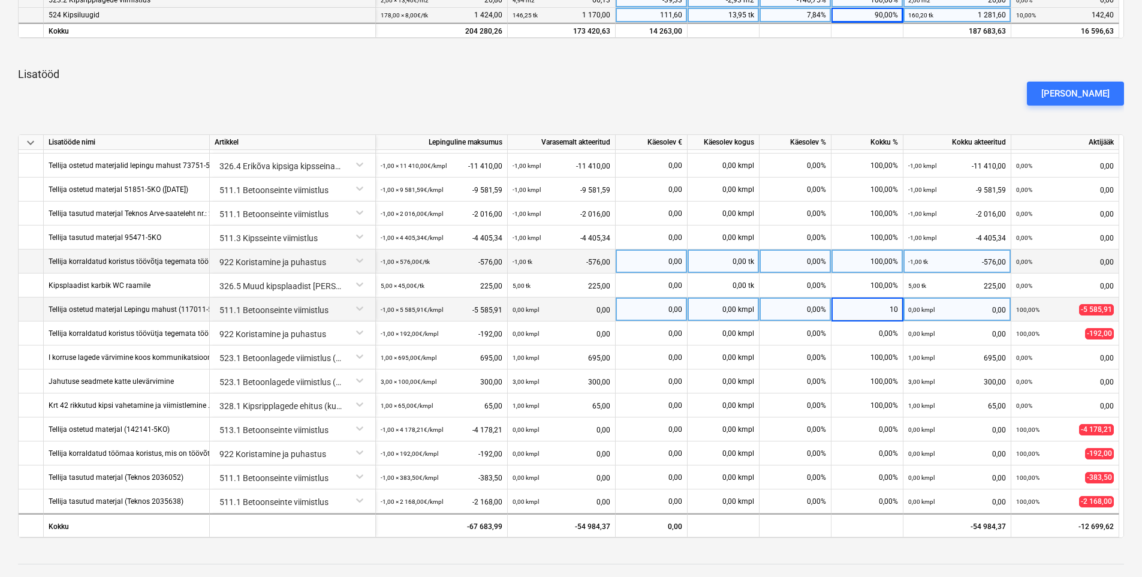
type input "100"
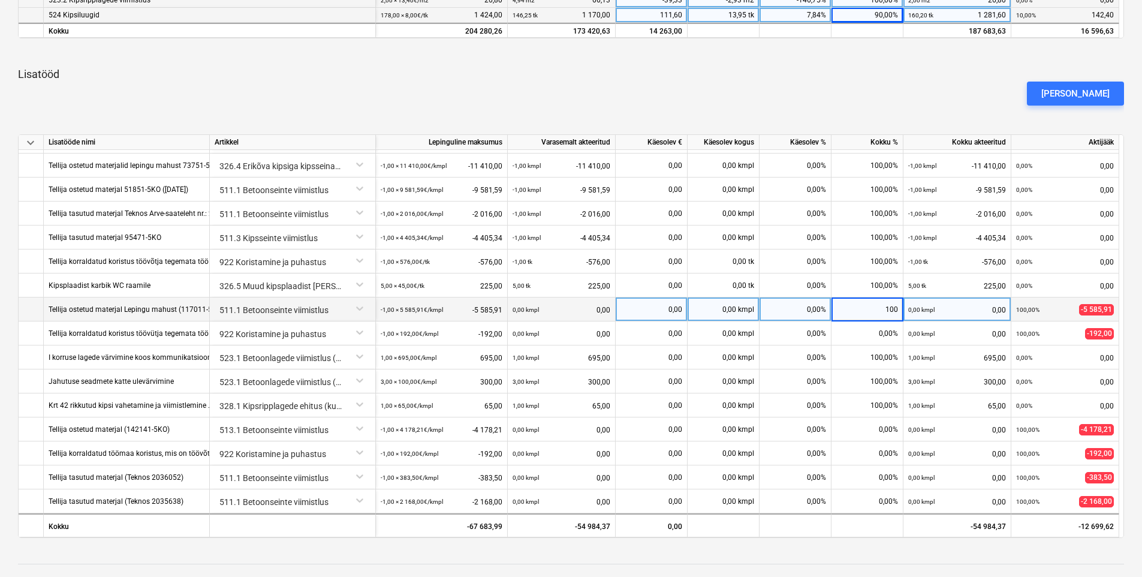
click at [854, 71] on p "Lisatööd" at bounding box center [571, 74] width 1106 height 14
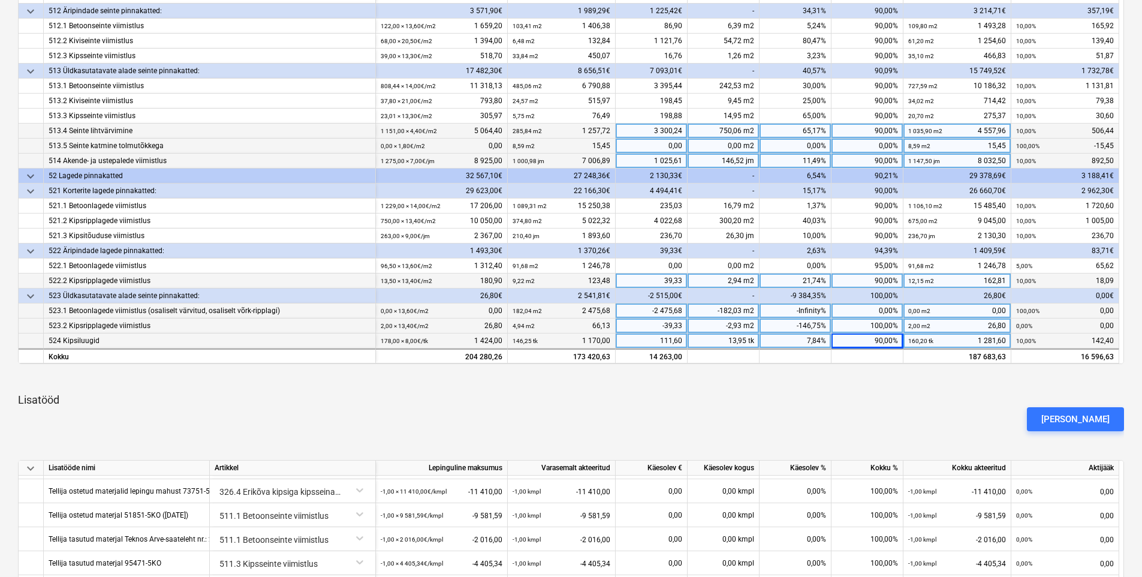
scroll to position [700, 0]
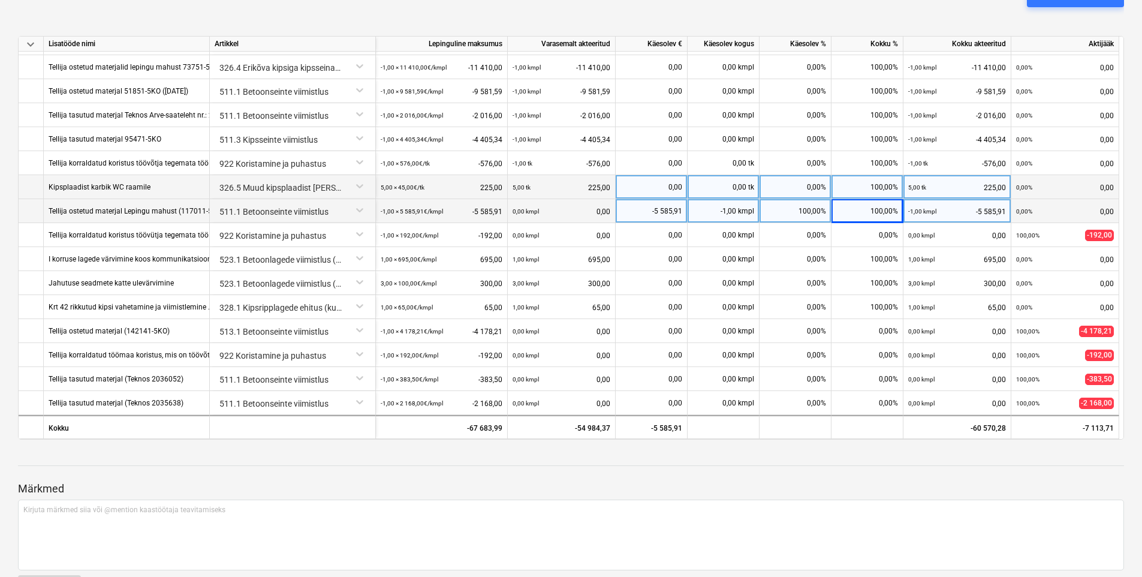
click at [867, 185] on div "100,00%" at bounding box center [867, 187] width 72 height 24
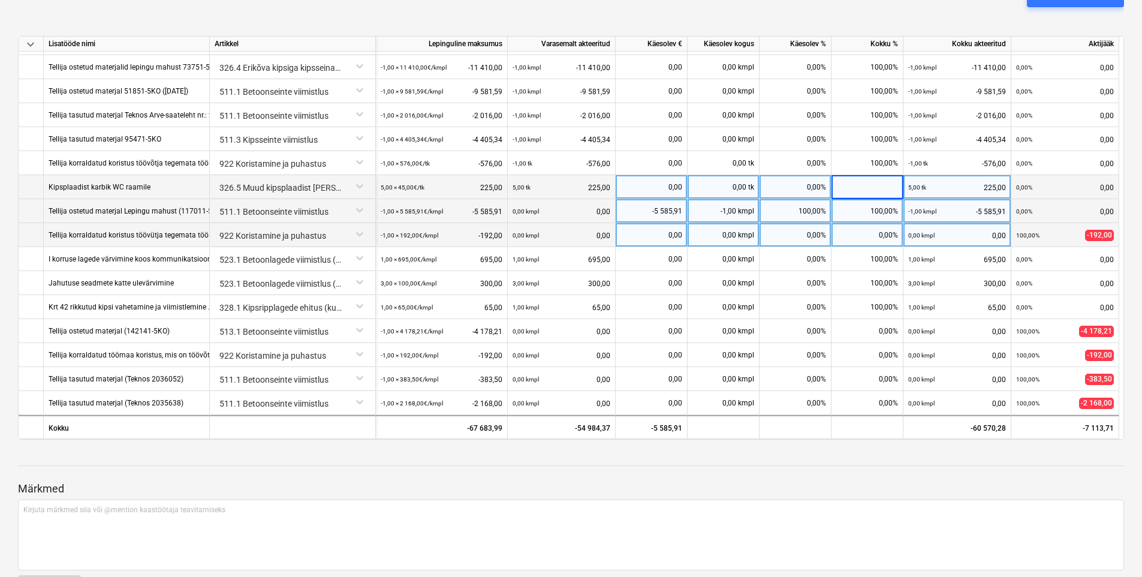
click at [870, 242] on div "0,00%" at bounding box center [867, 235] width 72 height 24
click at [858, 186] on div "100,00%" at bounding box center [867, 187] width 72 height 24
type input "0"
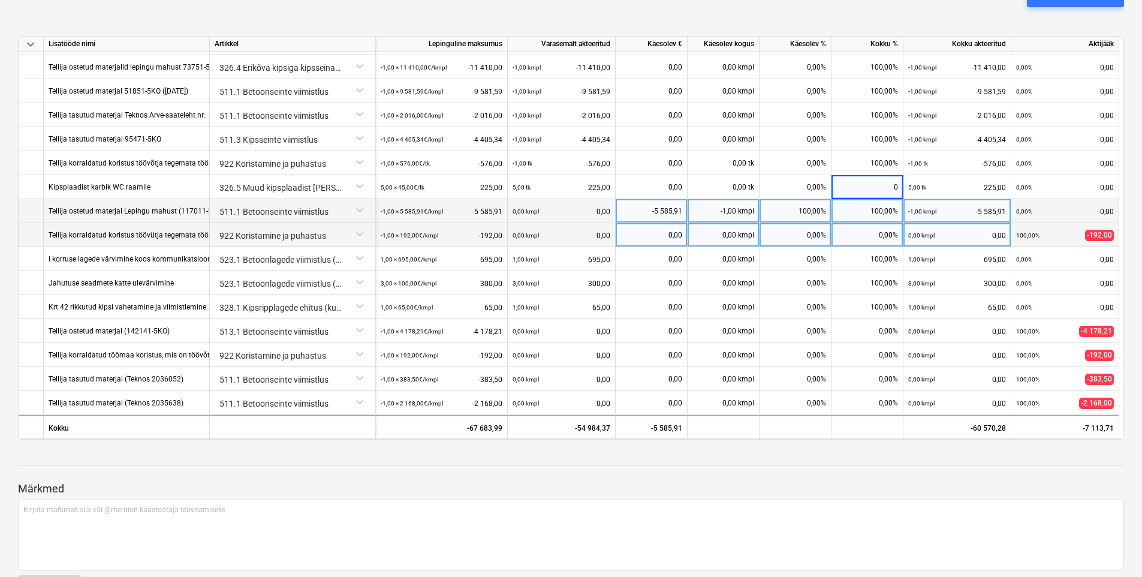
click at [935, 466] on div "Märkmed Kirjuta märkmed siia või @mention kaastöötaja teavitamiseks ﻿ Salvesta" at bounding box center [571, 529] width 1106 height 159
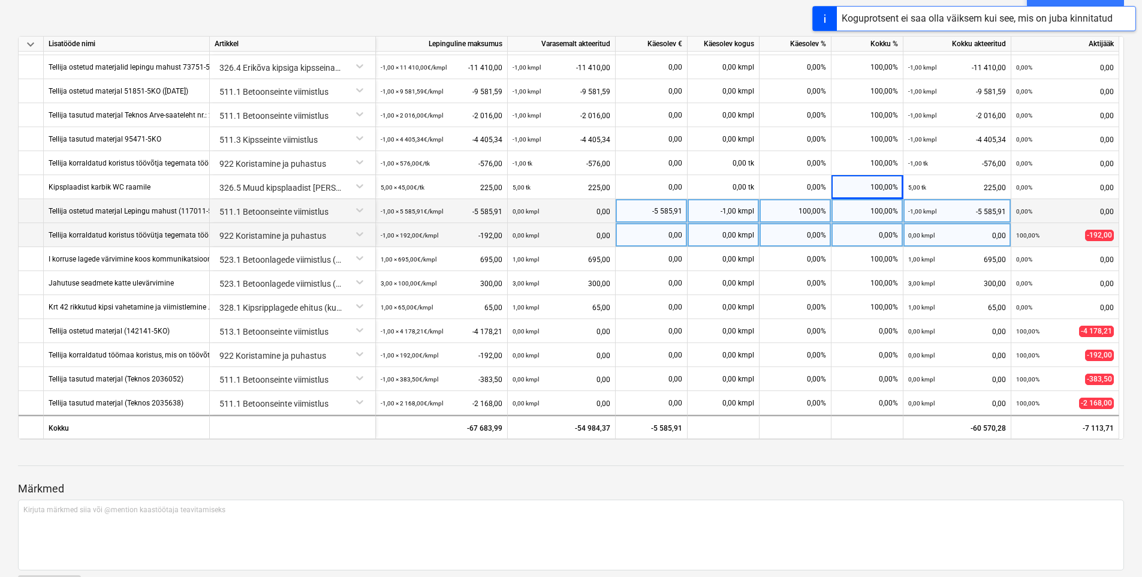
click at [801, 209] on div "100,00%" at bounding box center [795, 211] width 72 height 24
type input "0"
click at [852, 475] on div at bounding box center [571, 477] width 1106 height 10
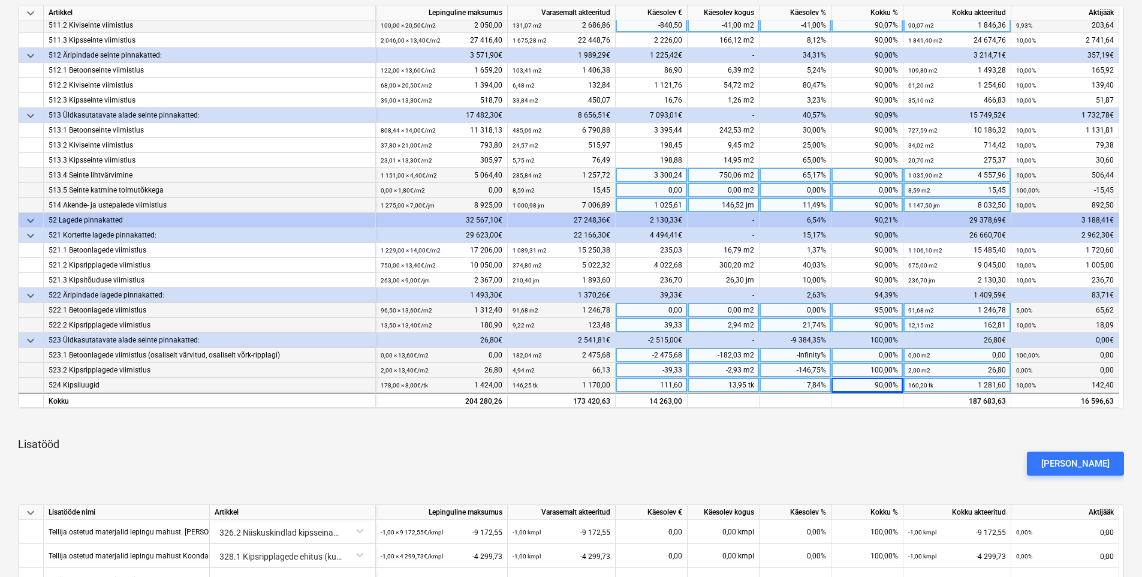
scroll to position [182, 0]
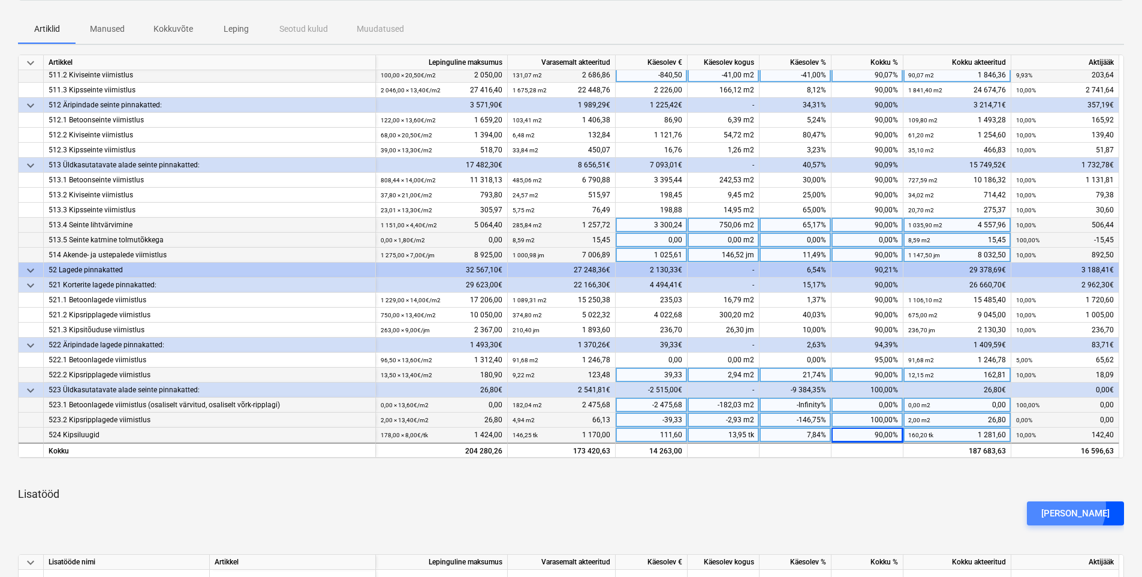
click at [1075, 506] on div "[PERSON_NAME]" at bounding box center [1075, 513] width 68 height 16
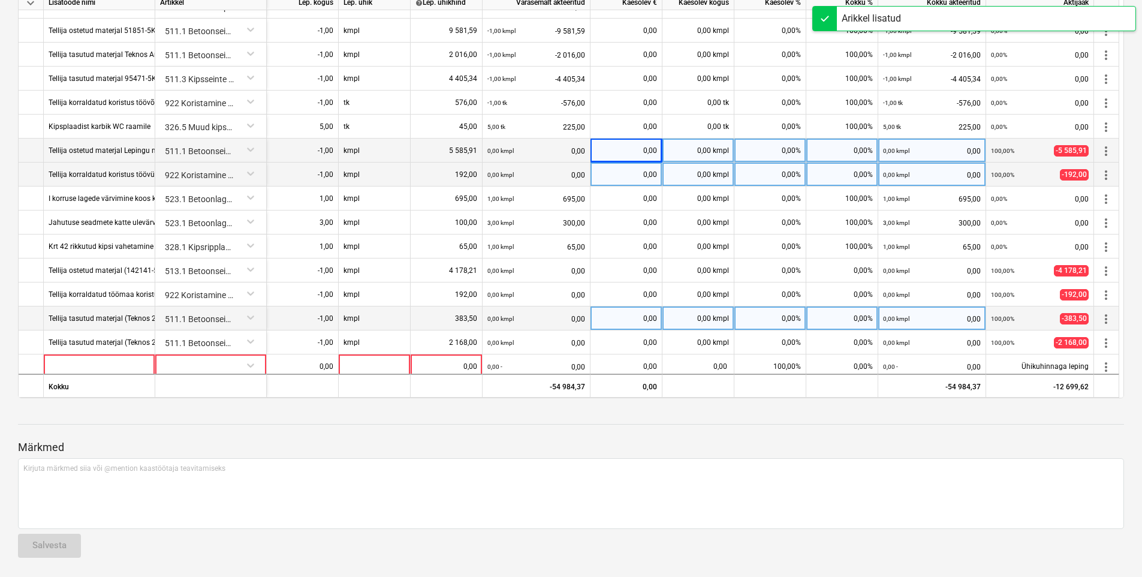
scroll to position [236, 0]
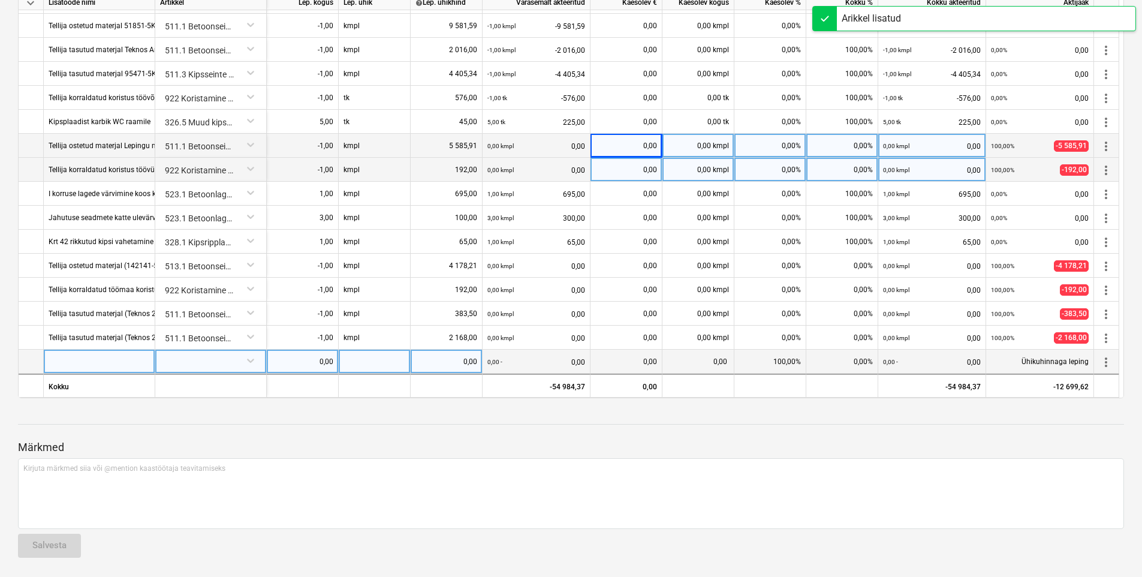
click at [103, 369] on div at bounding box center [99, 361] width 111 height 24
click at [331, 421] on div "Märkmed Kirjuta märkmed siia või @mention kaastöötaja teavitamiseks ﻿ Salvesta" at bounding box center [571, 487] width 1106 height 159
click at [86, 352] on div at bounding box center [99, 361] width 111 height 24
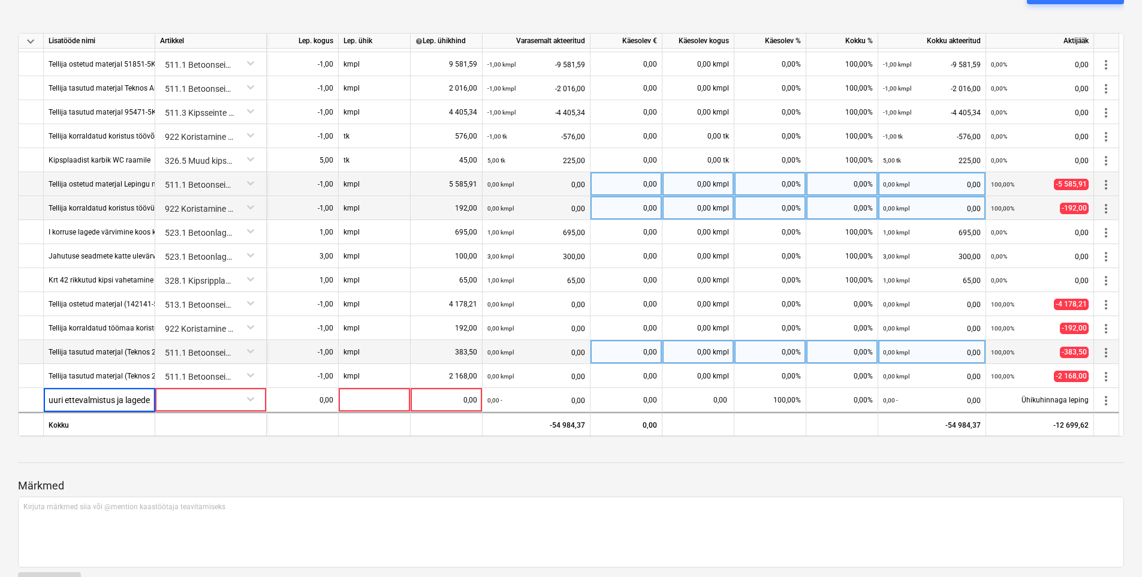
scroll to position [741, 0]
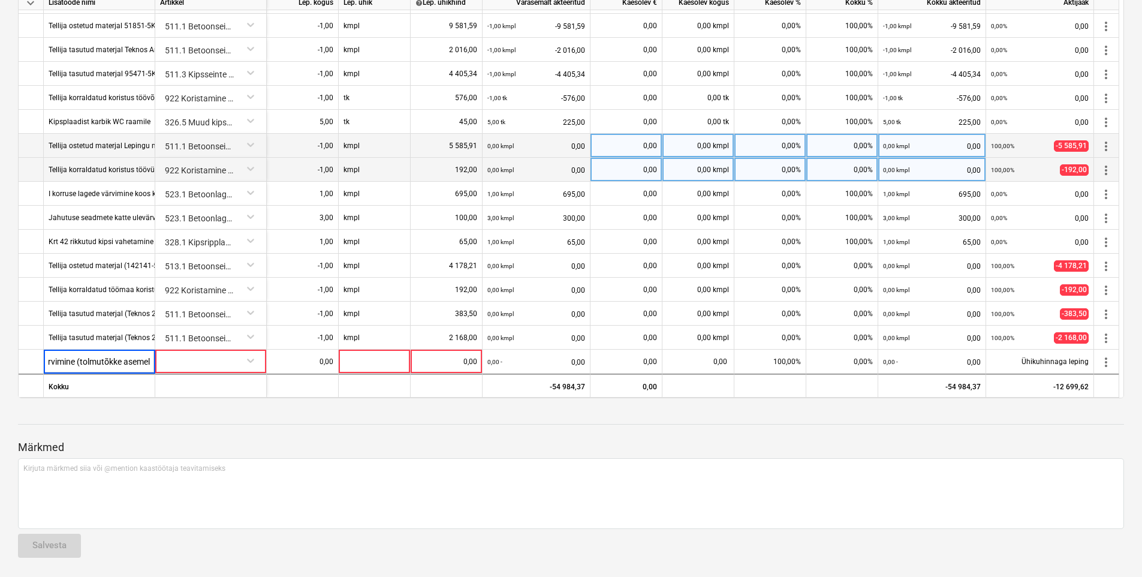
type input "Trepikodade struktuuri ettevalmistus ja lagede värvimine (tolmutõkke asemel)"
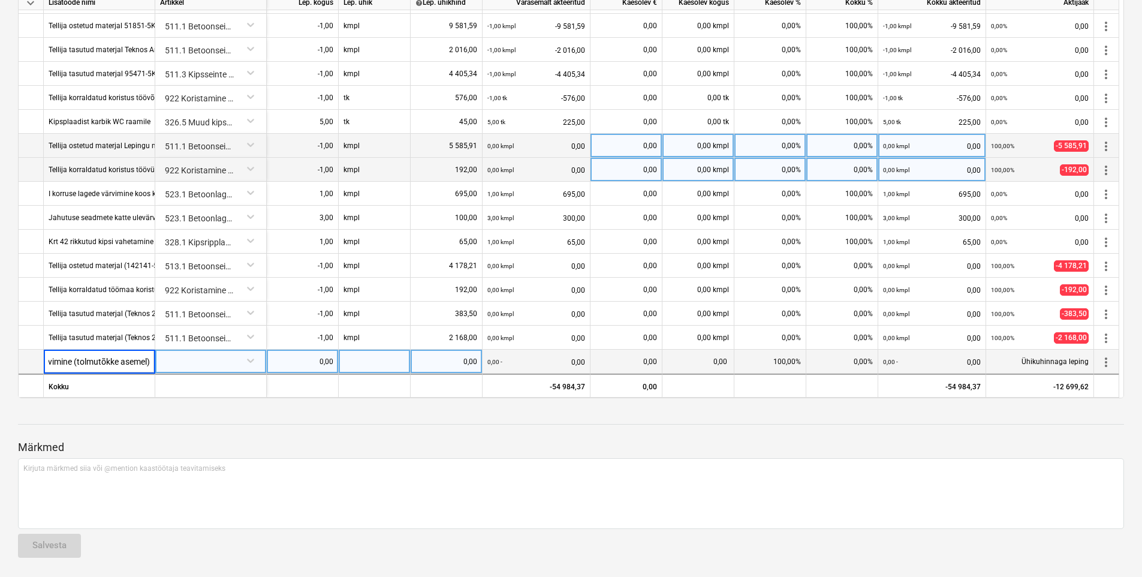
click at [186, 353] on div at bounding box center [210, 359] width 101 height 21
click at [200, 365] on div at bounding box center [210, 359] width 101 height 21
type input "t"
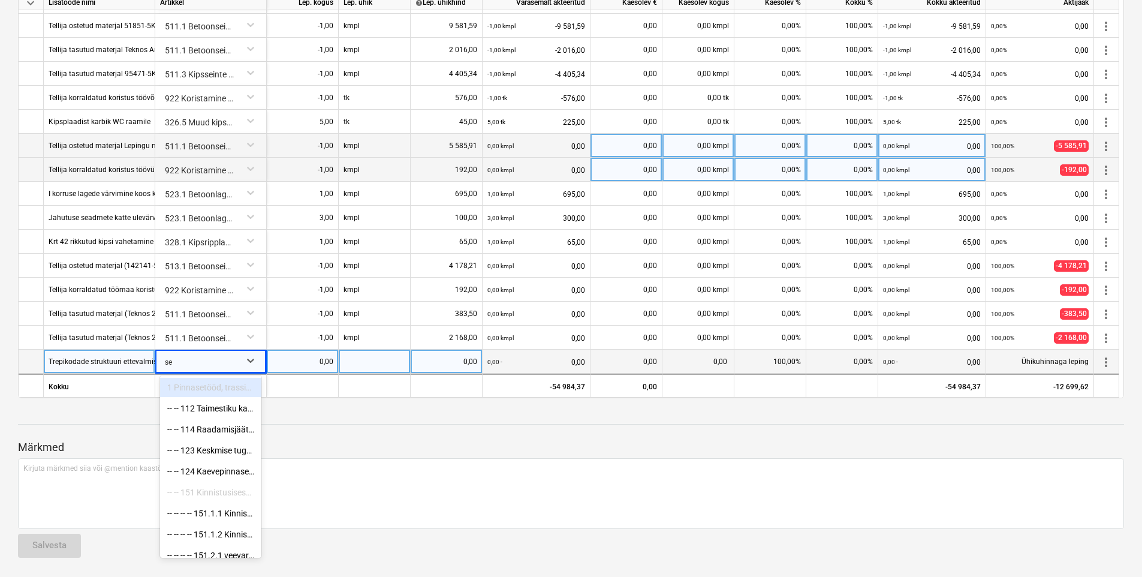
type input "s"
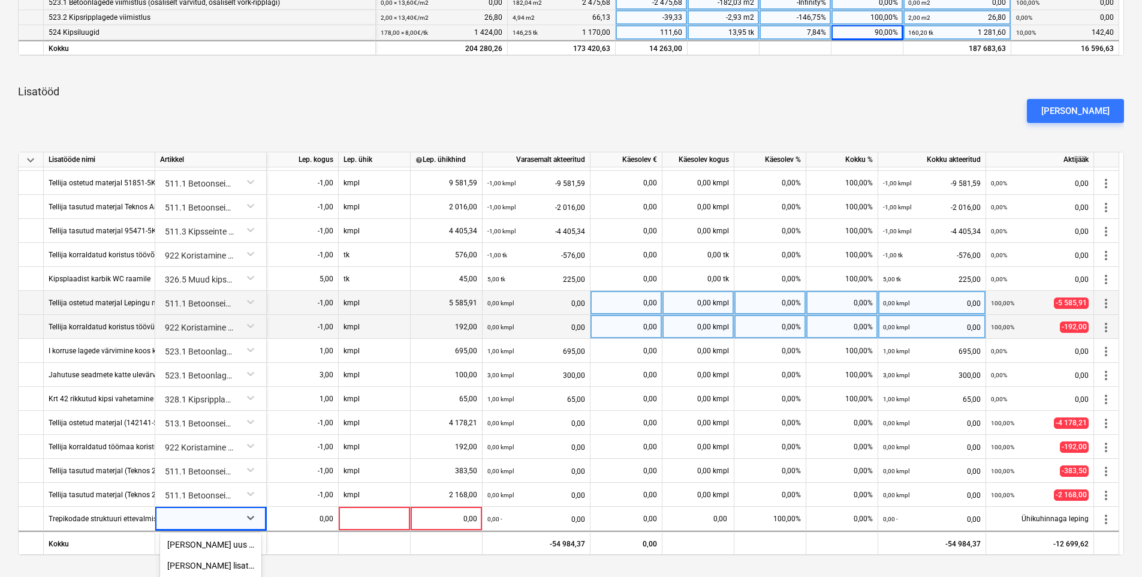
scroll to position [741, 0]
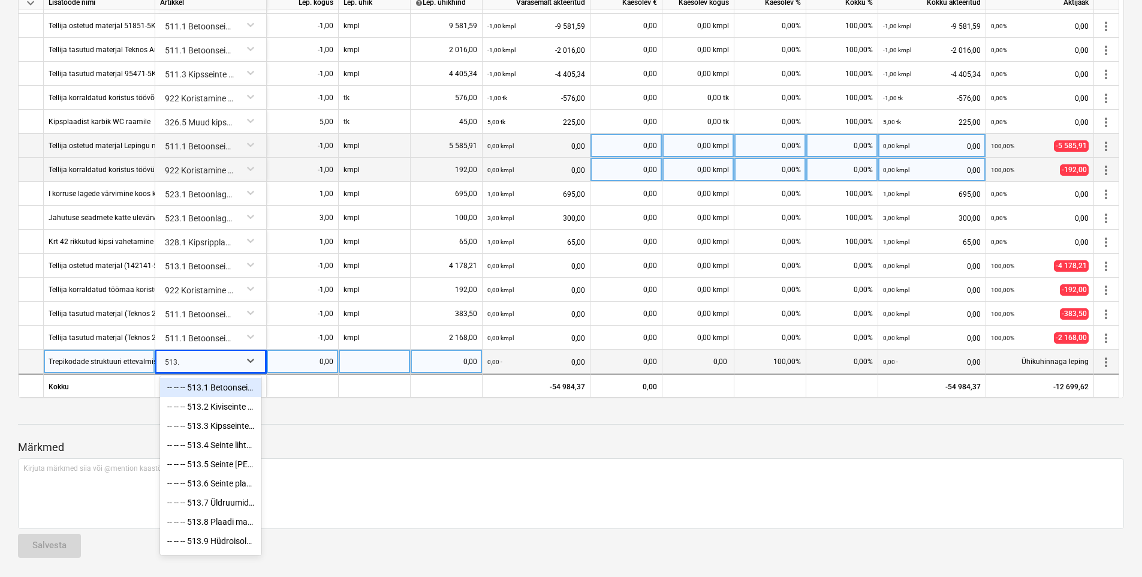
type input "513.5"
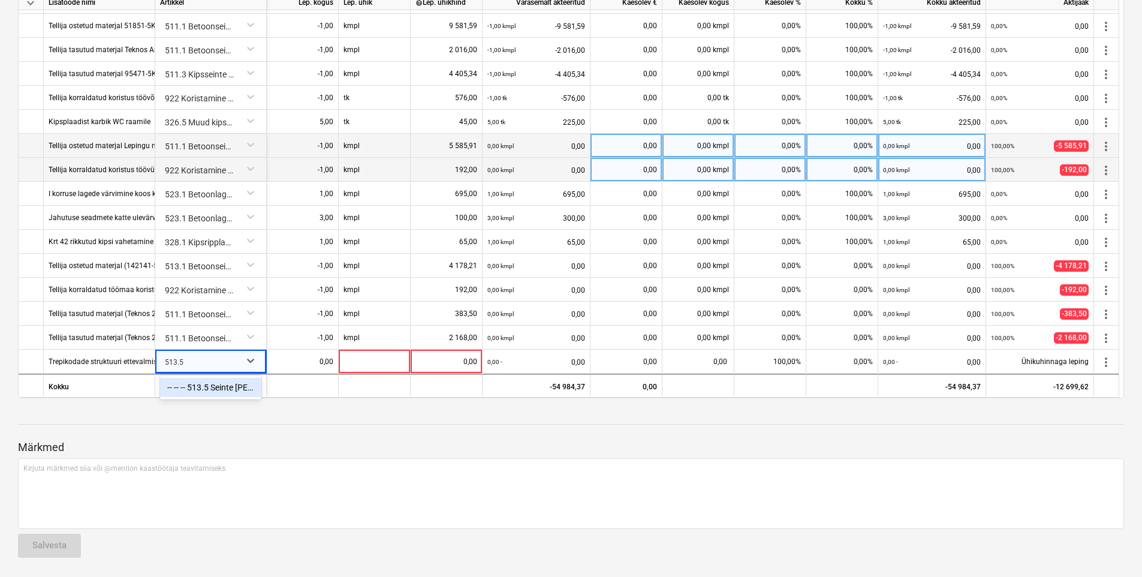
click at [189, 391] on div "-- -- -- 513.5 Seinte [PERSON_NAME]" at bounding box center [210, 387] width 101 height 19
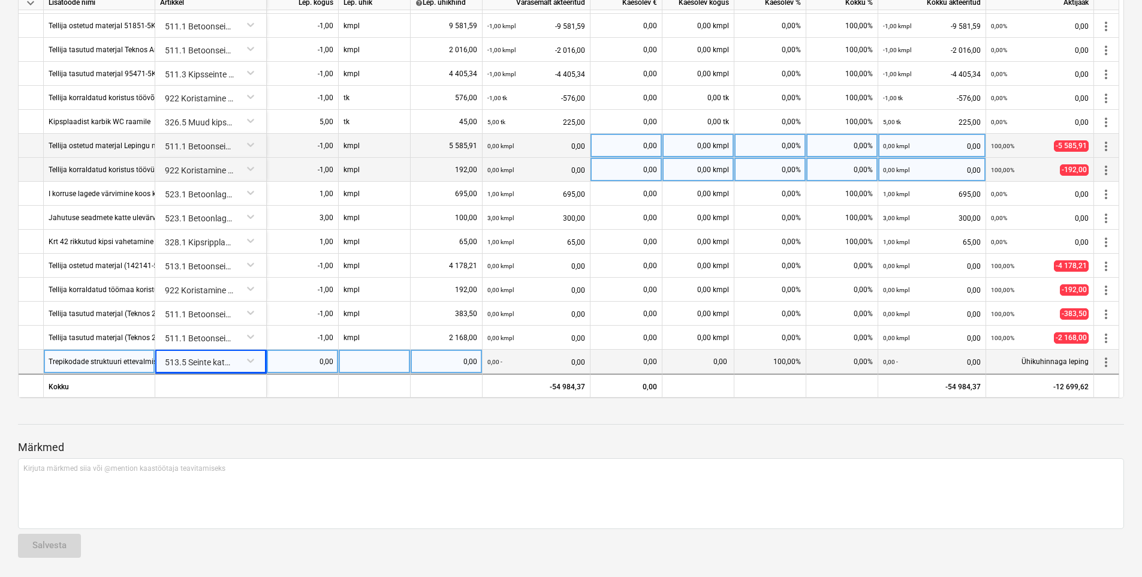
click at [320, 358] on div "0,00" at bounding box center [303, 361] width 62 height 24
type input "1"
click at [370, 364] on div at bounding box center [375, 361] width 72 height 24
type input "kmpl"
click at [436, 369] on div "0,00" at bounding box center [446, 361] width 62 height 24
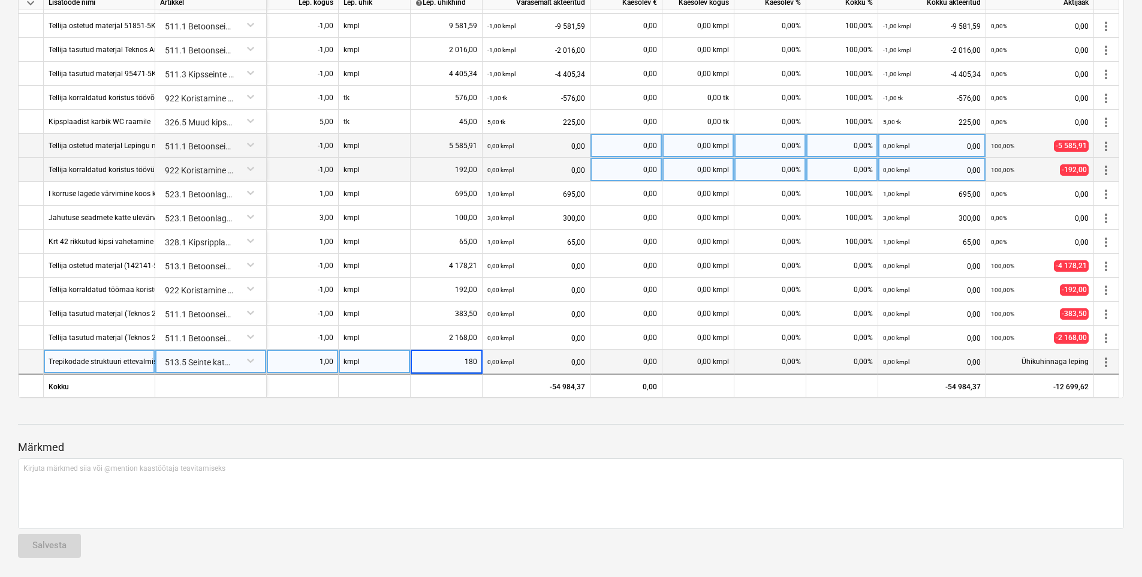
type input "1800"
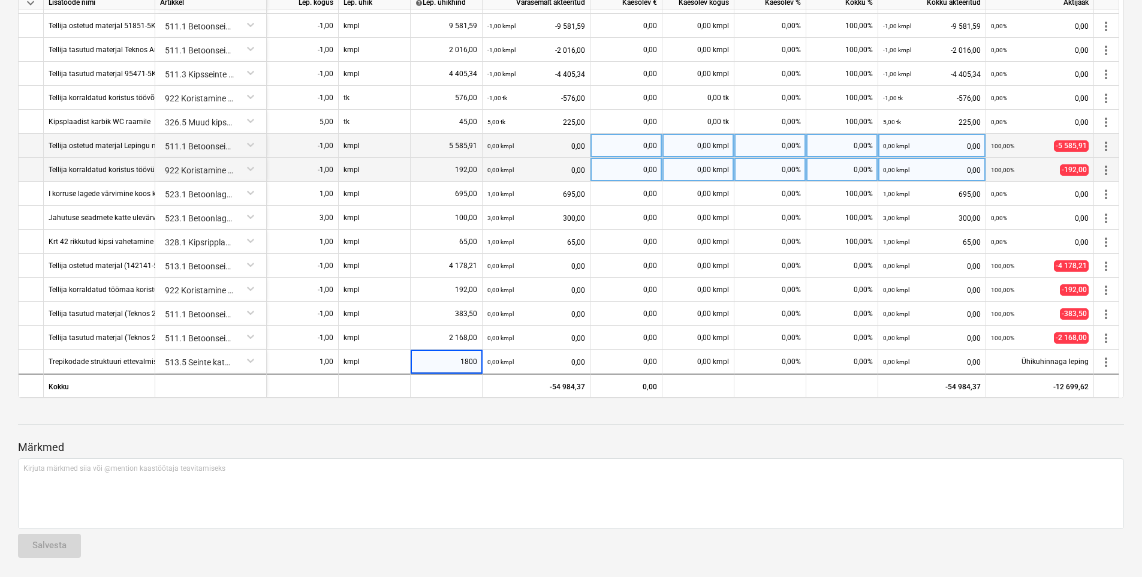
click at [433, 419] on div "Märkmed Kirjuta märkmed siia või @mention kaastöötaja teavitamiseks ﻿ Salvesta" at bounding box center [571, 487] width 1106 height 159
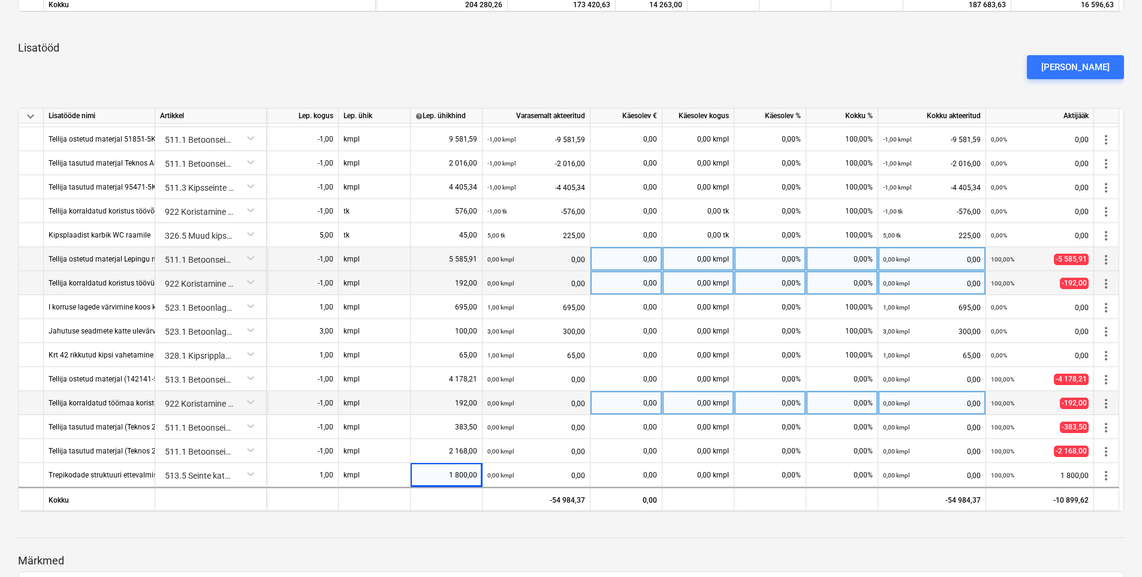
scroll to position [601, 0]
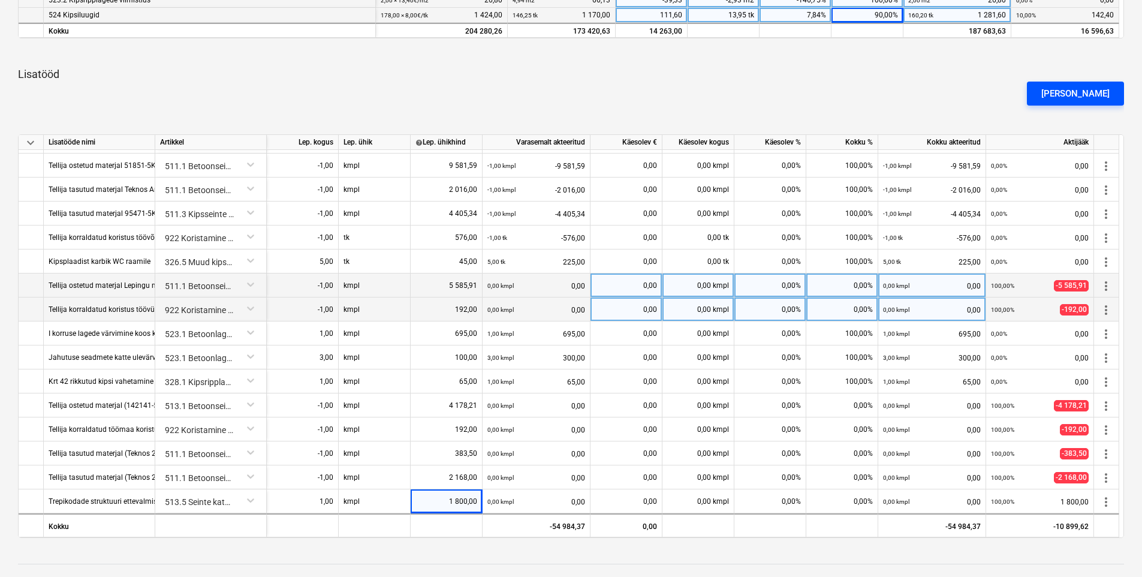
click at [1097, 82] on button "[PERSON_NAME]" at bounding box center [1075, 94] width 97 height 24
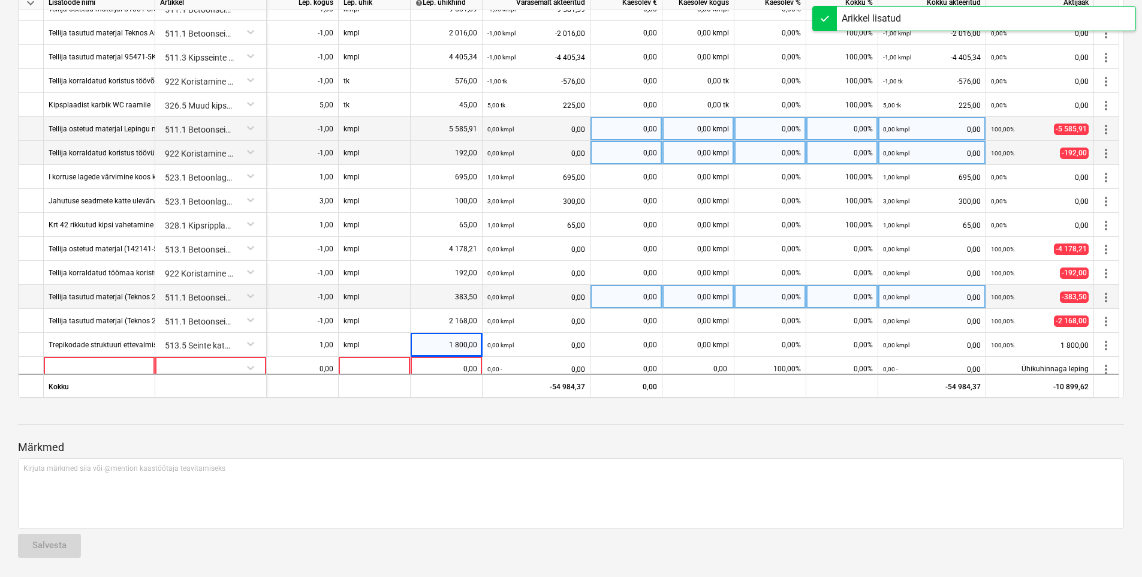
scroll to position [260, 0]
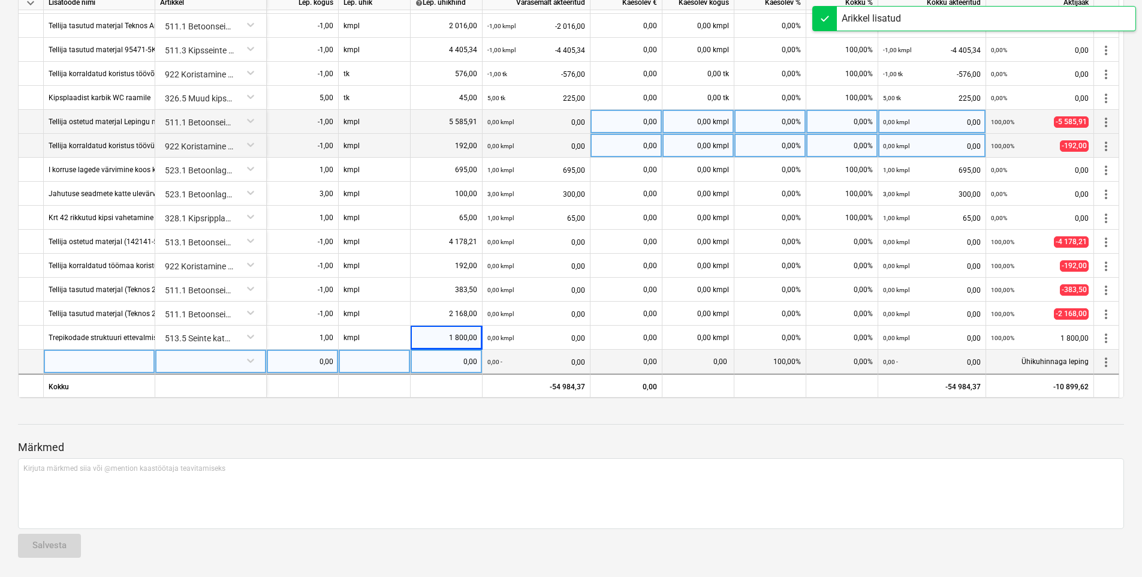
click at [119, 356] on div at bounding box center [99, 361] width 111 height 24
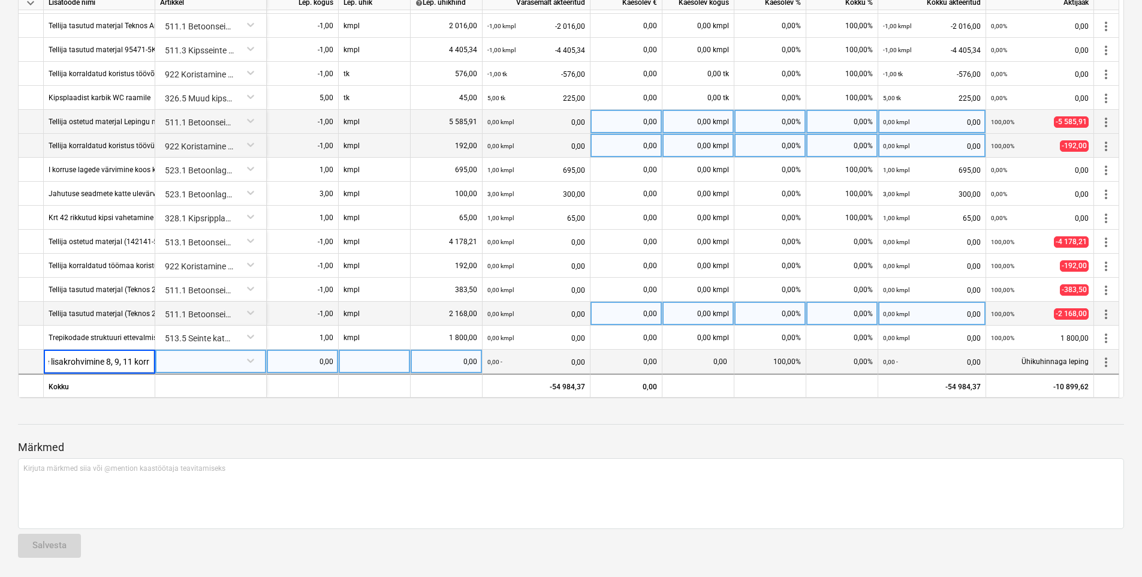
scroll to position [0, 36]
type input "Lagede lisakrohvimine 8, 9, 11 korrus"
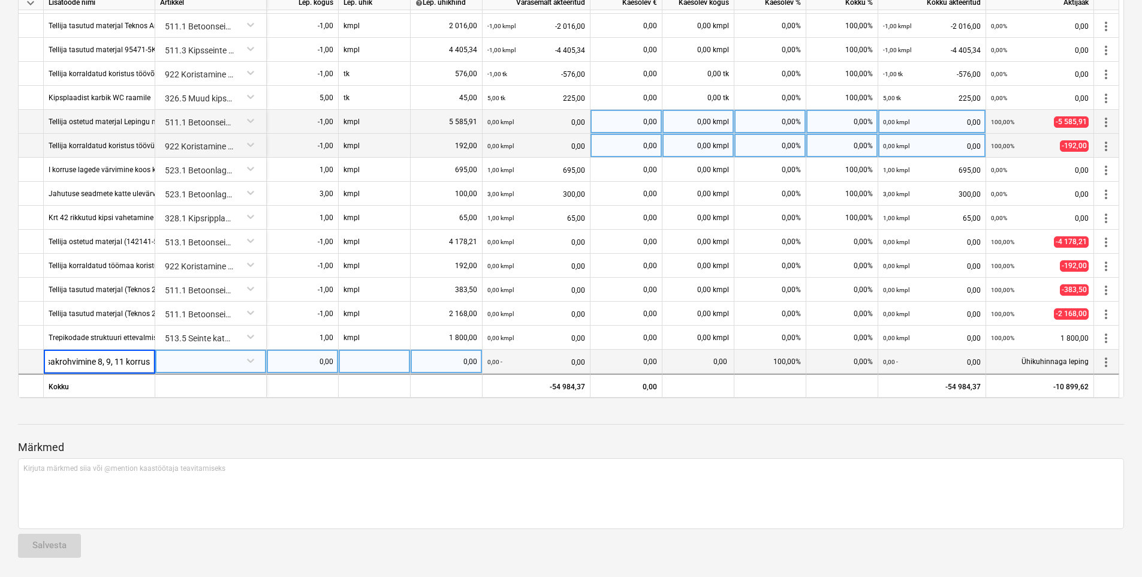
click at [222, 362] on div at bounding box center [210, 359] width 101 height 21
click at [224, 362] on div at bounding box center [210, 359] width 101 height 21
type input "l"
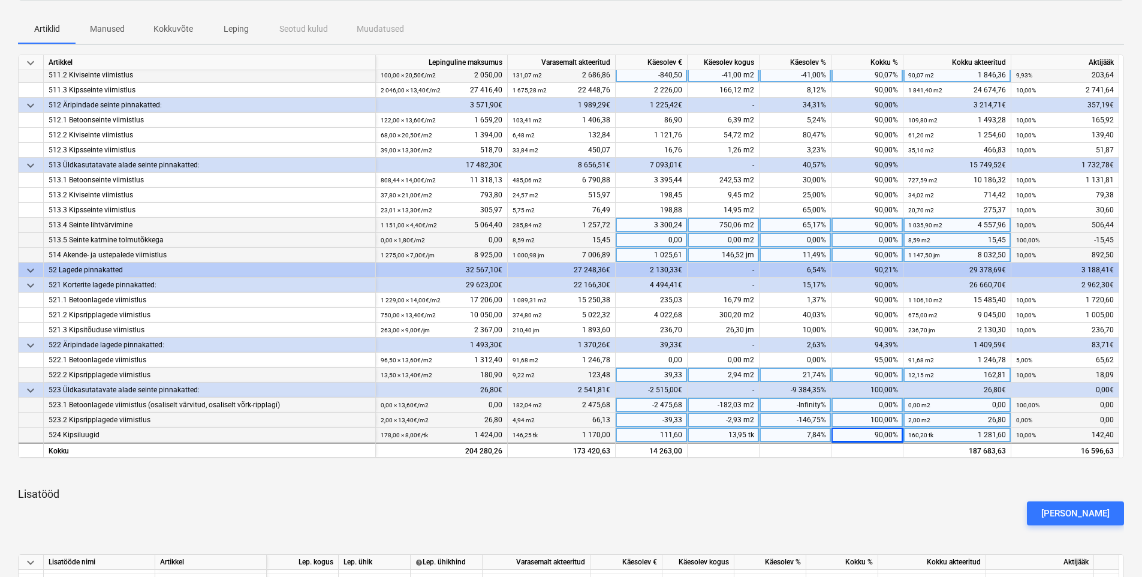
scroll to position [741, 0]
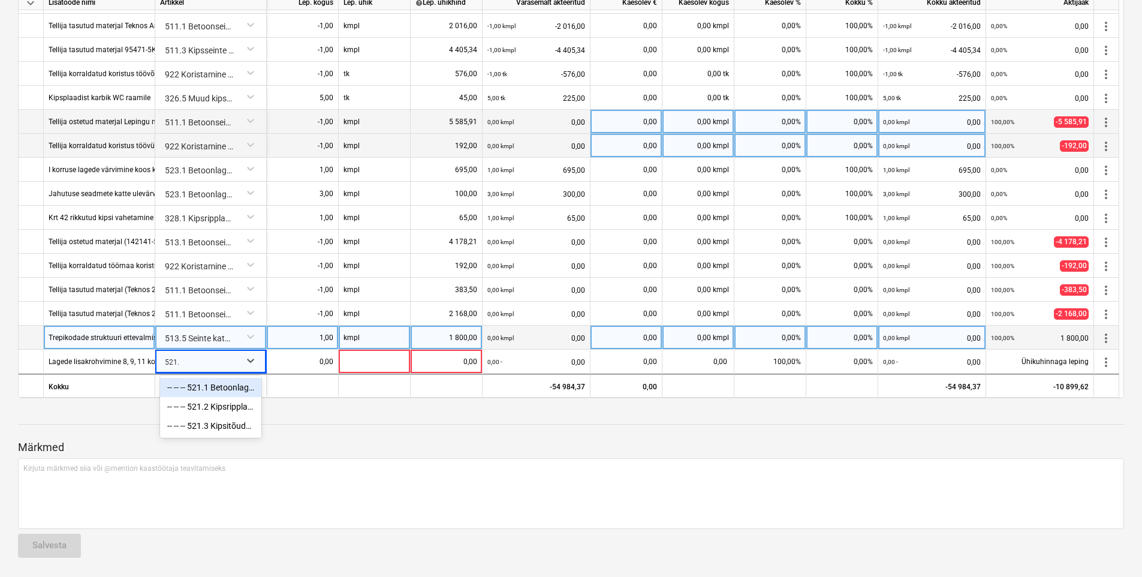
type input "521.1"
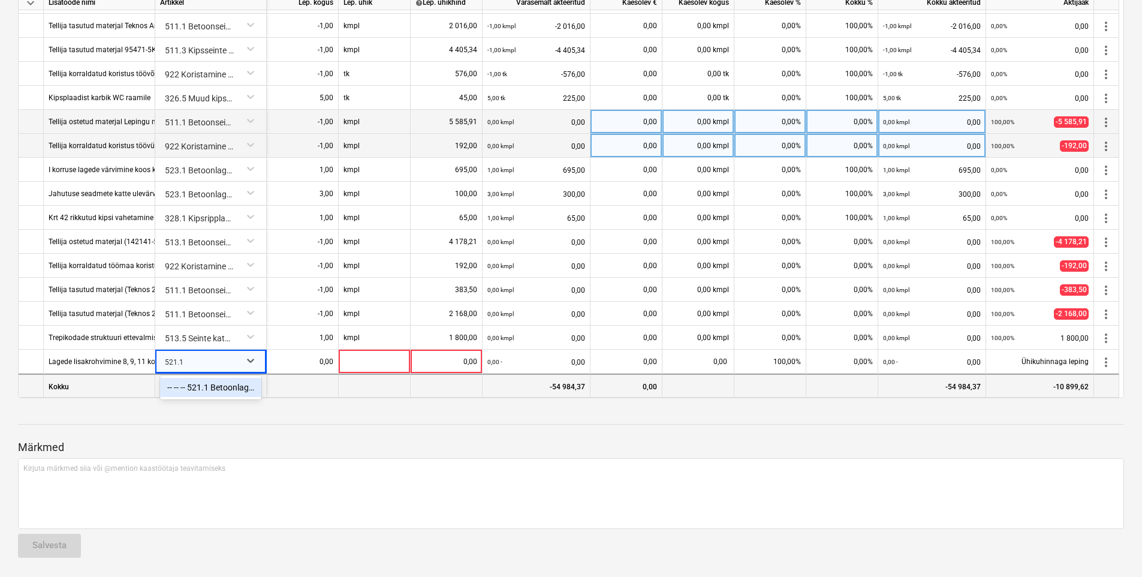
click at [236, 392] on div "-- -- -- 521.1 Betoonlagede viimistlus" at bounding box center [210, 387] width 101 height 19
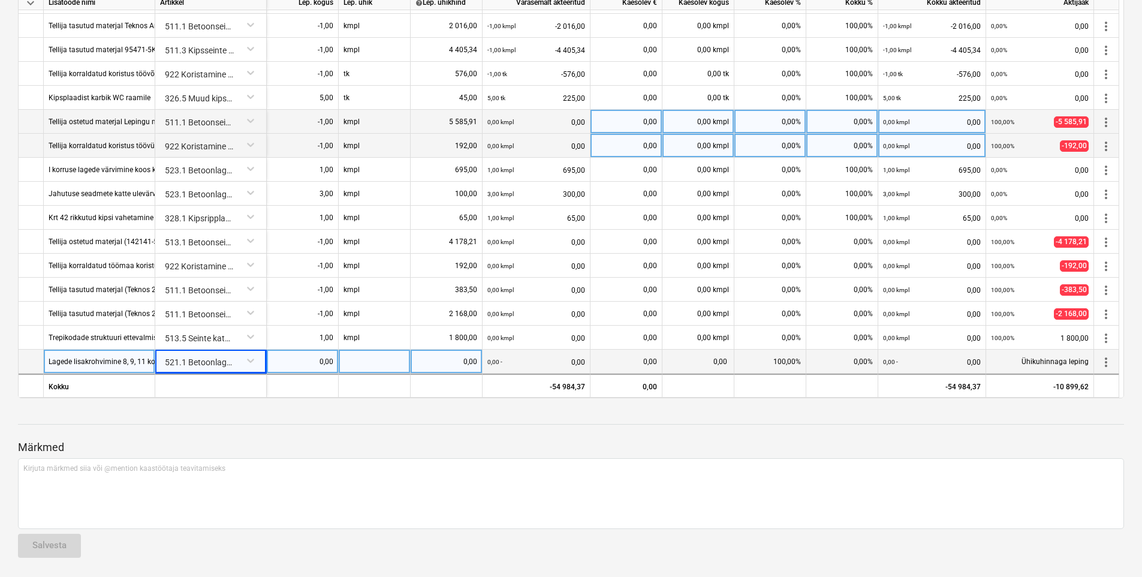
click at [302, 365] on div "0,00" at bounding box center [303, 361] width 62 height 24
type input "41"
click at [376, 359] on div at bounding box center [375, 361] width 72 height 24
type input "m2"
click at [441, 366] on div "0,00" at bounding box center [446, 361] width 62 height 24
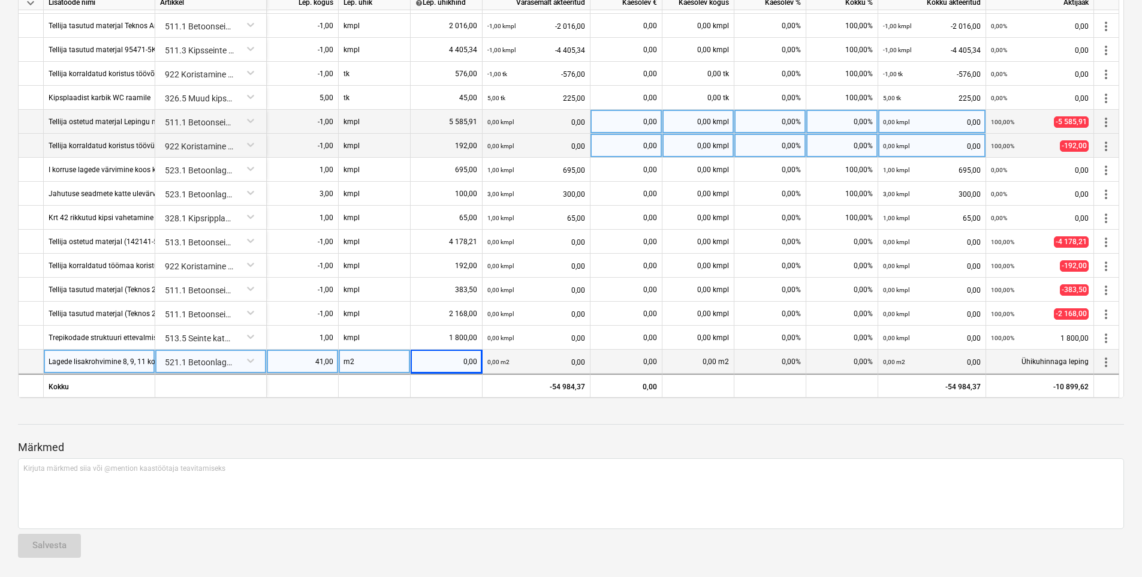
click at [439, 363] on div "0,00" at bounding box center [446, 361] width 62 height 24
type input "9"
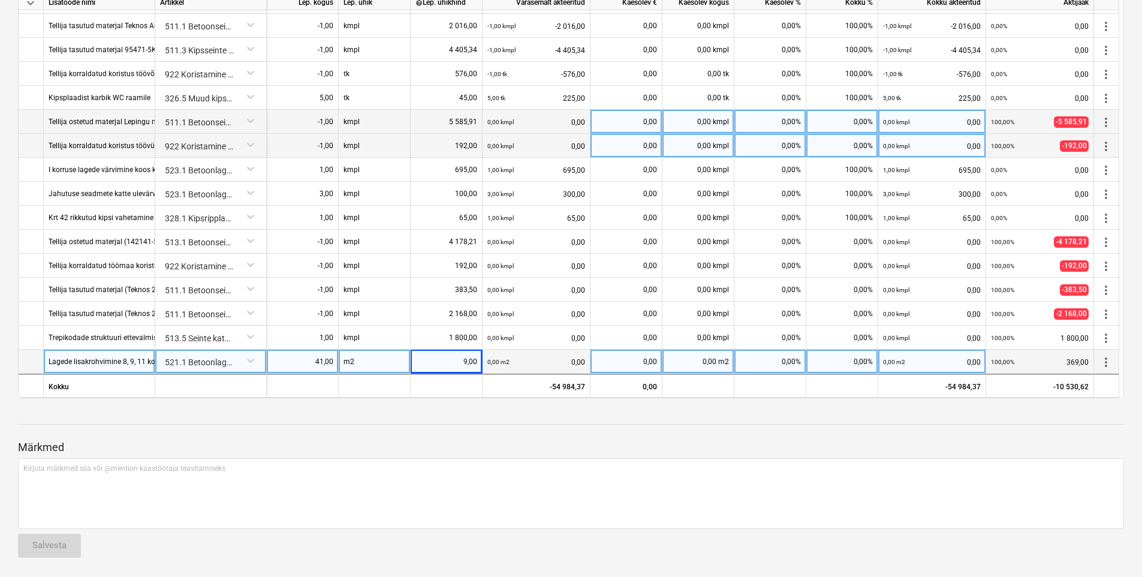
click at [462, 415] on div at bounding box center [571, 413] width 1106 height 10
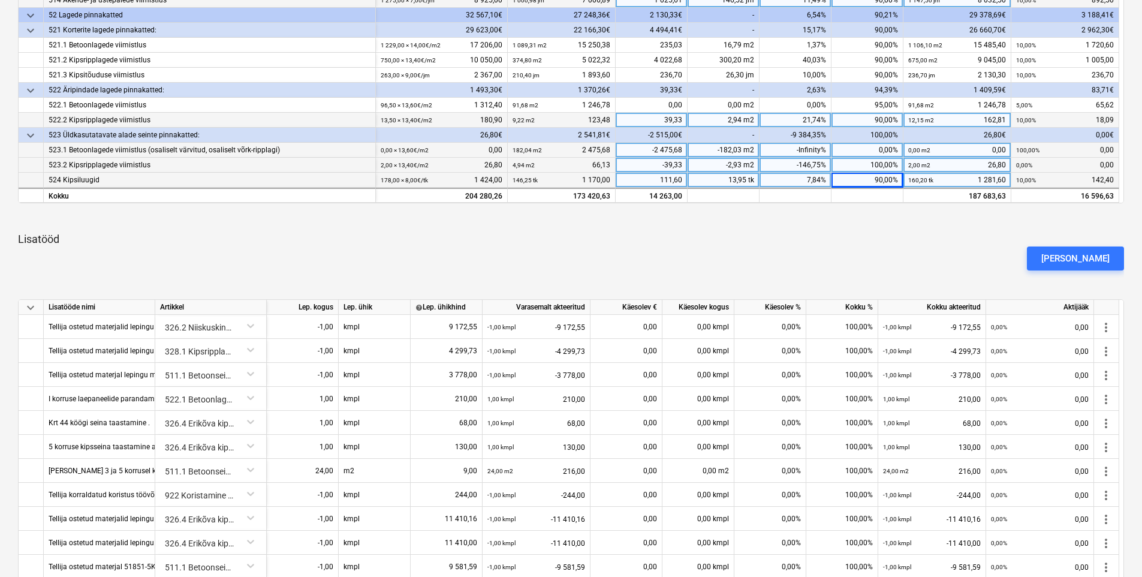
scroll to position [321, 0]
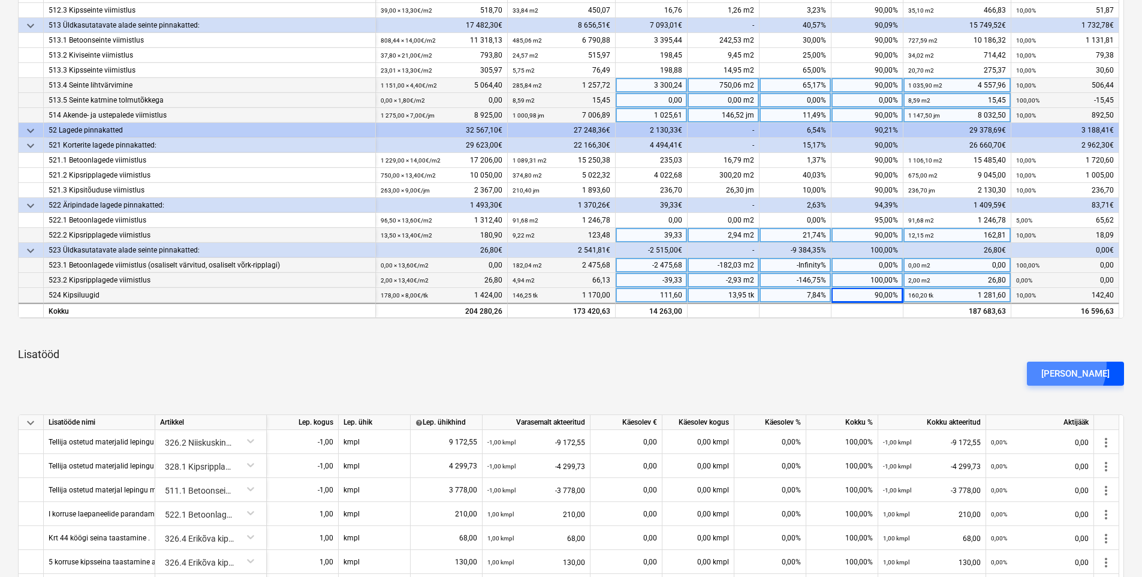
click at [1071, 365] on button "[PERSON_NAME]" at bounding box center [1075, 373] width 97 height 24
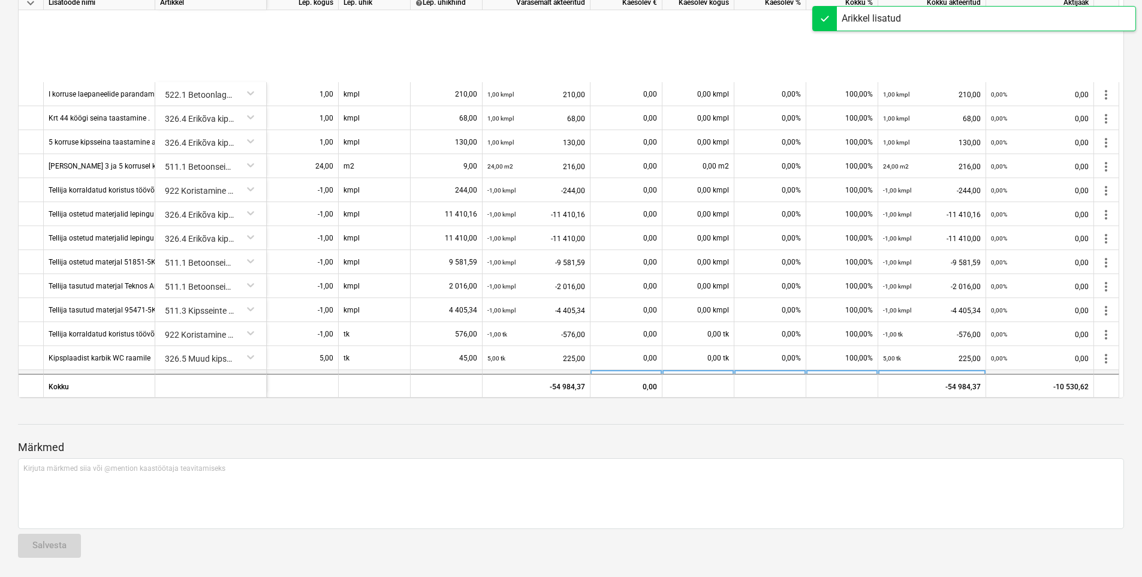
scroll to position [284, 0]
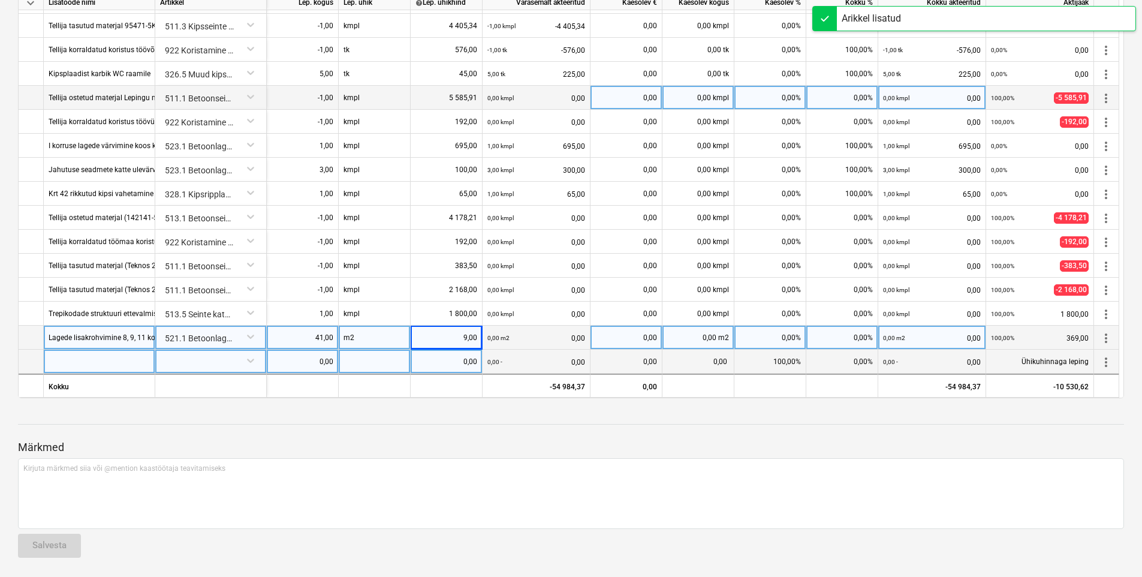
click at [107, 365] on div at bounding box center [99, 361] width 111 height 24
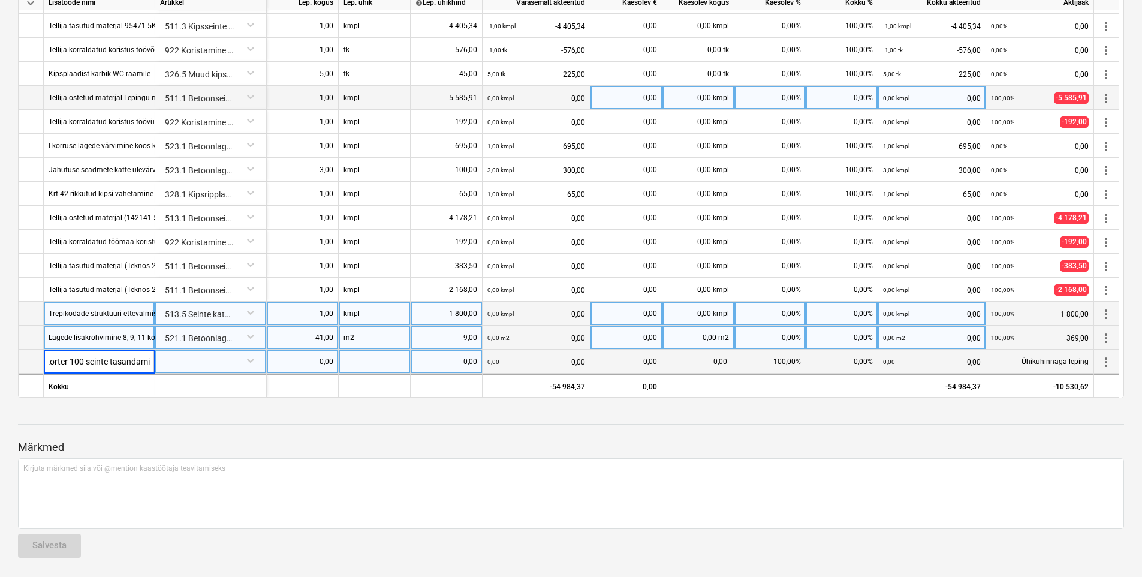
scroll to position [0, 13]
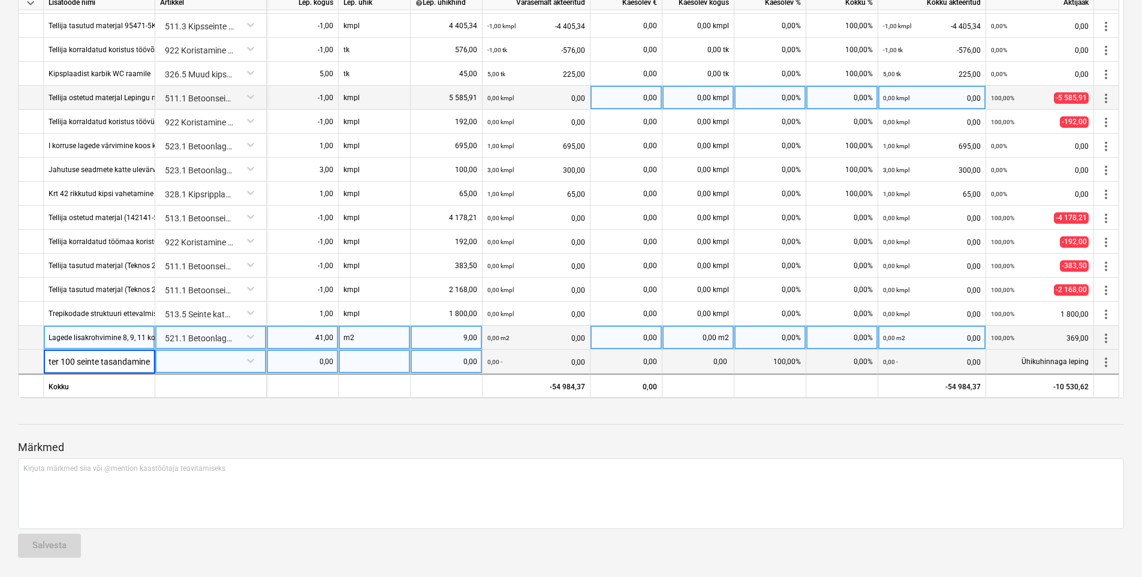
drag, startPoint x: 110, startPoint y: 360, endPoint x: 224, endPoint y: 360, distance: 113.3
click at [0, 0] on div "Korter 100 seinte tasandamine 0,00 0,00 0,00 - 0,00 0,00 0,00 100,00% 0,00% 0,0…" at bounding box center [0, 0] width 0 height 0
type input "Korter 100 seinte rihtimine"
click at [224, 361] on div at bounding box center [210, 359] width 101 height 21
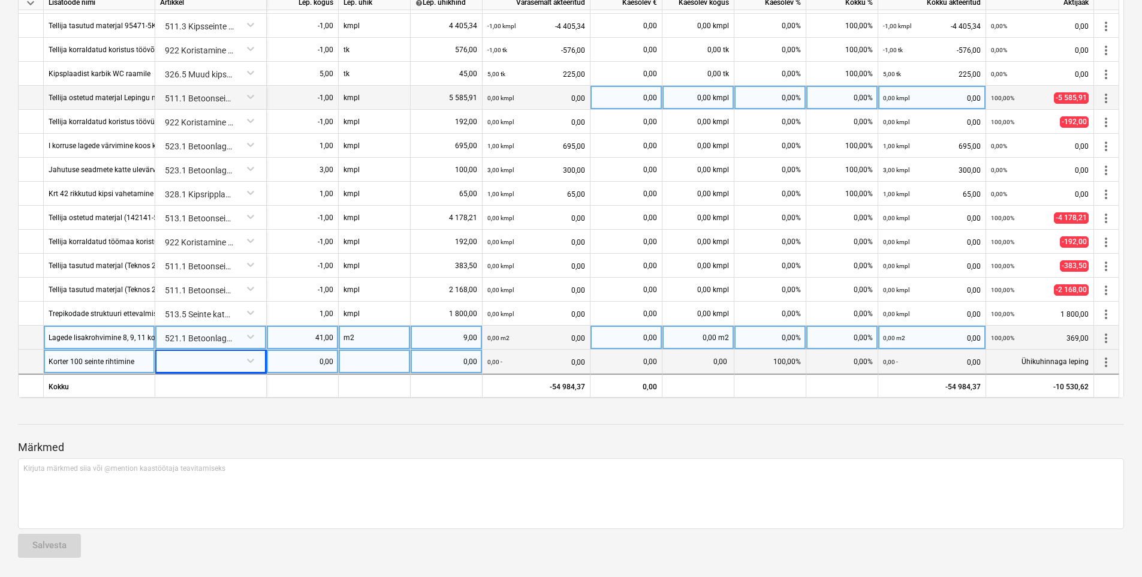
click at [222, 359] on div at bounding box center [210, 359] width 101 height 21
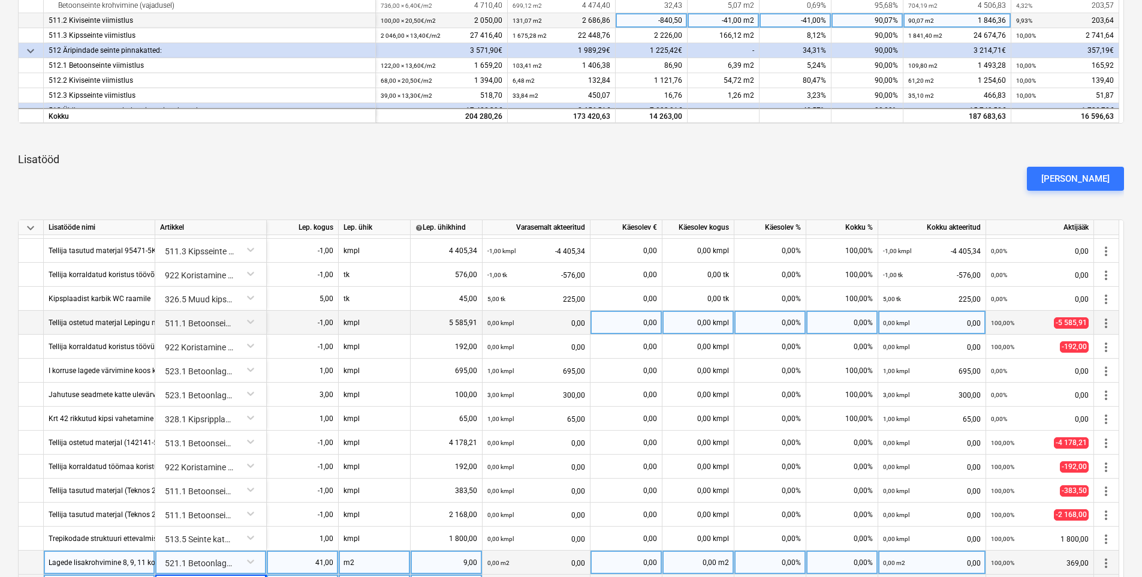
scroll to position [741, 0]
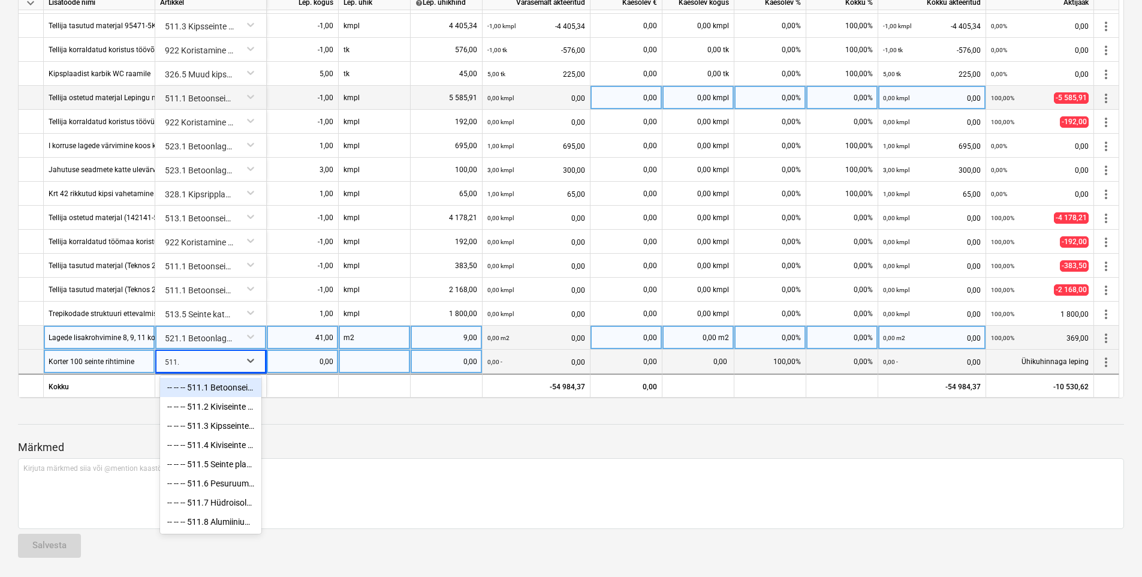
type input "511.1"
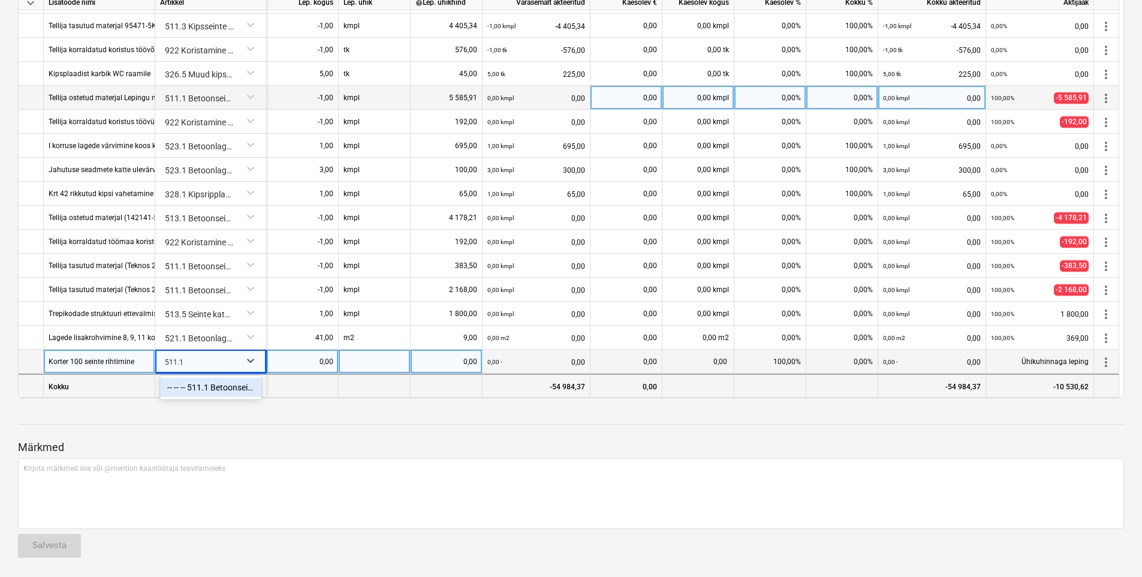
click at [243, 388] on div "-- -- -- 511.1 Betoonseinte viimistlus" at bounding box center [210, 387] width 101 height 19
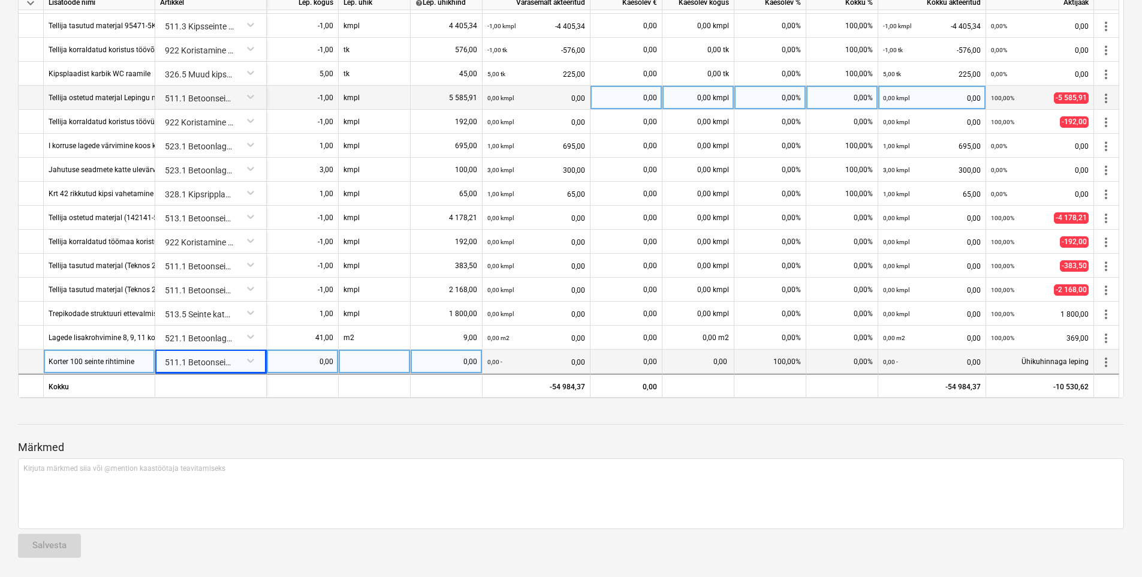
click at [288, 358] on div "0,00" at bounding box center [303, 361] width 62 height 24
type input "1"
click at [353, 361] on div at bounding box center [375, 361] width 72 height 24
type input "kmpl"
click at [437, 354] on div "0,00" at bounding box center [446, 361] width 62 height 24
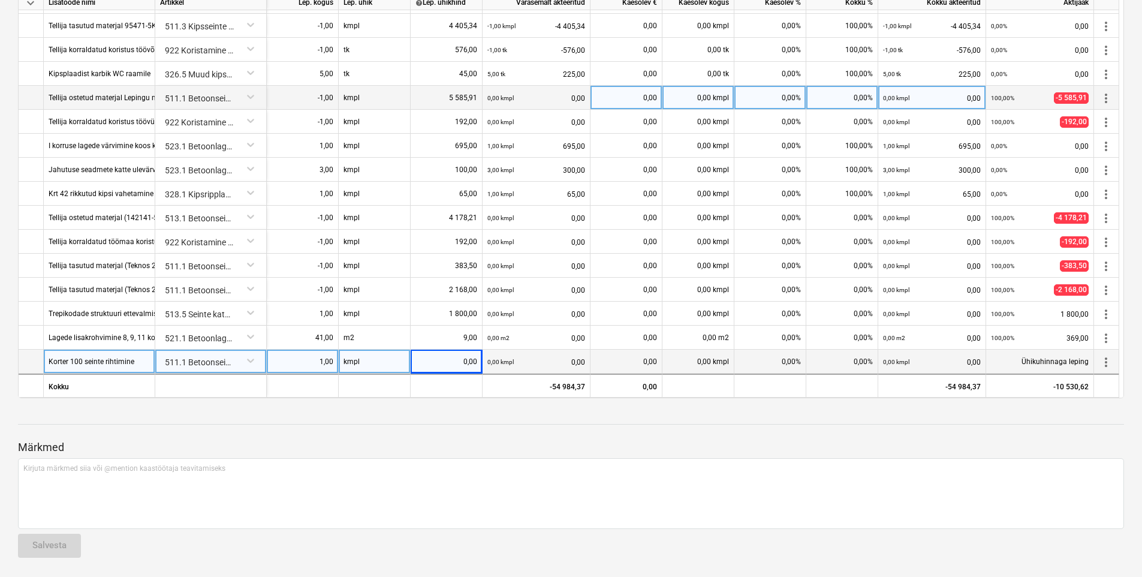
click at [441, 358] on div "0,00" at bounding box center [446, 361] width 62 height 24
type input "650"
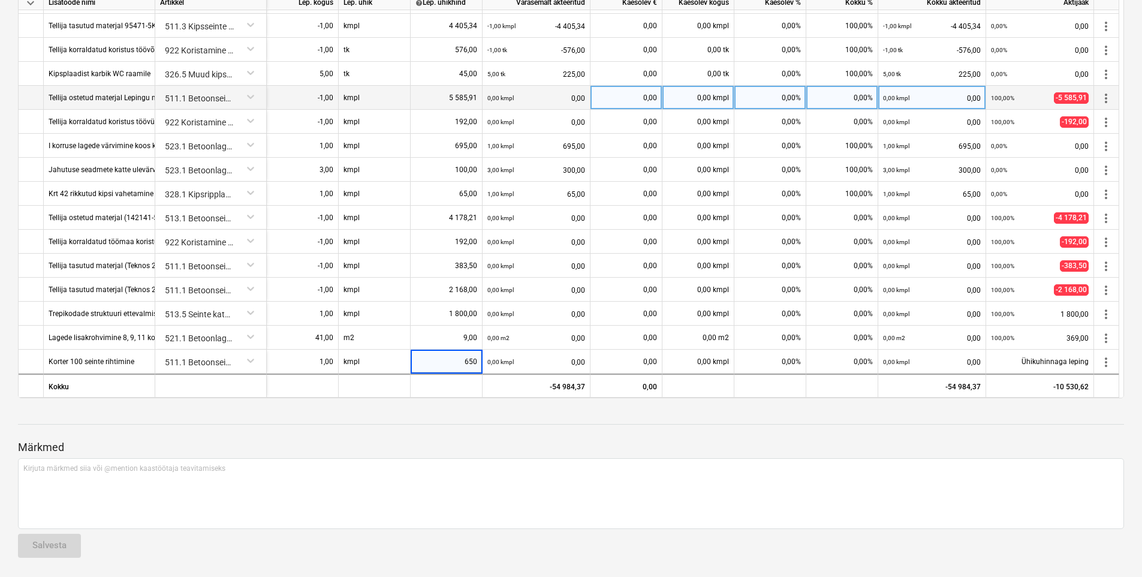
click at [393, 419] on div "Märkmed Kirjuta märkmed siia või @mention kaastöötaja teavitamiseks ﻿ Salvesta" at bounding box center [571, 487] width 1106 height 159
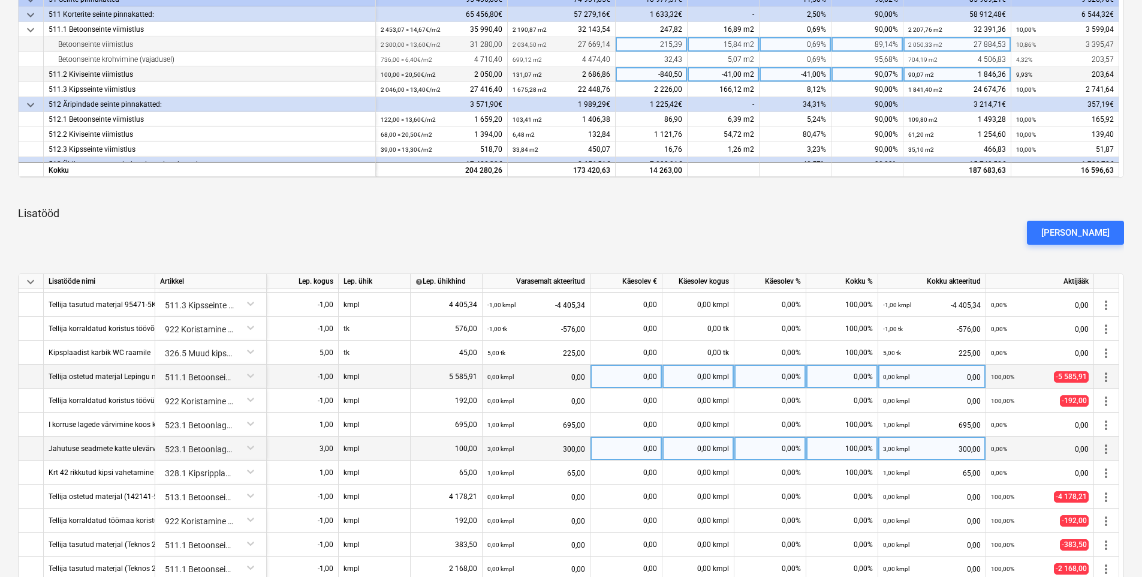
scroll to position [461, 0]
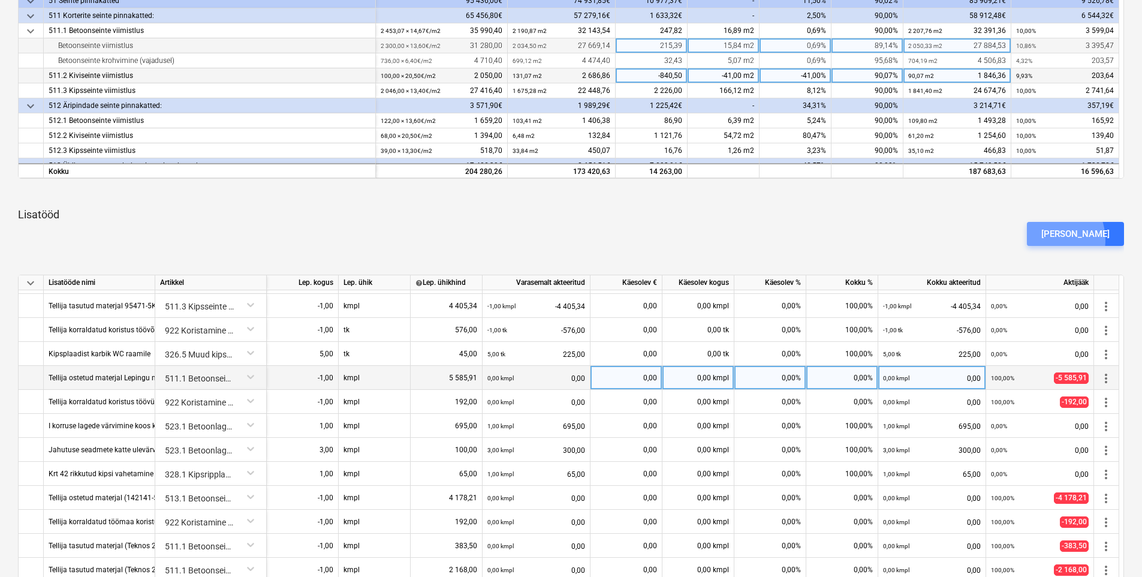
drag, startPoint x: 1064, startPoint y: 240, endPoint x: 902, endPoint y: 243, distance: 161.9
click at [1065, 240] on div "[PERSON_NAME]" at bounding box center [1075, 234] width 68 height 16
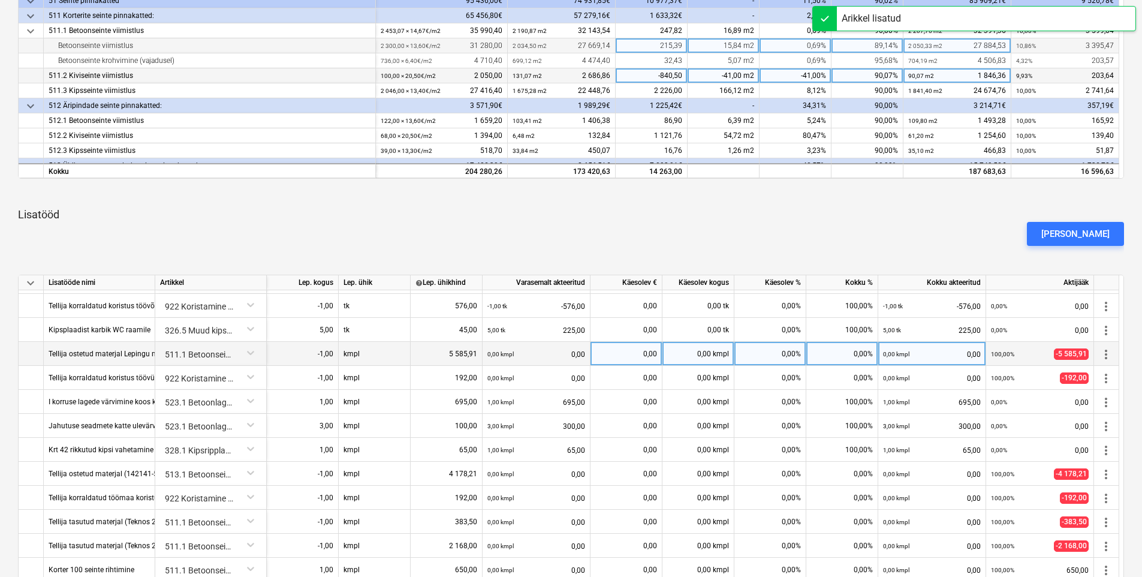
scroll to position [741, 0]
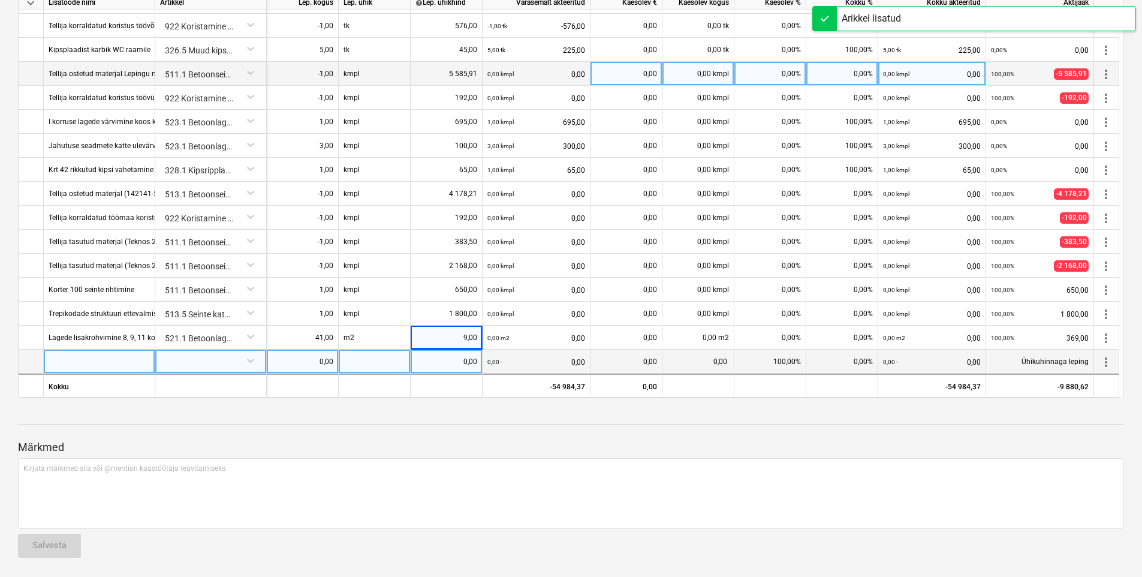
click at [61, 352] on div at bounding box center [99, 361] width 111 height 24
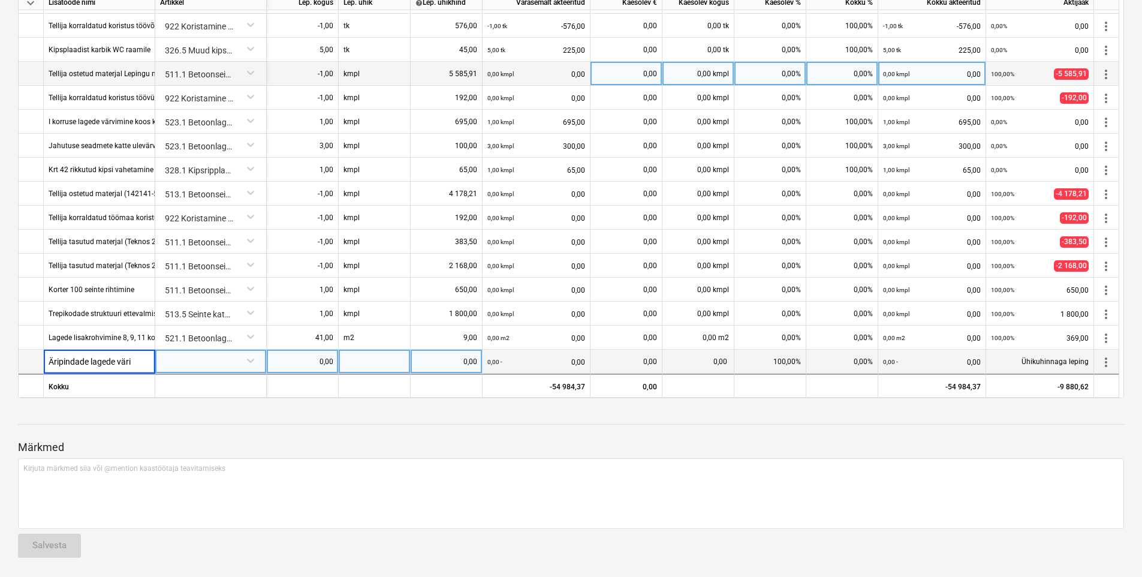
scroll to position [0, 0]
type input "Äripindade lagede kommunikatsioonide värvimise lisakulu"
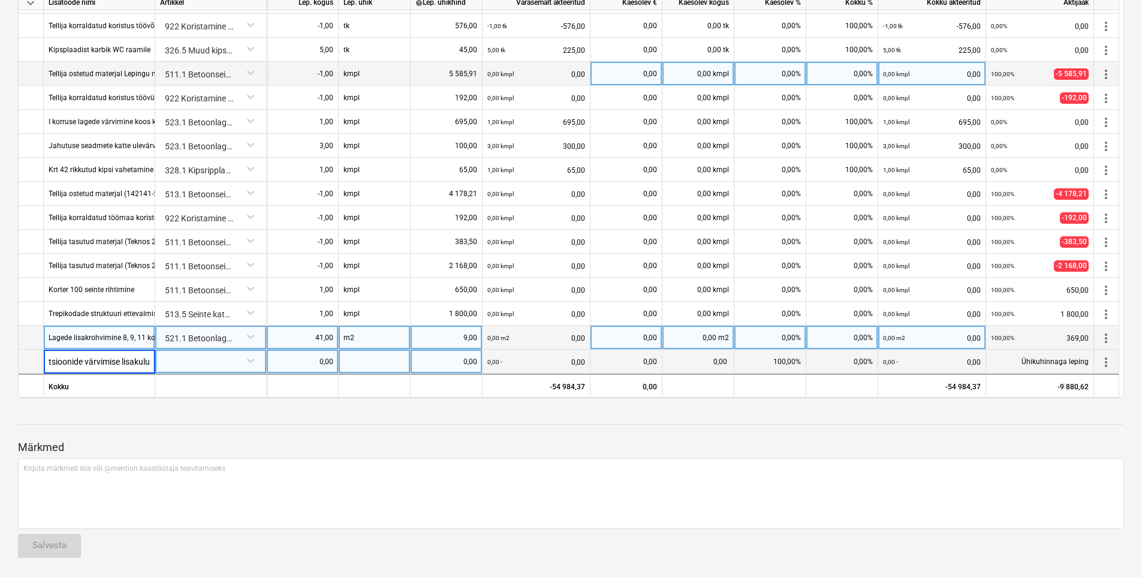
click at [204, 343] on div "521.1 Betoonlagede viimistlus" at bounding box center [210, 335] width 101 height 21
click at [198, 363] on div at bounding box center [210, 359] width 101 height 21
click at [180, 356] on div at bounding box center [200, 362] width 70 height 24
click at [181, 355] on div at bounding box center [200, 362] width 70 height 24
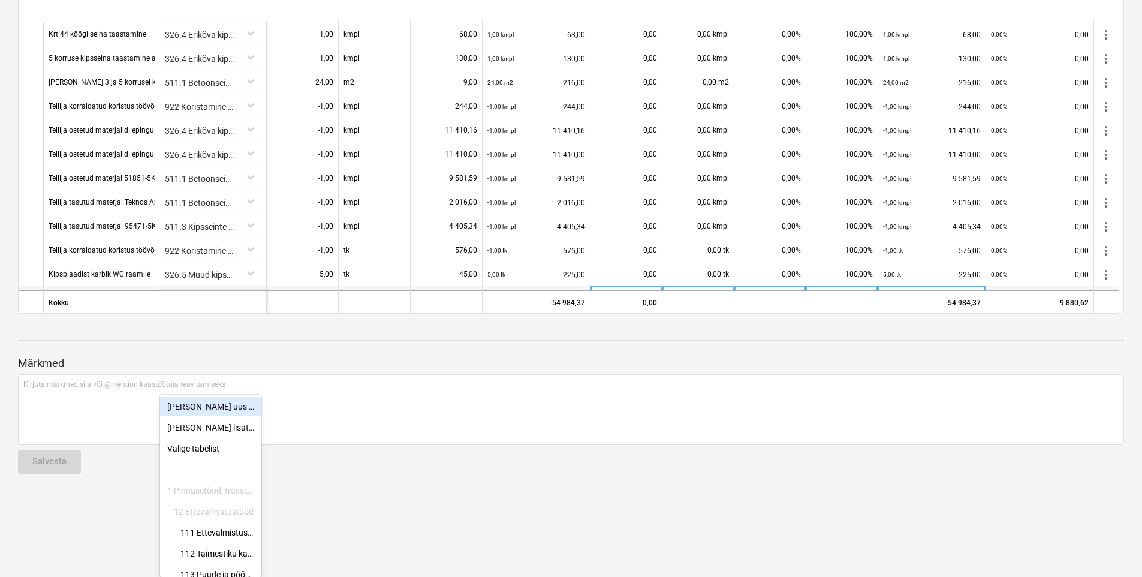
scroll to position [741, 0]
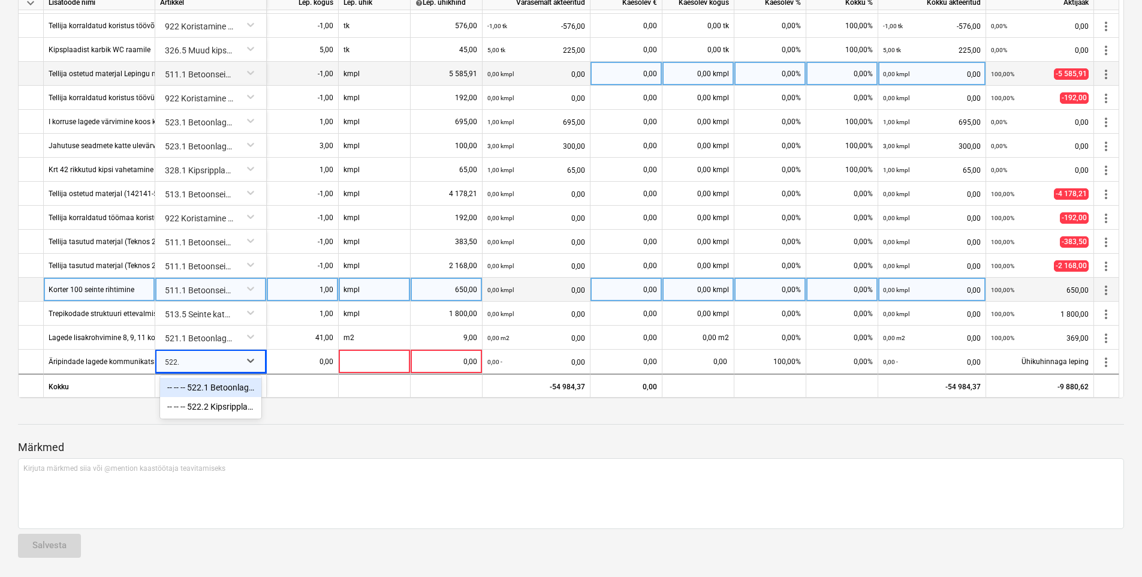
type input "522.1"
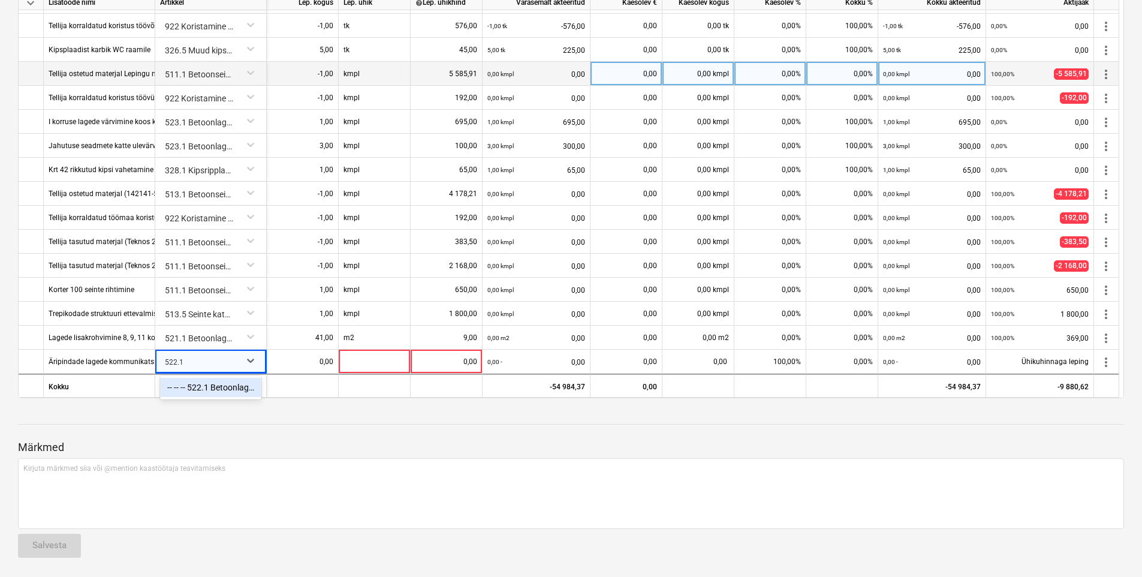
click at [174, 380] on div "-- -- -- 522.1 Betoonlagede viimistlus" at bounding box center [210, 387] width 101 height 19
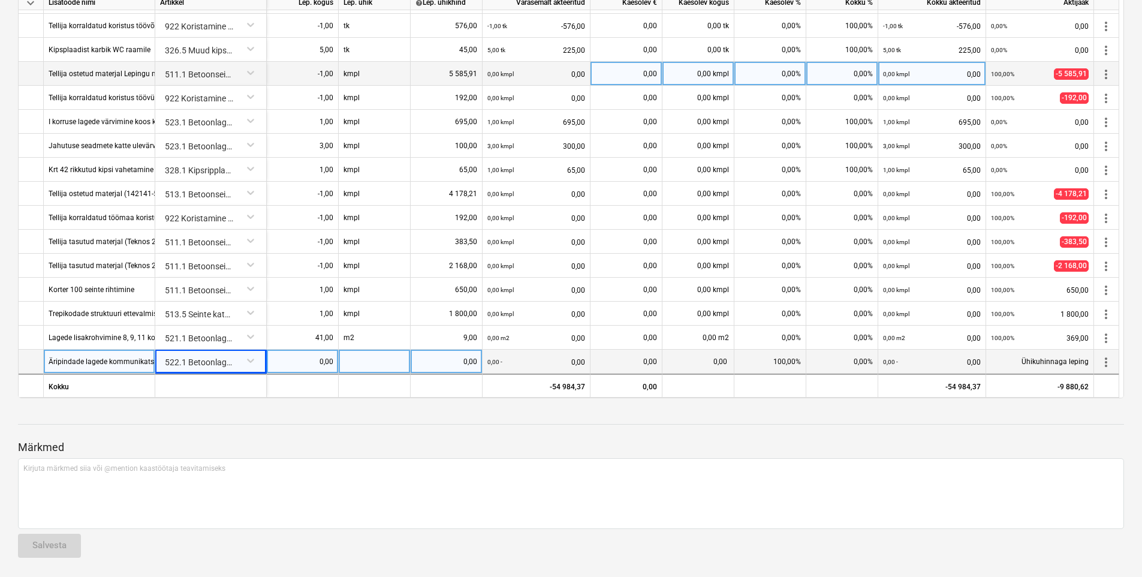
click at [292, 355] on div "0,00" at bounding box center [303, 361] width 62 height 24
type input "96"
click at [383, 354] on div at bounding box center [375, 361] width 72 height 24
click at [324, 364] on div "96,00" at bounding box center [303, 361] width 62 height 24
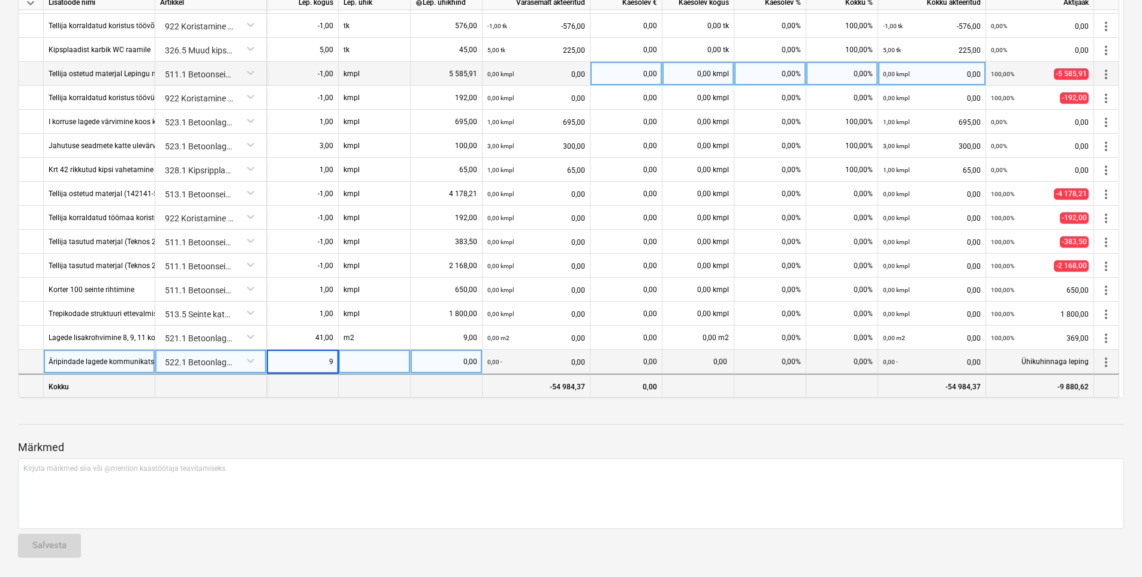
type input "95"
click at [347, 366] on div at bounding box center [375, 361] width 72 height 24
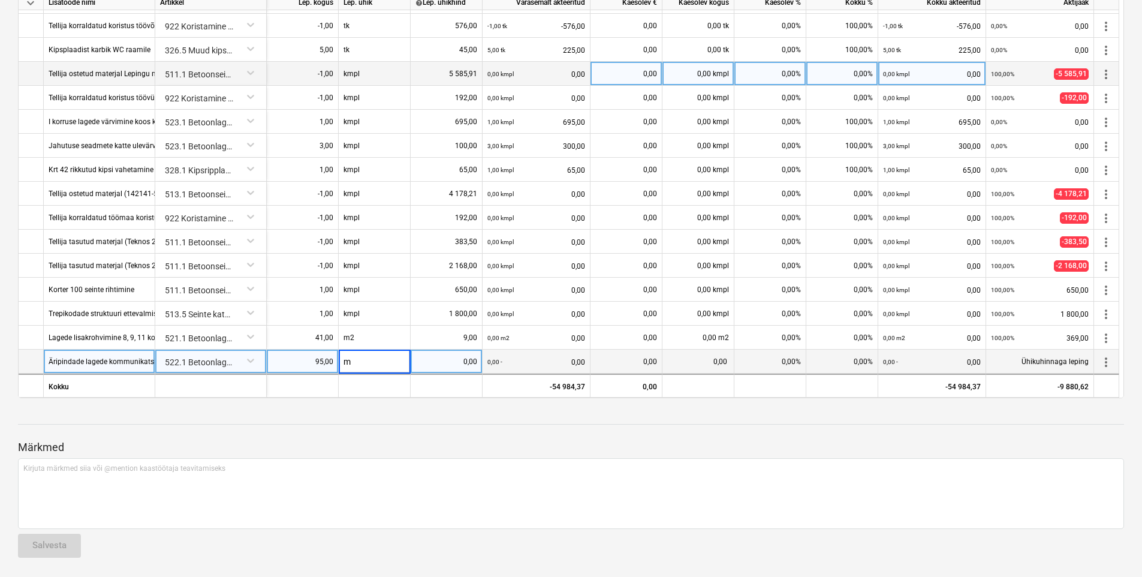
type input "m2"
click at [449, 358] on div "0,00" at bounding box center [446, 361] width 62 height 24
click at [511, 423] on div "Märkmed Kirjuta märkmed siia või @mention kaastöötaja teavitamiseks ﻿ Salvesta" at bounding box center [571, 487] width 1106 height 159
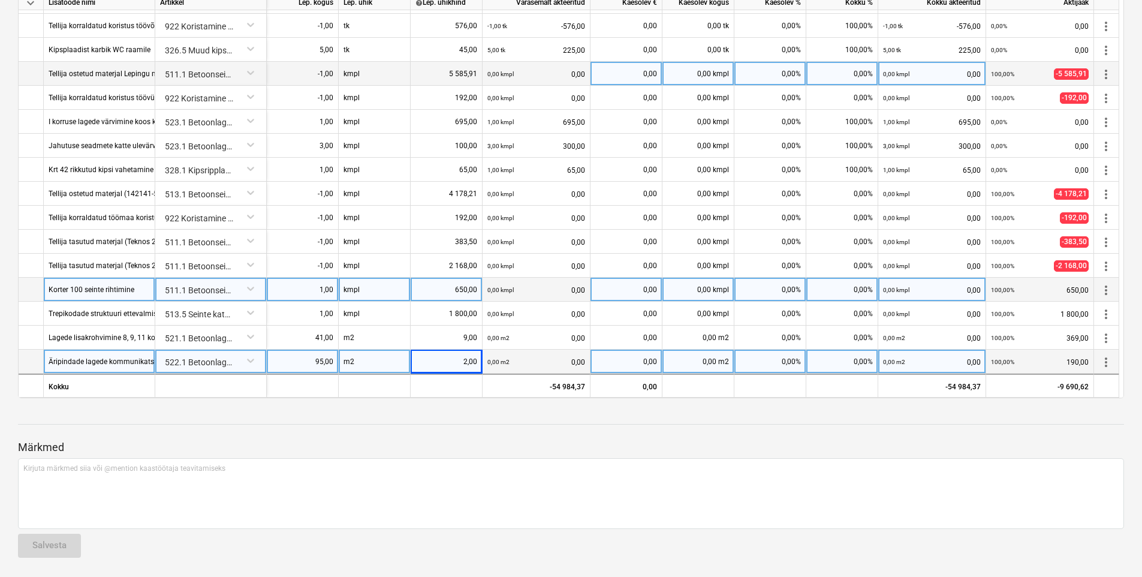
click at [819, 291] on div "0,00%" at bounding box center [842, 290] width 72 height 24
type input "100"
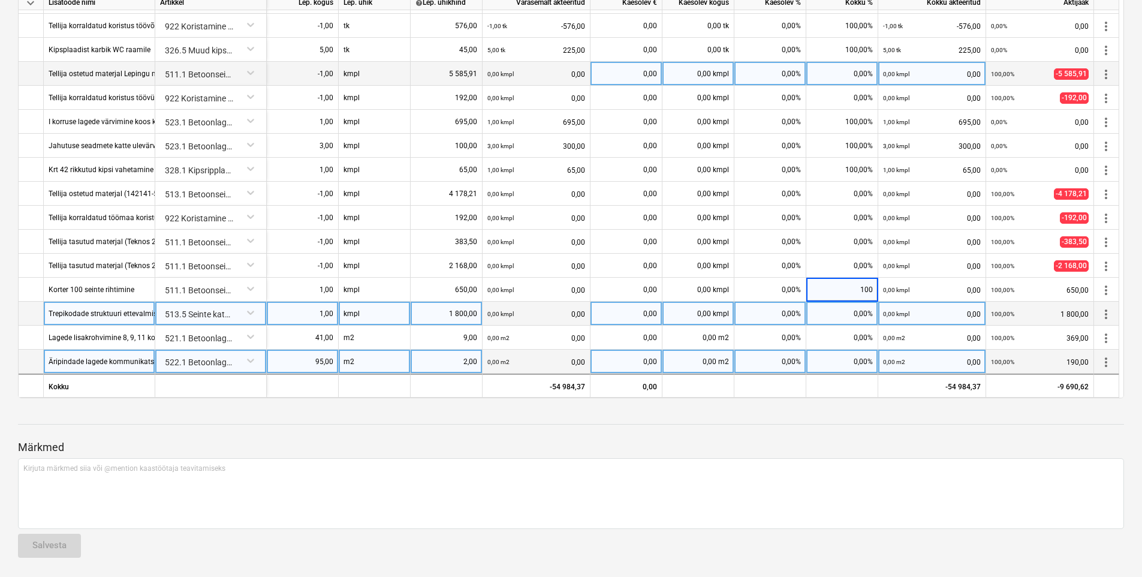
click at [841, 306] on div "0,00%" at bounding box center [842, 314] width 72 height 24
click at [837, 311] on div "0,00%" at bounding box center [842, 314] width 72 height 24
type input "100"
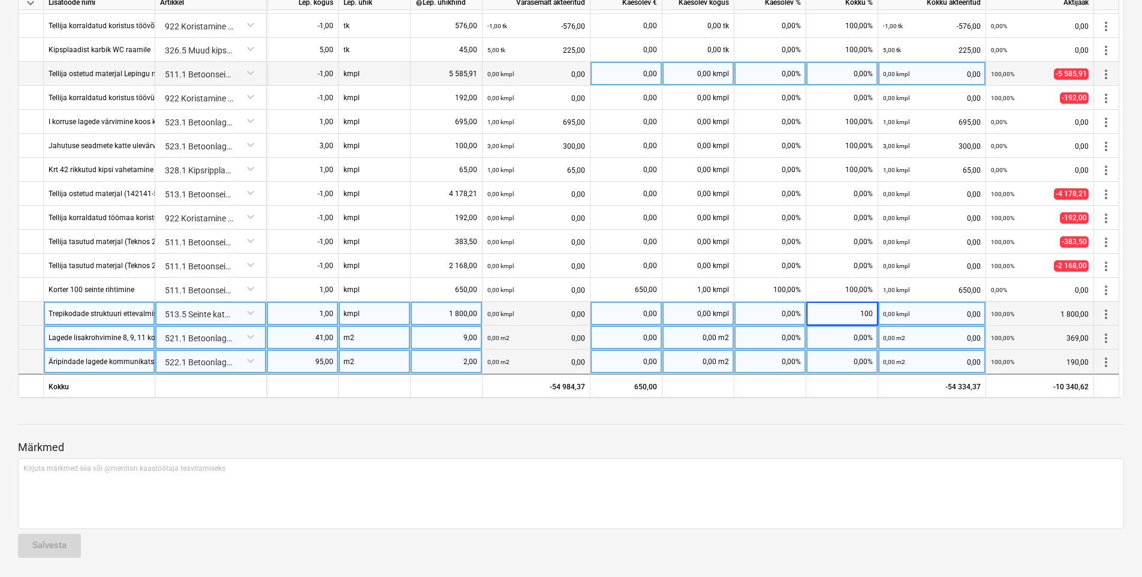
click at [836, 339] on div "0,00%" at bounding box center [842, 337] width 72 height 24
click at [839, 339] on div "0,00%" at bounding box center [842, 337] width 72 height 24
type input "100"
click at [818, 366] on div "0,00%" at bounding box center [842, 361] width 72 height 24
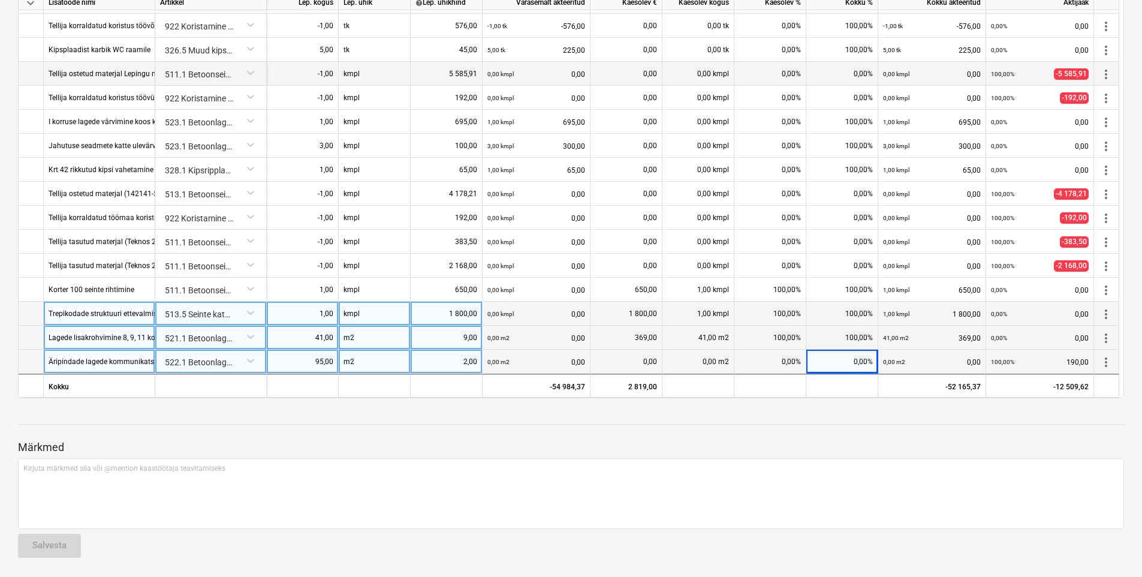
click at [824, 360] on div "0,00%" at bounding box center [842, 361] width 72 height 24
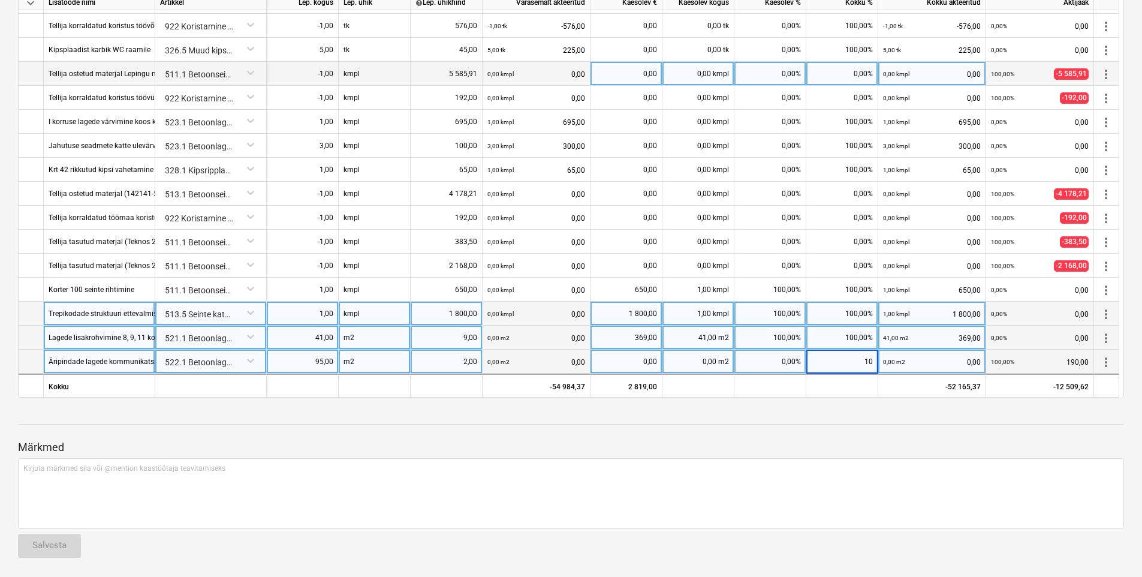
type input "100"
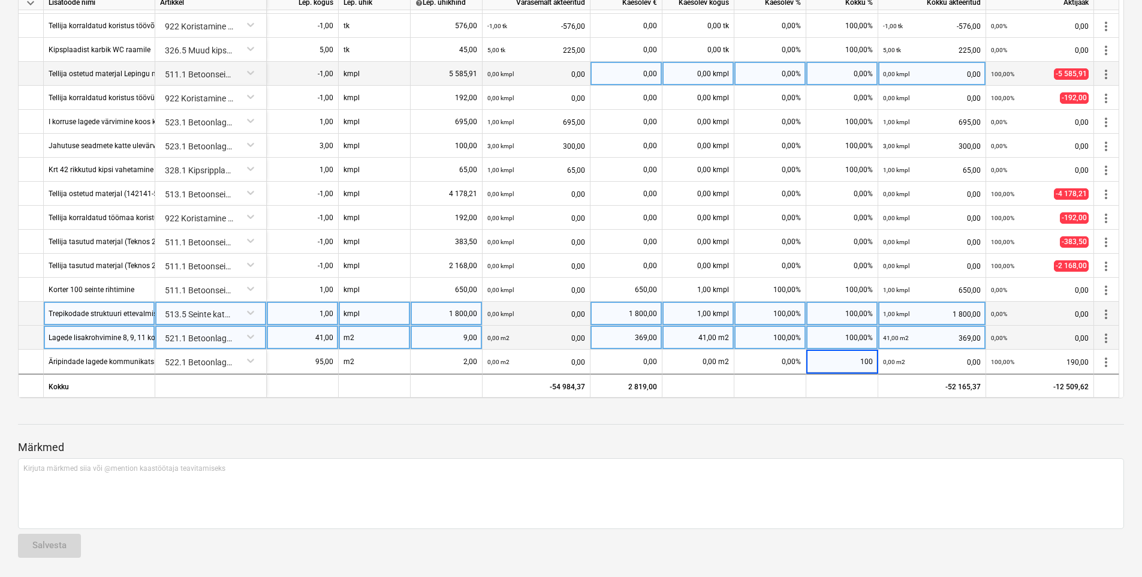
click at [843, 410] on div at bounding box center [571, 413] width 1106 height 10
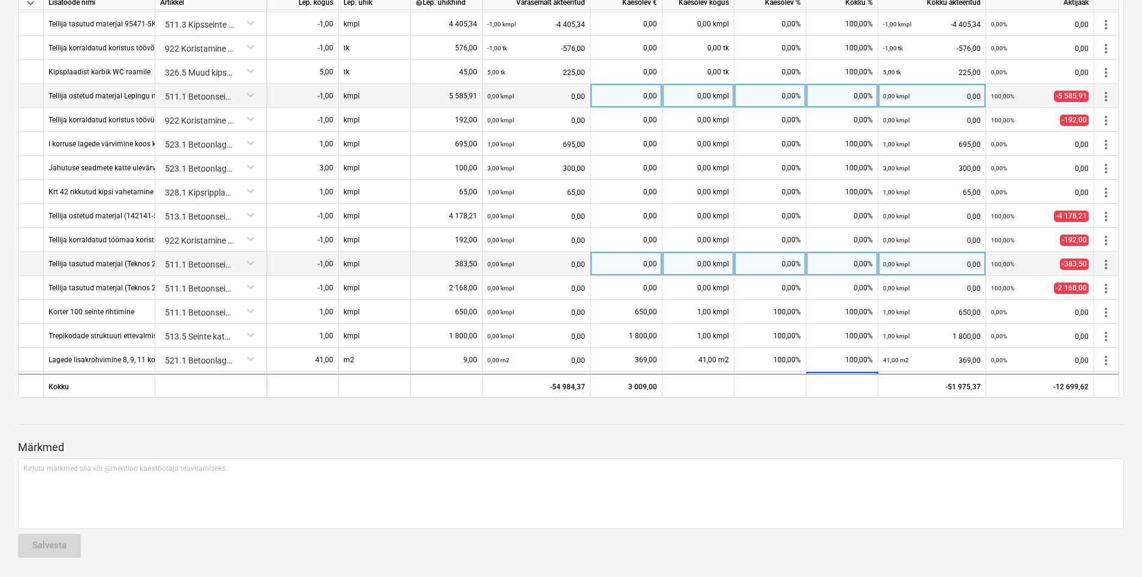
scroll to position [308, 0]
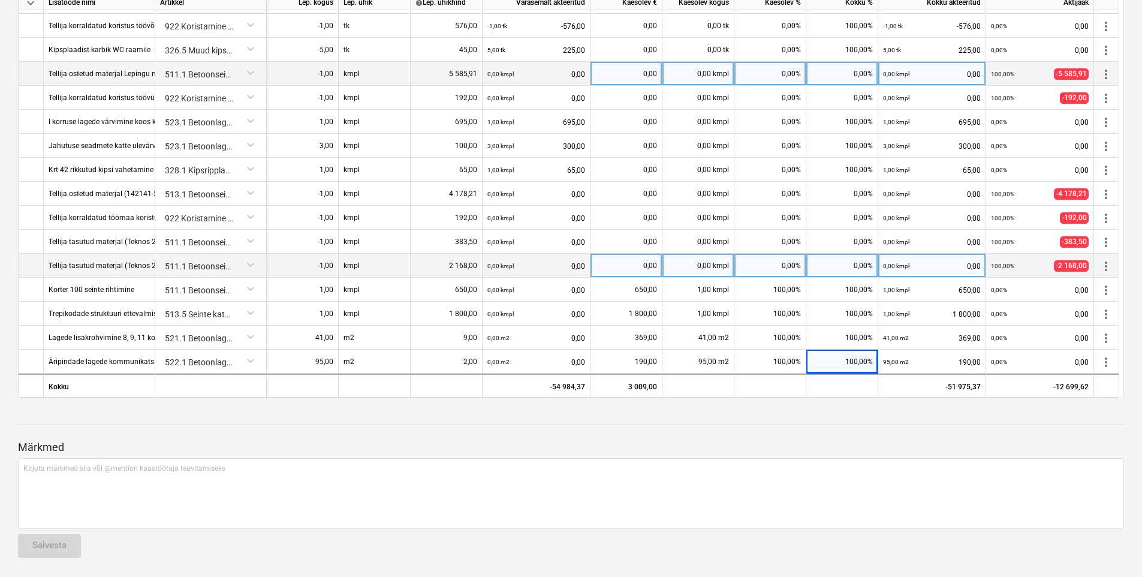
click at [826, 262] on div "0,00%" at bounding box center [842, 266] width 72 height 24
type input "100"
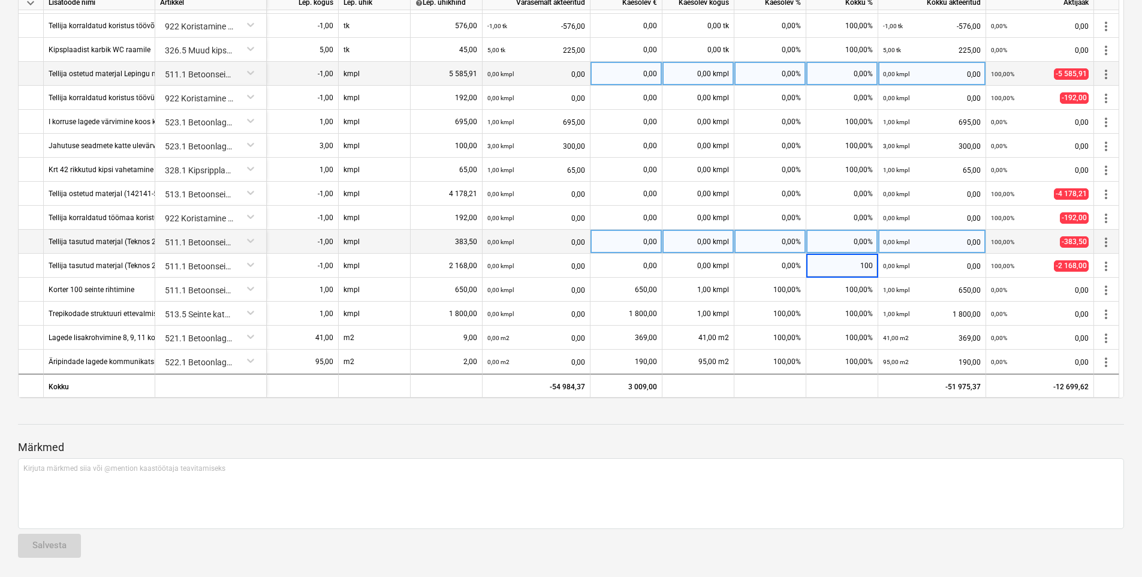
click at [842, 249] on div "0,00%" at bounding box center [842, 242] width 72 height 24
click at [846, 239] on div "0,00%" at bounding box center [842, 242] width 72 height 24
type input "2"
type input "100"
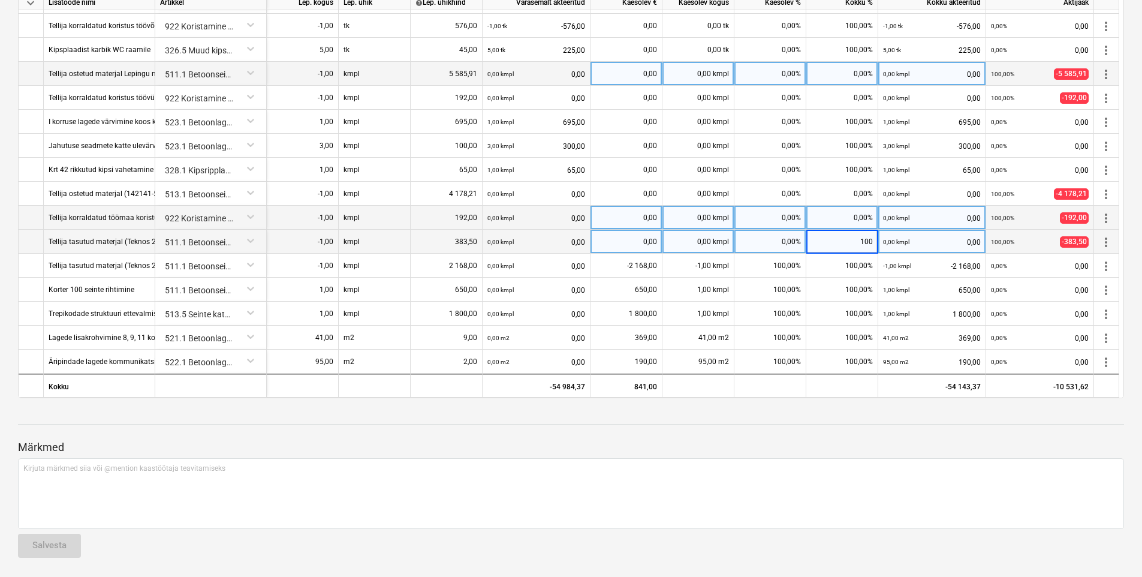
click at [847, 221] on div "0,00%" at bounding box center [842, 218] width 72 height 24
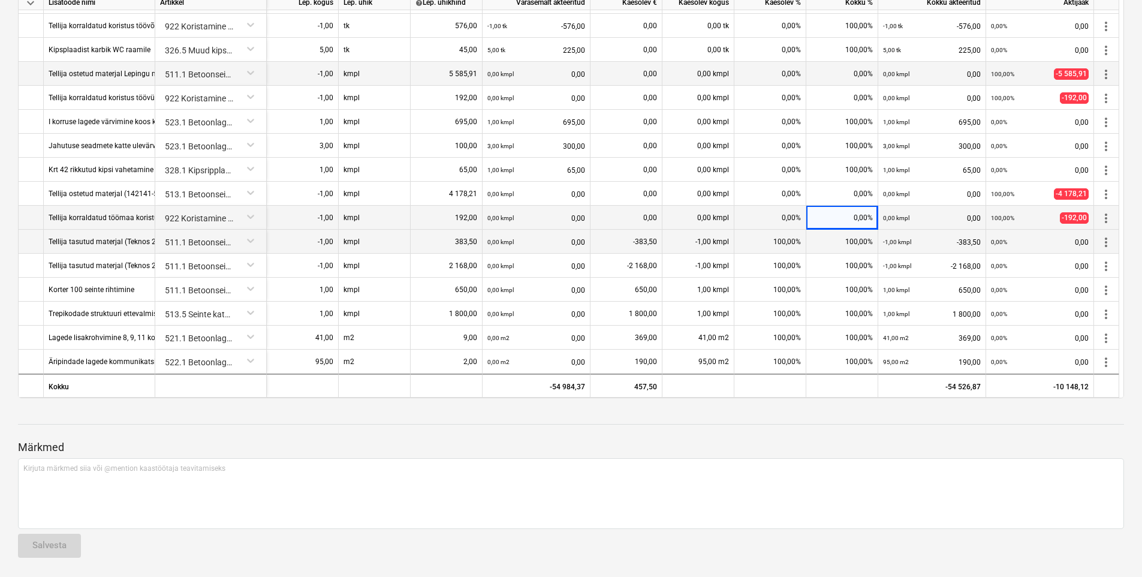
click at [846, 219] on div "0,00%" at bounding box center [842, 218] width 72 height 24
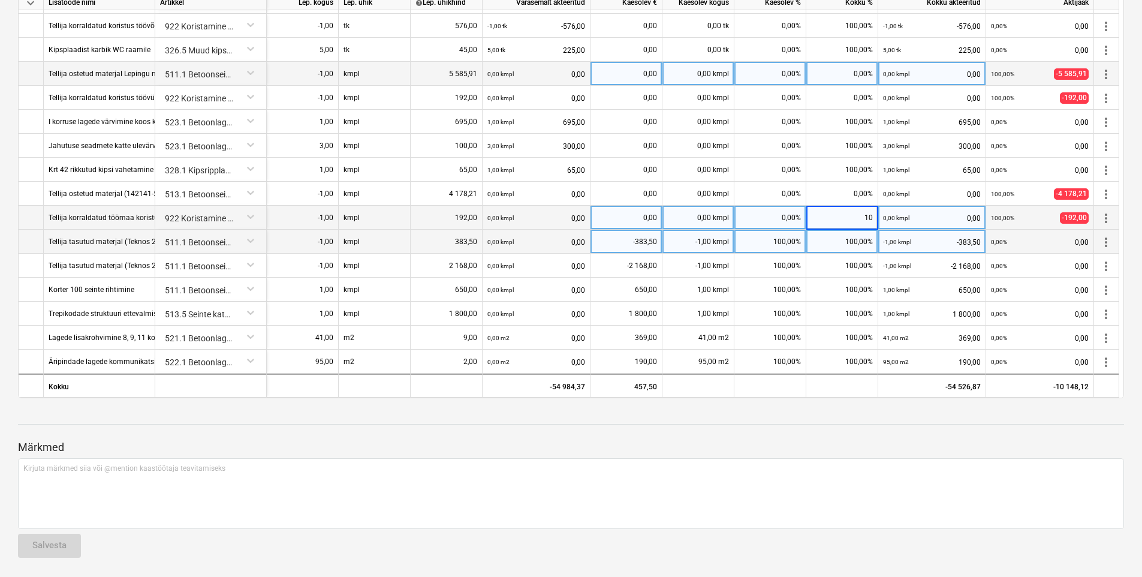
type input "100"
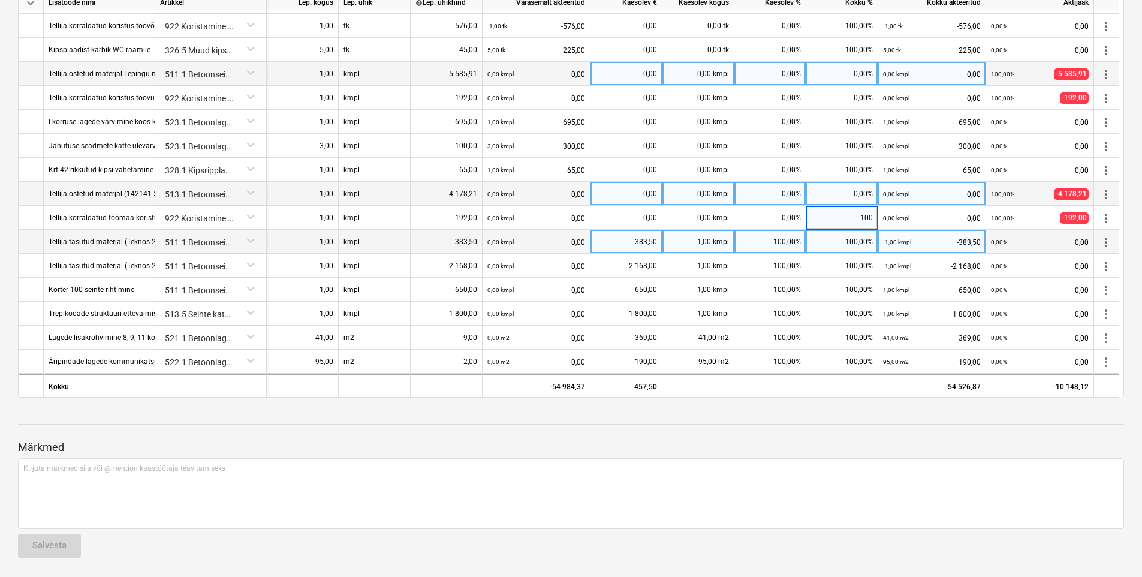
click at [863, 197] on div "0,00%" at bounding box center [842, 194] width 72 height 24
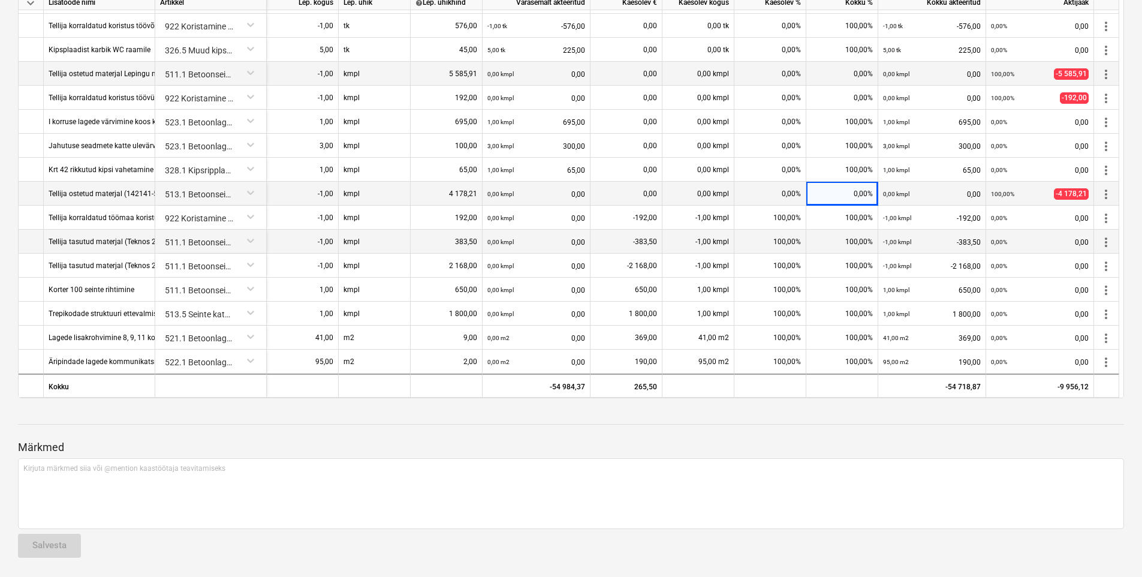
click at [840, 191] on div "0,00%" at bounding box center [842, 194] width 72 height 24
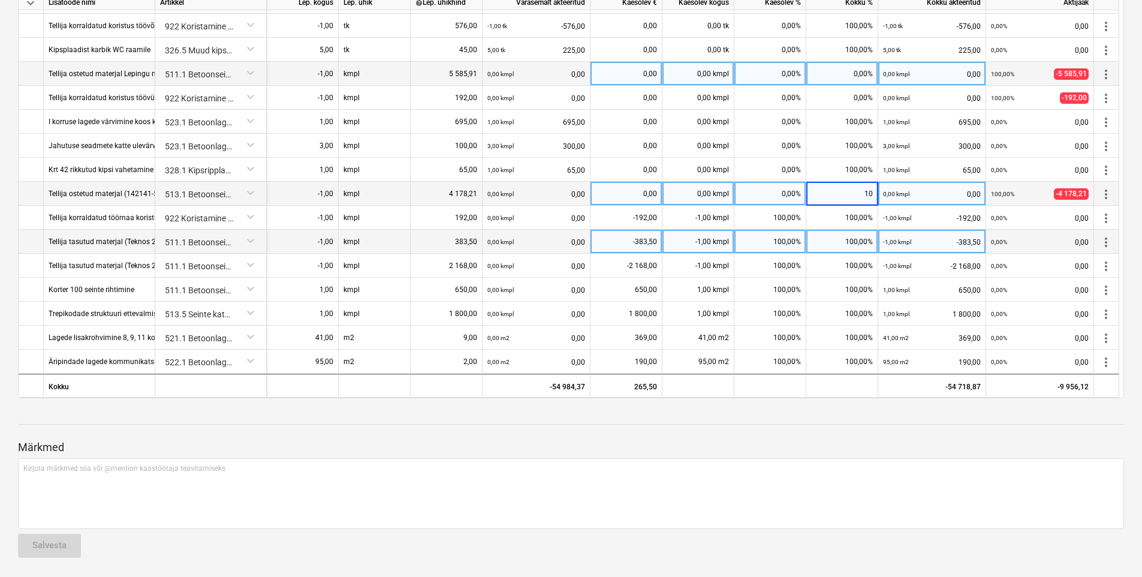
type input "100"
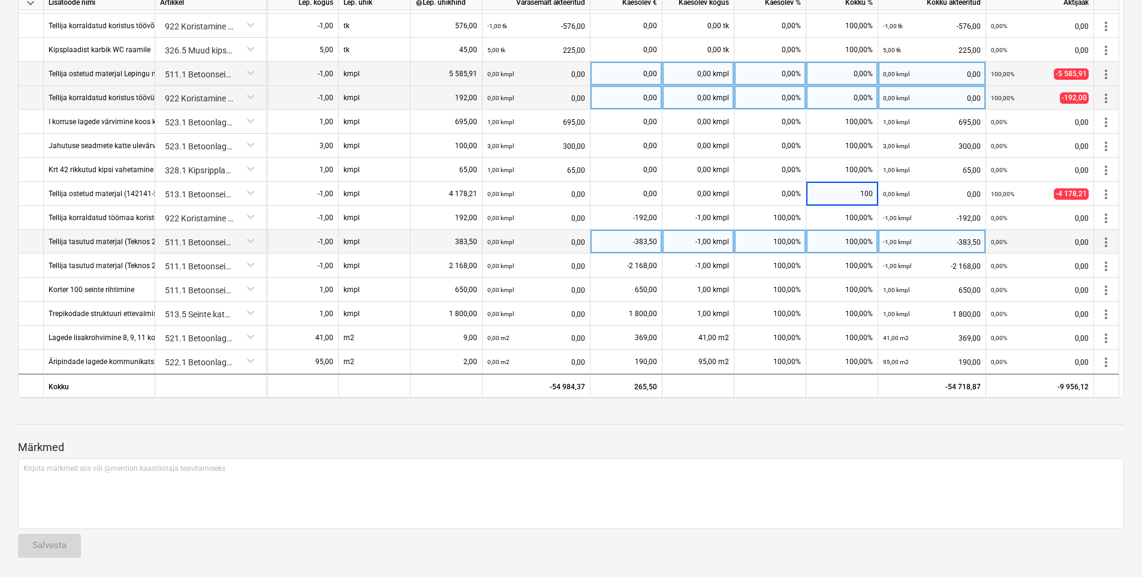
click at [855, 104] on div "0,00%" at bounding box center [842, 98] width 72 height 24
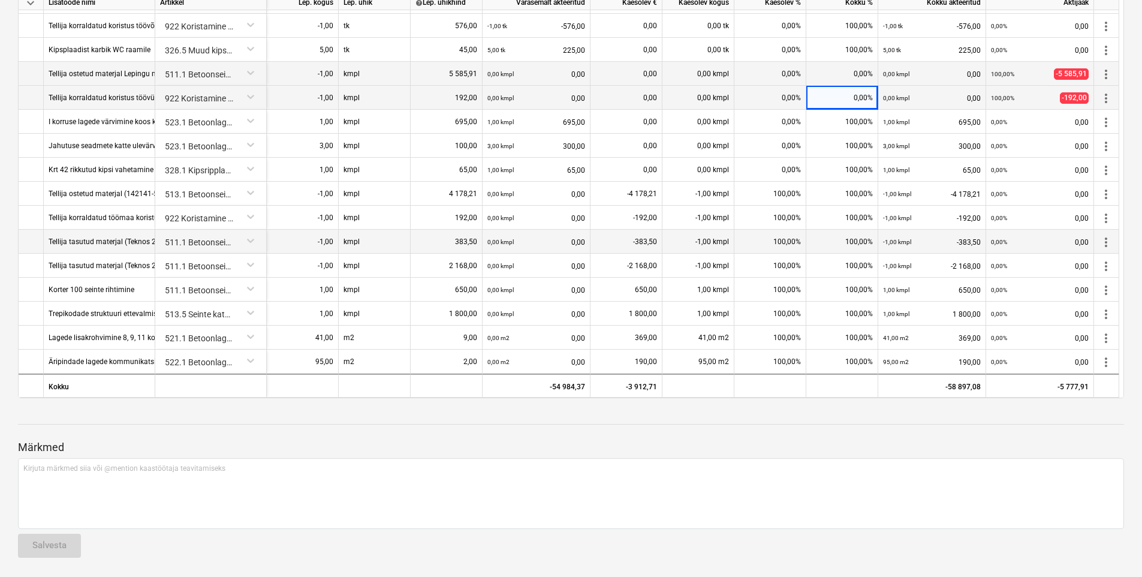
click at [846, 104] on div "0,00%" at bounding box center [842, 98] width 72 height 24
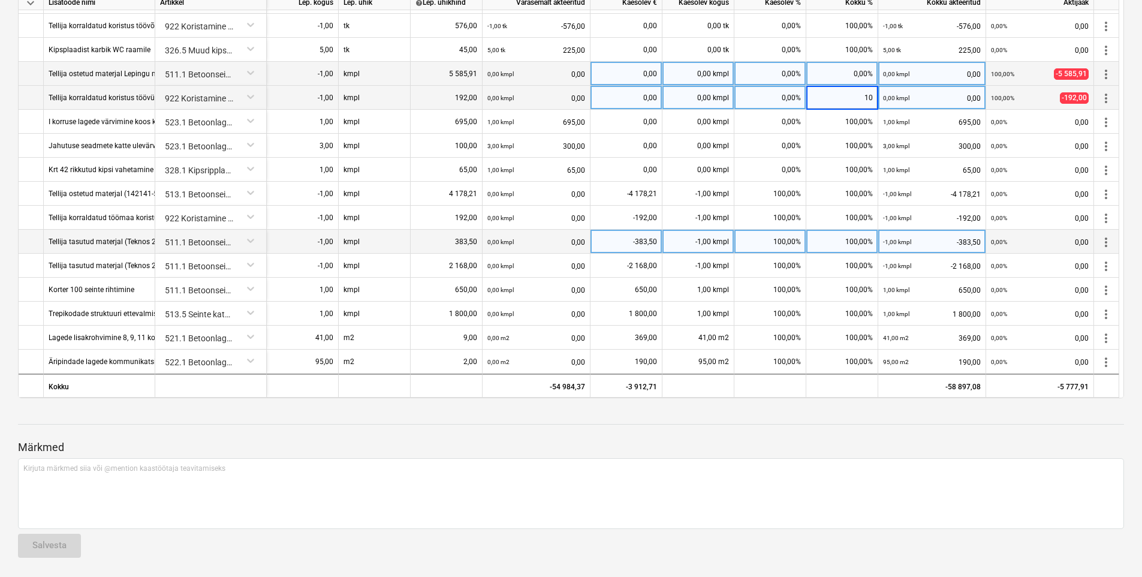
type input "100"
click at [863, 76] on div "0,00%" at bounding box center [842, 74] width 72 height 24
click at [839, 74] on div "0,00%" at bounding box center [842, 74] width 72 height 24
type input "100"
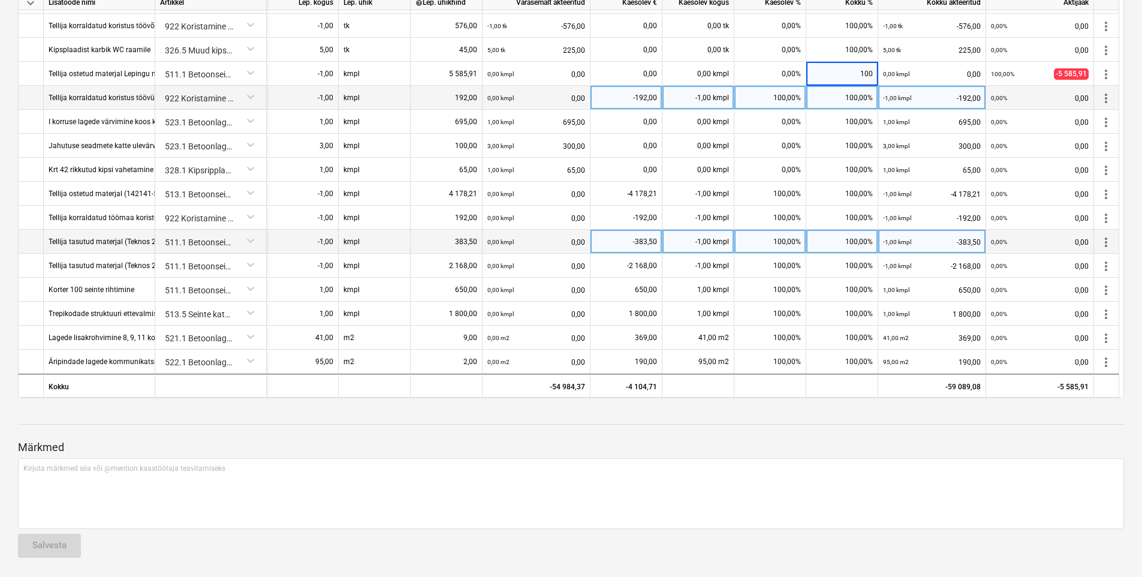
click at [1005, 422] on div "Märkmed Kirjuta märkmed siia või @mention kaastöötaja teavitamiseks ﻿ Salvesta" at bounding box center [571, 487] width 1106 height 159
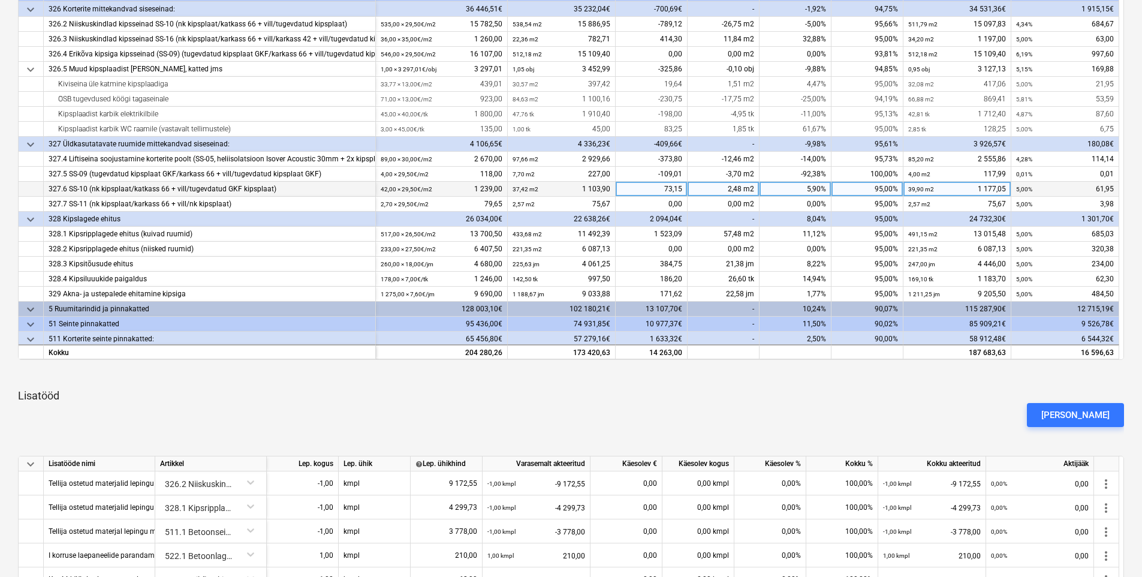
scroll to position [140, 0]
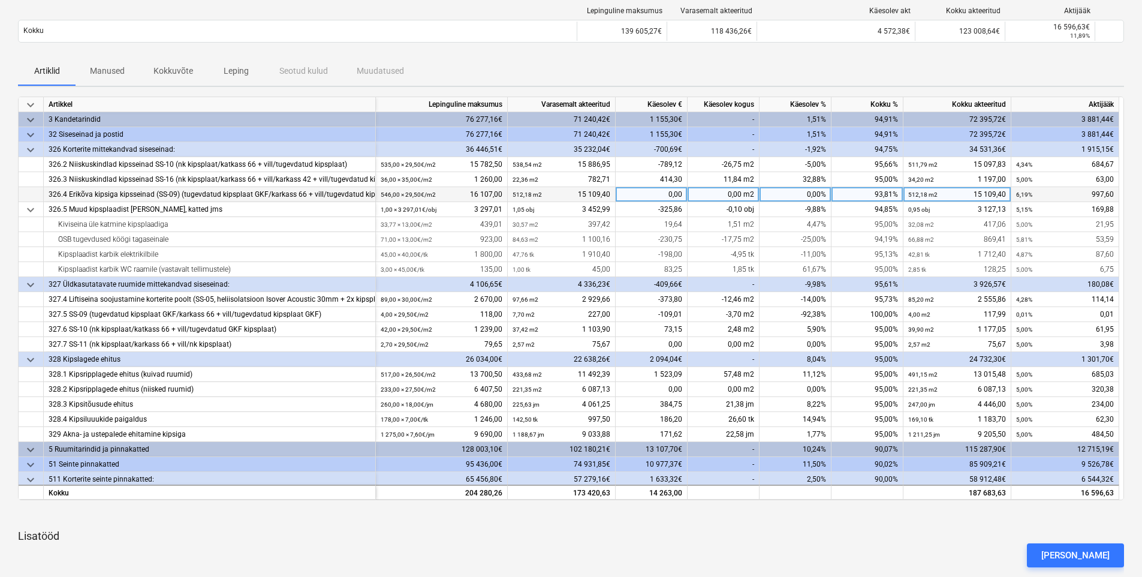
click at [891, 197] on div "93,81%" at bounding box center [867, 194] width 72 height 15
type input "95"
click at [907, 72] on div "Artiklid Manused Kokkuvõte Leping Seotud kulud Muudatused" at bounding box center [571, 71] width 1106 height 29
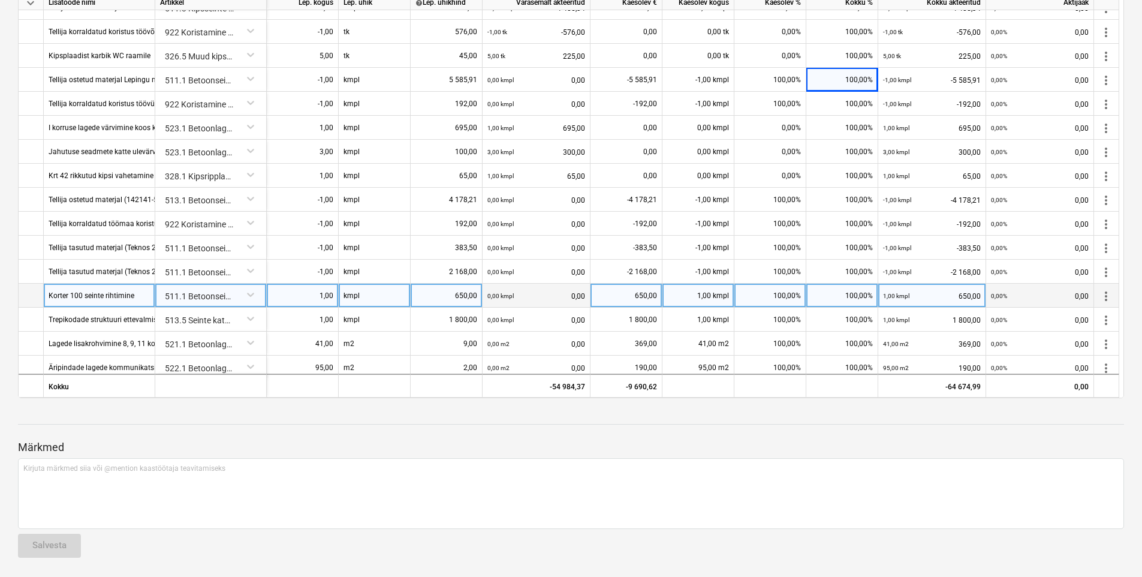
scroll to position [308, 0]
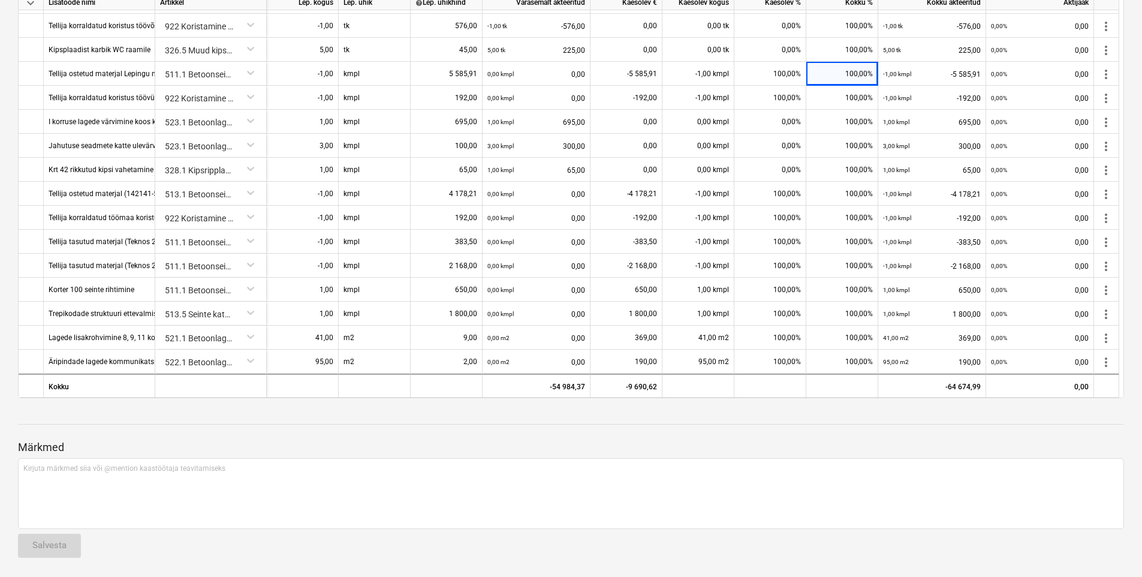
click at [859, 427] on div "Märkmed Kirjuta märkmed siia või @mention kaastöötaja teavitamiseks ﻿ Salvesta" at bounding box center [571, 487] width 1106 height 159
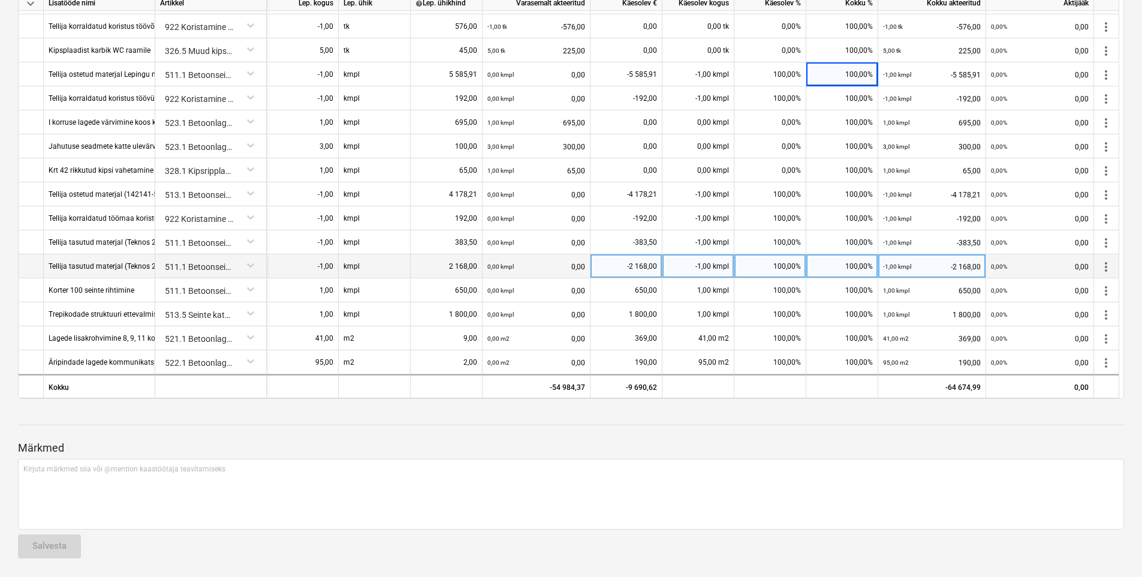
scroll to position [741, 0]
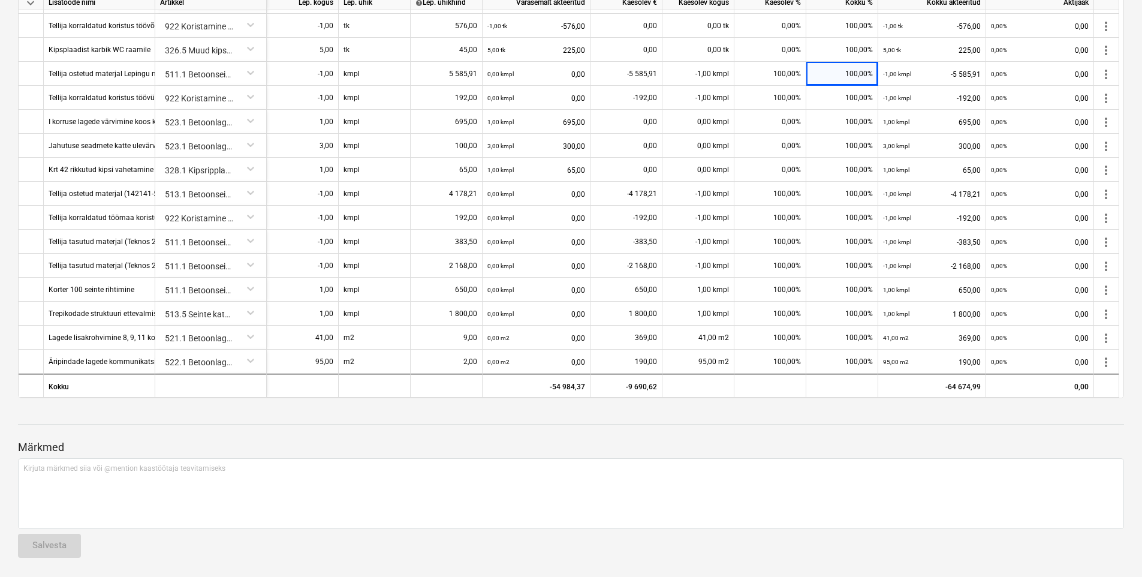
click at [816, 450] on p "Märkmed" at bounding box center [571, 447] width 1106 height 14
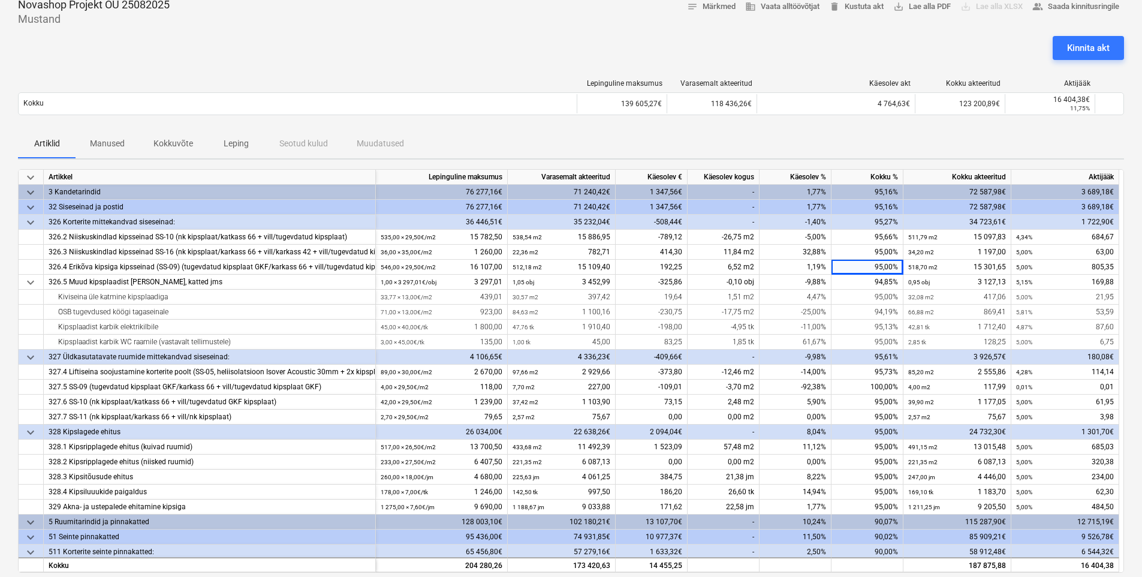
scroll to position [0, 0]
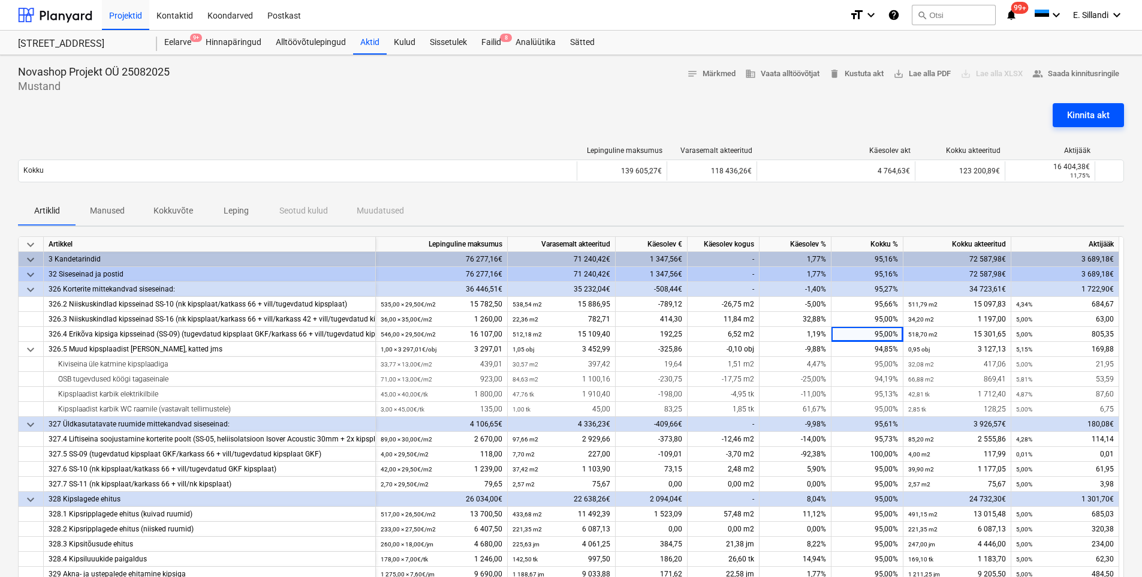
click at [1071, 111] on div "Kinnita akt" at bounding box center [1088, 115] width 43 height 16
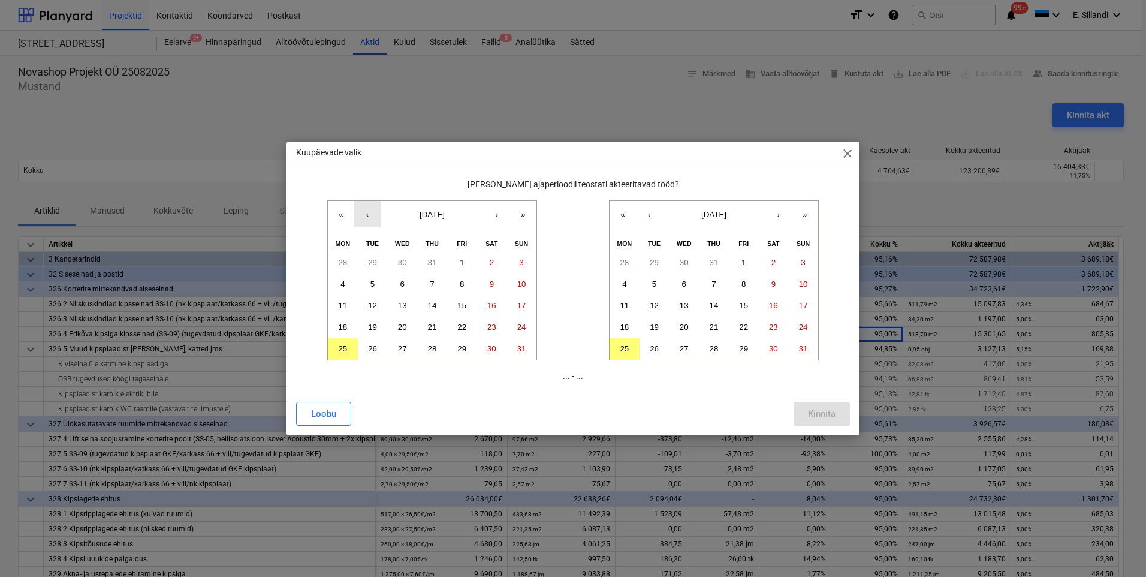
click at [368, 215] on button "‹" at bounding box center [367, 214] width 26 height 26
click at [343, 281] on abbr "7" at bounding box center [342, 283] width 4 height 9
click at [740, 327] on button "22" at bounding box center [744, 328] width 30 height 22
click at [827, 412] on div "Kinnita" at bounding box center [822, 414] width 28 height 16
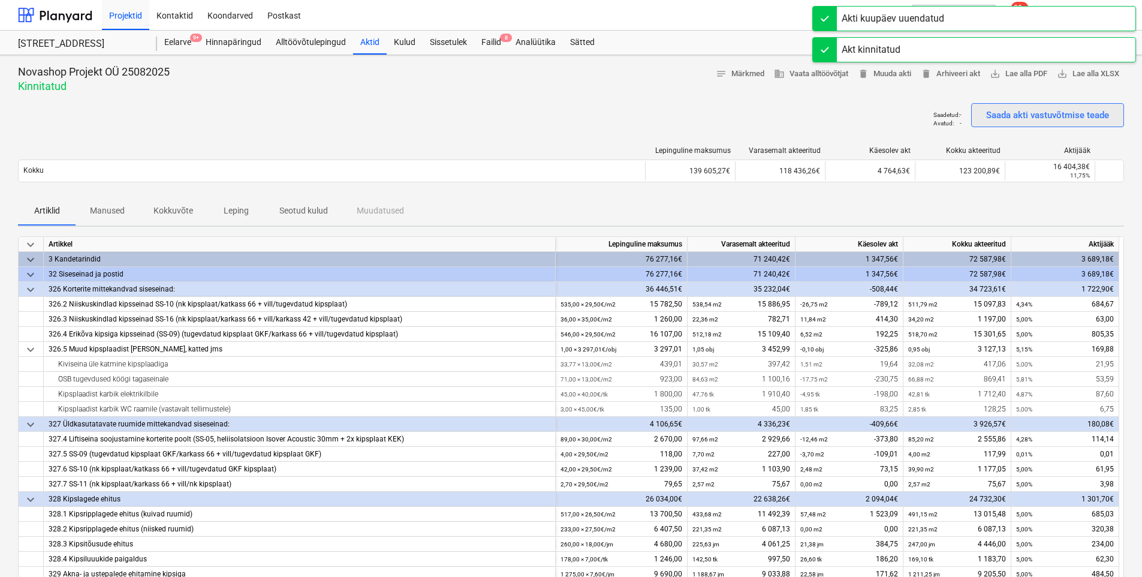
click at [1042, 115] on div "Saada akti vastuvõtmise teade" at bounding box center [1047, 115] width 123 height 16
click at [485, 43] on div "Failid 8" at bounding box center [491, 43] width 34 height 24
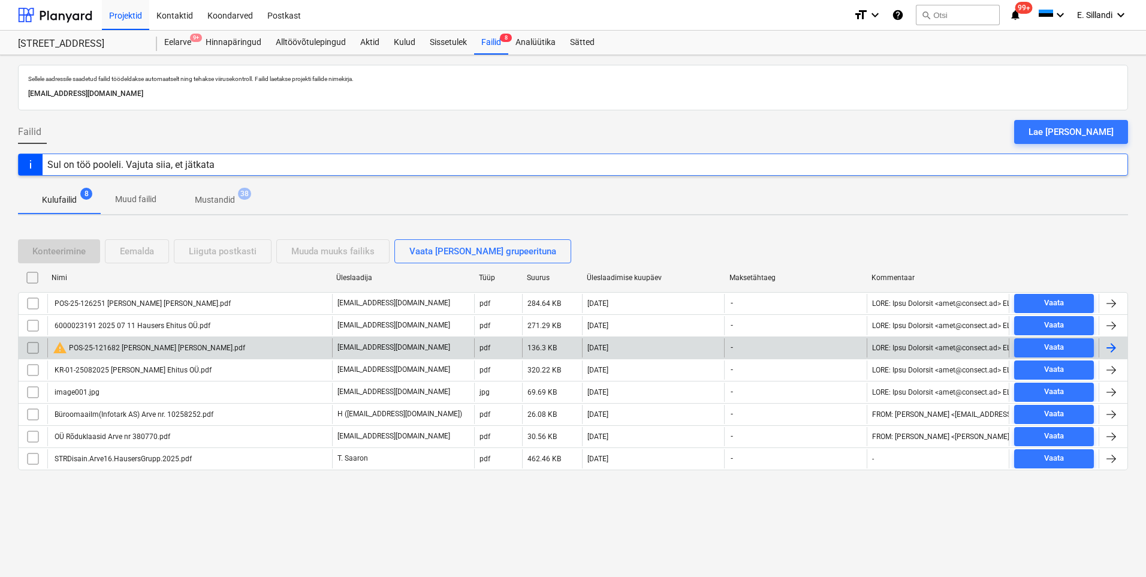
click at [32, 348] on input "checkbox" at bounding box center [32, 347] width 19 height 19
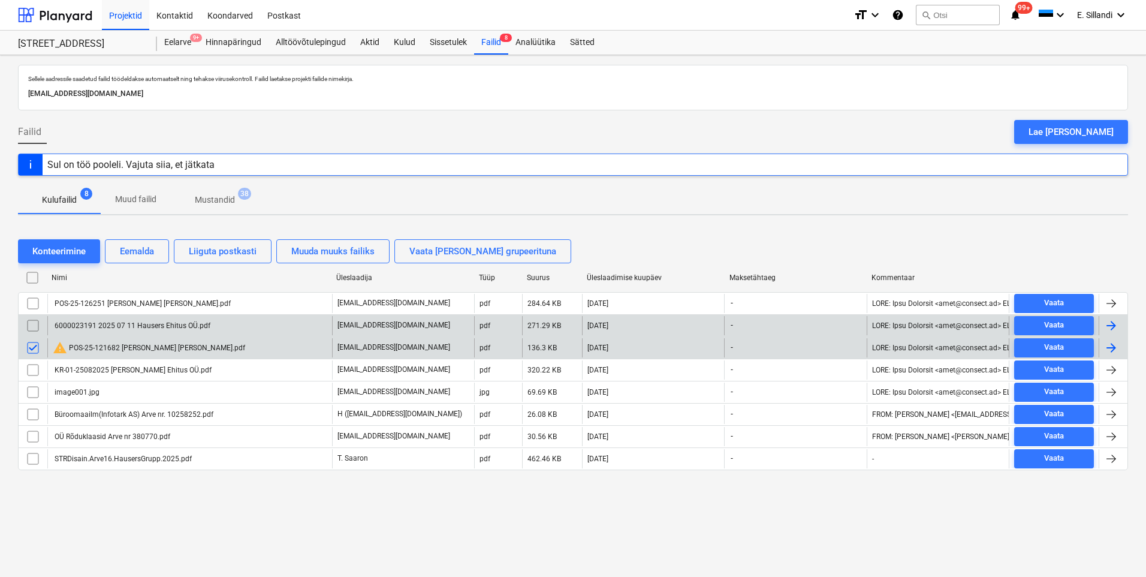
click at [28, 325] on input "checkbox" at bounding box center [32, 325] width 19 height 19
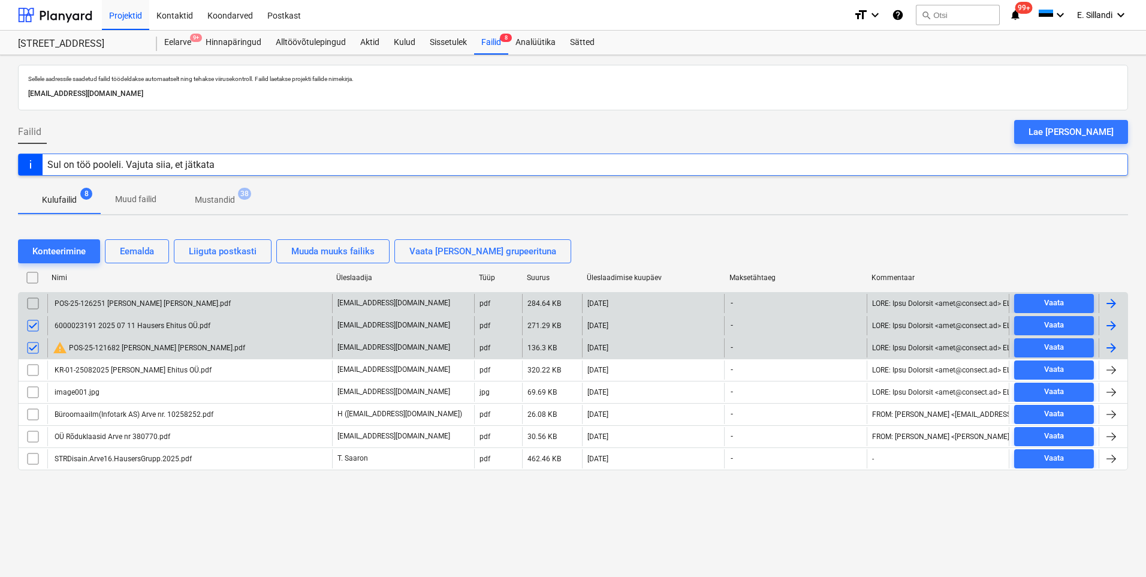
click at [26, 302] on input "checkbox" at bounding box center [32, 303] width 19 height 19
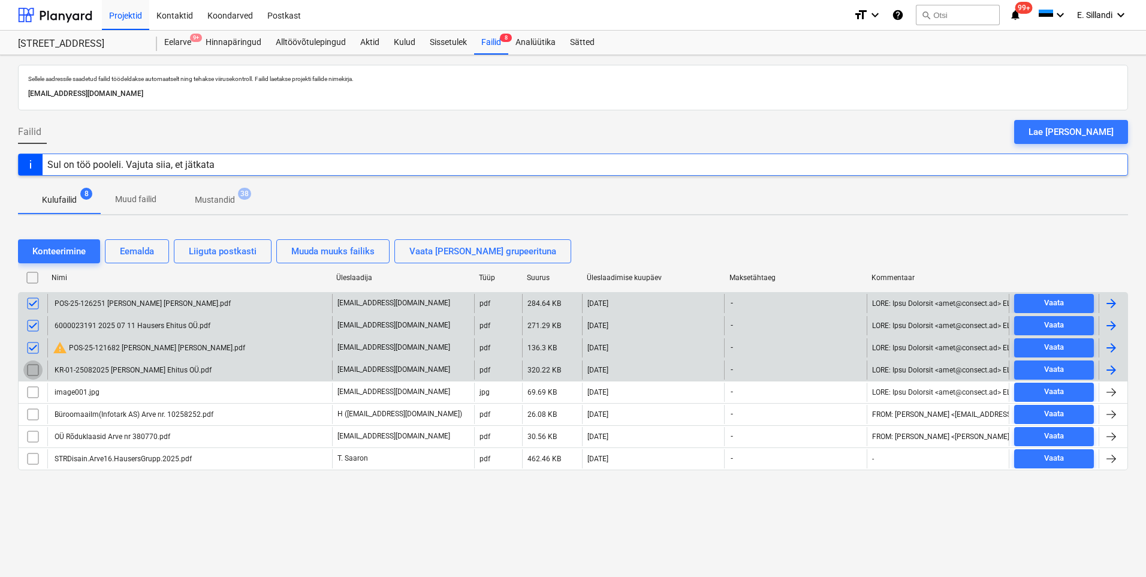
click at [28, 372] on input "checkbox" at bounding box center [32, 369] width 19 height 19
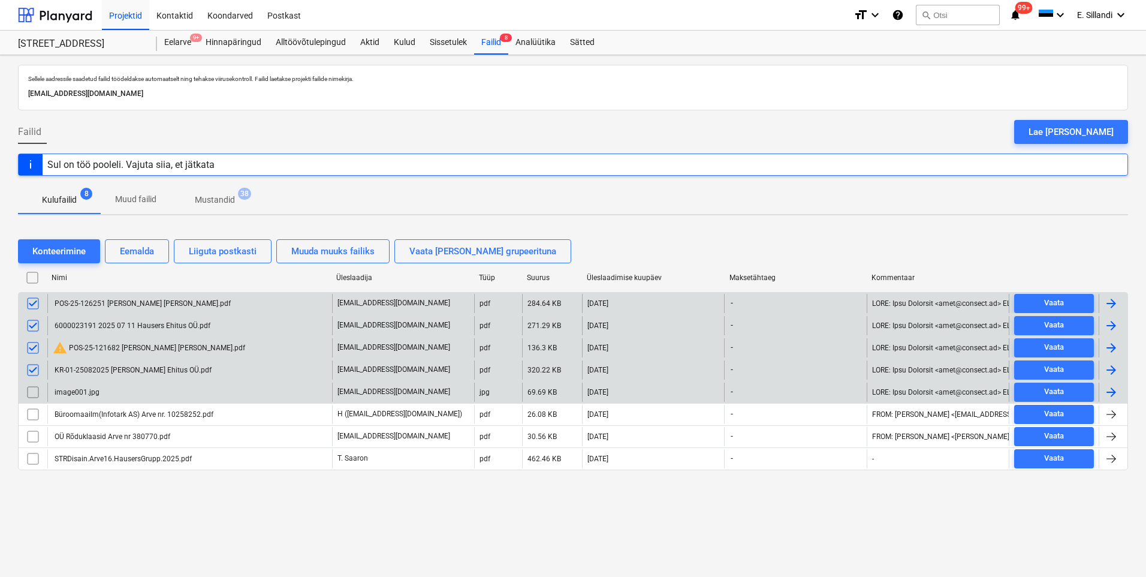
click at [29, 391] on input "checkbox" at bounding box center [32, 391] width 19 height 19
click at [143, 254] on div "Eemalda" at bounding box center [137, 251] width 34 height 16
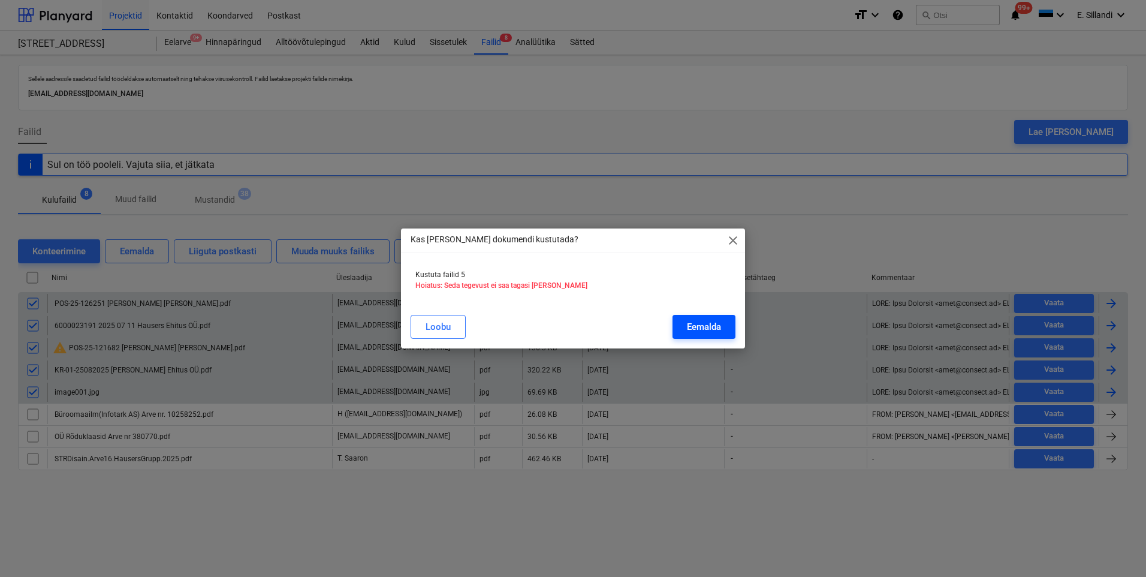
click at [692, 326] on div "Eemalda" at bounding box center [704, 327] width 34 height 16
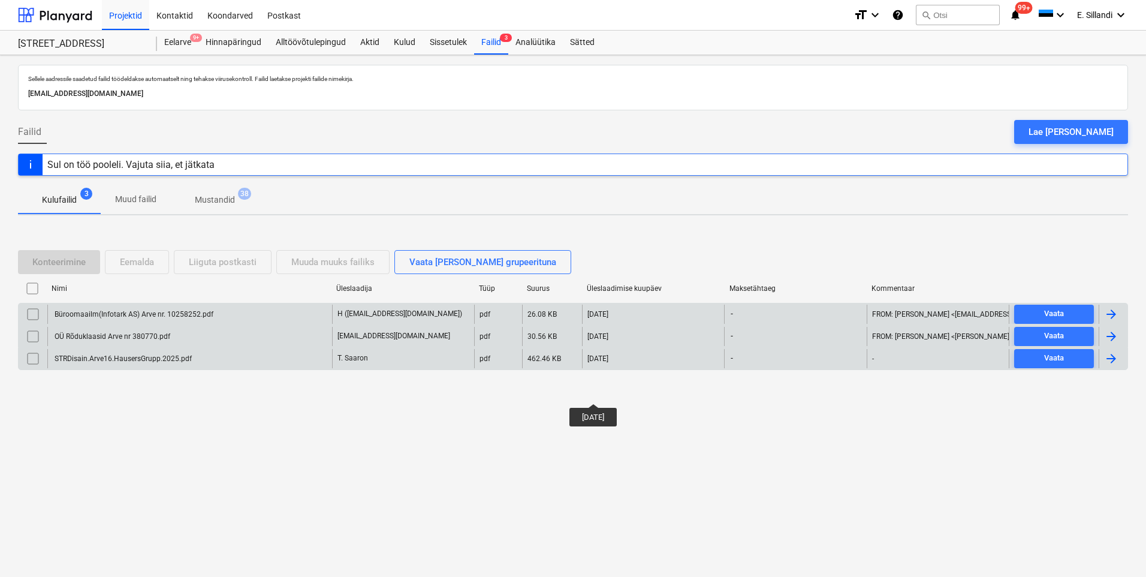
click at [185, 341] on div "OÜ Rõduklaasid Arve nr 380770.pdf" at bounding box center [189, 336] width 285 height 19
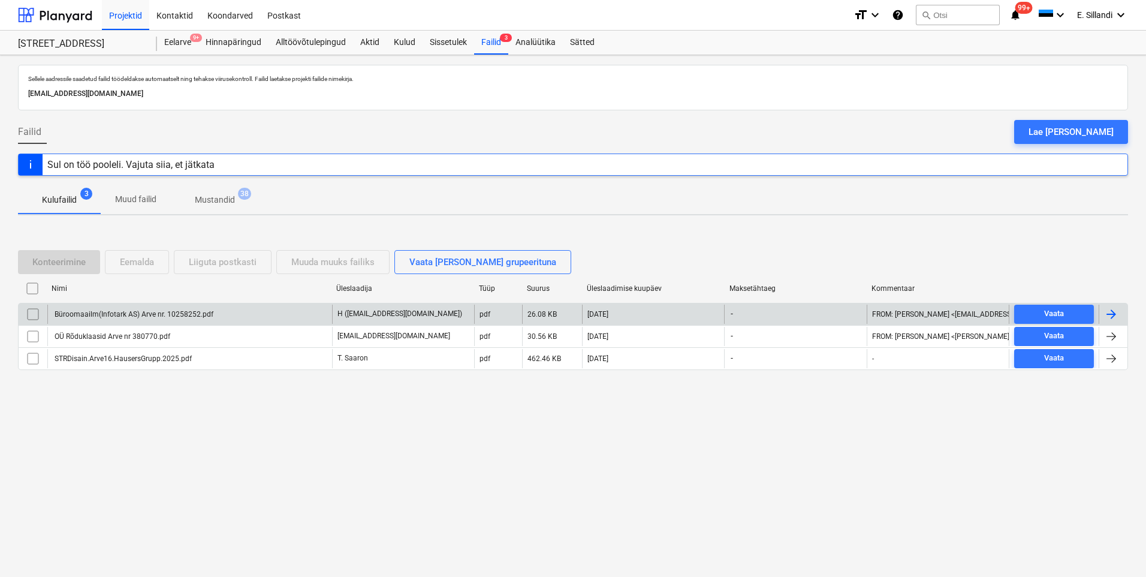
click at [147, 308] on div "Büroomaailm(Infotark AS) Arve nr. 10258252.pdf" at bounding box center [189, 314] width 285 height 19
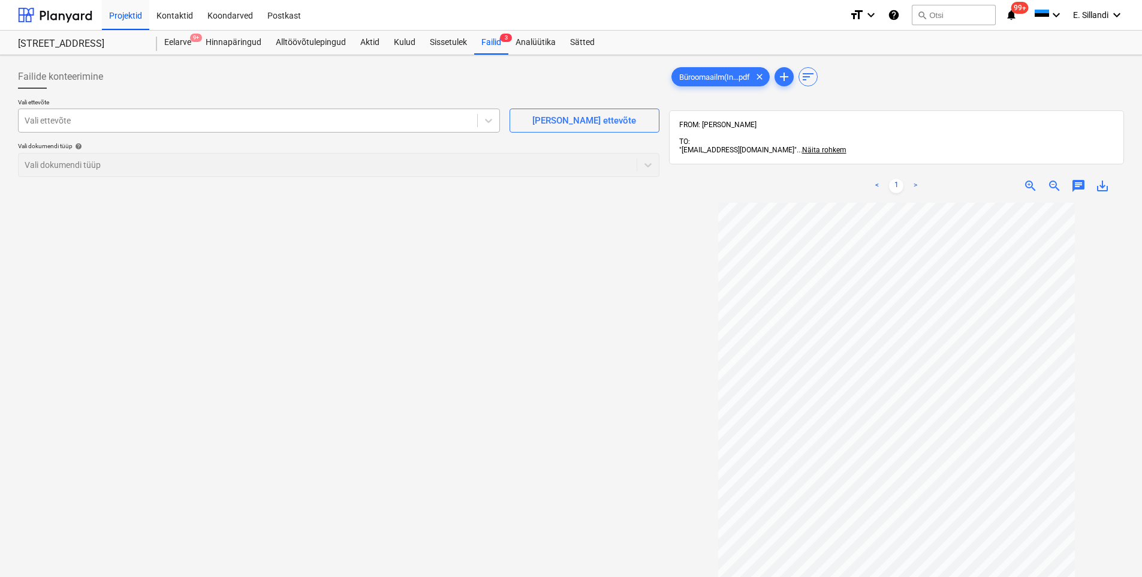
click at [197, 110] on div "Vali ettevõte" at bounding box center [259, 120] width 482 height 24
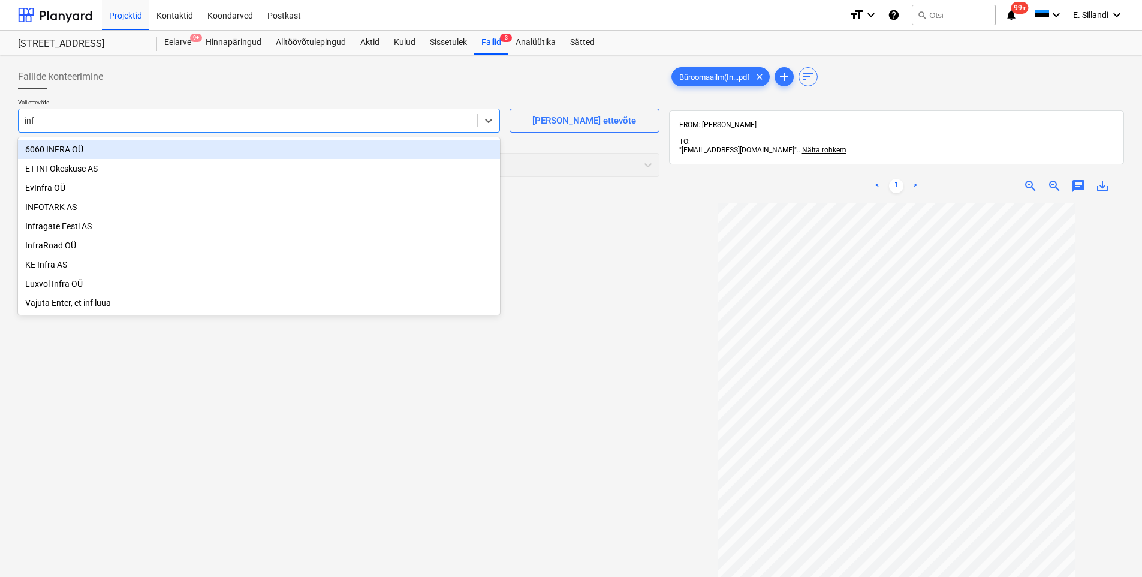
type input "info"
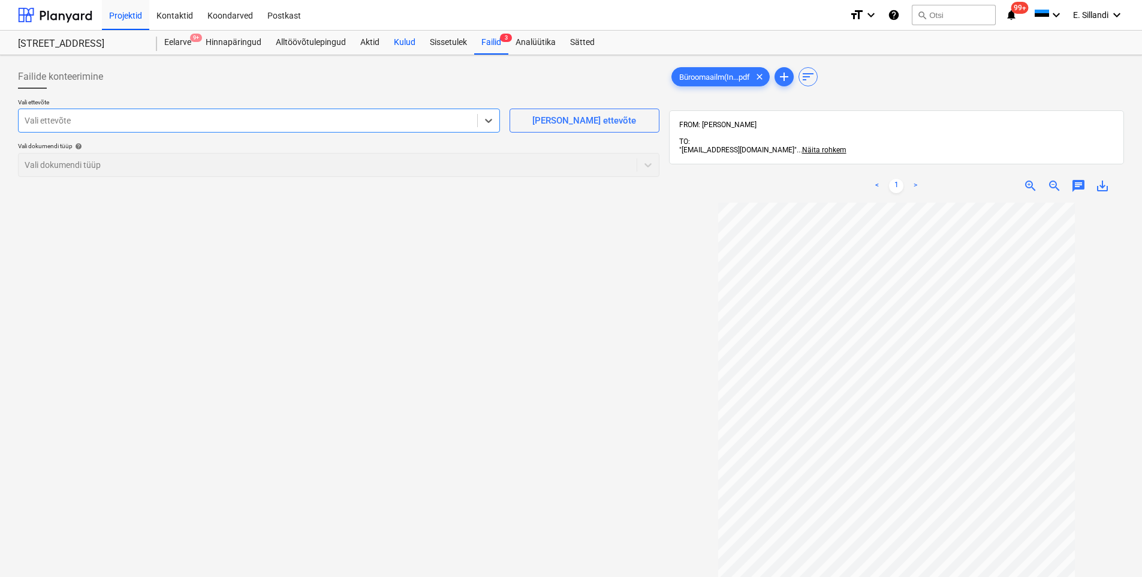
click at [404, 41] on div "Kulud" at bounding box center [405, 43] width 36 height 24
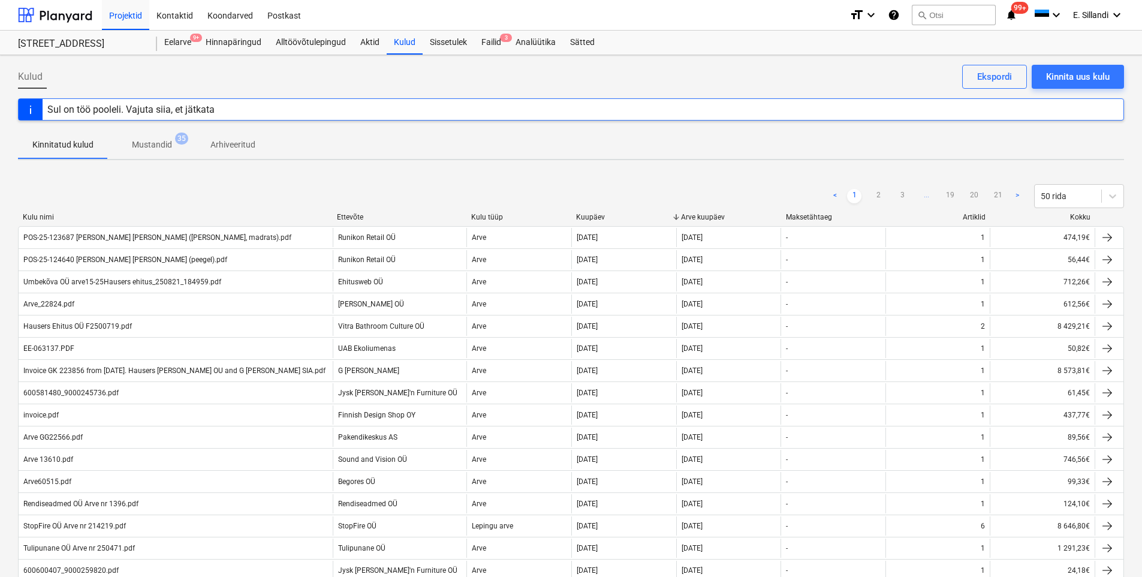
click at [592, 218] on div "Kuupäev" at bounding box center [623, 217] width 95 height 8
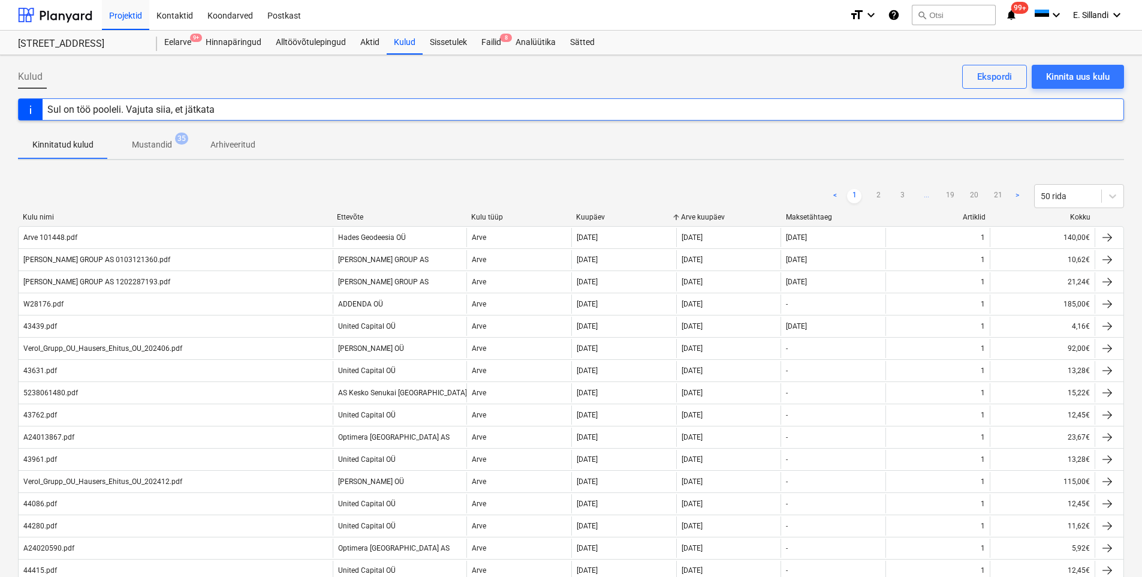
click at [593, 217] on div "Kuupäev" at bounding box center [623, 217] width 95 height 8
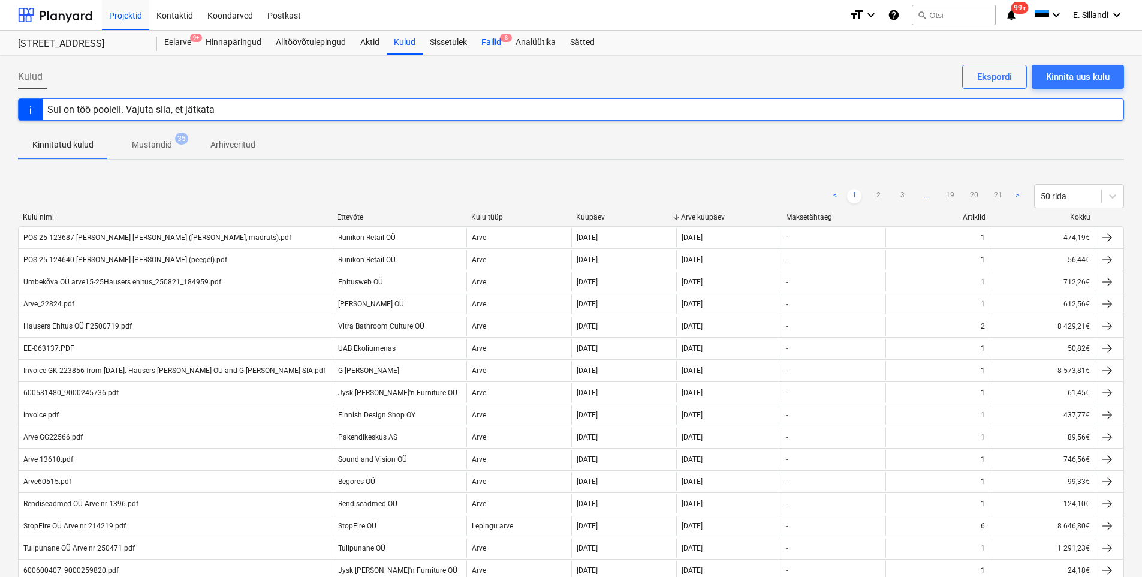
click at [486, 45] on div "Failid 8" at bounding box center [491, 43] width 34 height 24
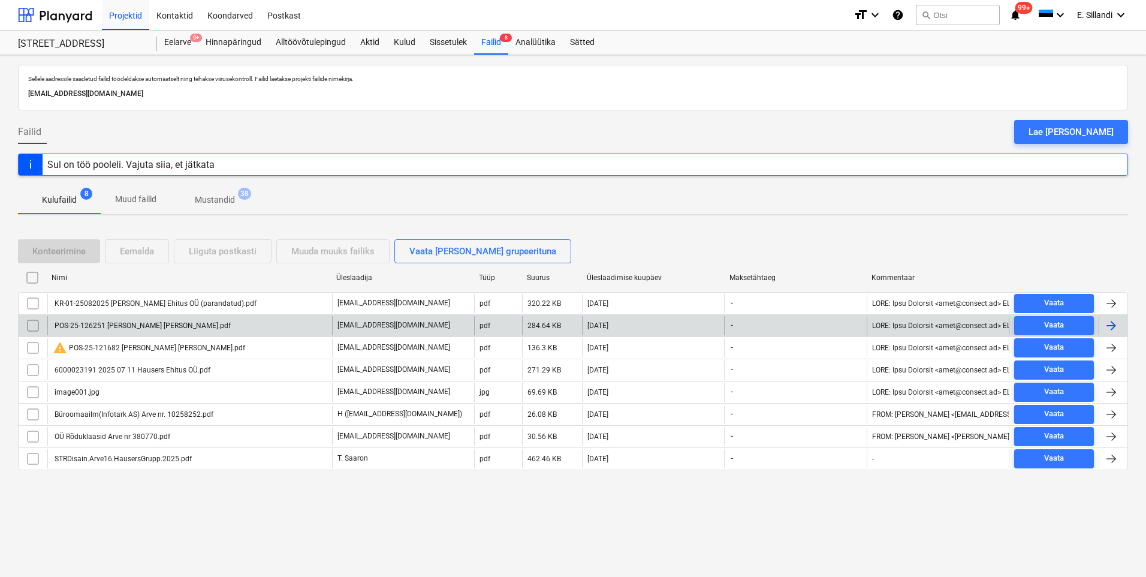
click at [97, 314] on div "POS-25-126251 [PERSON_NAME] [PERSON_NAME].pdf [EMAIL_ADDRESS][DOMAIN_NAME] pdf …" at bounding box center [573, 325] width 1110 height 22
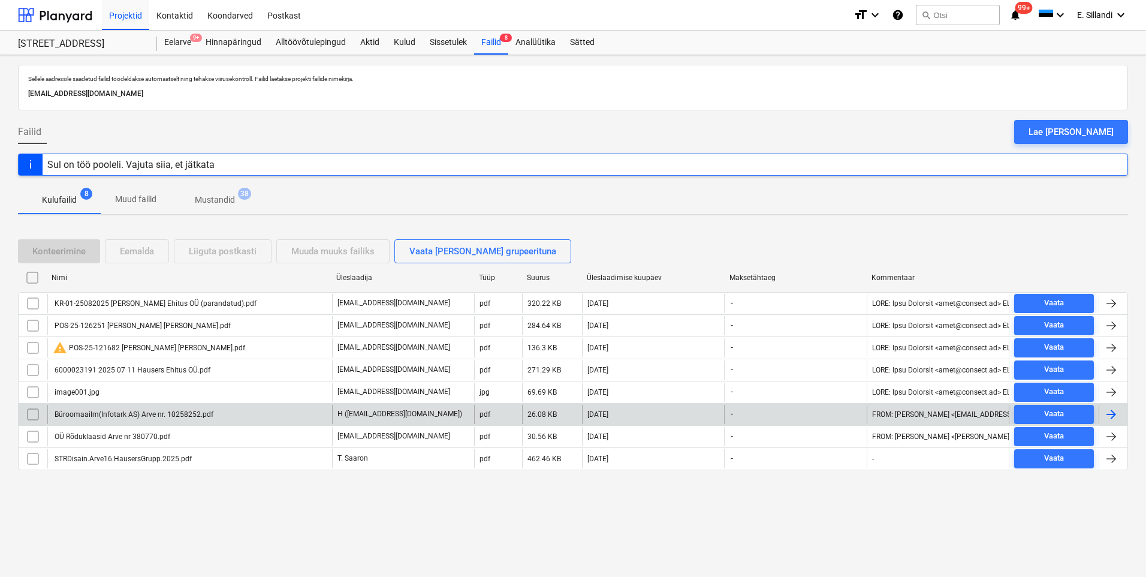
click at [95, 413] on div "Büroomaailm(Infotark AS) Arve nr. 10258252.pdf" at bounding box center [133, 414] width 161 height 8
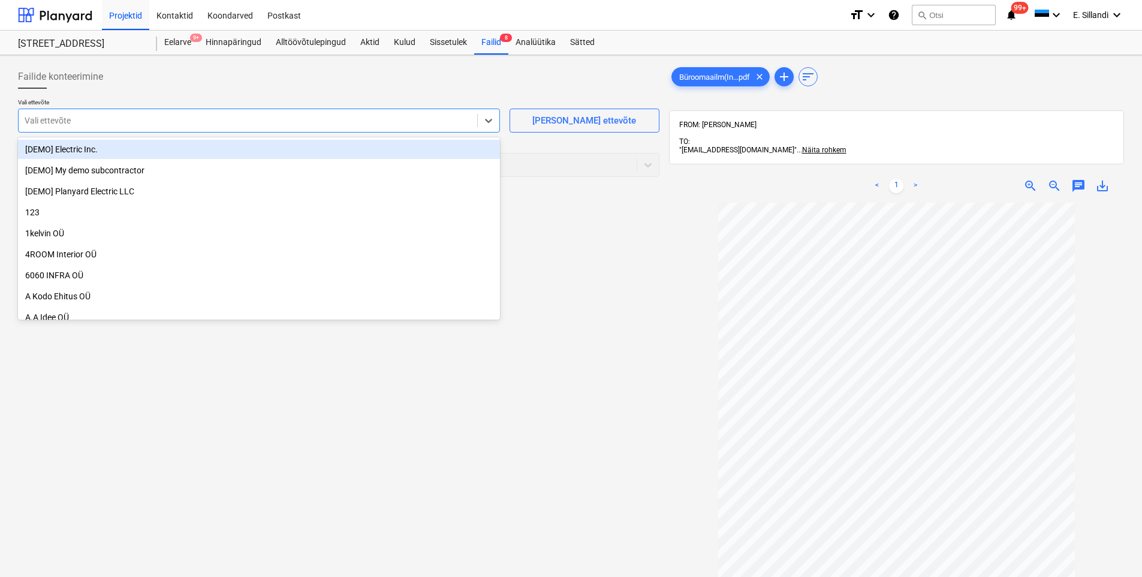
click at [264, 119] on div at bounding box center [248, 120] width 447 height 12
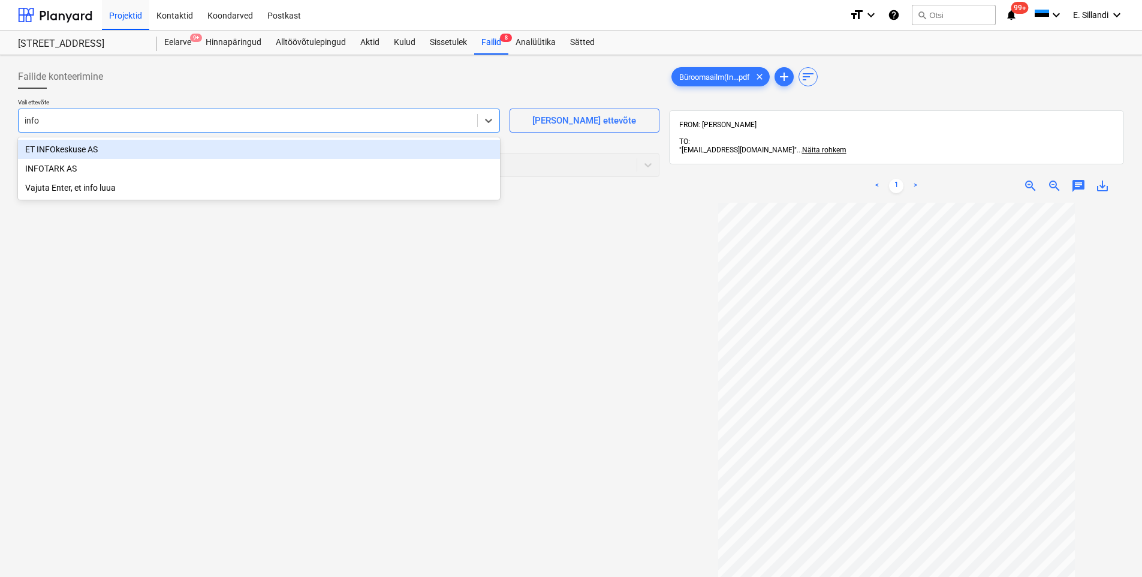
type input "infot"
click at [182, 138] on div "INFOTARK AS Vajuta Enter, et infot luua" at bounding box center [259, 158] width 482 height 43
click at [179, 153] on div "INFOTARK AS" at bounding box center [259, 149] width 482 height 19
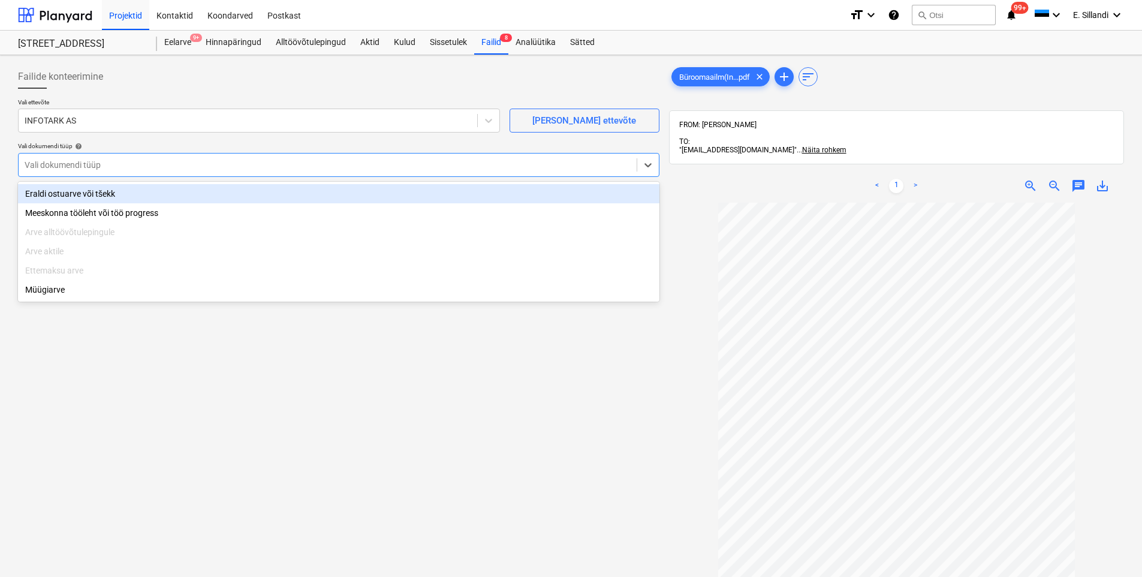
click at [149, 169] on div at bounding box center [328, 165] width 606 height 12
click at [130, 195] on div "Eraldi ostuarve või tšekk" at bounding box center [338, 193] width 641 height 19
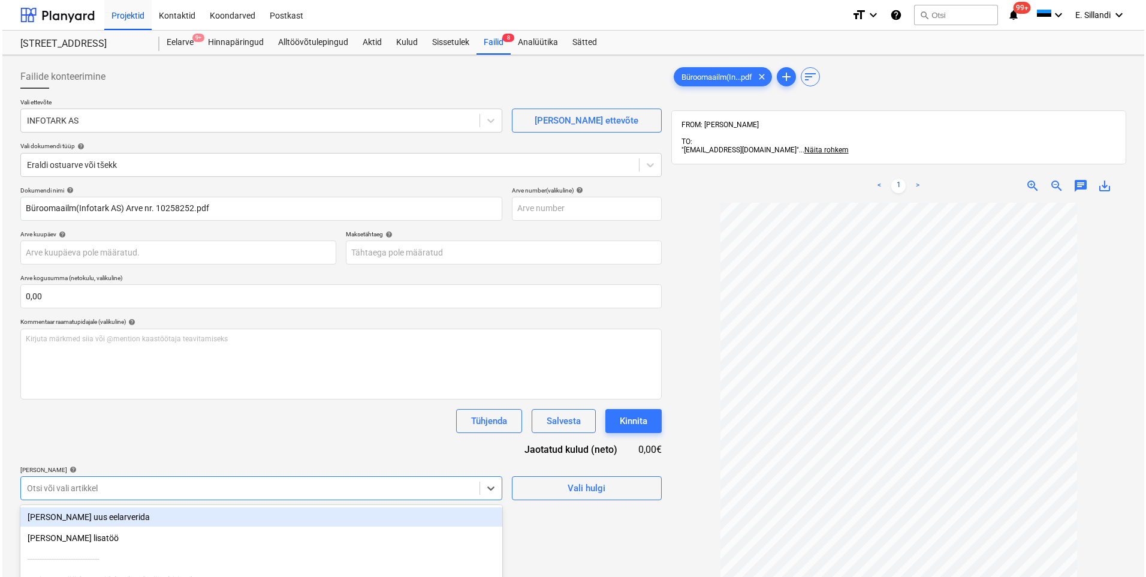
scroll to position [115, 0]
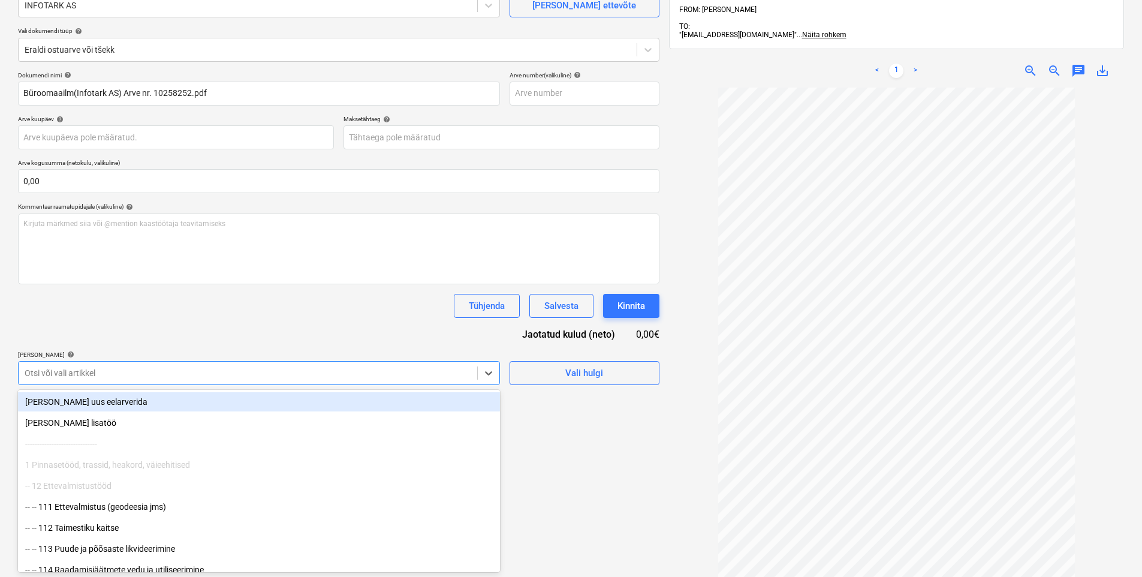
click at [73, 462] on body "Projektid Kontaktid Koondarved Postkast format_size keyboard_arrow_down help se…" at bounding box center [571, 173] width 1142 height 577
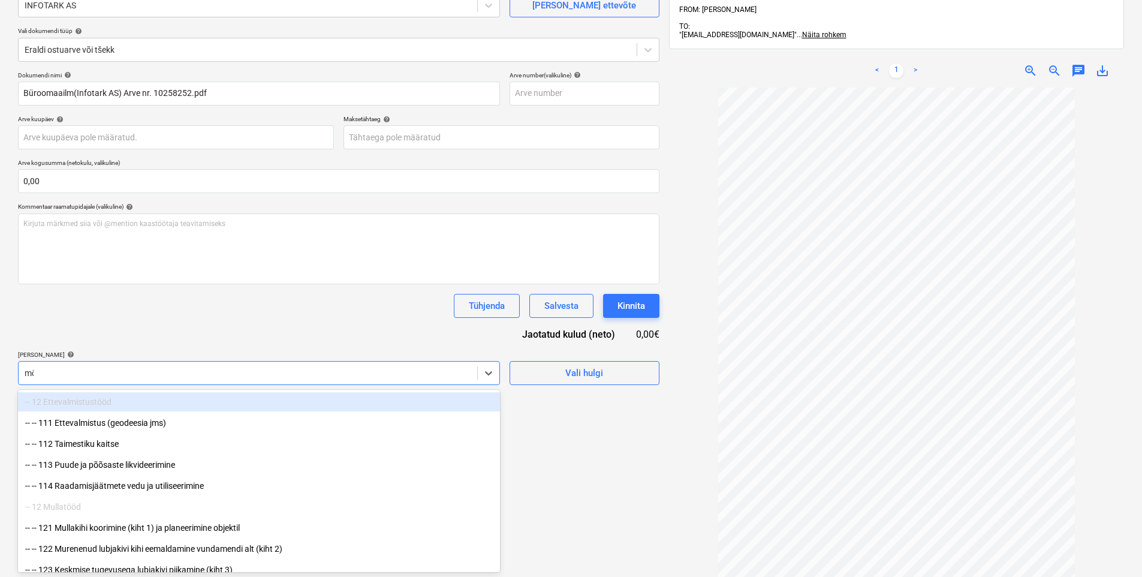
type input "möö"
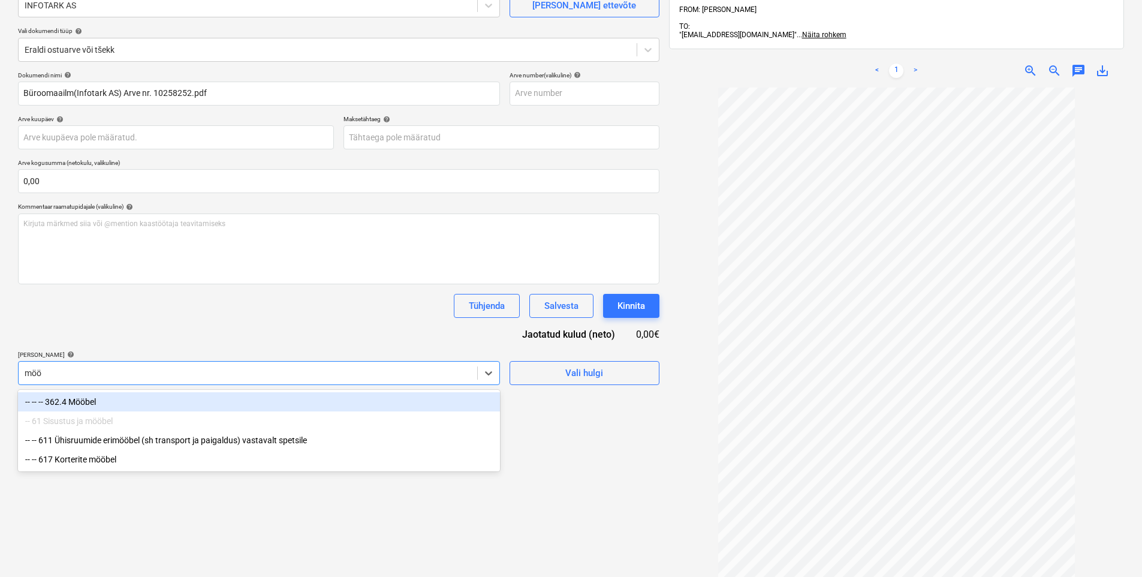
click at [84, 401] on div "-- -- -- 362.4 Mööbel" at bounding box center [259, 401] width 482 height 19
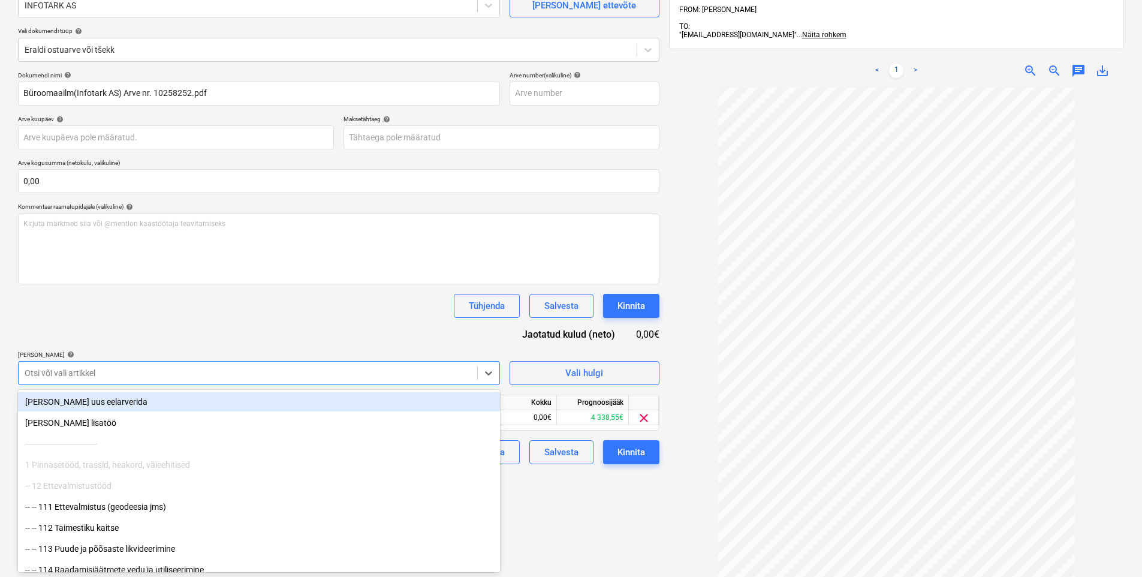
click at [139, 340] on div "Dokumendi nimi help Büroomaailm(Infotark AS) Arve nr. 10258252.pdf Arve number …" at bounding box center [338, 267] width 641 height 393
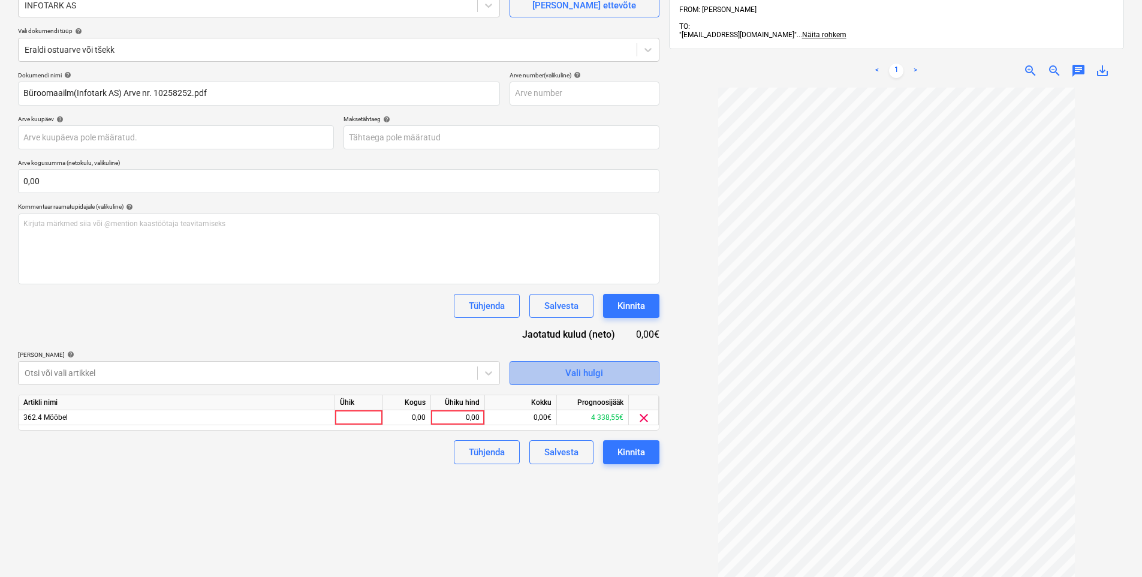
click at [565, 370] on span "Vali hulgi" at bounding box center [585, 373] width 120 height 16
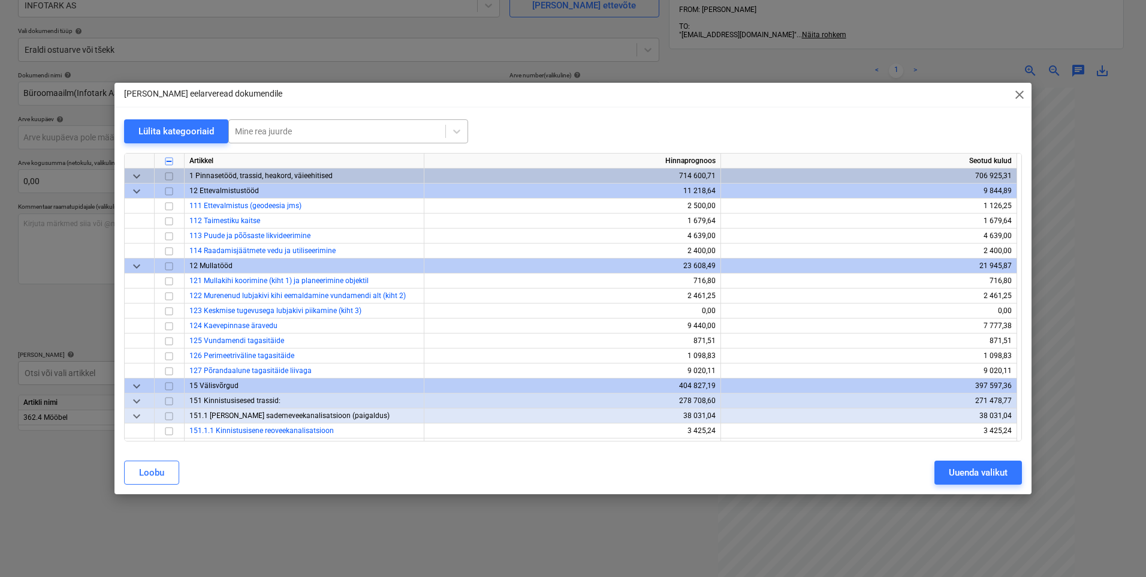
click at [268, 129] on div at bounding box center [337, 131] width 204 height 12
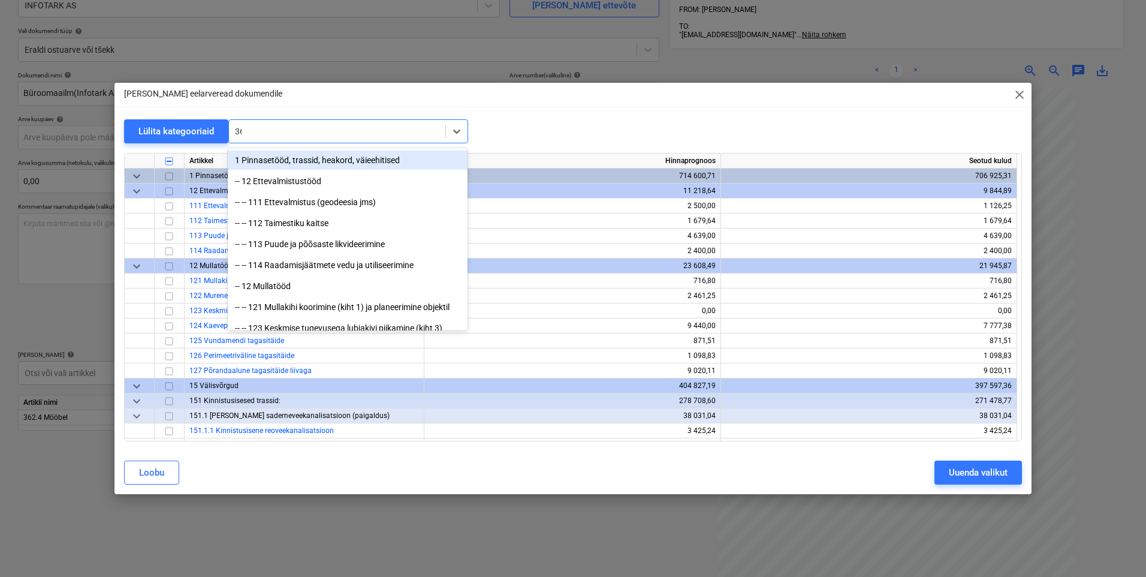
type input "362"
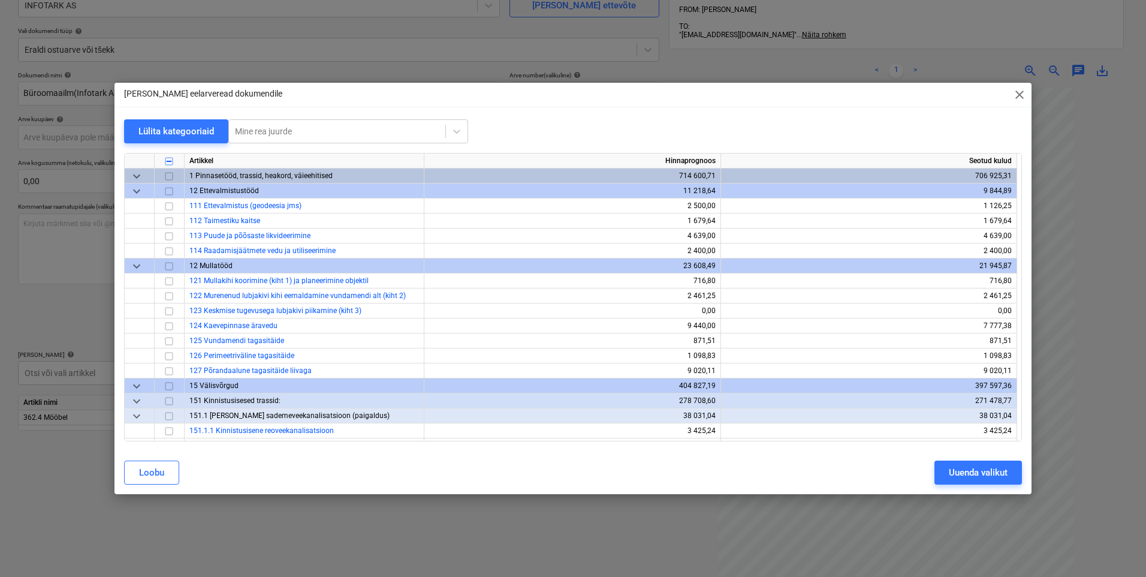
click at [41, 471] on div "[PERSON_NAME] eelarveread dokumendile close Lülita kategooriaid Mine rea juurde…" at bounding box center [573, 288] width 1146 height 577
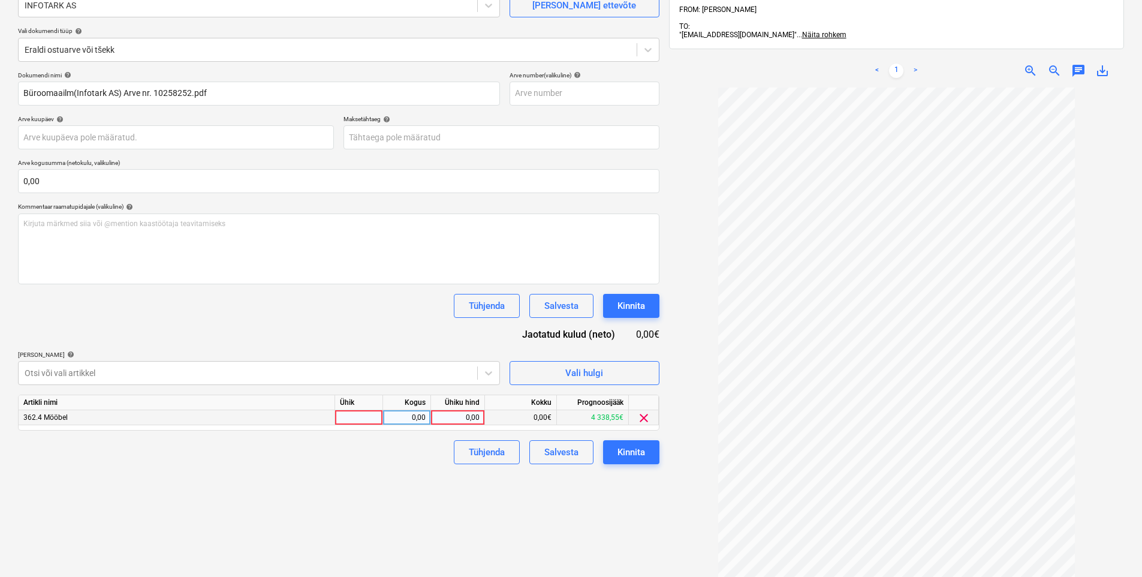
click at [451, 417] on div "0,00" at bounding box center [458, 417] width 44 height 15
type input "208,05"
click at [399, 473] on div "Failide konteerimine Vali ettevõte INFOTARK AS [PERSON_NAME] uus ettevõte Vali …" at bounding box center [338, 290] width 651 height 691
click at [466, 419] on div "208,05" at bounding box center [458, 417] width 44 height 15
type input "167,78"
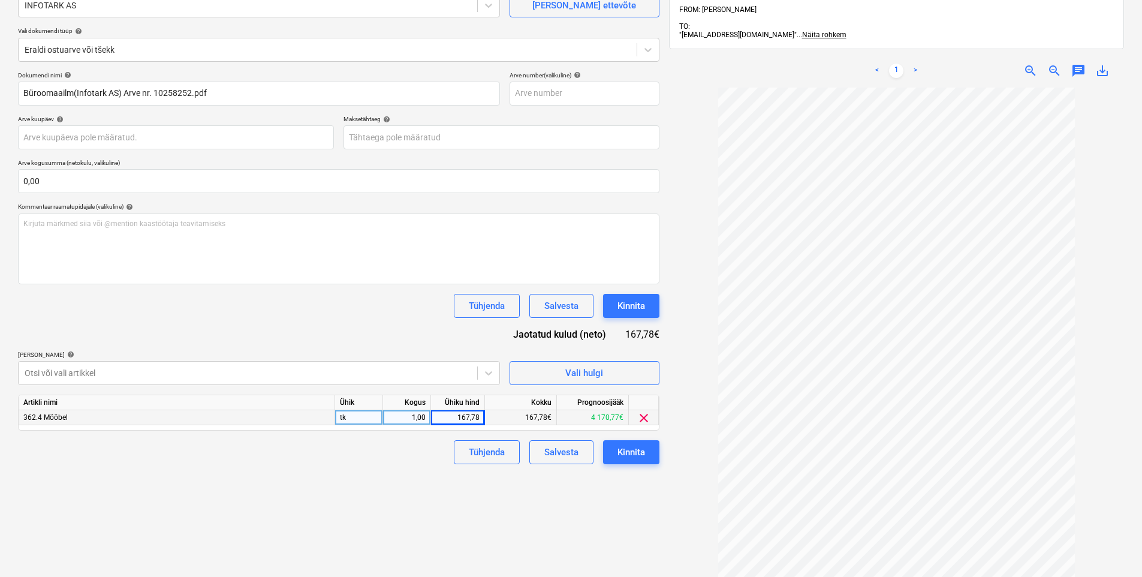
click at [373, 444] on div "Tühjenda Salvesta Kinnita" at bounding box center [338, 452] width 641 height 24
click at [614, 447] on button "Kinnita" at bounding box center [631, 452] width 56 height 24
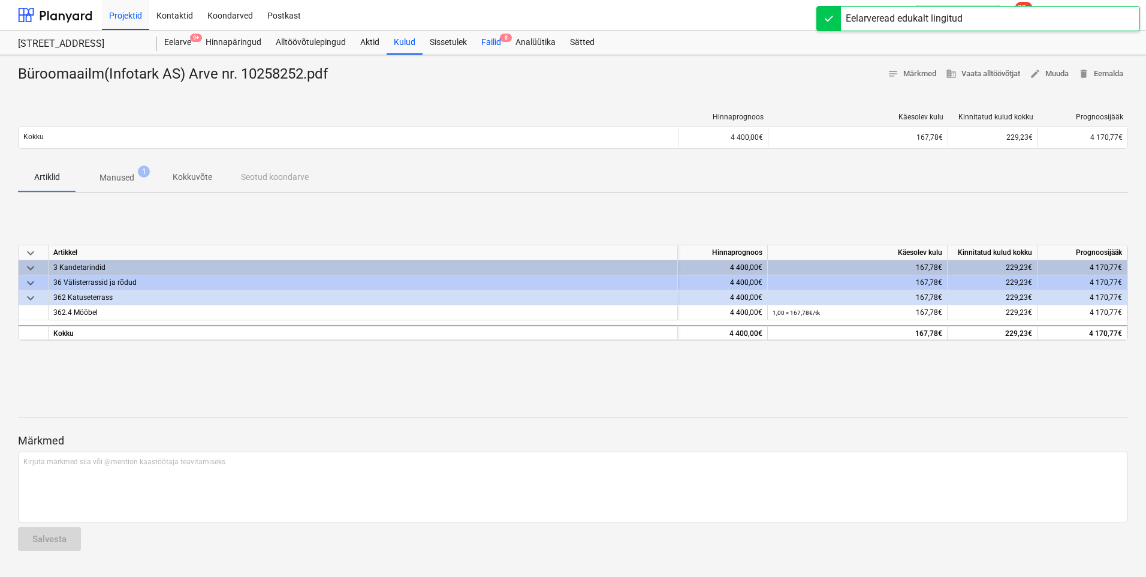
click at [484, 42] on div "Failid 8" at bounding box center [491, 43] width 34 height 24
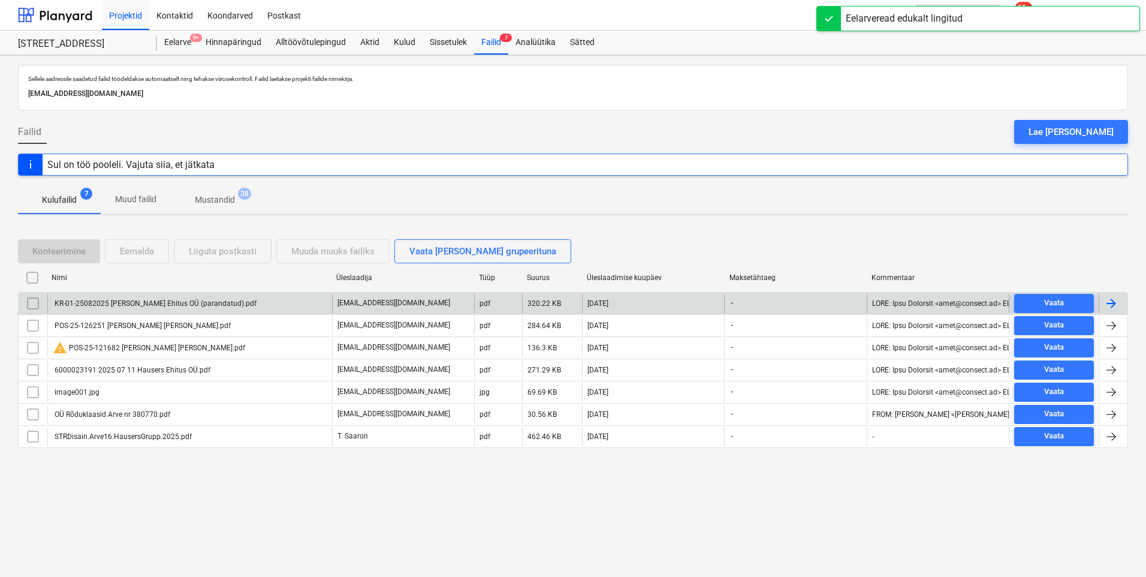
click at [110, 305] on div "KR-01-25082025 [PERSON_NAME] Ehitus OÜ (parandatud).pdf" at bounding box center [155, 303] width 204 height 8
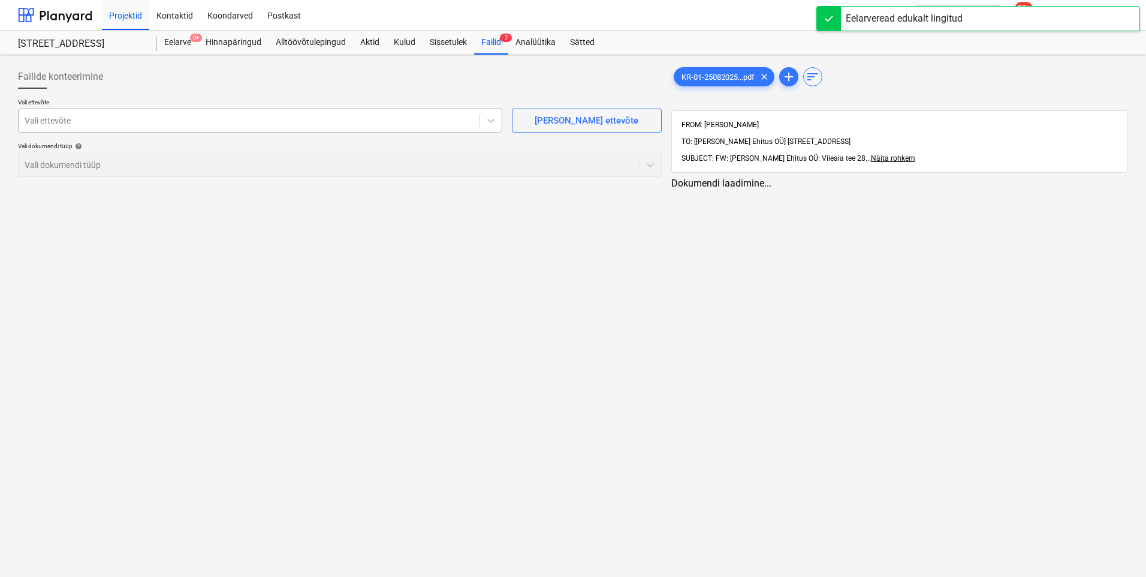
click at [204, 121] on div at bounding box center [249, 120] width 449 height 12
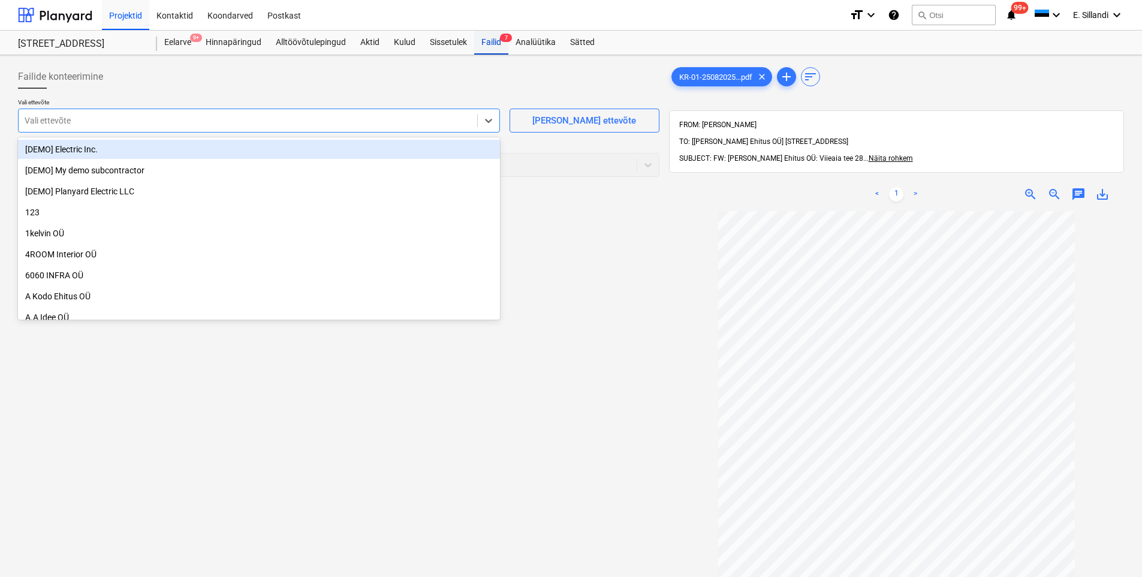
click at [480, 41] on div "Failid 7" at bounding box center [491, 43] width 34 height 24
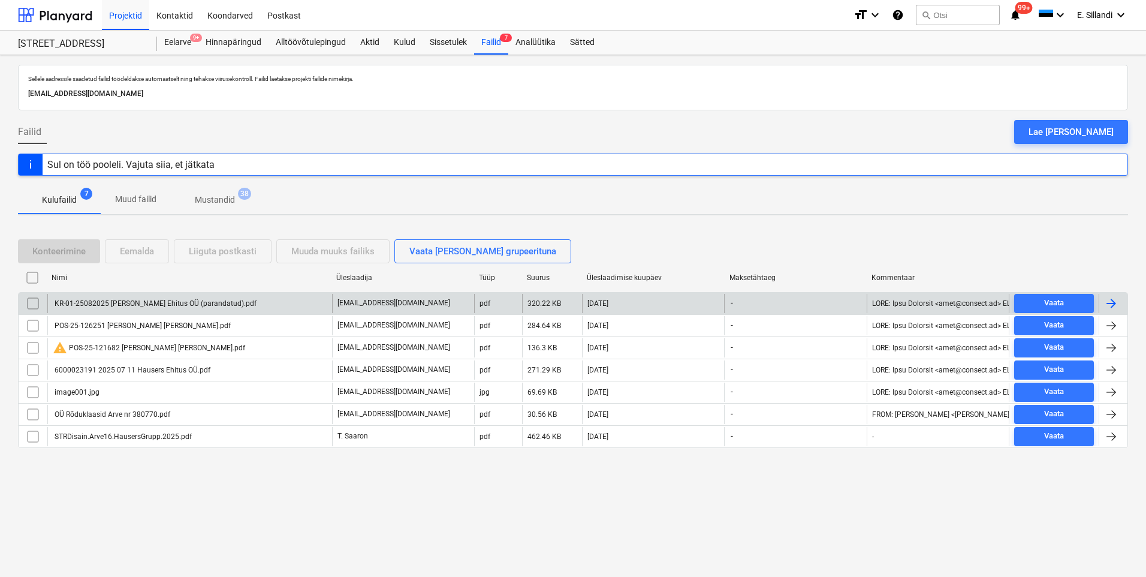
click at [144, 309] on div "KR-01-25082025 [PERSON_NAME] Ehitus OÜ (parandatud).pdf" at bounding box center [189, 303] width 285 height 19
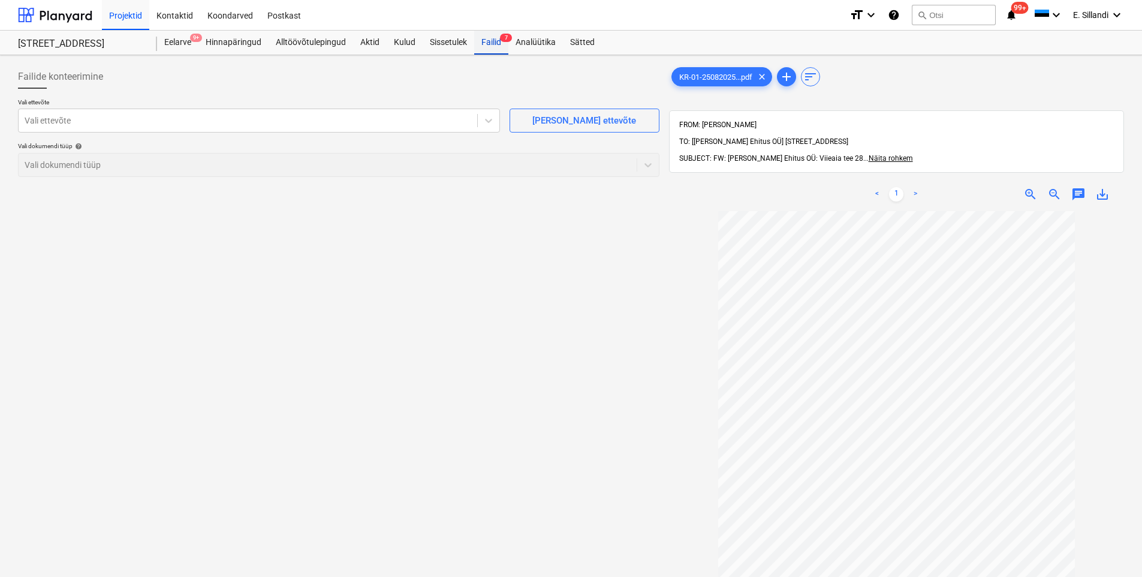
click at [490, 46] on div "Failid 7" at bounding box center [491, 43] width 34 height 24
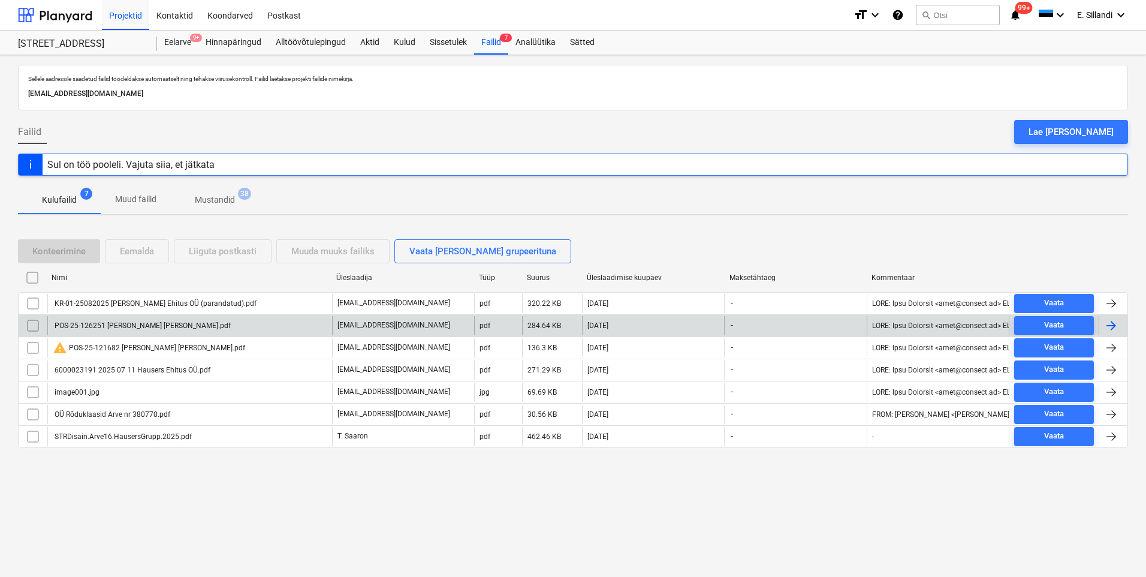
click at [122, 324] on div "POS-25-126251 [PERSON_NAME] [PERSON_NAME].pdf" at bounding box center [142, 325] width 178 height 8
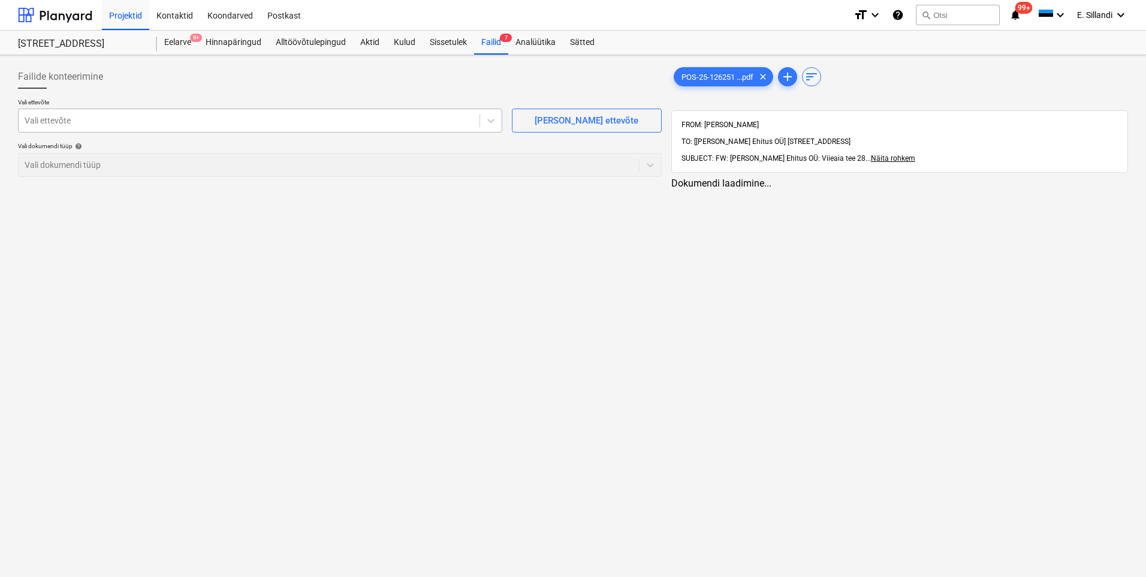
click at [205, 119] on div at bounding box center [249, 120] width 449 height 12
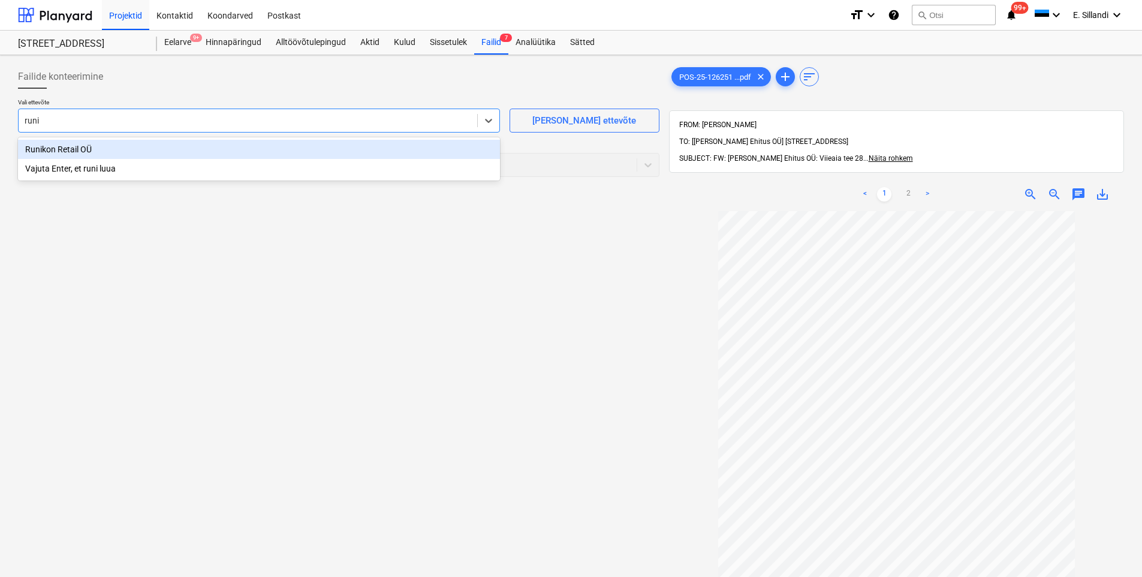
type input "runik"
click at [245, 147] on div "Runikon Retail OÜ" at bounding box center [259, 149] width 482 height 19
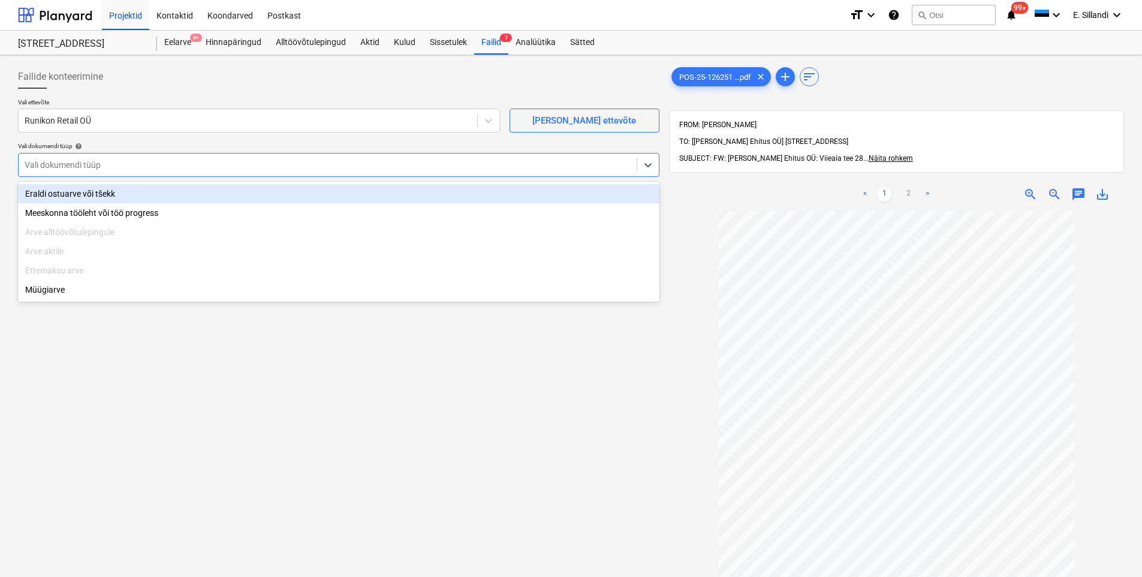
click at [159, 161] on div at bounding box center [328, 165] width 606 height 12
click at [136, 197] on div "Eraldi ostuarve või tšekk" at bounding box center [338, 193] width 641 height 19
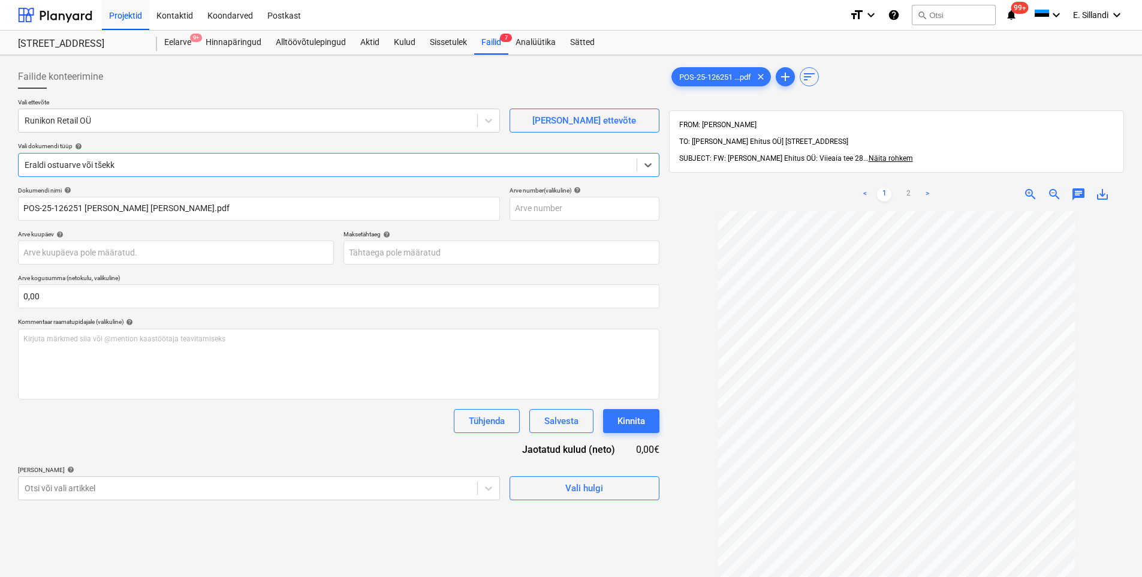
click at [1095, 257] on div at bounding box center [896, 482] width 455 height 543
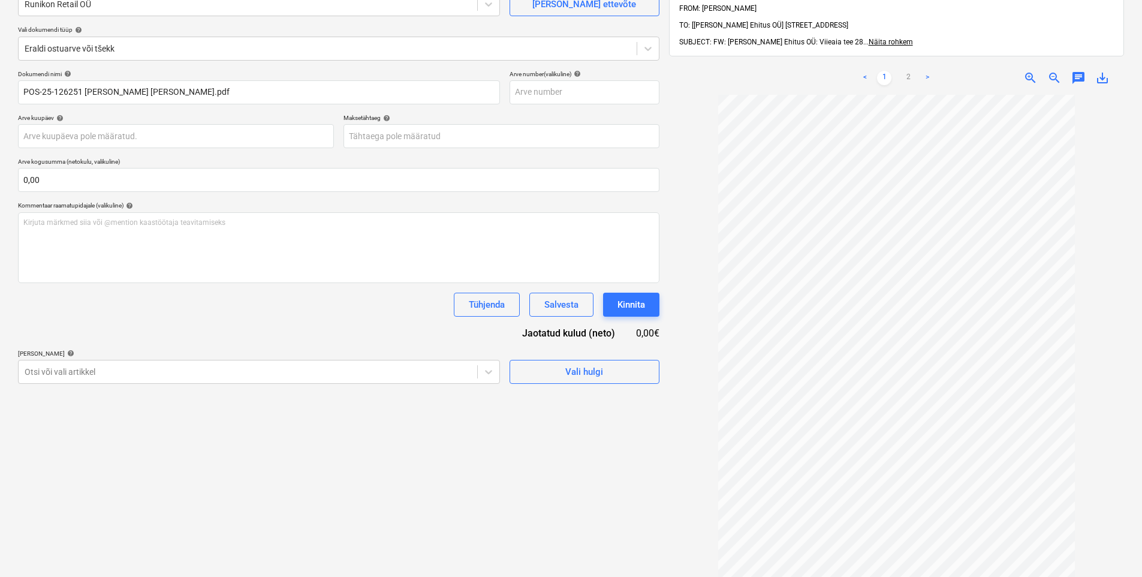
scroll to position [170, 0]
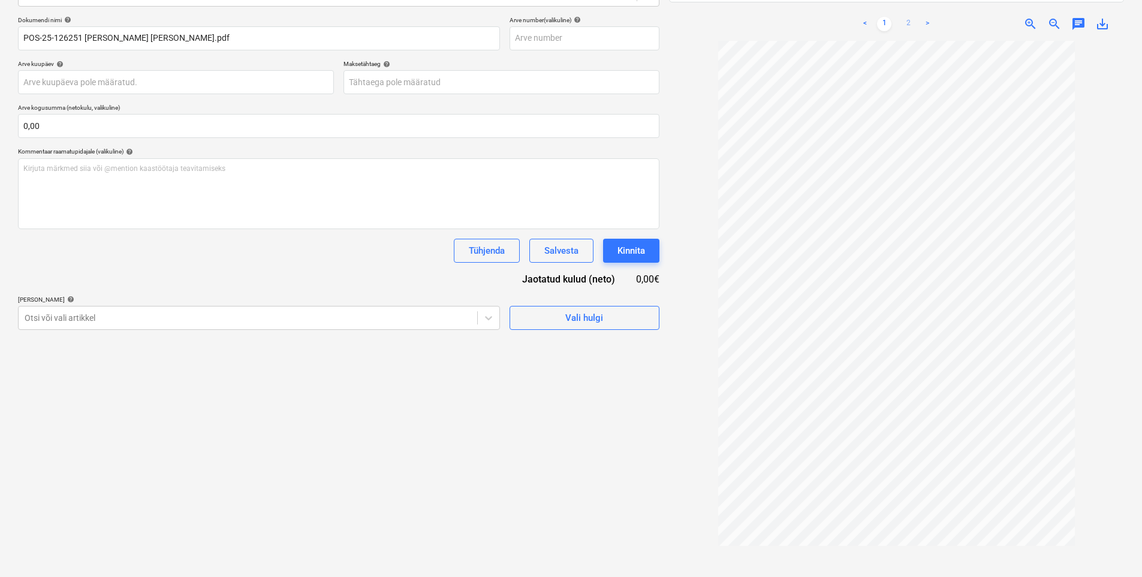
click at [906, 17] on link "2" at bounding box center [908, 24] width 14 height 14
click at [884, 17] on link "1" at bounding box center [884, 24] width 14 height 14
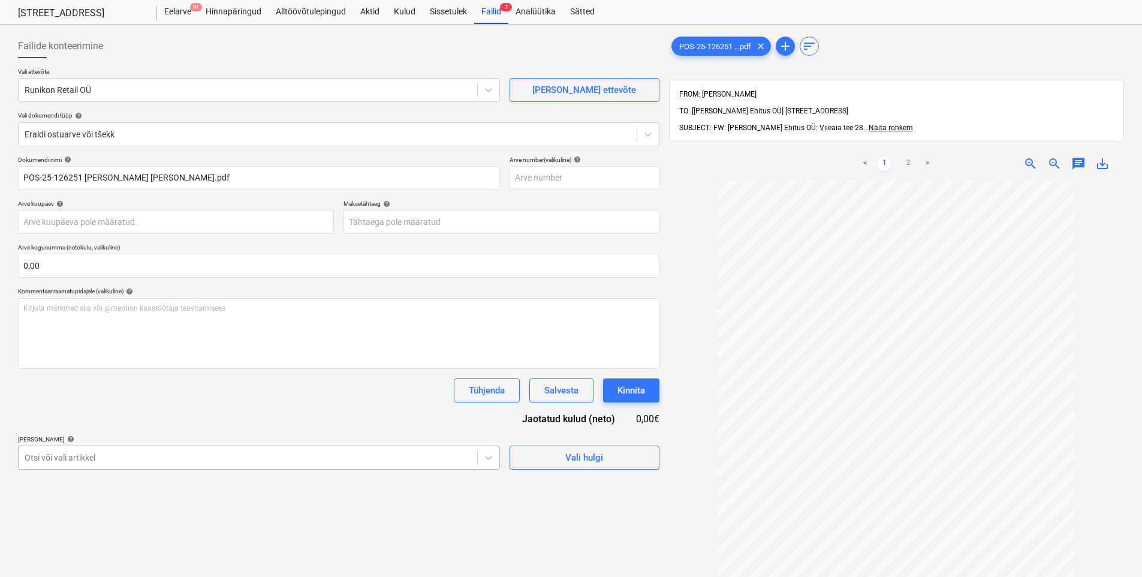
click at [164, 462] on body "Projektid Kontaktid Koondarved Postkast format_size keyboard_arrow_down help se…" at bounding box center [571, 257] width 1142 height 577
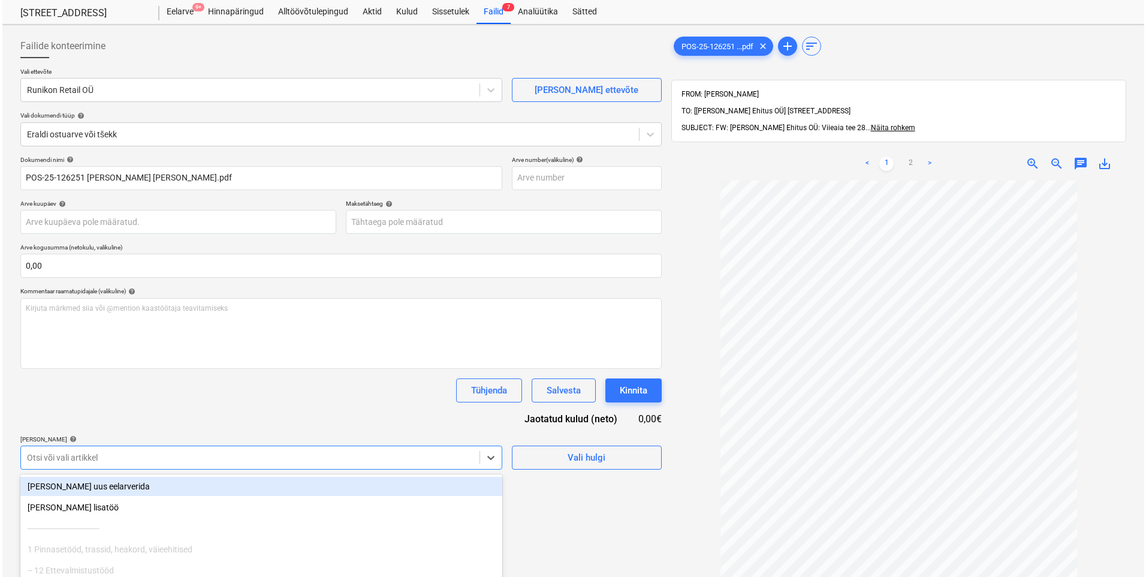
scroll to position [115, 0]
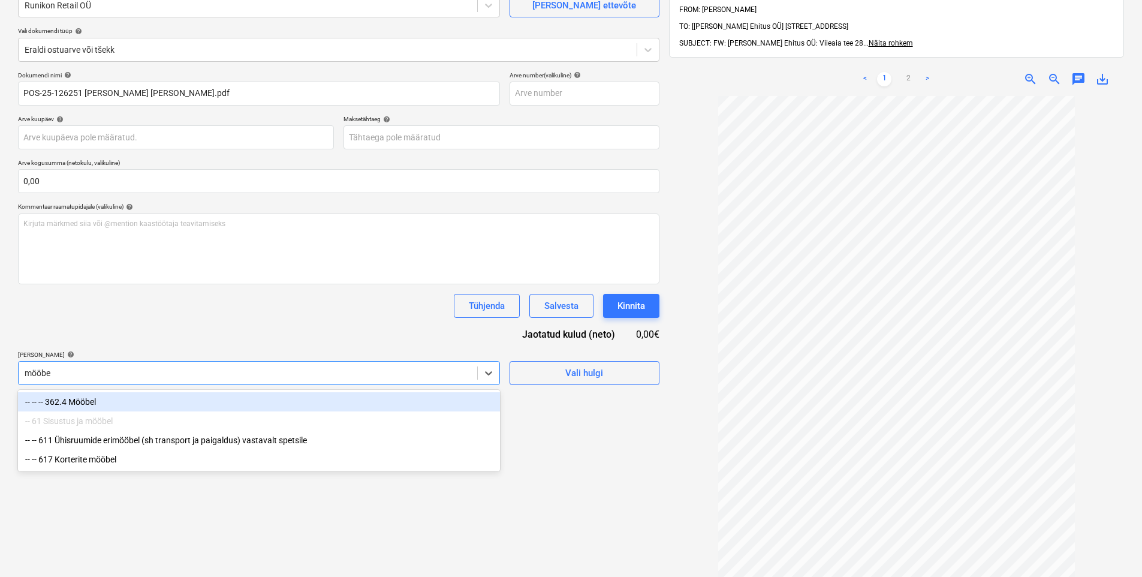
type input "mööbel"
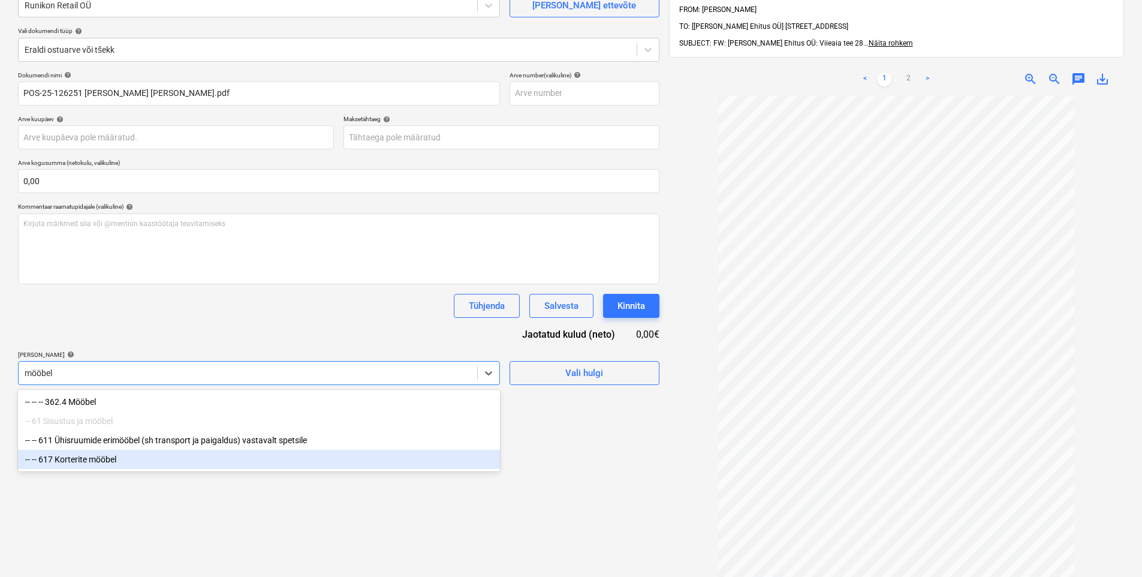
click at [158, 451] on div "-- -- 617 Korterite mööbel" at bounding box center [259, 459] width 482 height 19
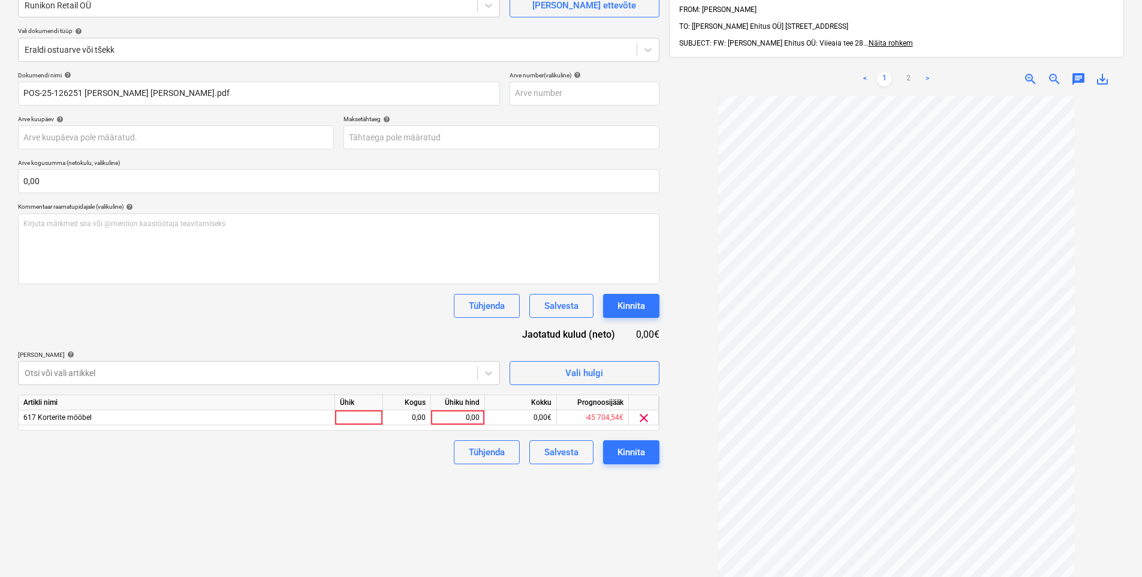
click at [213, 323] on div "Dokumendi nimi help POS-25-126251 [PERSON_NAME] [PERSON_NAME].pdf Arve number (…" at bounding box center [338, 267] width 641 height 393
click at [446, 417] on div "0,00" at bounding box center [458, 417] width 44 height 15
click at [911, 72] on link "2" at bounding box center [908, 79] width 14 height 14
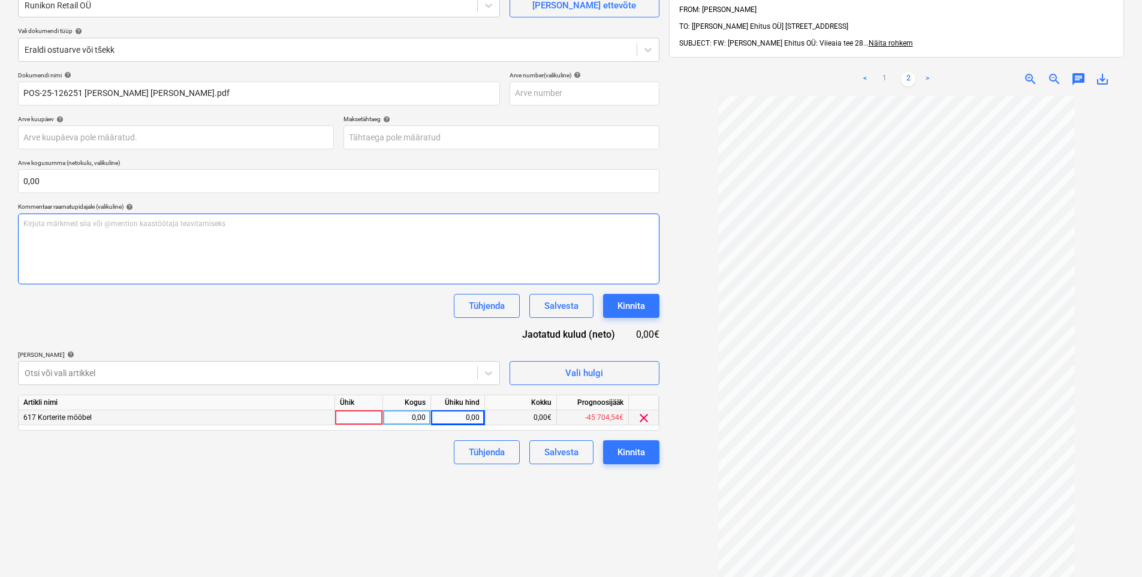
click at [218, 256] on div "Kirjuta märkmed siia või @mention kaastöötaja teavitamiseks ﻿" at bounding box center [338, 248] width 641 height 71
copy span "varasemalt ette makstud"
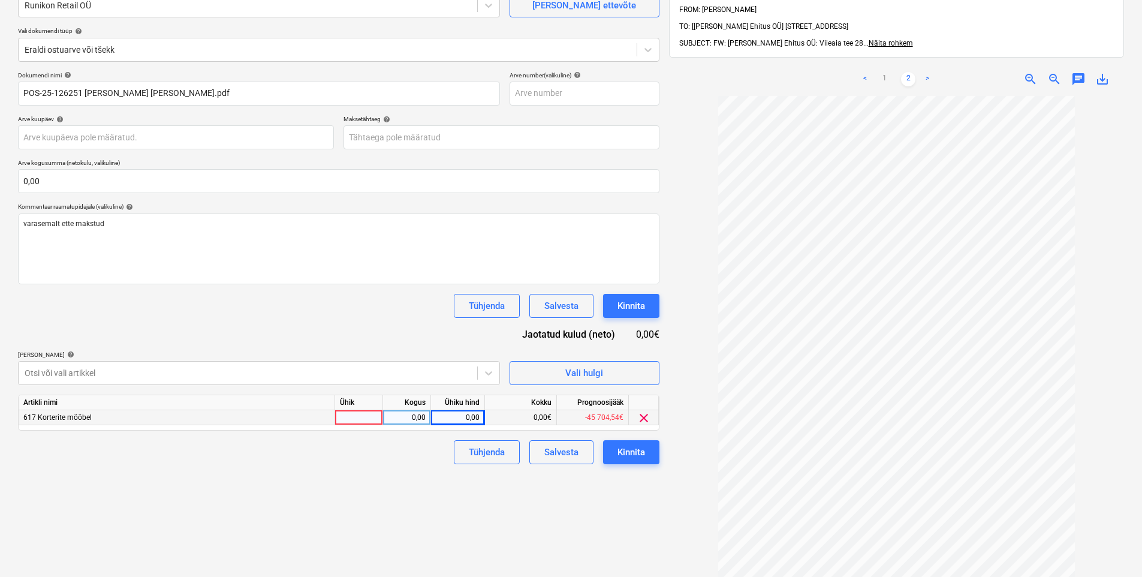
click at [458, 417] on div "0,00" at bounding box center [458, 417] width 44 height 15
type input "2378,27"
click at [297, 486] on div "Failide konteerimine Vali ettevõte Runikon Retail OÜ [PERSON_NAME] uus ettevõte…" at bounding box center [338, 294] width 651 height 699
click at [1026, 72] on span "zoom_in" at bounding box center [1030, 79] width 14 height 14
click at [629, 447] on div "Kinnita" at bounding box center [631, 452] width 28 height 16
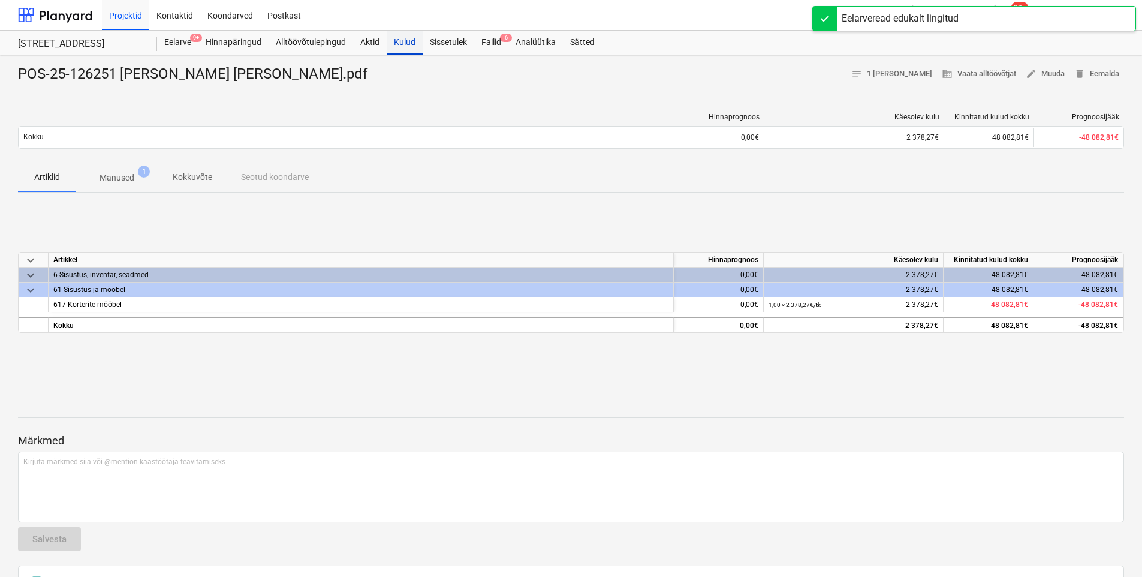
click at [405, 40] on div "Kulud" at bounding box center [405, 43] width 36 height 24
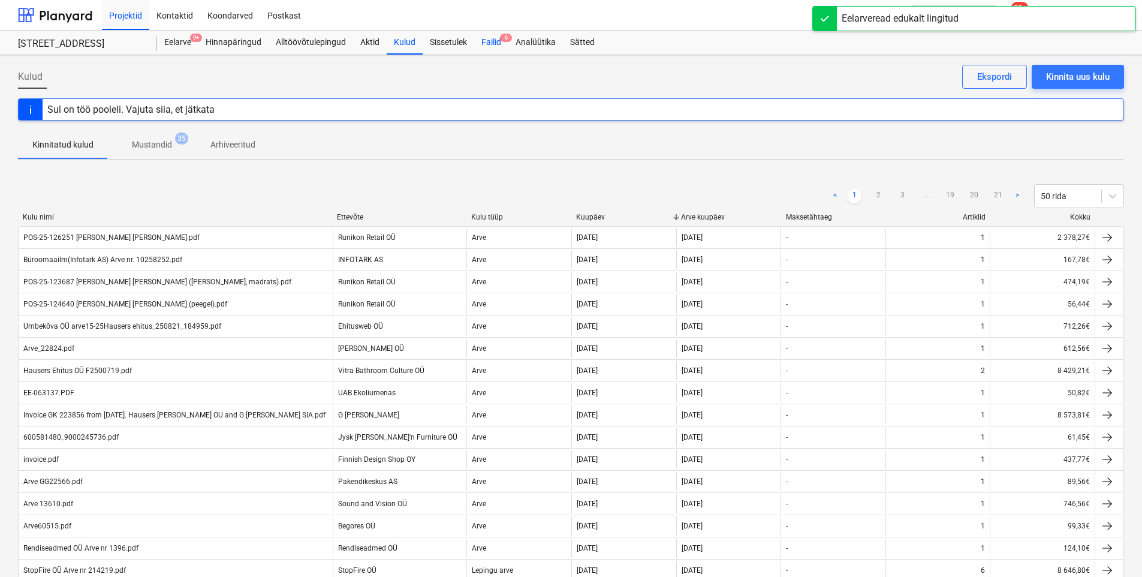
click at [492, 41] on div "Failid 6" at bounding box center [491, 43] width 34 height 24
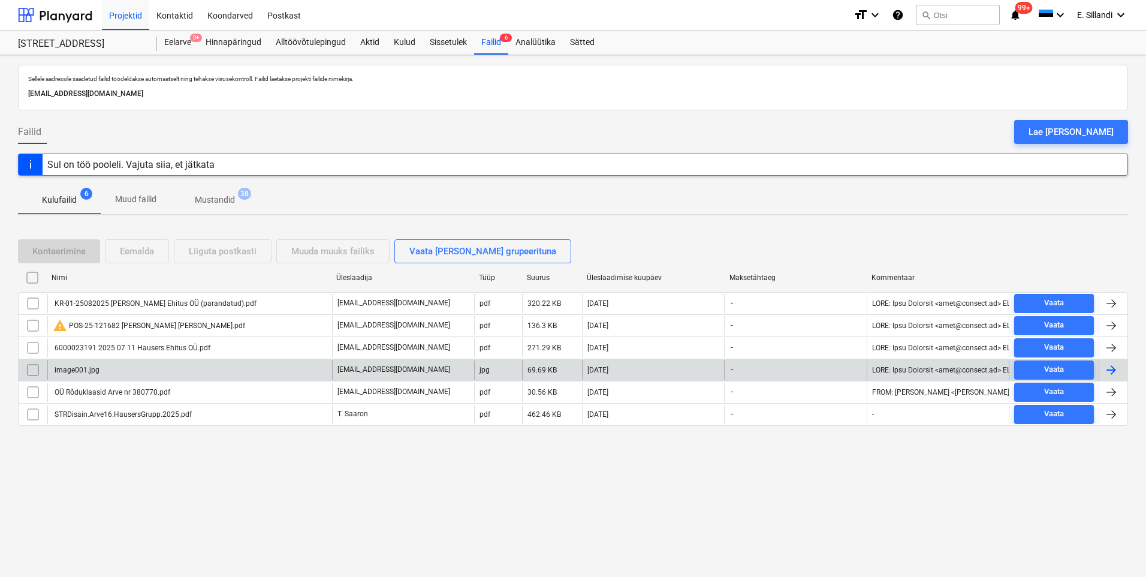
click at [27, 369] on input "checkbox" at bounding box center [32, 369] width 19 height 19
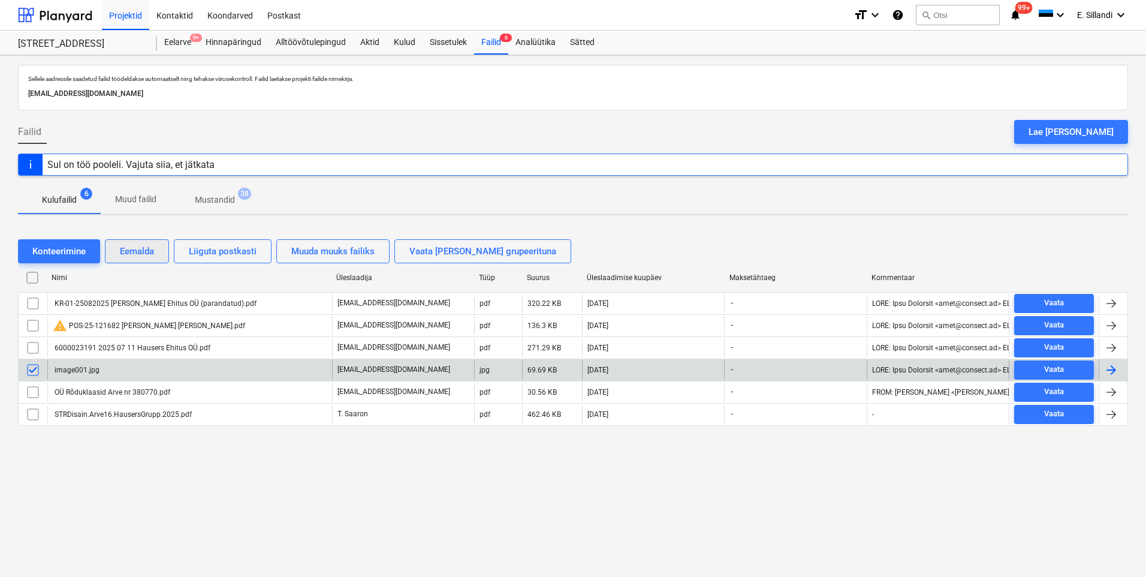
click at [134, 253] on div "Eemalda" at bounding box center [137, 251] width 34 height 16
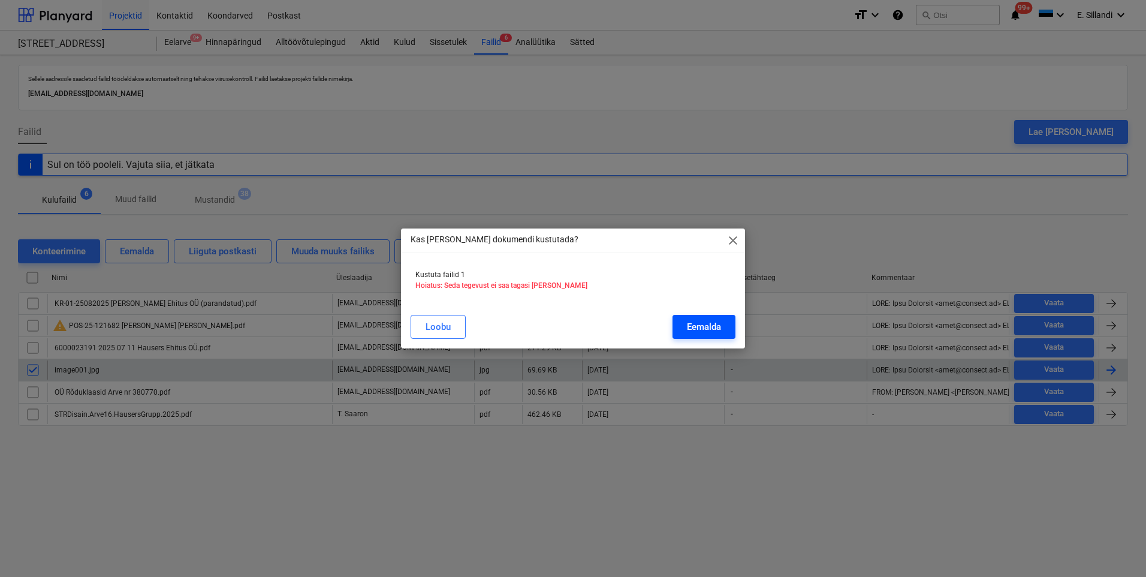
click at [692, 324] on div "Eemalda" at bounding box center [704, 327] width 34 height 16
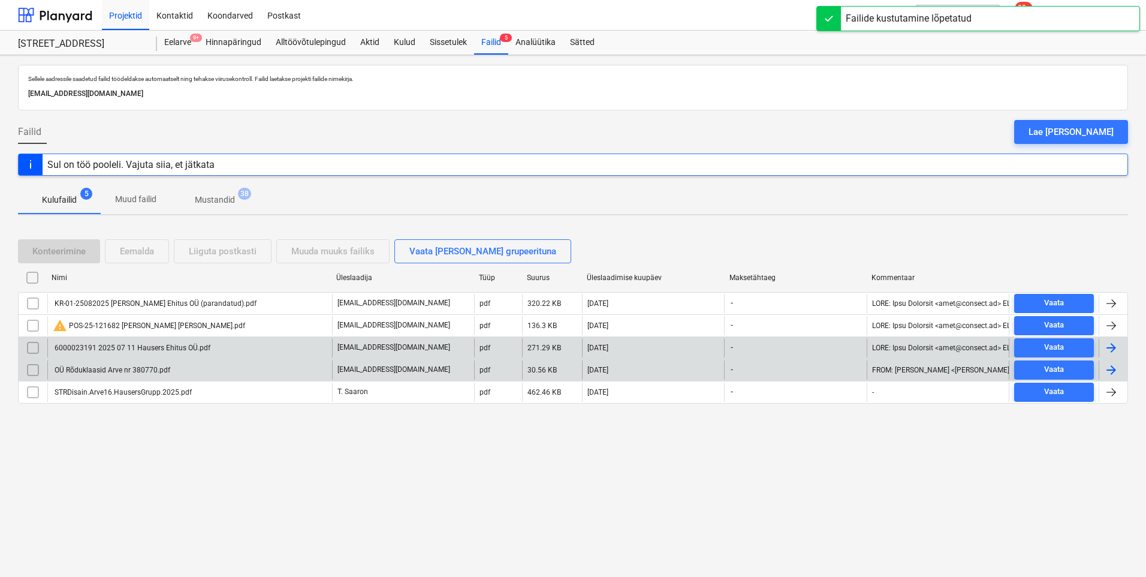
click at [113, 346] on div "6000023191 2025 07 11 Hausers Ehitus OÜ.pdf" at bounding box center [132, 347] width 158 height 8
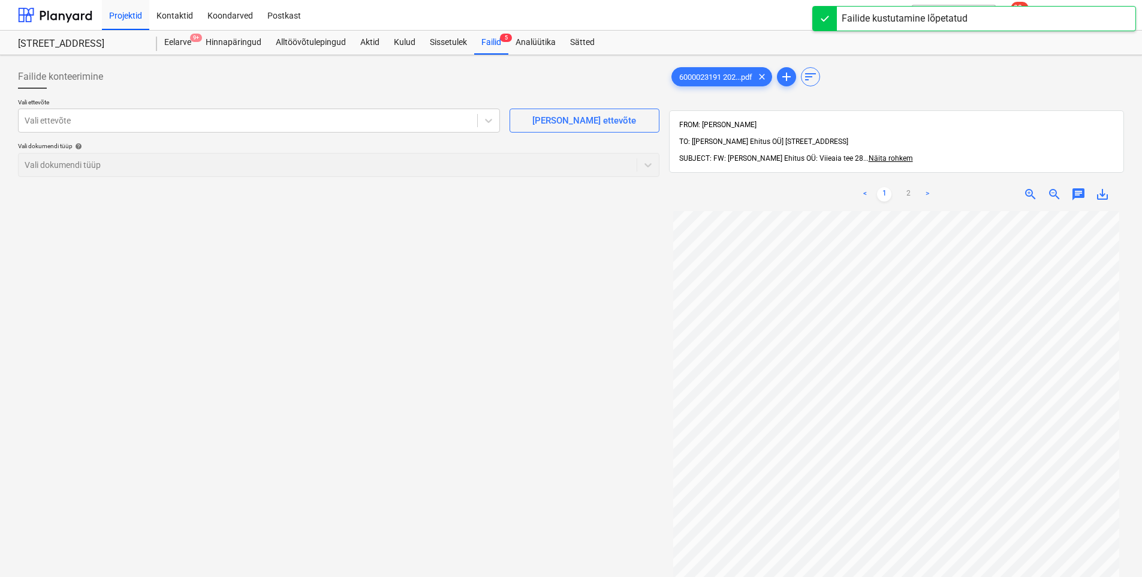
scroll to position [90, 0]
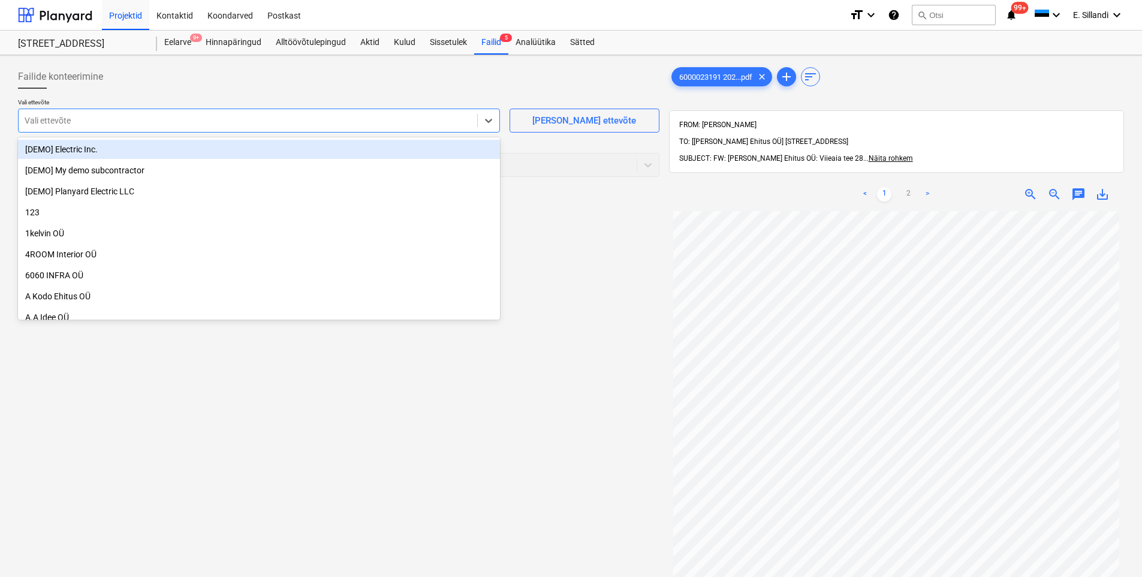
click at [218, 131] on div "Vali ettevõte" at bounding box center [259, 120] width 482 height 24
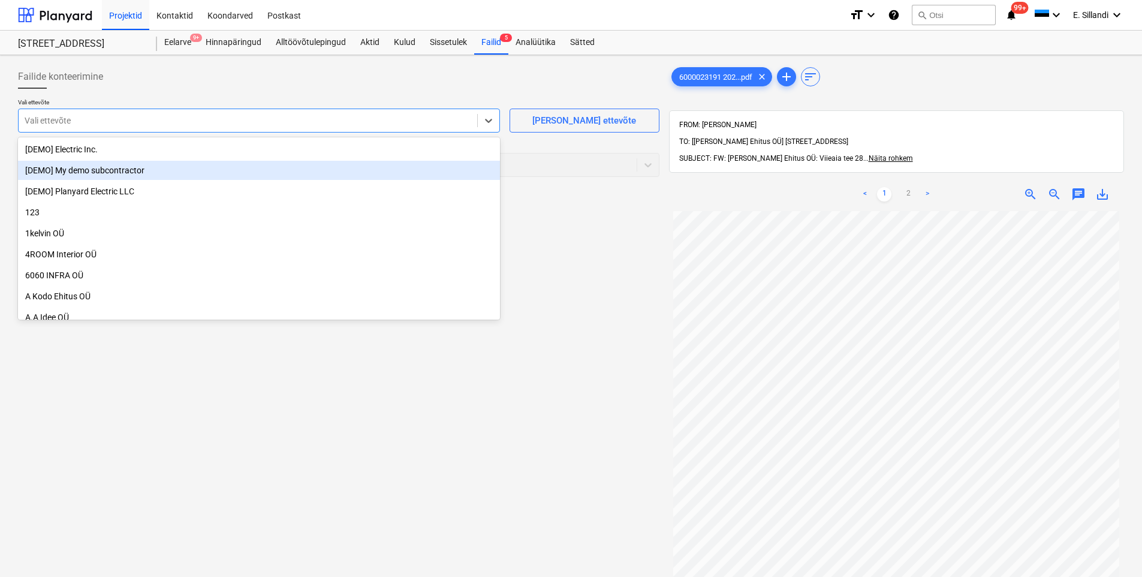
scroll to position [0, 0]
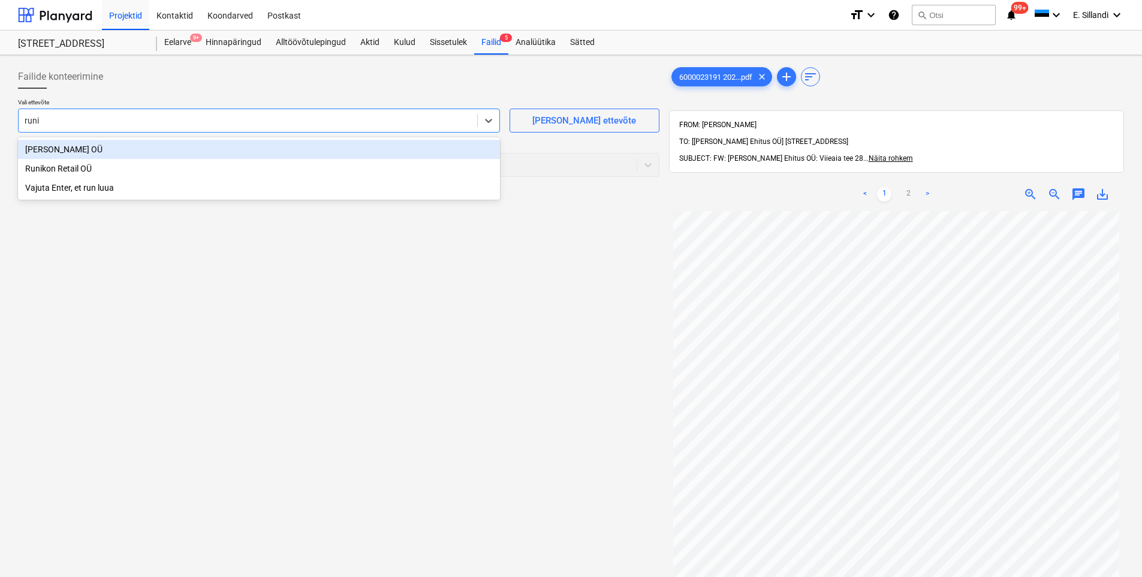
type input "runik"
click at [273, 147] on div "Runikon Retail OÜ" at bounding box center [259, 149] width 482 height 19
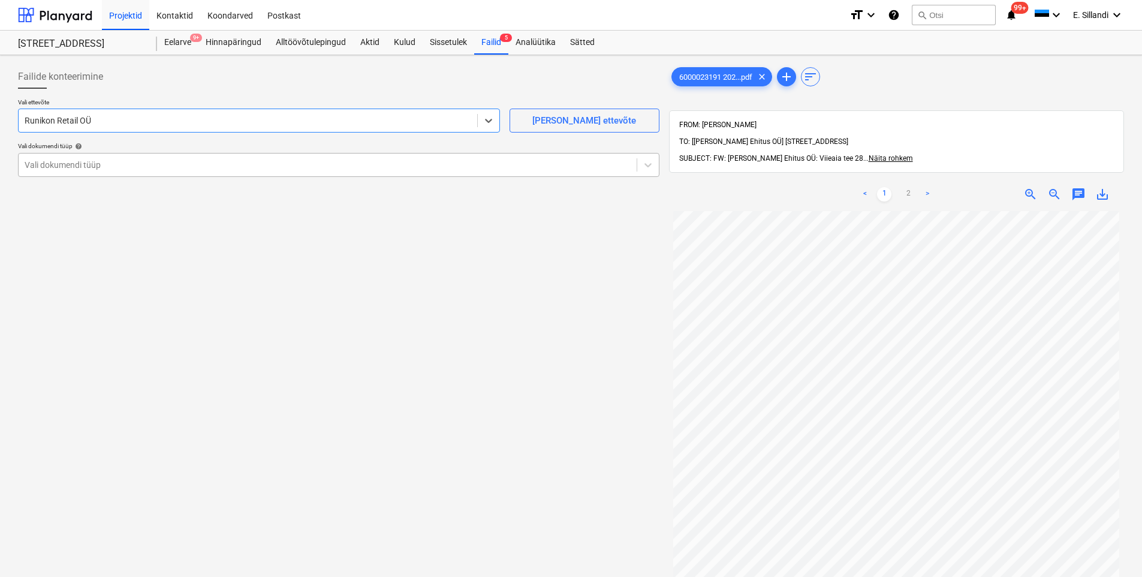
click at [199, 168] on div at bounding box center [328, 165] width 606 height 12
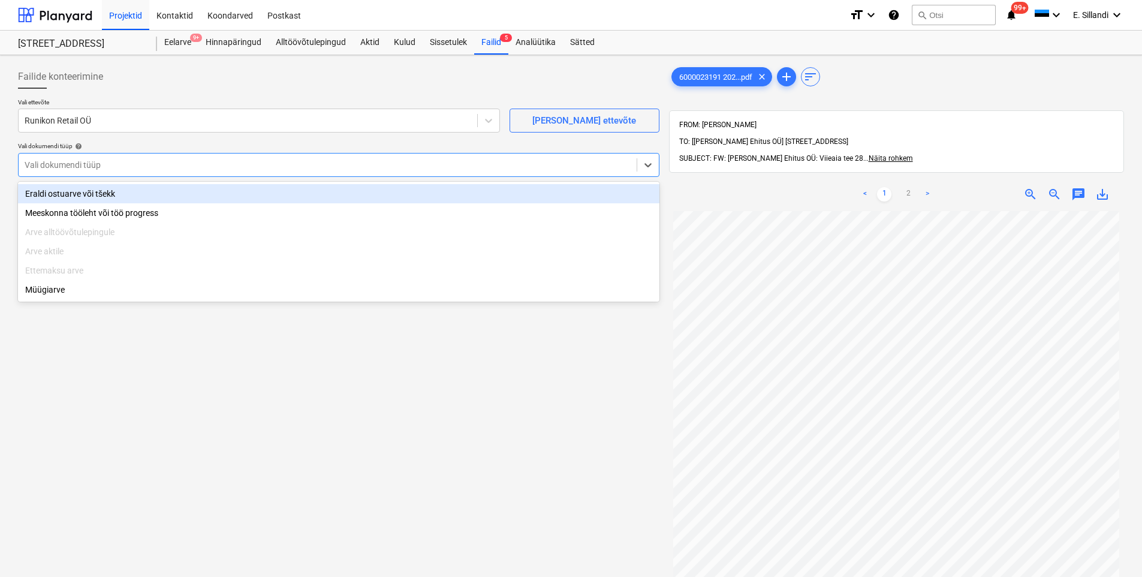
click at [168, 195] on div "Eraldi ostuarve või tšekk" at bounding box center [338, 193] width 641 height 19
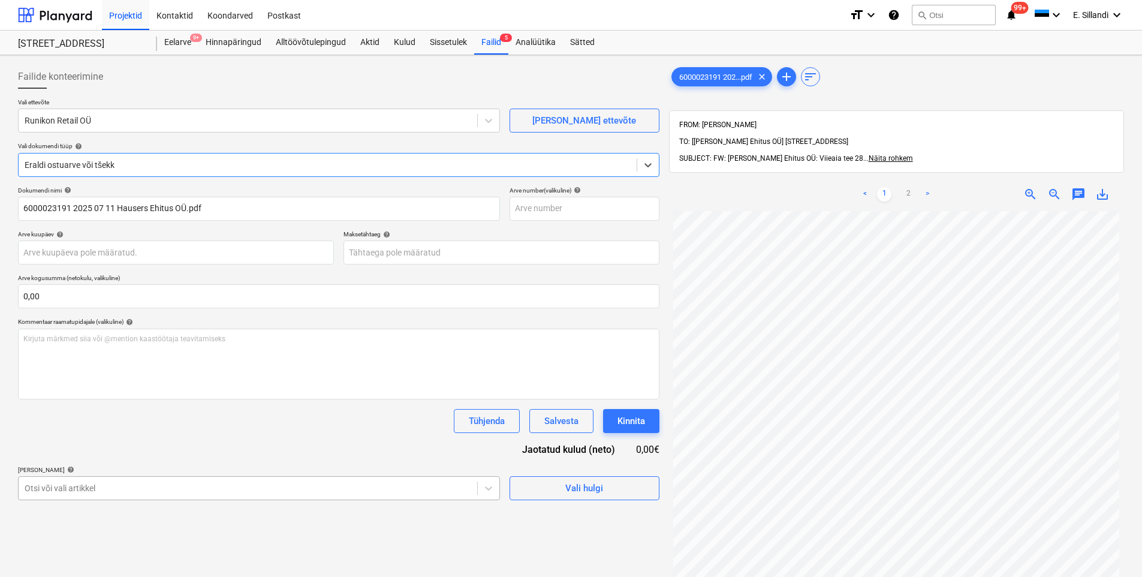
click at [161, 483] on body "Projektid Kontaktid Koondarved Postkast format_size keyboard_arrow_down help se…" at bounding box center [571, 288] width 1142 height 577
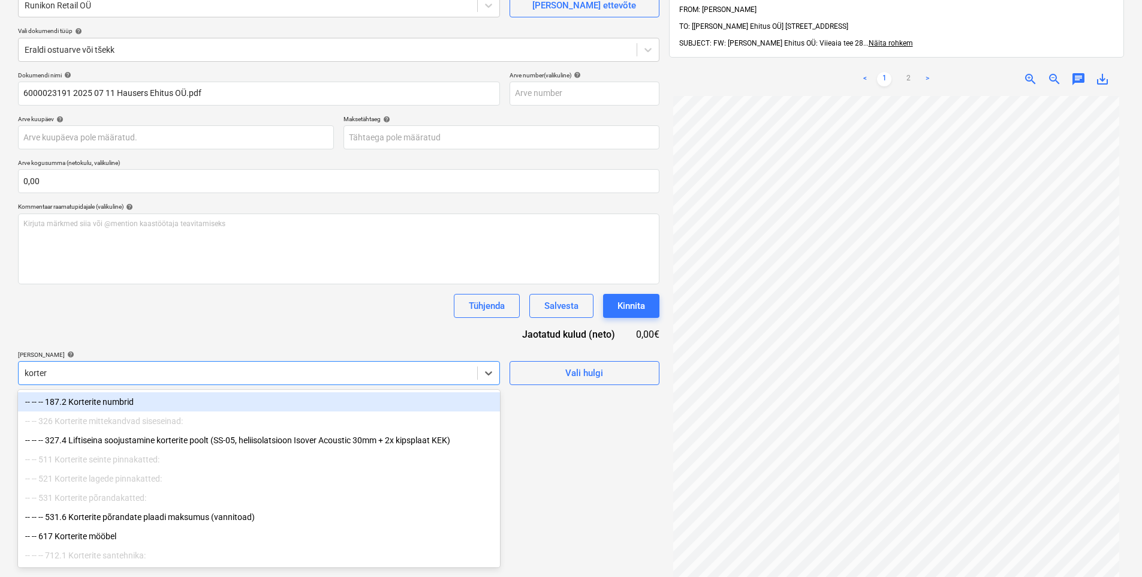
type input "korteri"
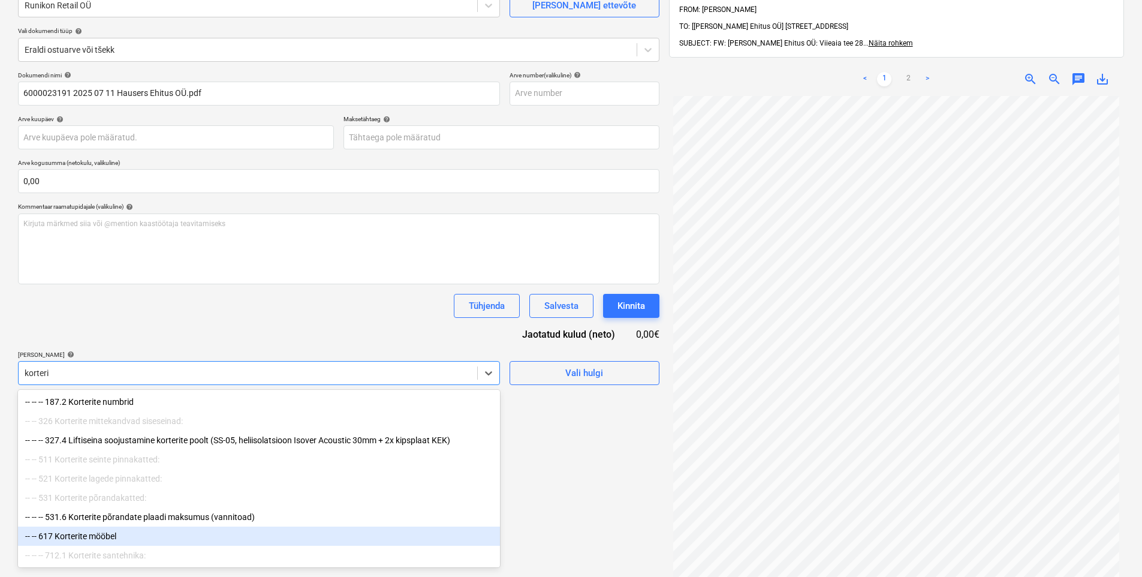
click at [125, 544] on div "-- -- 617 Korterite mööbel" at bounding box center [259, 535] width 482 height 19
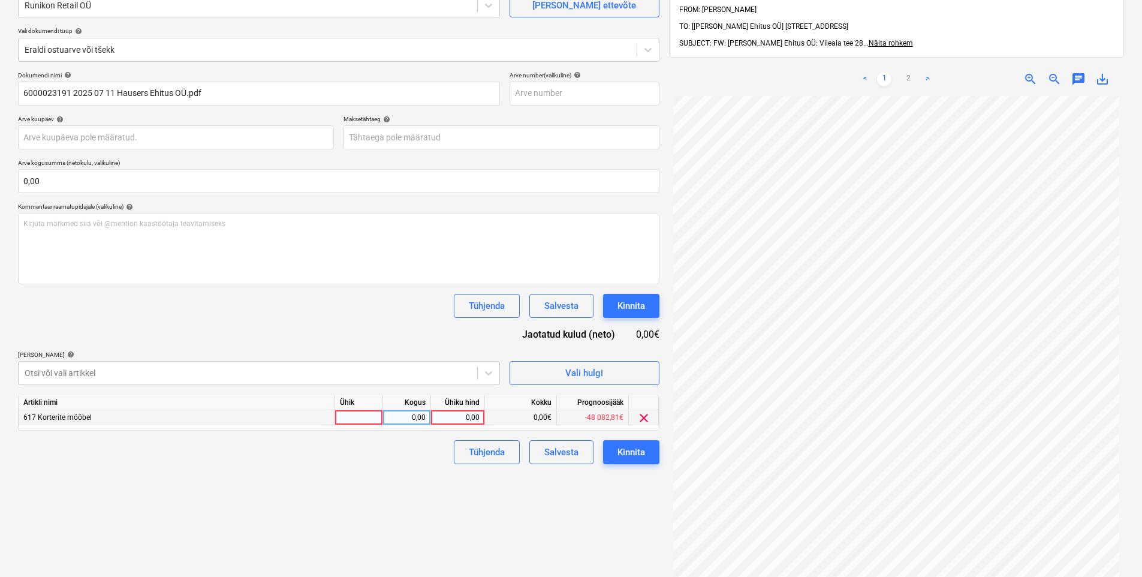
drag, startPoint x: 206, startPoint y: 326, endPoint x: 442, endPoint y: 416, distance: 252.7
click at [208, 326] on div "Dokumendi nimi help 6000023191 2025 07 11 Hausers Ehitus OÜ.pdf Arve number (va…" at bounding box center [338, 267] width 641 height 393
click at [467, 424] on div "Artikli nimi Ühik Kogus Ühiku hind Kokku Prognoosijääk 617 Korterite mööbel 0,0…" at bounding box center [338, 412] width 641 height 36
click at [469, 418] on div "0,00" at bounding box center [458, 417] width 44 height 15
click at [913, 72] on link "2" at bounding box center [908, 79] width 14 height 14
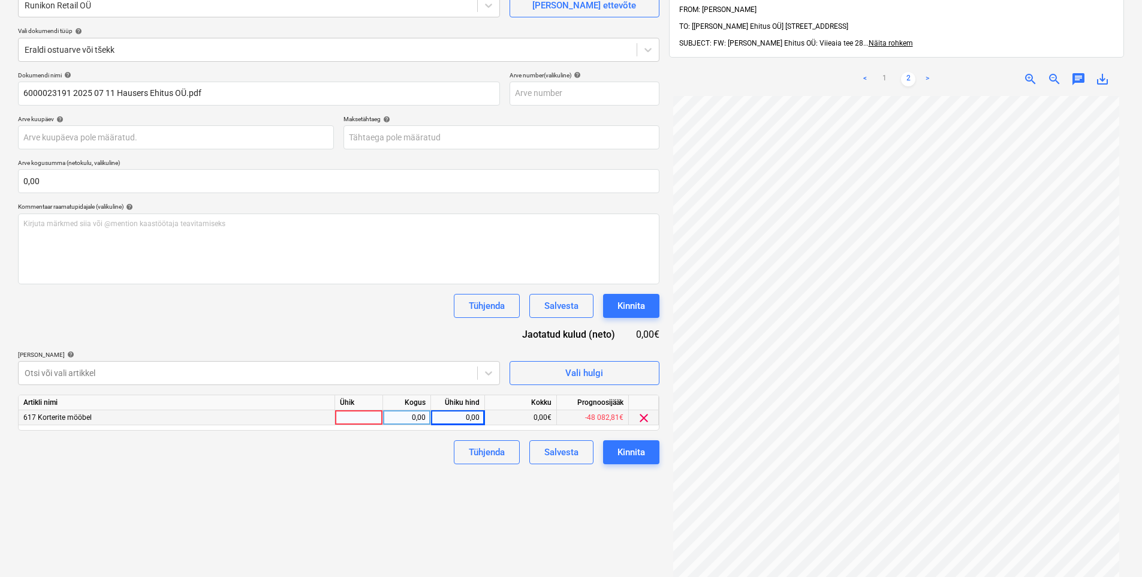
click at [477, 418] on div "0,00" at bounding box center [458, 417] width 44 height 15
type input "3208,84"
click at [421, 472] on div "Failide konteerimine Vali ettevõte Runikon Retail OÜ [PERSON_NAME] uus ettevõte…" at bounding box center [338, 294] width 651 height 699
click at [638, 456] on div "Kinnita" at bounding box center [631, 452] width 28 height 16
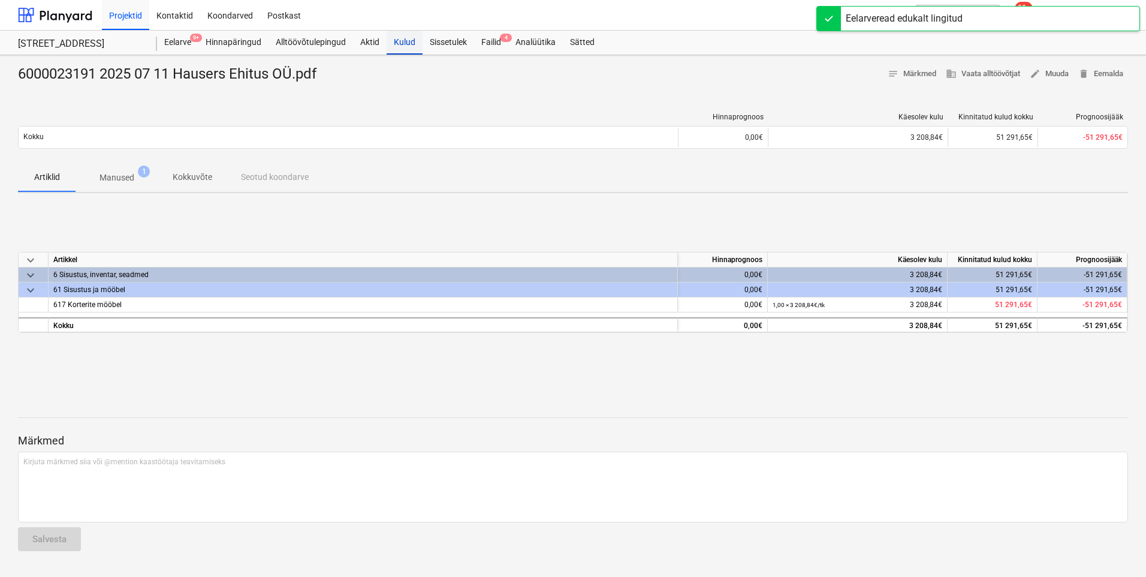
click at [394, 46] on div "Kulud" at bounding box center [405, 43] width 36 height 24
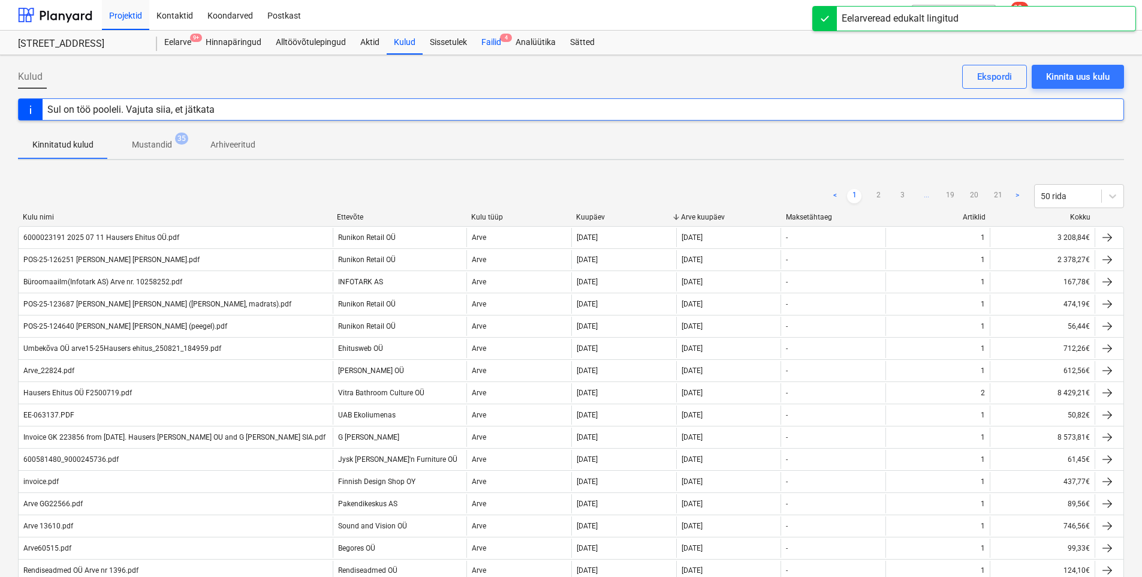
click at [486, 36] on div "Failid 4" at bounding box center [491, 43] width 34 height 24
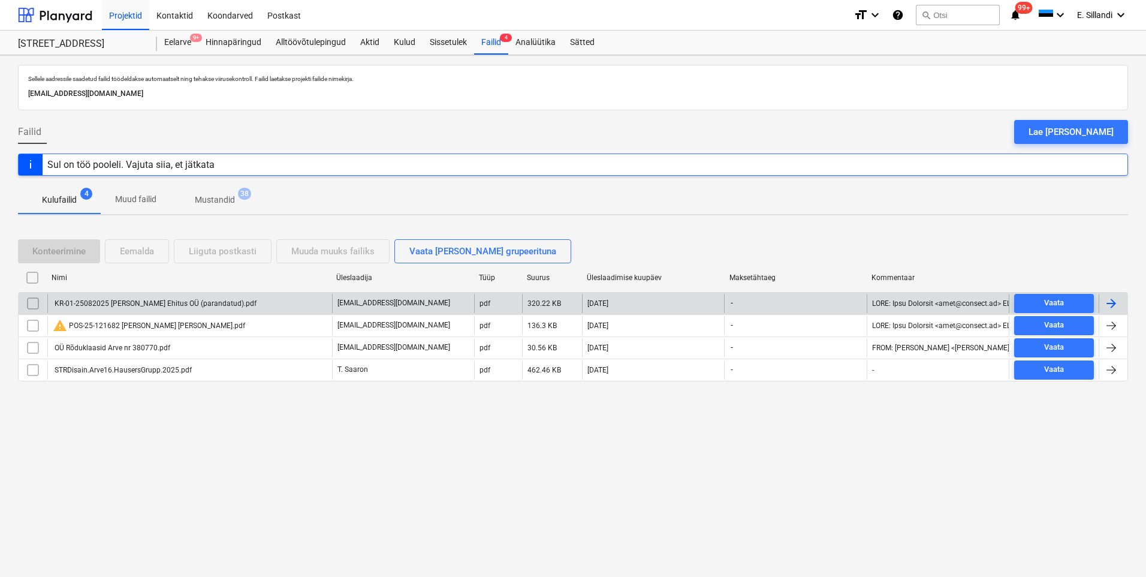
click at [135, 300] on div "KR-01-25082025 [PERSON_NAME] Ehitus OÜ (parandatud).pdf" at bounding box center [155, 303] width 204 height 8
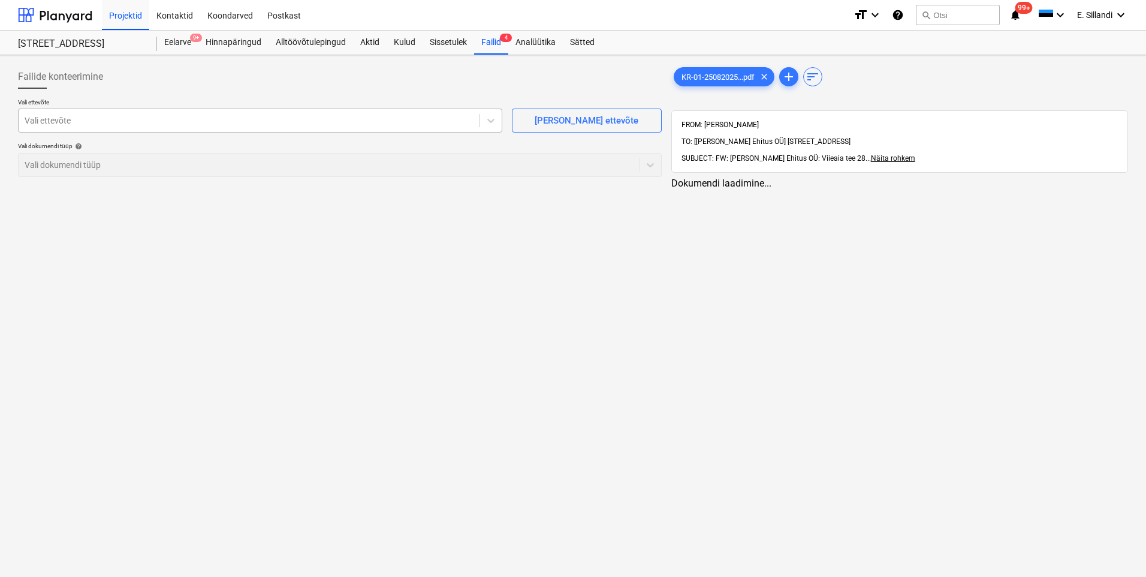
click at [146, 116] on div at bounding box center [249, 120] width 449 height 12
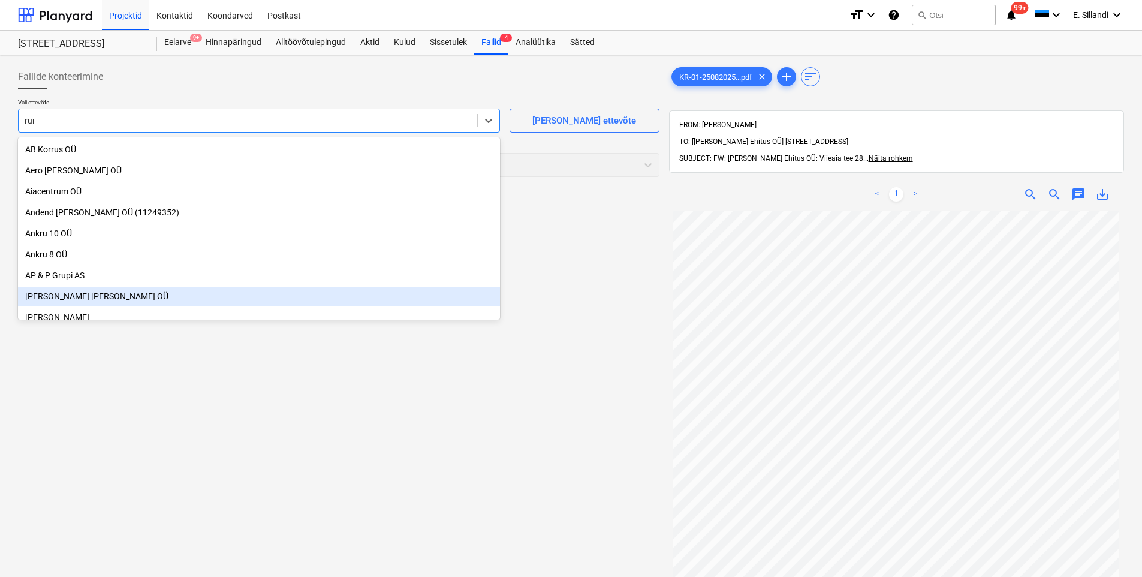
type input "runi"
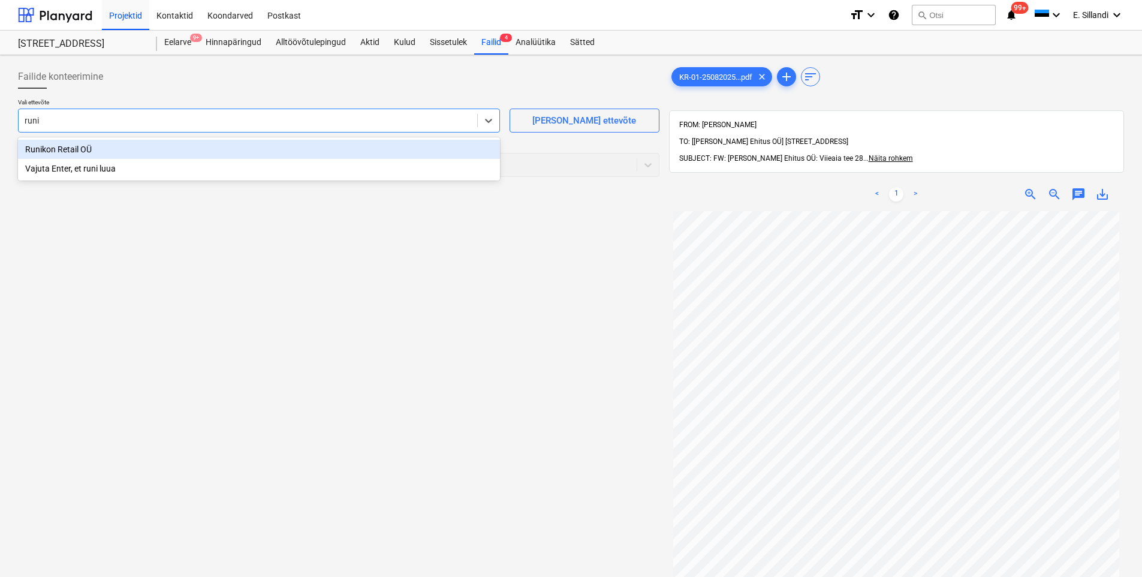
click at [153, 154] on div "Runikon Retail OÜ" at bounding box center [259, 149] width 482 height 19
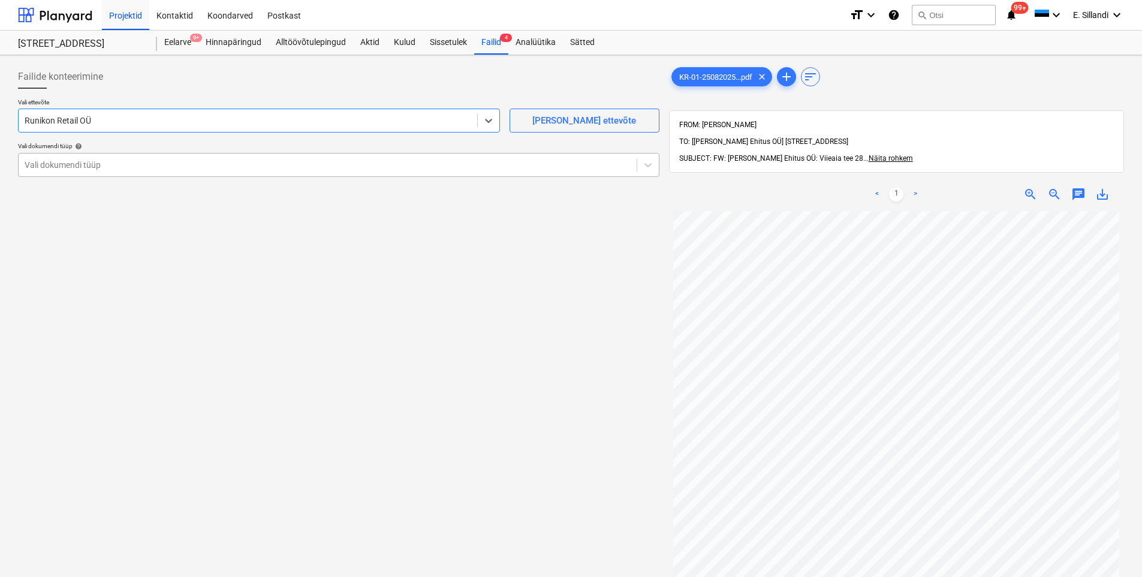
click at [126, 171] on div "Vali dokumendi tüüp" at bounding box center [328, 164] width 618 height 17
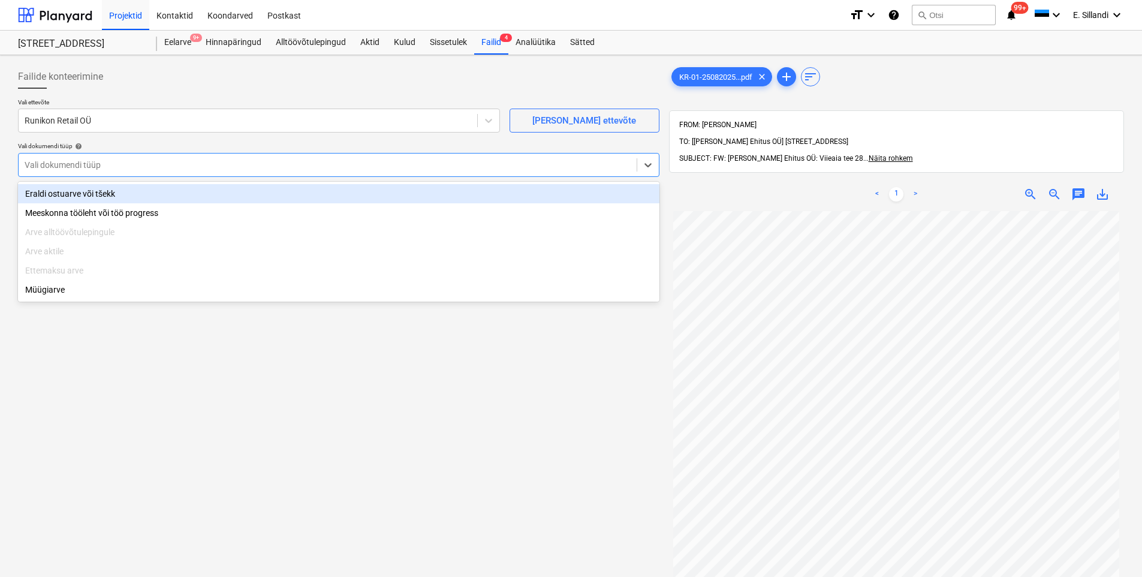
click at [114, 192] on div "Eraldi ostuarve või tšekk" at bounding box center [338, 193] width 641 height 19
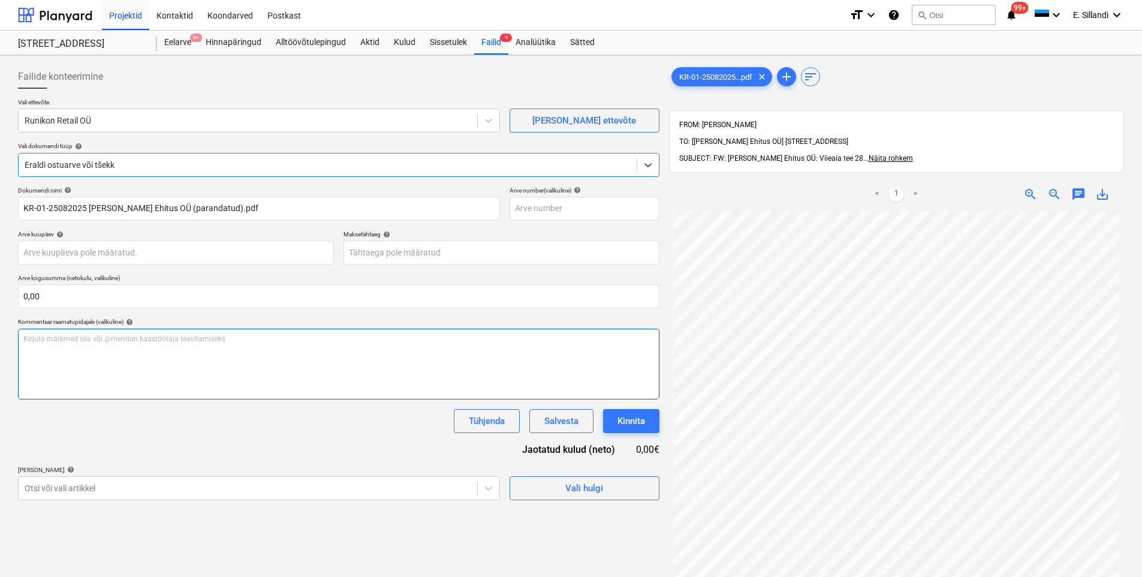
click at [123, 346] on div "Kirjuta märkmed siia või @mention kaastöötaja teavitamiseks ﻿" at bounding box center [338, 363] width 641 height 71
click at [119, 489] on body "Projektid Kontaktid Koondarved Postkast format_size keyboard_arrow_down help se…" at bounding box center [571, 288] width 1142 height 577
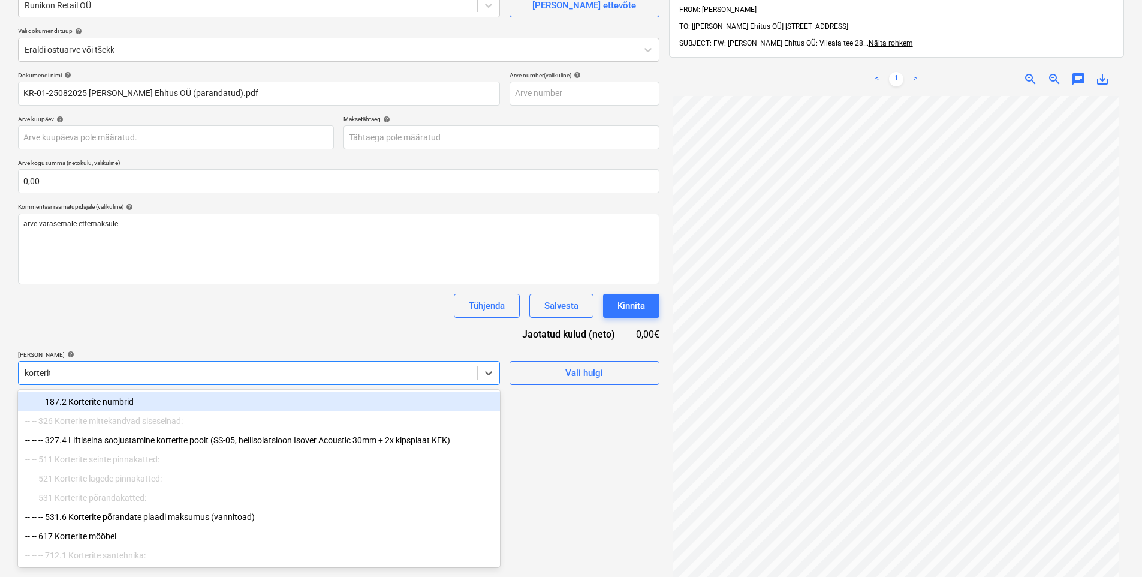
type input "korterite"
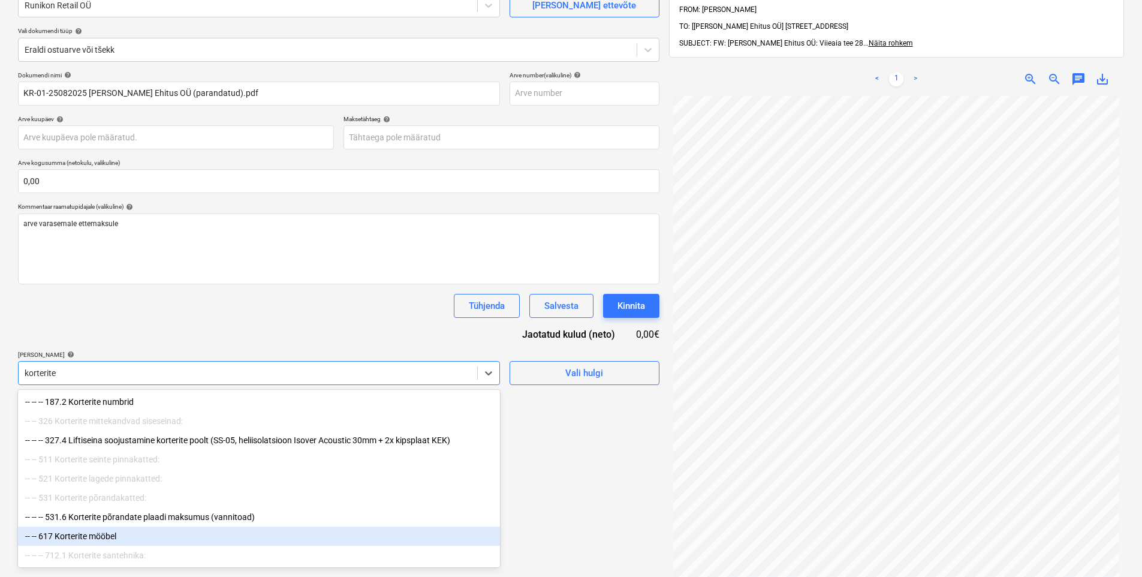
click at [71, 535] on div "-- -- 617 Korterite mööbel" at bounding box center [259, 535] width 482 height 19
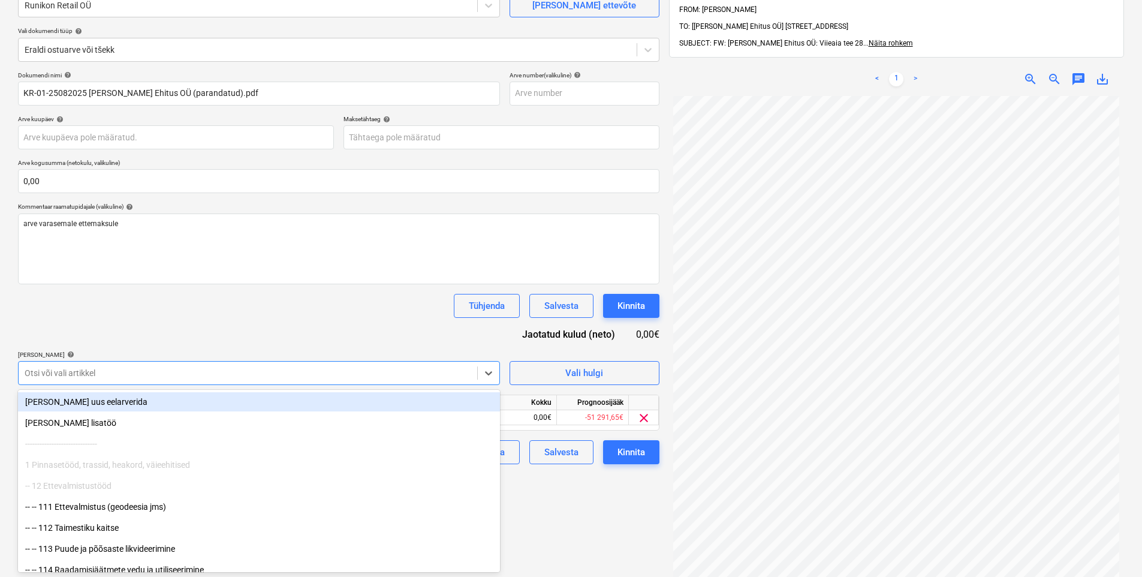
click at [148, 334] on div "Dokumendi nimi help KR-01-25082025 [PERSON_NAME] Ehitus OÜ (parandatud).pdf Arv…" at bounding box center [338, 267] width 641 height 393
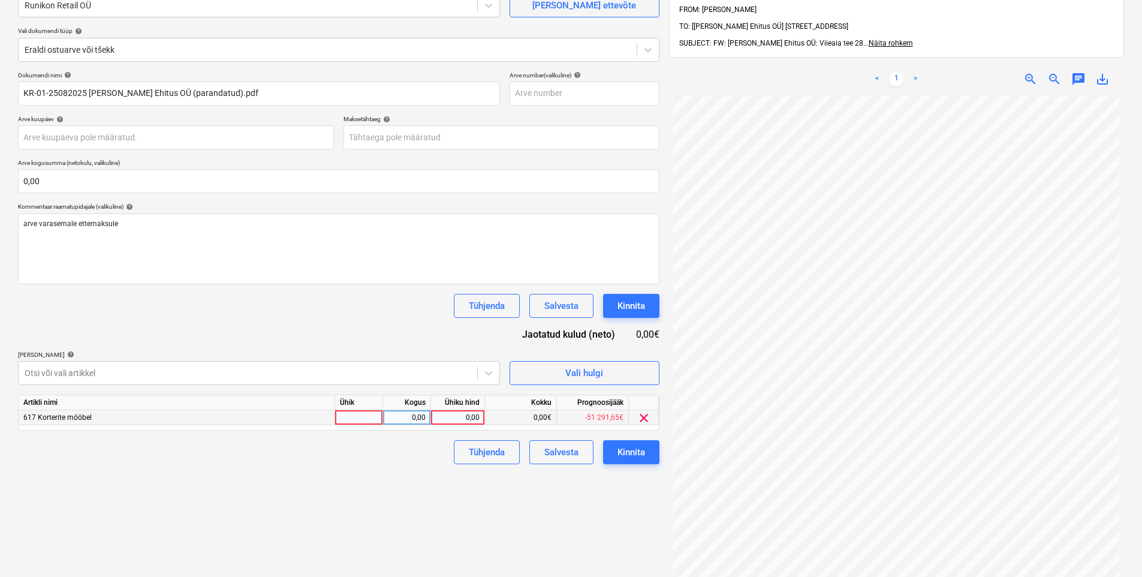
click at [359, 415] on div at bounding box center [359, 417] width 48 height 15
click at [409, 419] on div "0,00" at bounding box center [407, 417] width 38 height 15
type input "-1"
click at [454, 412] on div "0,00" at bounding box center [458, 417] width 44 height 15
type input "32,18"
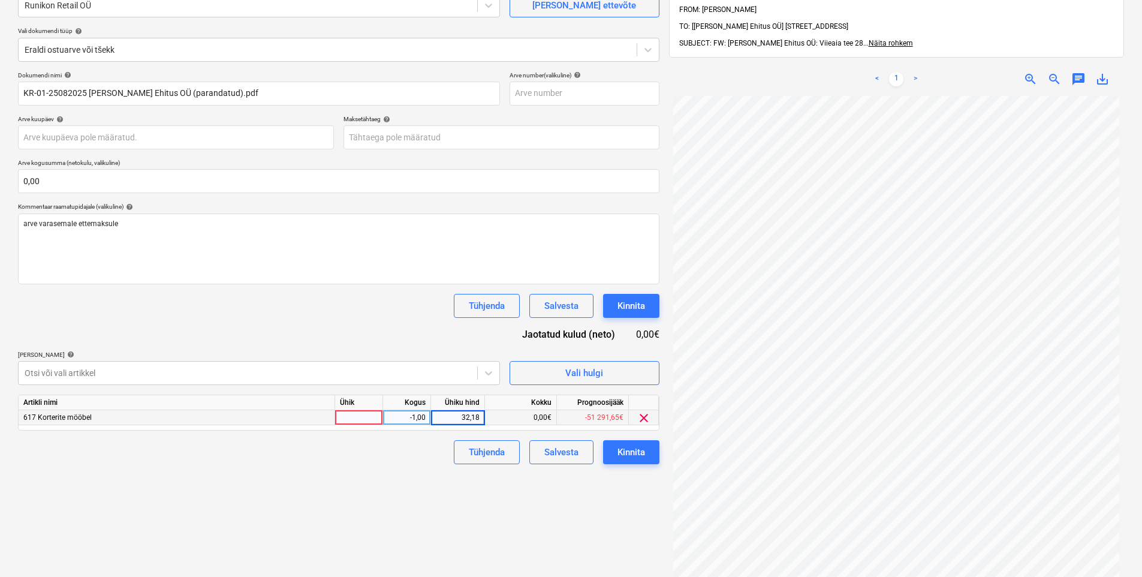
click at [400, 455] on div "Tühjenda Salvesta Kinnita" at bounding box center [338, 452] width 641 height 24
click at [343, 415] on div at bounding box center [359, 417] width 48 height 15
type input "tk"
click at [340, 461] on div "Tühjenda Salvesta Kinnita" at bounding box center [338, 452] width 641 height 24
click at [627, 452] on div "Kinnita" at bounding box center [631, 452] width 28 height 16
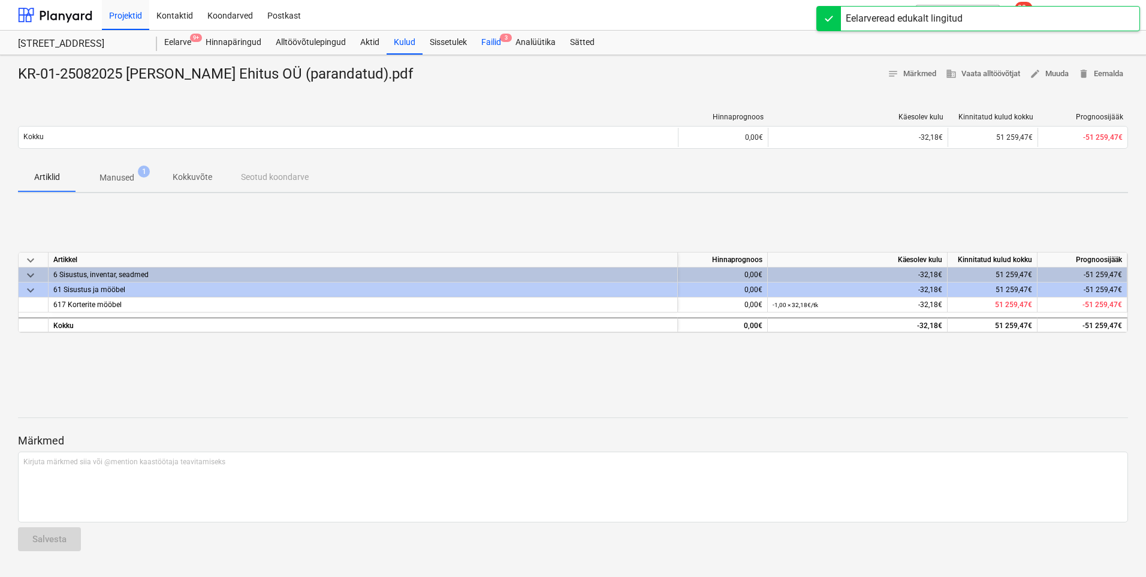
click at [495, 44] on div "Failid 3" at bounding box center [491, 43] width 34 height 24
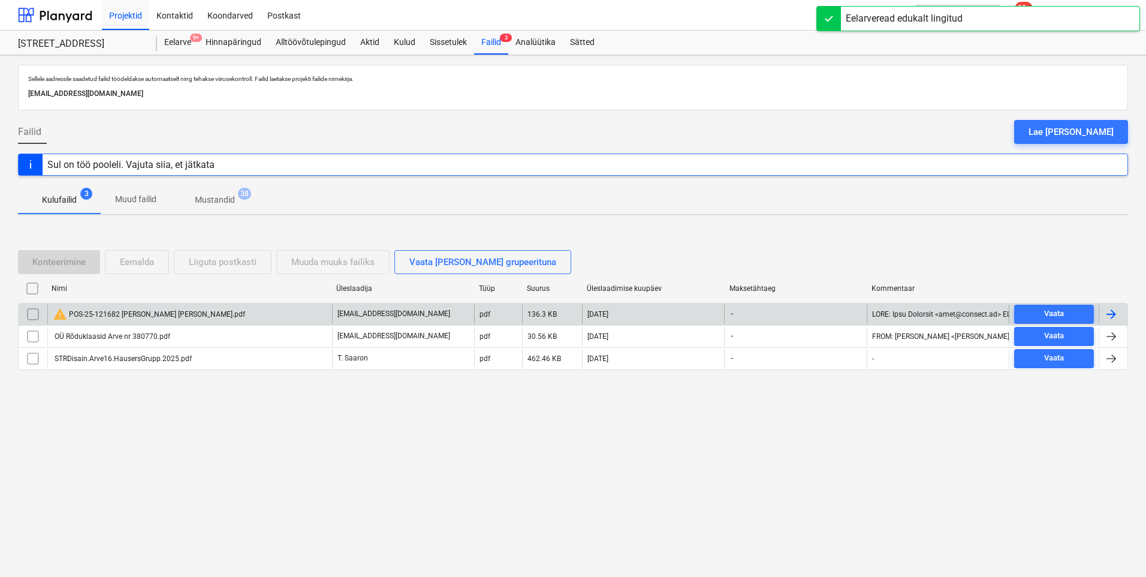
click at [132, 314] on div "warning POS-25-121682 [PERSON_NAME] [PERSON_NAME].pdf" at bounding box center [149, 314] width 192 height 14
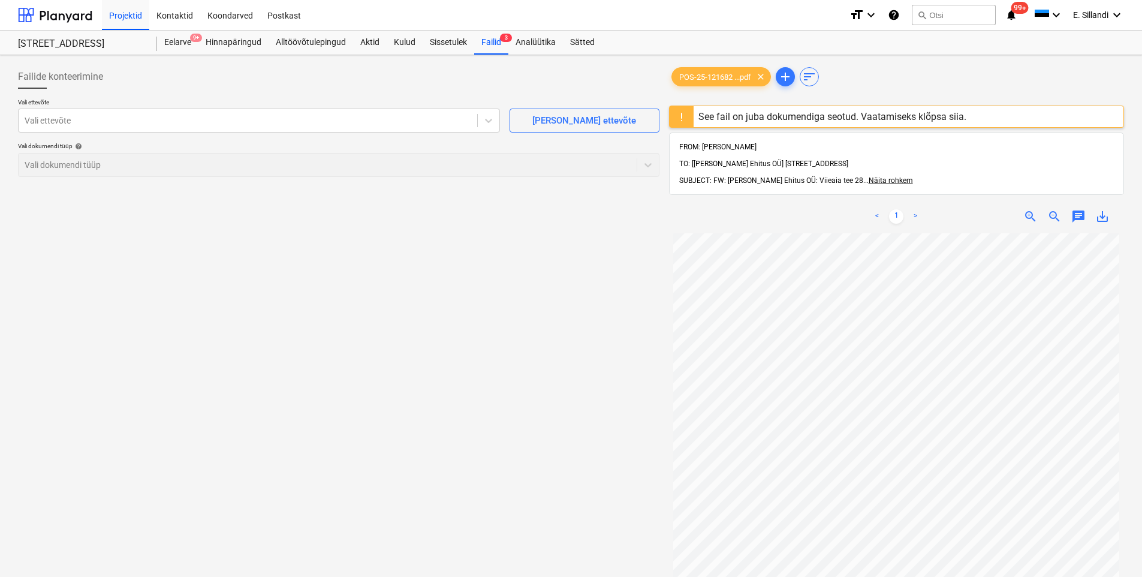
click at [780, 118] on div "See fail on juba dokumendiga seotud. Vaatamiseks klõpsa siia." at bounding box center [832, 116] width 268 height 11
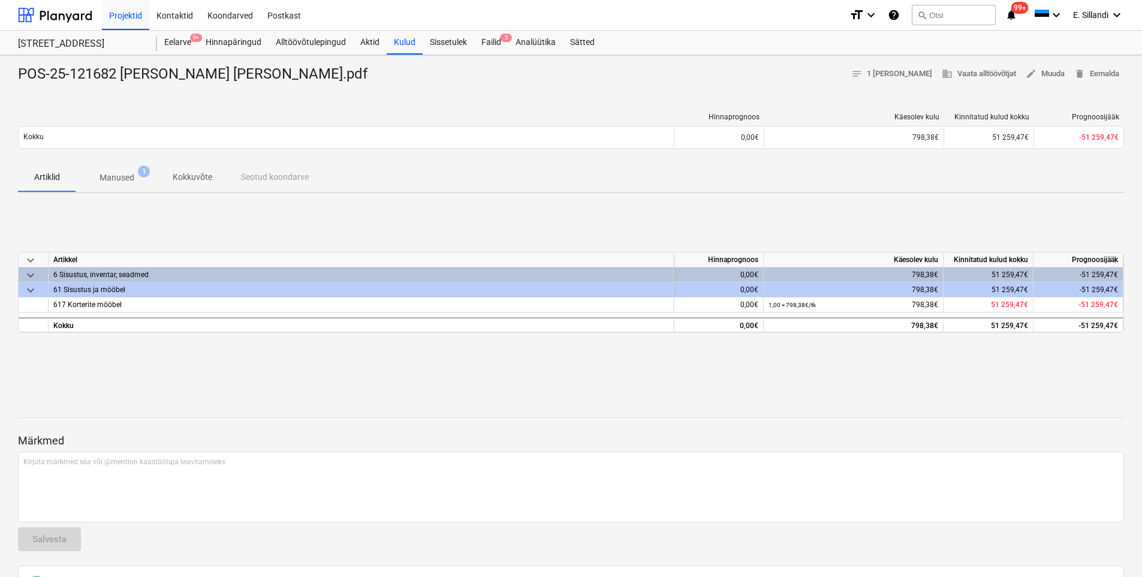
click at [125, 176] on p "Manused" at bounding box center [117, 177] width 35 height 13
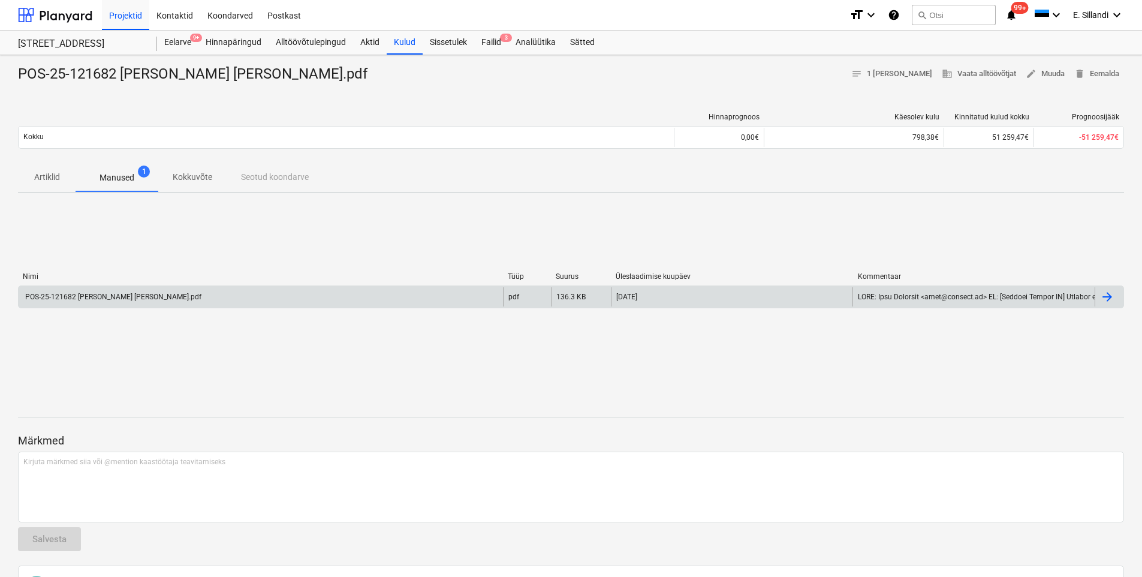
click at [124, 301] on div "POS-25-121682 [PERSON_NAME] [PERSON_NAME].pdf" at bounding box center [261, 296] width 484 height 19
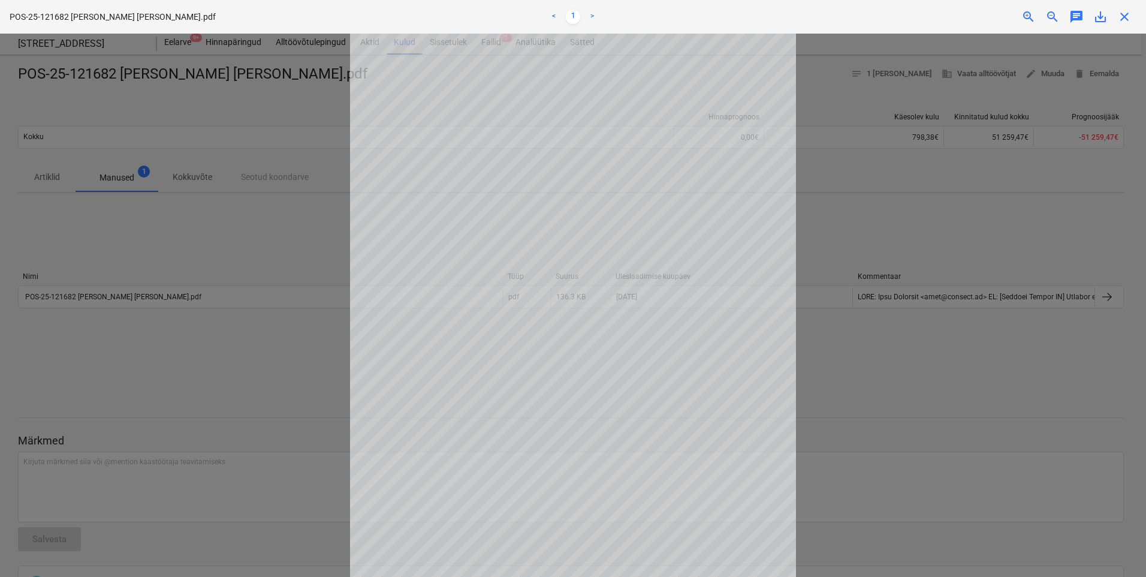
click at [212, 168] on div at bounding box center [573, 305] width 1146 height 543
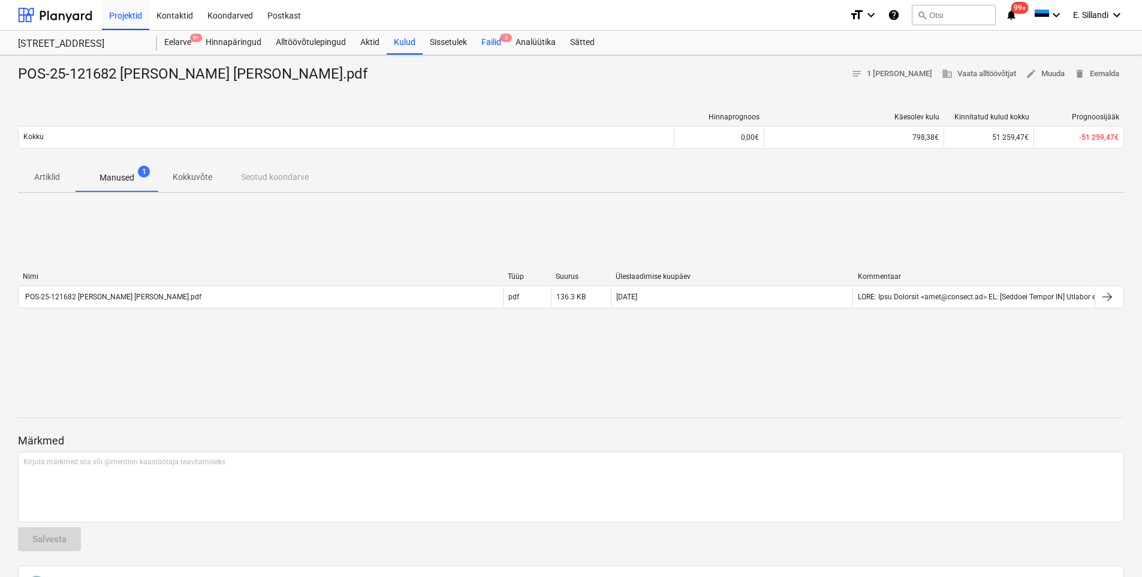
click at [495, 48] on div "Failid 3" at bounding box center [491, 43] width 34 height 24
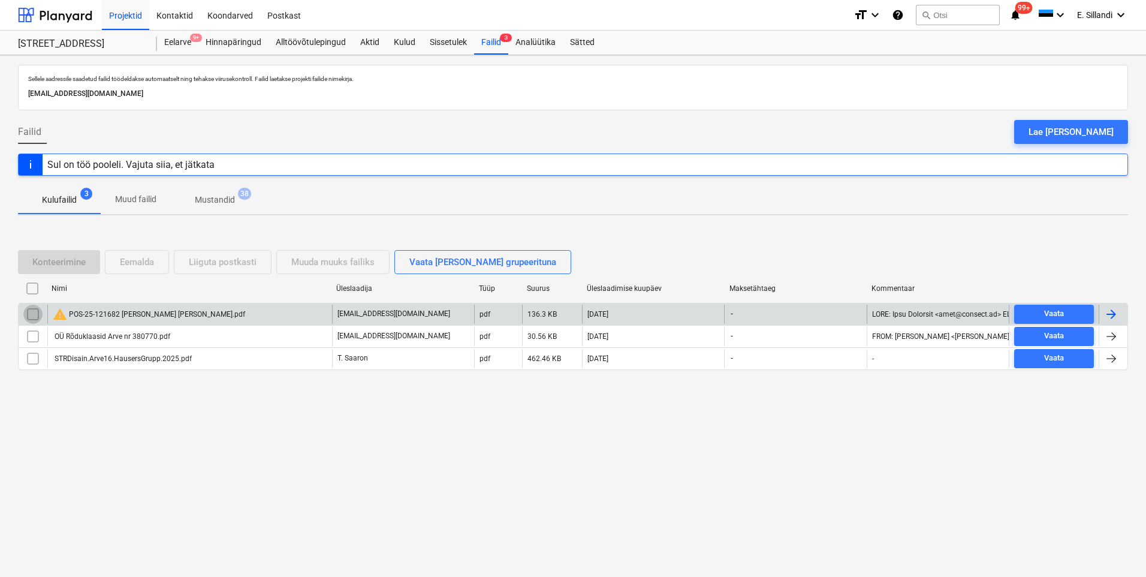
click at [34, 315] on input "checkbox" at bounding box center [32, 314] width 19 height 19
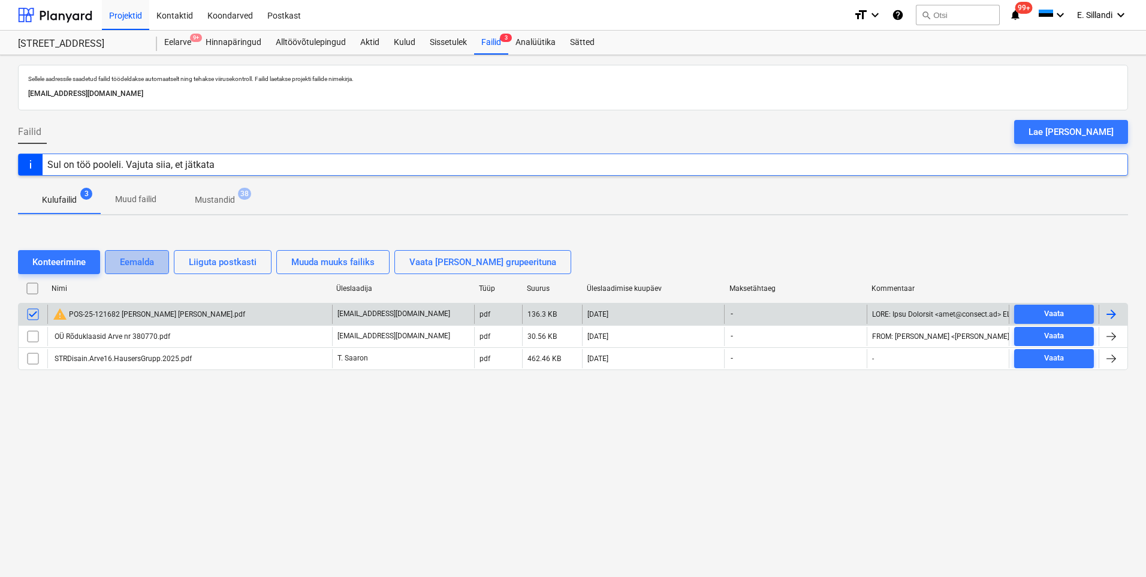
click at [124, 262] on div "Eemalda" at bounding box center [137, 262] width 34 height 16
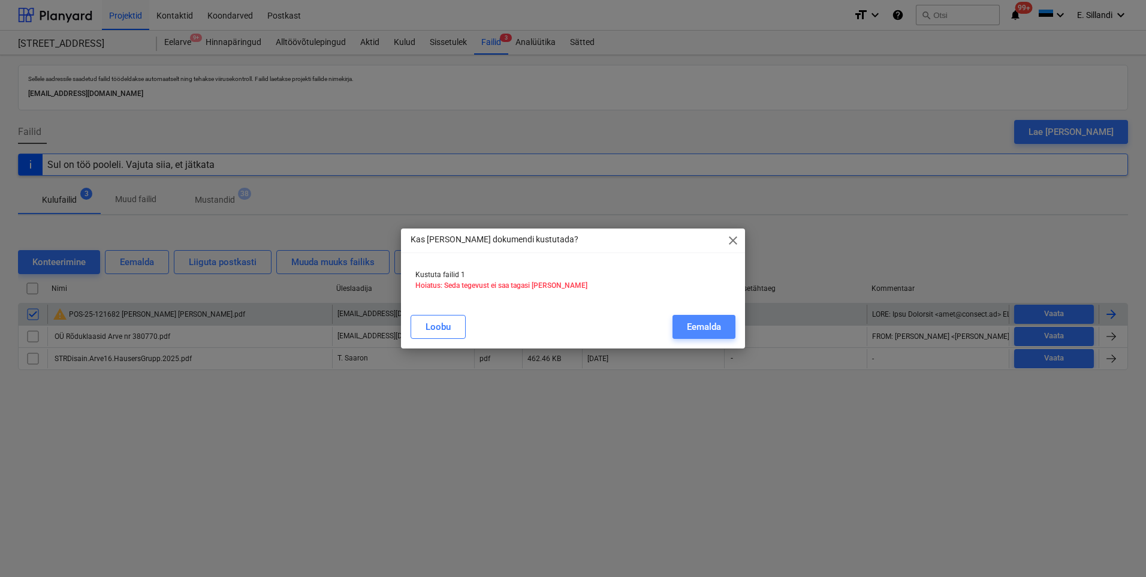
click at [697, 328] on div "Eemalda" at bounding box center [704, 327] width 34 height 16
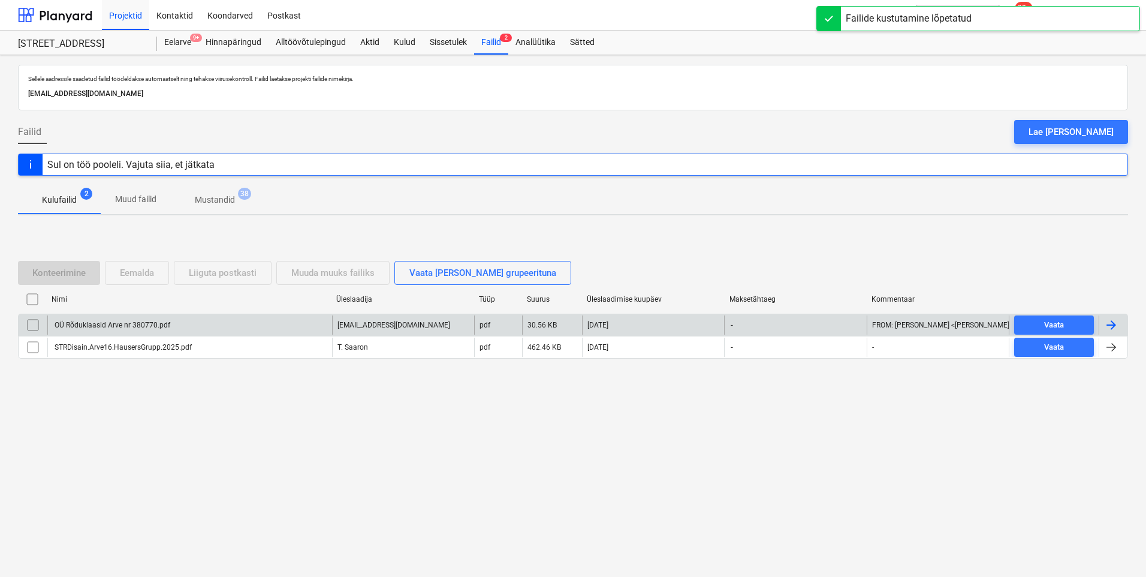
click at [179, 424] on div "Sellele aadressile saadetud failid töödeldakse automaatselt ning tehakse viirus…" at bounding box center [573, 316] width 1146 height 522
